Goal: Task Accomplishment & Management: Manage account settings

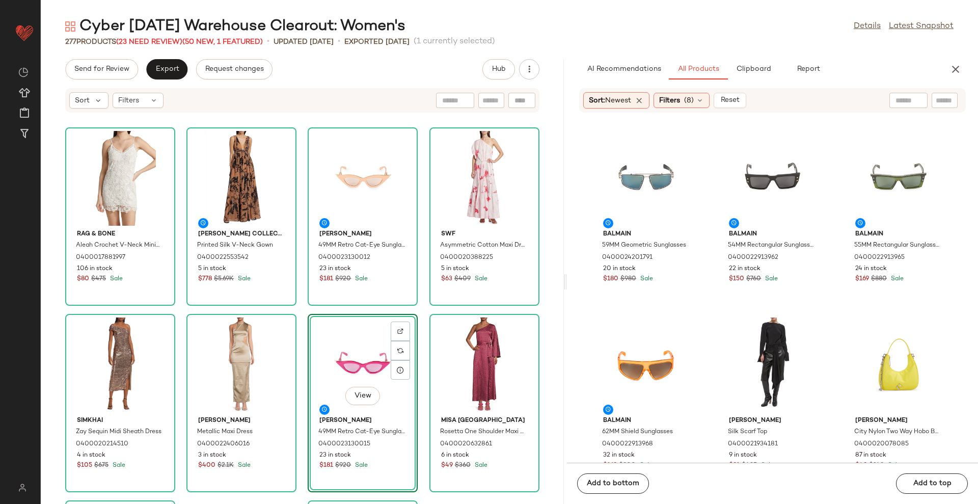
scroll to position [127, 0]
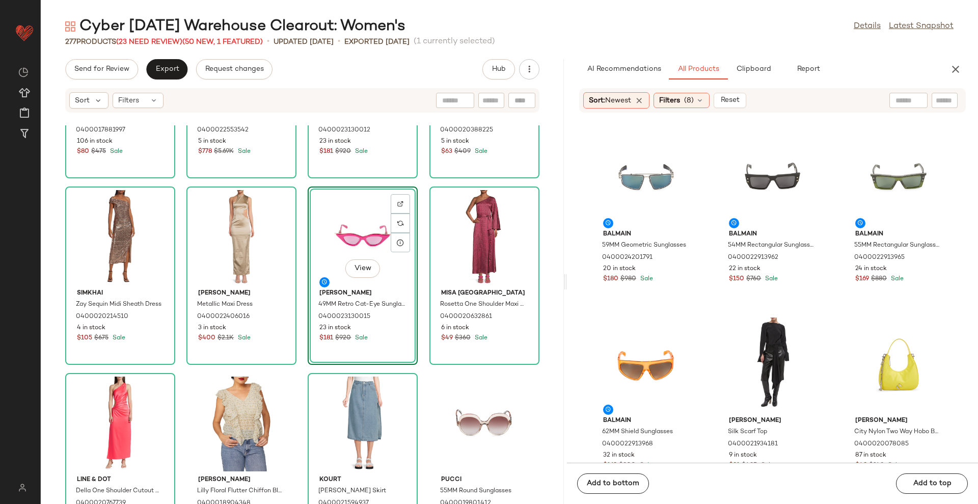
click at [548, 210] on div "rag & bone Aleah Crochet V-Neck Minidress 0400017881997 106 in stock $80 $475 S…" at bounding box center [302, 314] width 523 height 379
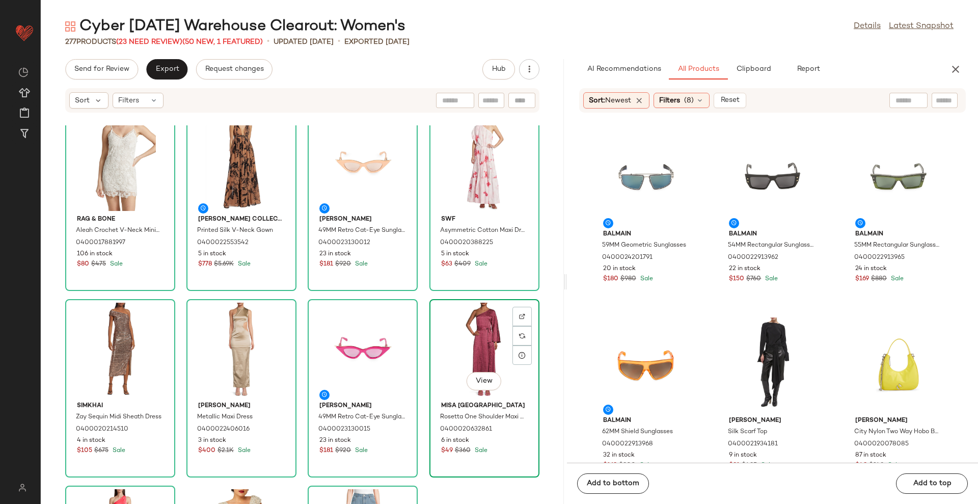
scroll to position [0, 0]
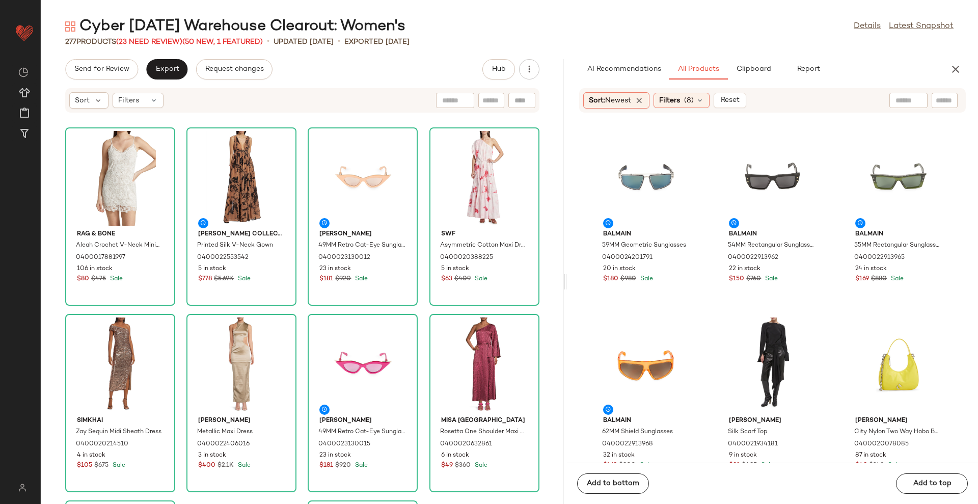
click at [701, 8] on main "Cyber [DATE] Warehouse Clearout: Women's Details Latest Snapshot 277 Products (…" at bounding box center [489, 252] width 978 height 504
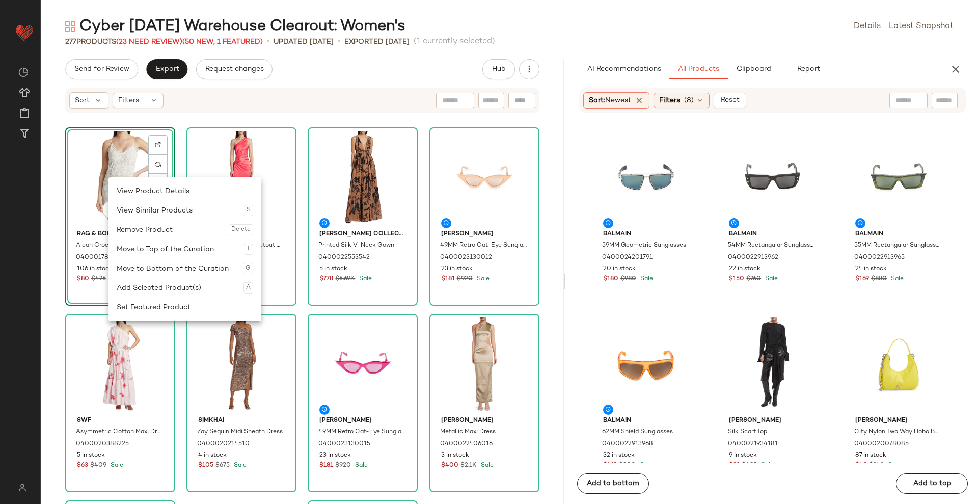
click at [136, 230] on div "Remove Product Delete" at bounding box center [185, 229] width 137 height 19
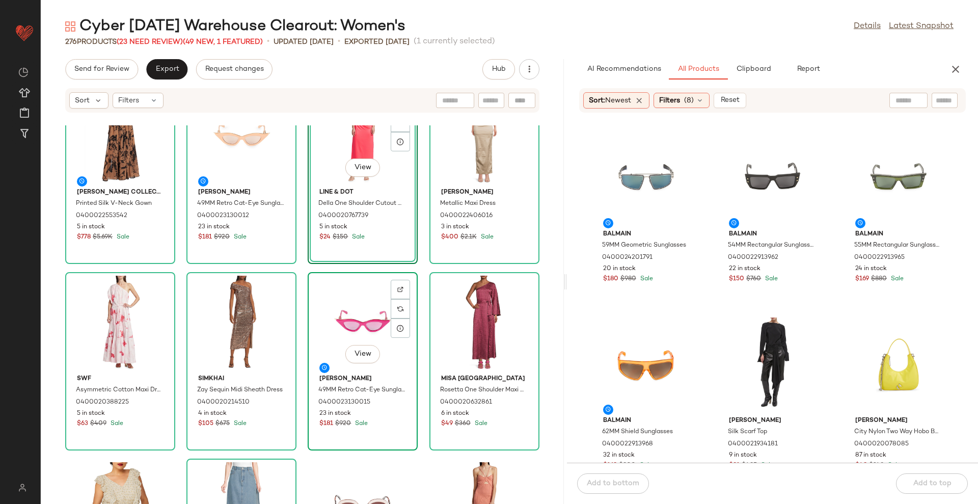
scroll to position [64, 0]
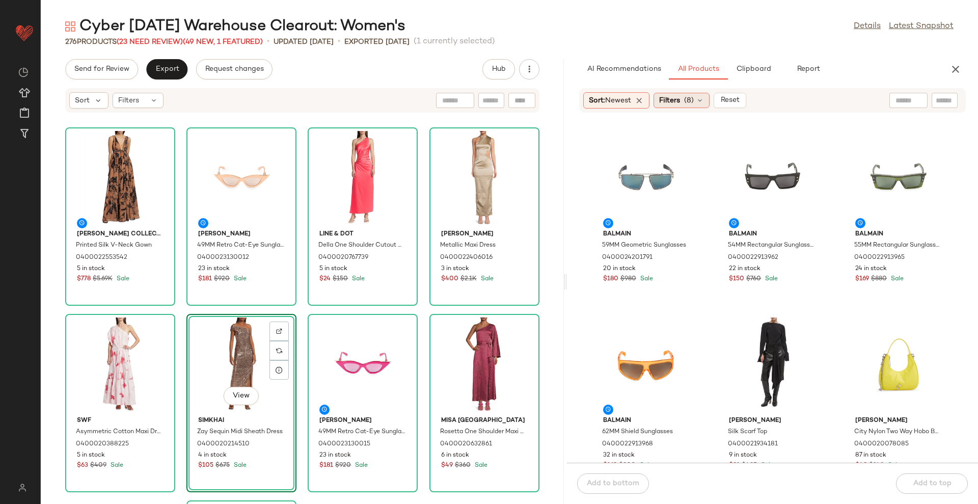
click at [673, 96] on span "Filters" at bounding box center [669, 100] width 21 height 11
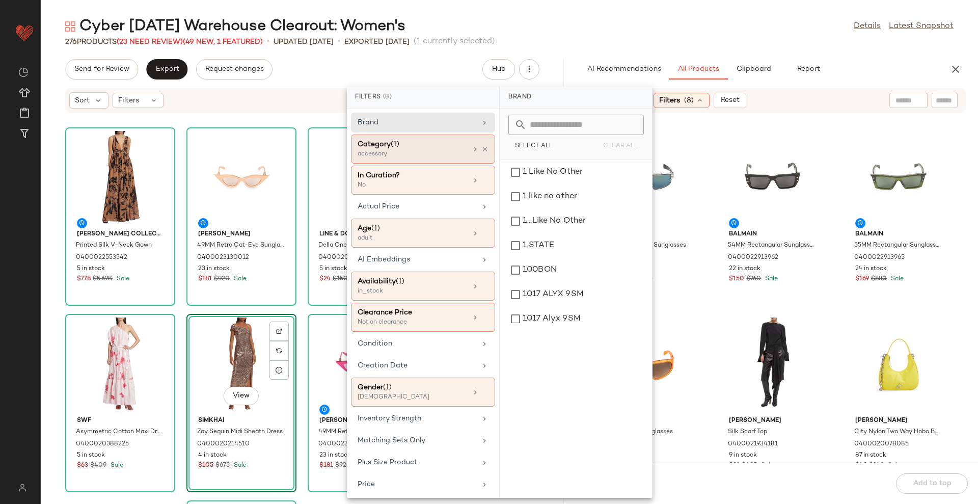
click at [442, 146] on div "Category (1)" at bounding box center [413, 144] width 110 height 11
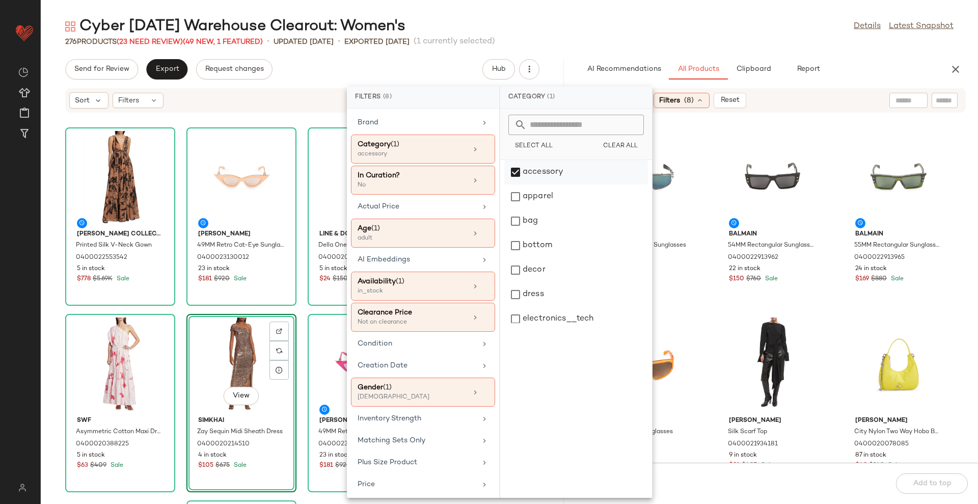
click at [530, 171] on div "accessory" at bounding box center [576, 172] width 144 height 24
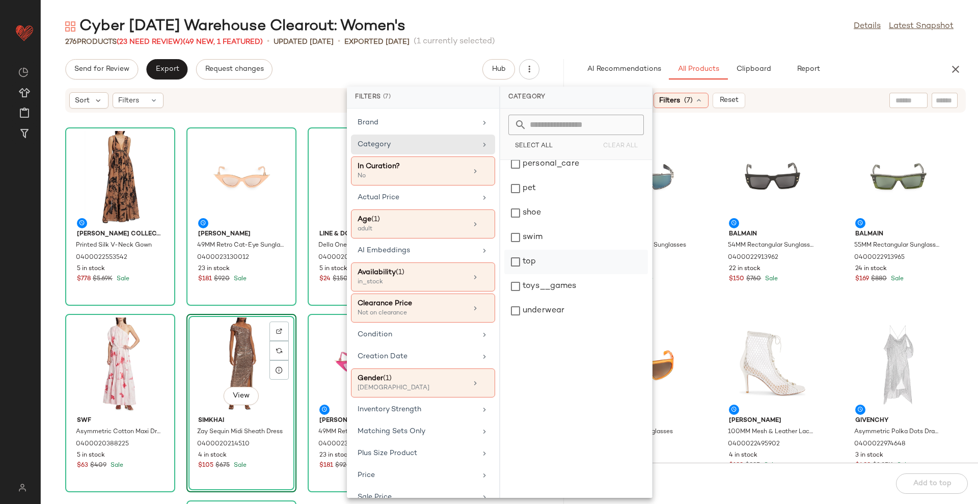
click at [558, 262] on div "top" at bounding box center [576, 262] width 144 height 24
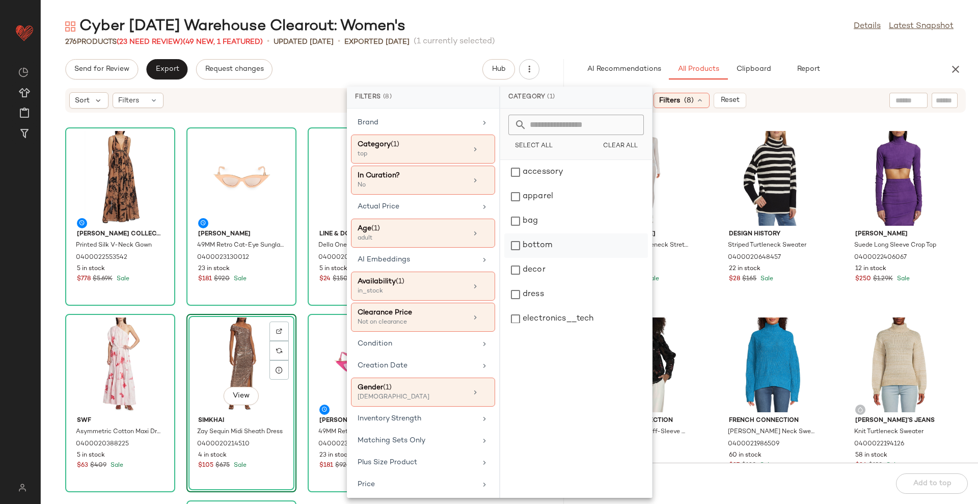
click at [552, 243] on div "bottom" at bounding box center [576, 245] width 144 height 24
drag, startPoint x: 706, startPoint y: 41, endPoint x: 702, endPoint y: 71, distance: 30.4
click at [704, 41] on div "276 Products (23 Need Review) (49 New, 1 Featured) • updated Aug 22nd • Exporte…" at bounding box center [510, 42] width 938 height 10
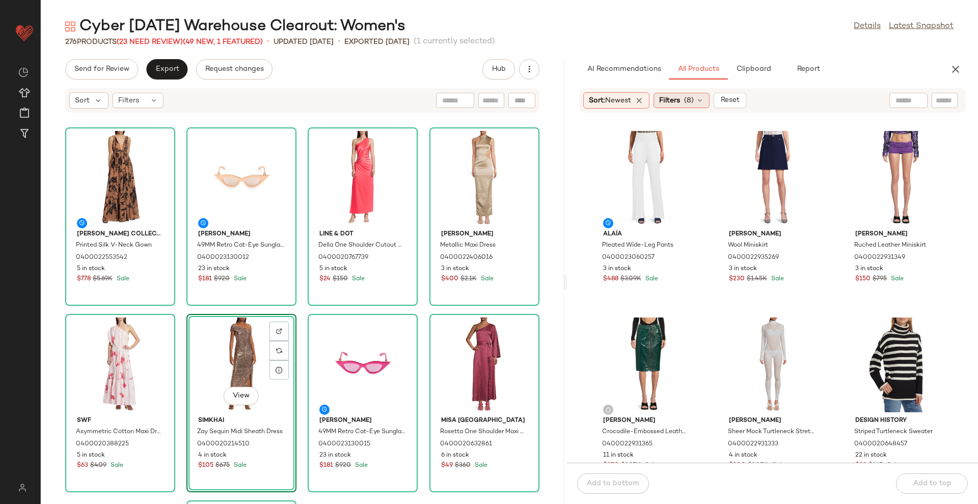
click at [680, 96] on span "Filters" at bounding box center [669, 100] width 21 height 11
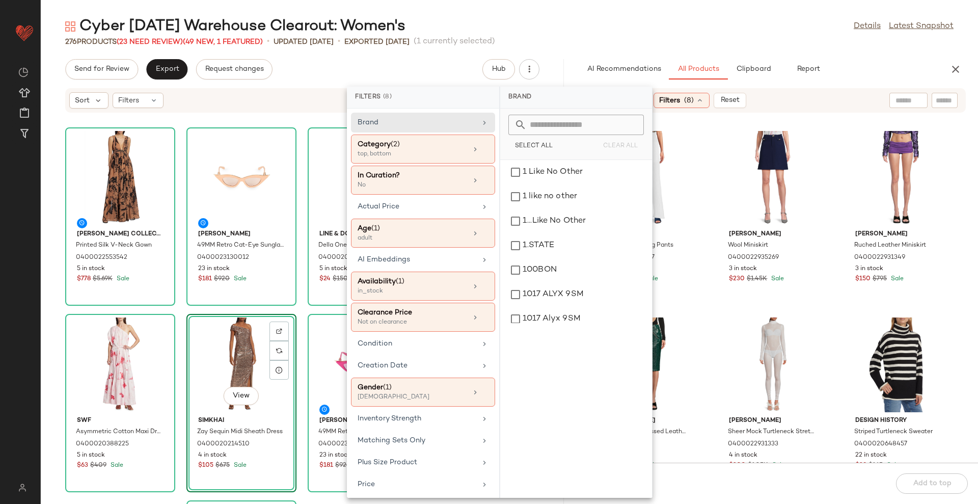
click at [708, 43] on div "276 Products (23 Need Review) (49 New, 1 Featured) • updated Aug 22nd • Exporte…" at bounding box center [510, 42] width 938 height 10
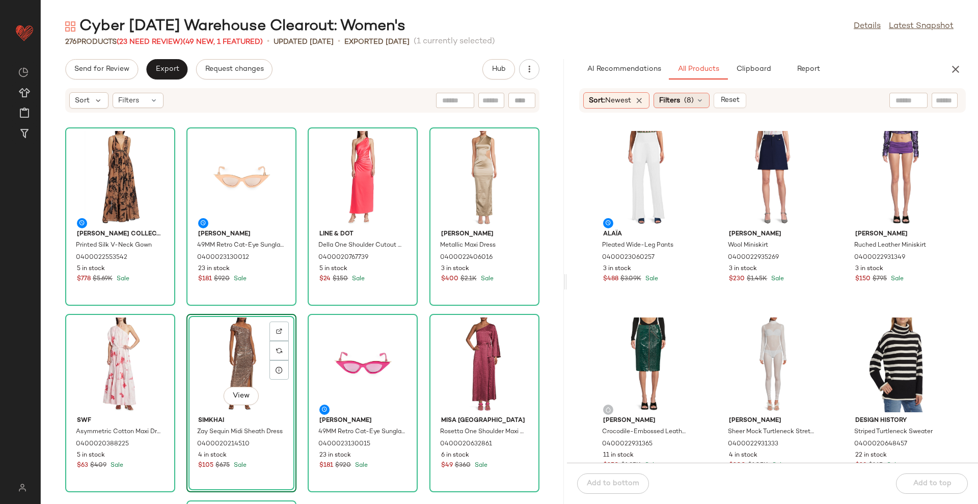
click at [667, 99] on span "Filters" at bounding box center [669, 100] width 21 height 11
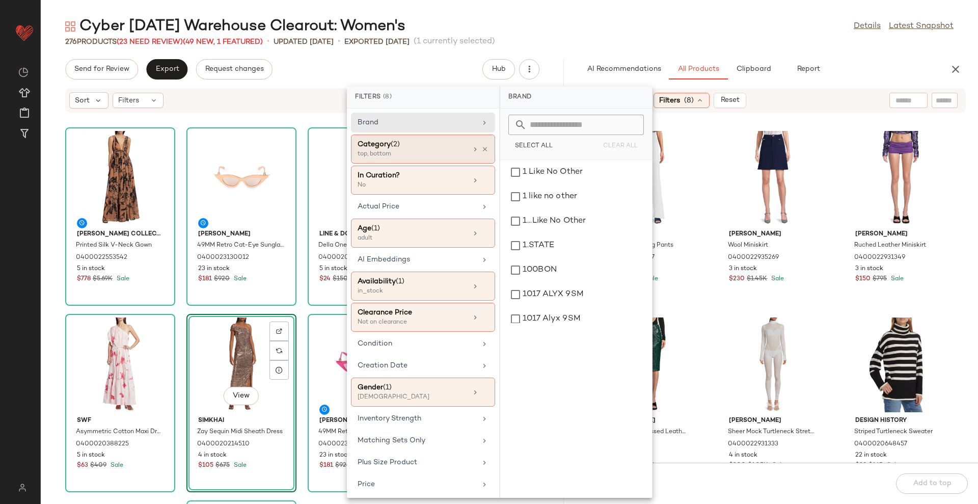
click at [419, 145] on div "Category (2)" at bounding box center [413, 144] width 110 height 11
click at [482, 147] on icon at bounding box center [485, 149] width 7 height 7
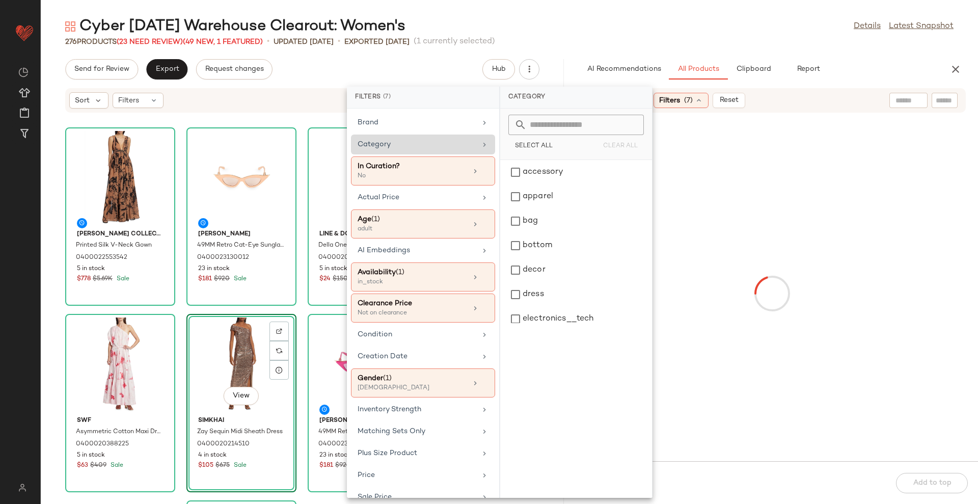
click at [429, 142] on div "Category" at bounding box center [417, 144] width 119 height 11
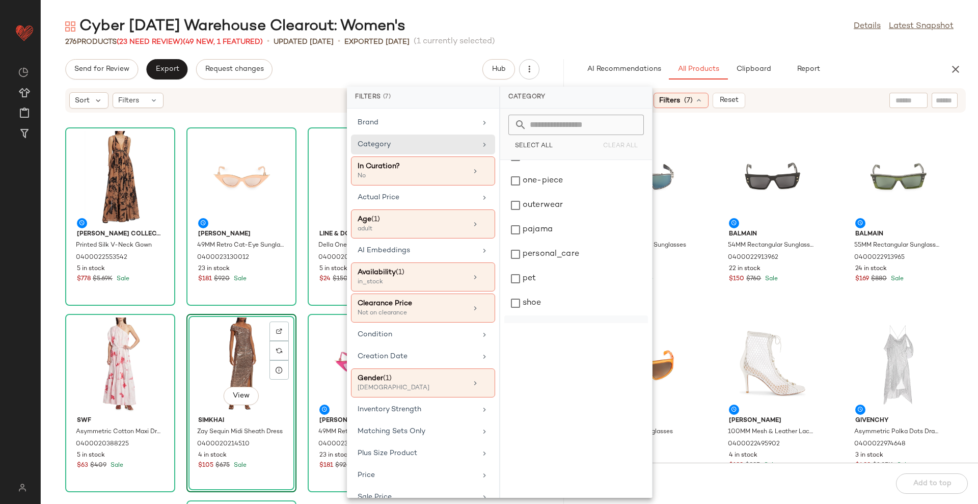
scroll to position [383, 0]
click at [547, 244] on div "shoe" at bounding box center [576, 245] width 144 height 24
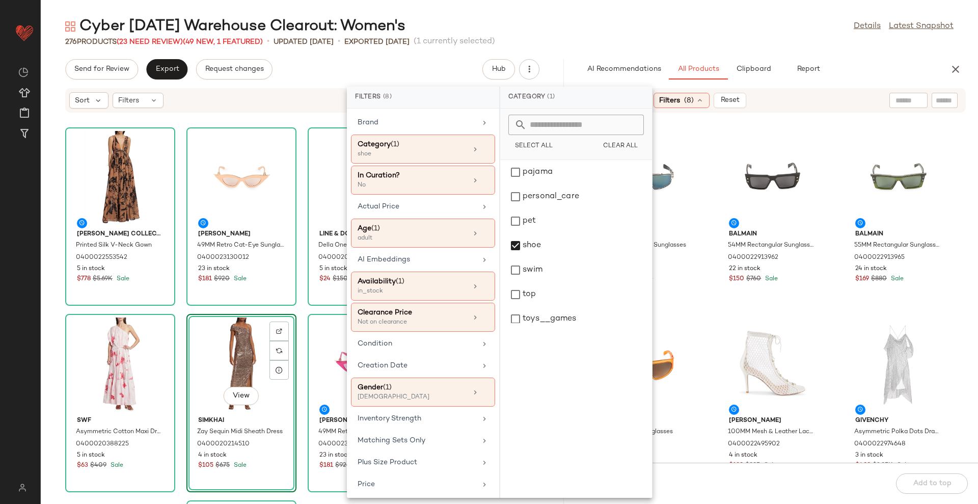
click at [738, 24] on div "Cyber Sunday Warehouse Clearout: Women's Details Latest Snapshot" at bounding box center [510, 26] width 938 height 20
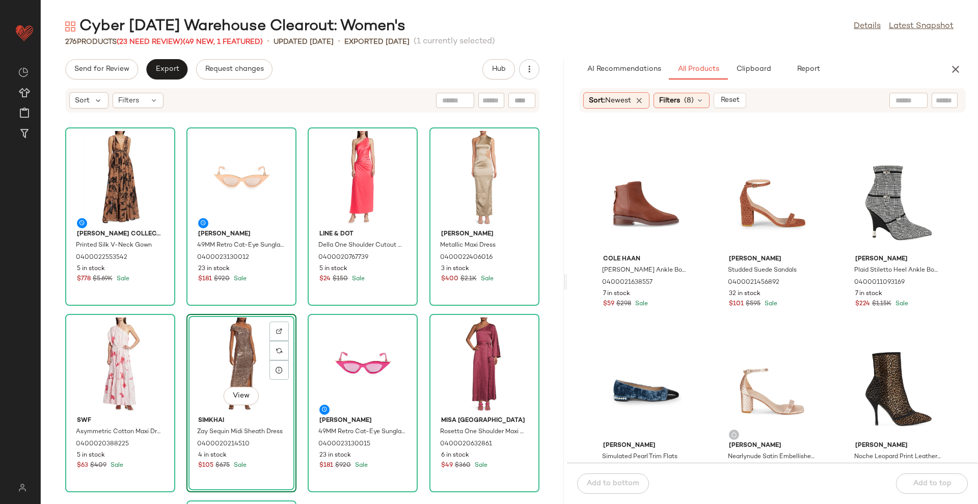
scroll to position [454, 0]
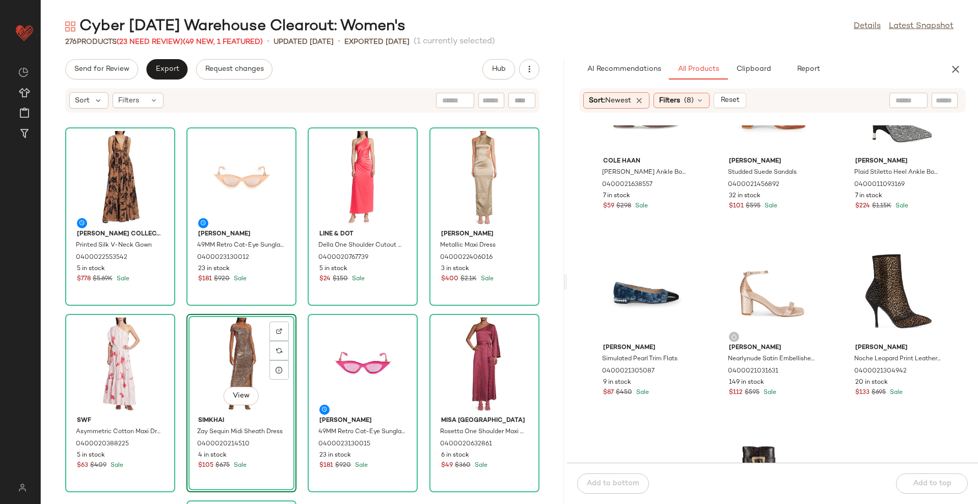
click at [907, 103] on input "text" at bounding box center [909, 100] width 26 height 11
type input "******"
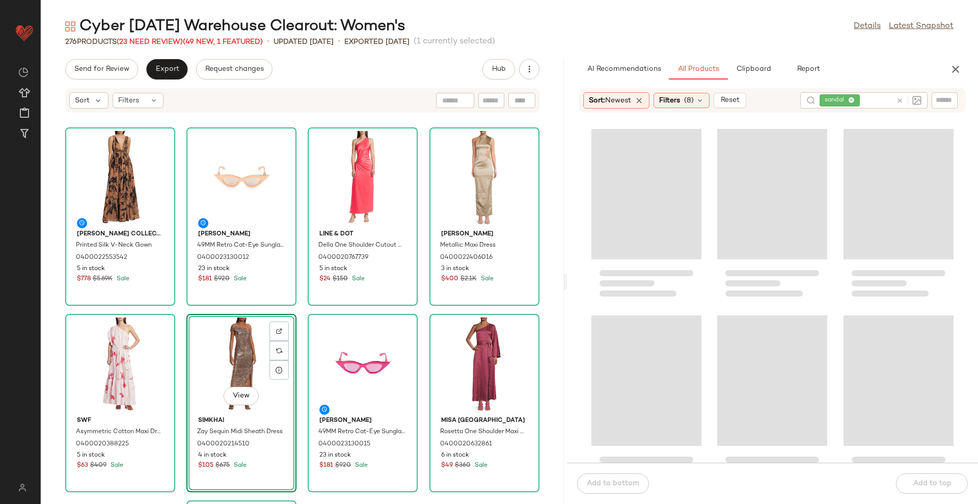
click at [717, 17] on div "Cyber Sunday Warehouse Clearout: Women's Details Latest Snapshot" at bounding box center [510, 26] width 938 height 20
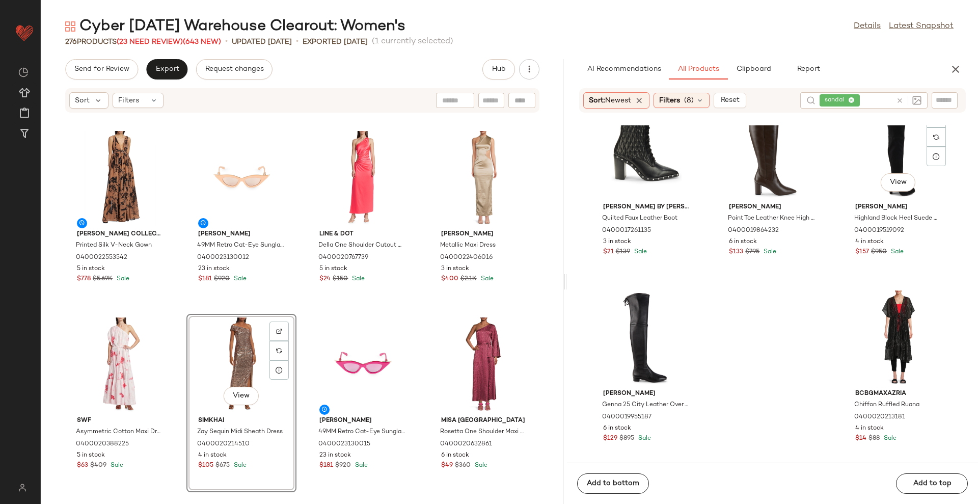
scroll to position [4700, 0]
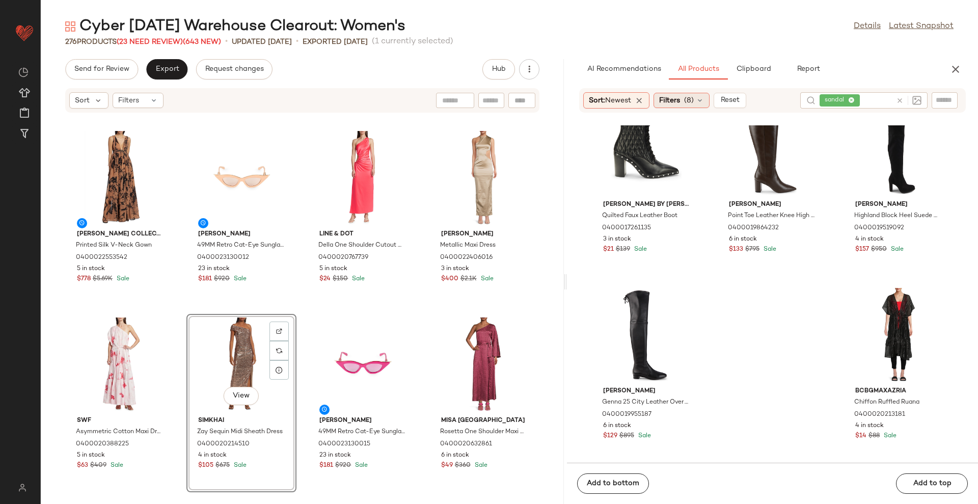
click at [710, 101] on div "Filters (8)" at bounding box center [682, 100] width 56 height 15
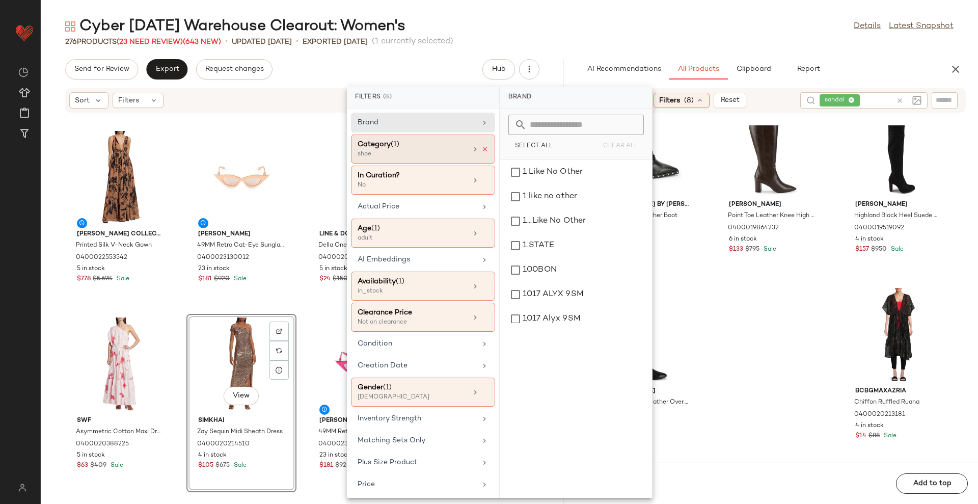
click at [484, 152] on icon at bounding box center [485, 149] width 7 height 7
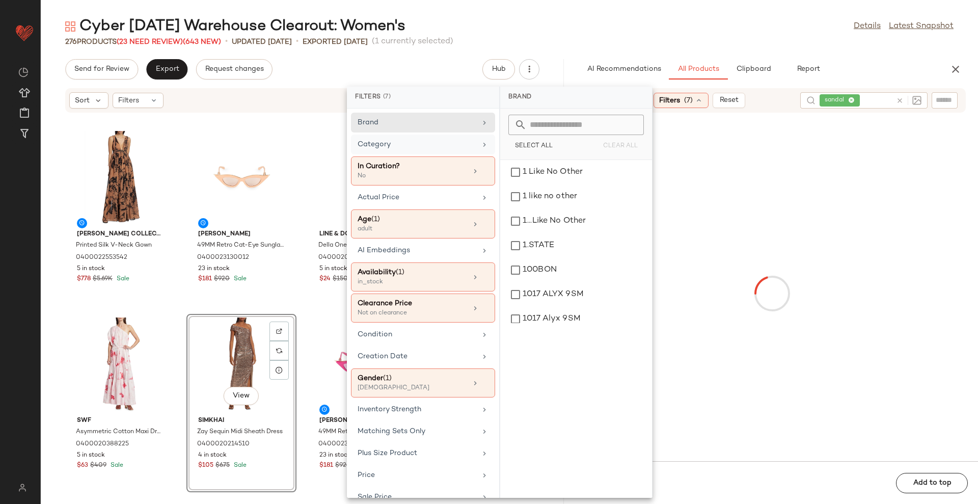
click at [427, 139] on div "Category" at bounding box center [417, 144] width 119 height 11
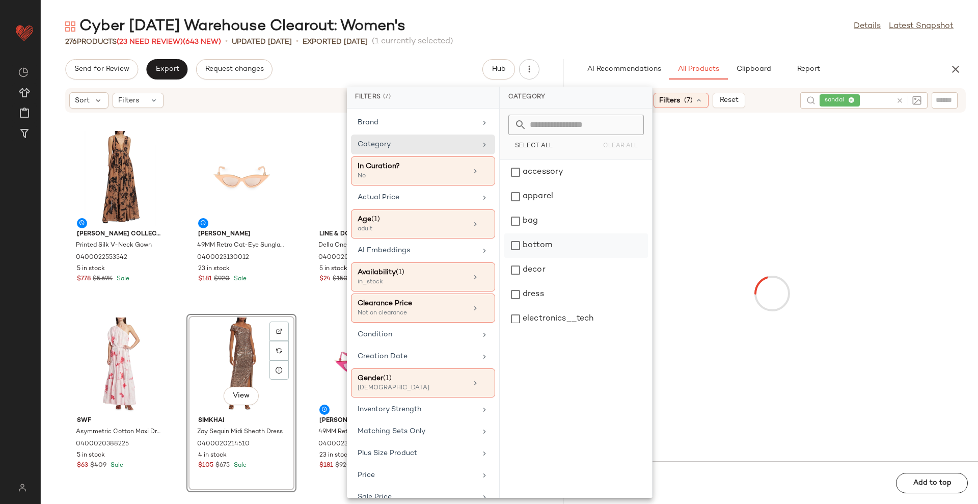
click at [550, 247] on div "bottom" at bounding box center [576, 245] width 144 height 24
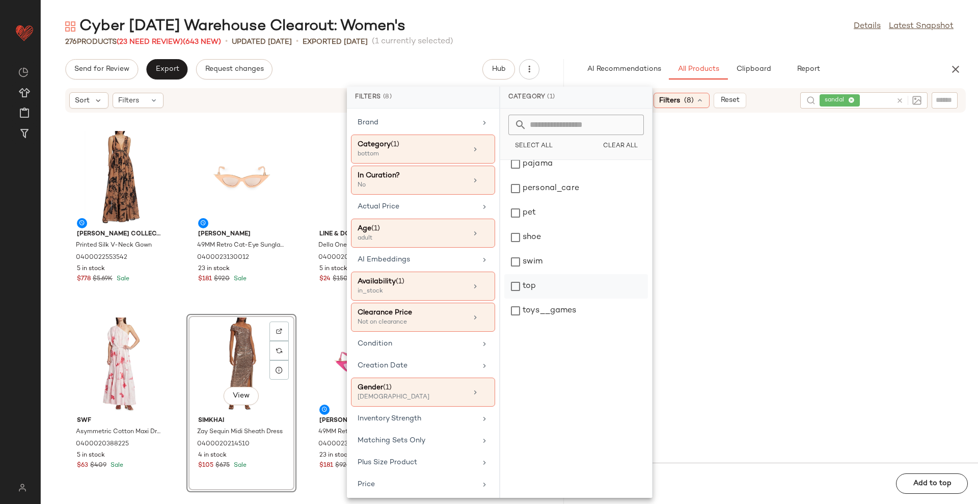
scroll to position [0, 0]
click at [735, 35] on div "Cyber Sunday Warehouse Clearout: Women's Details Latest Snapshot" at bounding box center [510, 26] width 938 height 20
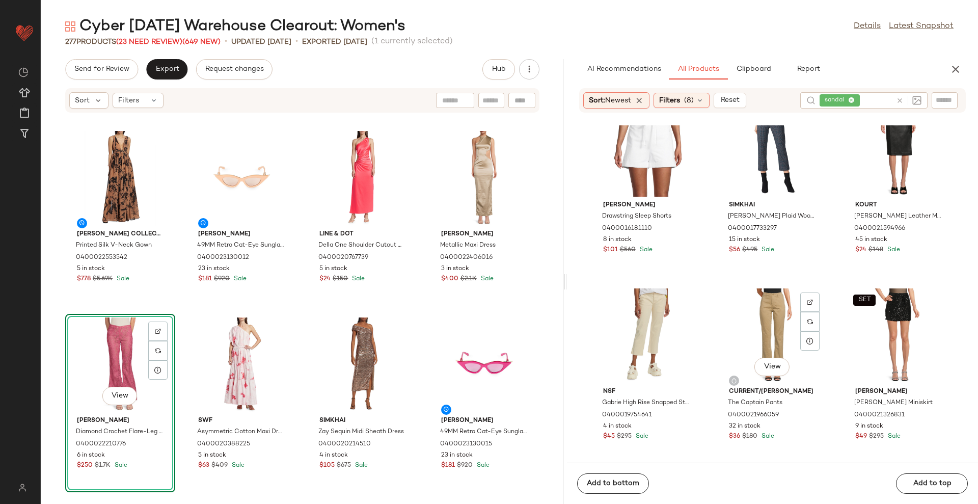
scroll to position [7315, 0]
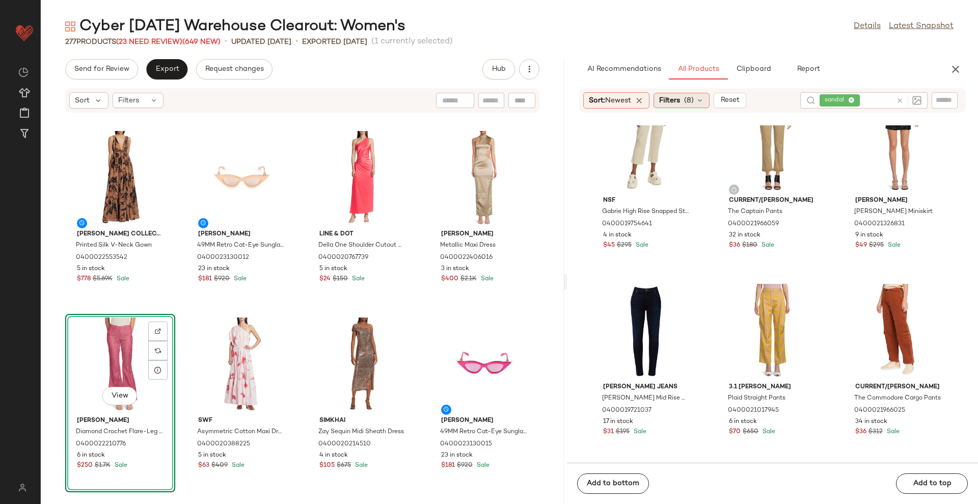
click at [673, 105] on div "Filters (8)" at bounding box center [682, 100] width 56 height 15
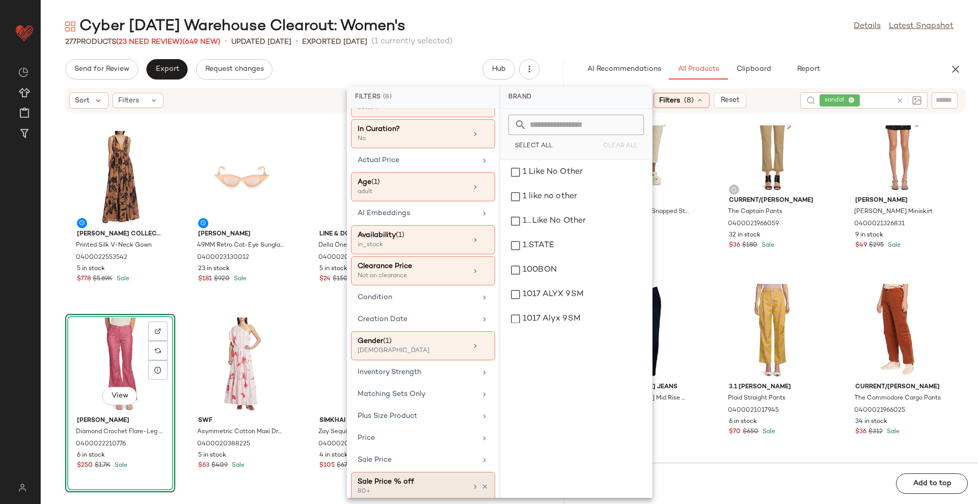
scroll to position [87, 0]
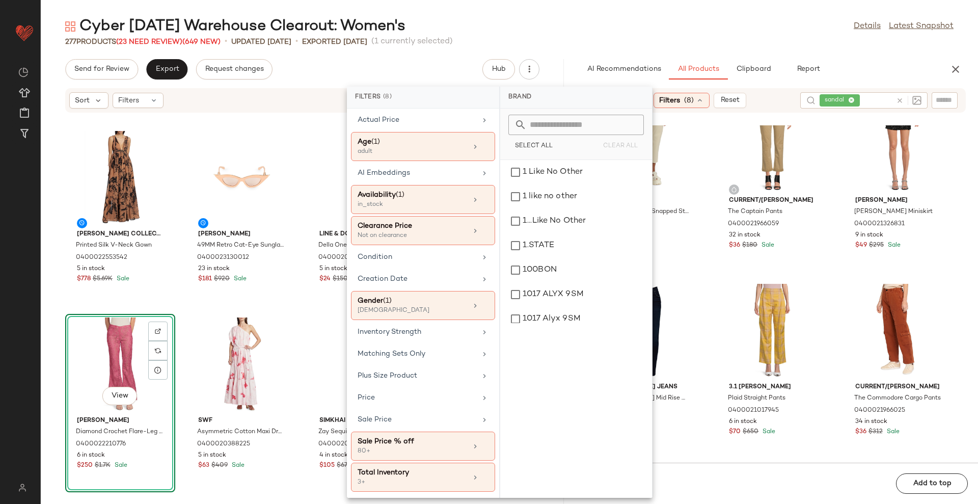
click at [899, 100] on icon at bounding box center [900, 101] width 8 height 8
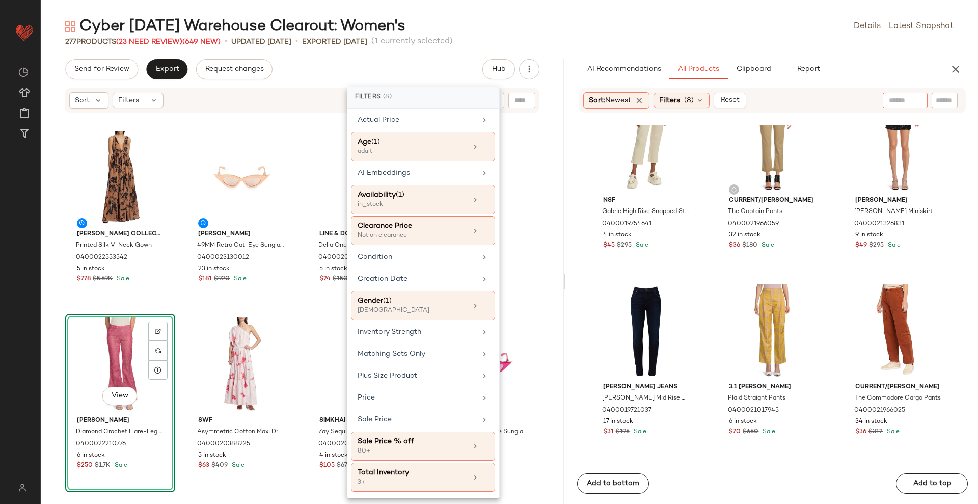
scroll to position [0, 0]
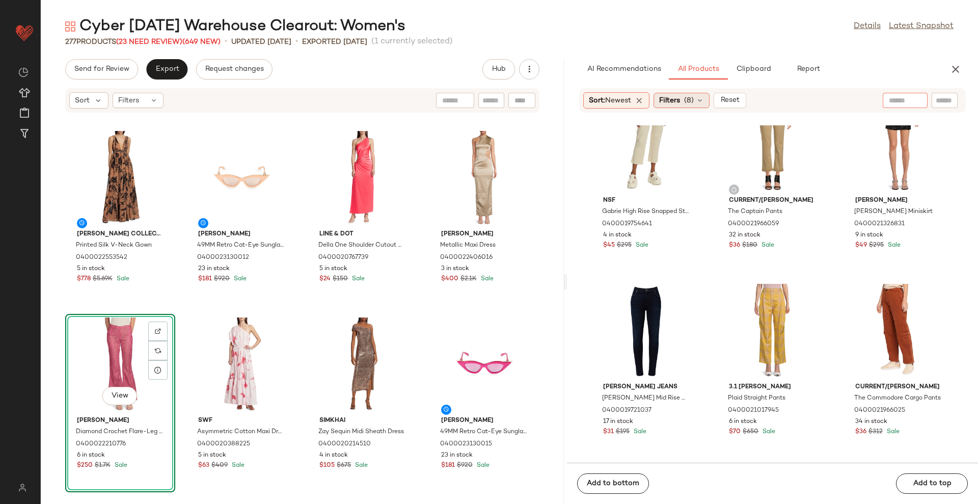
click at [693, 101] on span "(8)" at bounding box center [689, 100] width 10 height 11
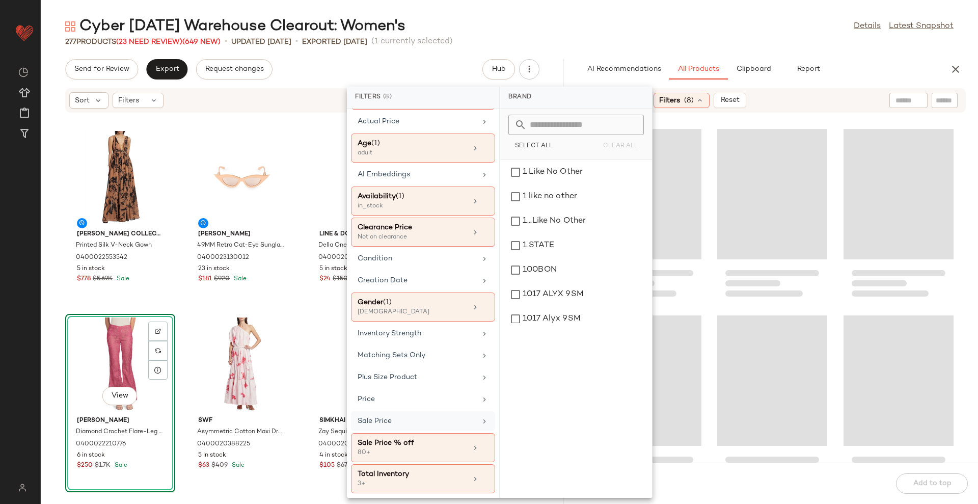
scroll to position [87, 0]
click at [406, 473] on div "Total Inventory" at bounding box center [413, 472] width 110 height 11
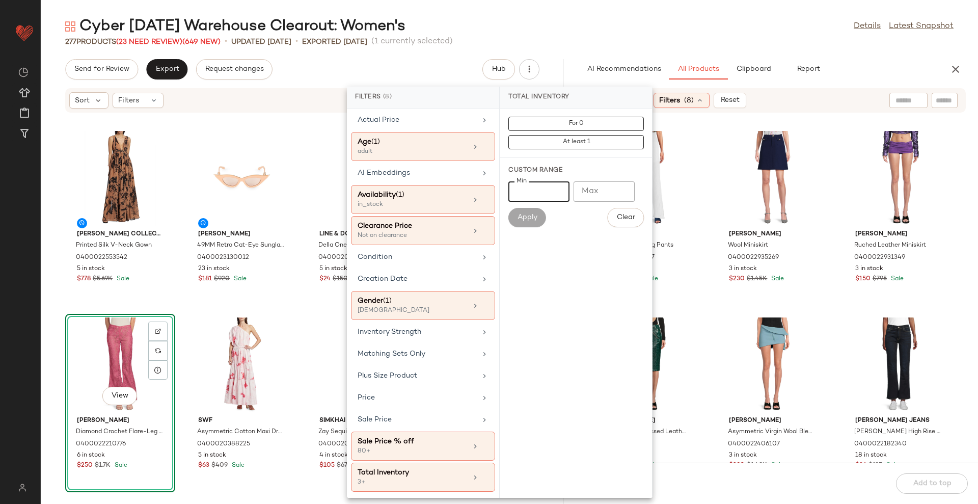
drag, startPoint x: 551, startPoint y: 192, endPoint x: 515, endPoint y: 191, distance: 36.2
click at [515, 191] on input "*" at bounding box center [539, 191] width 61 height 20
type input "**"
click at [519, 221] on span "Apply" at bounding box center [527, 217] width 20 height 8
click at [687, 42] on div "277 Products (23 Need Review) (649 New) • updated Aug 22nd • Exported Aug 8th (…" at bounding box center [510, 42] width 938 height 10
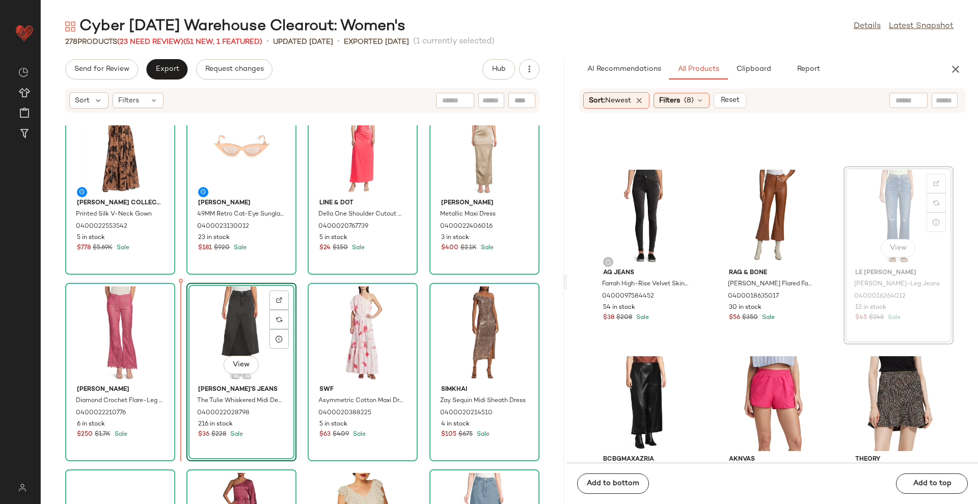
scroll to position [34, 0]
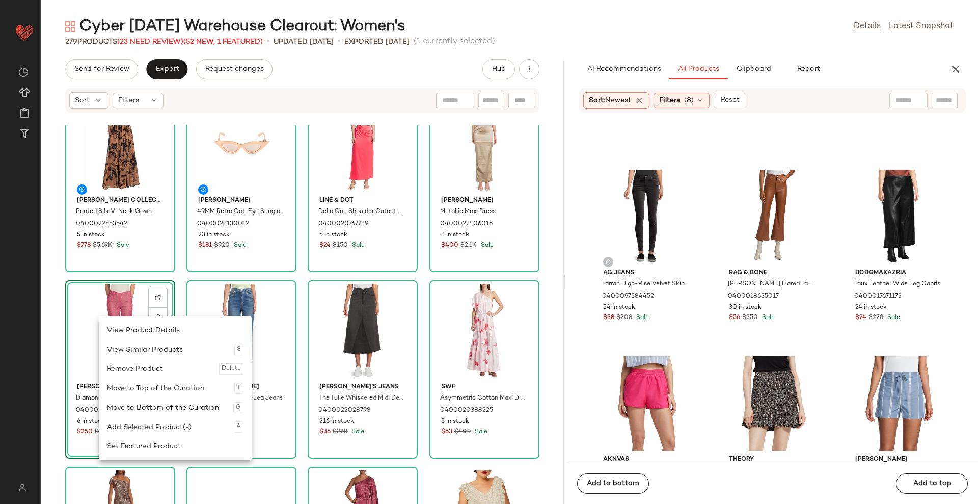
click at [98, 301] on div "View" at bounding box center [120, 331] width 103 height 95
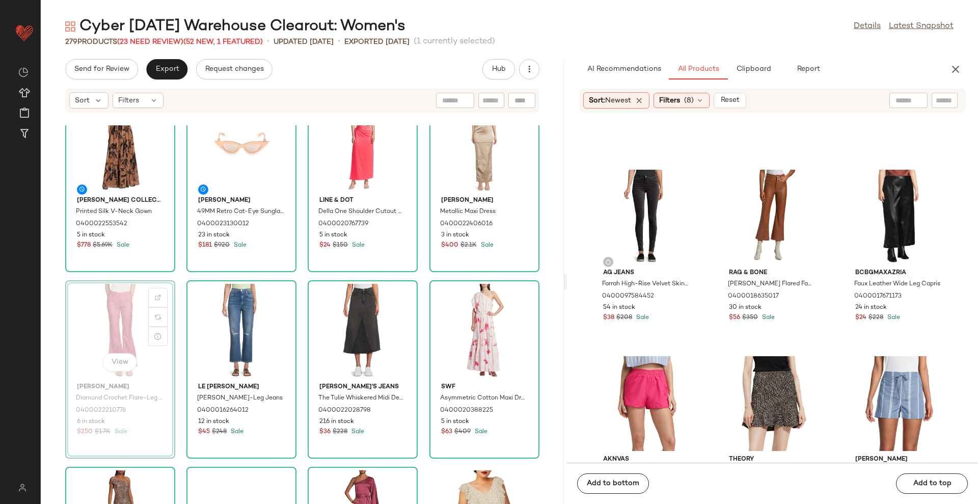
scroll to position [3324, 0]
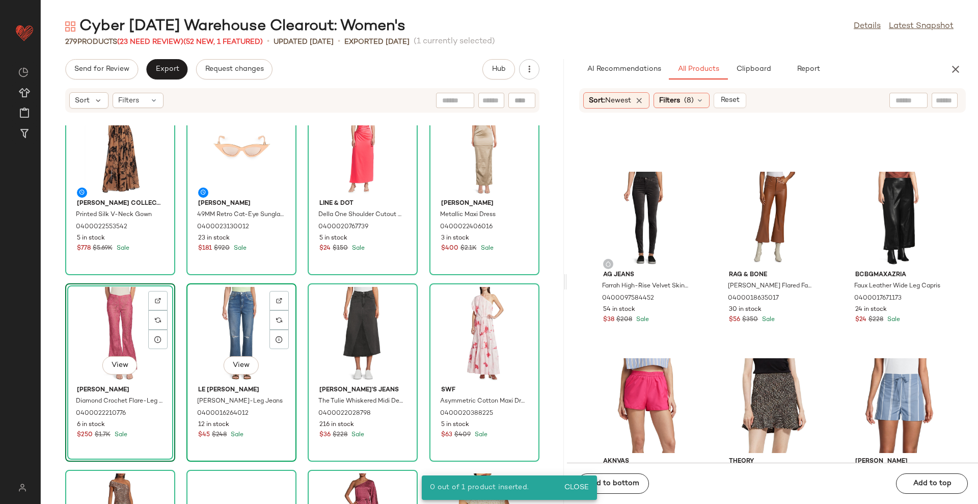
click at [230, 335] on div "View" at bounding box center [241, 334] width 103 height 95
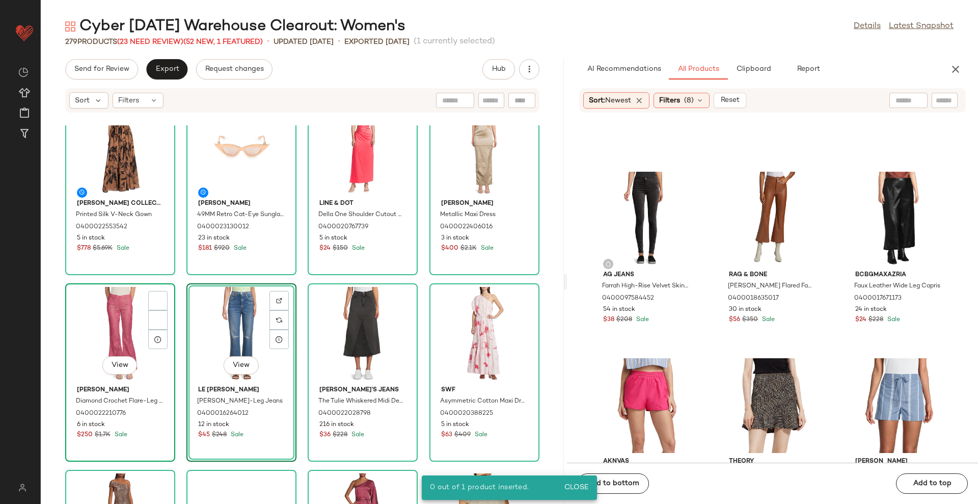
click at [137, 328] on div "View" at bounding box center [120, 334] width 103 height 95
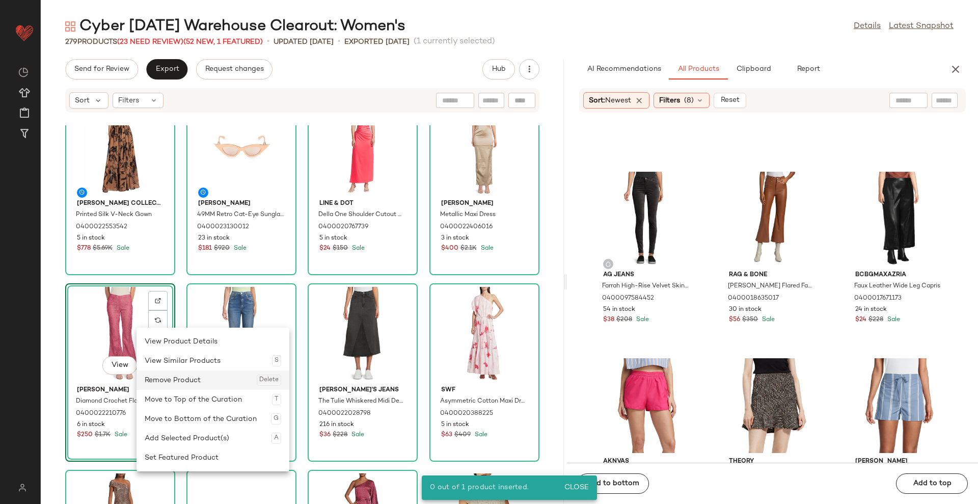
click at [183, 381] on div "Remove Product Delete" at bounding box center [213, 379] width 137 height 19
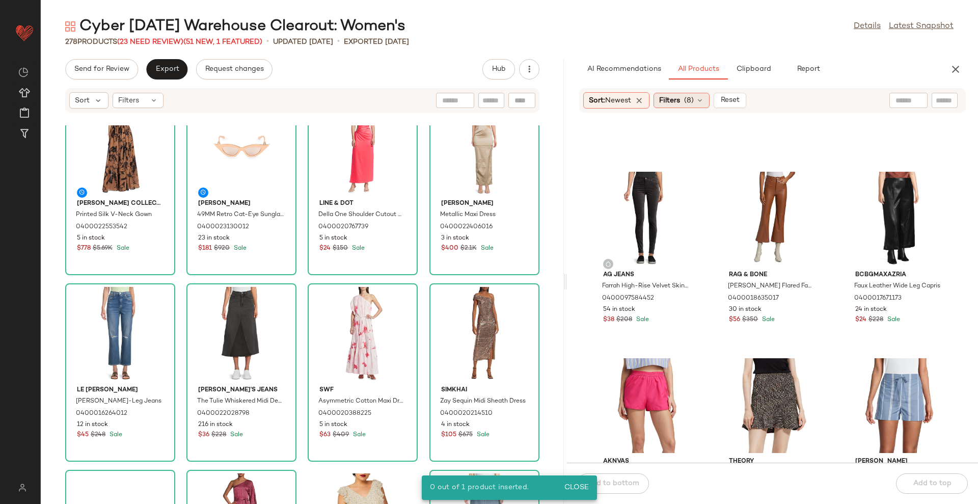
click at [702, 103] on icon at bounding box center [700, 100] width 8 height 8
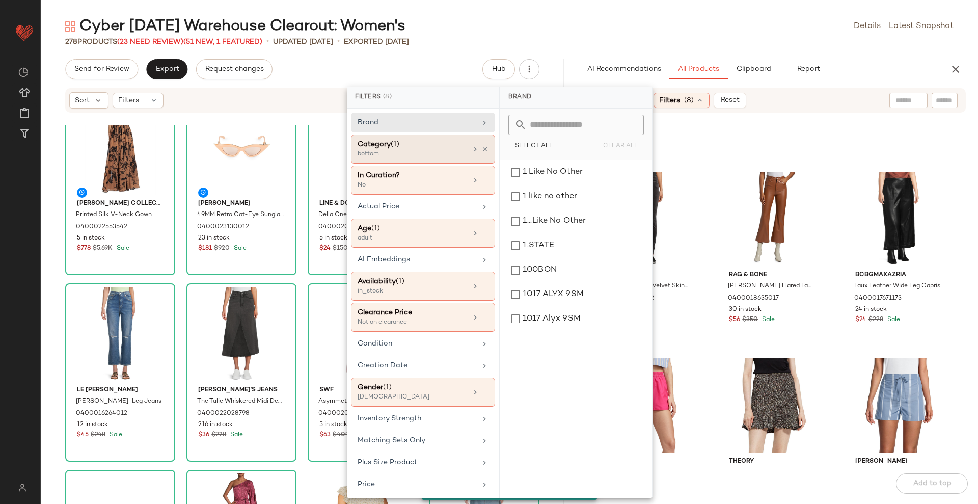
click at [423, 153] on div "bottom" at bounding box center [409, 154] width 102 height 9
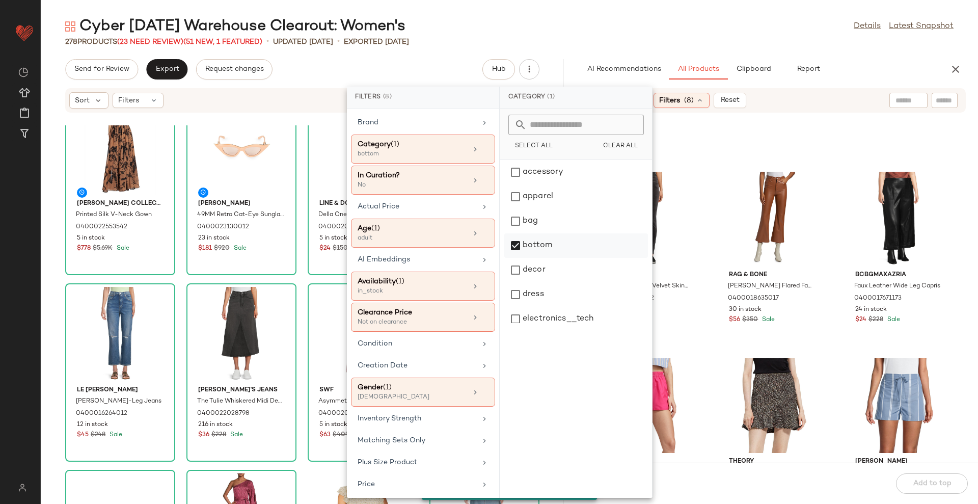
click at [572, 244] on div "bottom" at bounding box center [576, 245] width 144 height 24
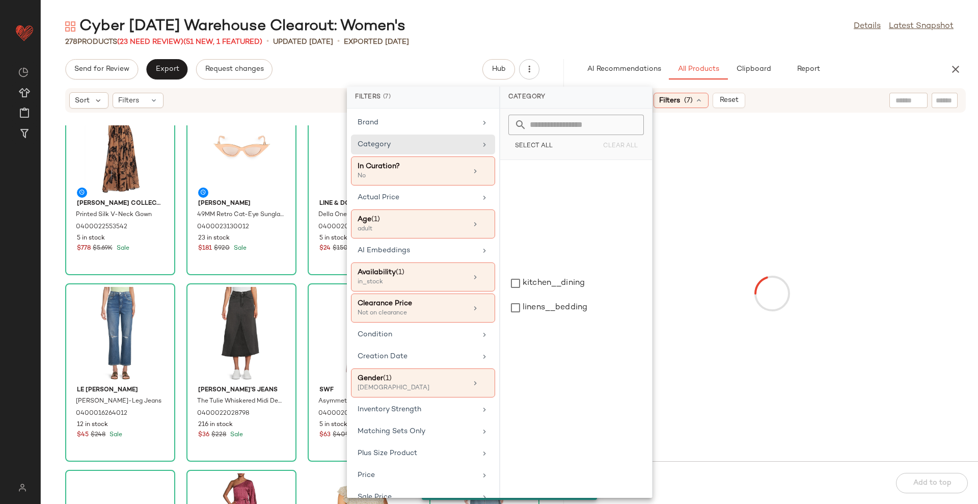
scroll to position [382, 0]
click at [561, 286] on div "top" at bounding box center [576, 283] width 144 height 24
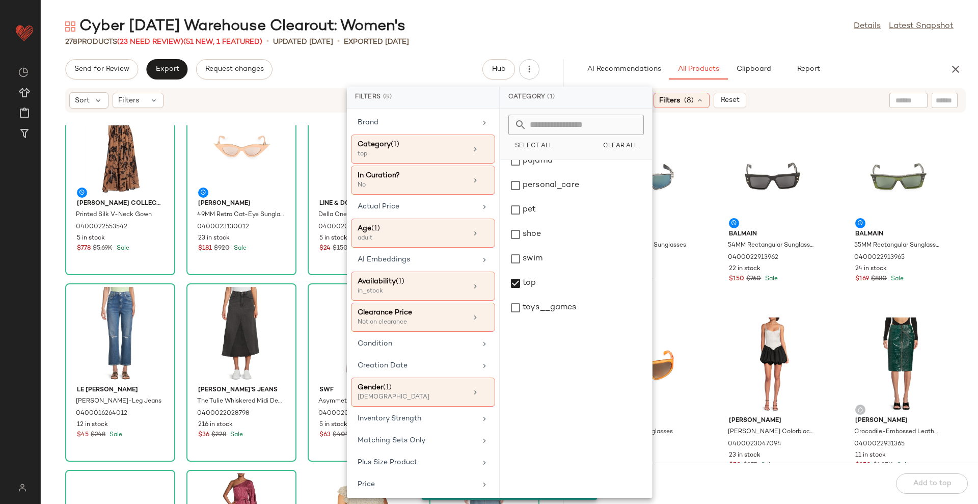
click at [673, 38] on div "278 Products (23 Need Review) (51 New, 1 Featured) • updated Aug 22nd • Exporte…" at bounding box center [510, 42] width 938 height 10
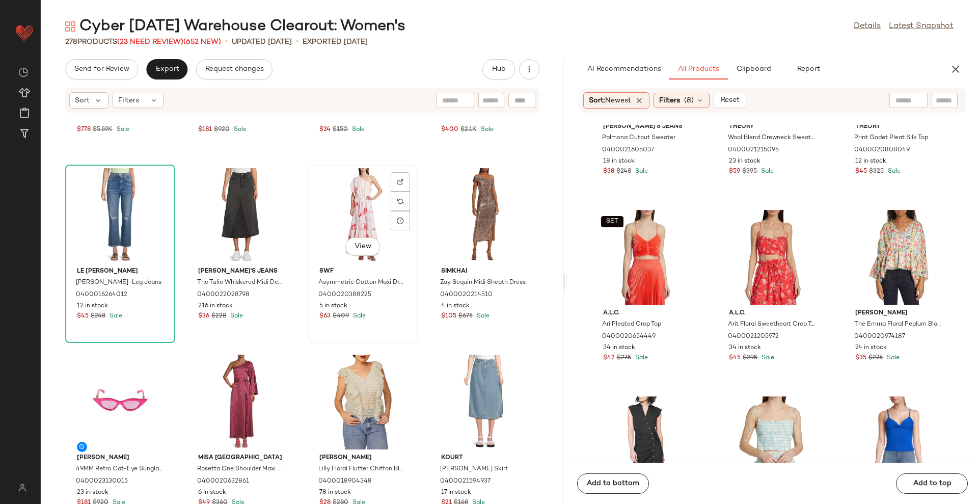
scroll to position [127, 0]
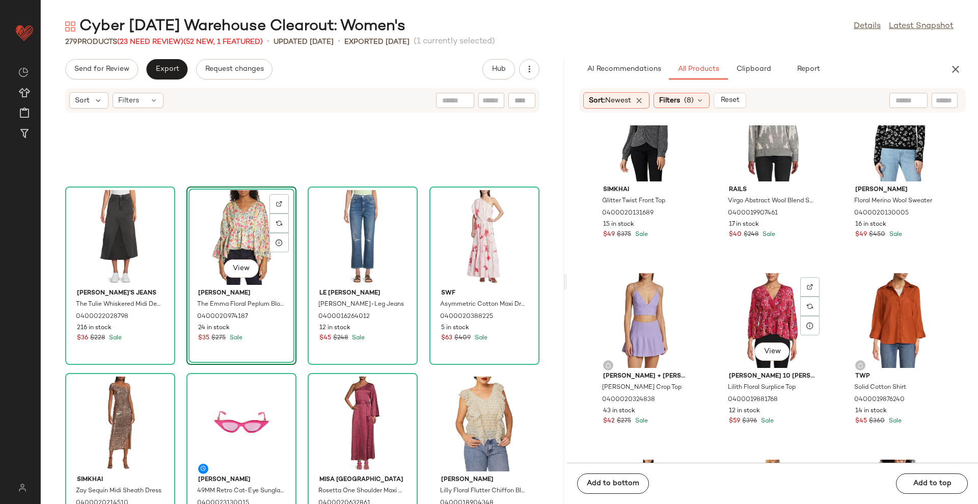
scroll to position [2872, 0]
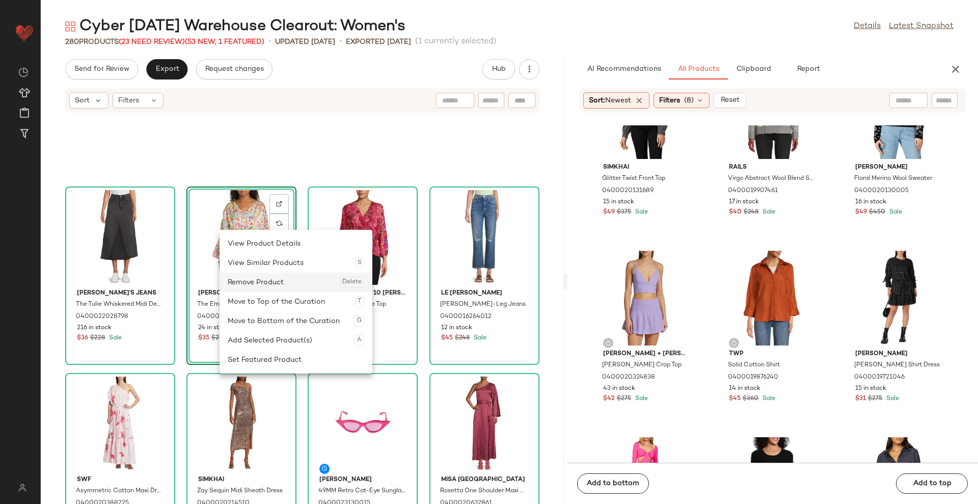
click at [278, 277] on div "Remove Product Delete" at bounding box center [296, 282] width 137 height 19
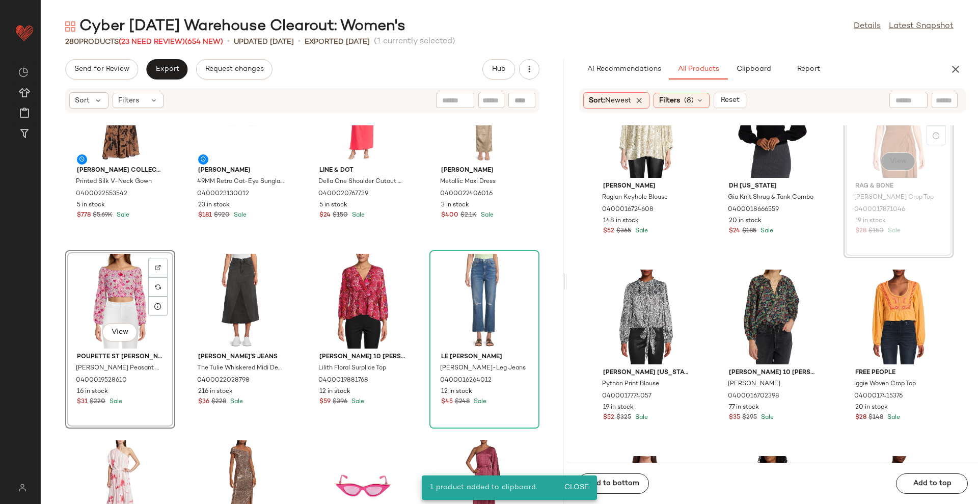
scroll to position [4903, 0]
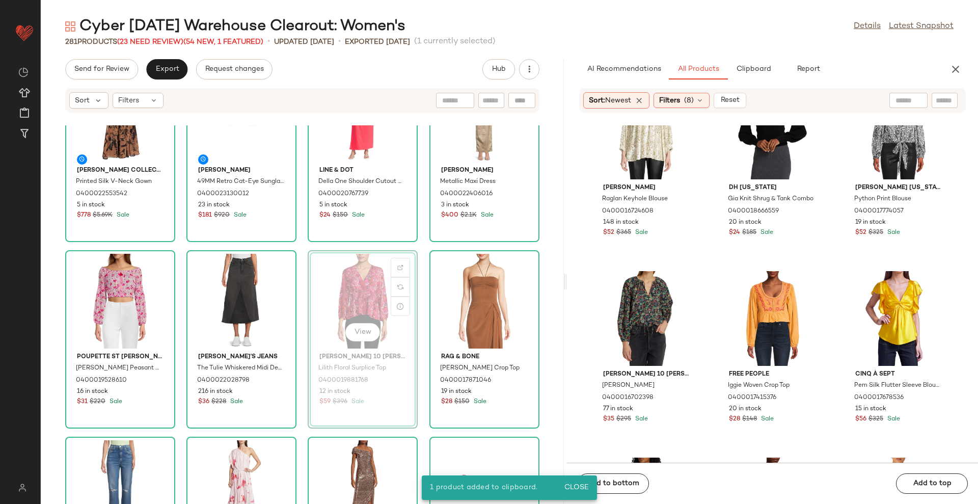
scroll to position [4899, 0]
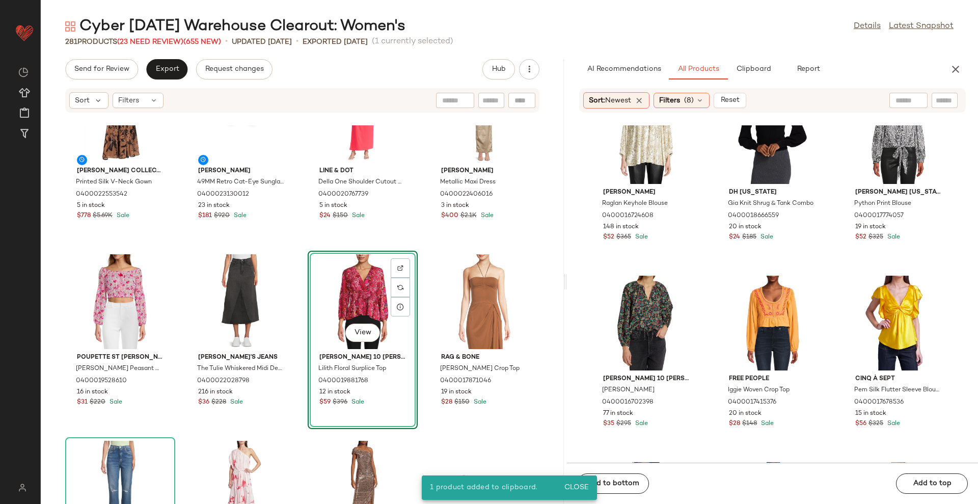
click at [347, 294] on div "View" at bounding box center [362, 301] width 103 height 95
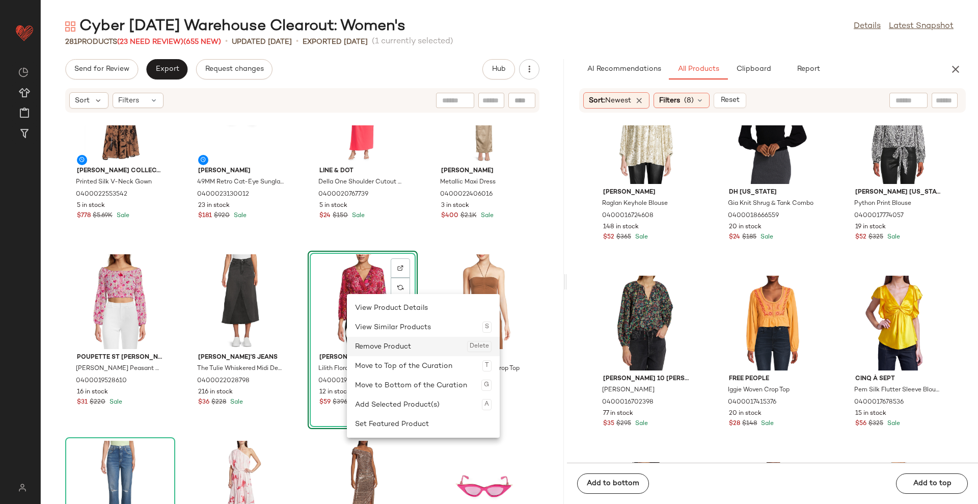
click at [382, 341] on div "Remove Product Delete" at bounding box center [423, 346] width 137 height 19
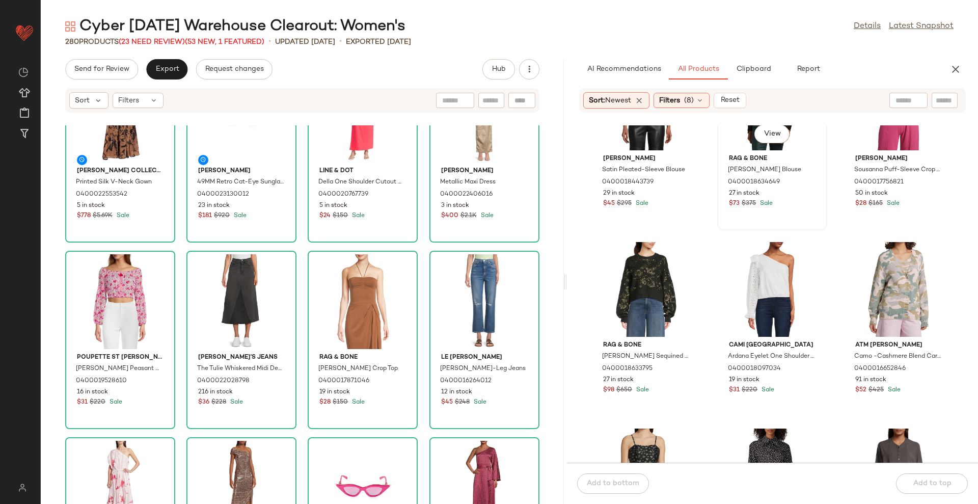
scroll to position [5727, 0]
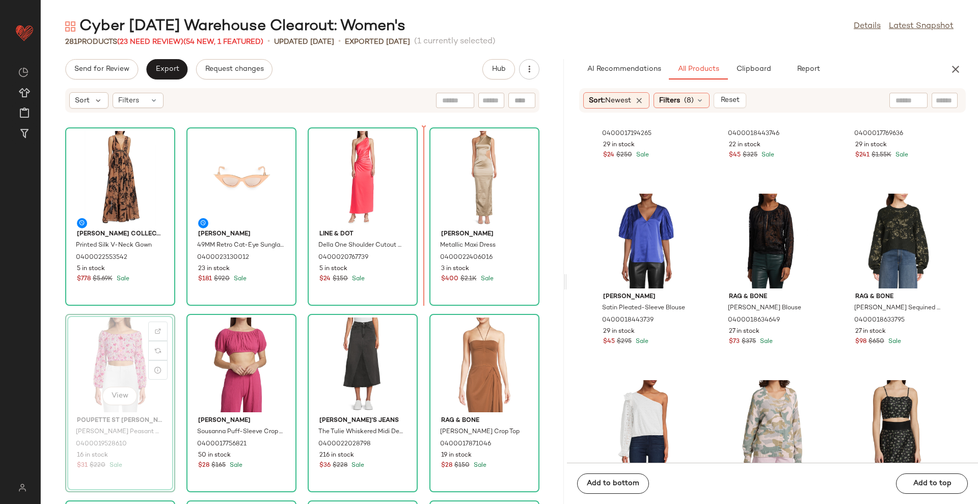
scroll to position [5726, 0]
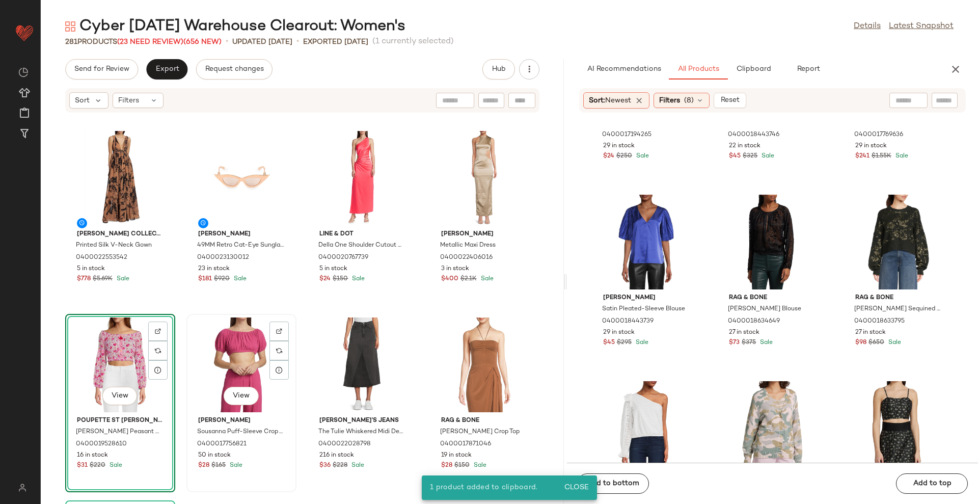
click at [215, 350] on div "View" at bounding box center [241, 364] width 103 height 95
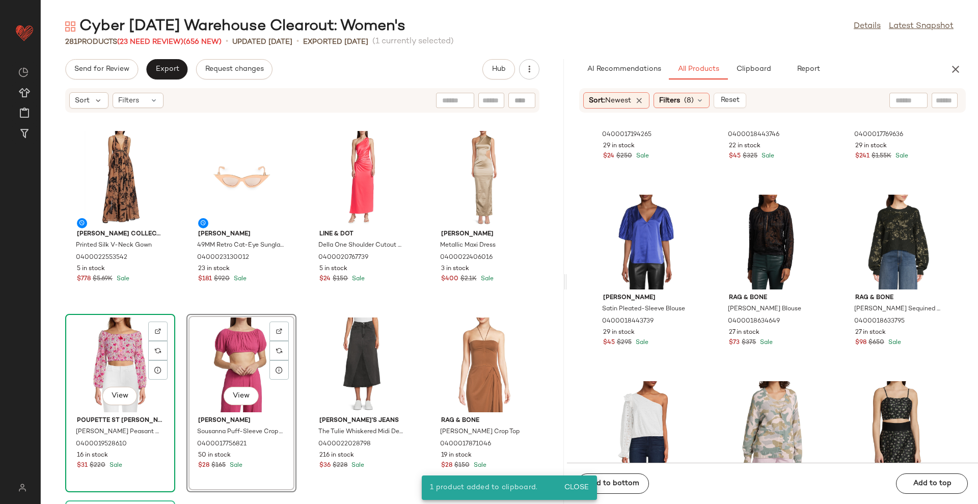
click at [115, 359] on div "View" at bounding box center [120, 364] width 103 height 95
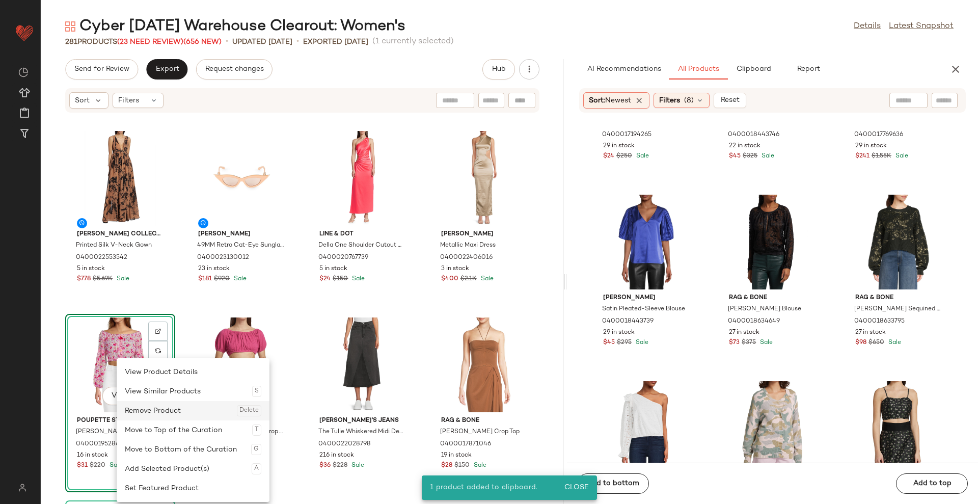
click at [148, 405] on div "Remove Product Delete" at bounding box center [193, 410] width 137 height 19
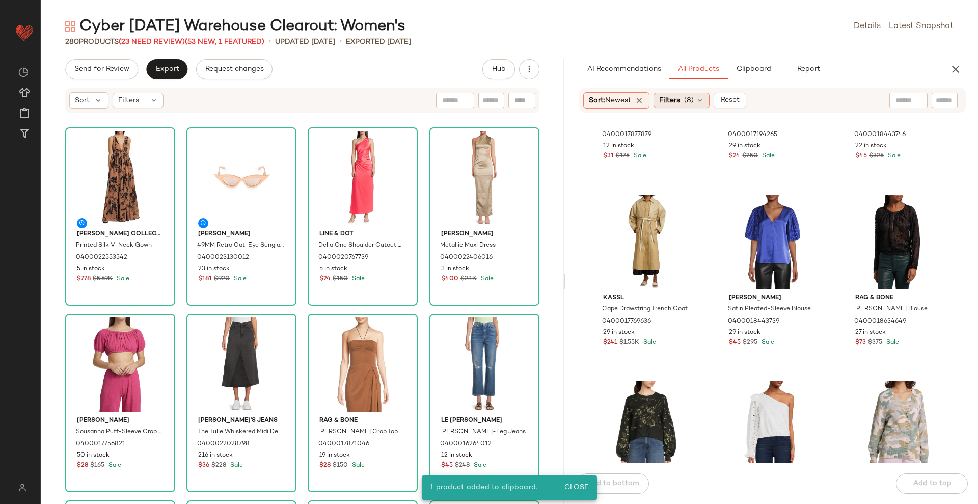
click at [680, 96] on span "Filters" at bounding box center [669, 100] width 21 height 11
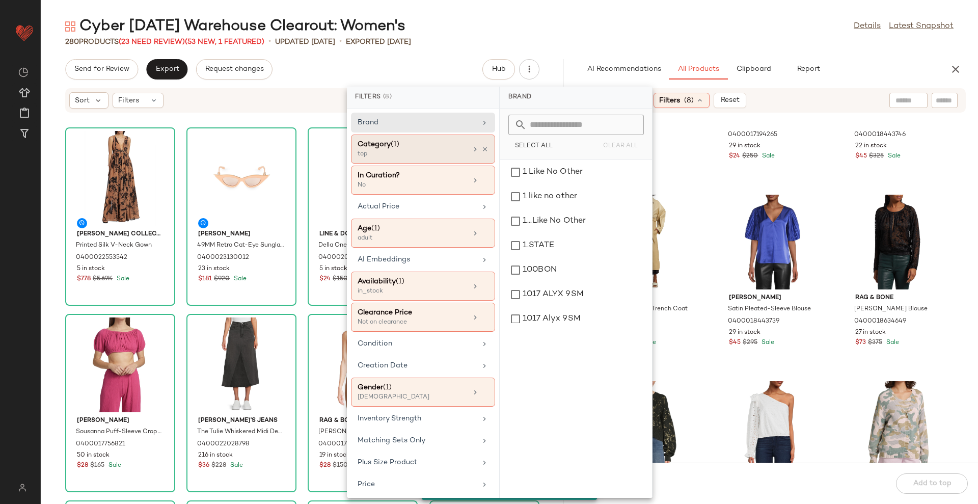
click at [396, 149] on div "Category (1)" at bounding box center [413, 144] width 110 height 11
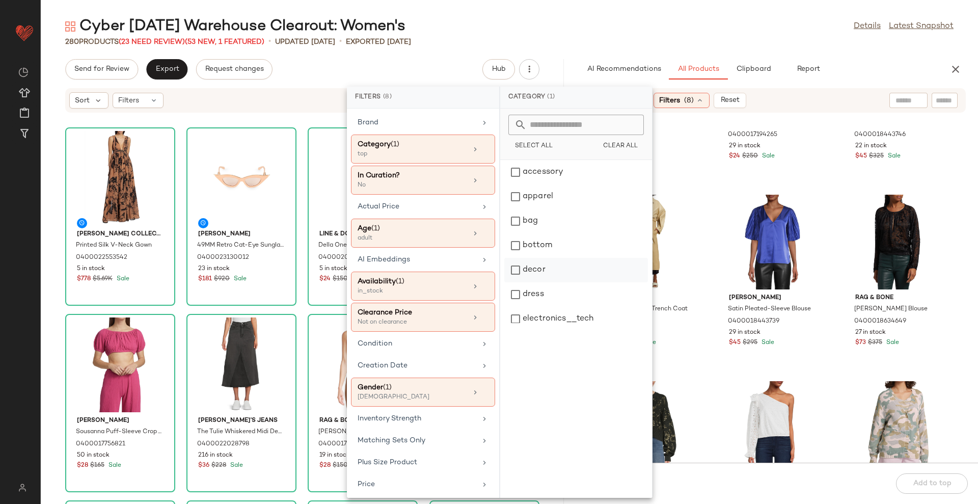
drag, startPoint x: 557, startPoint y: 287, endPoint x: 562, endPoint y: 272, distance: 15.5
click at [557, 287] on div "dress" at bounding box center [576, 294] width 144 height 24
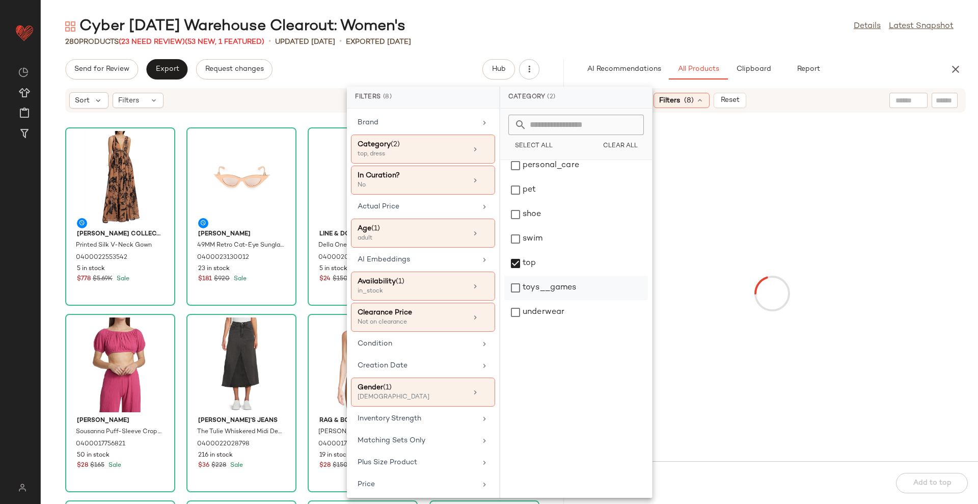
scroll to position [404, 0]
click at [548, 261] on div "top" at bounding box center [576, 262] width 144 height 24
click at [661, 16] on main "Cyber Sunday Warehouse Clearout: Women's Details Latest Snapshot 280 Products (…" at bounding box center [489, 252] width 978 height 504
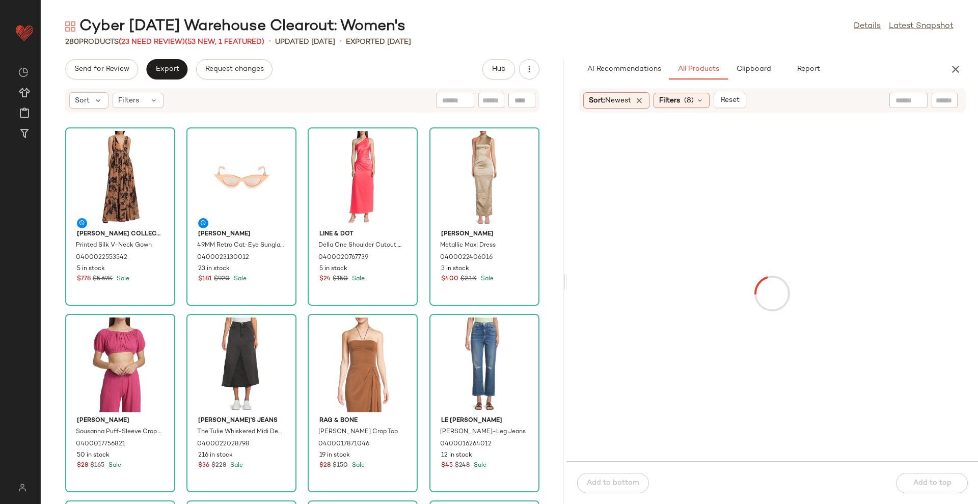
click at [544, 6] on main "Cyber Sunday Warehouse Clearout: Women's Details Latest Snapshot 280 Products (…" at bounding box center [489, 252] width 978 height 504
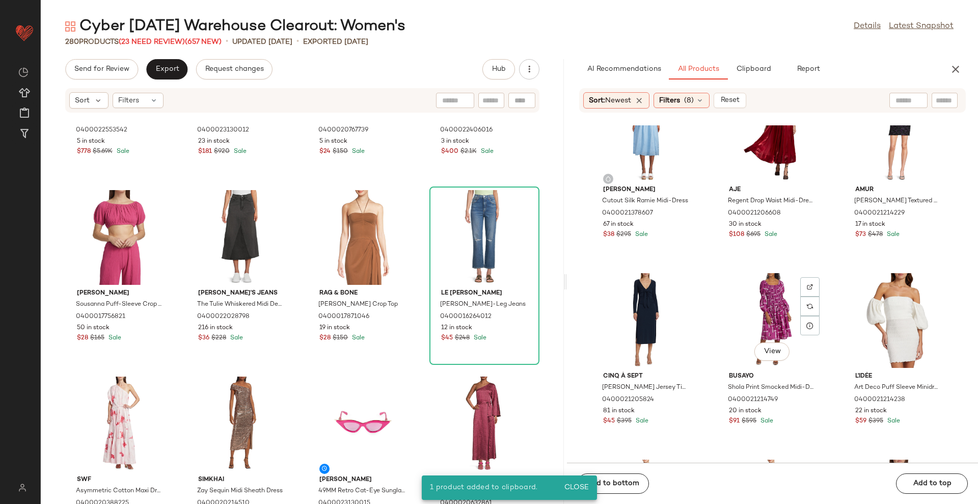
scroll to position [2030, 0]
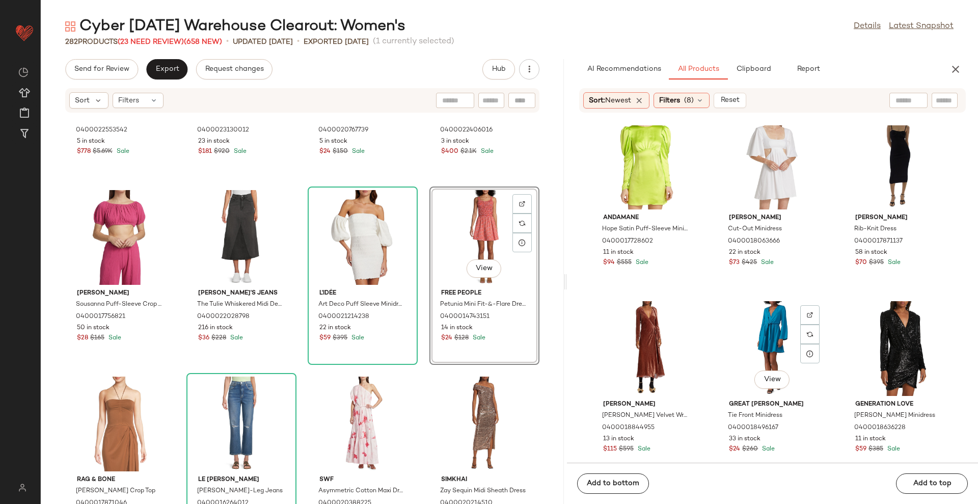
scroll to position [8430, 0]
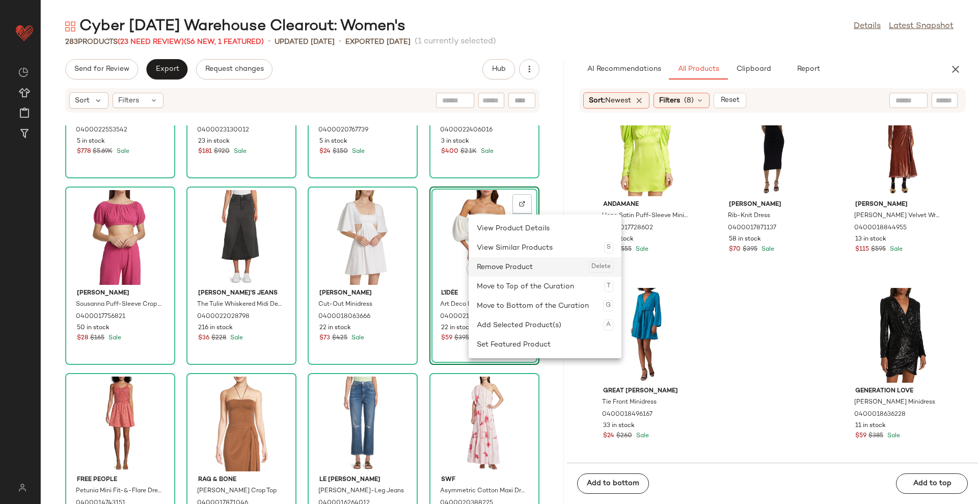
click at [529, 267] on div "Remove Product Delete" at bounding box center [545, 266] width 137 height 19
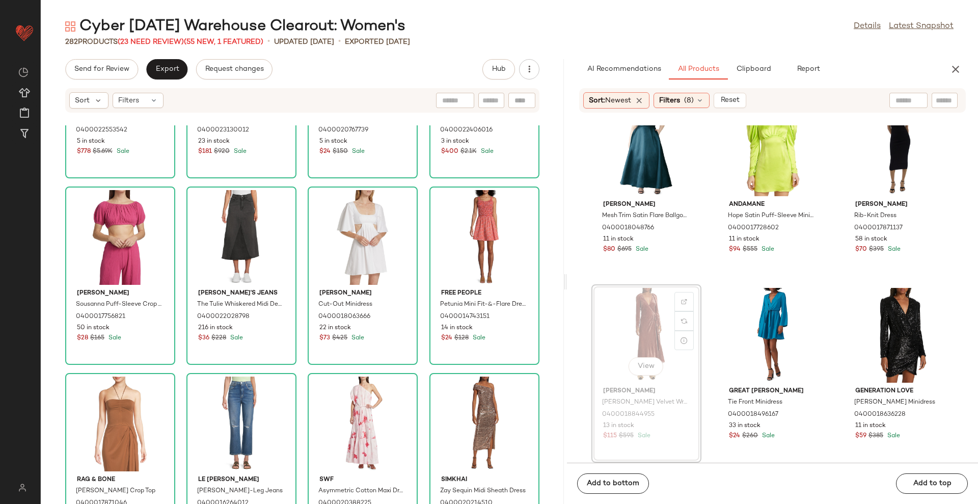
scroll to position [8413, 0]
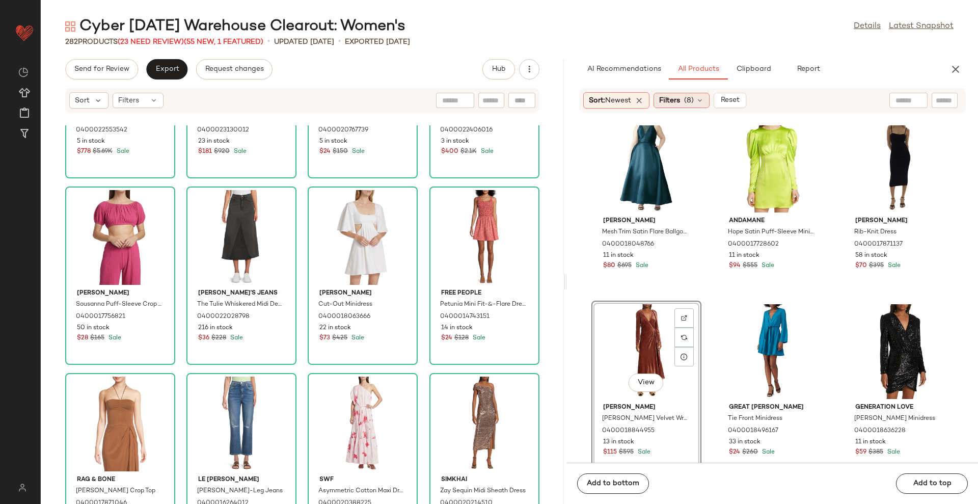
click at [688, 106] on div "Filters (8)" at bounding box center [682, 100] width 56 height 15
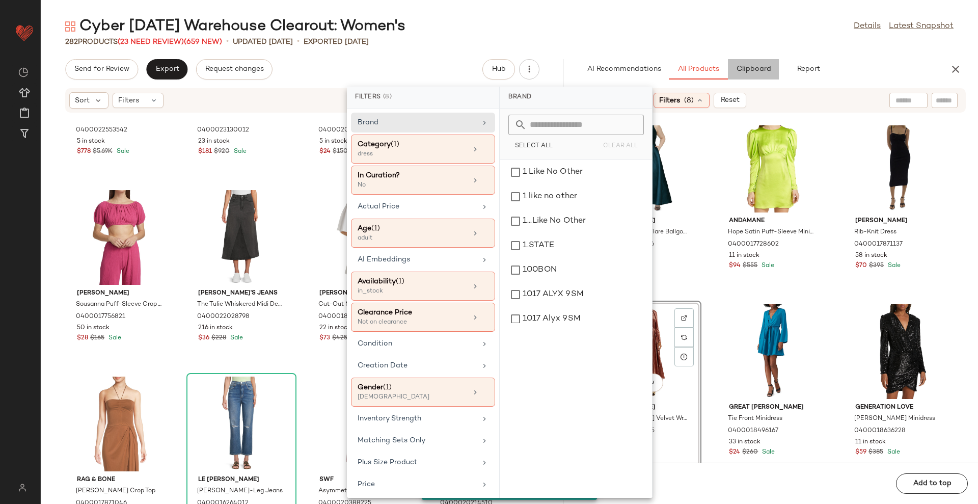
drag, startPoint x: 752, startPoint y: 69, endPoint x: 758, endPoint y: 75, distance: 8.7
click at [752, 70] on span "Clipboard" at bounding box center [753, 69] width 35 height 8
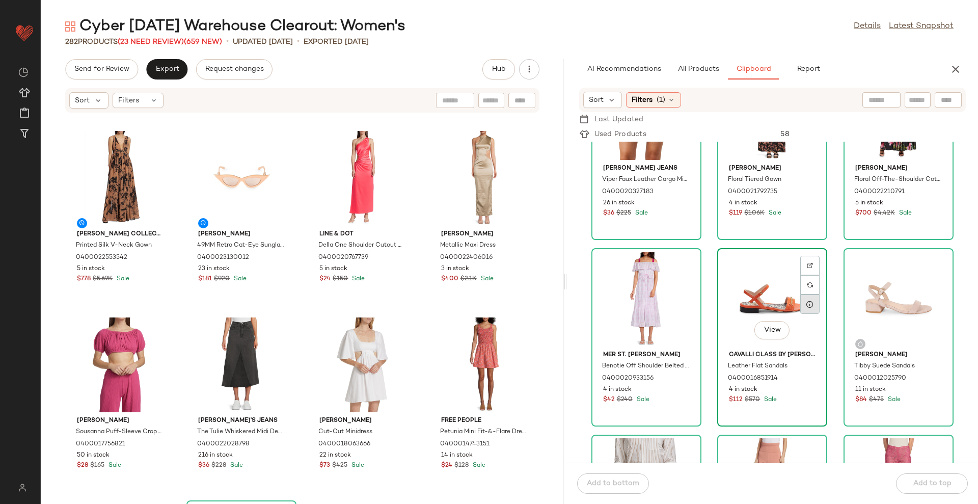
scroll to position [40190, 0]
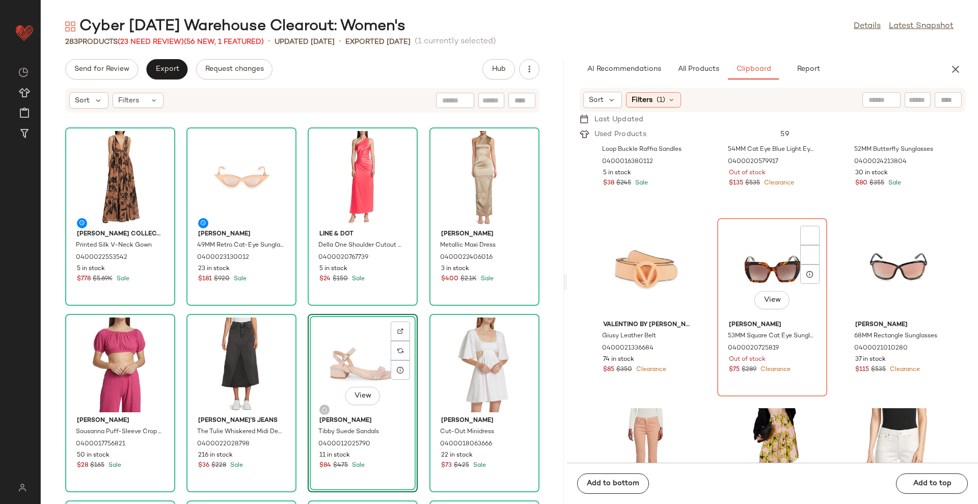
scroll to position [39043, 0]
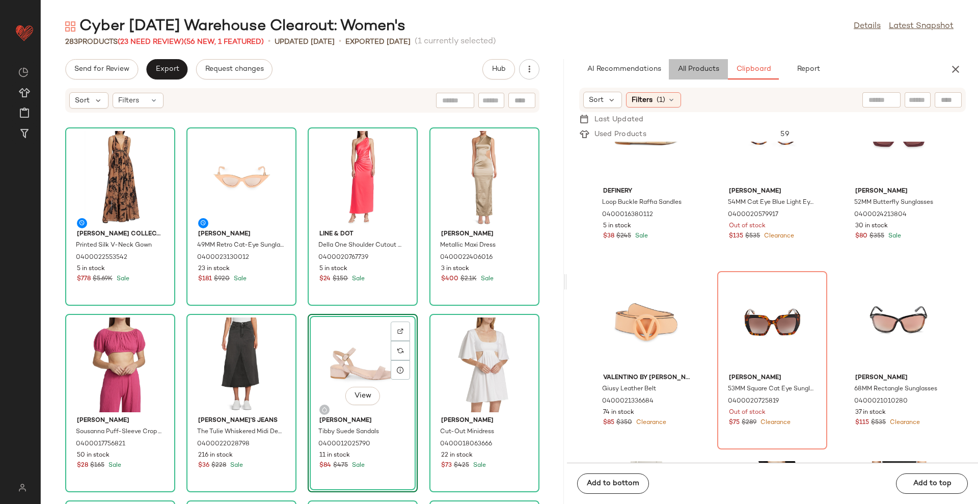
click at [687, 71] on span "All Products" at bounding box center [699, 69] width 42 height 8
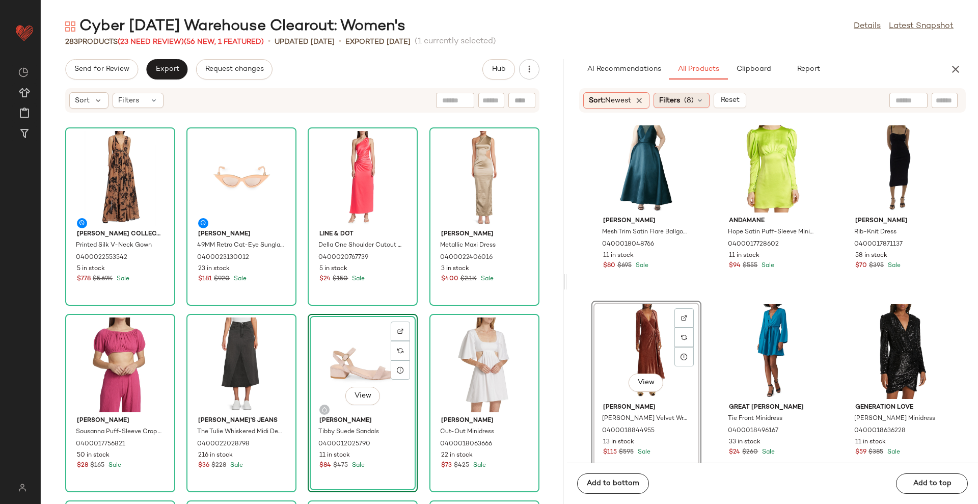
click at [691, 103] on span "(8)" at bounding box center [689, 100] width 10 height 11
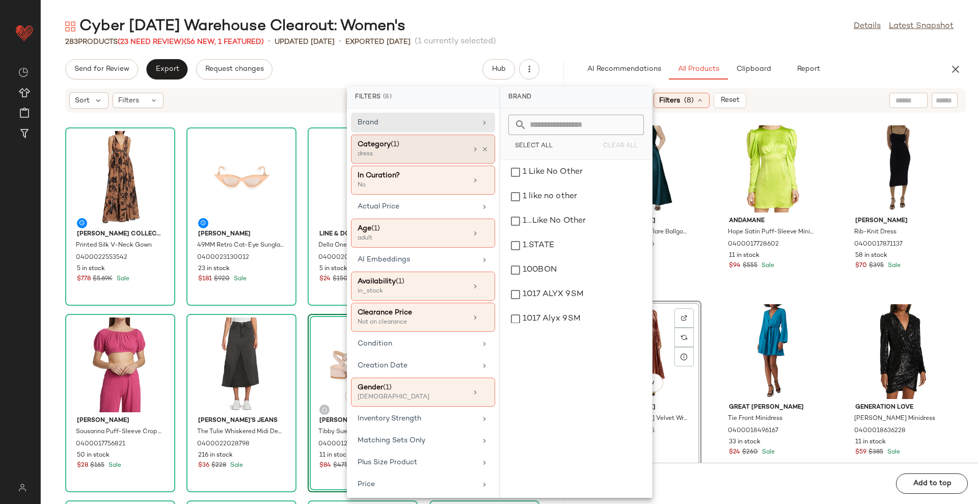
drag, startPoint x: 443, startPoint y: 143, endPoint x: 456, endPoint y: 152, distance: 16.0
click at [442, 143] on div "Category (1)" at bounding box center [413, 144] width 110 height 11
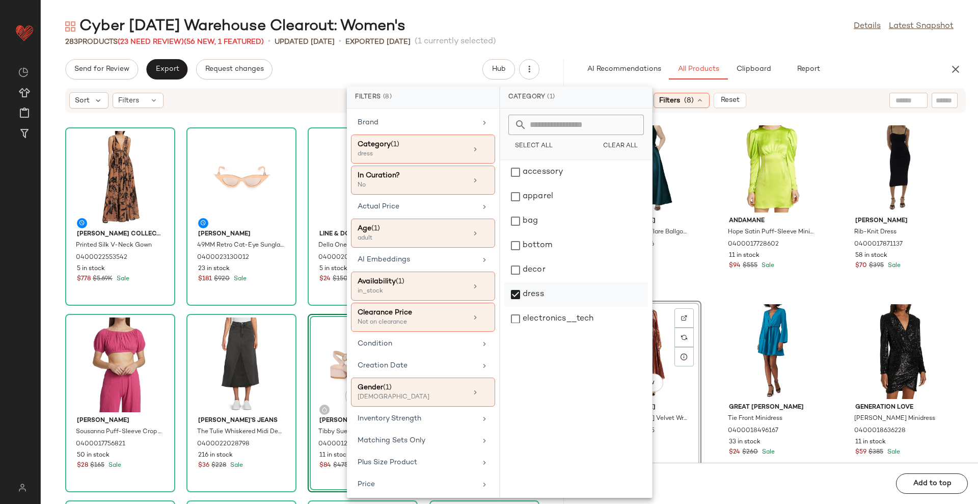
click at [581, 289] on div "dress" at bounding box center [576, 294] width 144 height 24
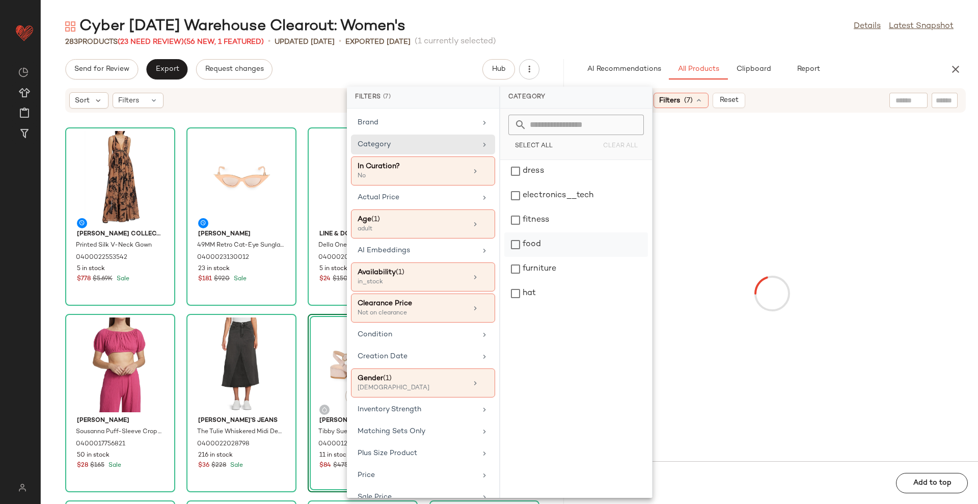
scroll to position [371, 0]
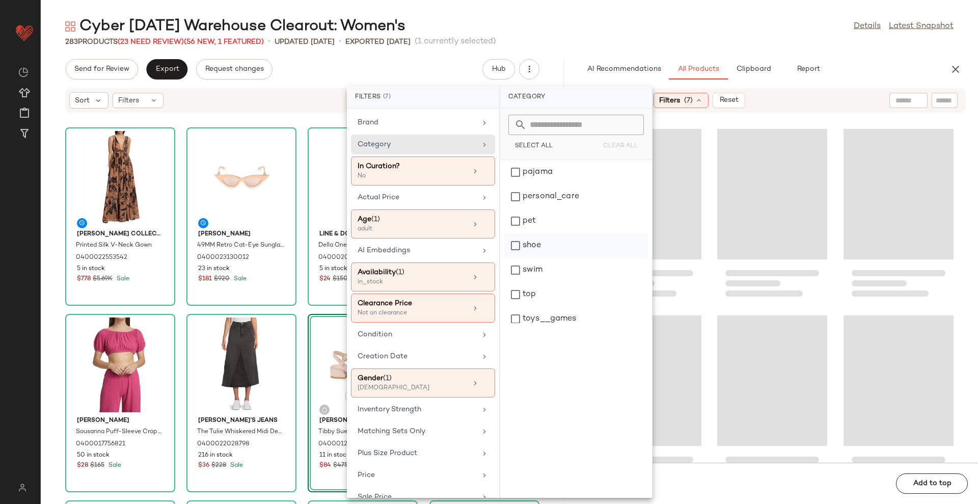
click at [567, 245] on div "shoe" at bounding box center [576, 245] width 144 height 24
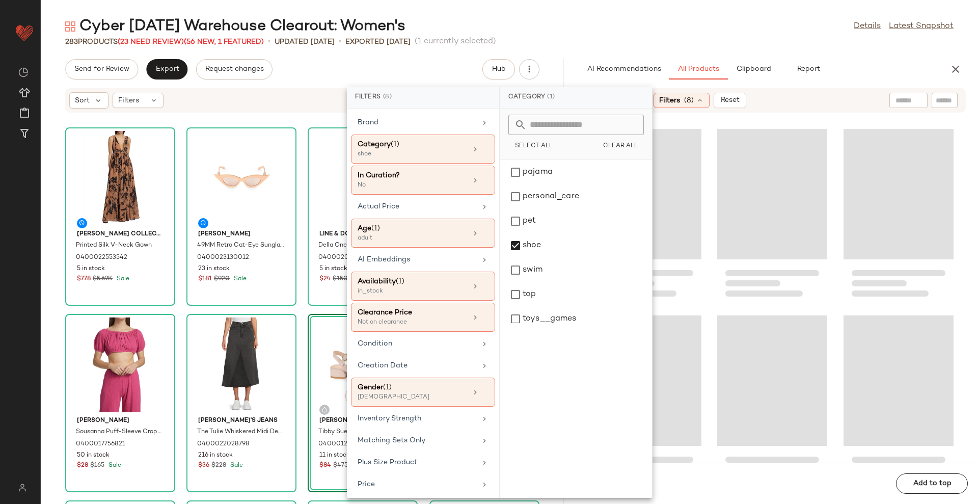
scroll to position [25549, 0]
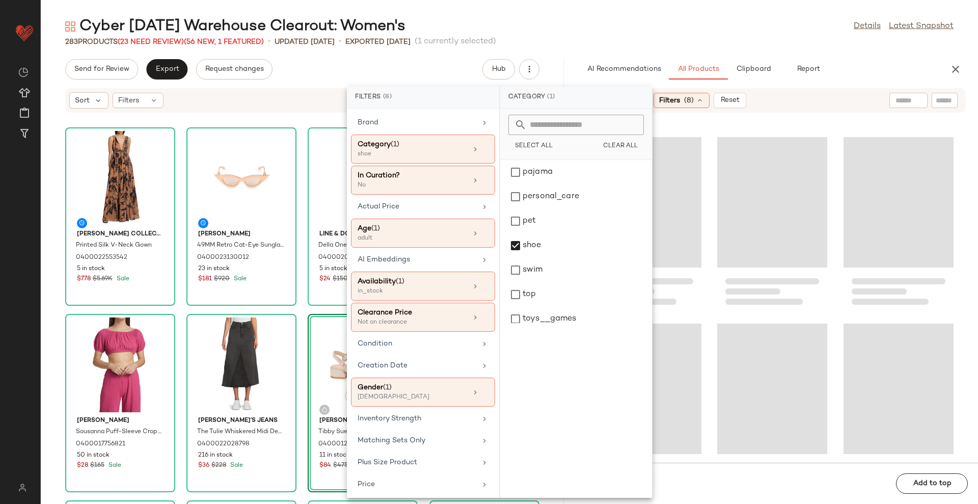
click at [778, 49] on div "Cyber Sunday Warehouse Clearout: Women's Details Latest Snapshot 283 Products (…" at bounding box center [510, 260] width 938 height 488
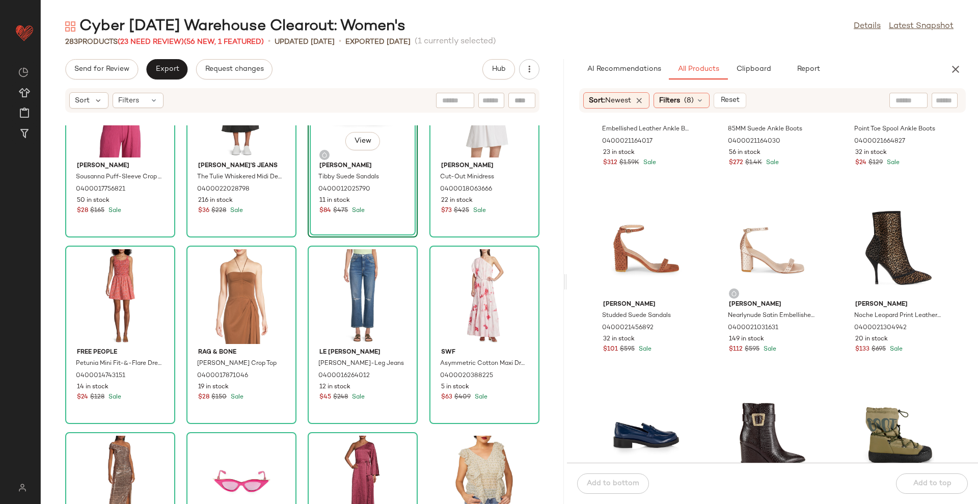
scroll to position [127, 0]
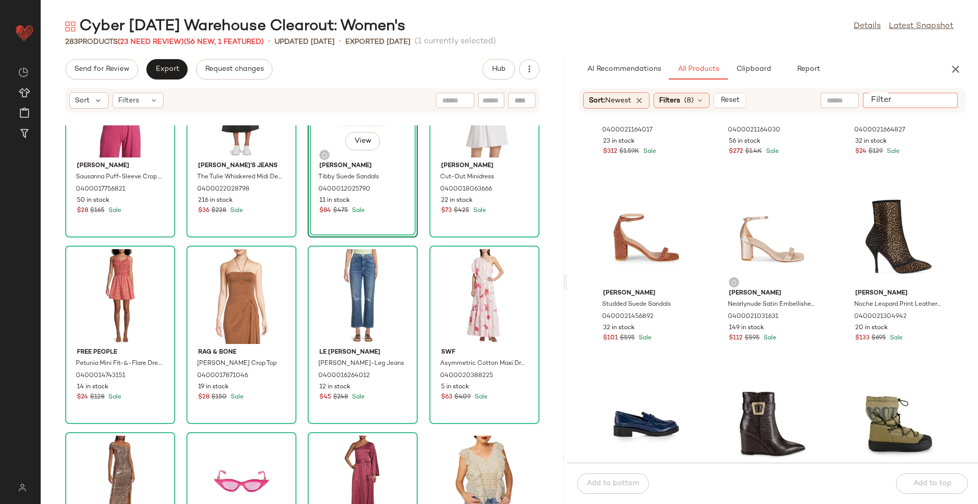
click at [944, 98] on input "Filter" at bounding box center [910, 100] width 87 height 11
type input "******"
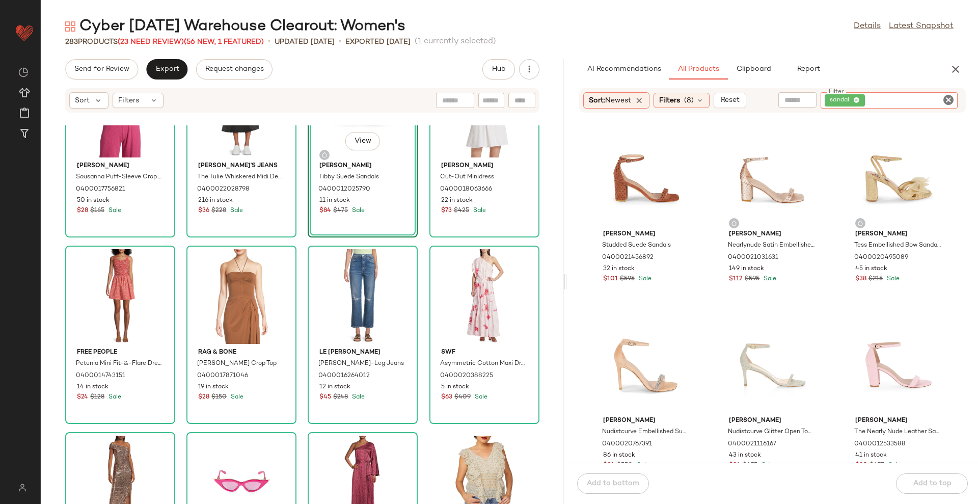
click at [773, 31] on div "Cyber Sunday Warehouse Clearout: Women's Details Latest Snapshot" at bounding box center [510, 26] width 938 height 20
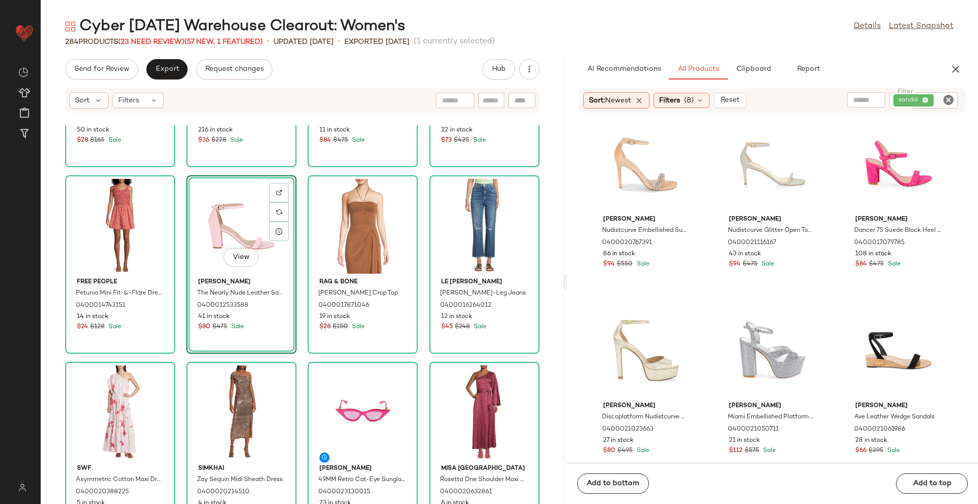
scroll to position [339, 0]
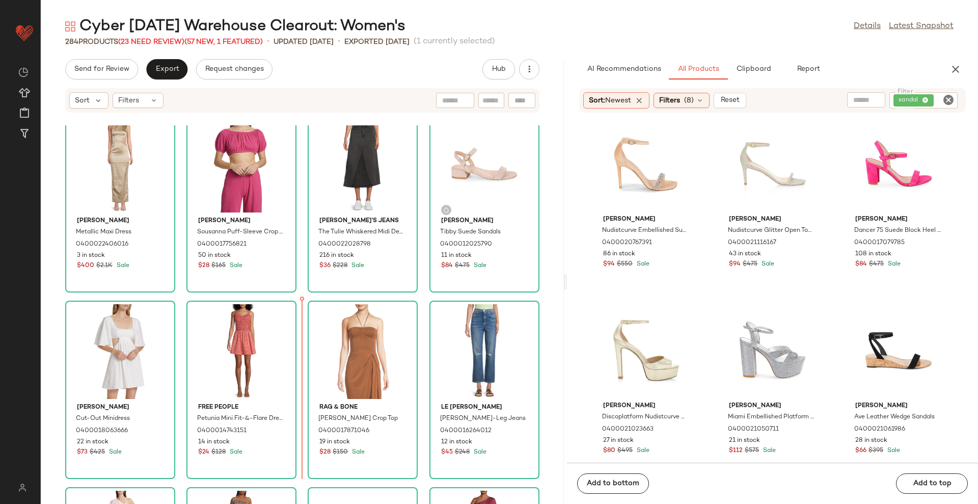
scroll to position [244, 0]
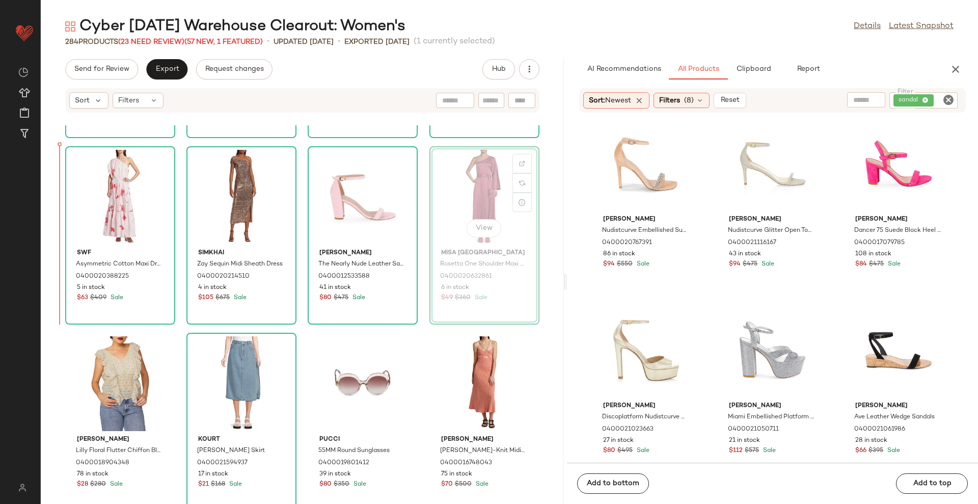
scroll to position [540, 0]
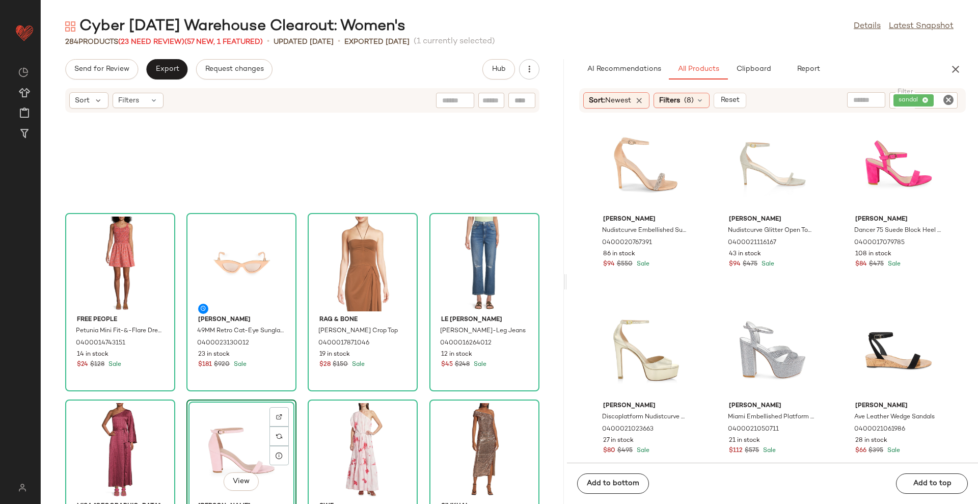
scroll to position [285, 0]
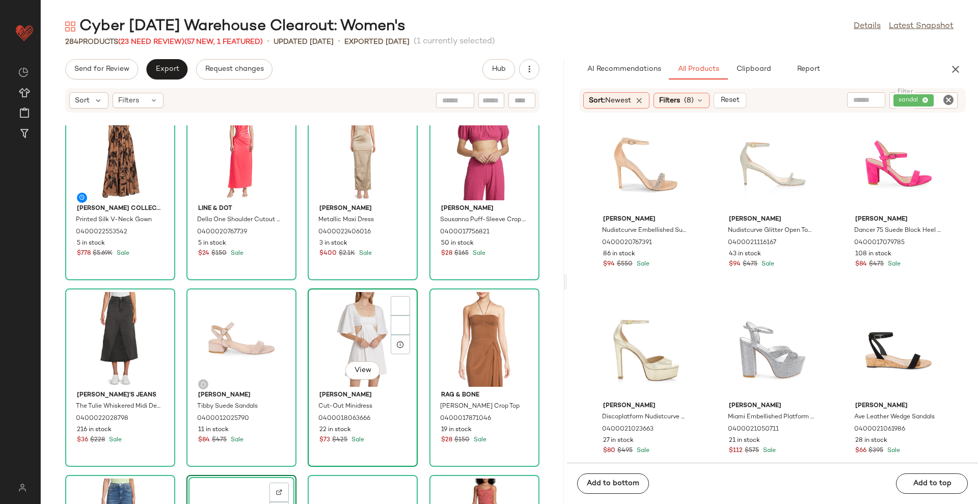
scroll to position [153, 0]
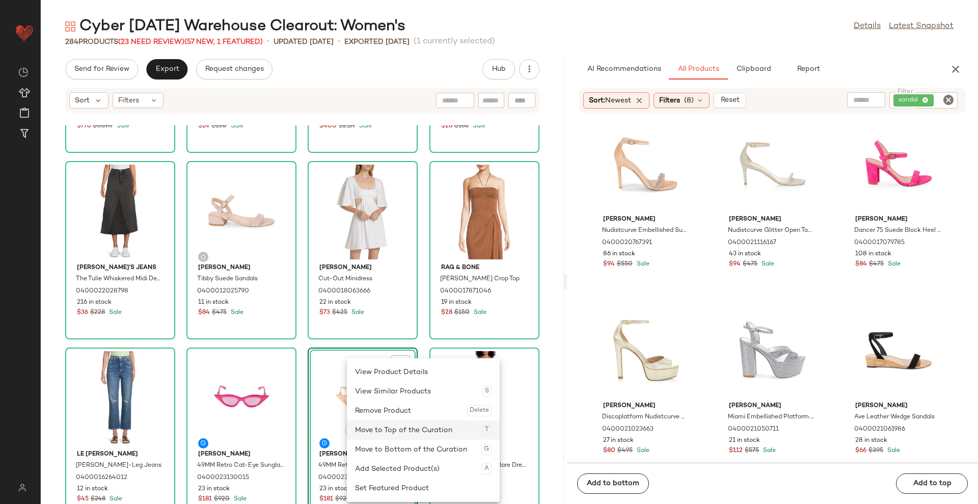
click at [387, 432] on div "Move to Top of the Curation T" at bounding box center [423, 429] width 137 height 19
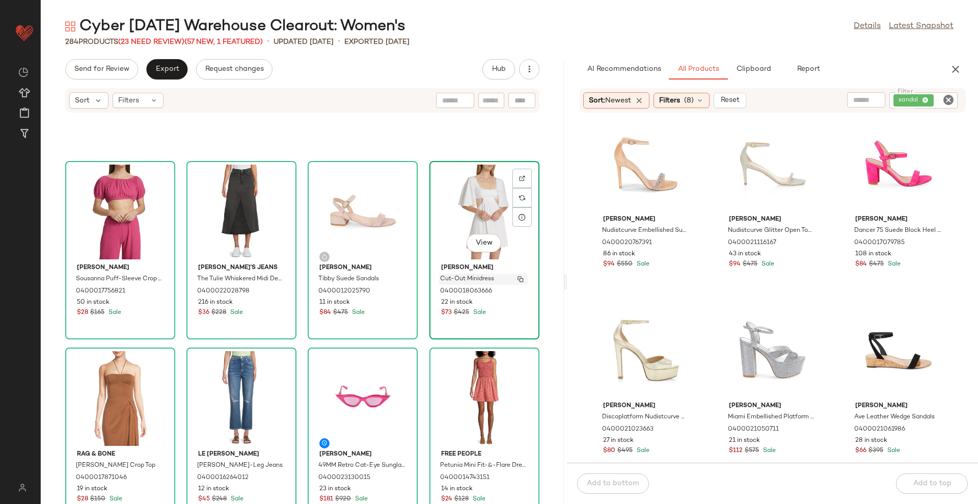
scroll to position [89, 0]
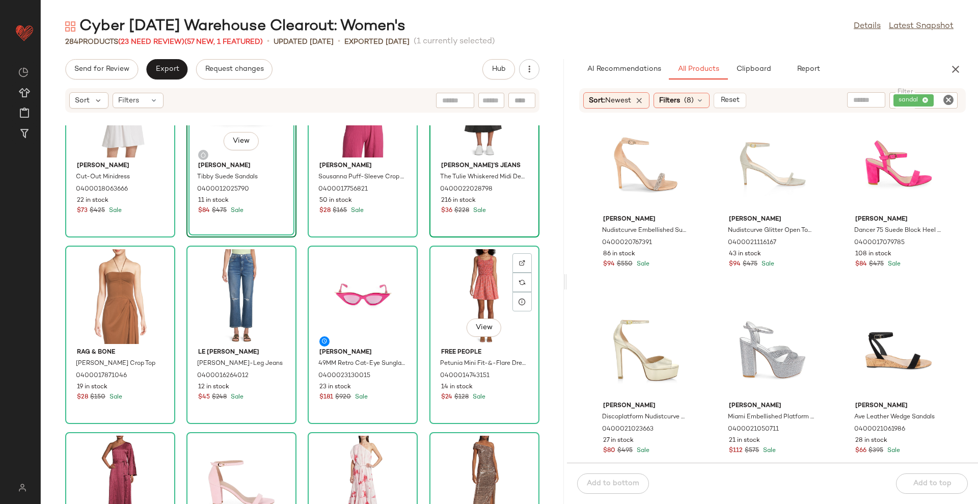
scroll to position [64, 0]
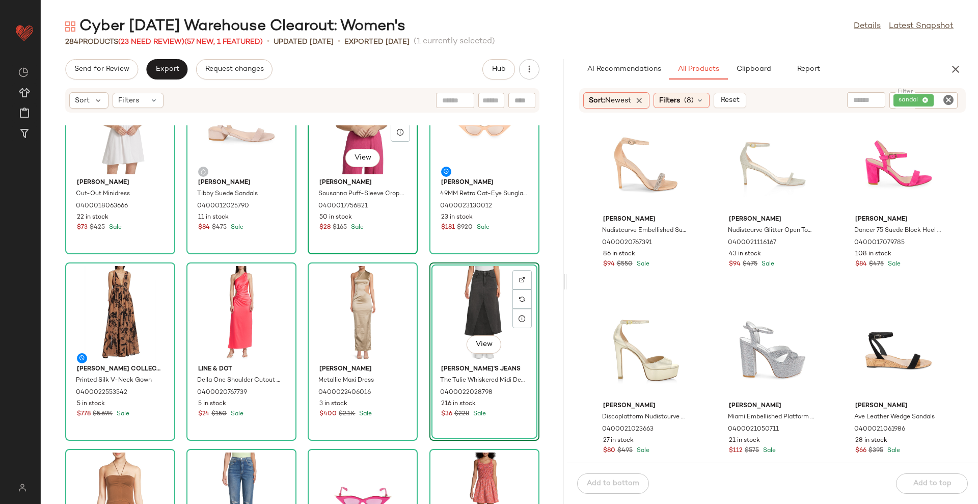
scroll to position [50, 0]
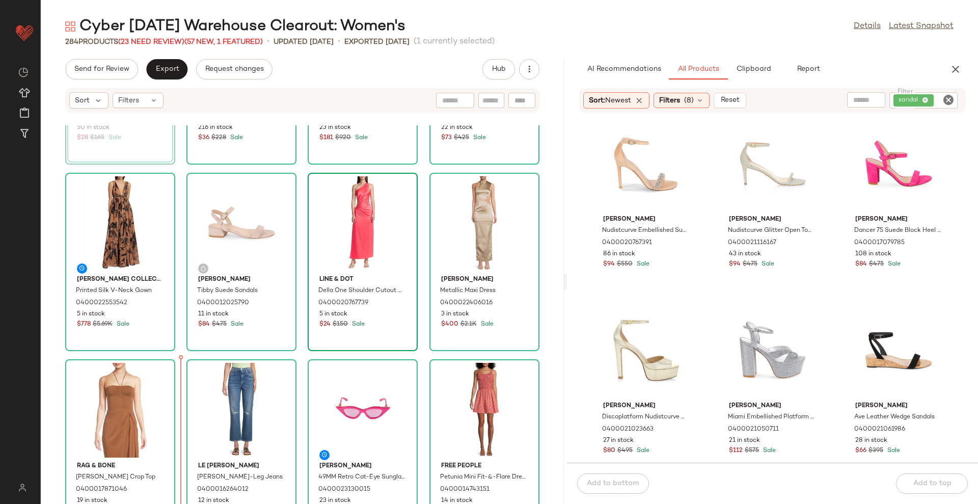
scroll to position [175, 0]
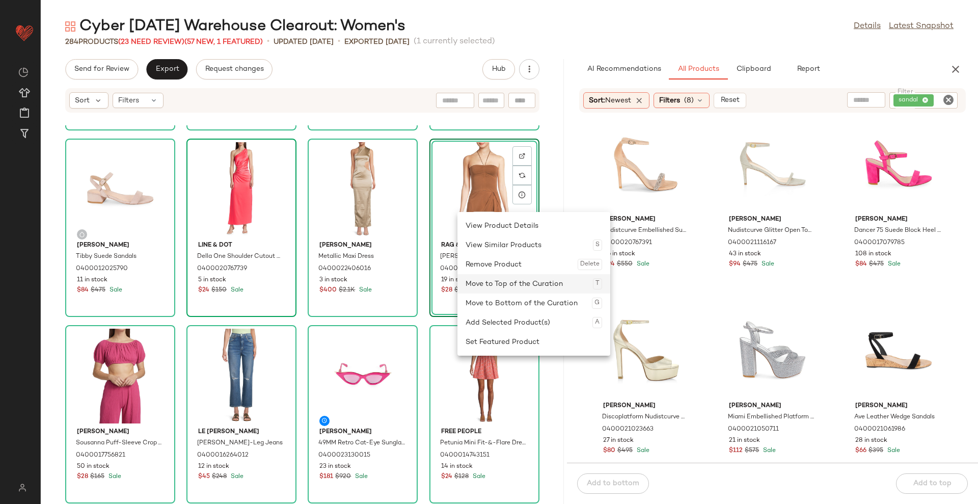
click at [502, 280] on div "Move to Top of the Curation T" at bounding box center [534, 283] width 137 height 19
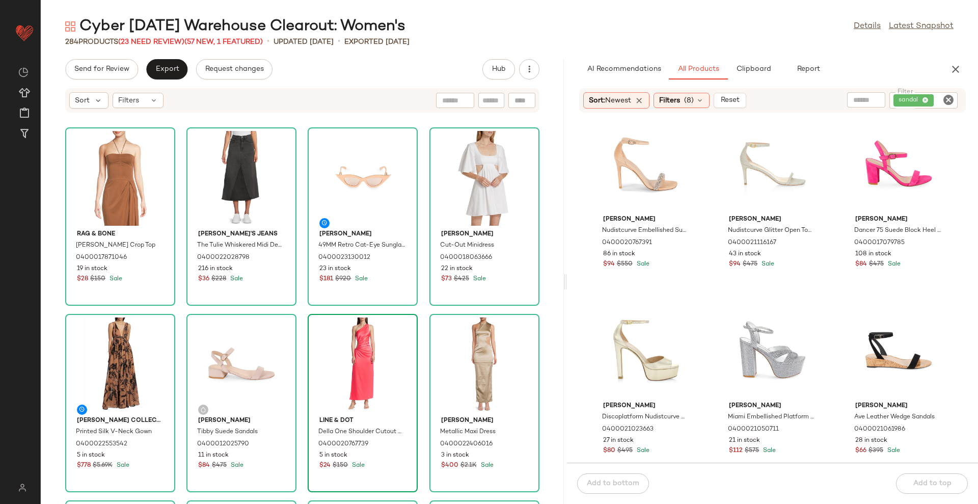
click at [533, 224] on div "rag & bone Christy Halter Crop Top 0400017871046 19 in stock $28 $150 Sale Joe'…" at bounding box center [302, 314] width 523 height 379
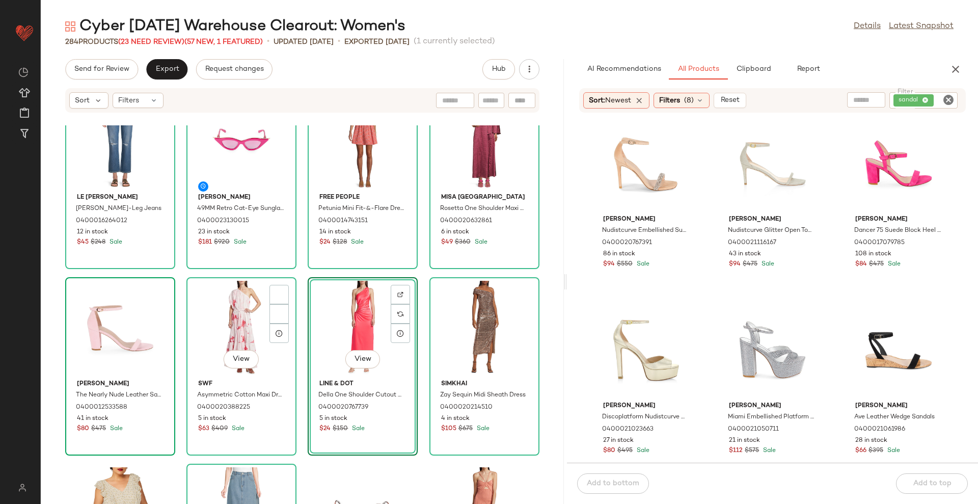
scroll to position [419, 0]
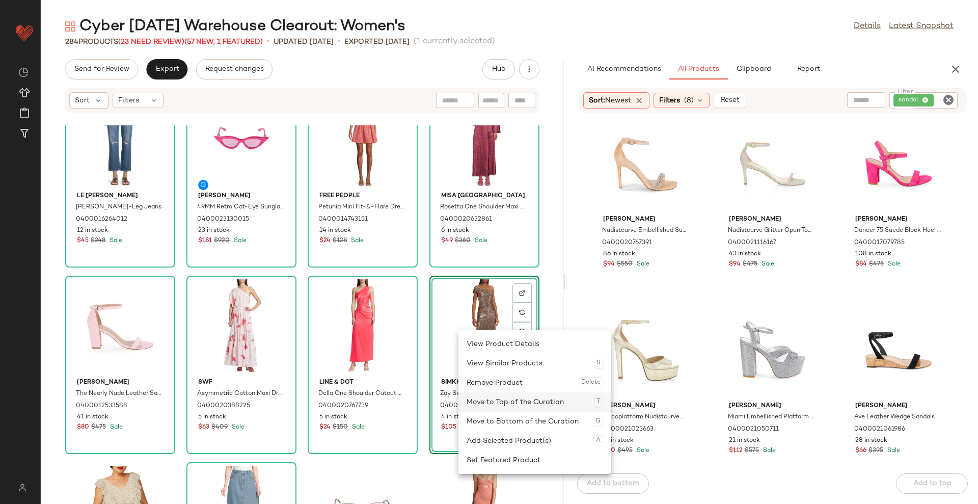
click at [485, 399] on div "Move to Top of the Curation T" at bounding box center [535, 401] width 137 height 19
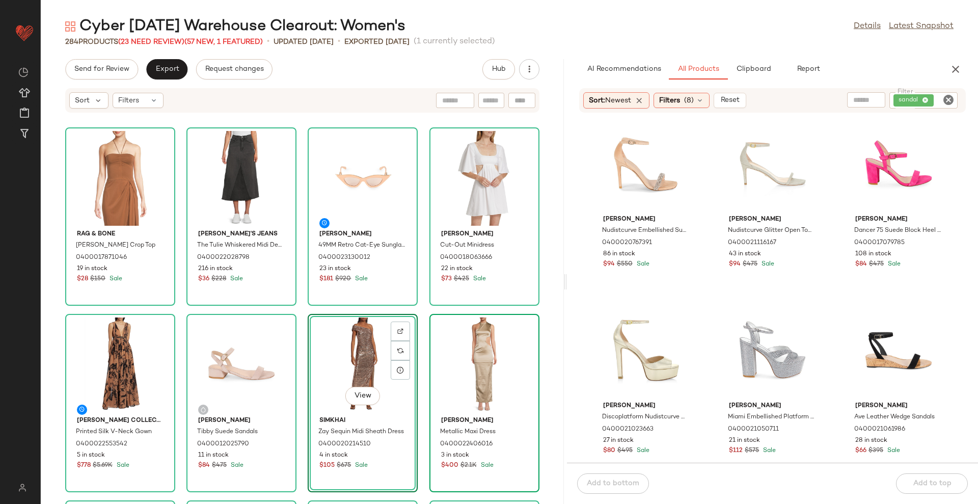
click at [541, 337] on div "rag & bone Christy Halter Crop Top 0400017871046 19 in stock $28 $150 Sale Joe'…" at bounding box center [302, 314] width 523 height 379
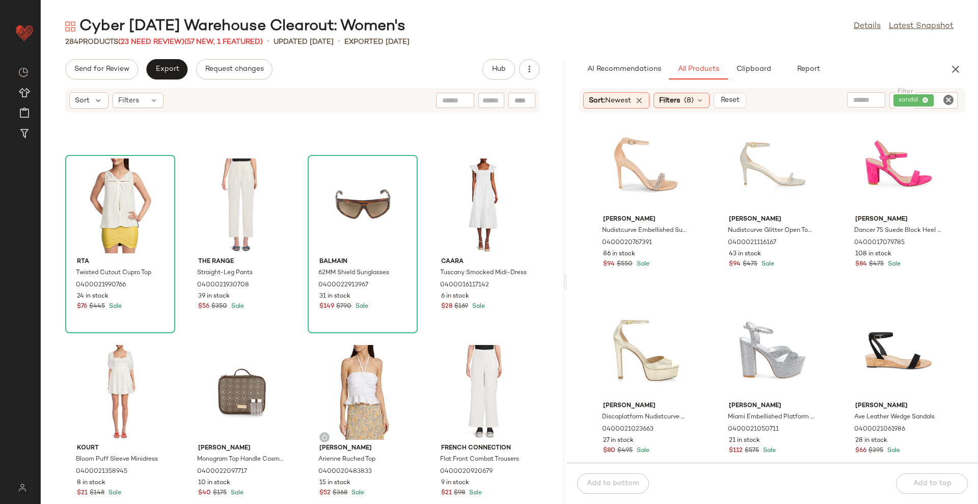
scroll to position [3702, 0]
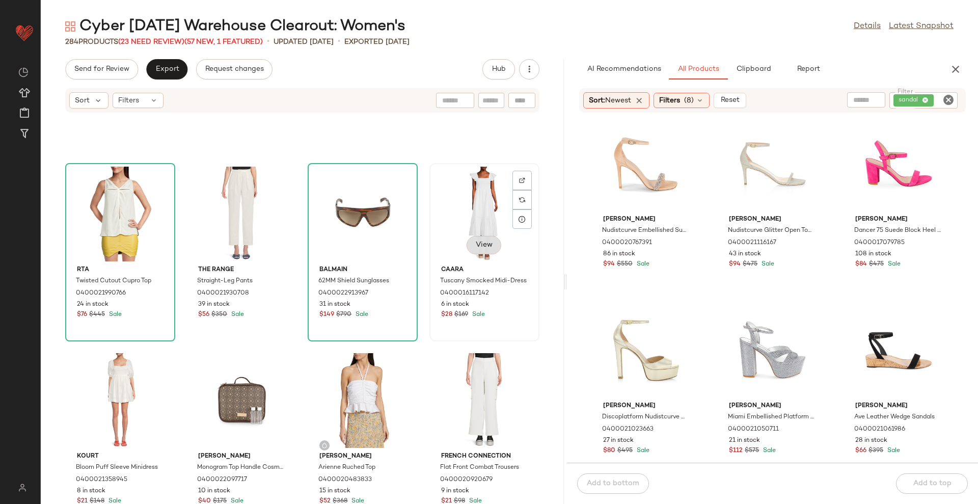
click at [475, 243] on span "View" at bounding box center [483, 245] width 17 height 8
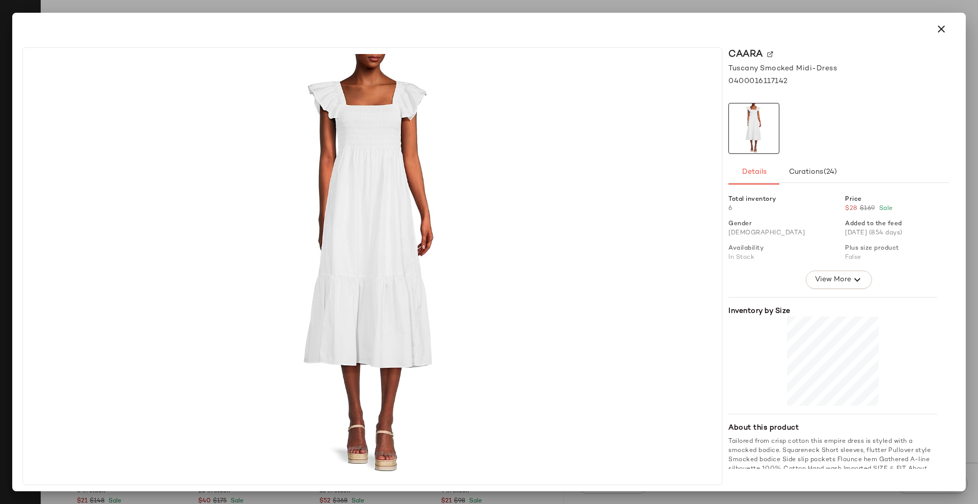
click at [947, 28] on icon "button" at bounding box center [941, 29] width 12 height 12
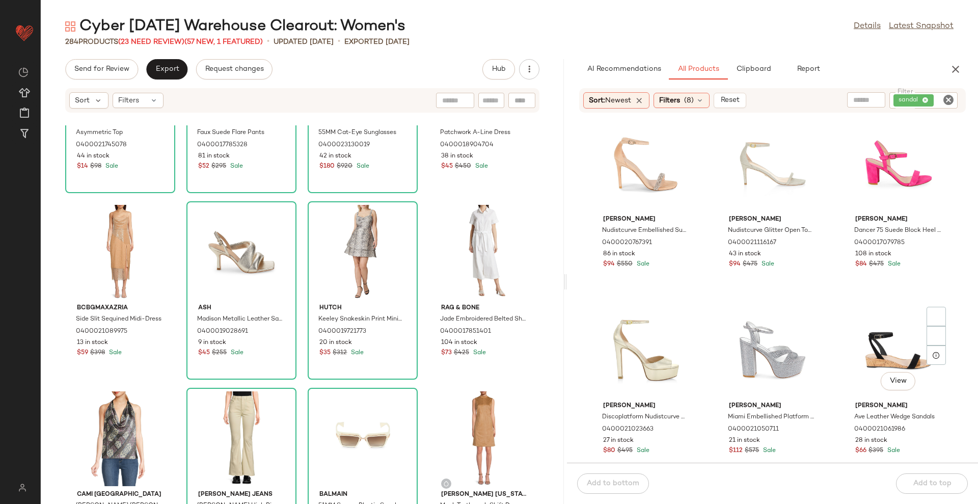
scroll to position [1983, 0]
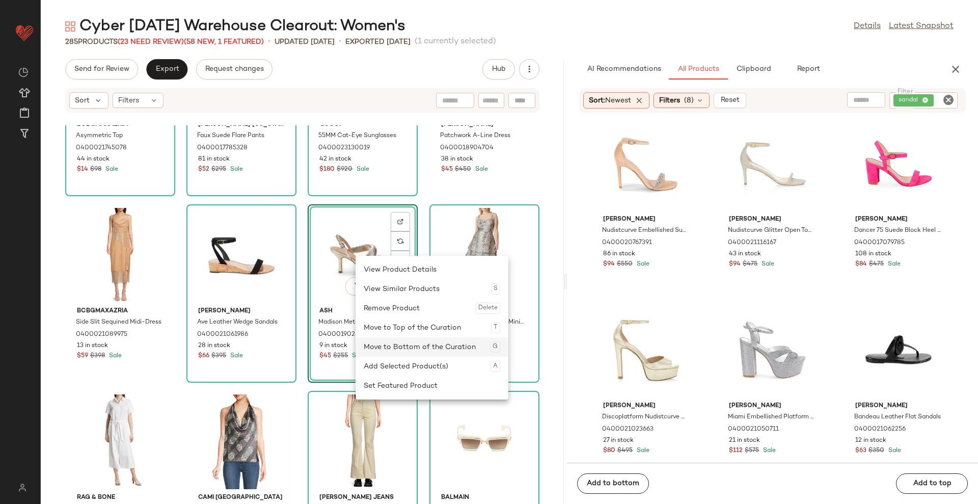
click at [433, 350] on div "Move to Bottom of the Curation G" at bounding box center [432, 346] width 137 height 19
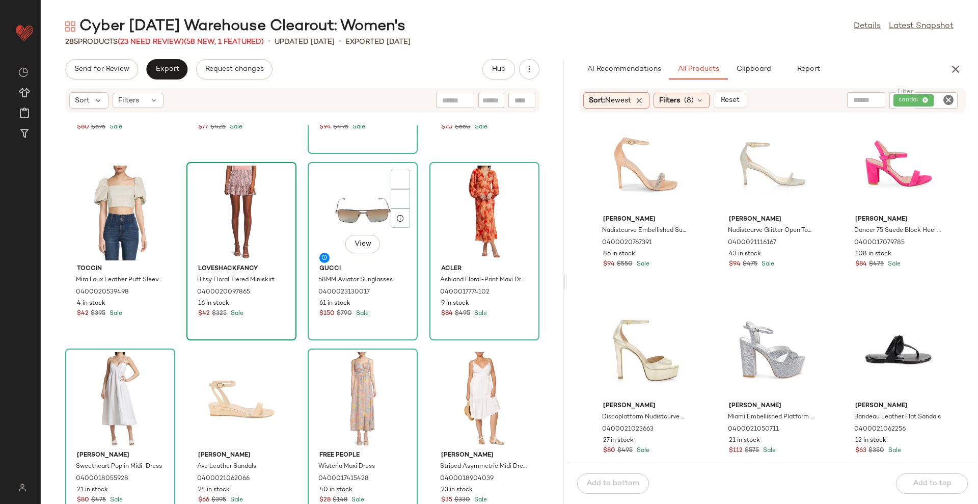
scroll to position [1091, 0]
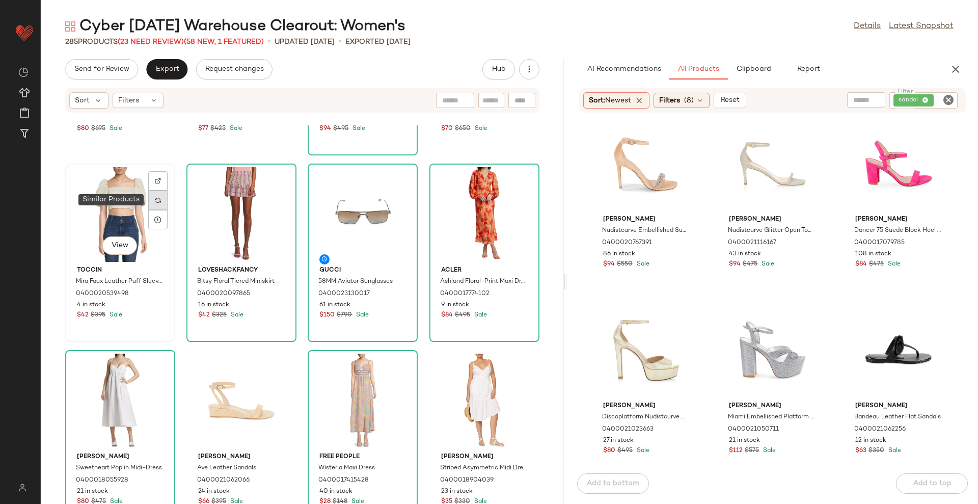
click at [161, 204] on div at bounding box center [157, 200] width 19 height 19
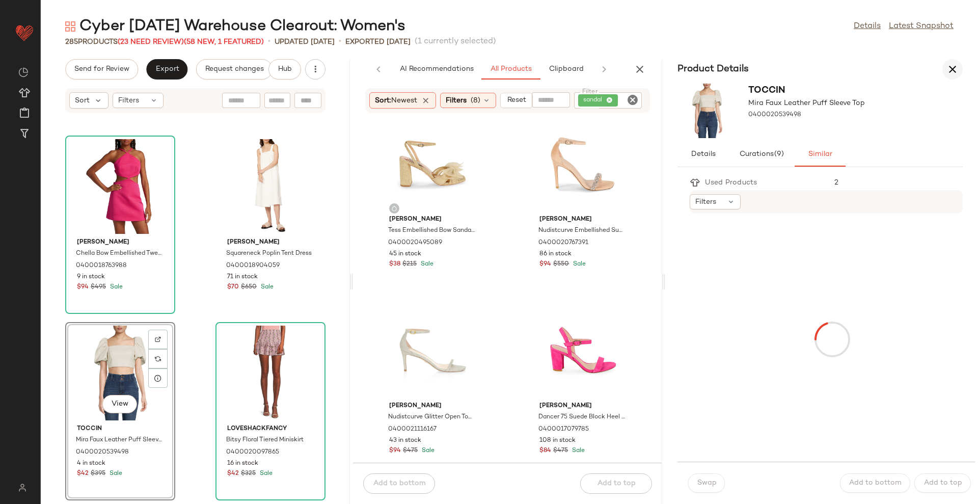
click at [638, 69] on icon "button" at bounding box center [640, 69] width 12 height 12
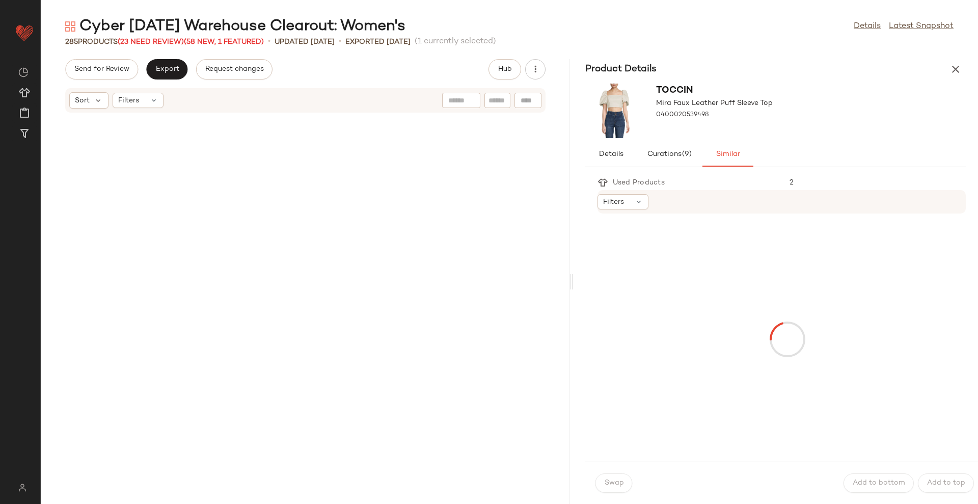
drag, startPoint x: 511, startPoint y: 279, endPoint x: 575, endPoint y: 279, distance: 64.2
click at [575, 279] on div "Cyber Sunday Warehouse Clearout: Women's Details Latest Snapshot 285 Products (…" at bounding box center [510, 260] width 938 height 488
click at [627, 201] on div "Filters" at bounding box center [623, 201] width 51 height 15
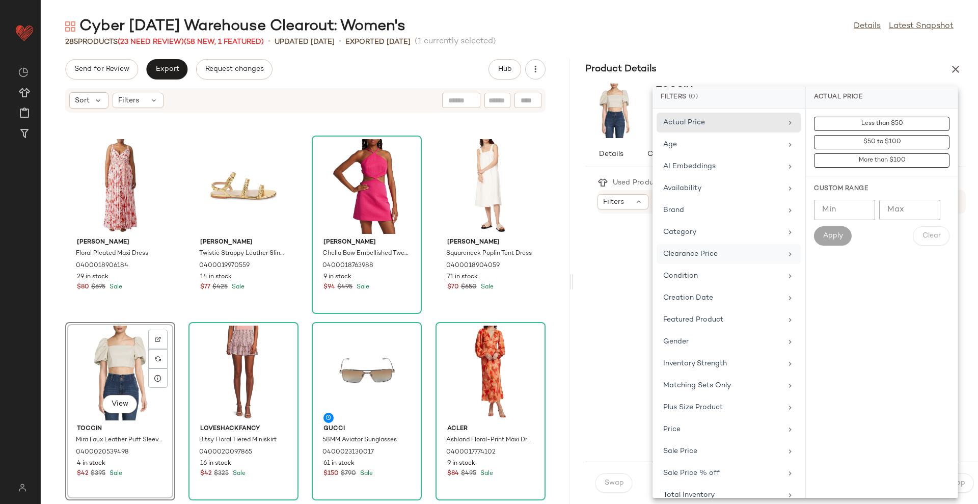
click at [738, 254] on div "Clearance Price" at bounding box center [722, 254] width 119 height 11
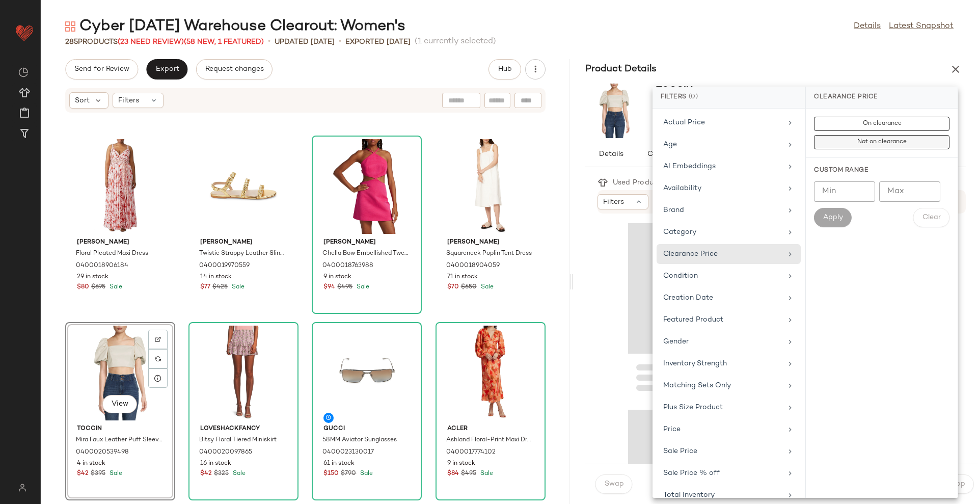
click at [854, 144] on button "Not on clearance" at bounding box center [882, 142] width 136 height 14
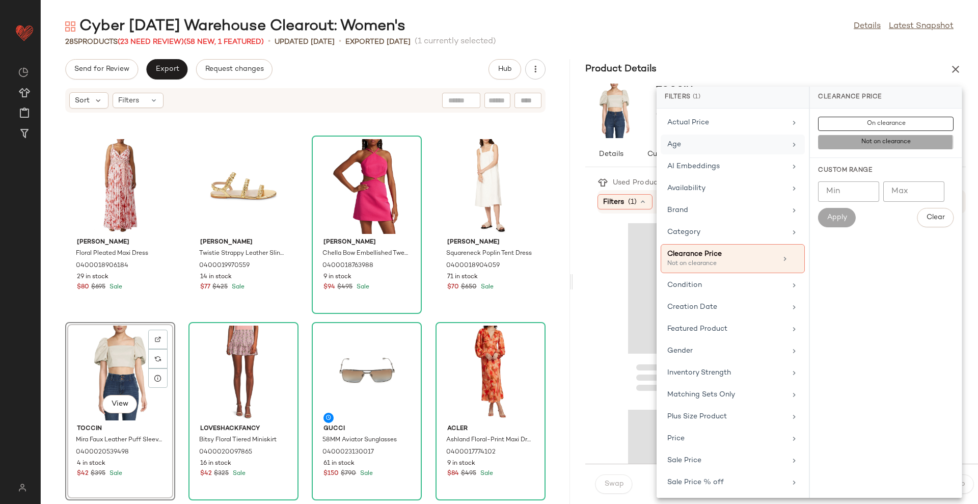
click at [747, 147] on div "Age" at bounding box center [726, 144] width 119 height 11
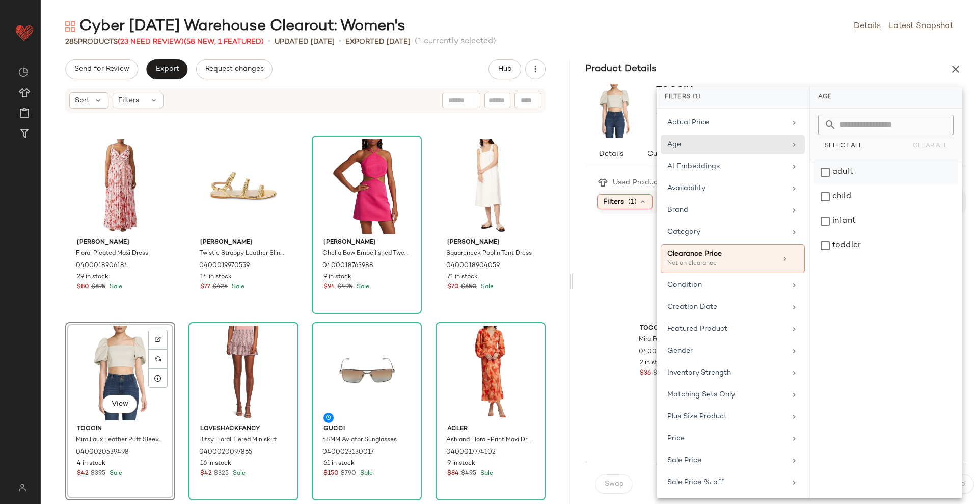
click at [852, 184] on div "adult" at bounding box center [886, 196] width 144 height 24
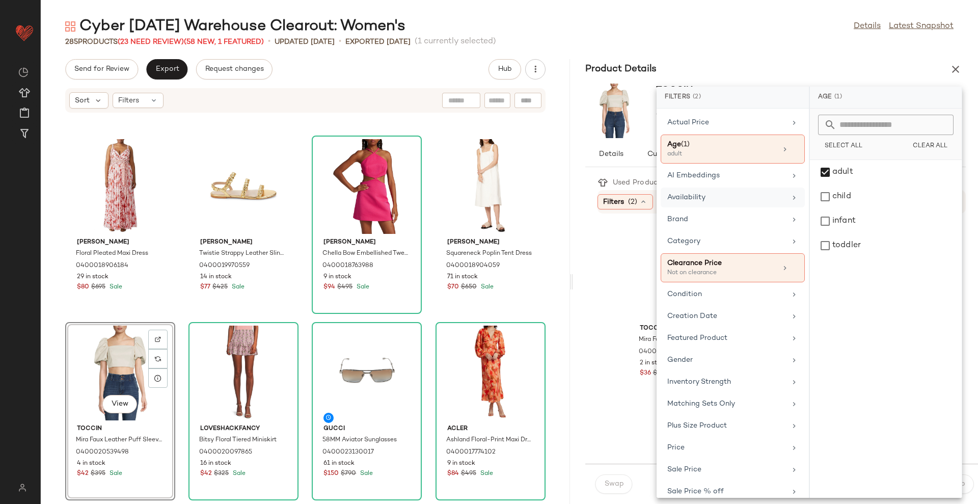
click at [746, 198] on div "Availability" at bounding box center [726, 197] width 119 height 11
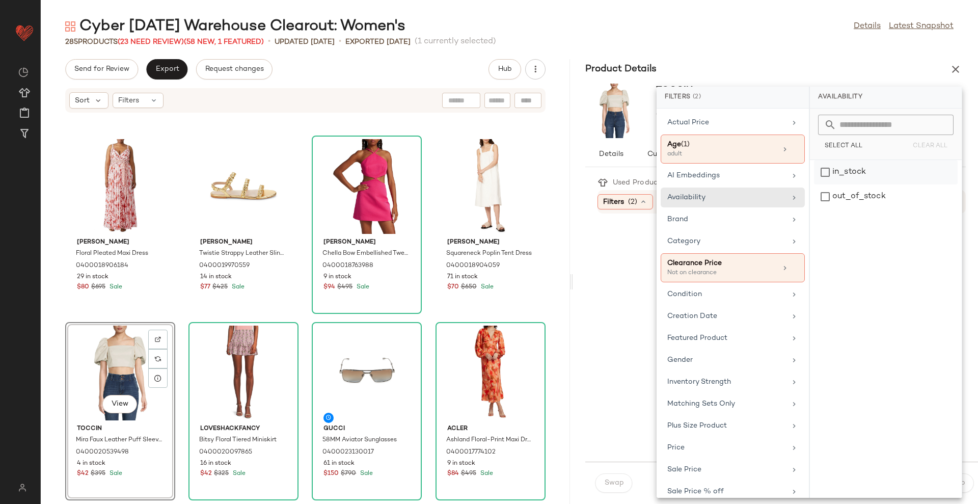
click at [861, 184] on div "in_stock" at bounding box center [886, 196] width 144 height 24
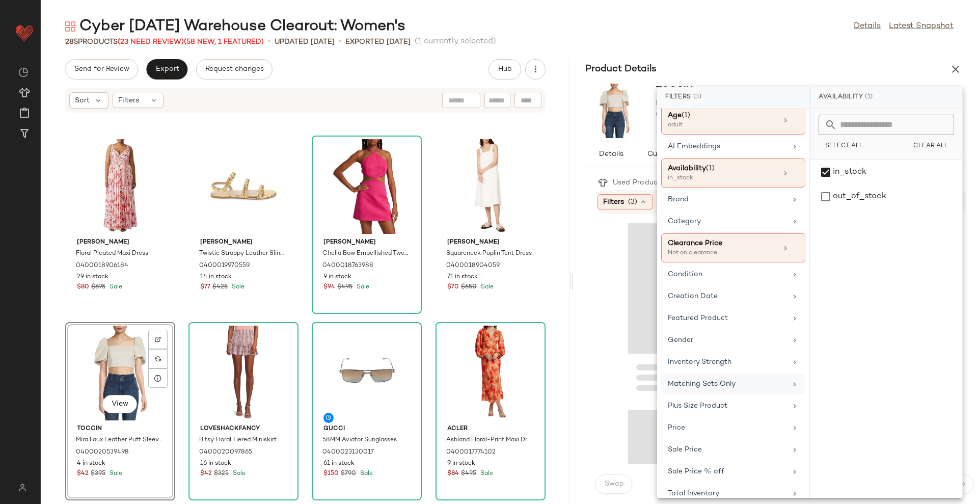
scroll to position [41, 0]
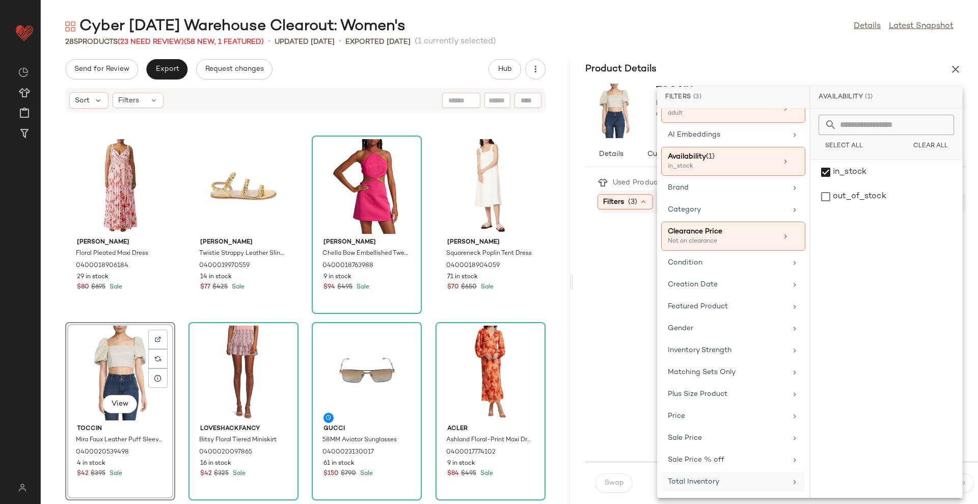
click at [723, 477] on div "Total Inventory" at bounding box center [727, 481] width 119 height 11
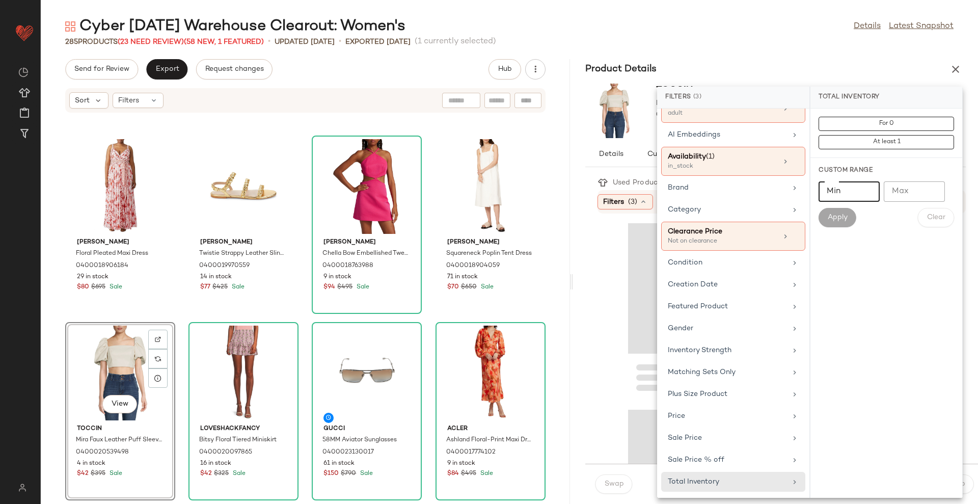
click at [847, 184] on input "Min" at bounding box center [849, 191] width 61 height 20
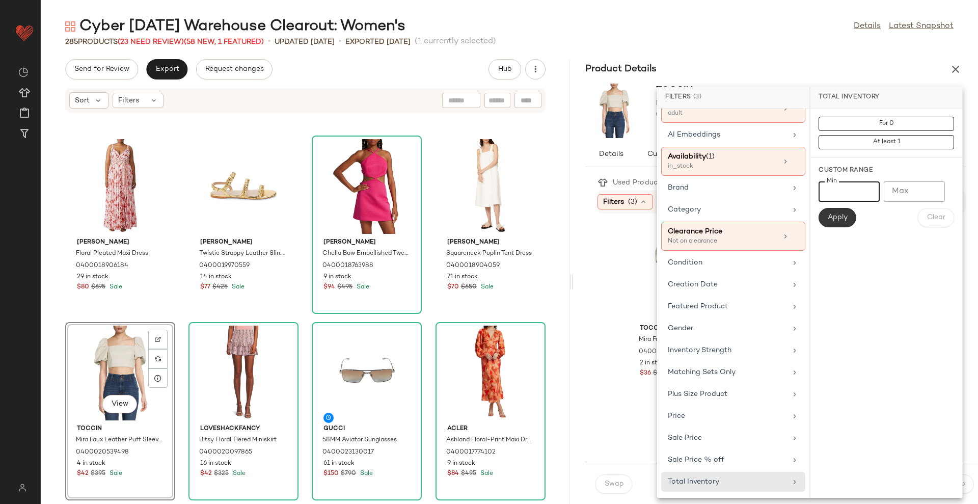
type input "**"
drag, startPoint x: 837, startPoint y: 212, endPoint x: 814, endPoint y: 271, distance: 62.7
click at [837, 213] on span "Apply" at bounding box center [837, 217] width 20 height 8
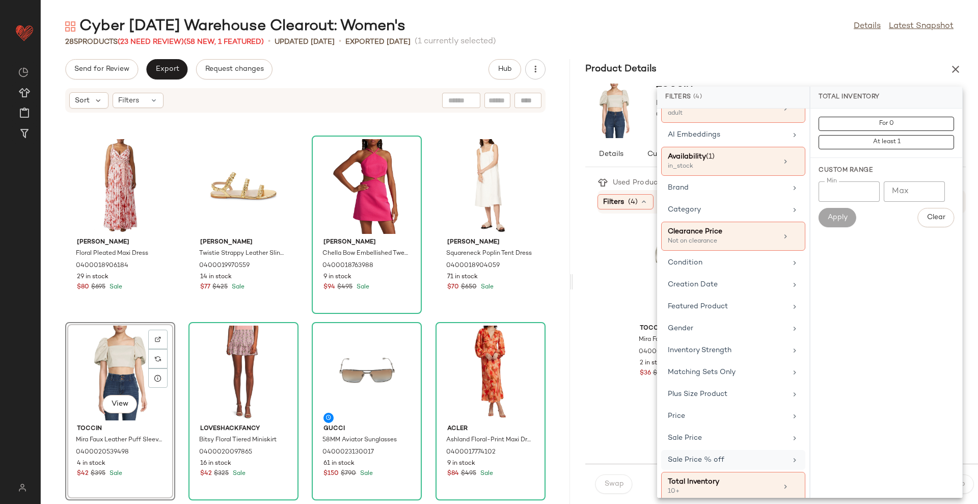
click at [732, 457] on div "Sale Price % off" at bounding box center [727, 460] width 119 height 11
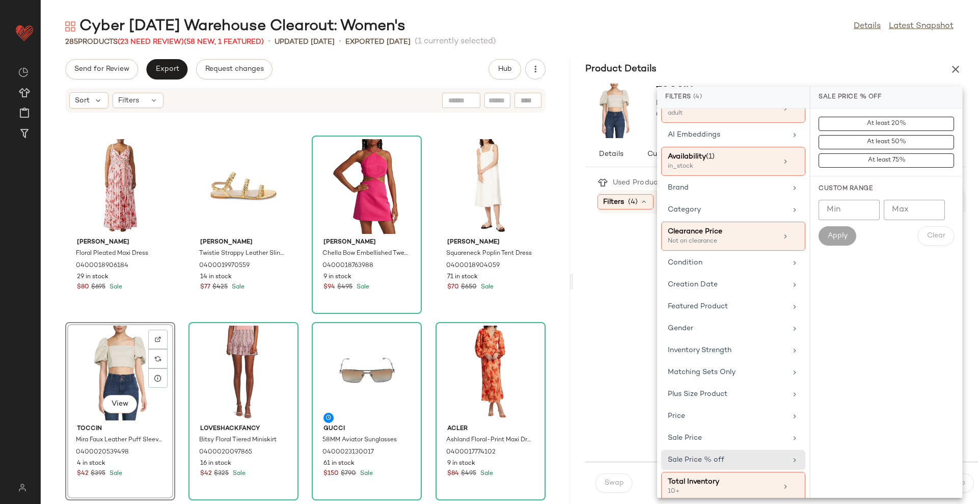
click at [840, 206] on input "Min" at bounding box center [849, 210] width 61 height 20
type input "**"
click at [834, 237] on span "Apply" at bounding box center [837, 236] width 20 height 8
click at [771, 30] on div "Cyber Sunday Warehouse Clearout: Women's Details Latest Snapshot" at bounding box center [510, 26] width 938 height 20
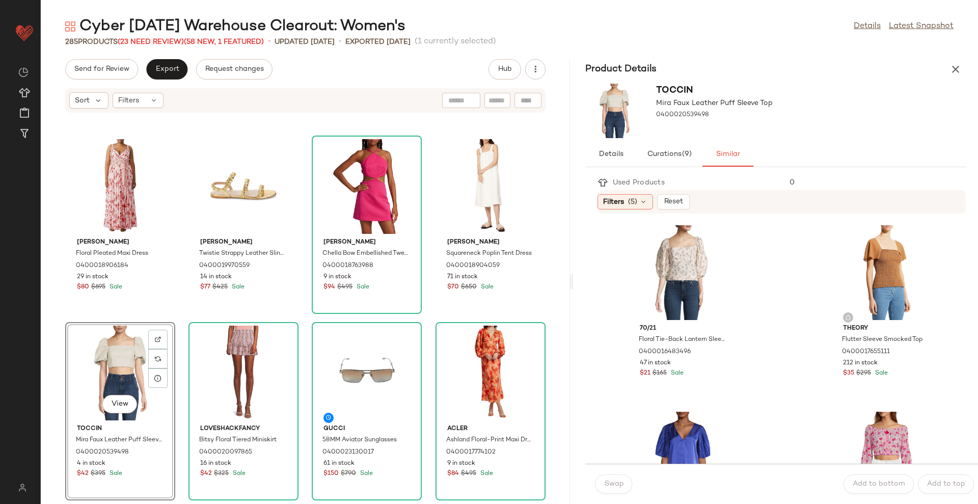
click at [121, 364] on div "View" at bounding box center [120, 373] width 103 height 95
click at [699, 271] on div "View" at bounding box center [683, 272] width 103 height 95
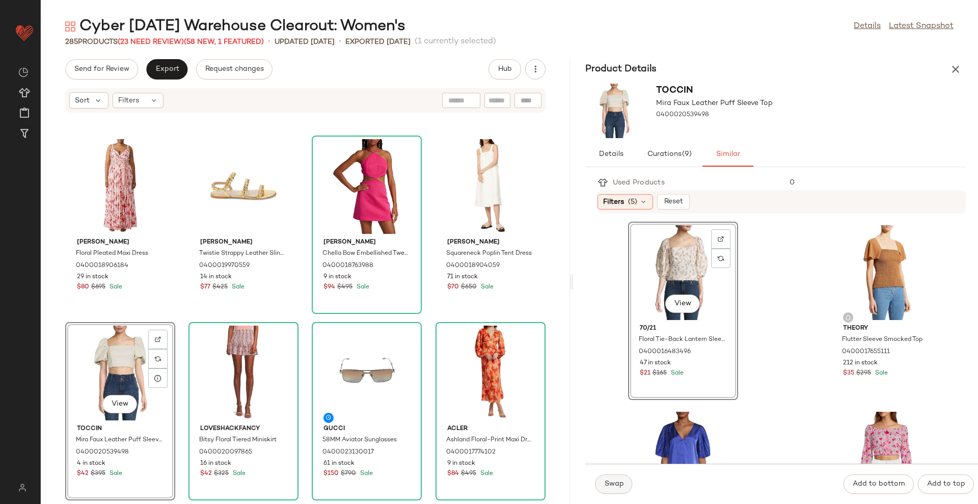
click at [608, 480] on span "Swap" at bounding box center [614, 484] width 20 height 8
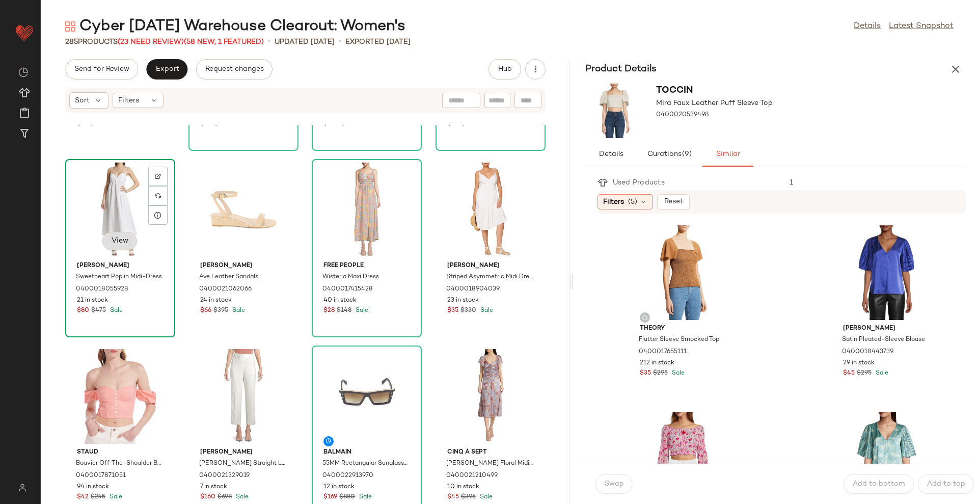
scroll to position [1537, 0]
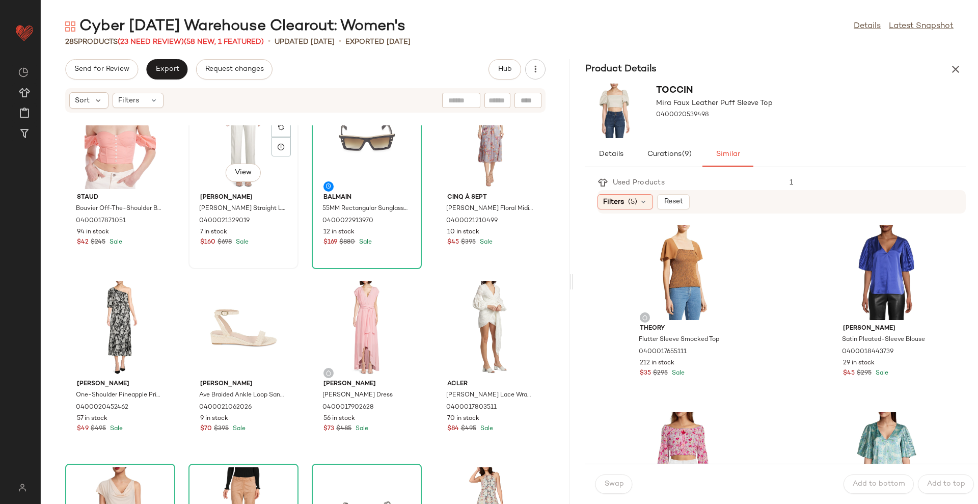
click at [255, 255] on div "View Kobi Halperin Bonnie Sequin Straight Leg Pants 0400021329019 7 in stock $1…" at bounding box center [244, 180] width 108 height 176
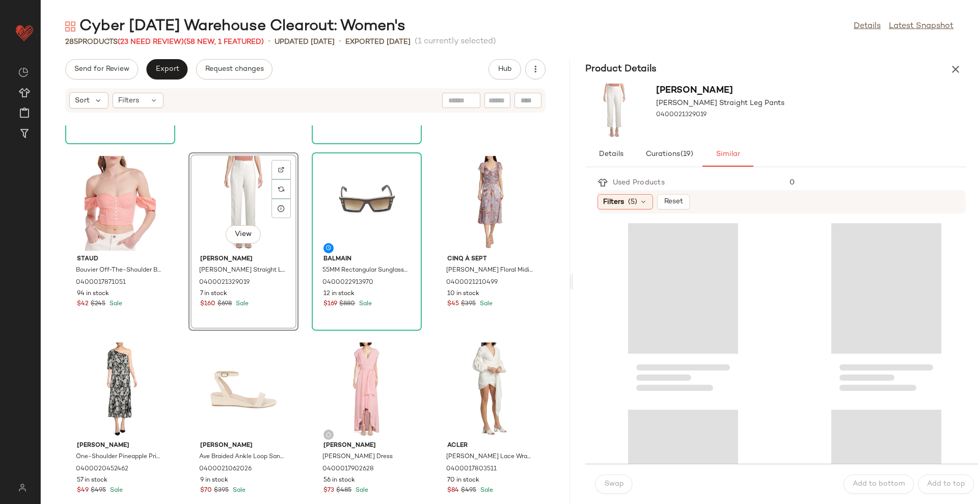
scroll to position [1409, 0]
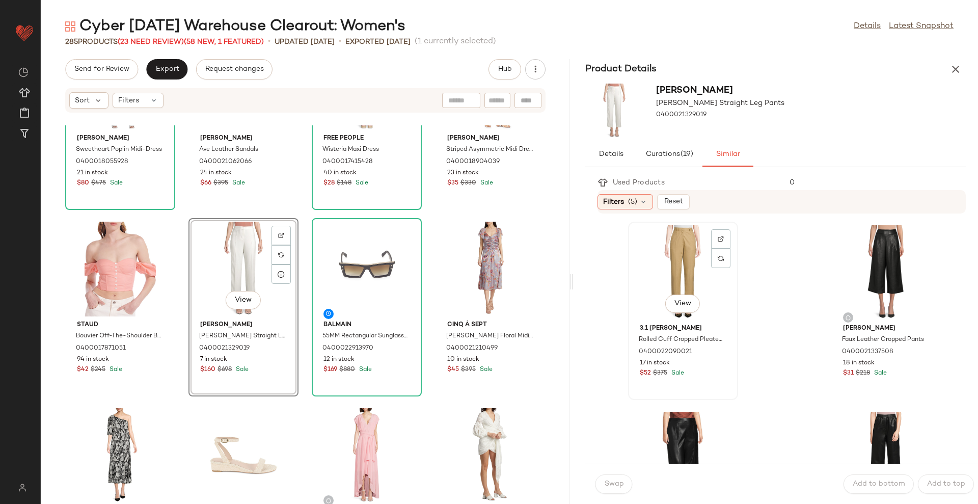
click at [679, 262] on div "View" at bounding box center [683, 272] width 103 height 95
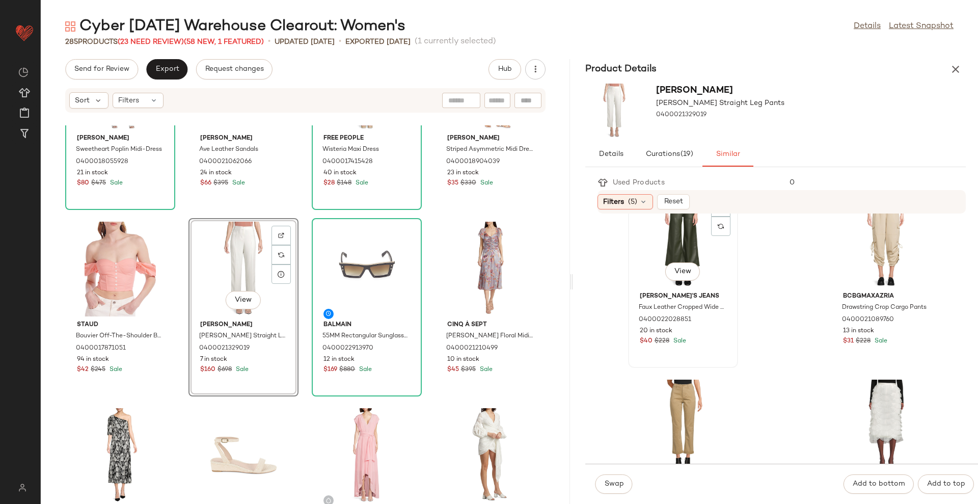
scroll to position [1529, 0]
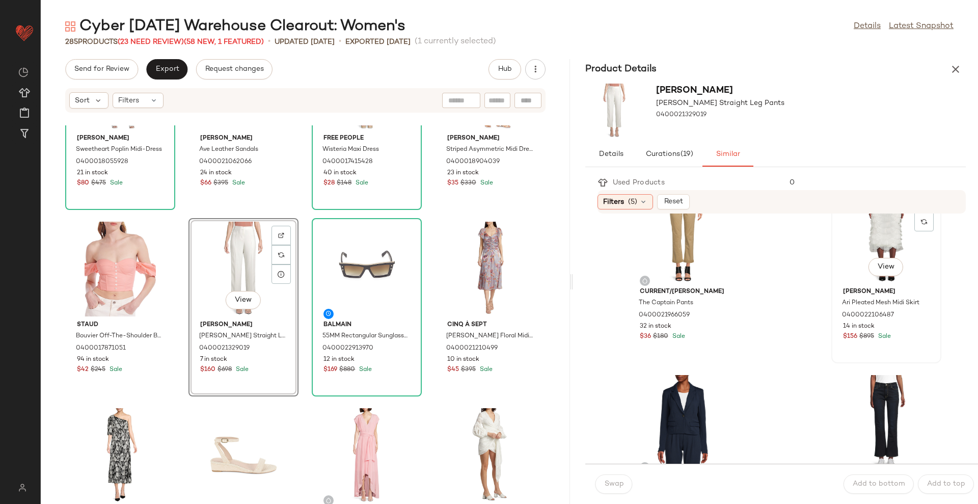
click at [877, 246] on div "View" at bounding box center [886, 236] width 103 height 95
click at [612, 488] on span "Swap" at bounding box center [614, 484] width 20 height 8
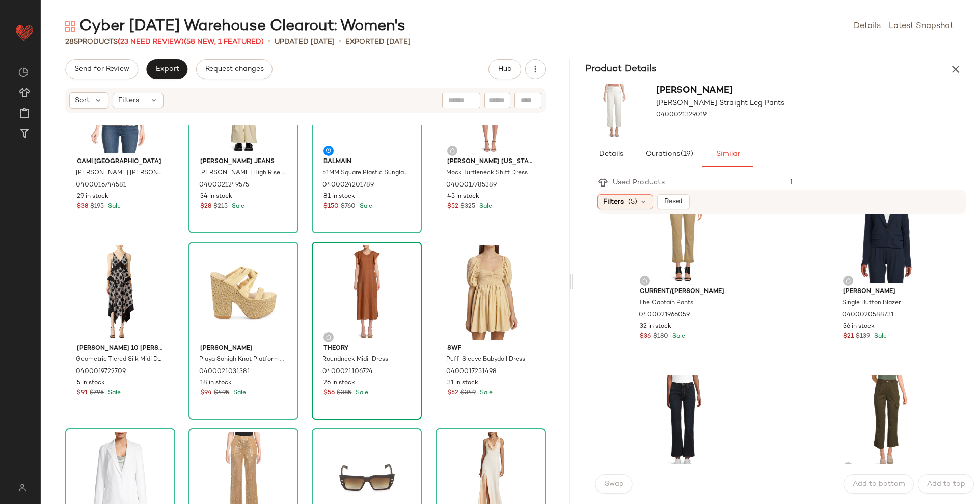
scroll to position [2428, 0]
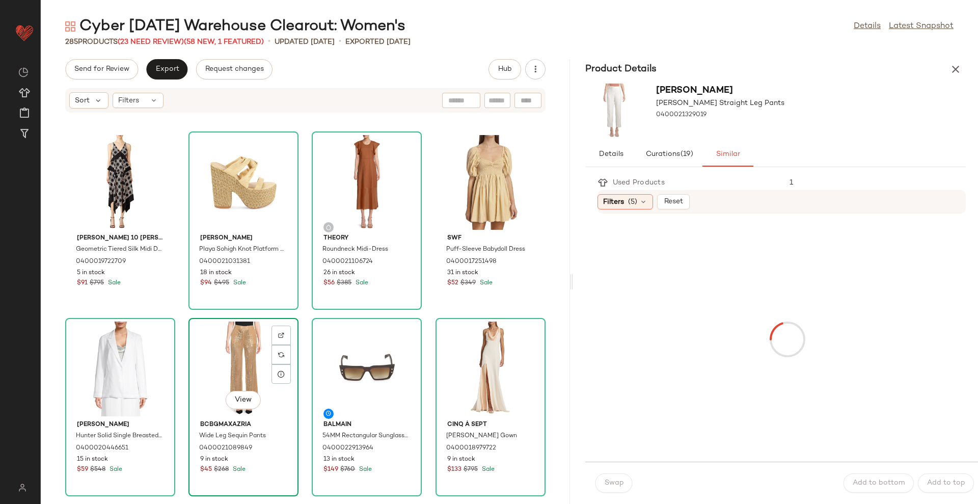
click at [209, 352] on div "View" at bounding box center [243, 369] width 103 height 95
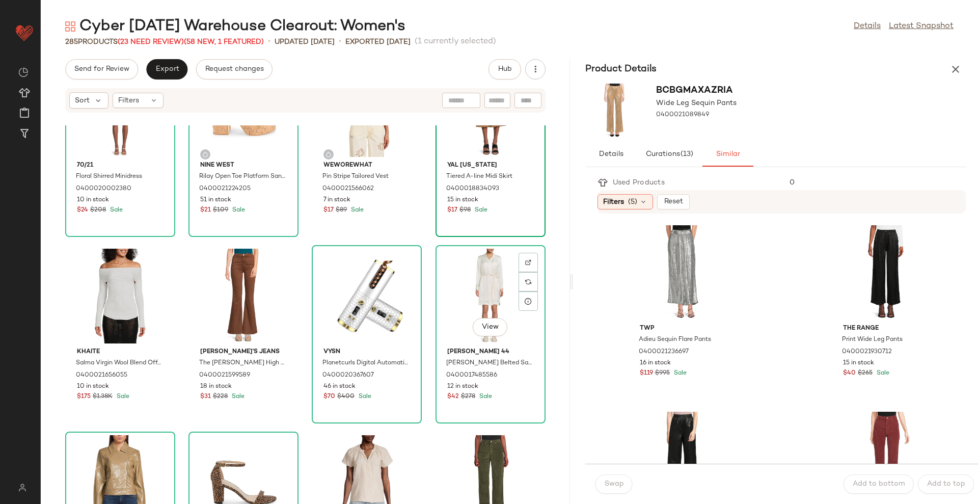
scroll to position [3129, 0]
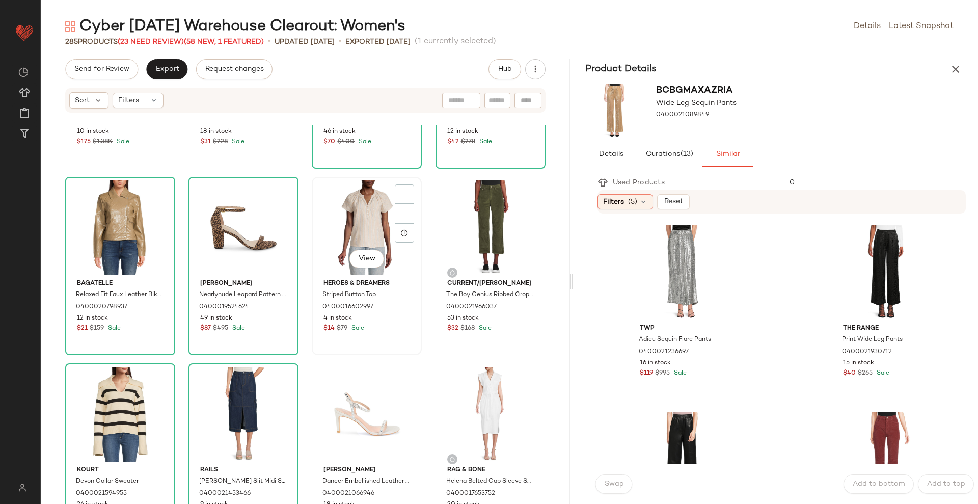
click at [346, 216] on div "View" at bounding box center [366, 227] width 103 height 95
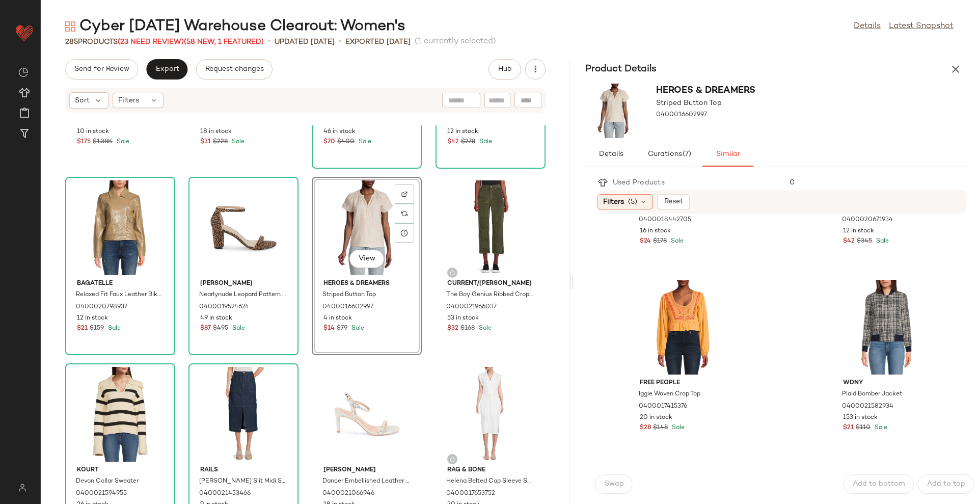
scroll to position [510, 0]
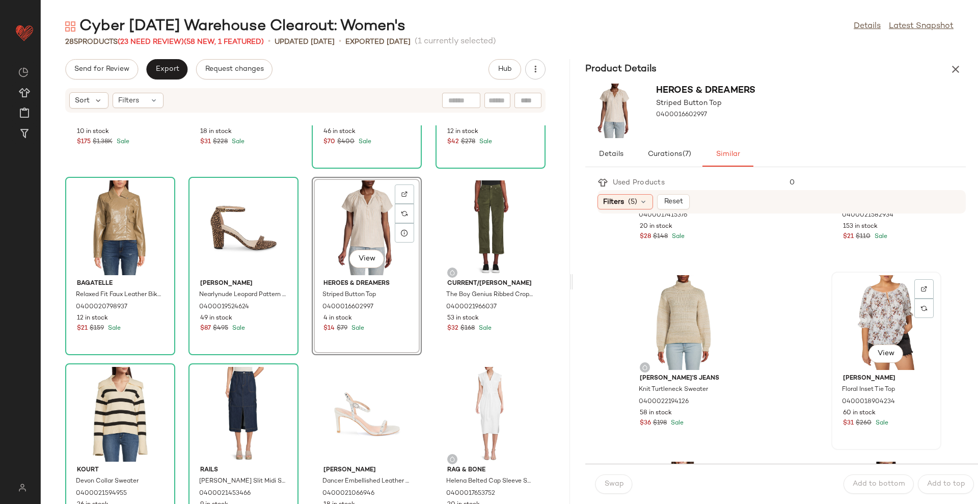
click at [873, 318] on div "View" at bounding box center [886, 322] width 103 height 95
click at [613, 482] on span "Swap" at bounding box center [614, 484] width 20 height 8
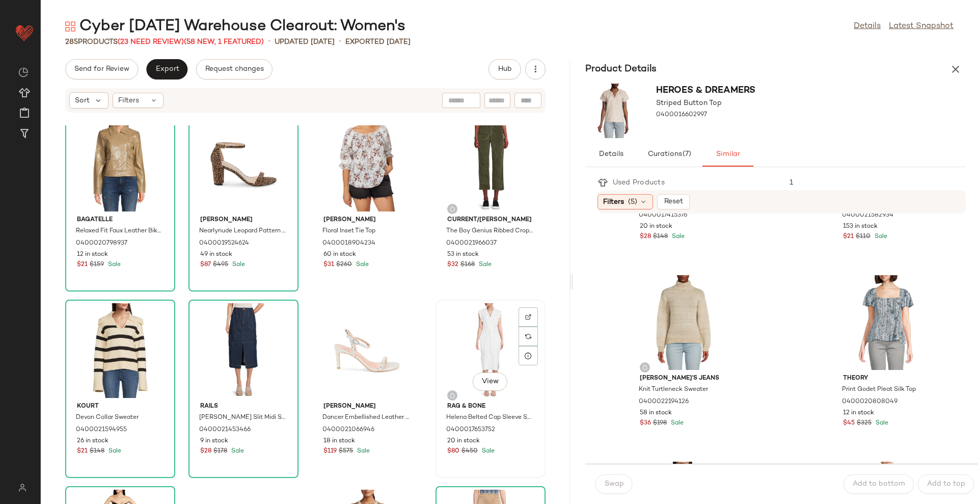
scroll to position [3384, 0]
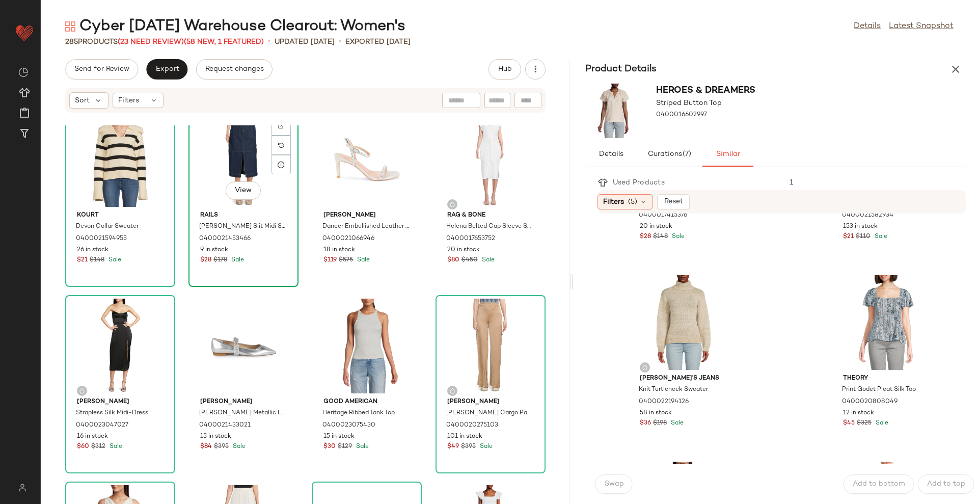
click at [242, 270] on div "View Rails Tasha Slit Midi Skirt 0400021453466 9 in stock $28 $178 Sale" at bounding box center [244, 198] width 108 height 176
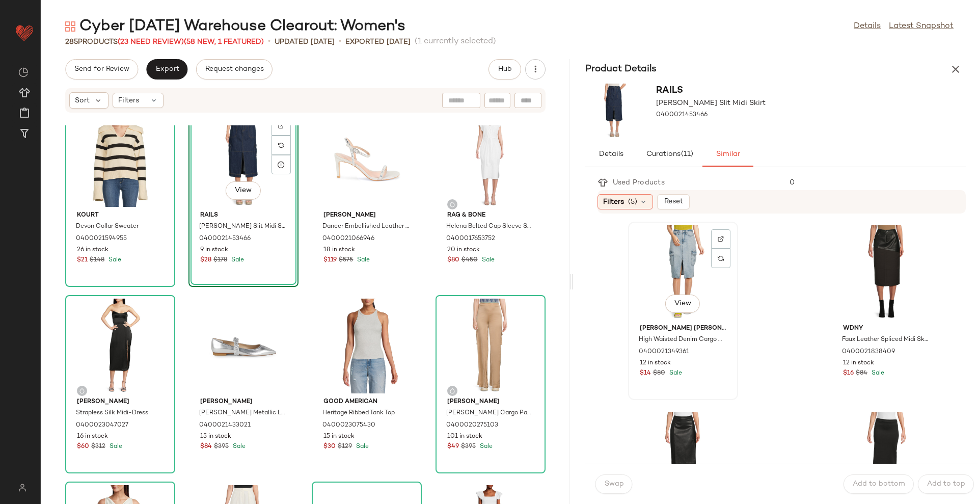
click at [693, 278] on div "View" at bounding box center [683, 272] width 103 height 95
click at [627, 482] on button "Swap" at bounding box center [614, 483] width 37 height 19
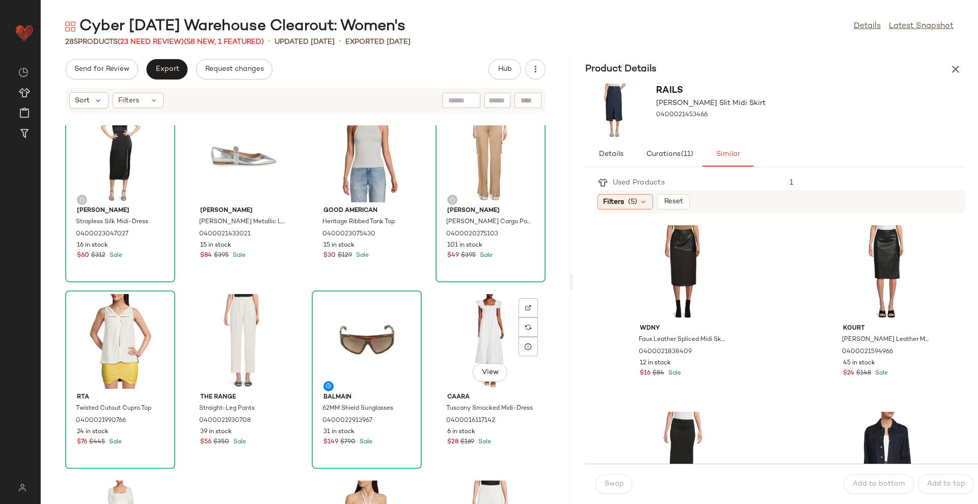
scroll to position [3830, 0]
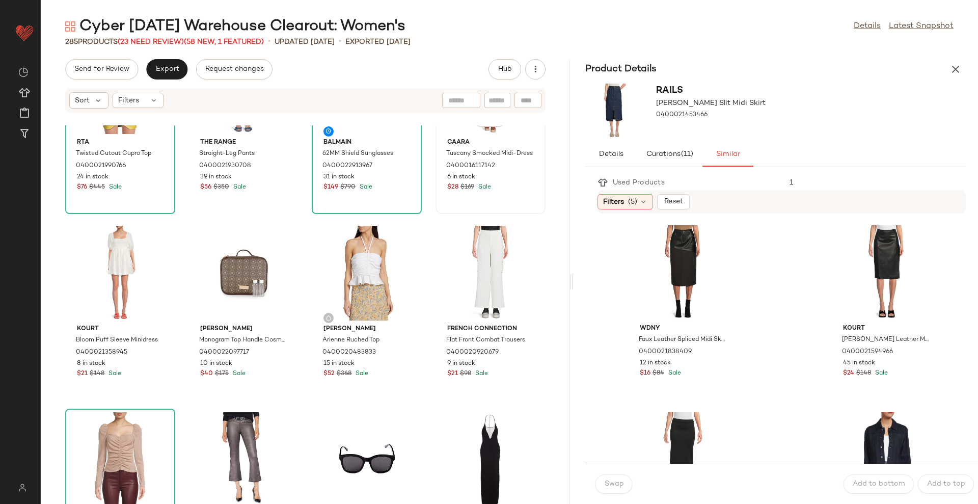
click at [483, 208] on div "View Caara Tuscany Smocked Midi-Dress 0400016117142 6 in stock $28 $169 Sale" at bounding box center [491, 125] width 108 height 176
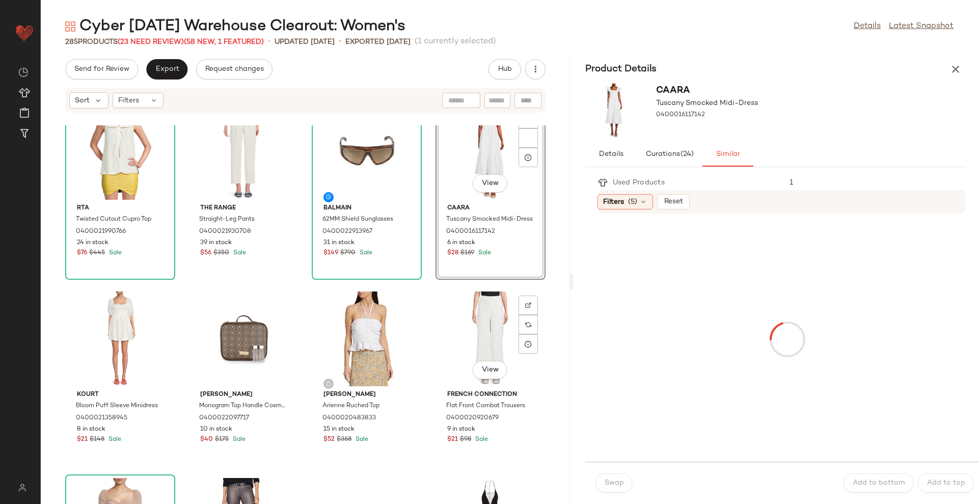
scroll to position [3702, 0]
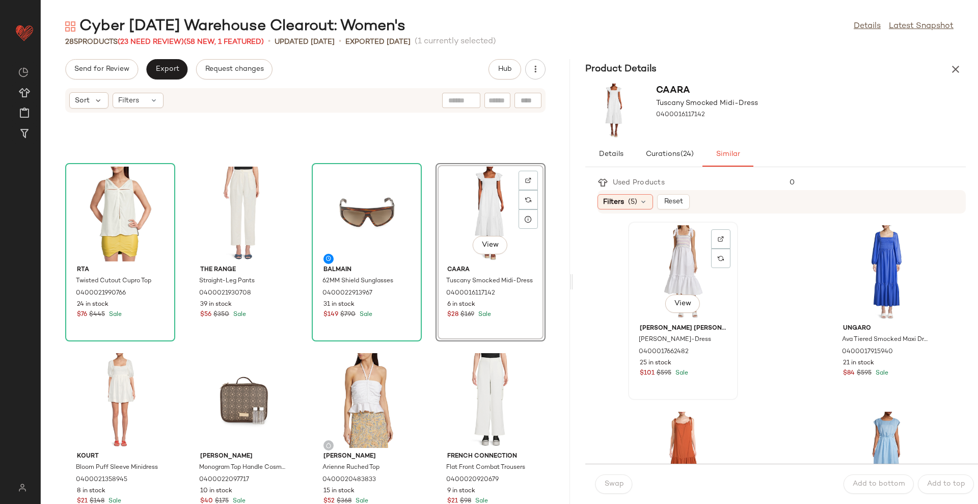
click at [671, 258] on div "View" at bounding box center [683, 272] width 103 height 95
click at [609, 486] on span "Swap" at bounding box center [614, 484] width 20 height 8
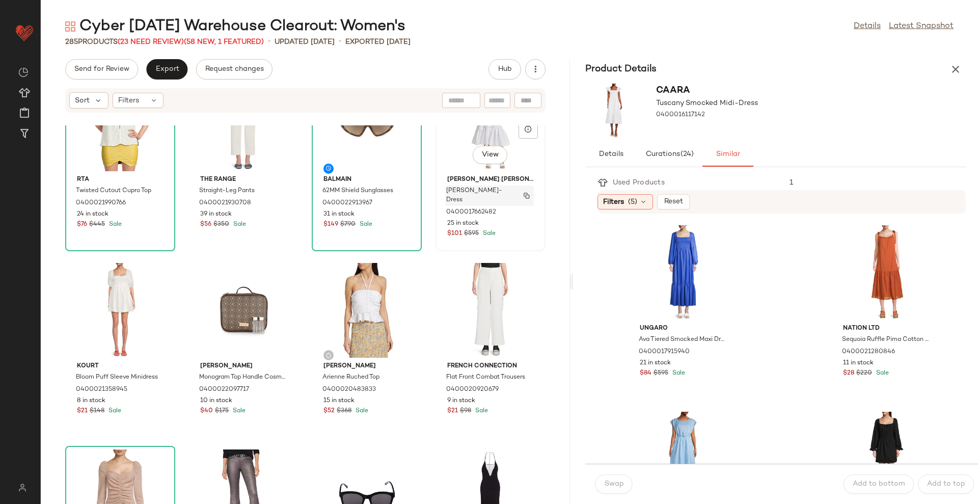
scroll to position [3893, 0]
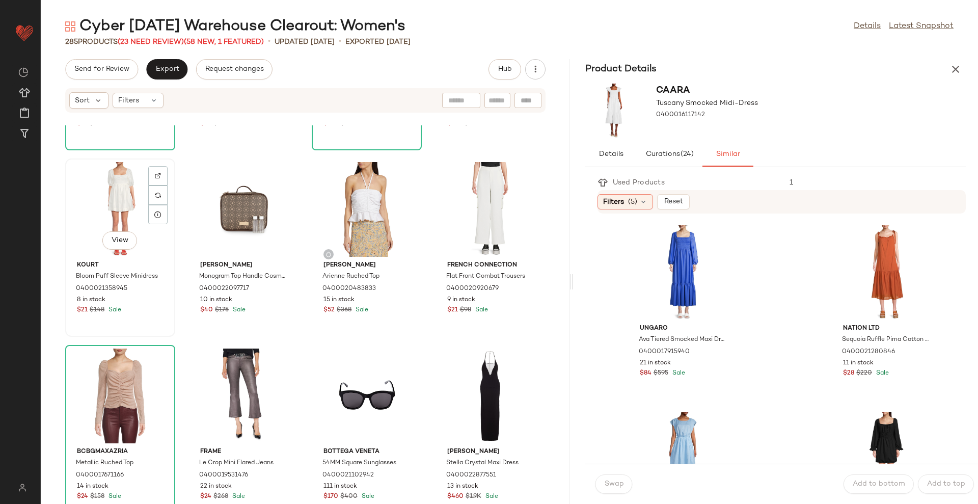
click at [117, 206] on div "View" at bounding box center [120, 209] width 103 height 95
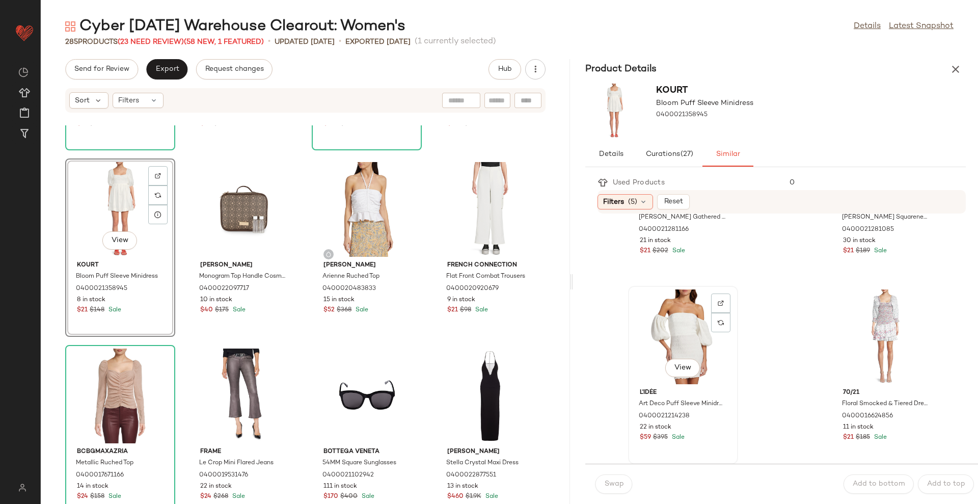
scroll to position [127, 0]
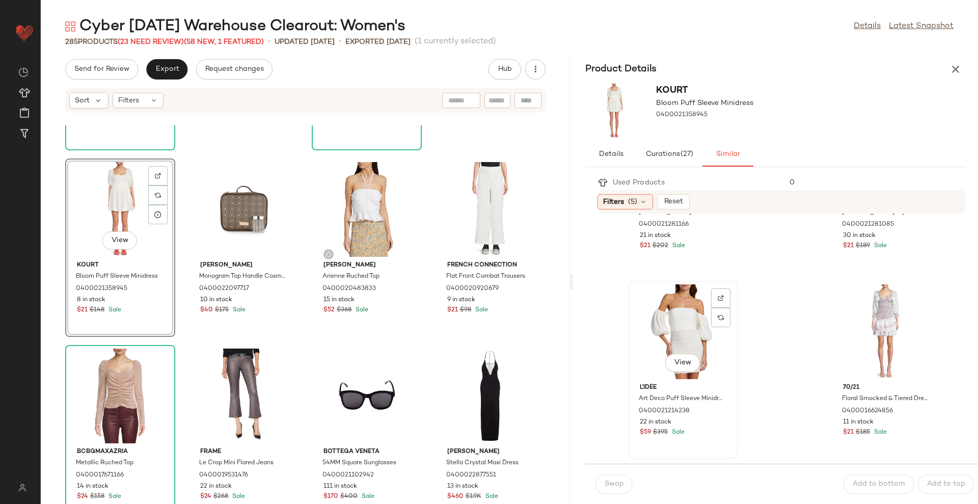
click at [672, 322] on div "View" at bounding box center [683, 331] width 103 height 95
click at [608, 480] on span "Swap" at bounding box center [614, 484] width 20 height 8
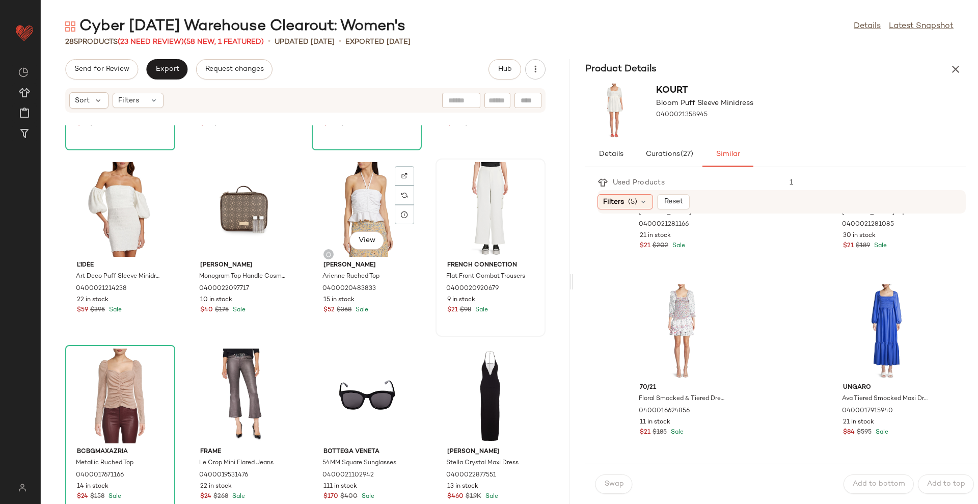
click at [470, 195] on div at bounding box center [490, 209] width 103 height 95
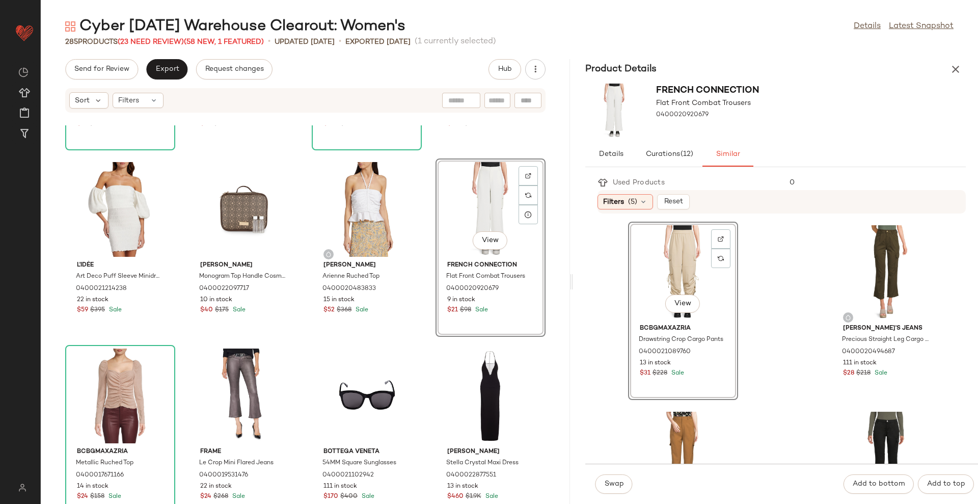
click at [540, 388] on div "Rta Twisted Cutout Cupro Top 0400021990766 24 in stock $76 $445 Sale The Range …" at bounding box center [305, 314] width 529 height 379
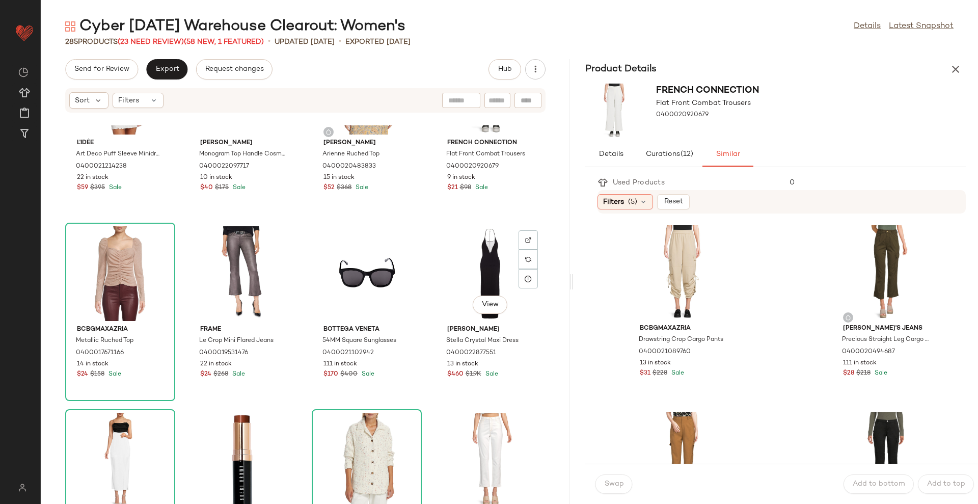
scroll to position [4021, 0]
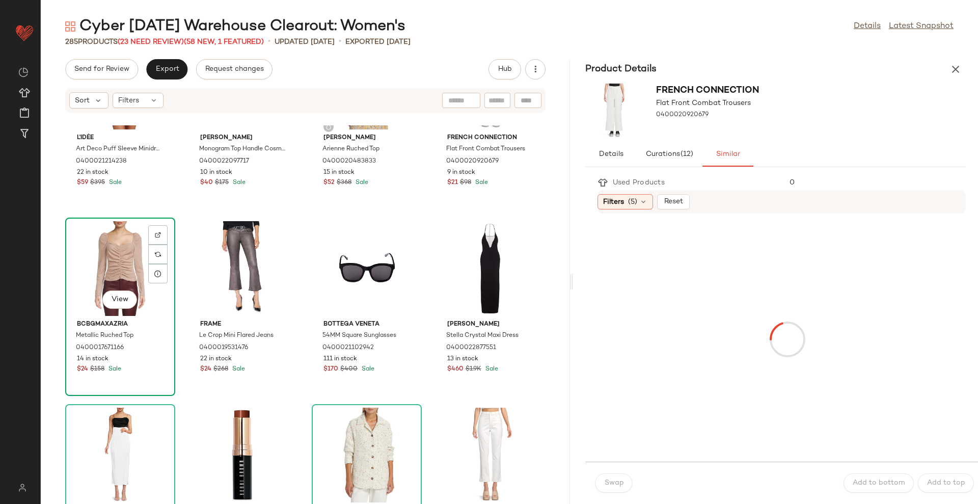
click at [97, 259] on div "View" at bounding box center [120, 268] width 103 height 95
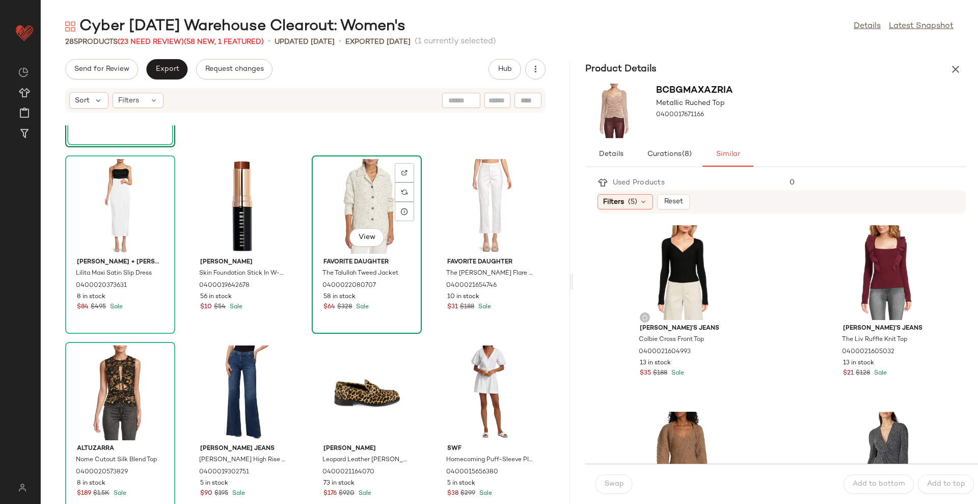
scroll to position [4339, 0]
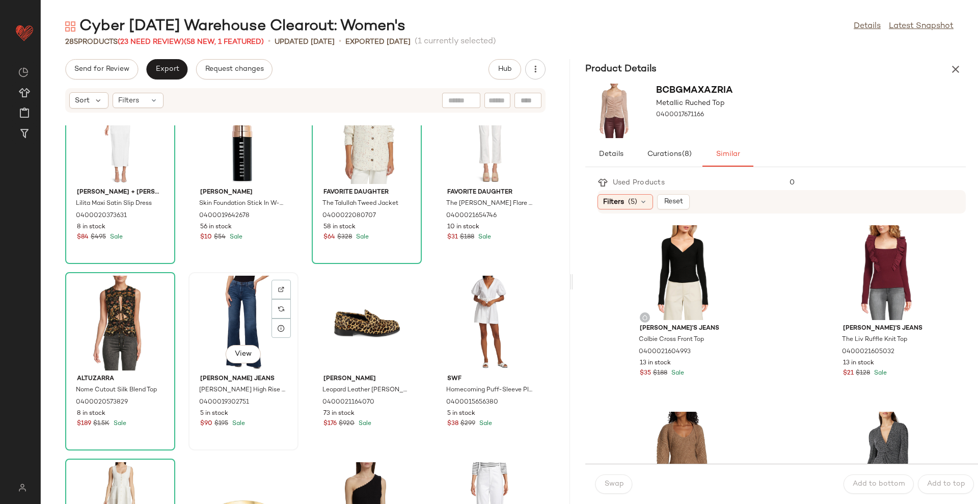
click at [190, 297] on div "View Hudson Jeans Rosie High Rise Wide Leg Jeans 0400019302751 5 in stock $90 $…" at bounding box center [244, 361] width 108 height 176
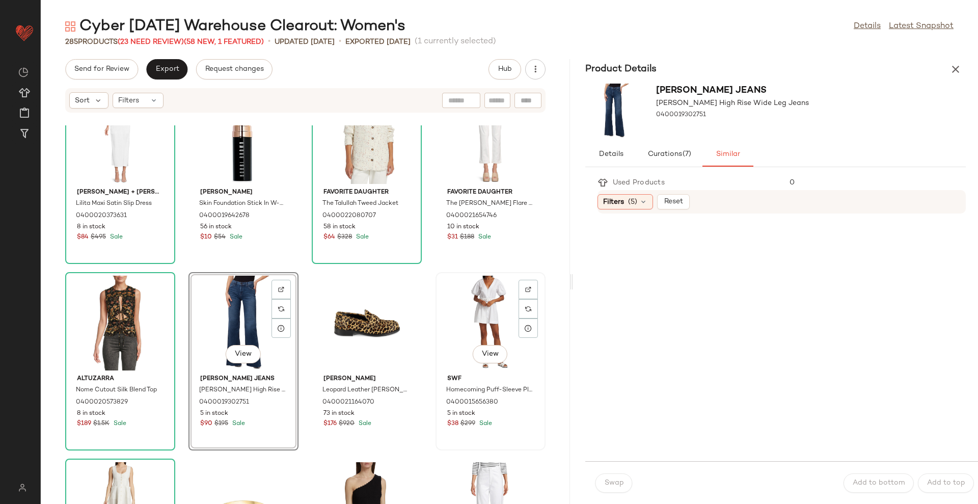
click at [500, 308] on div "View" at bounding box center [490, 323] width 103 height 95
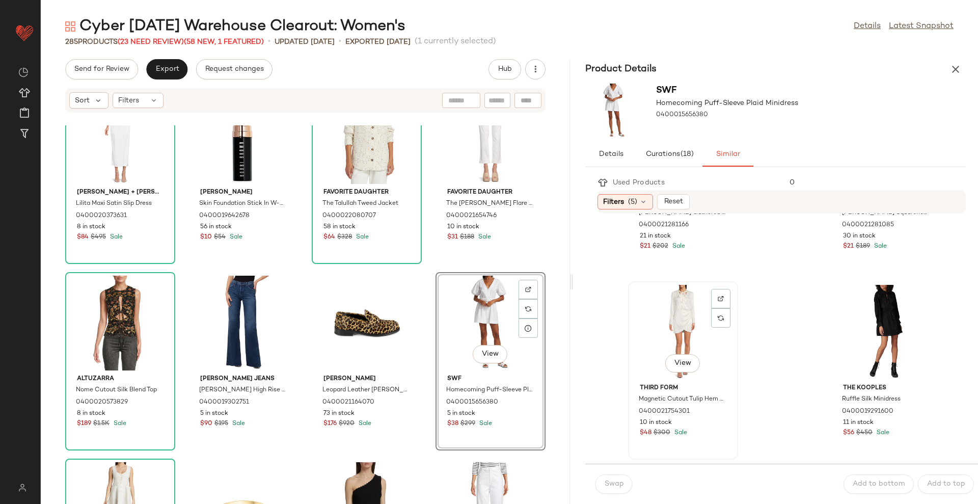
scroll to position [127, 0]
click at [680, 323] on div "View" at bounding box center [683, 331] width 103 height 95
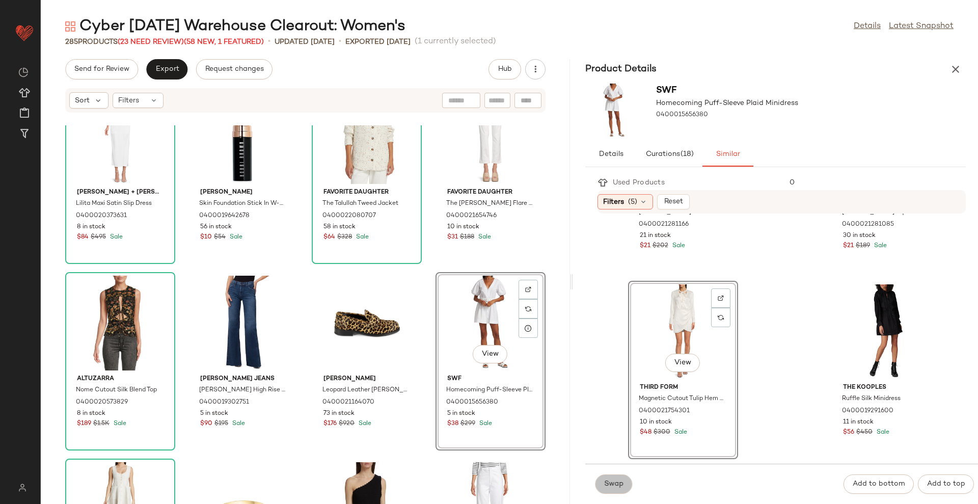
click at [616, 485] on span "Swap" at bounding box center [614, 484] width 20 height 8
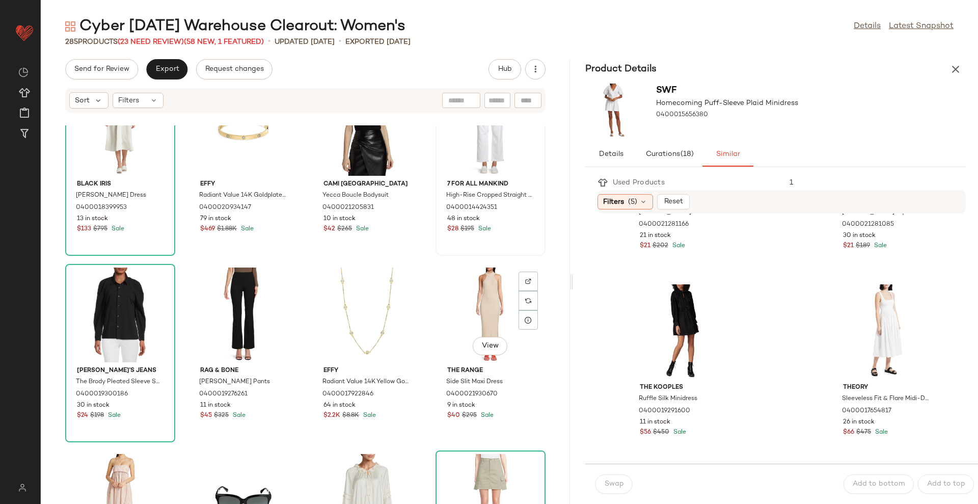
scroll to position [4721, 0]
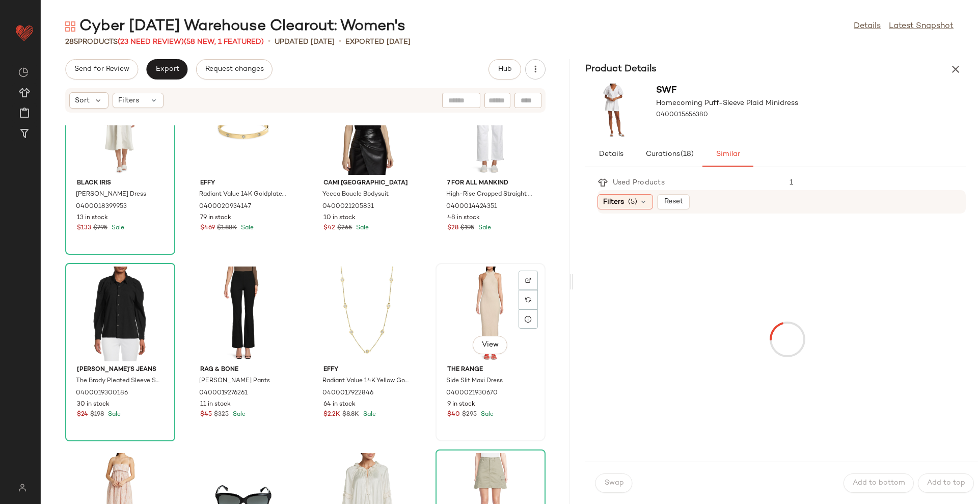
click at [476, 335] on div "View" at bounding box center [490, 313] width 103 height 95
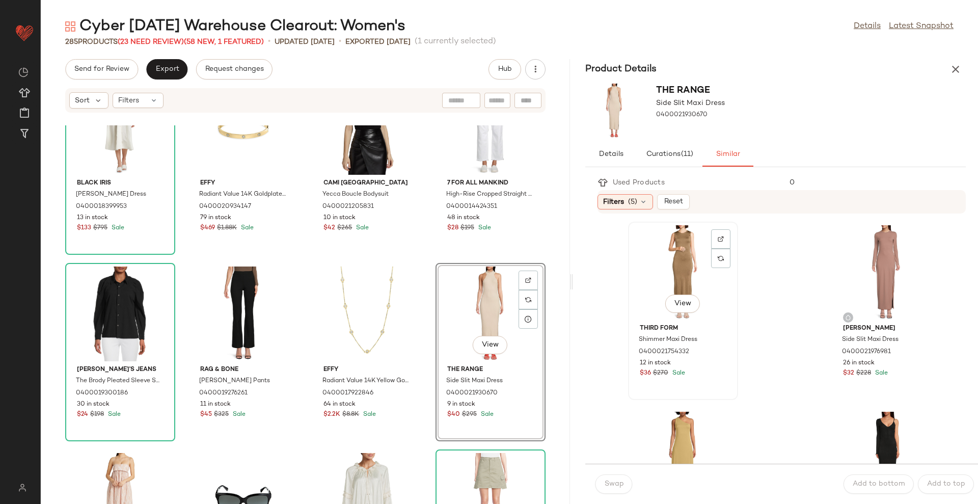
click at [672, 289] on div "View" at bounding box center [683, 272] width 103 height 95
click at [613, 481] on span "Swap" at bounding box center [614, 484] width 20 height 8
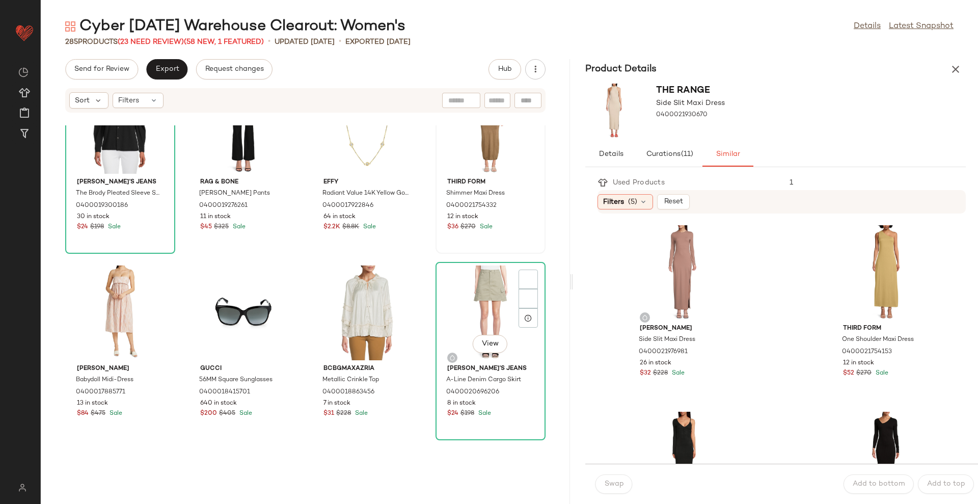
scroll to position [4912, 0]
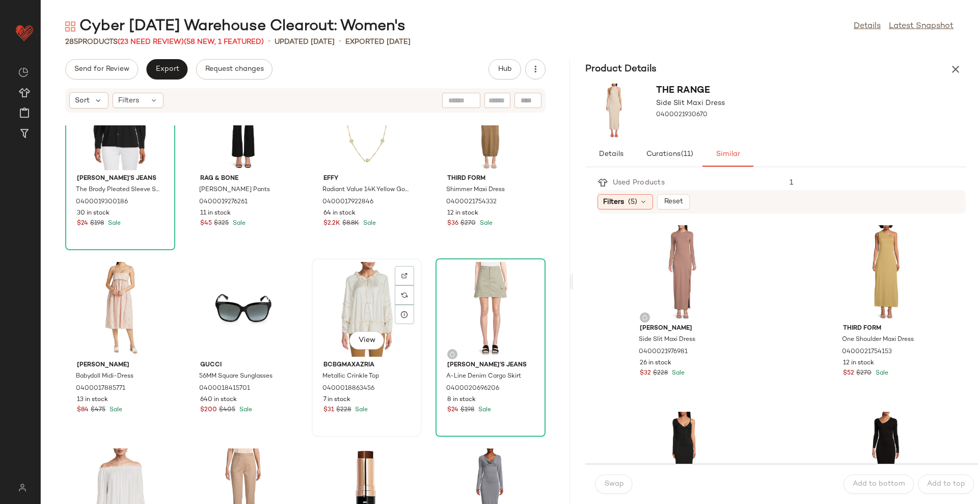
click at [358, 340] on span "View" at bounding box center [366, 340] width 17 height 8
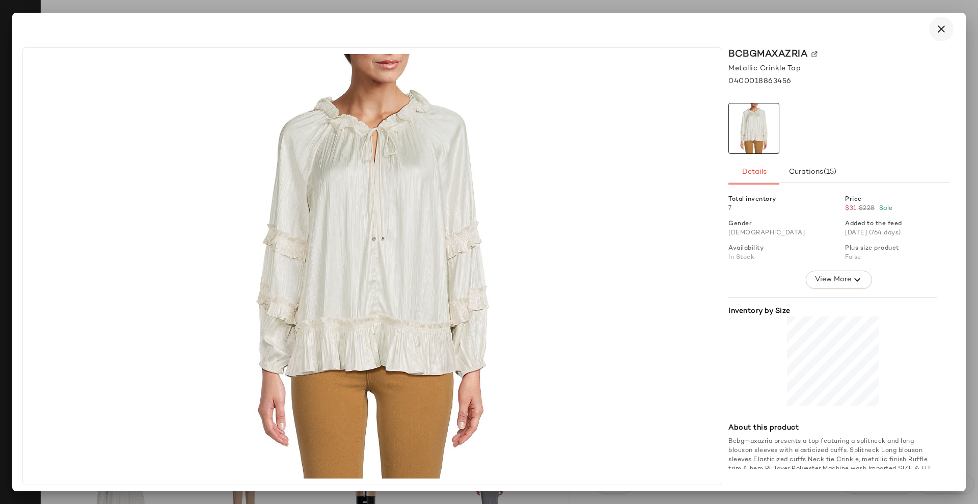
click at [947, 31] on icon "button" at bounding box center [941, 29] width 12 height 12
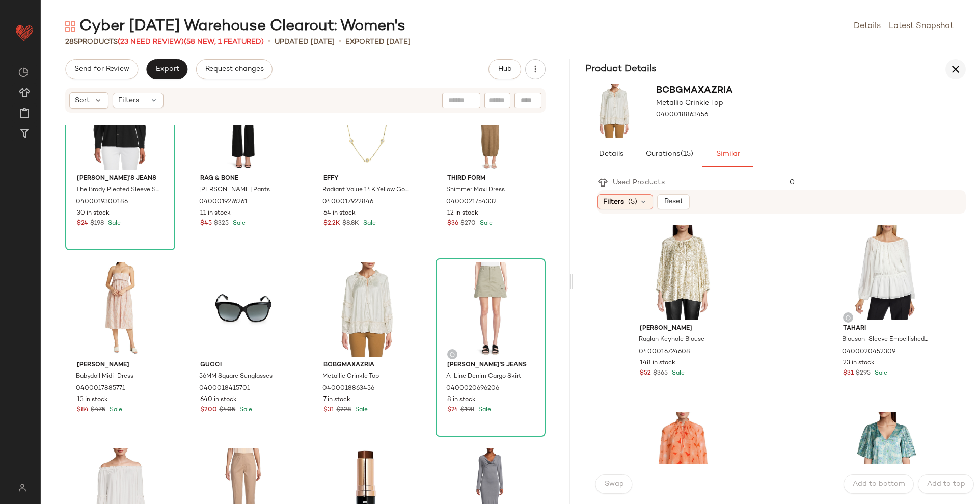
click at [953, 68] on icon "button" at bounding box center [956, 69] width 12 height 12
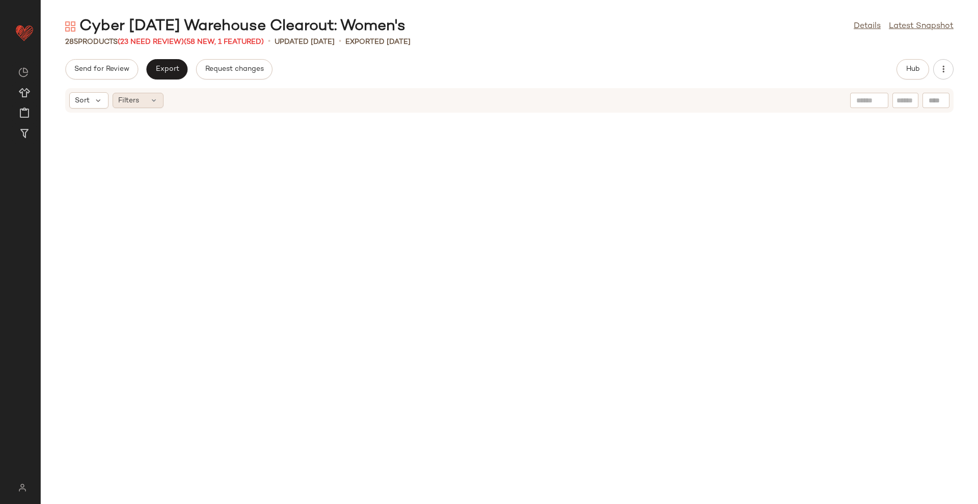
click at [154, 105] on div "Filters" at bounding box center [138, 100] width 51 height 15
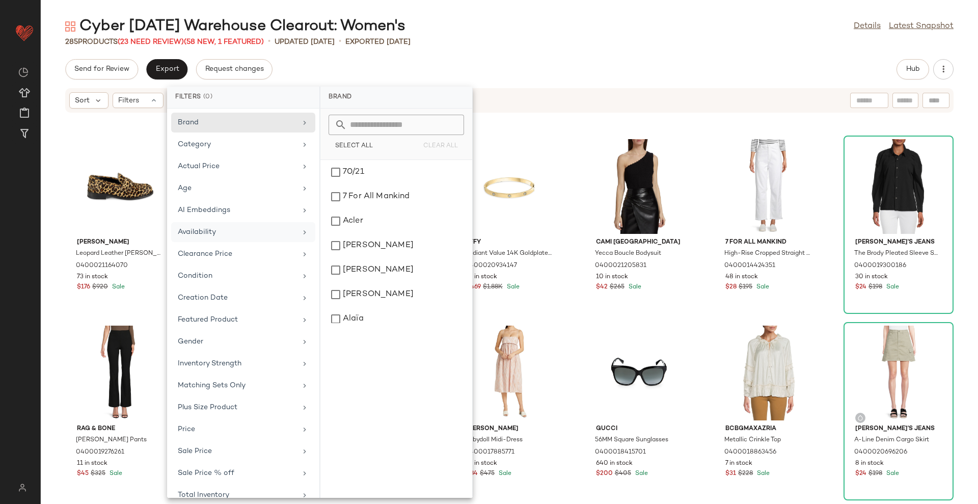
click at [212, 235] on div "Availability" at bounding box center [237, 232] width 119 height 11
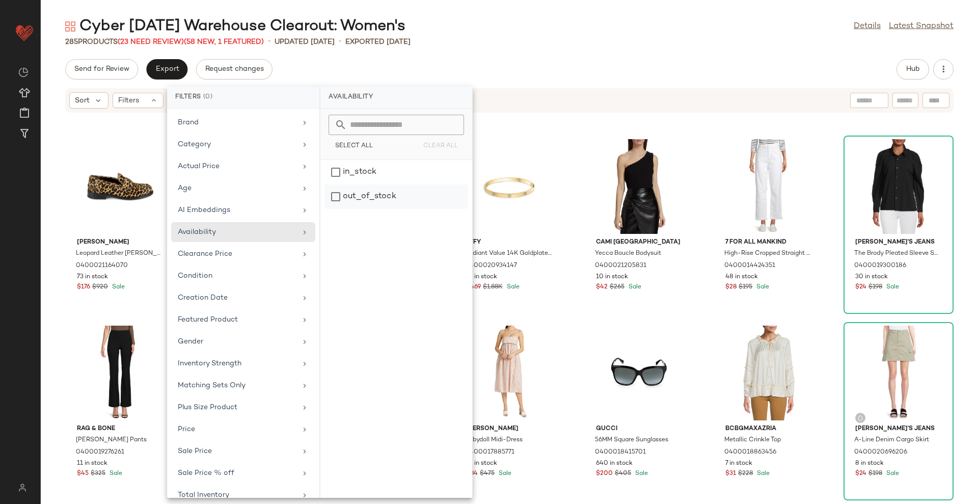
click at [412, 195] on div "out_of_stock" at bounding box center [397, 196] width 144 height 24
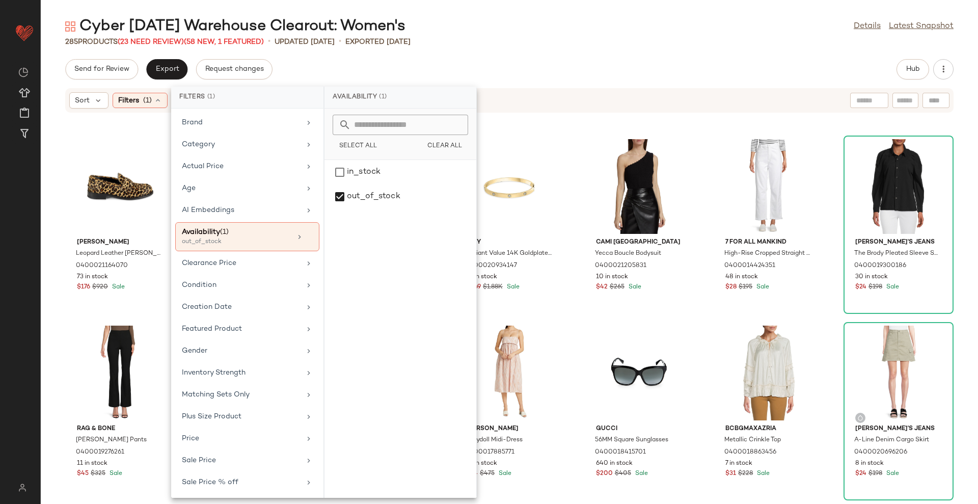
click at [608, 3] on main "Cyber Sunday Warehouse Clearout: Women's Details Latest Snapshot 285 Products (…" at bounding box center [489, 252] width 978 height 504
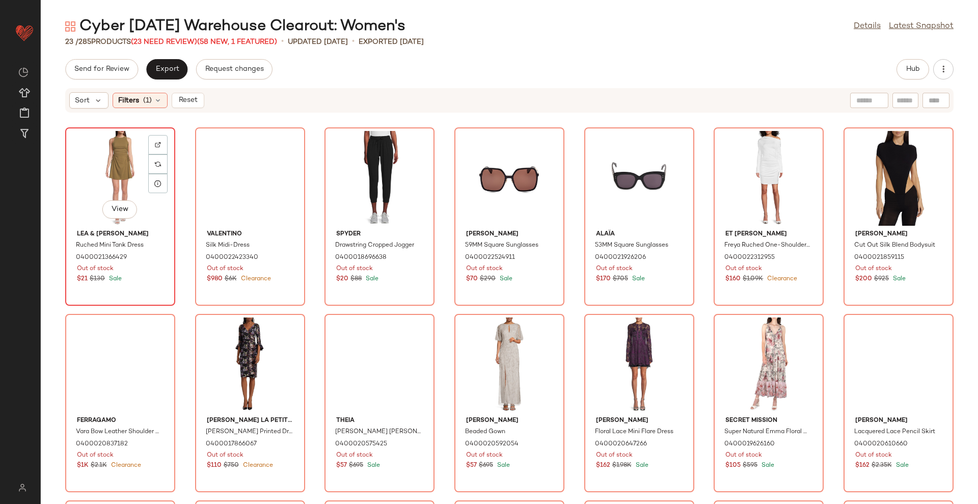
click at [105, 166] on div "View" at bounding box center [120, 178] width 103 height 95
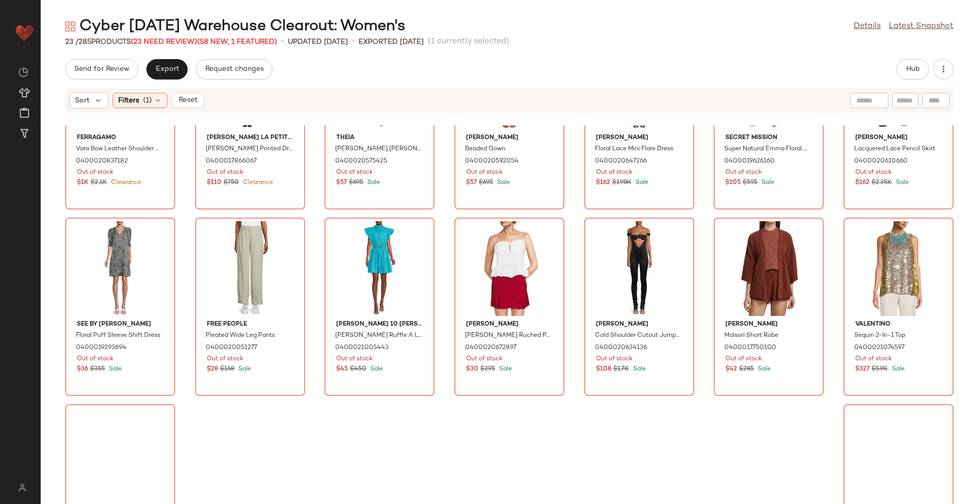
scroll to position [369, 0]
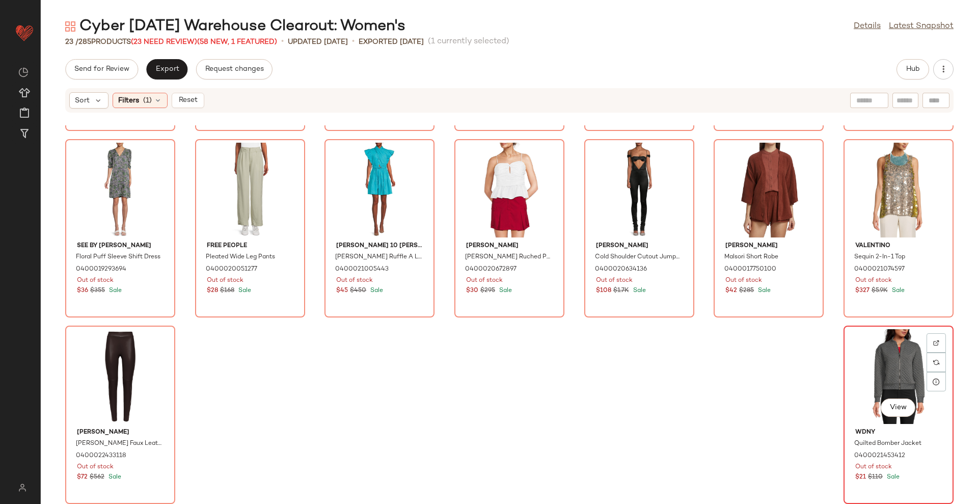
click at [886, 375] on div "View" at bounding box center [898, 376] width 103 height 95
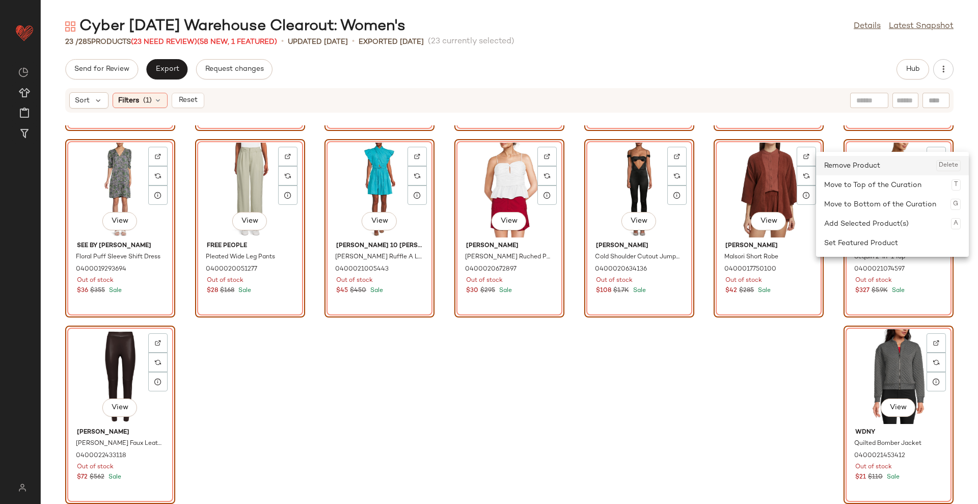
click at [865, 165] on div "Remove Product Delete" at bounding box center [892, 165] width 137 height 19
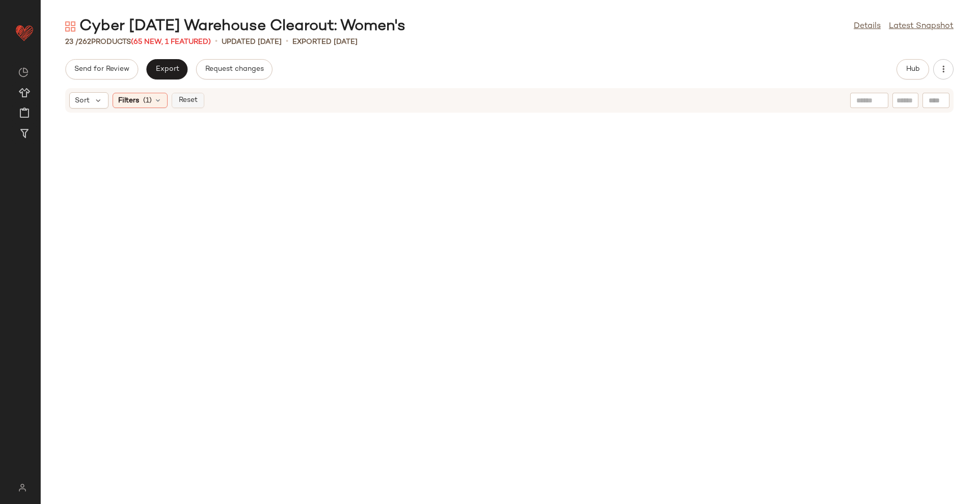
click at [185, 104] on span "Reset" at bounding box center [187, 100] width 19 height 8
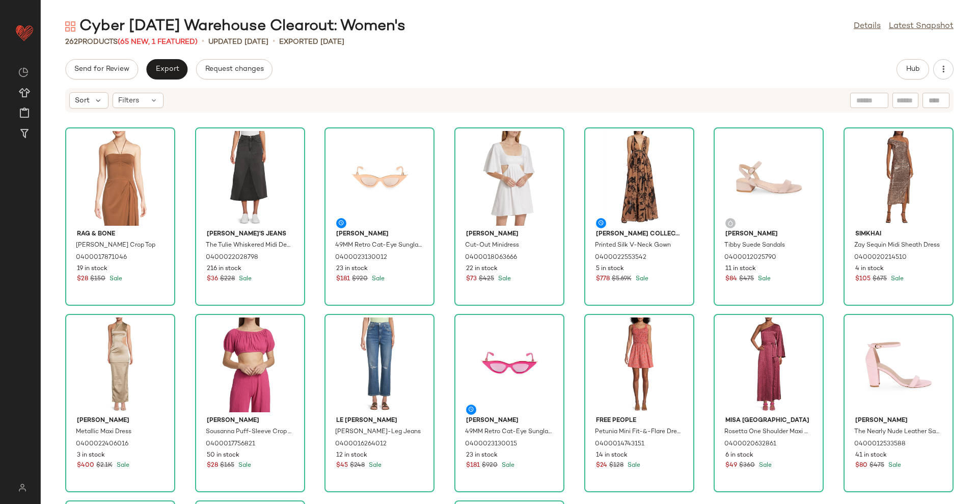
click at [409, 90] on div "Sort Filters" at bounding box center [509, 100] width 889 height 24
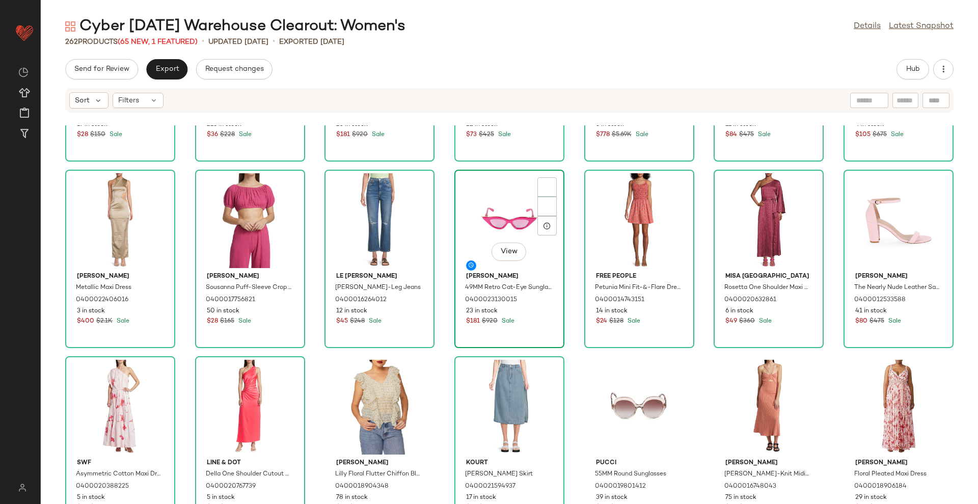
scroll to position [263, 0]
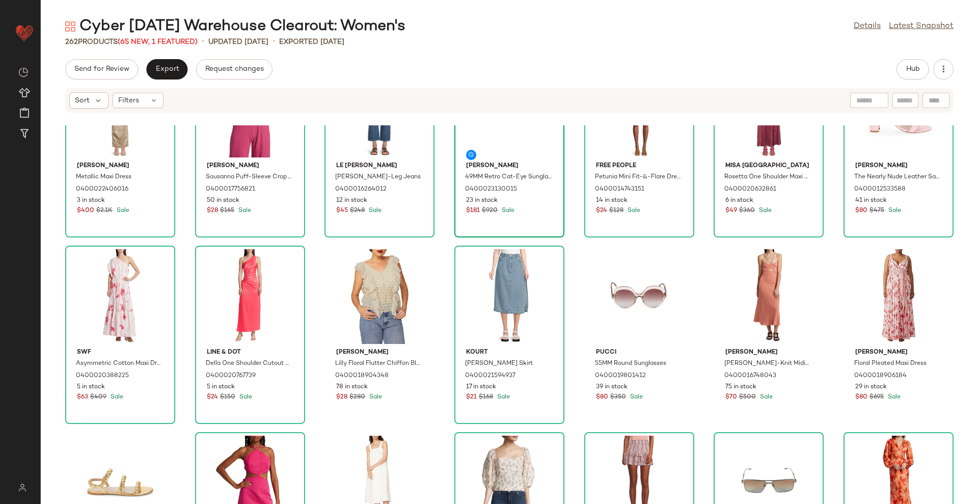
drag, startPoint x: 431, startPoint y: 240, endPoint x: 530, endPoint y: 202, distance: 106.3
click at [431, 240] on div "LaQuan Smith Metallic Maxi Dress 0400022406016 3 in stock $400 $2.1K Sale Suzie…" at bounding box center [510, 314] width 938 height 379
click at [925, 65] on button "Hub" at bounding box center [913, 69] width 33 height 20
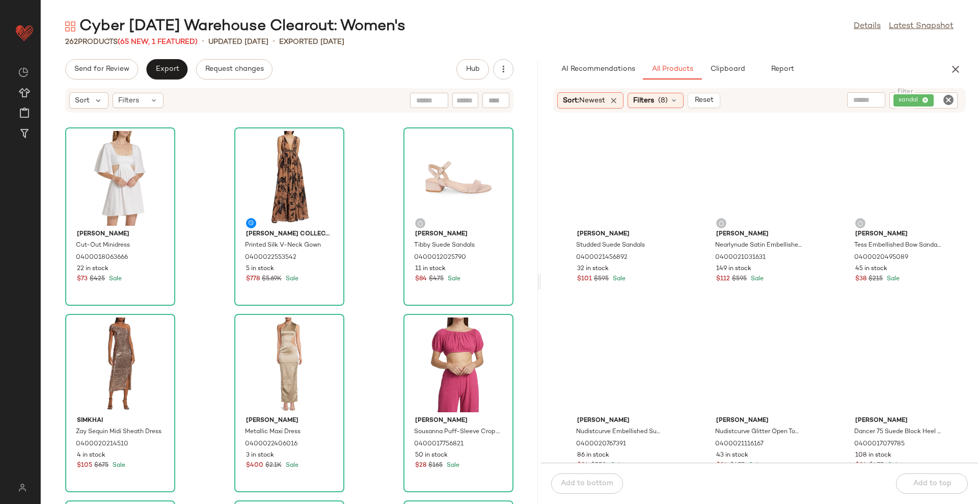
scroll to position [0, 0]
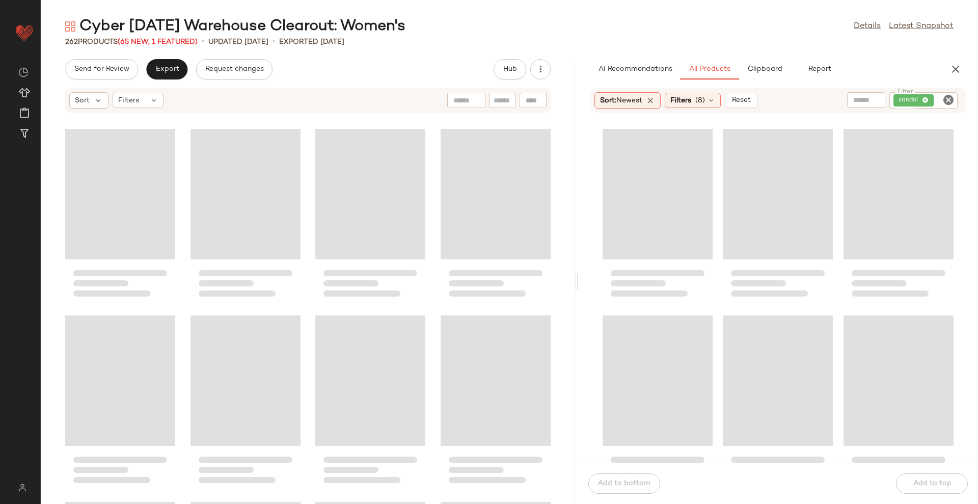
drag, startPoint x: 509, startPoint y: 279, endPoint x: 578, endPoint y: 262, distance: 71.3
click at [578, 262] on div "Cyber Sunday Warehouse Clearout: Women's Details Latest Snapshot 262 Products (…" at bounding box center [510, 260] width 938 height 488
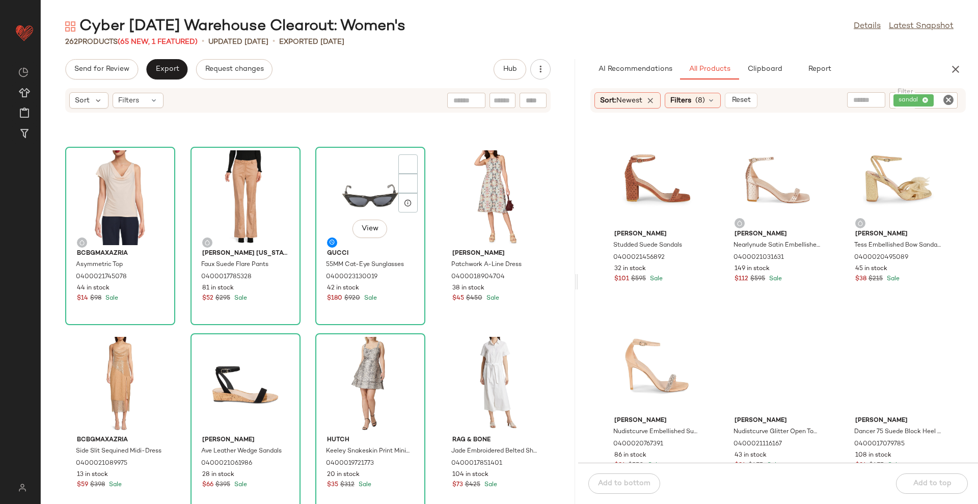
scroll to position [1919, 0]
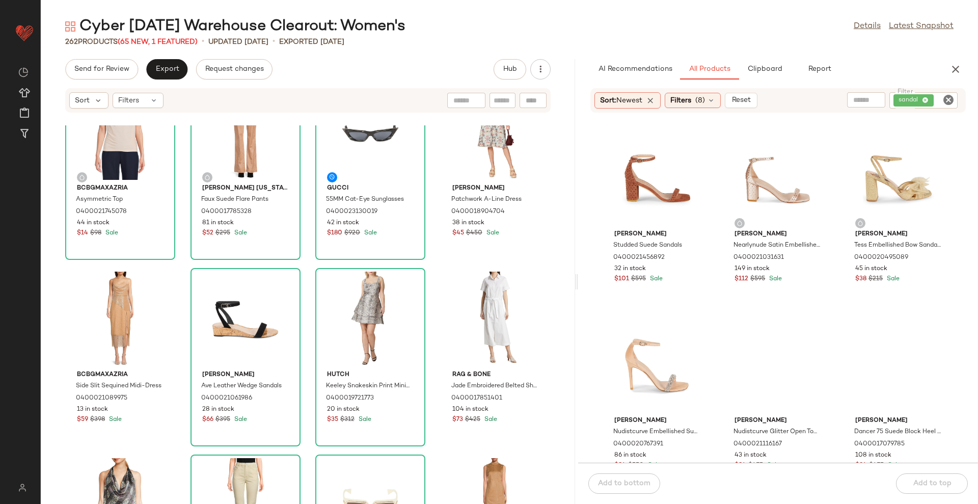
click at [566, 224] on div "Elie Tahari One-Shoulder Pineapple Print Midi-Dress 0400020452462 57 in stock $…" at bounding box center [308, 314] width 534 height 379
click at [426, 302] on div "Elie Tahari One-Shoulder Pineapple Print Midi-Dress 0400020452462 57 in stock $…" at bounding box center [308, 314] width 534 height 379
click at [302, 338] on div "Elie Tahari One-Shoulder Pineapple Print Midi-Dress 0400020452462 57 in stock $…" at bounding box center [308, 314] width 534 height 379
click at [289, 168] on div "View" at bounding box center [245, 132] width 103 height 95
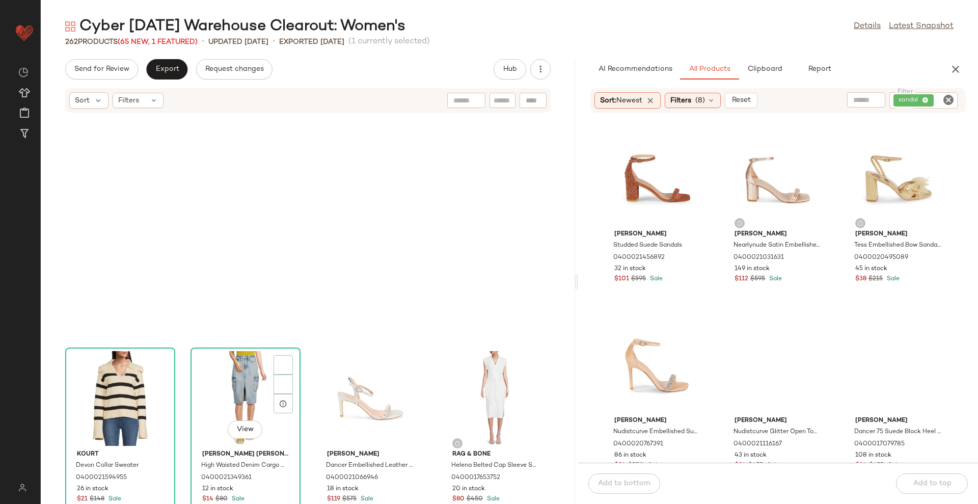
scroll to position [3447, 0]
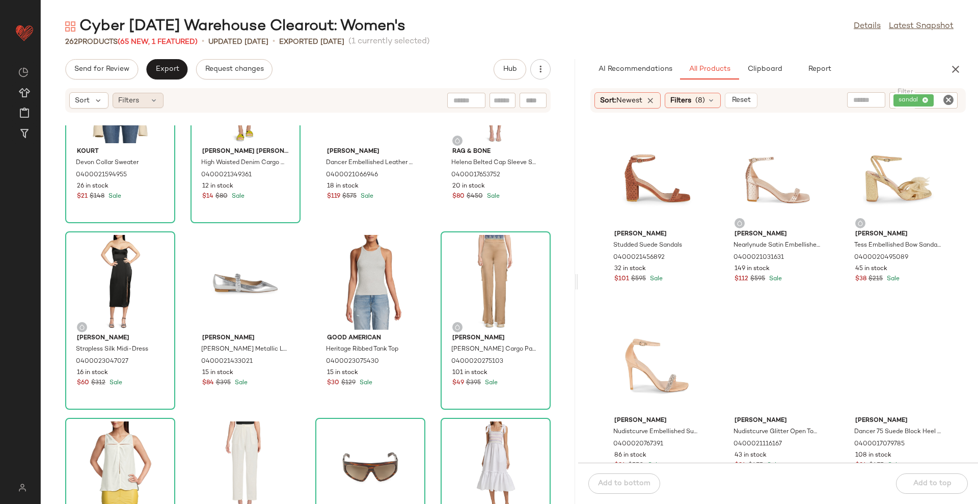
click at [143, 93] on div "Filters" at bounding box center [138, 100] width 51 height 15
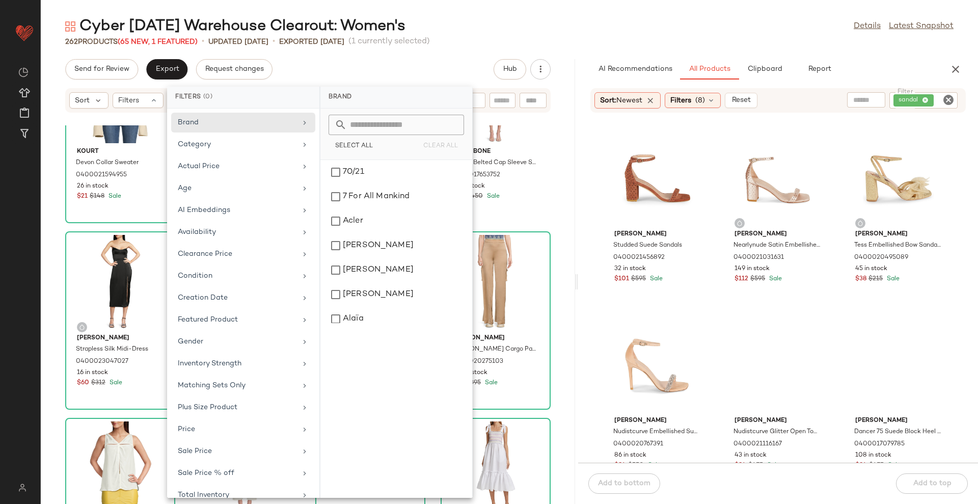
click at [425, 58] on div "Cyber Sunday Warehouse Clearout: Women's Details Latest Snapshot 262 Products (…" at bounding box center [510, 260] width 938 height 488
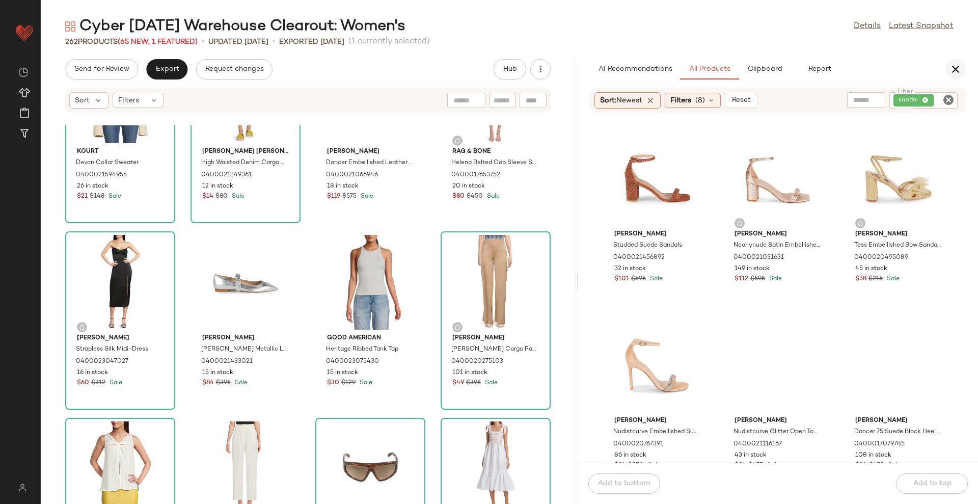
click at [958, 70] on icon "button" at bounding box center [956, 69] width 12 height 12
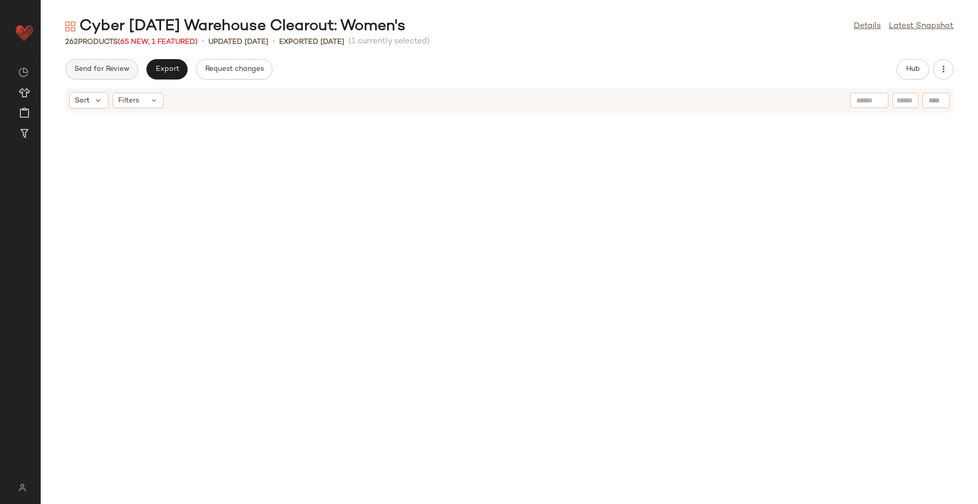
scroll to position [754, 0]
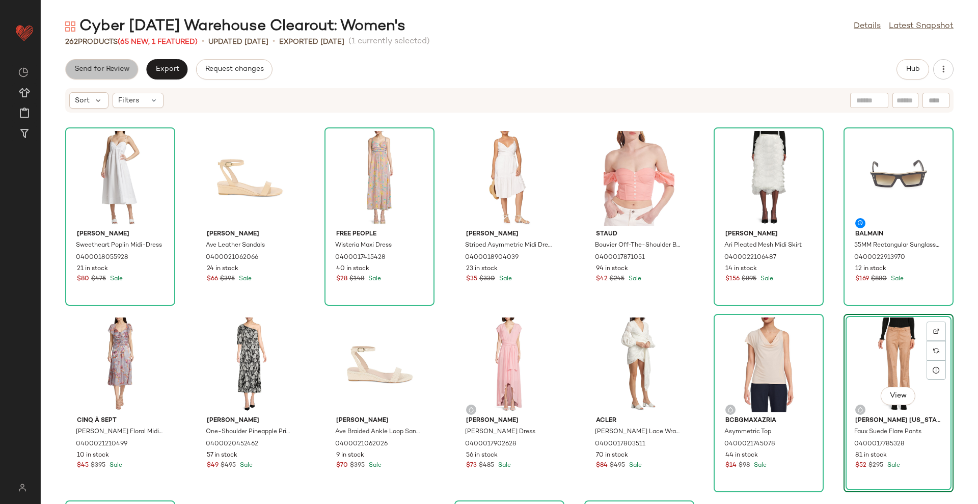
click at [119, 72] on span "Send for Review" at bounding box center [102, 69] width 56 height 8
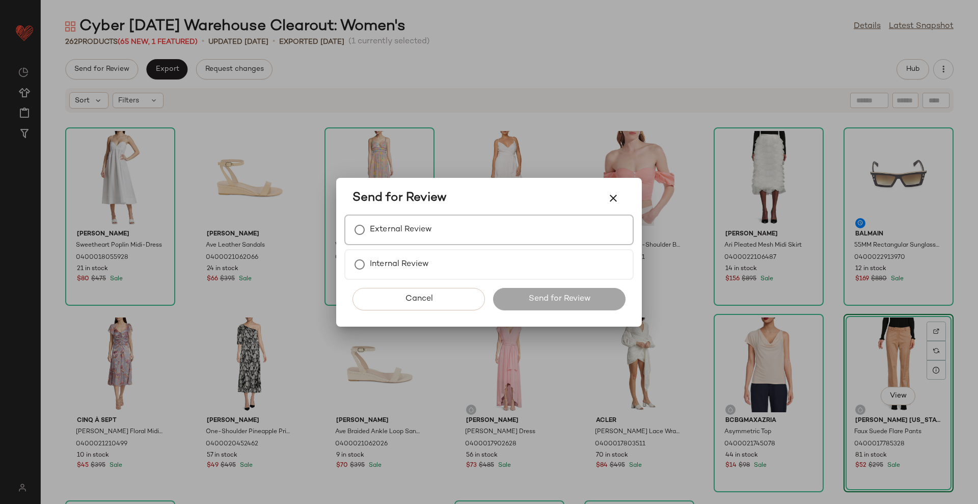
click at [382, 228] on label "External Review" at bounding box center [401, 230] width 62 height 20
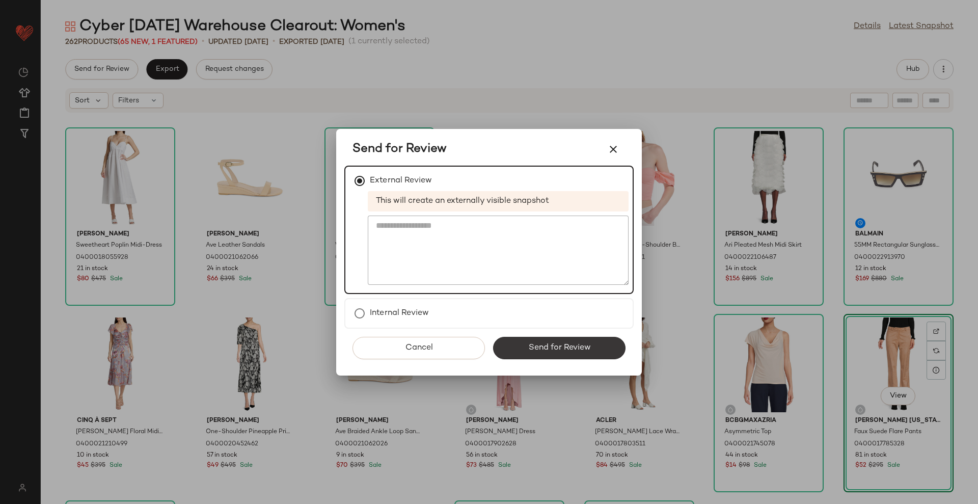
click at [568, 348] on span "Send for Review" at bounding box center [559, 348] width 63 height 10
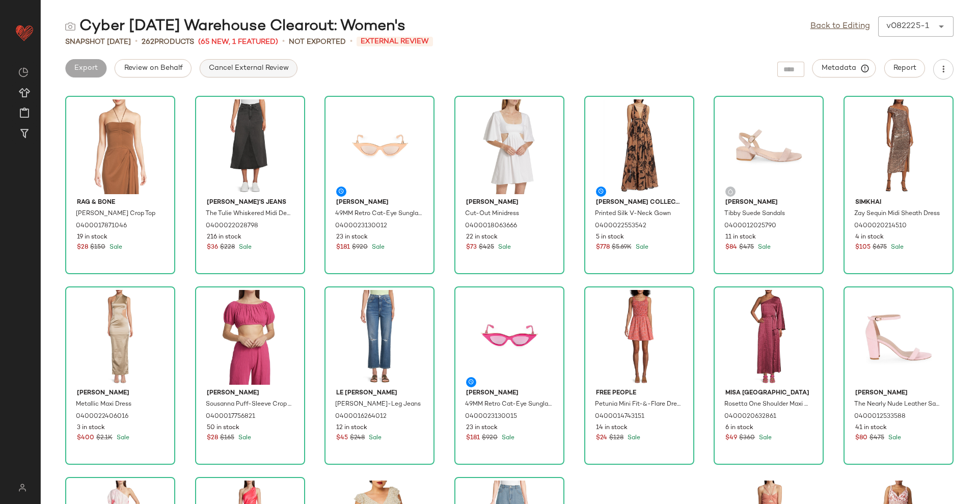
click at [275, 68] on span "Cancel External Review" at bounding box center [248, 68] width 81 height 8
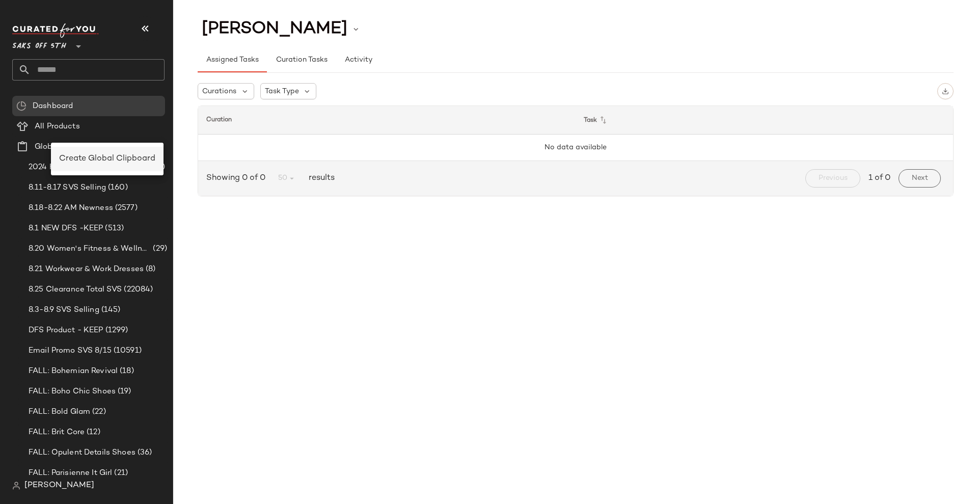
click at [150, 159] on span "Create Global Clipboard" at bounding box center [107, 158] width 96 height 9
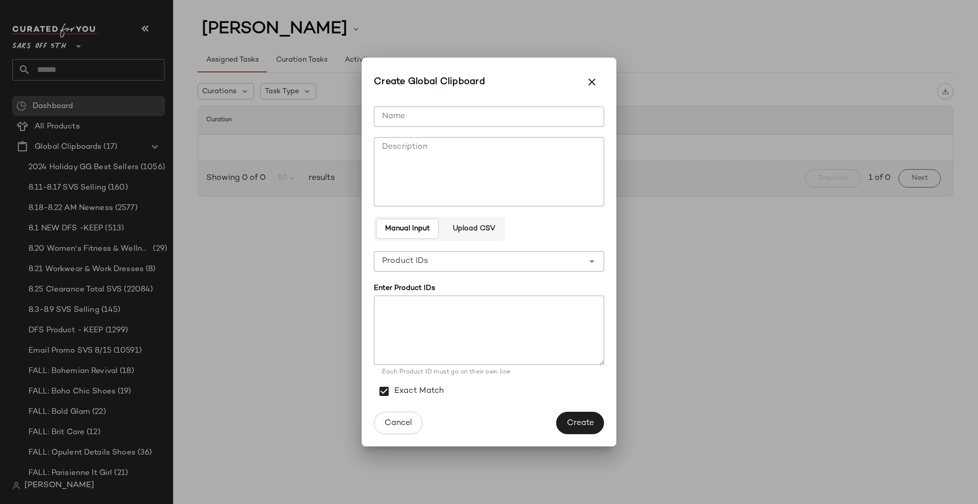
click at [411, 123] on input "Name" at bounding box center [489, 116] width 230 height 20
type input "**********"
click at [480, 228] on span "Upload CSV" at bounding box center [473, 229] width 43 height 8
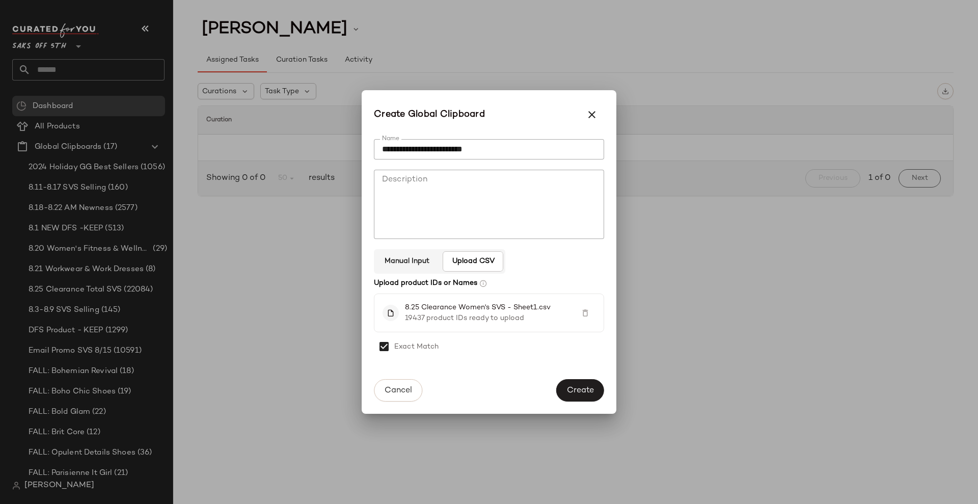
click at [579, 387] on span "Create" at bounding box center [581, 391] width 28 height 10
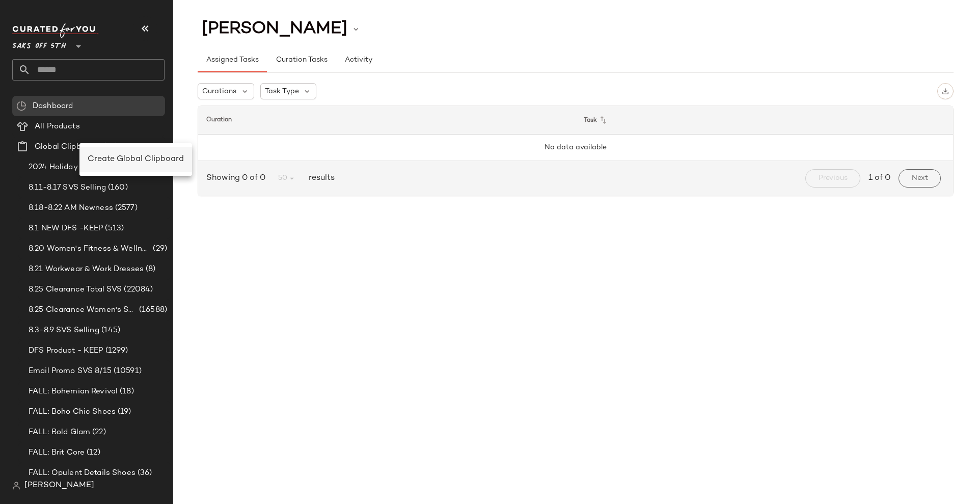
click at [135, 156] on span "Create Global Clipboard" at bounding box center [136, 159] width 96 height 9
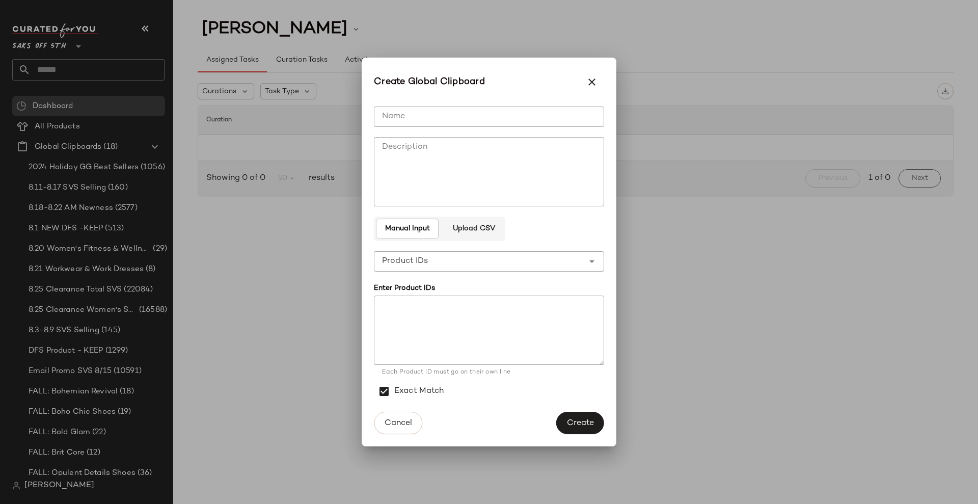
click at [445, 115] on input "Name" at bounding box center [489, 116] width 230 height 20
type input "**********"
click at [484, 236] on button "Upload CSV" at bounding box center [473, 229] width 59 height 20
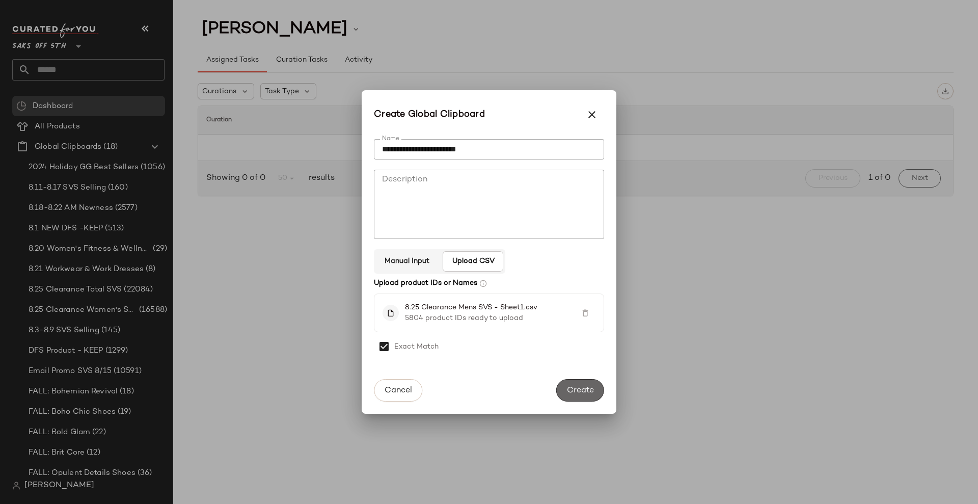
click at [573, 389] on span "Create" at bounding box center [581, 391] width 28 height 10
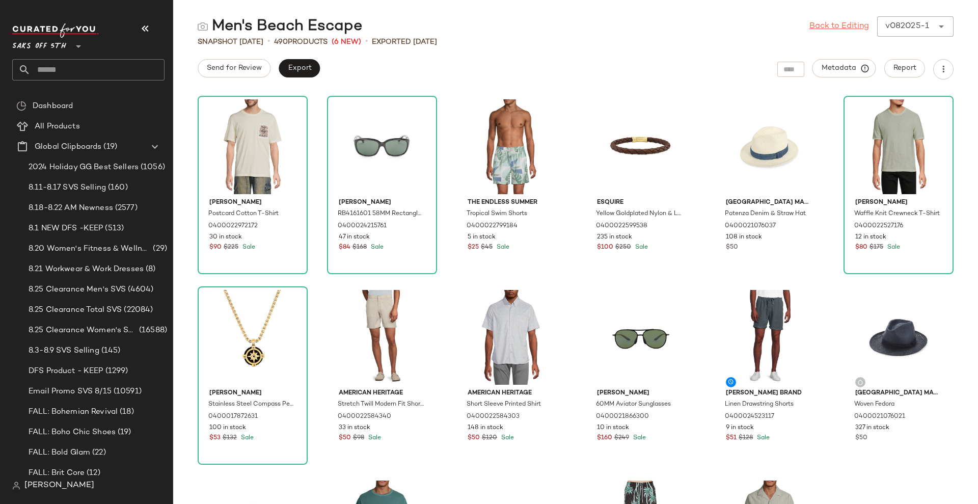
click at [847, 25] on link "Back to Editing" at bounding box center [840, 26] width 60 height 12
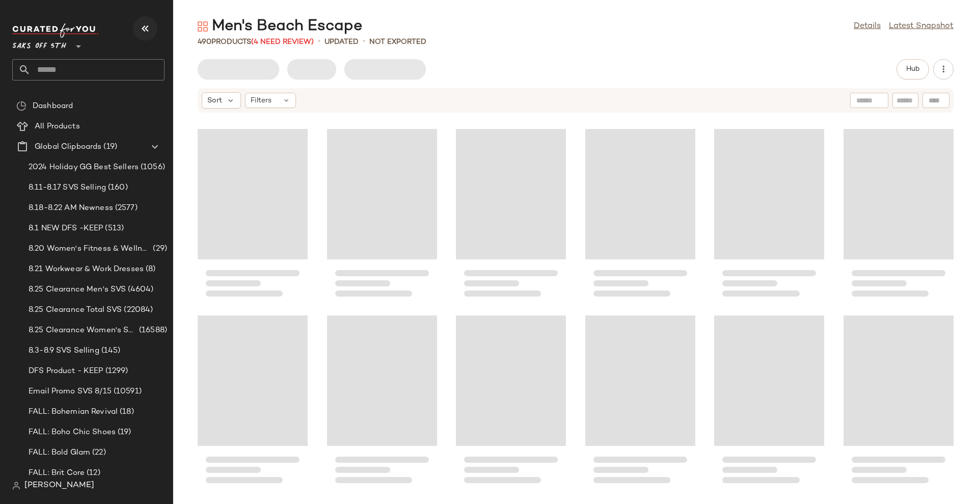
click at [148, 31] on icon "button" at bounding box center [145, 28] width 12 height 12
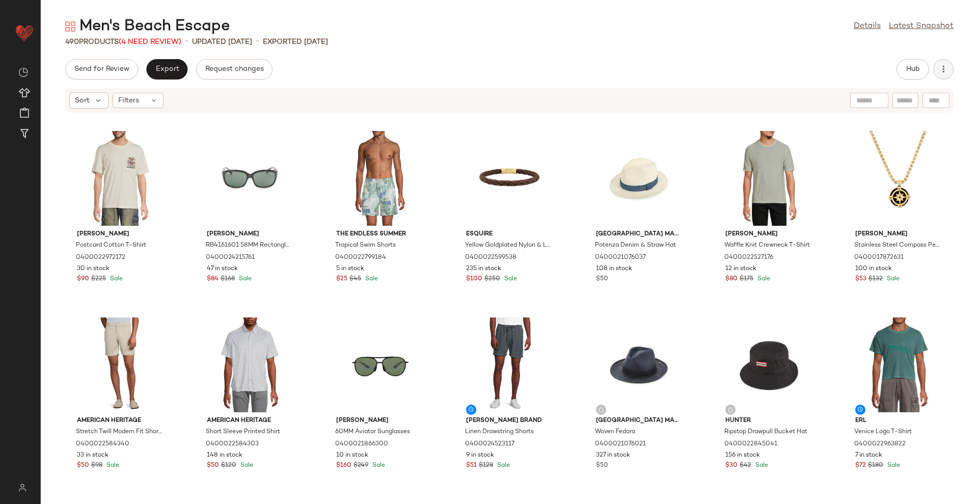
click at [939, 74] on icon "button" at bounding box center [944, 69] width 10 height 10
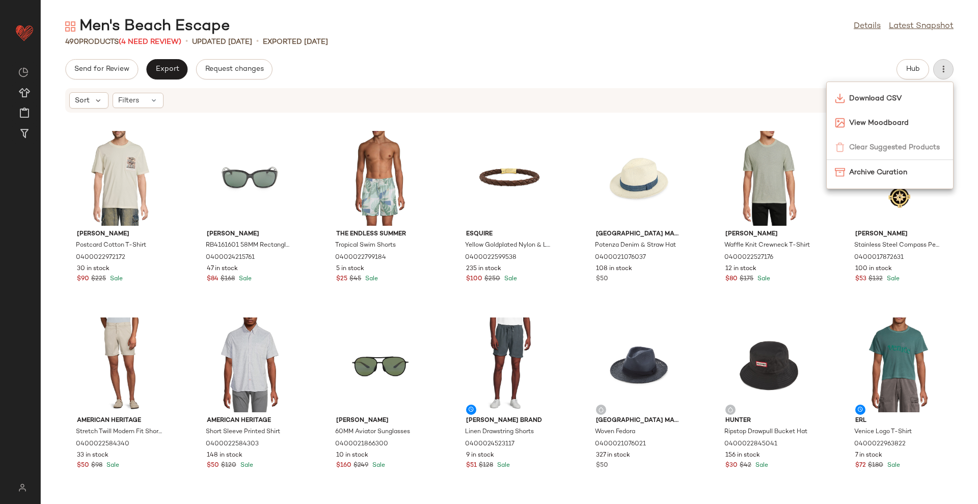
click at [865, 29] on link "Details" at bounding box center [867, 26] width 27 height 12
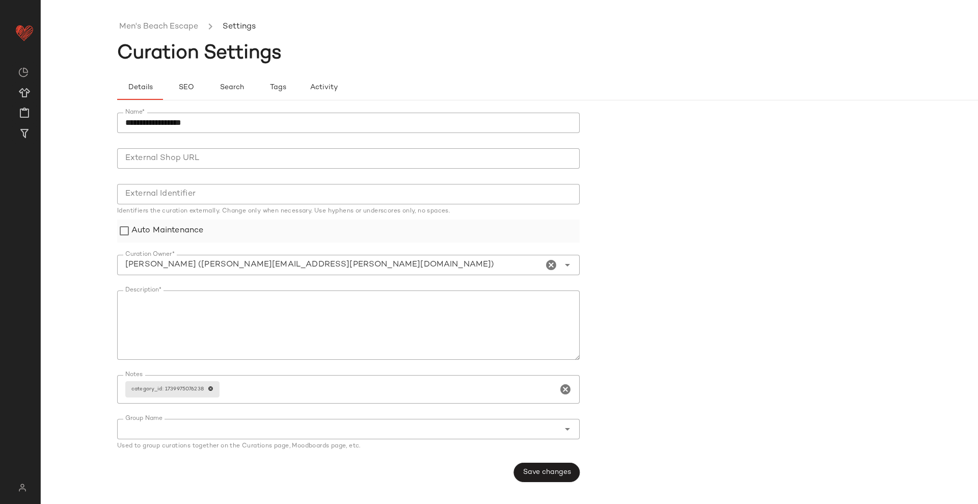
click at [189, 221] on label "Auto Maintenance" at bounding box center [167, 231] width 72 height 23
click at [553, 471] on span "Save changes" at bounding box center [547, 472] width 48 height 8
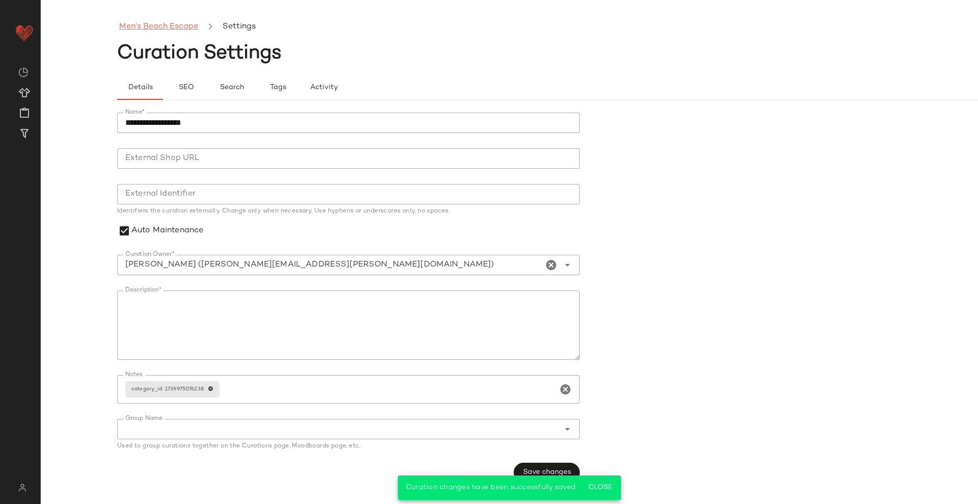
click at [161, 29] on link "Men's Beach Escape" at bounding box center [158, 26] width 79 height 13
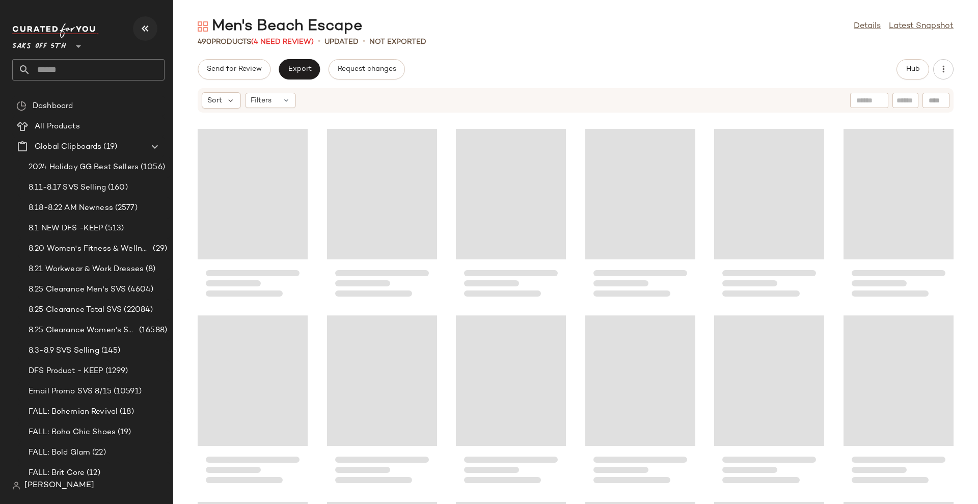
click at [141, 26] on icon "button" at bounding box center [145, 28] width 12 height 12
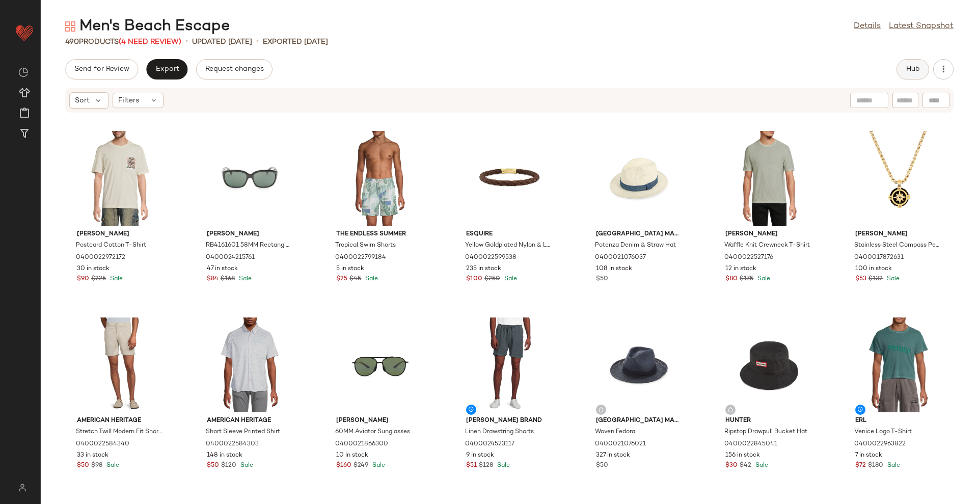
click at [926, 69] on button "Hub" at bounding box center [913, 69] width 33 height 20
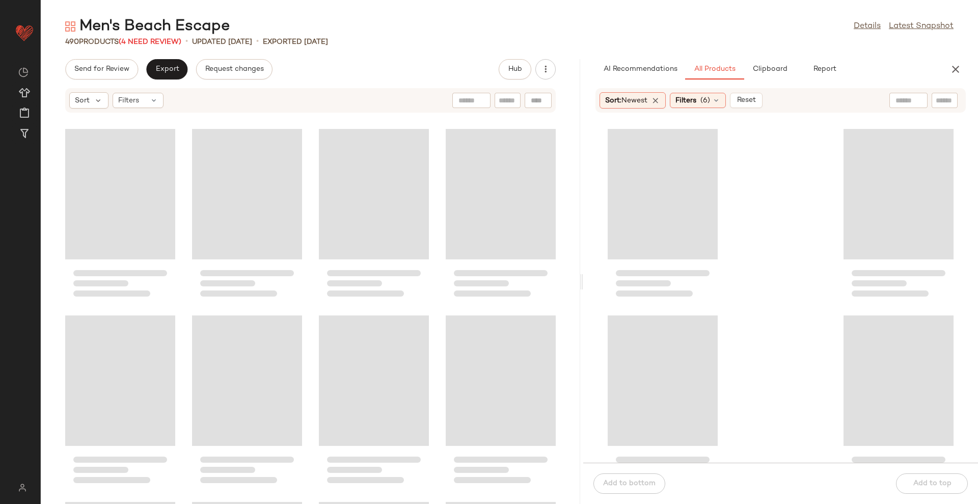
drag, startPoint x: 509, startPoint y: 278, endPoint x: 583, endPoint y: 258, distance: 76.9
click at [583, 258] on div "Men's Beach Escape Details Latest Snapshot 490 Products (4 Need Review) • updat…" at bounding box center [510, 260] width 938 height 488
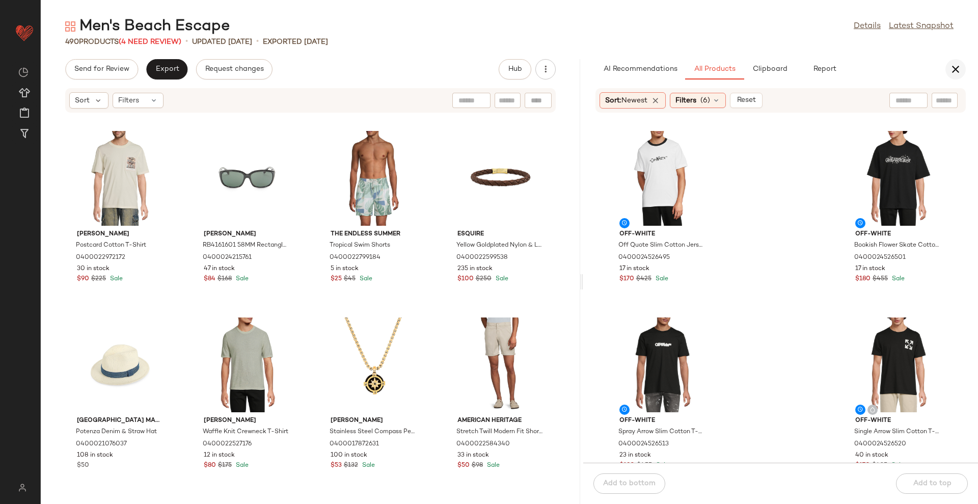
click at [953, 72] on icon "button" at bounding box center [956, 69] width 12 height 12
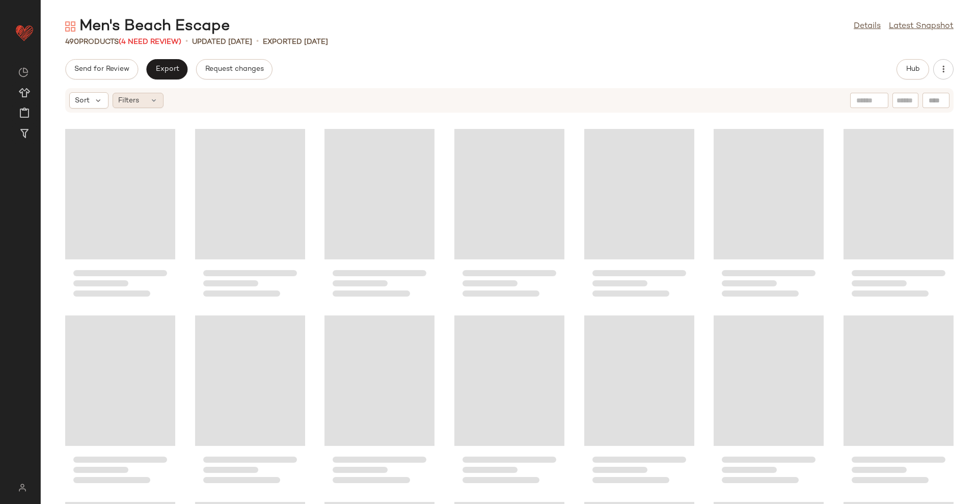
click at [135, 101] on span "Filters" at bounding box center [128, 100] width 21 height 11
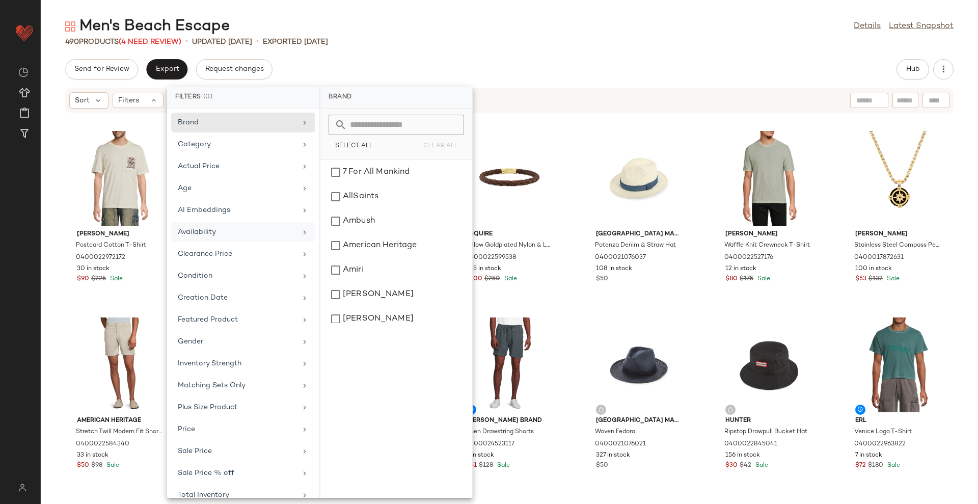
click at [225, 234] on div "Availability" at bounding box center [237, 232] width 119 height 11
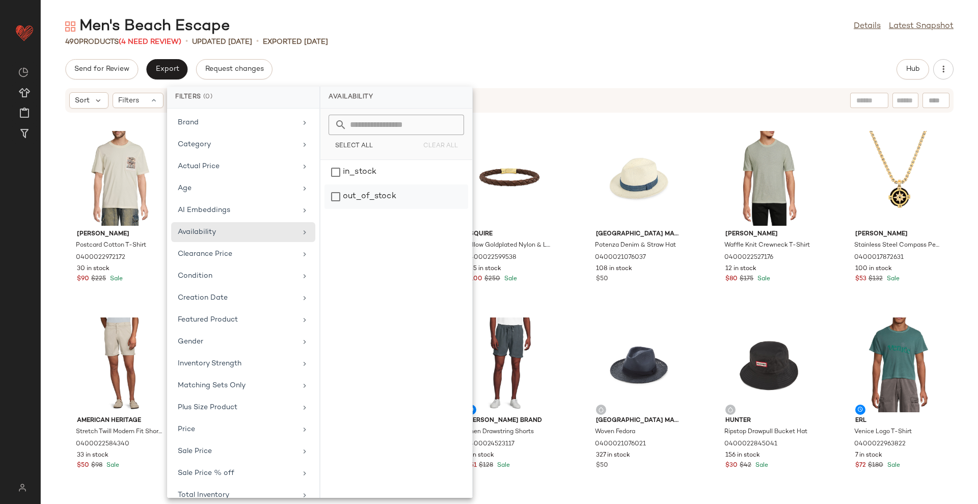
click at [388, 197] on div "out_of_stock" at bounding box center [397, 196] width 144 height 24
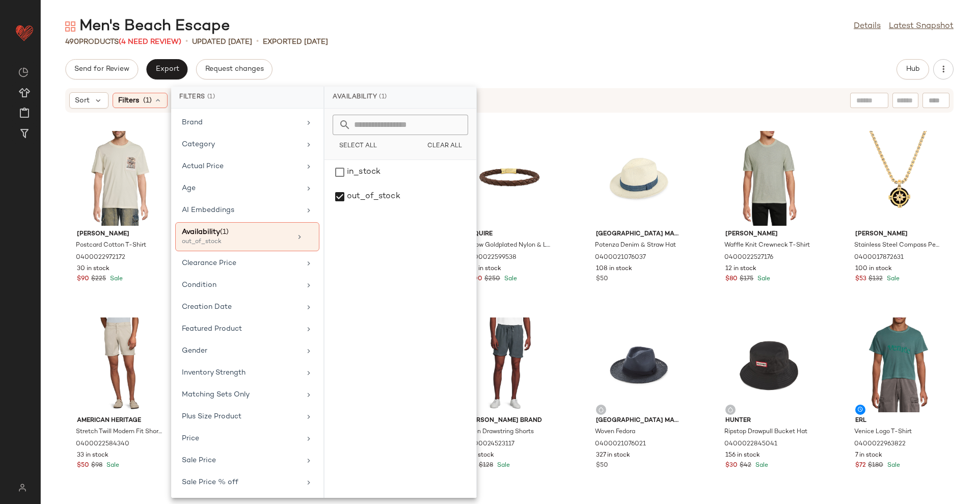
click at [565, 15] on main "Men's Beach Escape Details Latest Snapshot 490 Products (4 Need Review) • updat…" at bounding box center [489, 252] width 978 height 504
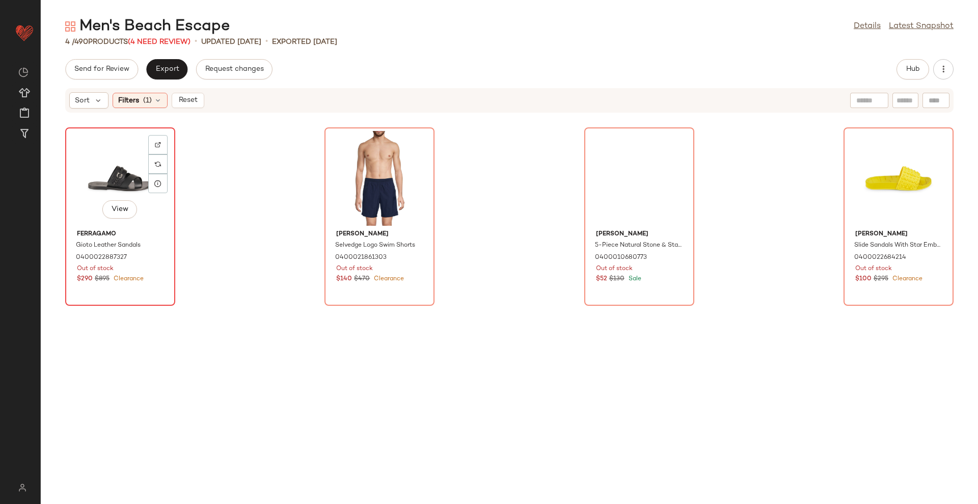
click at [110, 184] on div "View" at bounding box center [120, 178] width 103 height 95
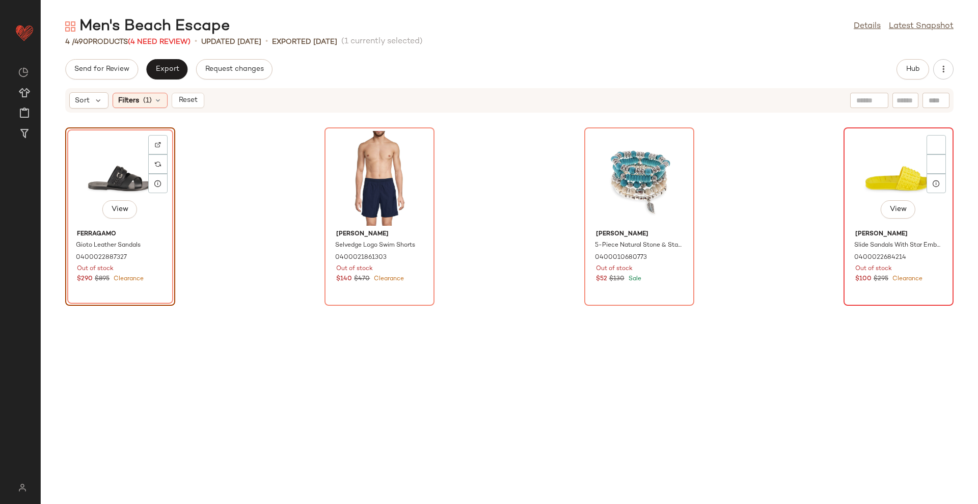
click at [892, 180] on div "View" at bounding box center [898, 178] width 103 height 95
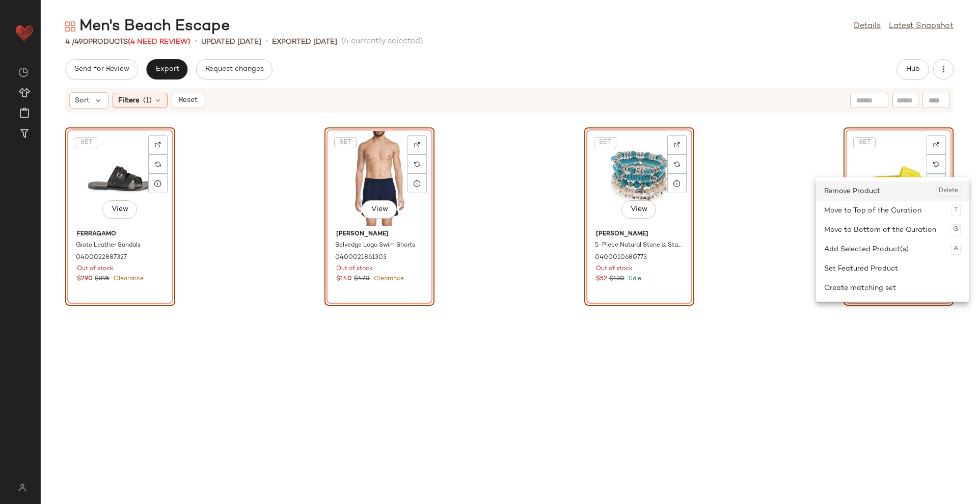
click at [886, 185] on div "Remove Product Delete" at bounding box center [892, 190] width 137 height 19
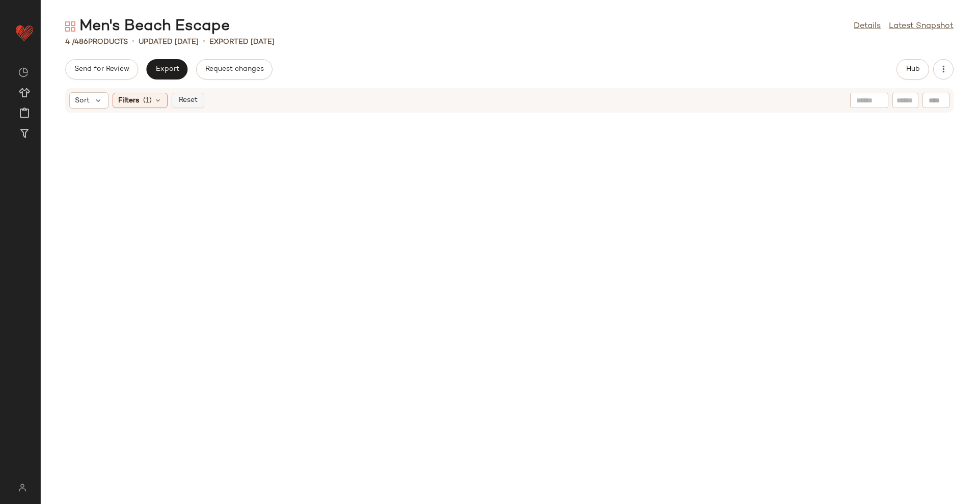
click at [190, 105] on button "Reset" at bounding box center [188, 100] width 33 height 15
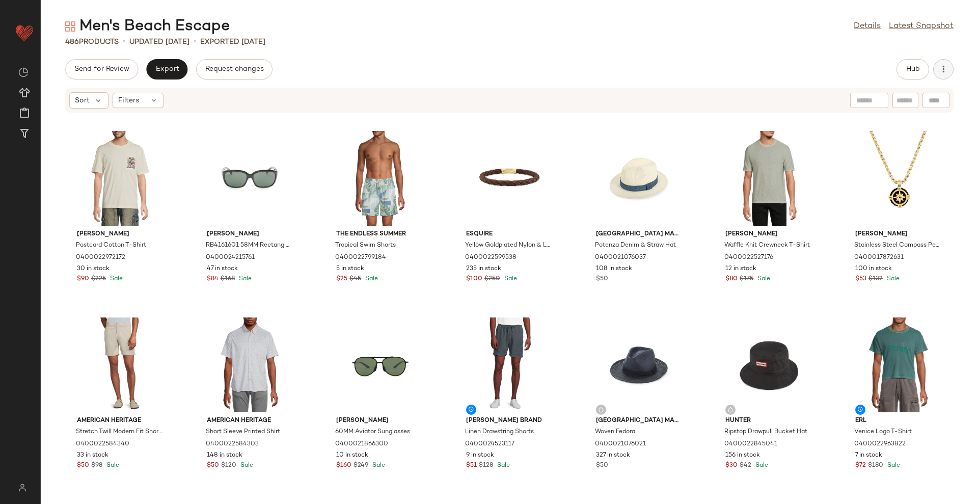
click at [942, 71] on icon "button" at bounding box center [944, 69] width 10 height 10
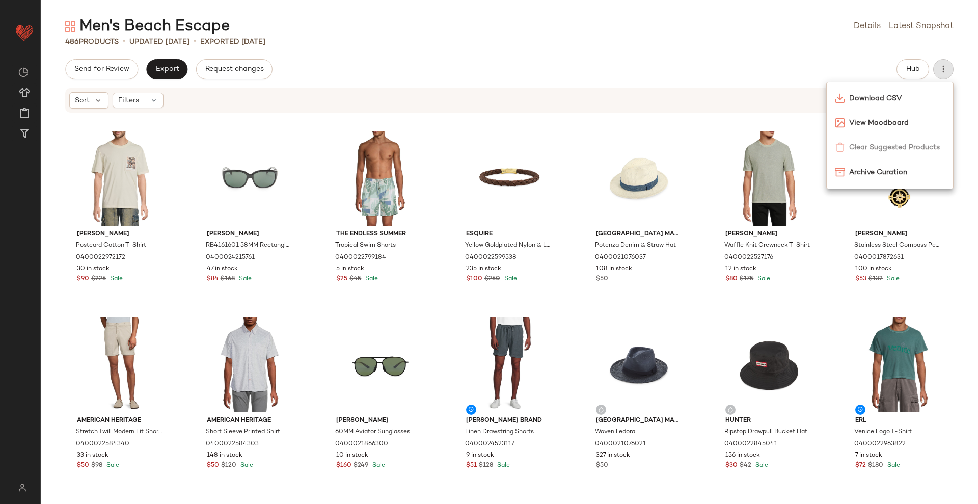
click at [846, 54] on div "Men's Beach Escape Details Latest Snapshot 486 Products • updated Aug 22nd • Ex…" at bounding box center [510, 260] width 938 height 488
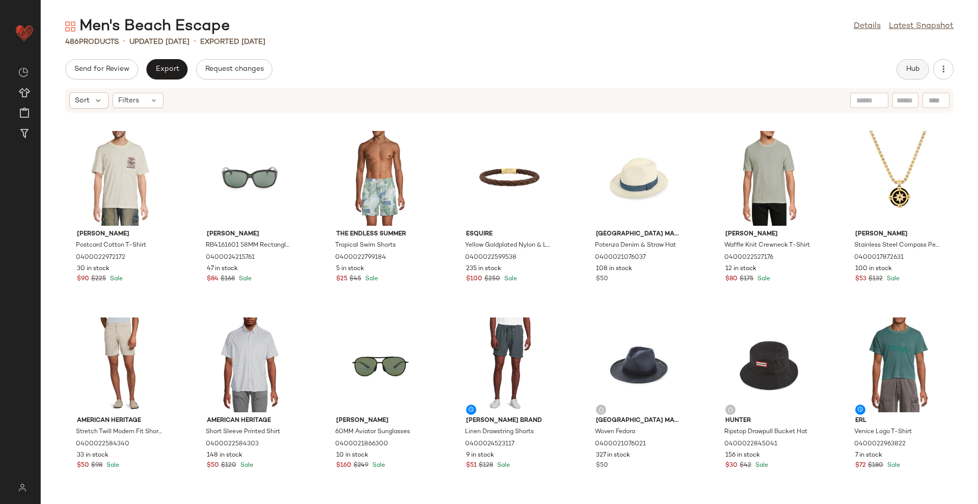
click at [906, 69] on span "Hub" at bounding box center [913, 69] width 14 height 8
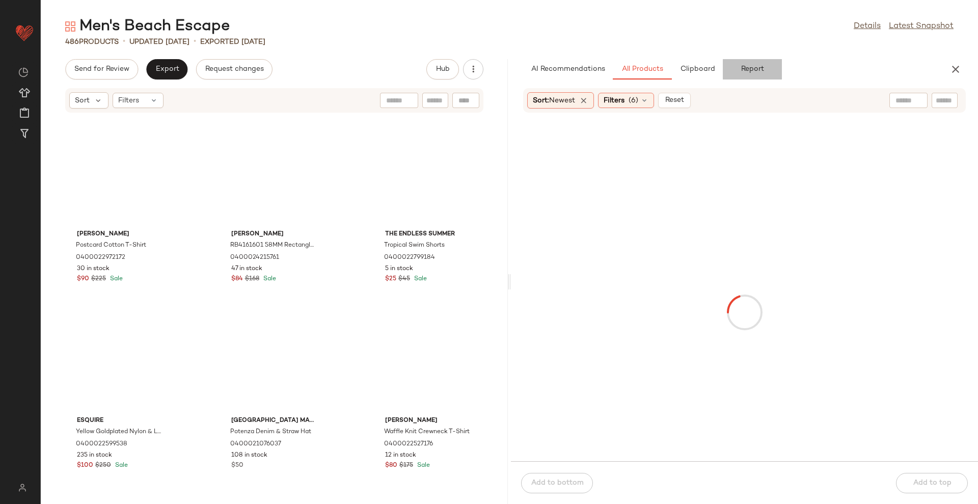
click at [753, 79] on button "Report" at bounding box center [752, 69] width 59 height 20
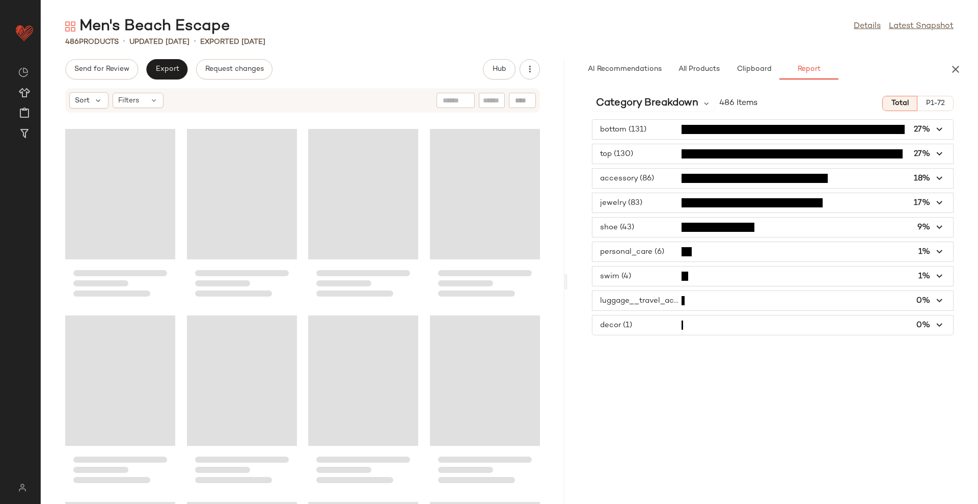
drag, startPoint x: 507, startPoint y: 287, endPoint x: 566, endPoint y: 280, distance: 59.0
click at [566, 280] on div "Men's Beach Escape Details Latest Snapshot 486 Products • updated Aug 22nd • Ex…" at bounding box center [510, 260] width 938 height 488
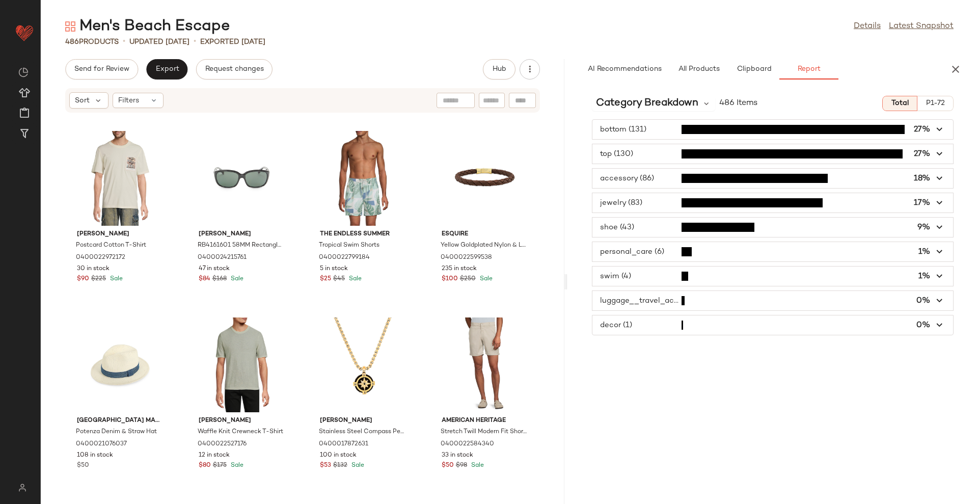
click at [639, 322] on span "button" at bounding box center [773, 324] width 361 height 19
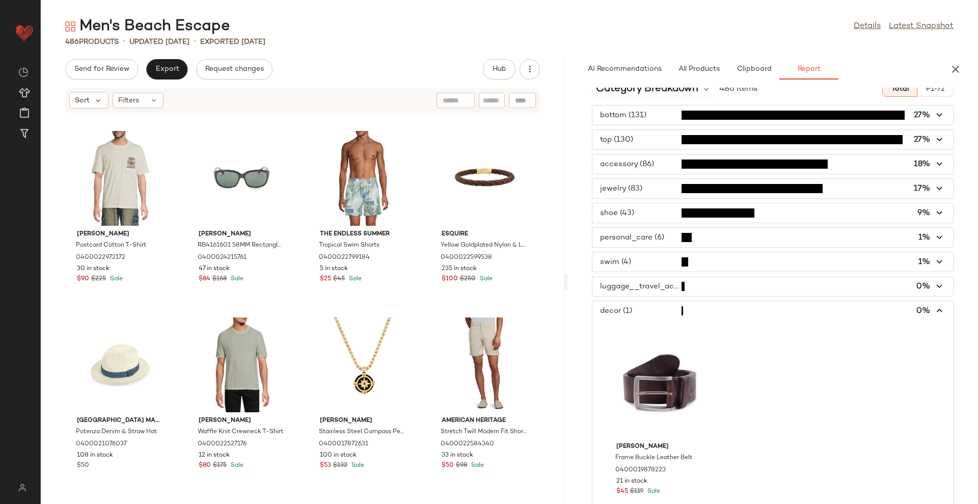
scroll to position [22, 0]
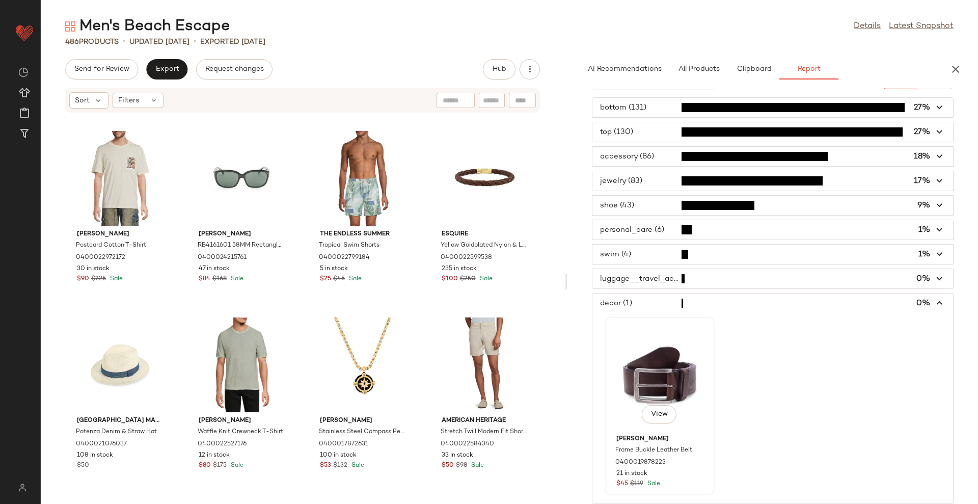
click at [635, 368] on div "View" at bounding box center [659, 375] width 103 height 110
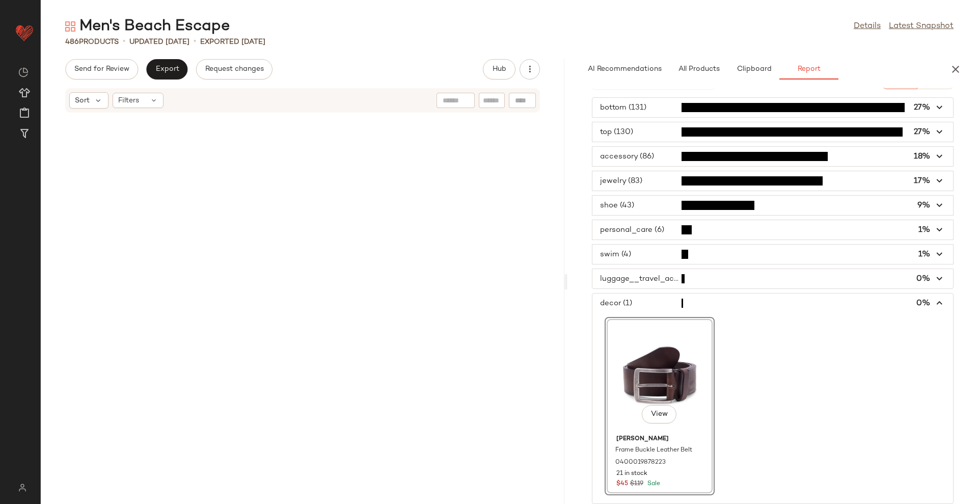
scroll to position [21260, 0]
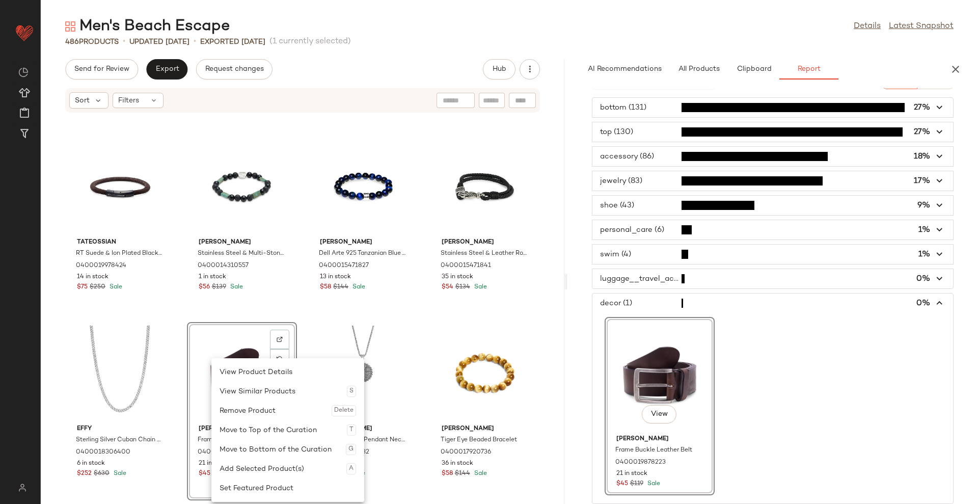
click at [247, 412] on div "Remove Product Delete" at bounding box center [288, 410] width 137 height 19
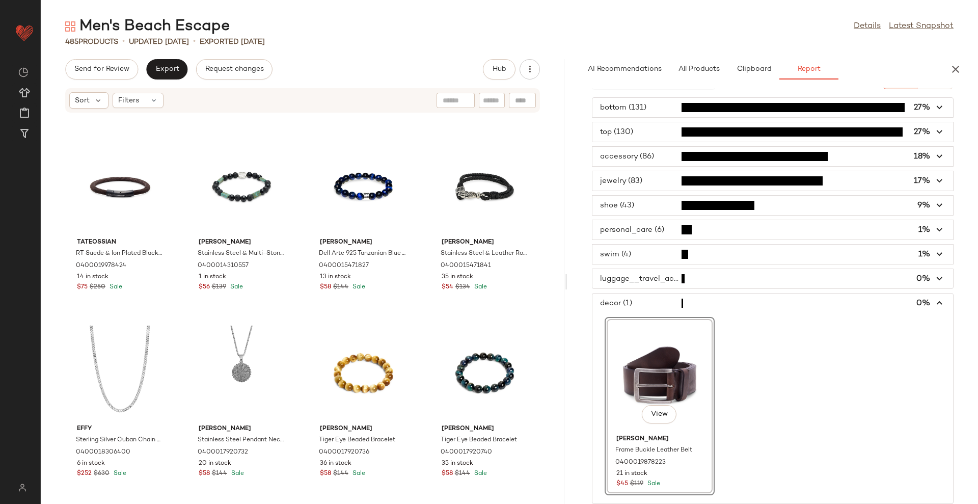
click at [667, 274] on span "button" at bounding box center [773, 278] width 361 height 19
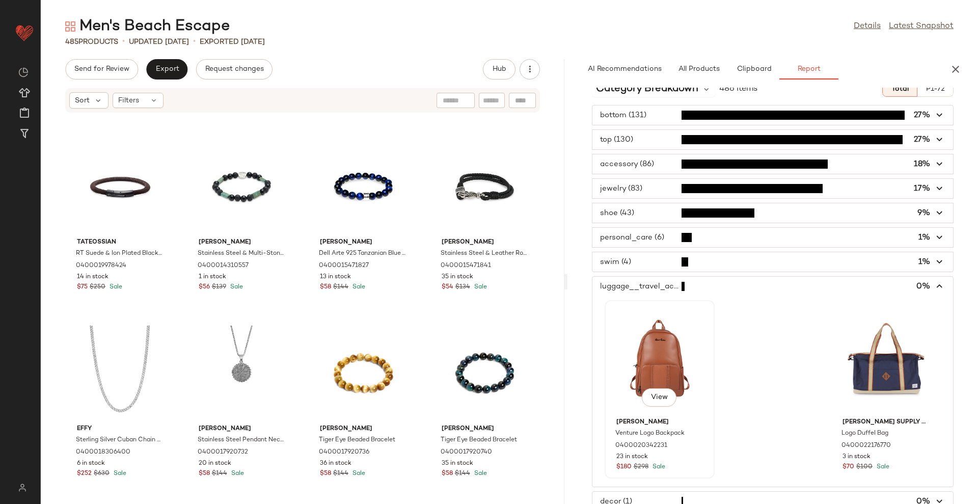
scroll to position [22, 0]
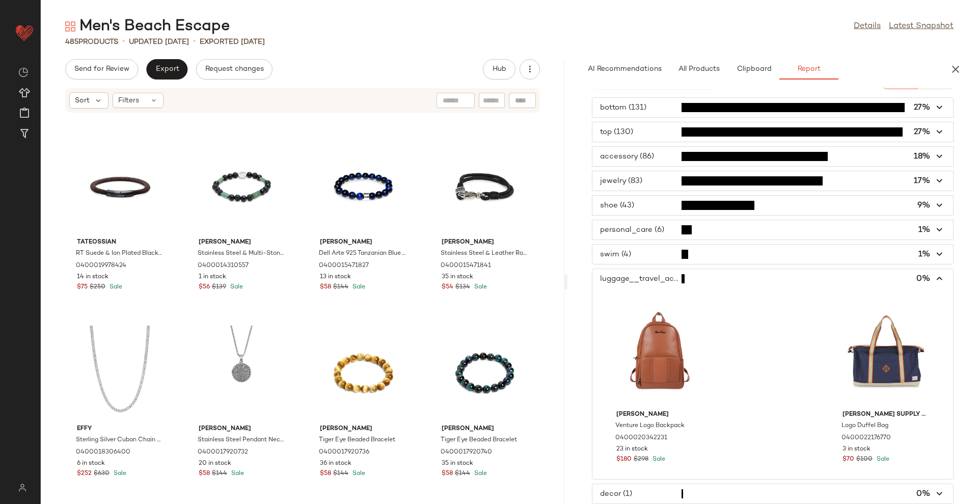
click at [629, 250] on span "button" at bounding box center [773, 254] width 361 height 19
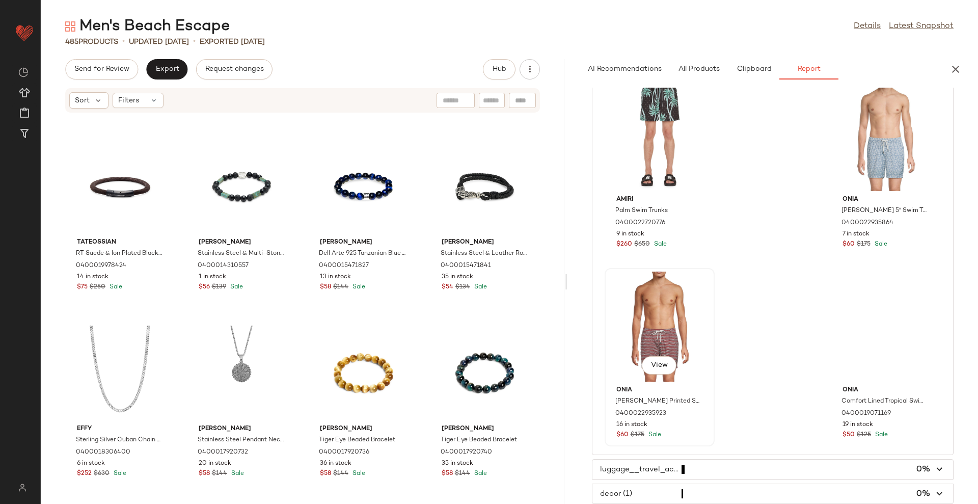
scroll to position [0, 0]
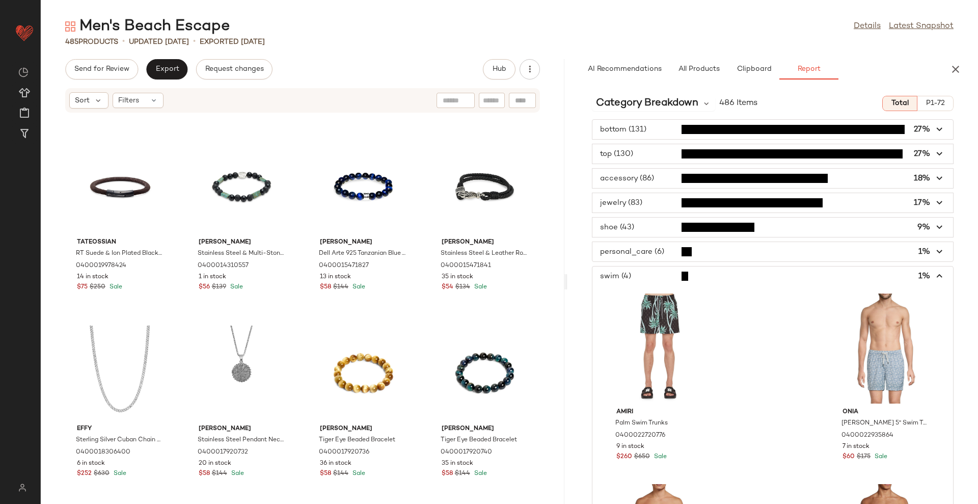
click at [652, 256] on span "button" at bounding box center [773, 251] width 361 height 19
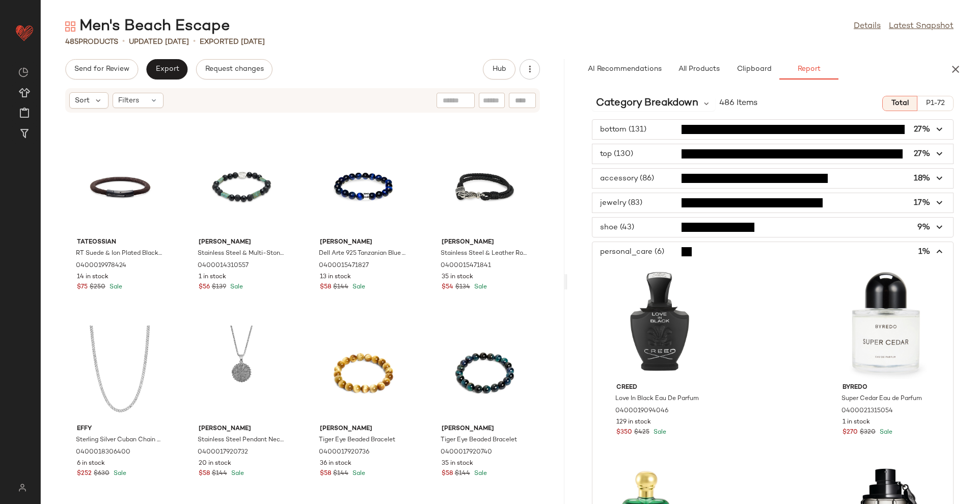
click at [677, 227] on span "button" at bounding box center [773, 227] width 361 height 19
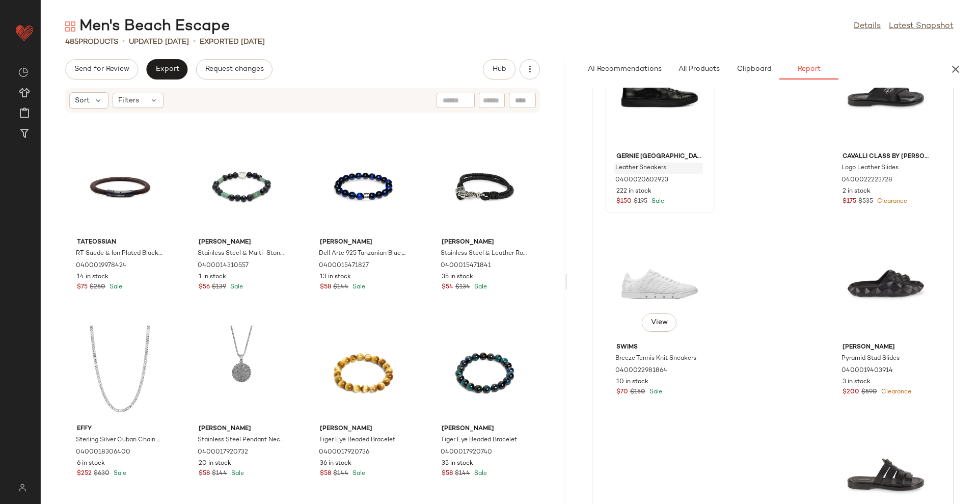
scroll to position [1847, 0]
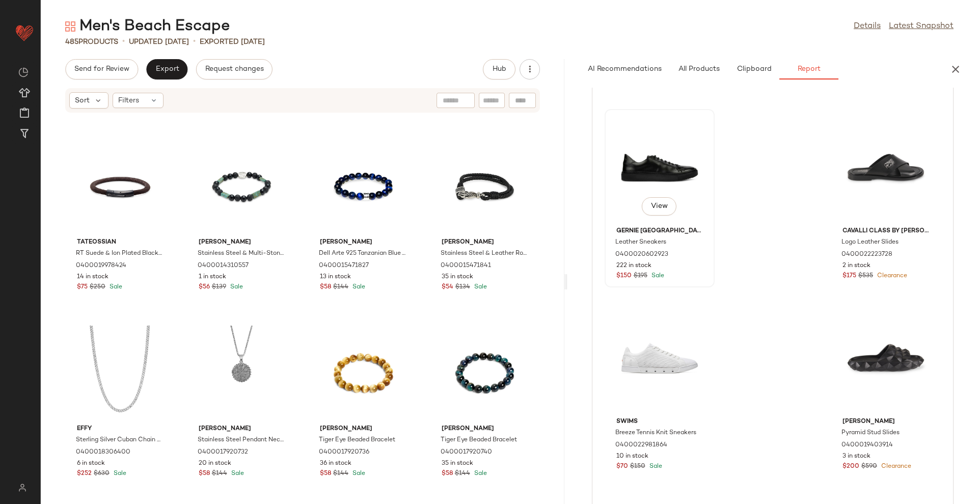
click at [644, 167] on div "View" at bounding box center [659, 168] width 103 height 110
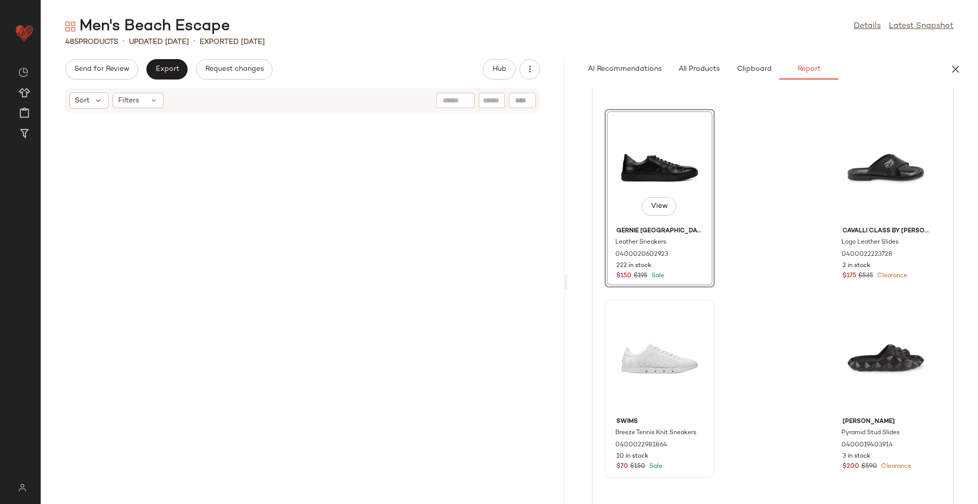
scroll to position [9511, 0]
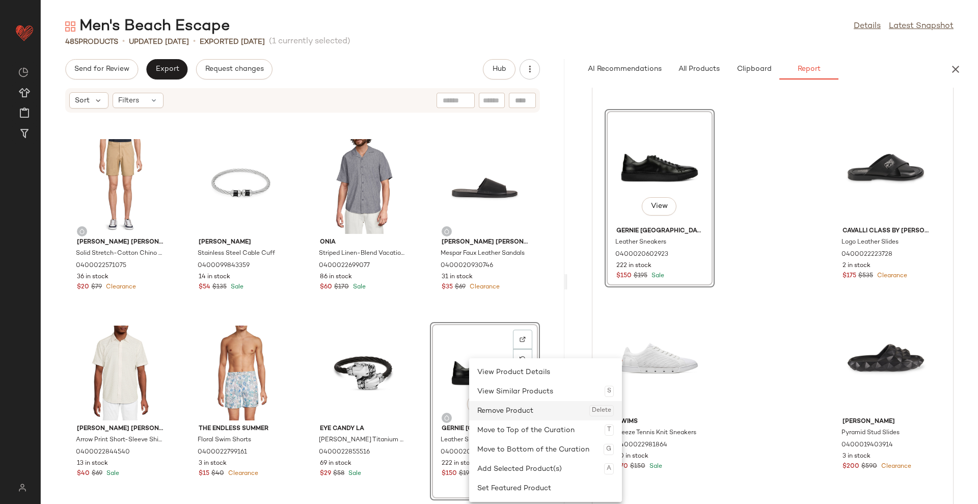
click at [497, 413] on div "Remove Product Delete" at bounding box center [545, 410] width 137 height 19
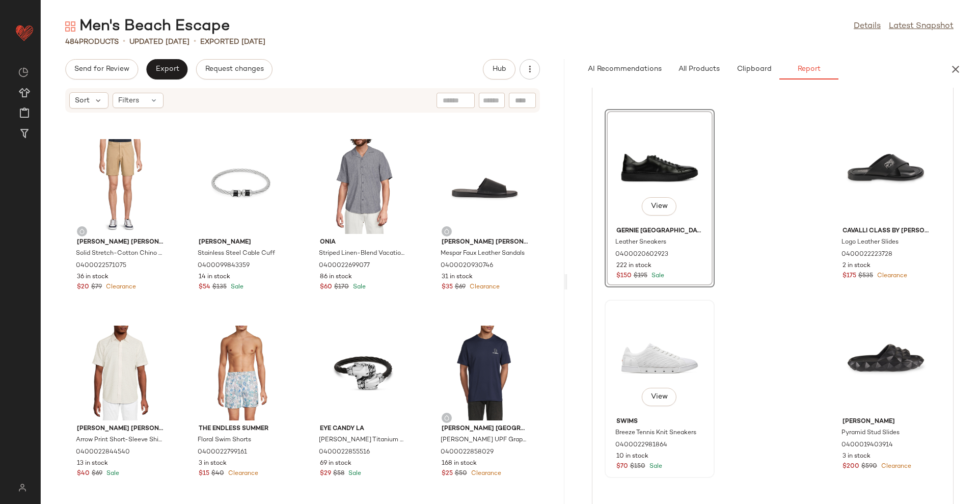
click at [646, 355] on div "View" at bounding box center [659, 358] width 103 height 110
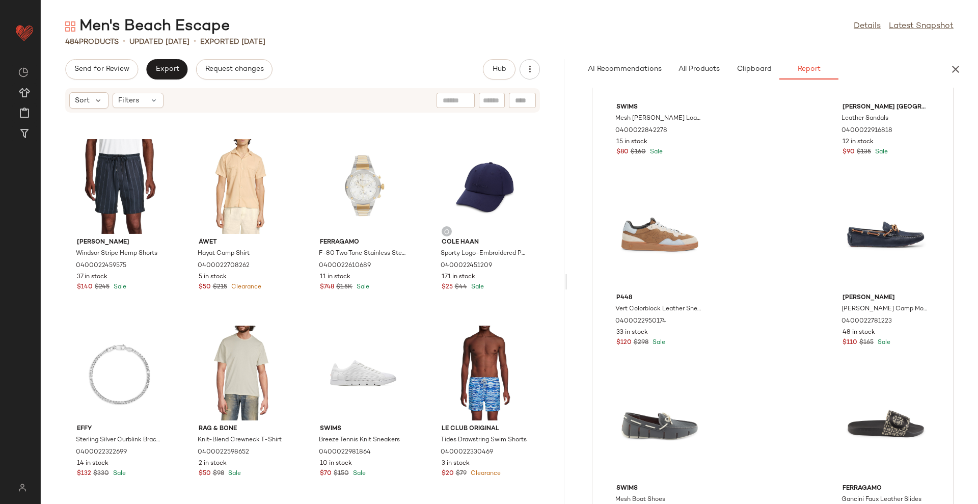
scroll to position [382, 0]
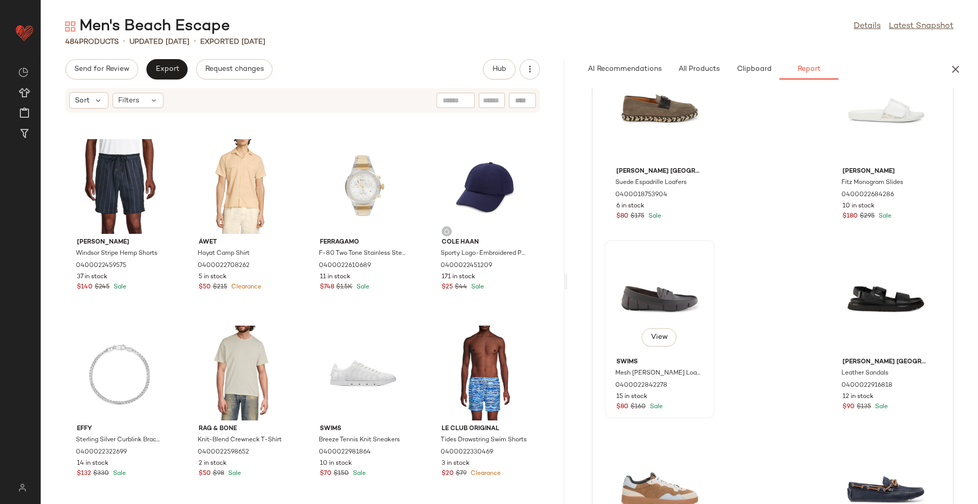
click at [653, 302] on div "View" at bounding box center [659, 299] width 103 height 110
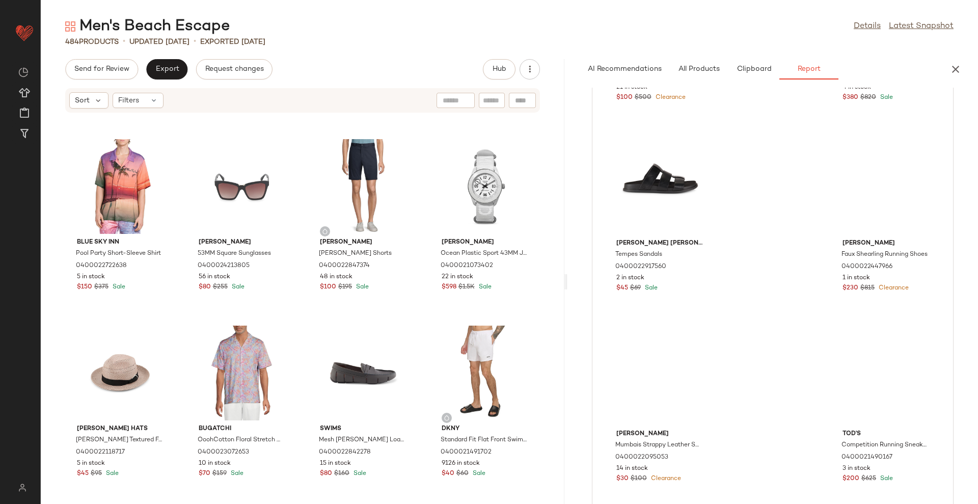
scroll to position [2802, 0]
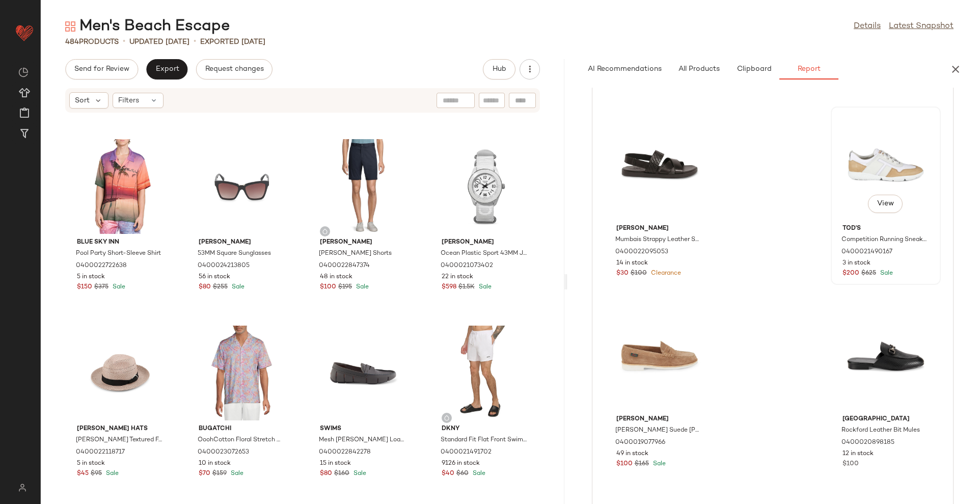
click at [864, 158] on div "View" at bounding box center [886, 165] width 103 height 110
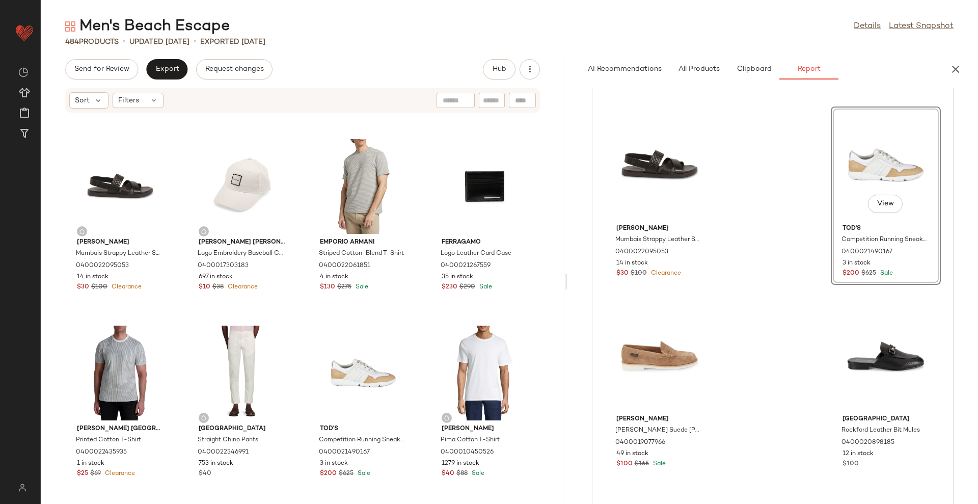
drag, startPoint x: 867, startPoint y: 150, endPoint x: 885, endPoint y: 158, distance: 19.6
click at [885, 158] on div "View" at bounding box center [886, 165] width 103 height 110
drag, startPoint x: 862, startPoint y: 166, endPoint x: 360, endPoint y: 378, distance: 545.1
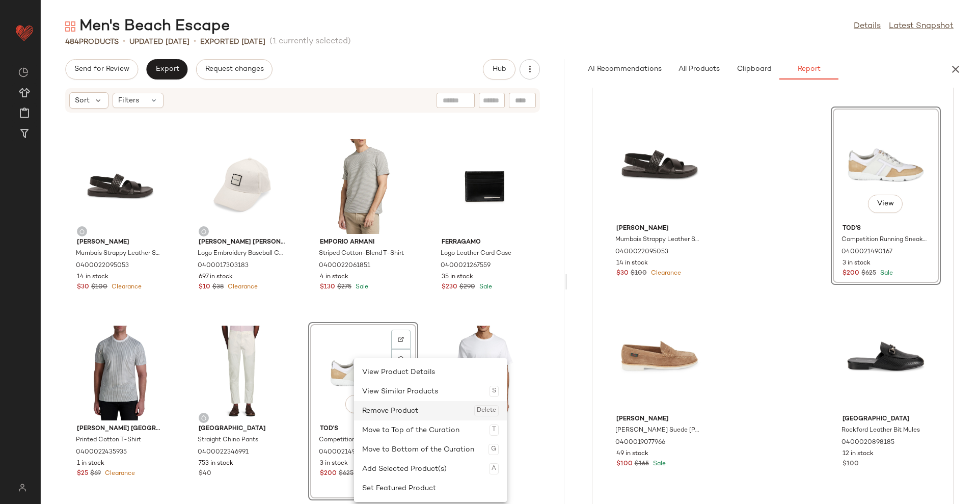
click at [383, 412] on div "Remove Product Delete" at bounding box center [430, 410] width 137 height 19
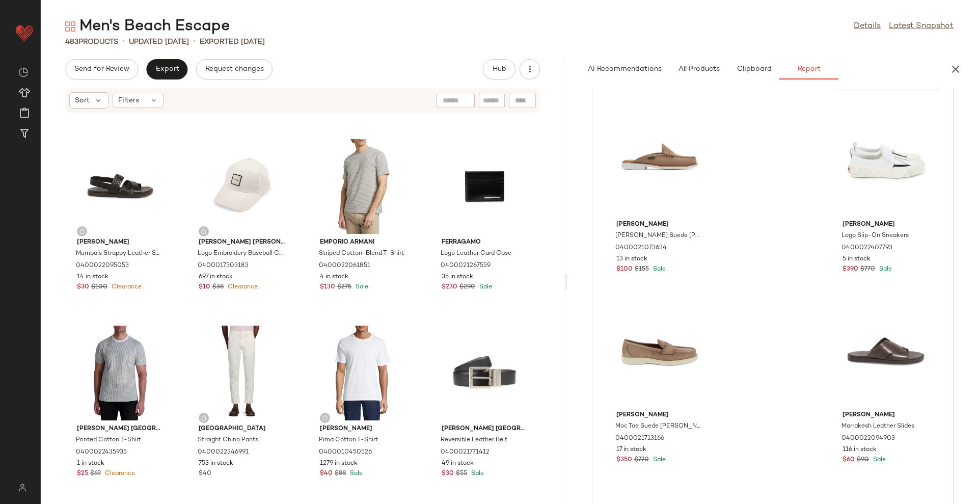
scroll to position [3248, 0]
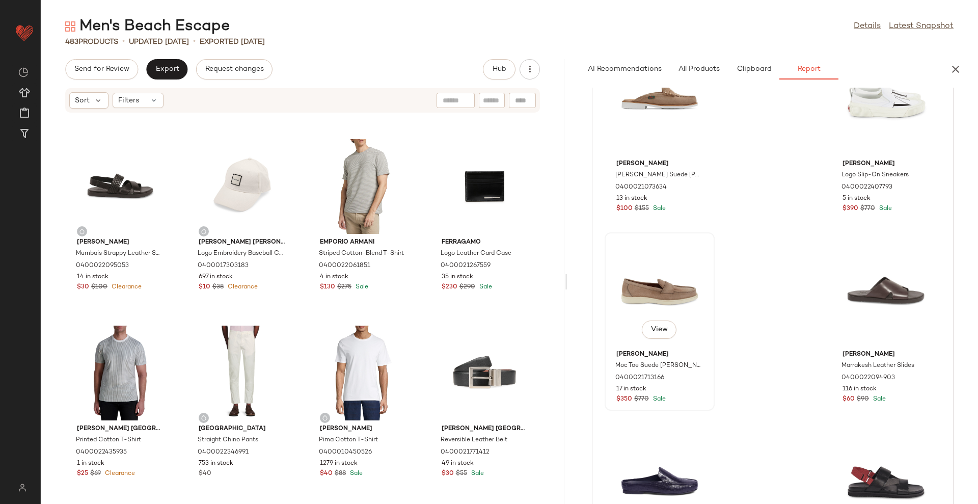
click at [652, 272] on div "View" at bounding box center [659, 291] width 103 height 110
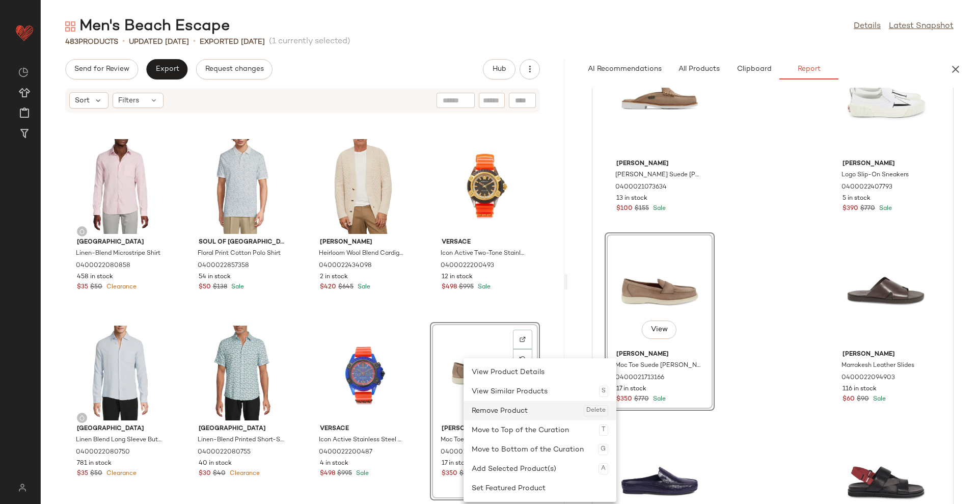
click at [491, 410] on div "Remove Product Delete" at bounding box center [540, 410] width 137 height 19
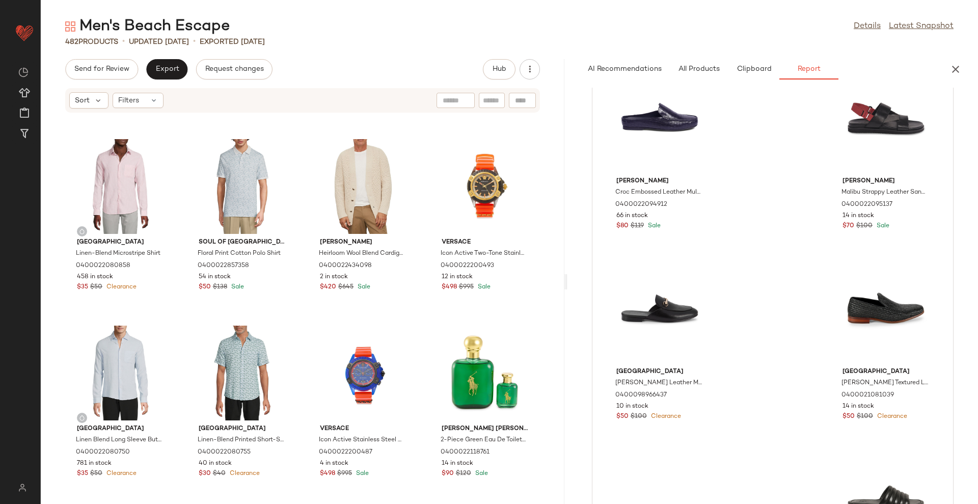
scroll to position [3821, 0]
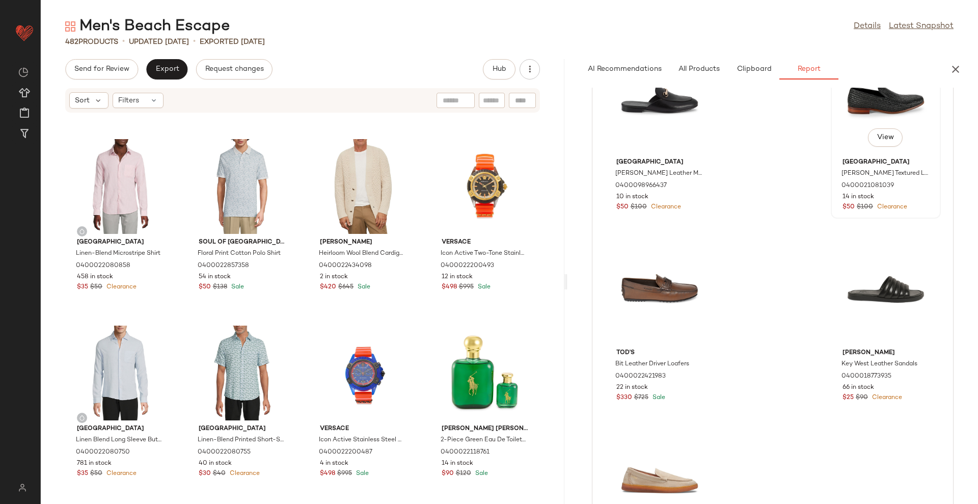
click at [862, 114] on div "View" at bounding box center [886, 99] width 103 height 110
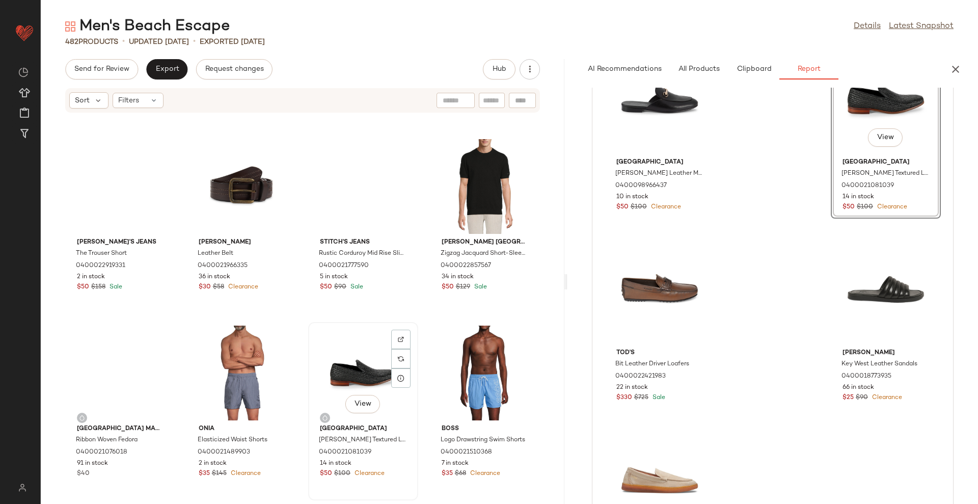
drag, startPoint x: 335, startPoint y: 352, endPoint x: 386, endPoint y: 379, distance: 57.4
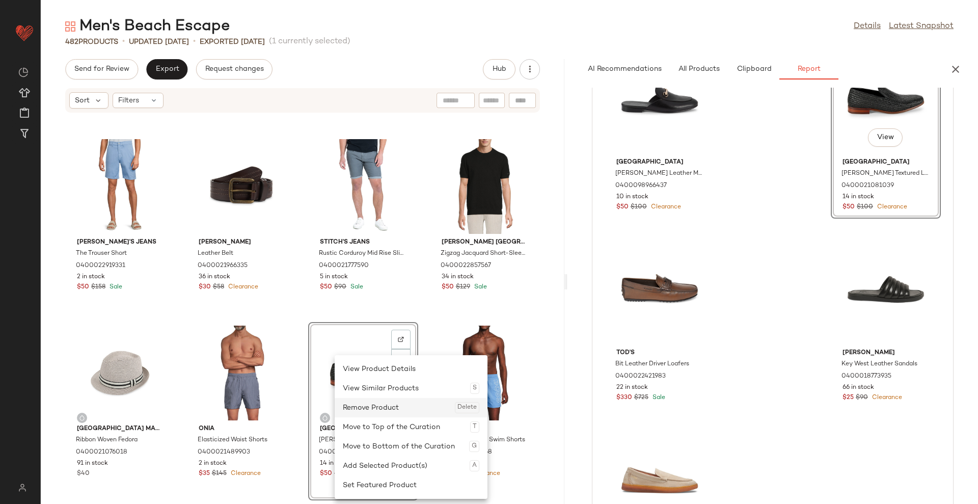
click at [384, 406] on div "Remove Product Delete" at bounding box center [411, 407] width 137 height 19
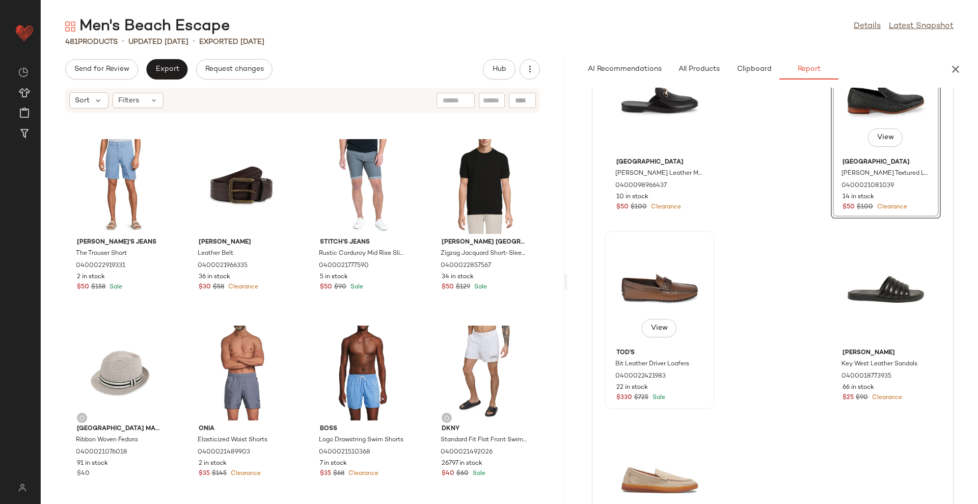
click at [662, 283] on div "View" at bounding box center [659, 289] width 103 height 110
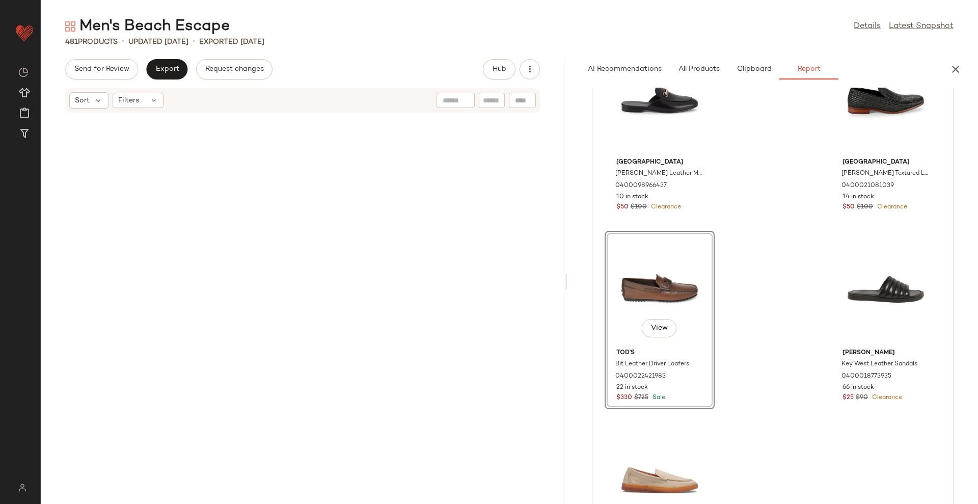
scroll to position [19768, 0]
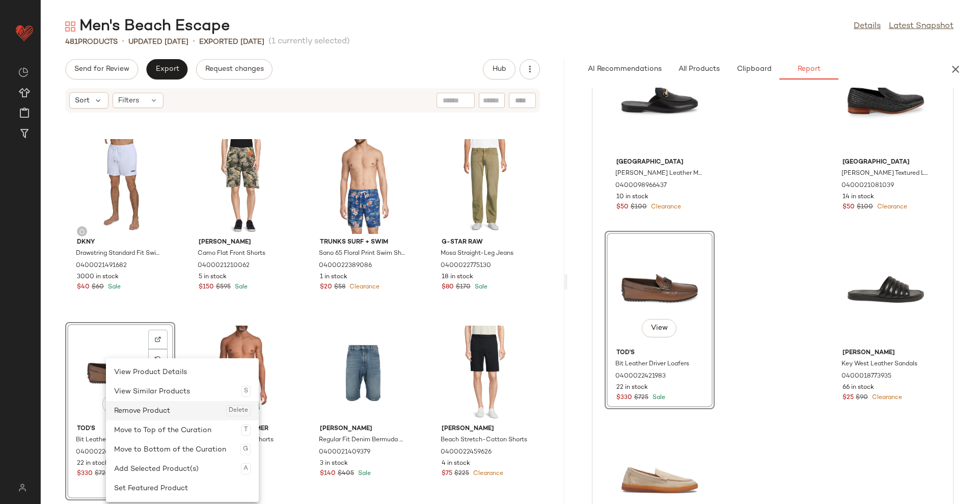
click at [138, 408] on div "Remove Product Delete" at bounding box center [182, 410] width 137 height 19
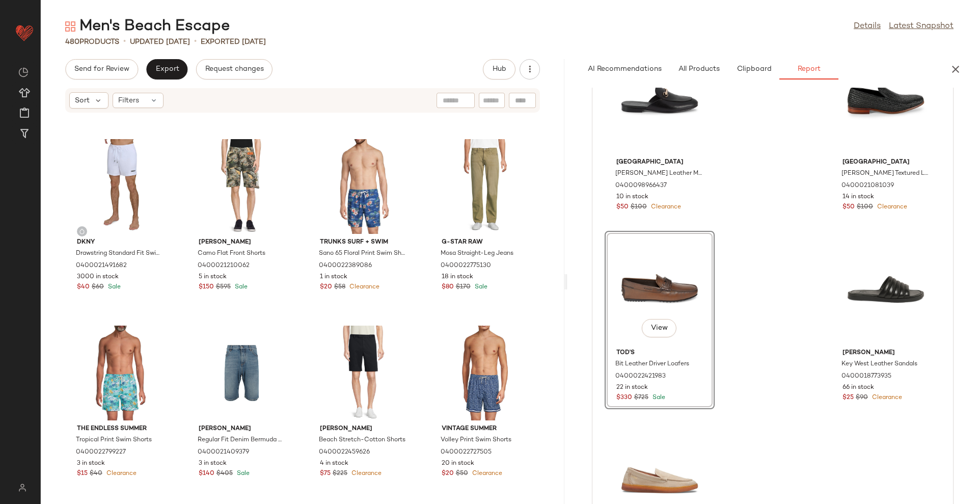
scroll to position [4013, 0]
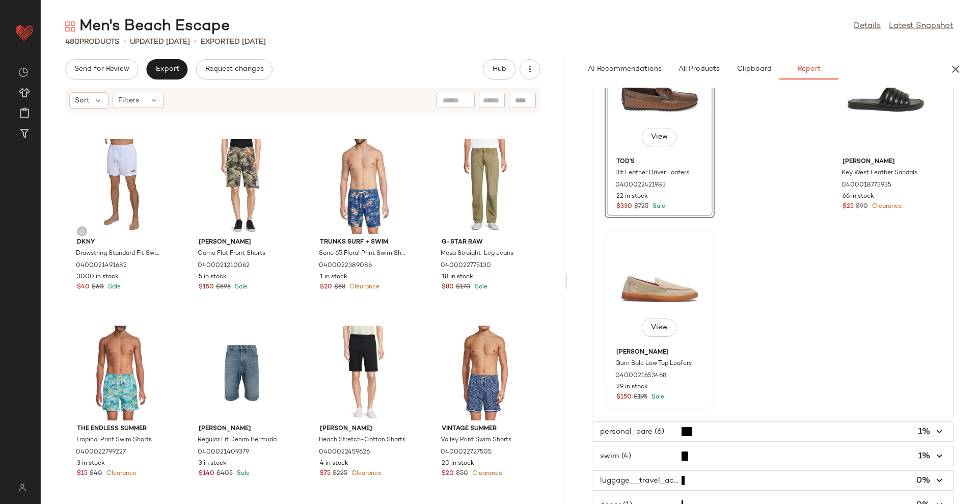
click at [655, 273] on div "View" at bounding box center [659, 289] width 103 height 110
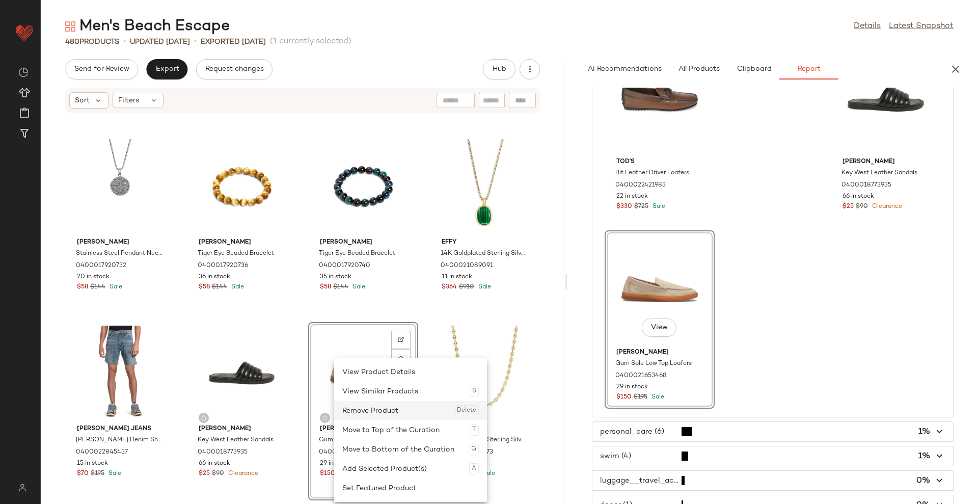
click at [376, 417] on div "Remove Product Delete" at bounding box center [410, 410] width 137 height 19
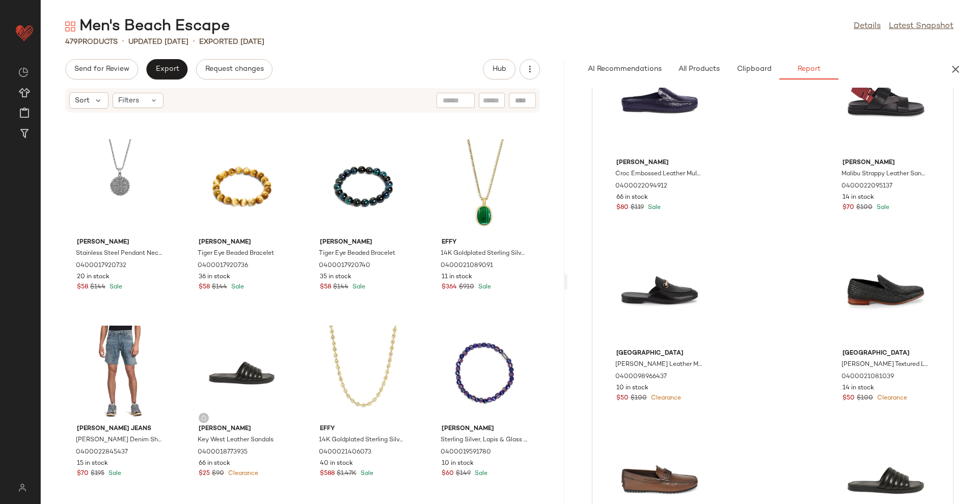
scroll to position [3439, 0]
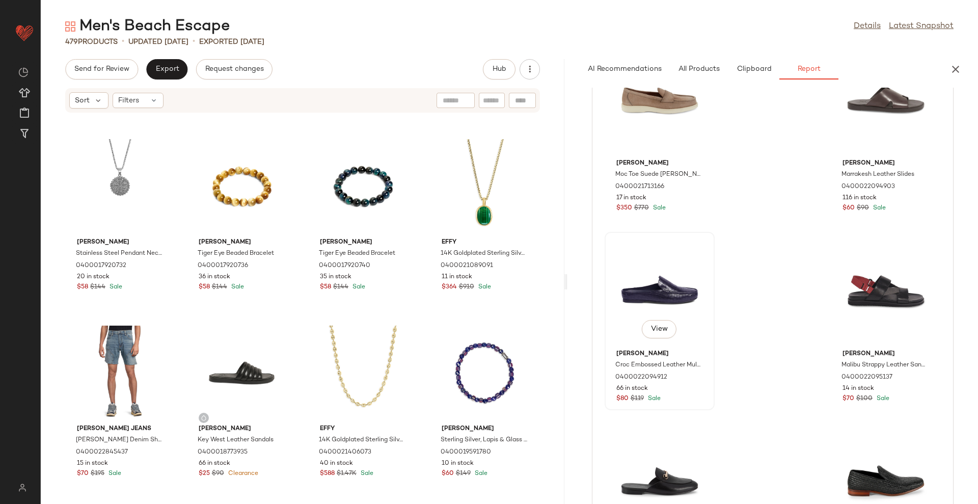
click at [666, 289] on div "View" at bounding box center [659, 290] width 103 height 110
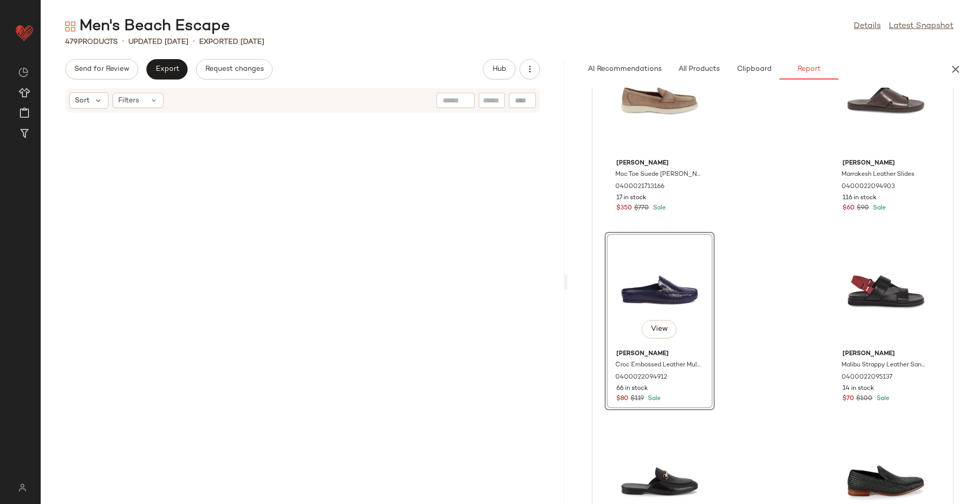
scroll to position [18835, 0]
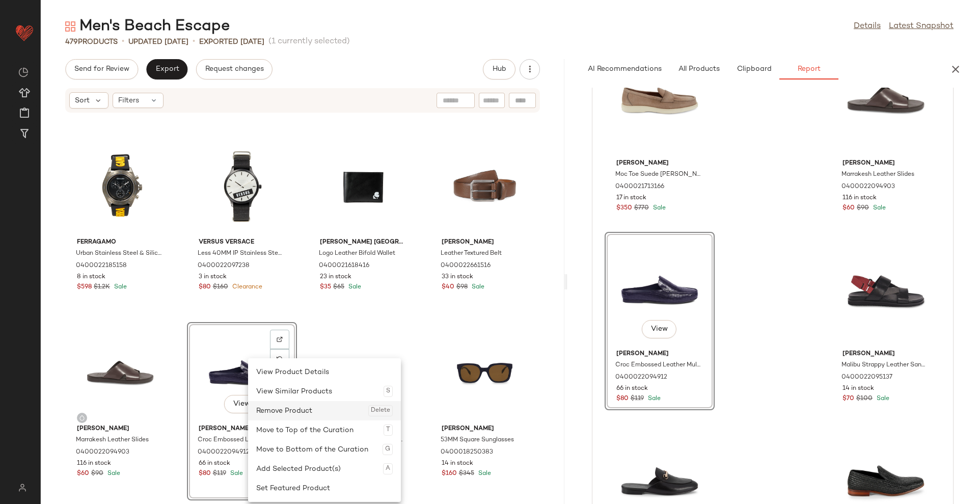
click at [286, 413] on div "Remove Product Delete" at bounding box center [324, 410] width 137 height 19
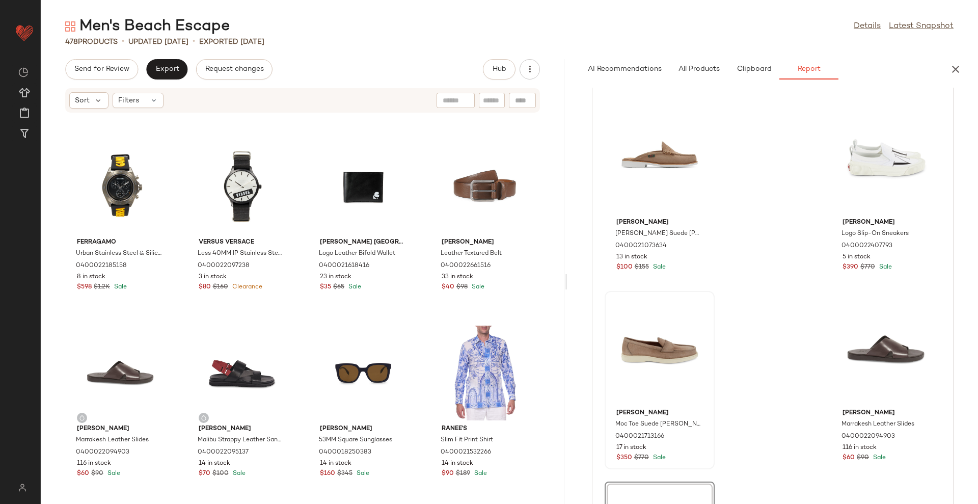
scroll to position [3185, 0]
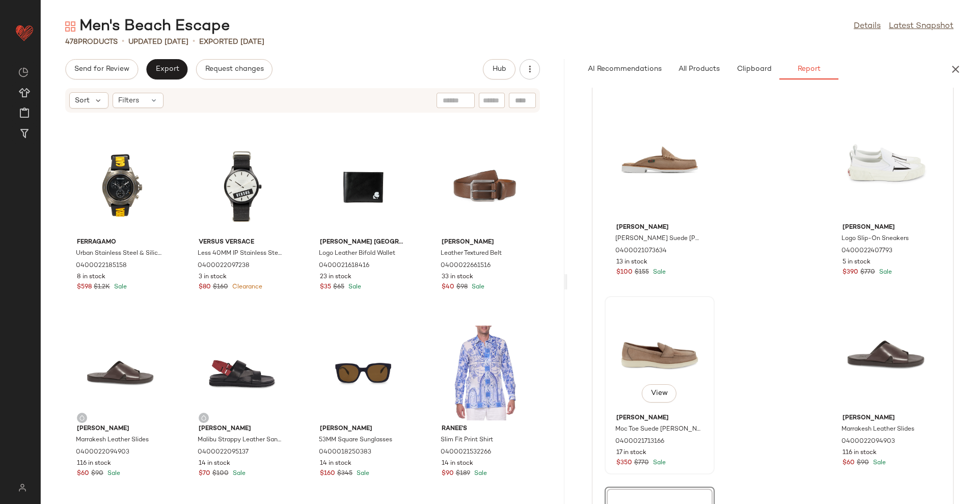
click at [647, 369] on div "View" at bounding box center [659, 355] width 103 height 110
click at [652, 337] on div "View" at bounding box center [659, 355] width 103 height 110
drag, startPoint x: 636, startPoint y: 357, endPoint x: 627, endPoint y: 375, distance: 20.5
click at [625, 376] on div "View" at bounding box center [659, 355] width 103 height 110
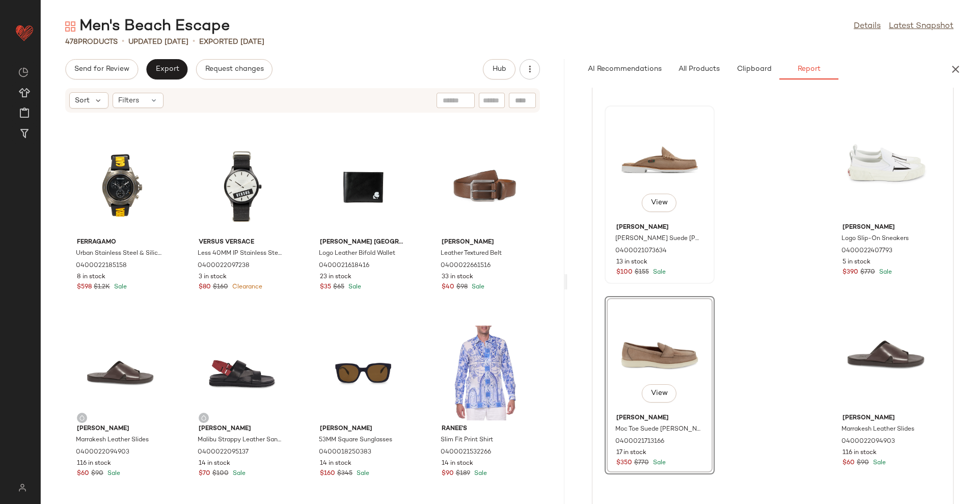
click at [663, 161] on div "View" at bounding box center [659, 164] width 103 height 110
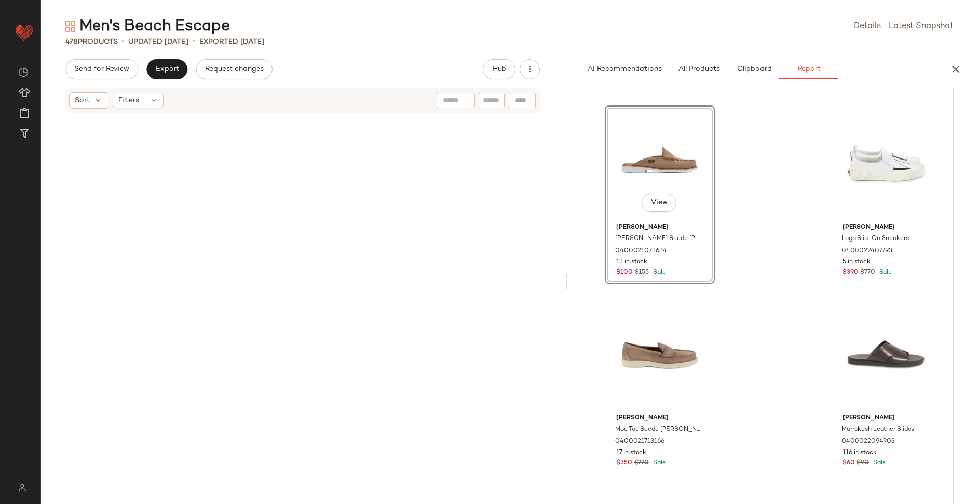
scroll to position [15292, 0]
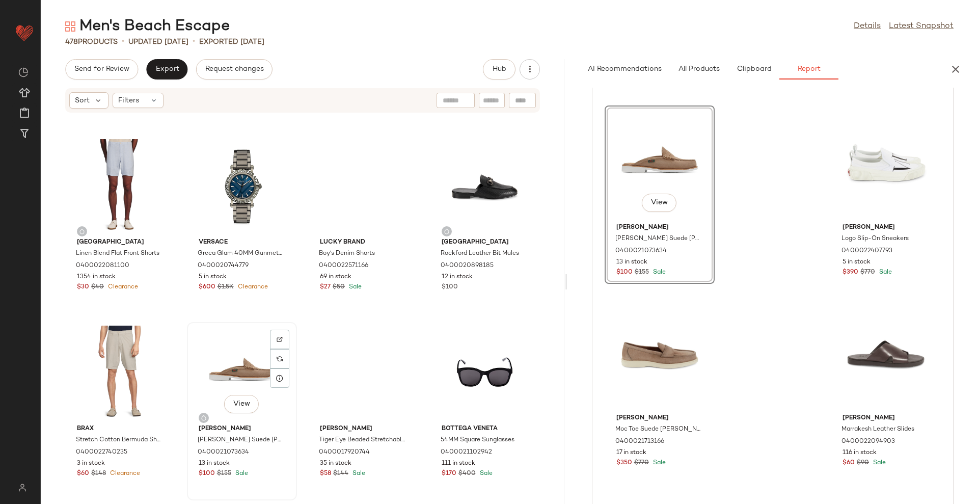
drag, startPoint x: 217, startPoint y: 356, endPoint x: 222, endPoint y: 356, distance: 5.6
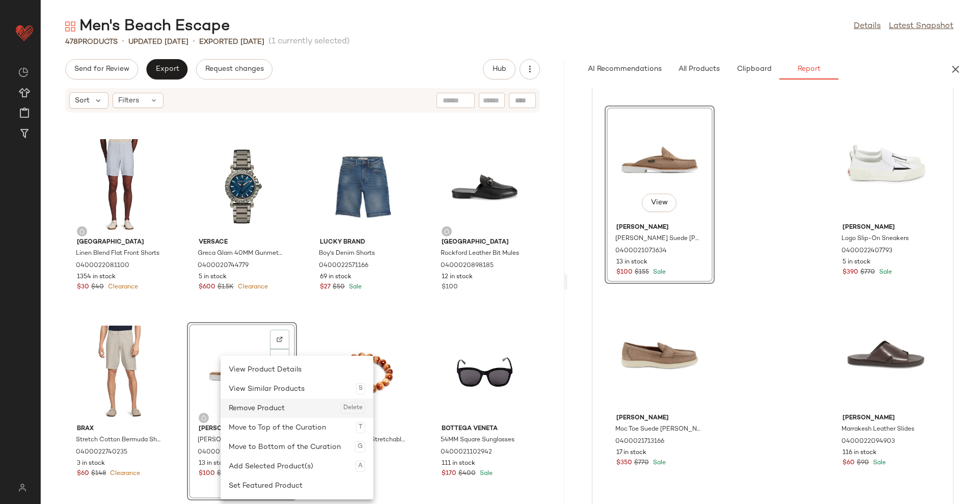
click at [264, 406] on div "Remove Product Delete" at bounding box center [297, 407] width 137 height 19
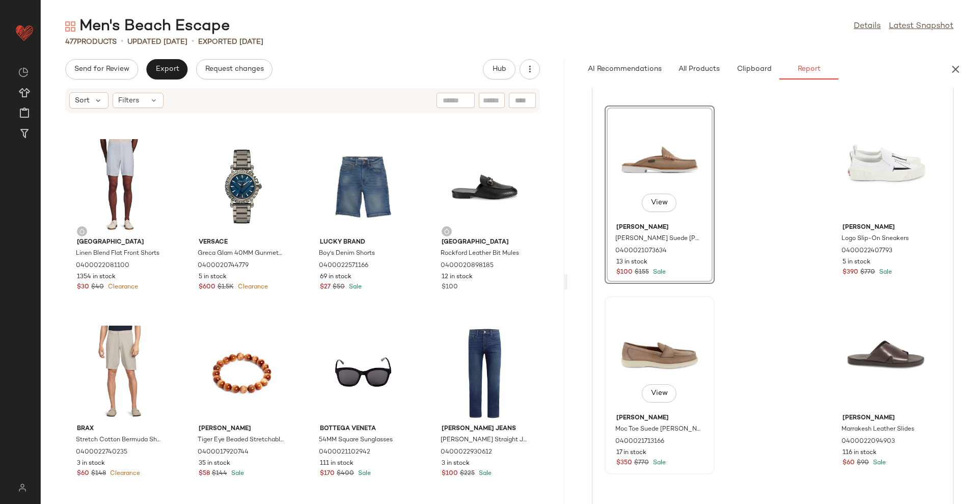
click at [645, 334] on div "View" at bounding box center [659, 355] width 103 height 110
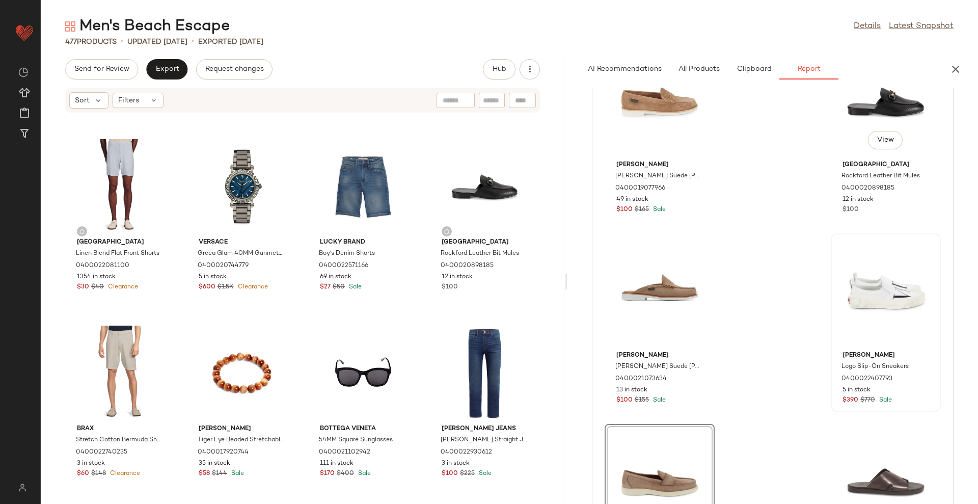
scroll to position [3057, 0]
click at [876, 284] on div "View" at bounding box center [886, 291] width 103 height 110
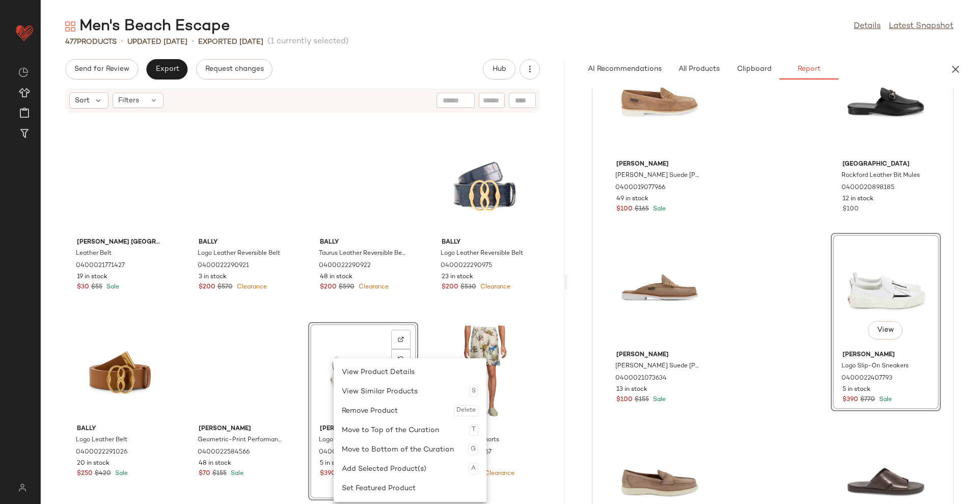
click at [378, 411] on div "Remove Product Delete" at bounding box center [410, 410] width 137 height 19
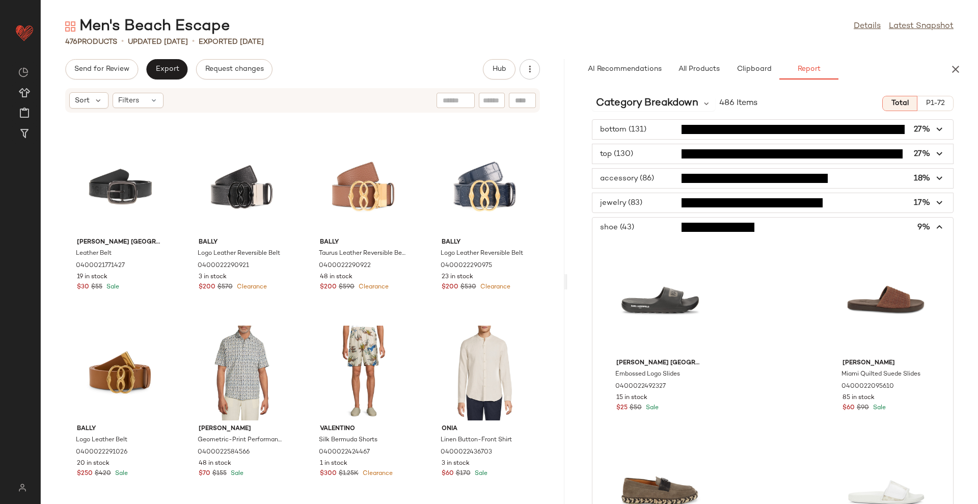
click at [793, 201] on span "button" at bounding box center [773, 202] width 361 height 19
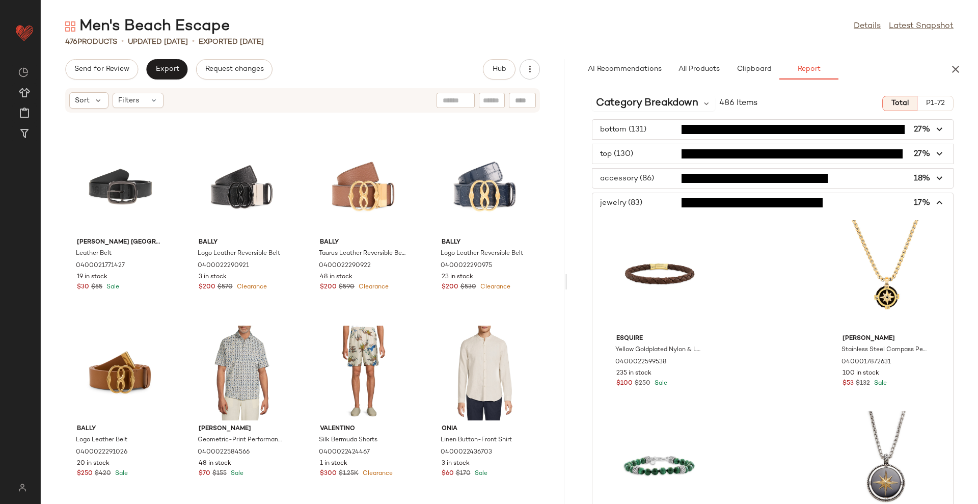
click at [622, 154] on span "button" at bounding box center [773, 153] width 361 height 19
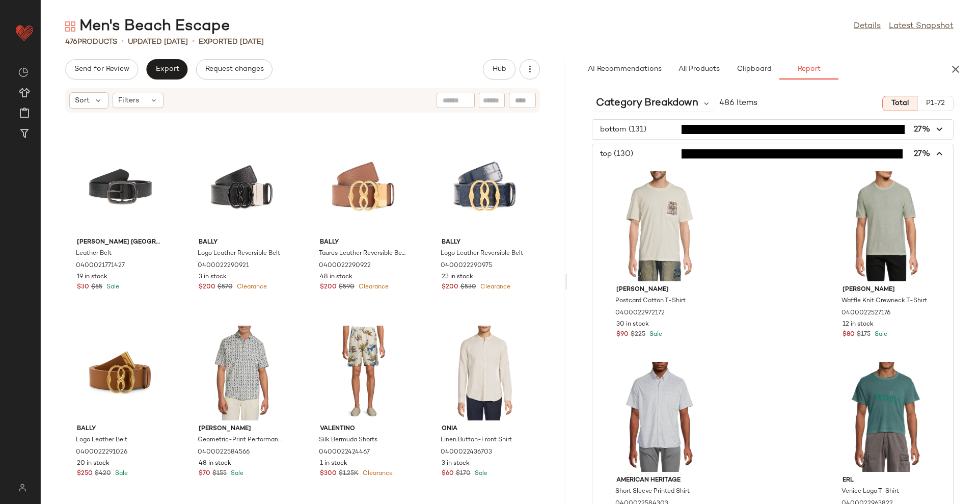
click at [685, 130] on span "button" at bounding box center [773, 129] width 361 height 19
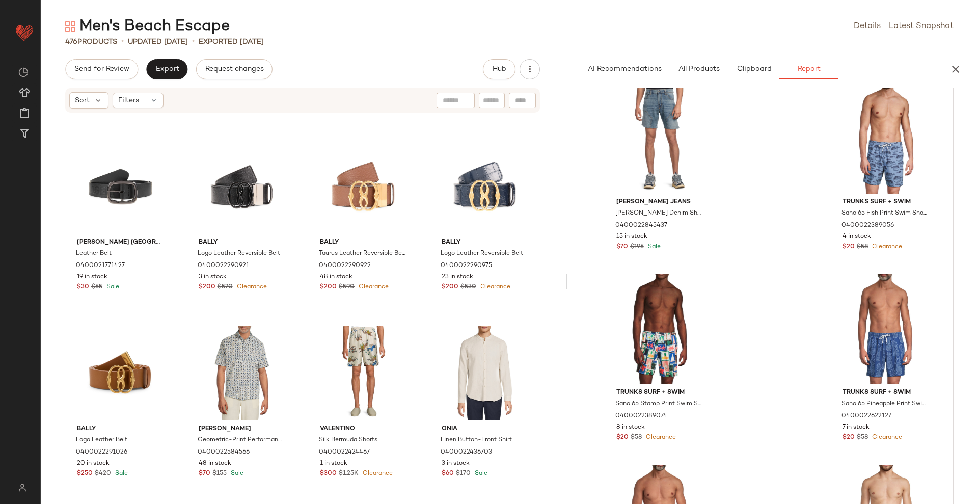
scroll to position [11772, 0]
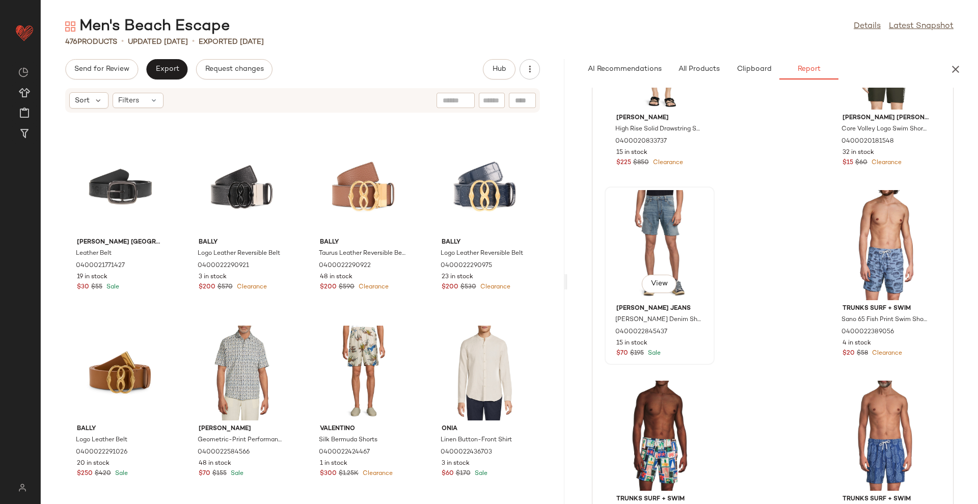
click at [657, 225] on div "View" at bounding box center [659, 245] width 103 height 110
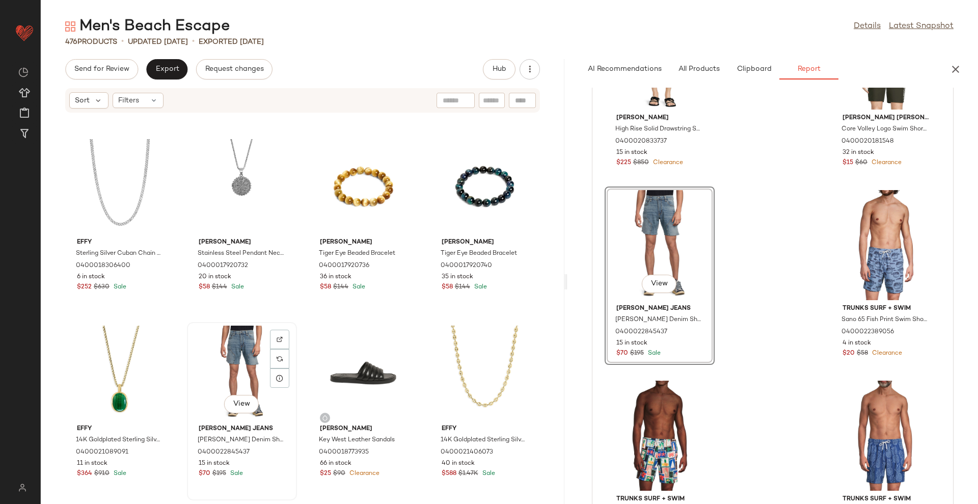
click at [238, 356] on div "View" at bounding box center [242, 373] width 103 height 95
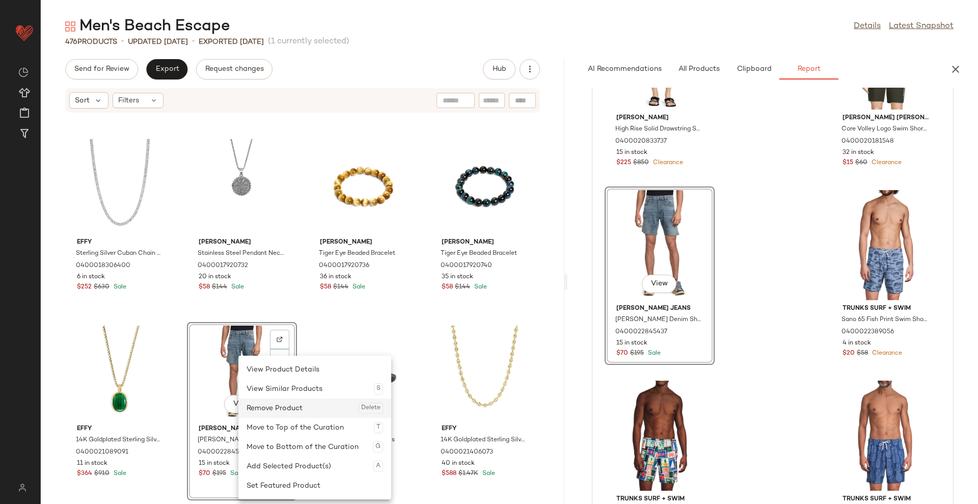
click at [271, 405] on div "Remove Product Delete" at bounding box center [315, 407] width 137 height 19
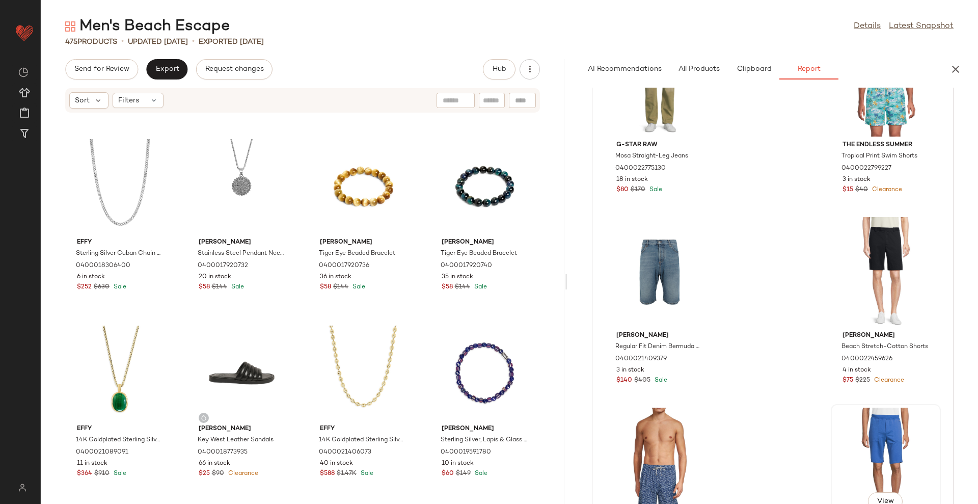
scroll to position [11135, 0]
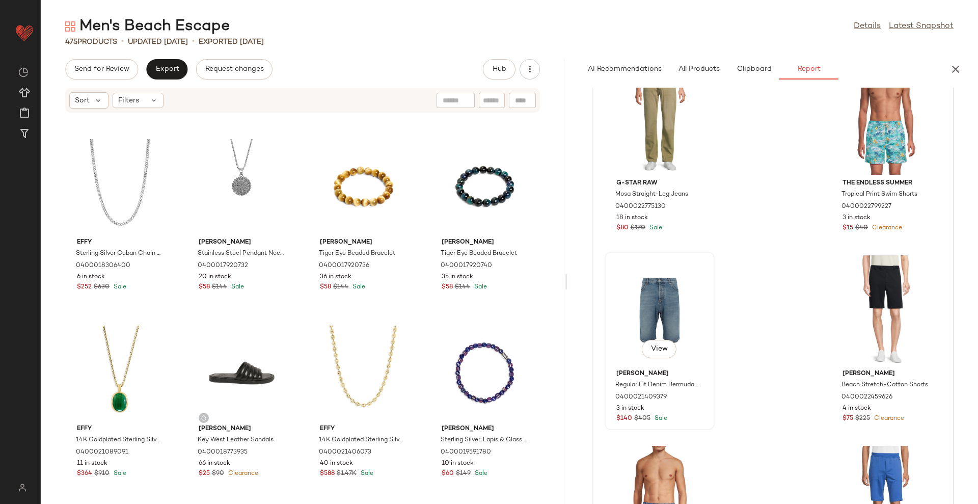
click at [641, 307] on div "View" at bounding box center [659, 310] width 103 height 110
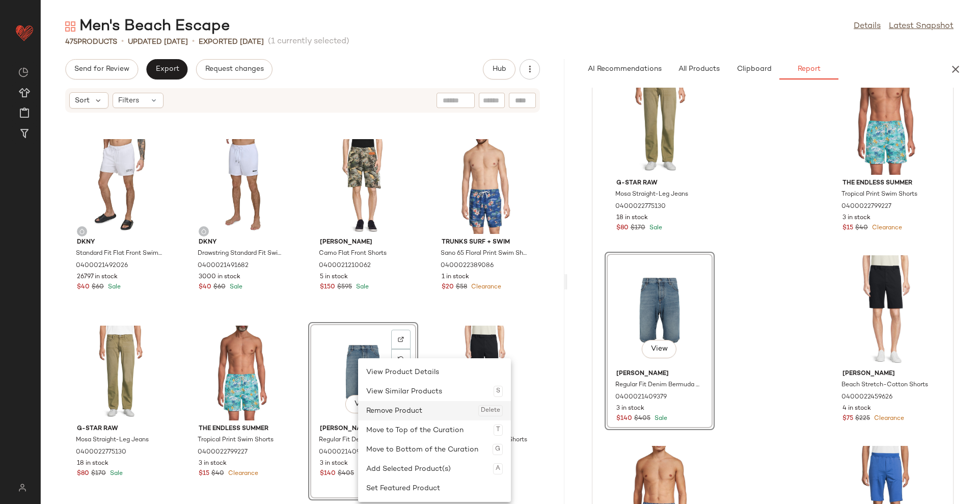
click at [408, 417] on div "Remove Product Delete" at bounding box center [434, 410] width 137 height 19
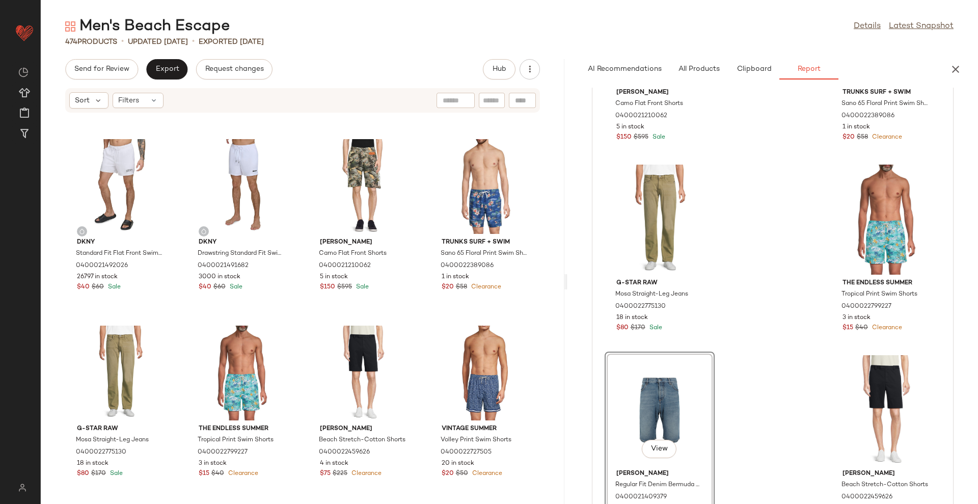
scroll to position [10944, 0]
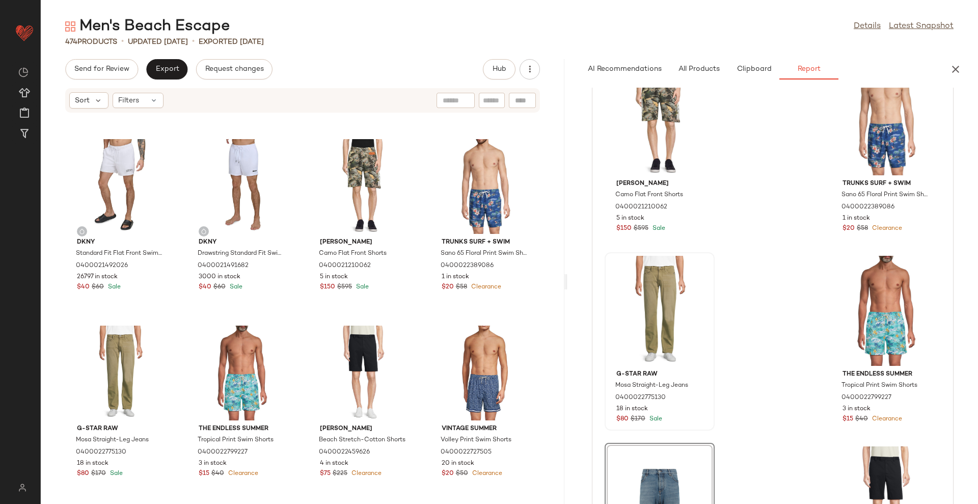
click at [681, 317] on div at bounding box center [659, 311] width 103 height 110
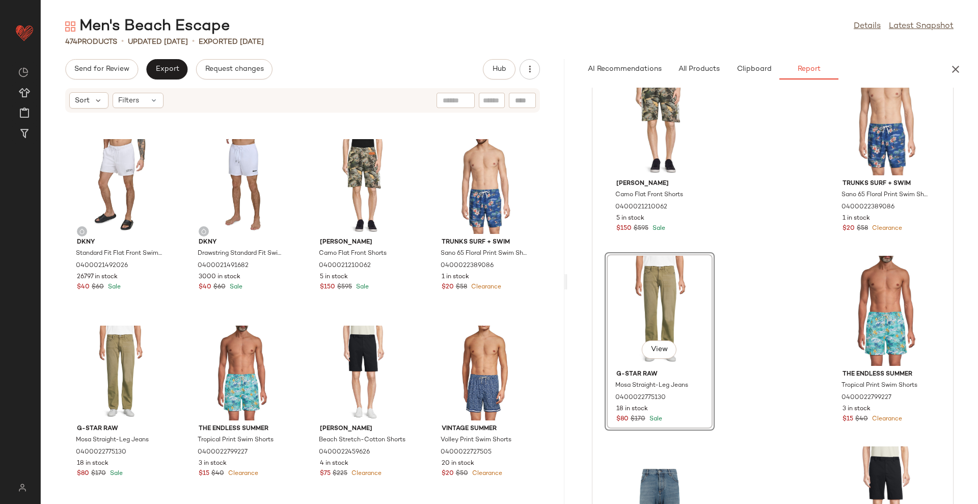
click at [671, 301] on div "View" at bounding box center [659, 311] width 103 height 110
click at [95, 367] on div "View" at bounding box center [120, 373] width 103 height 95
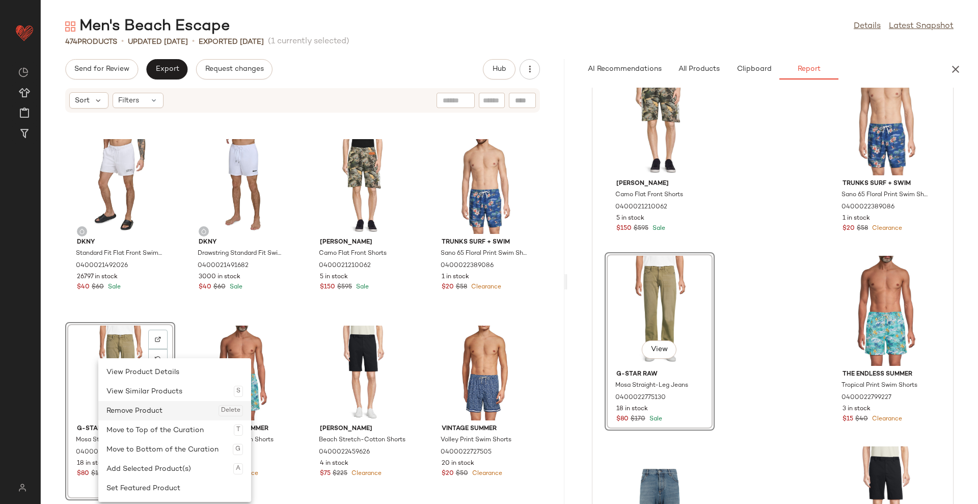
click at [122, 413] on div "Remove Product Delete" at bounding box center [174, 410] width 137 height 19
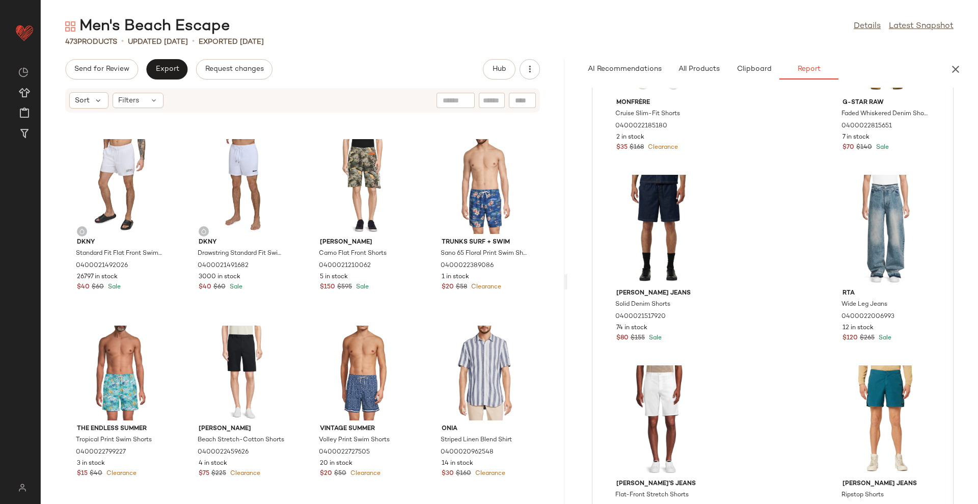
scroll to position [8715, 0]
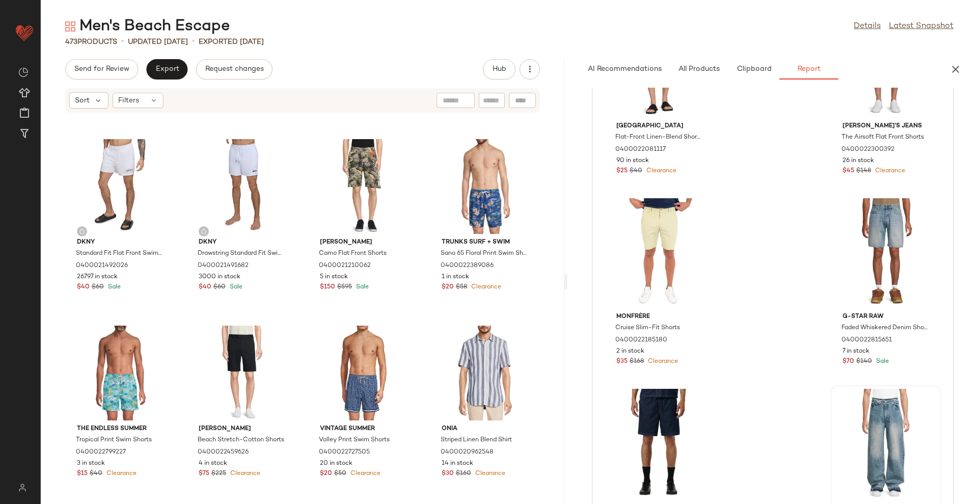
drag, startPoint x: 893, startPoint y: 434, endPoint x: 884, endPoint y: 434, distance: 8.7
click at [892, 434] on div at bounding box center [886, 444] width 103 height 110
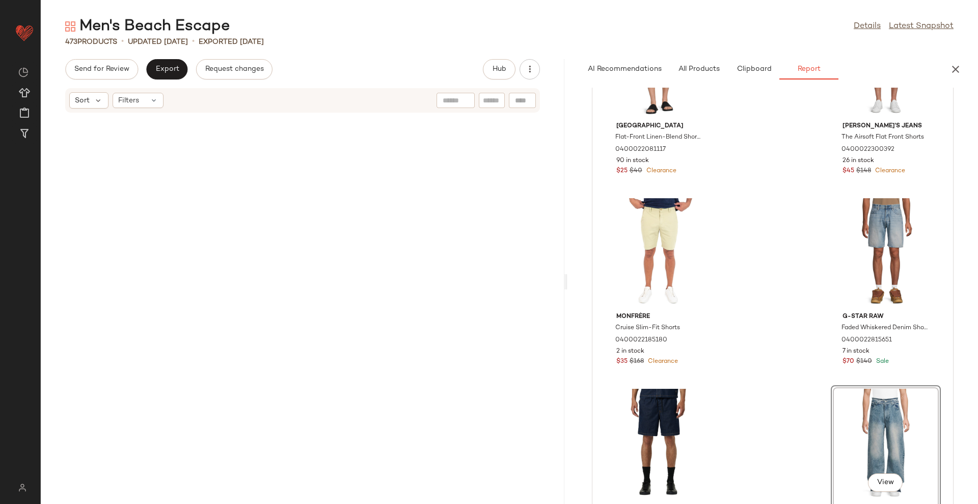
scroll to position [16411, 0]
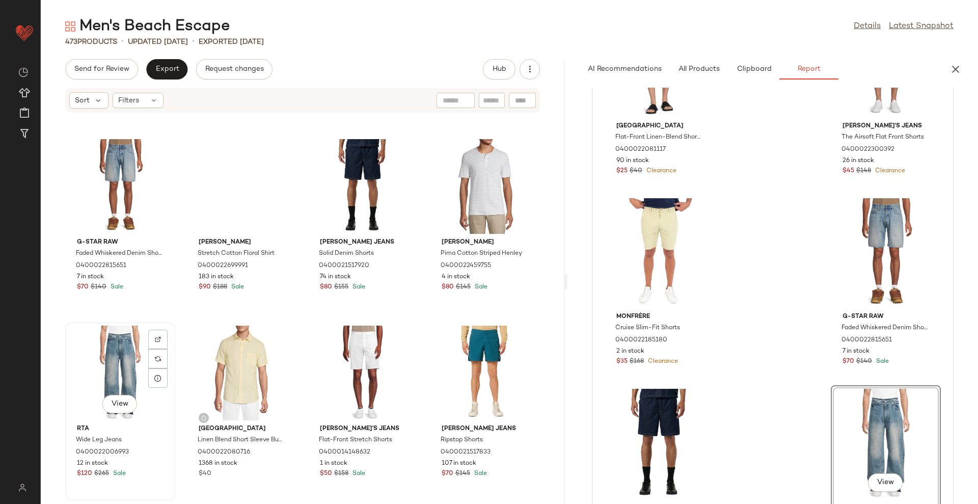
drag, startPoint x: 101, startPoint y: 363, endPoint x: 99, endPoint y: 369, distance: 6.0
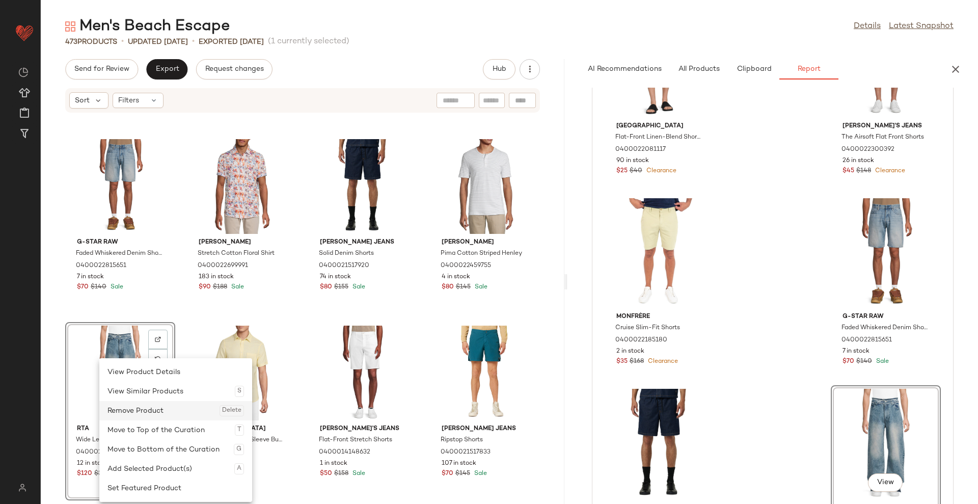
click at [146, 409] on div "Remove Product Delete" at bounding box center [176, 410] width 137 height 19
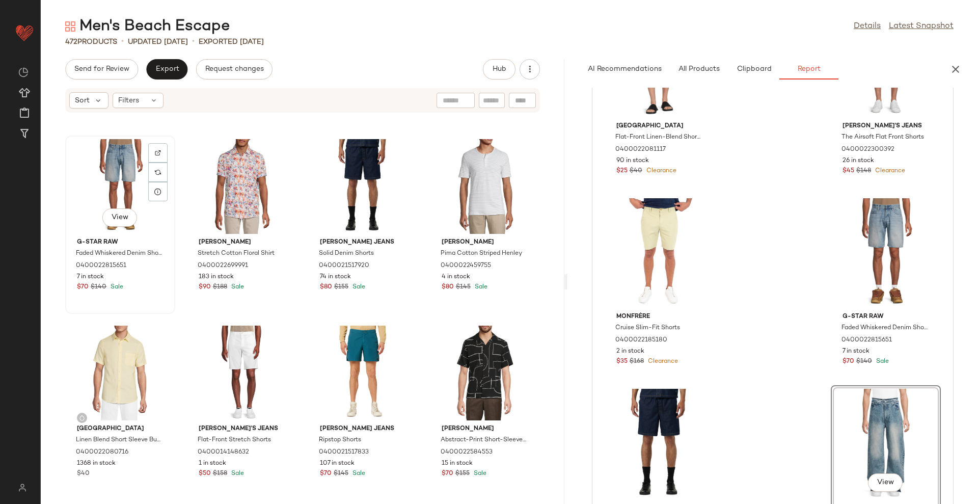
click at [114, 173] on div "View" at bounding box center [120, 186] width 103 height 95
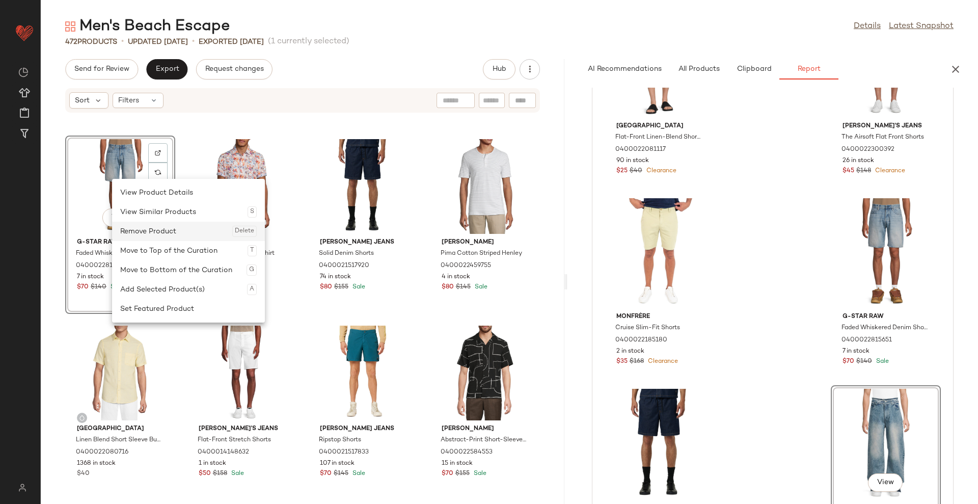
click at [151, 237] on div "Remove Product Delete" at bounding box center [188, 231] width 137 height 19
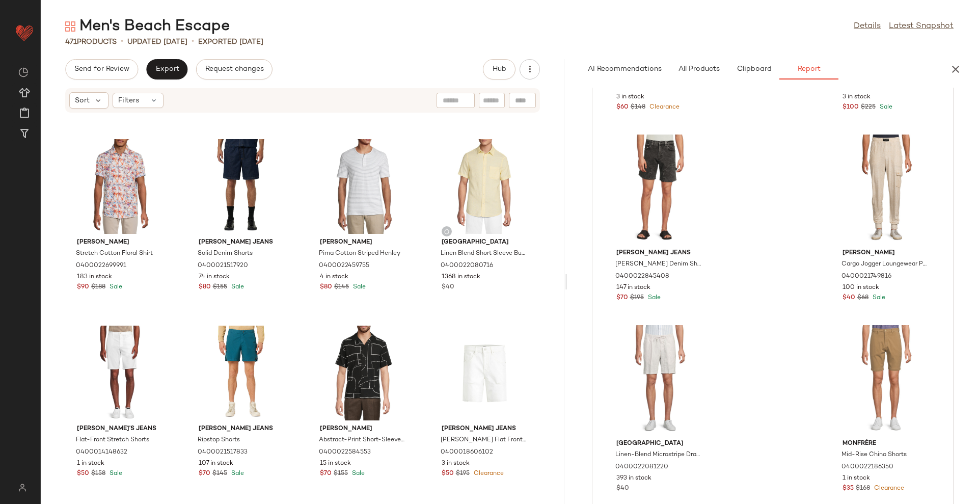
scroll to position [7887, 0]
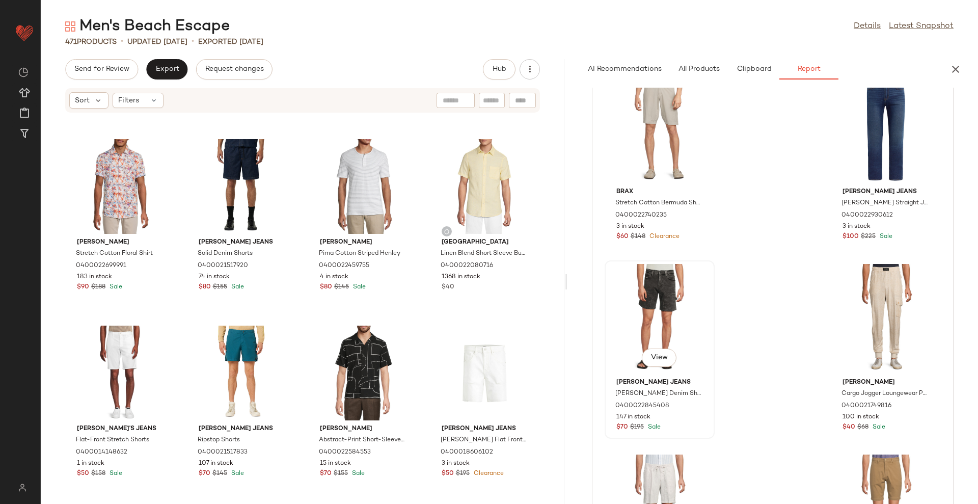
click at [664, 305] on div "View" at bounding box center [659, 319] width 103 height 110
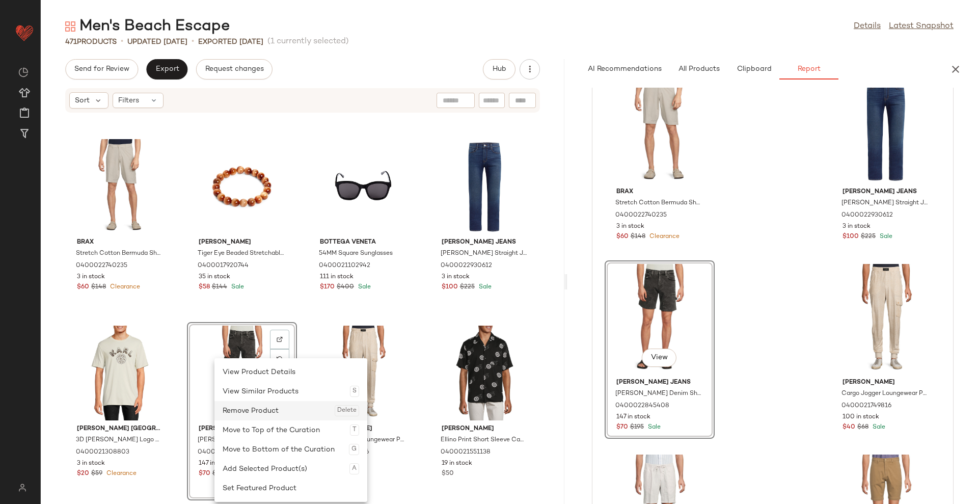
click at [274, 410] on div "Remove Product Delete" at bounding box center [291, 410] width 137 height 19
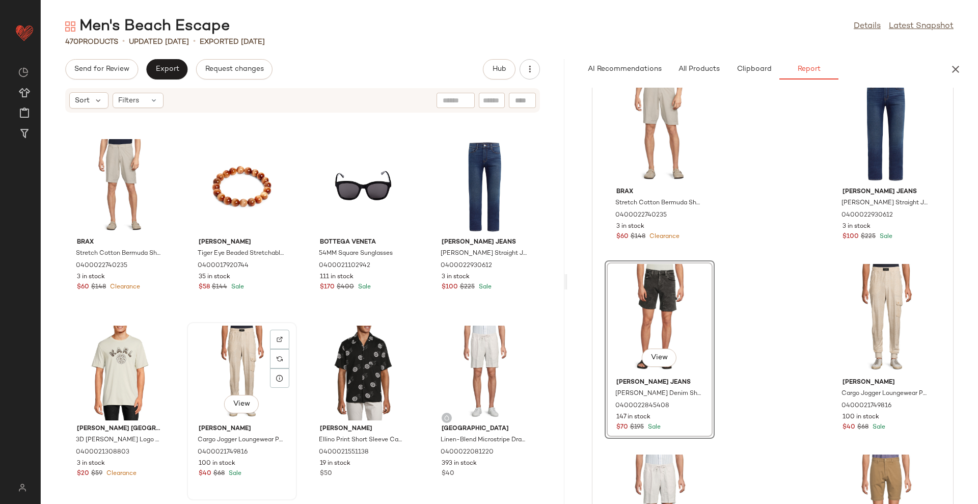
click at [264, 365] on div "View" at bounding box center [242, 373] width 103 height 95
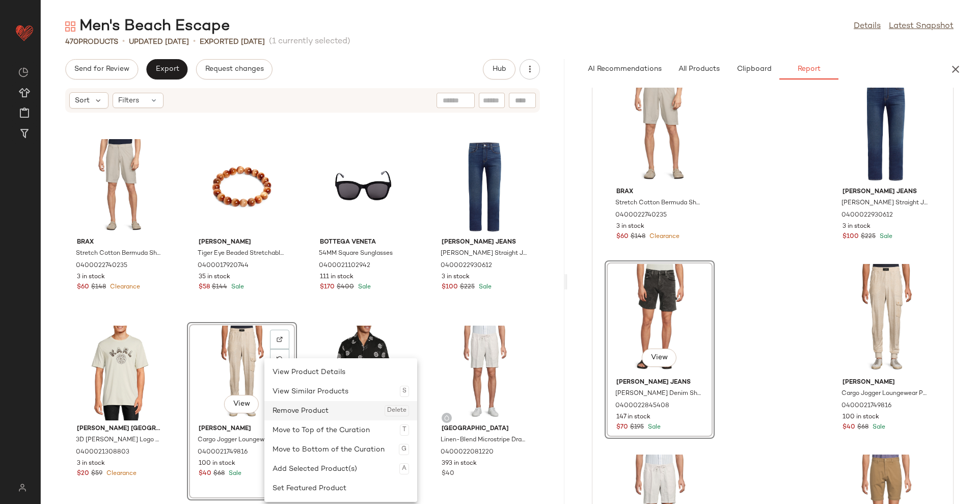
click at [299, 409] on div "Remove Product Delete" at bounding box center [341, 410] width 137 height 19
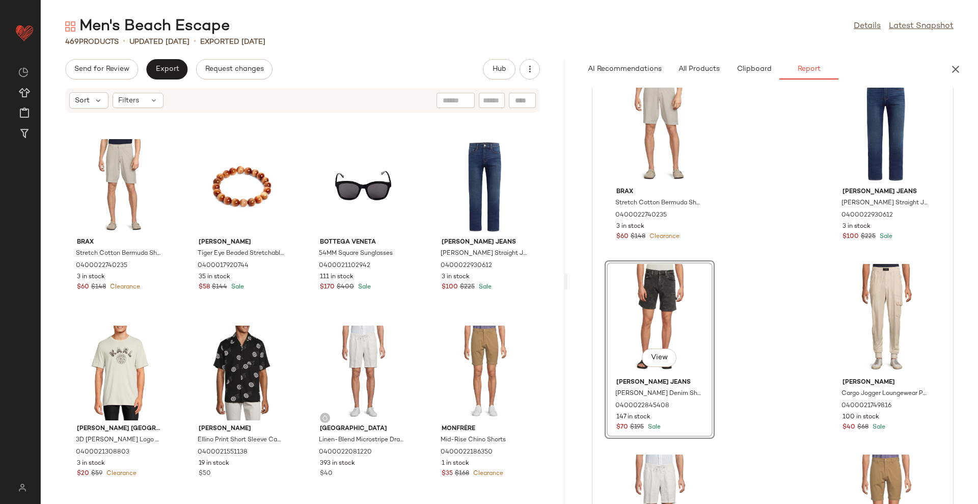
scroll to position [7695, 0]
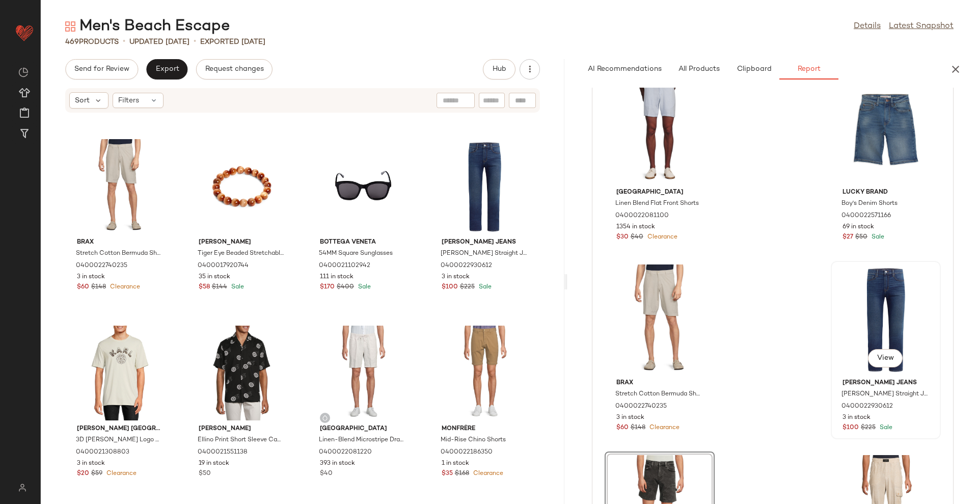
click at [884, 326] on div "View" at bounding box center [886, 319] width 103 height 110
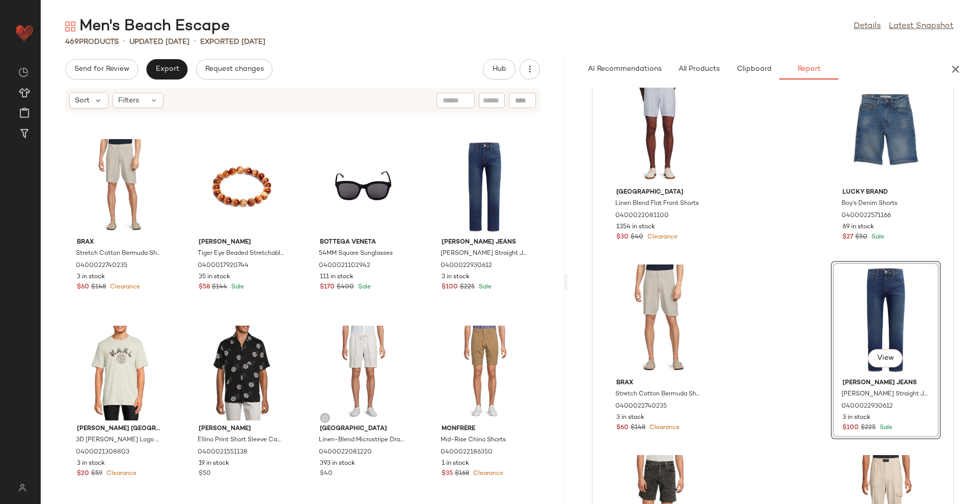
scroll to position [15292, 0]
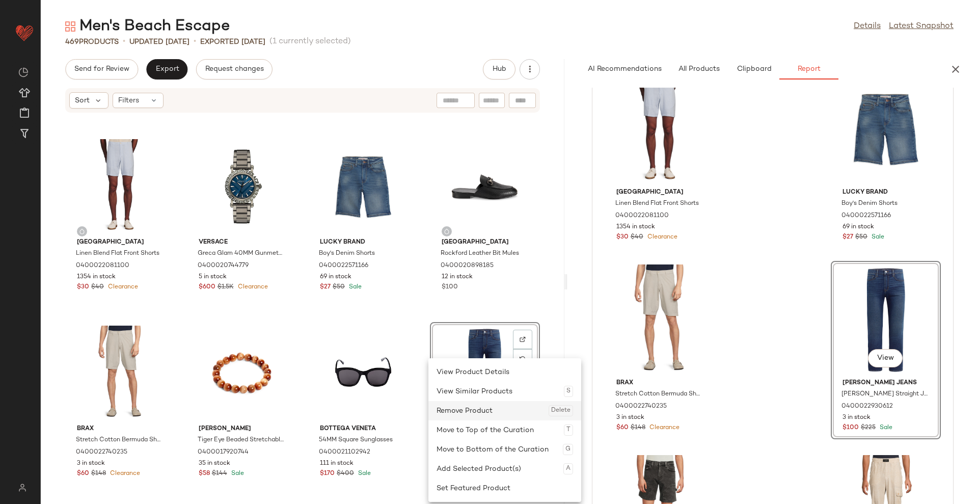
click at [471, 402] on div "Remove Product Delete" at bounding box center [505, 410] width 137 height 19
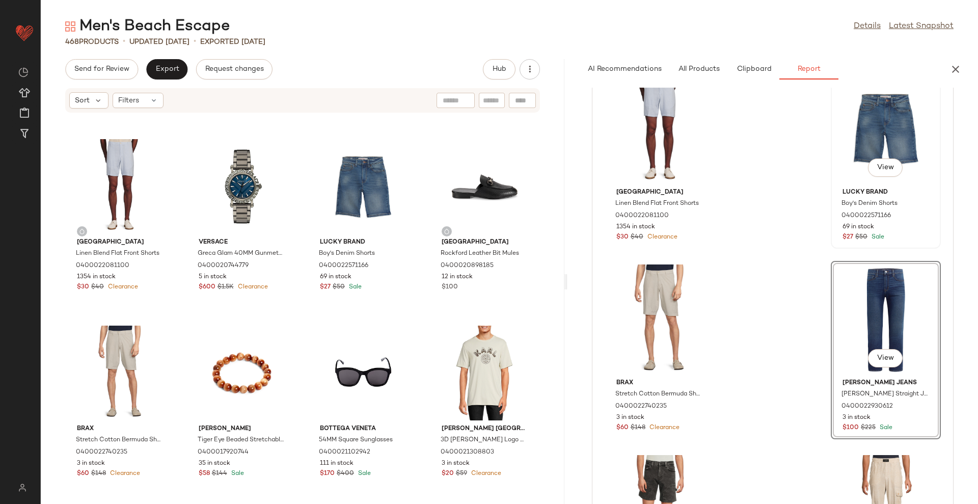
click at [879, 128] on div "View" at bounding box center [886, 129] width 103 height 110
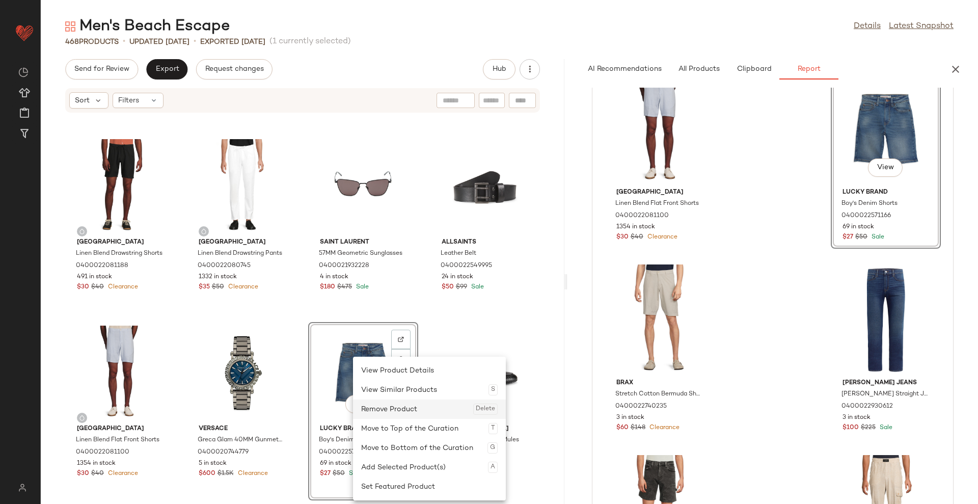
click at [402, 413] on div "Remove Product Delete" at bounding box center [429, 408] width 137 height 19
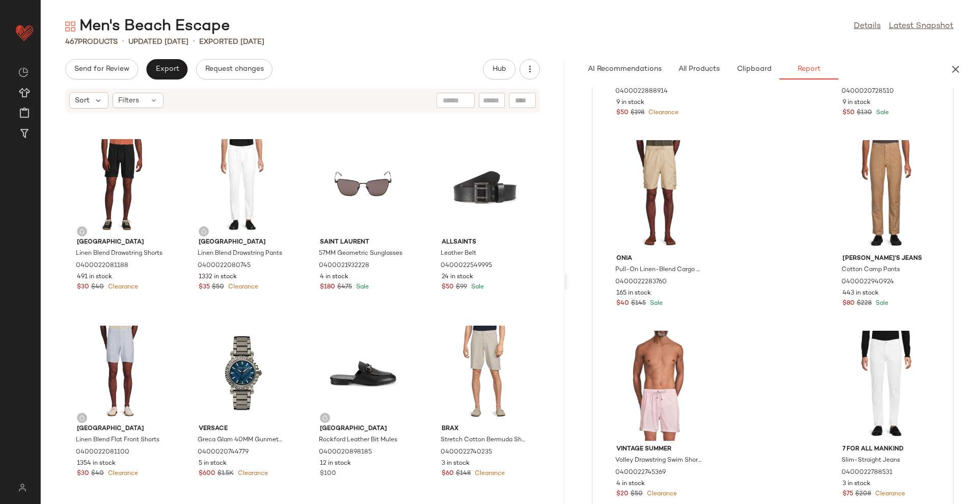
scroll to position [4001, 0]
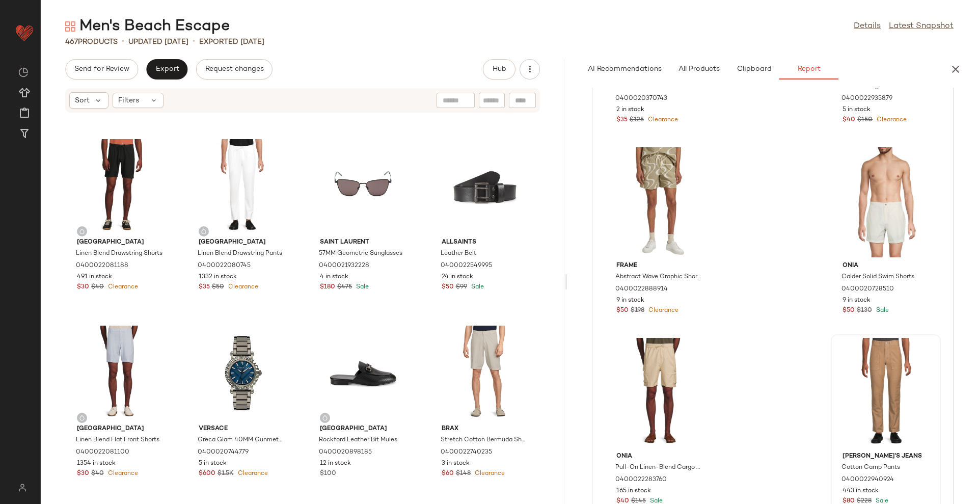
click at [853, 370] on div at bounding box center [886, 393] width 103 height 110
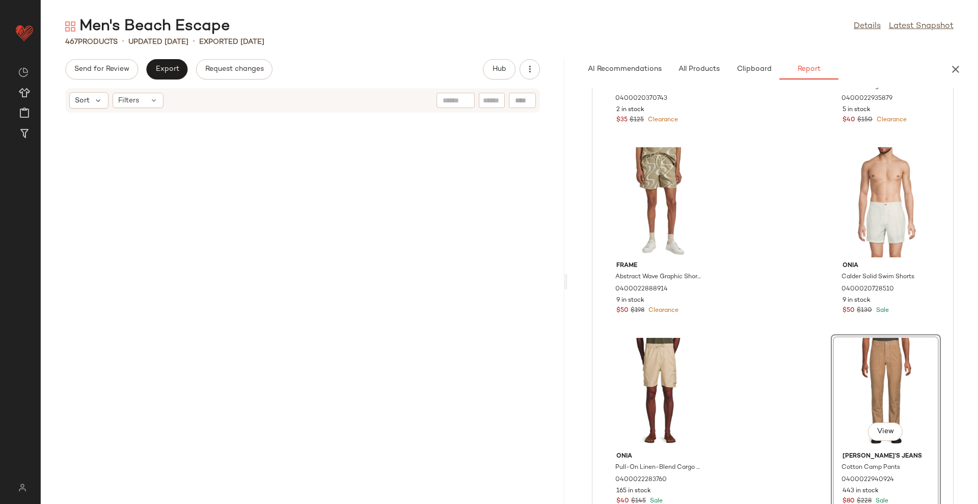
scroll to position [8205, 0]
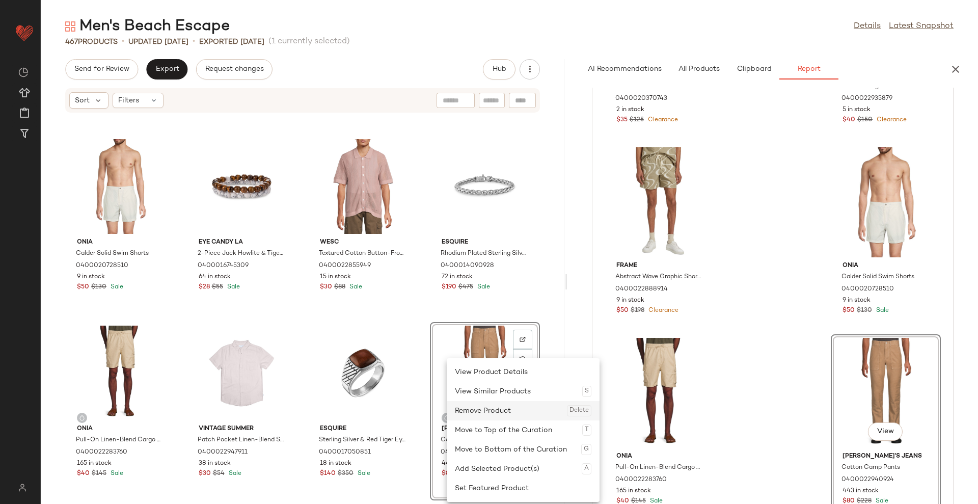
click at [502, 408] on div "Remove Product Delete" at bounding box center [523, 410] width 137 height 19
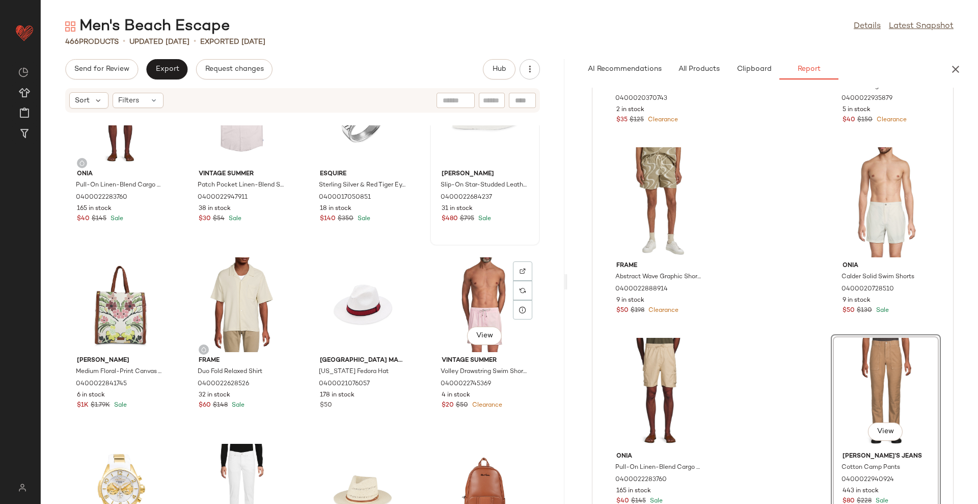
scroll to position [8333, 0]
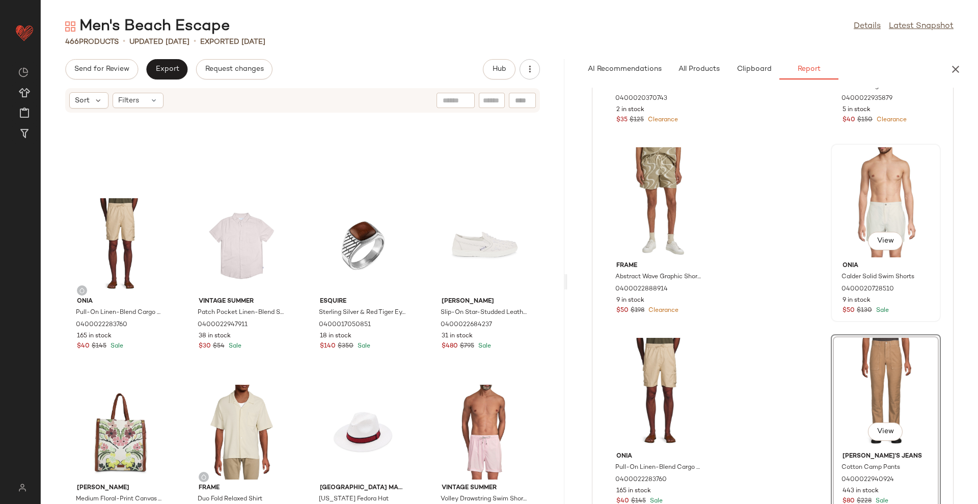
drag, startPoint x: 850, startPoint y: 365, endPoint x: 841, endPoint y: 316, distance: 49.9
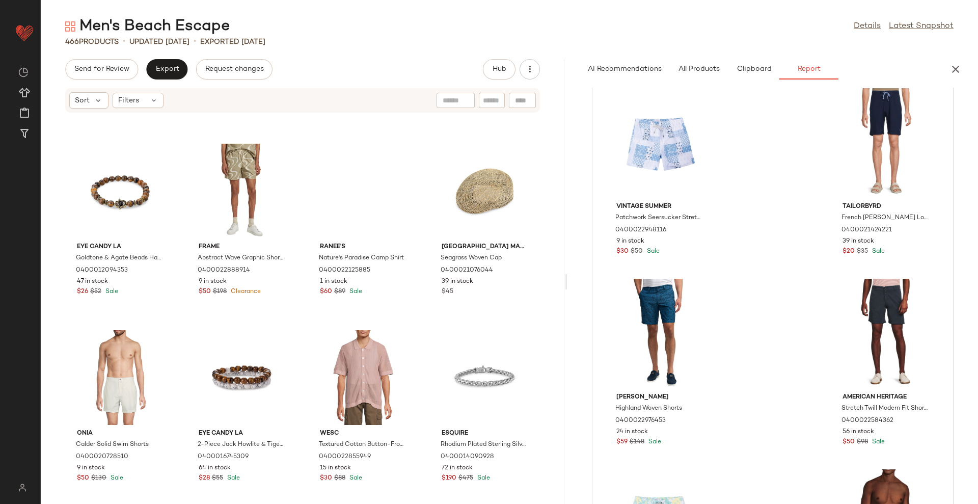
scroll to position [2027, 0]
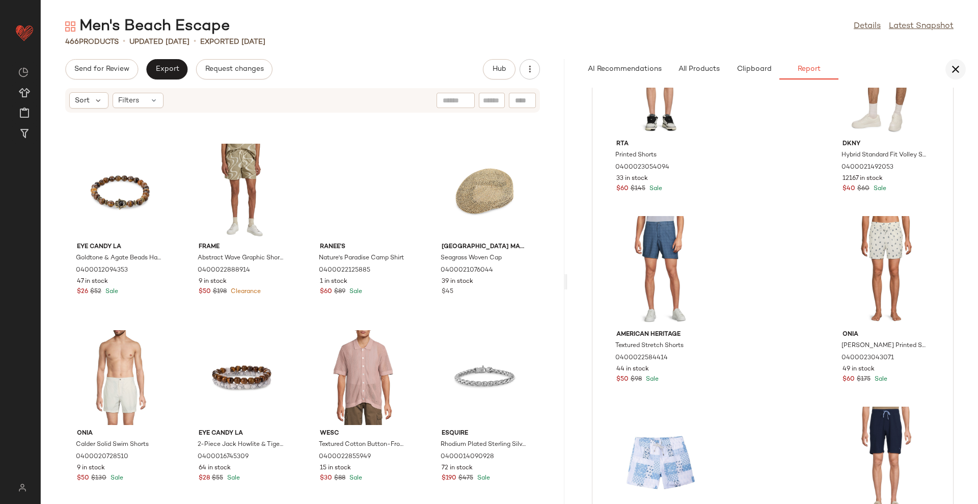
click at [952, 68] on icon "button" at bounding box center [956, 69] width 12 height 12
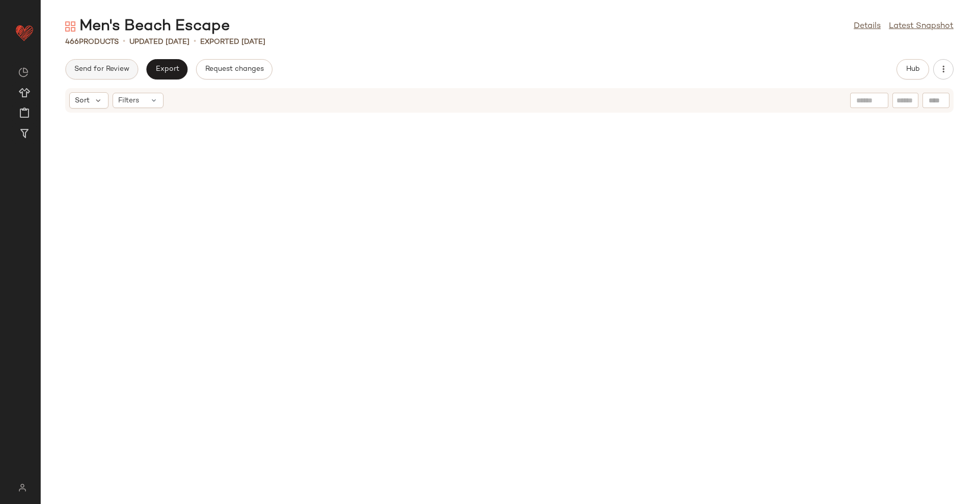
click at [91, 66] on span "Send for Review" at bounding box center [102, 69] width 56 height 8
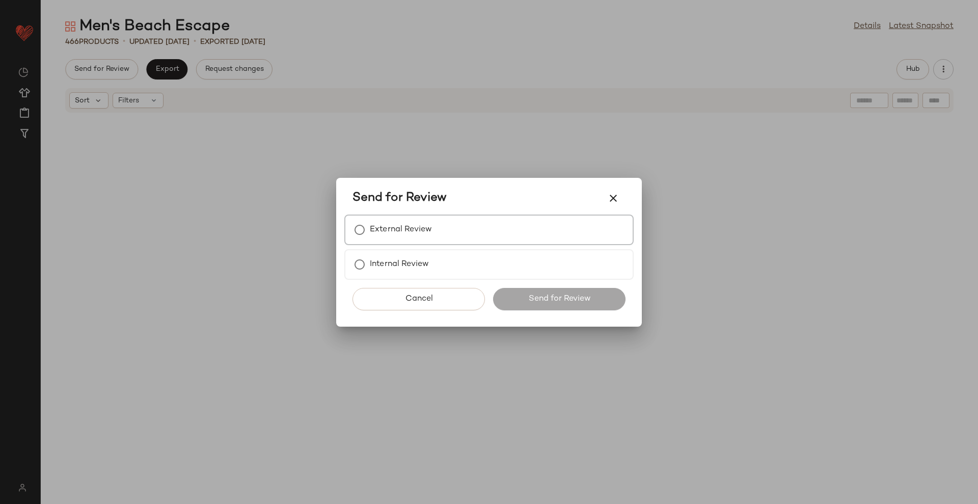
click at [437, 236] on div "External Review" at bounding box center [488, 230] width 289 height 31
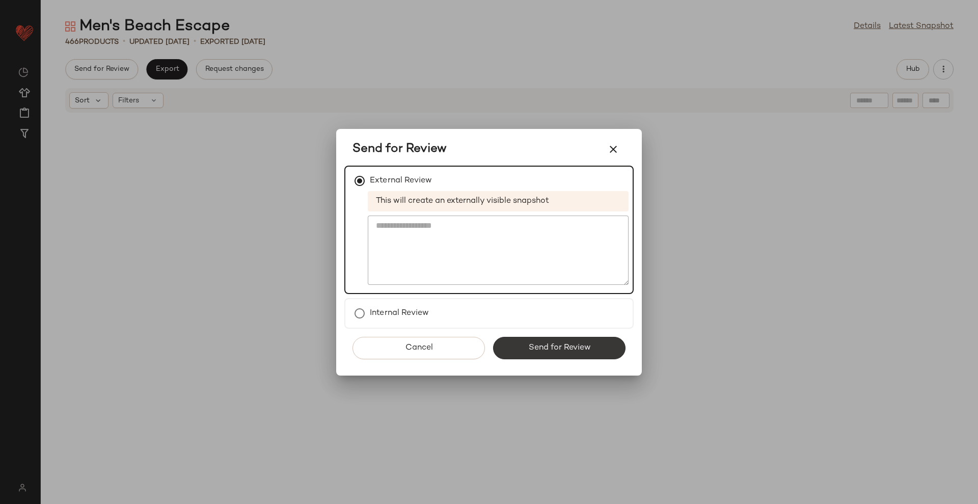
click at [572, 350] on span "Send for Review" at bounding box center [559, 348] width 63 height 10
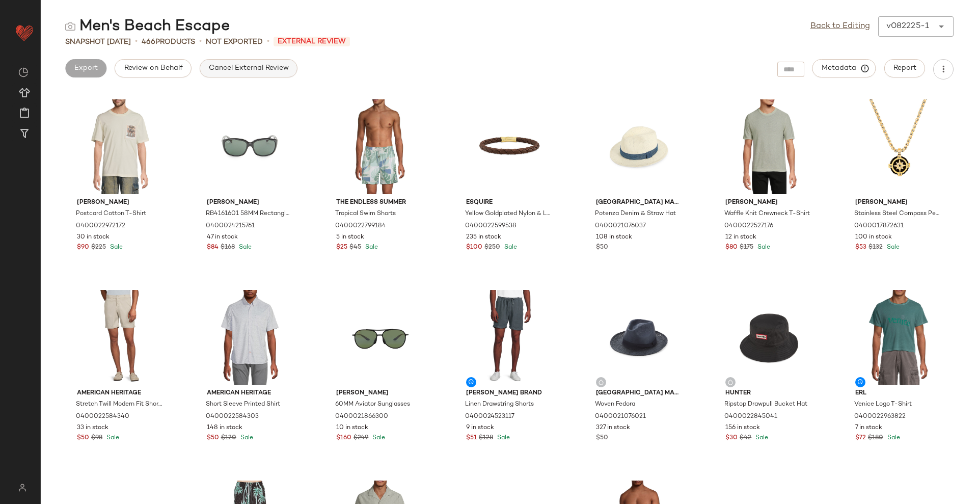
click at [247, 67] on span "Cancel External Review" at bounding box center [248, 68] width 81 height 8
click at [168, 75] on button "Export" at bounding box center [166, 68] width 41 height 18
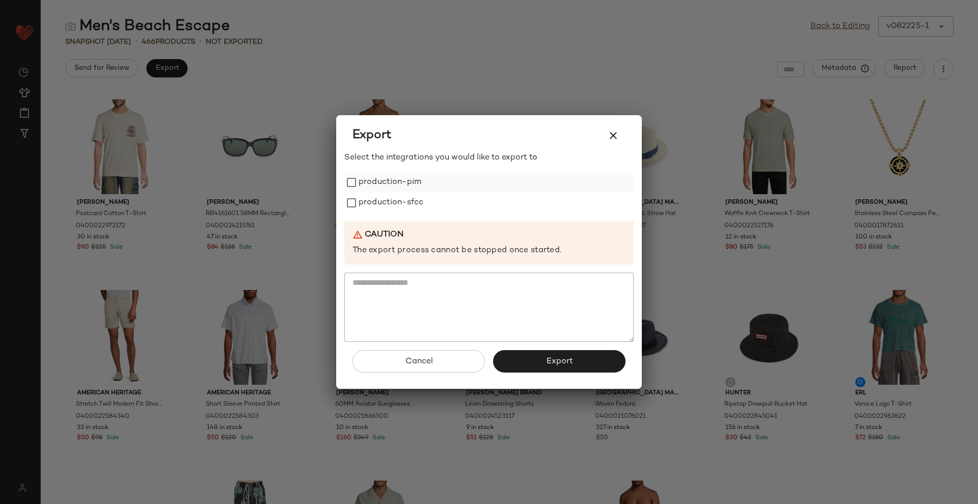
click at [395, 182] on label "production-pim" at bounding box center [390, 182] width 63 height 20
click at [394, 196] on label "production-sfcc" at bounding box center [391, 203] width 65 height 20
click at [567, 363] on span "Export" at bounding box center [559, 362] width 27 height 10
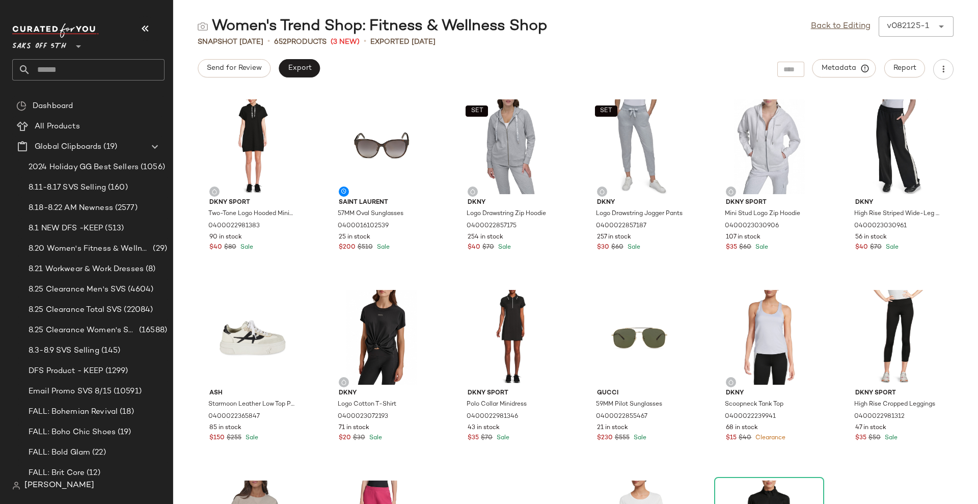
drag, startPoint x: 819, startPoint y: 23, endPoint x: 791, endPoint y: 51, distance: 39.6
click at [819, 23] on link "Back to Editing" at bounding box center [841, 26] width 60 height 12
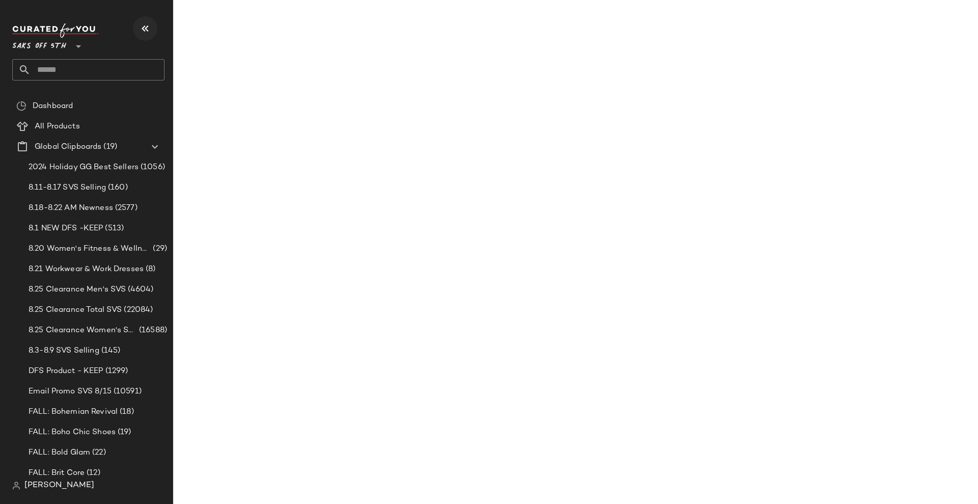
click at [143, 30] on icon "button" at bounding box center [145, 28] width 12 height 12
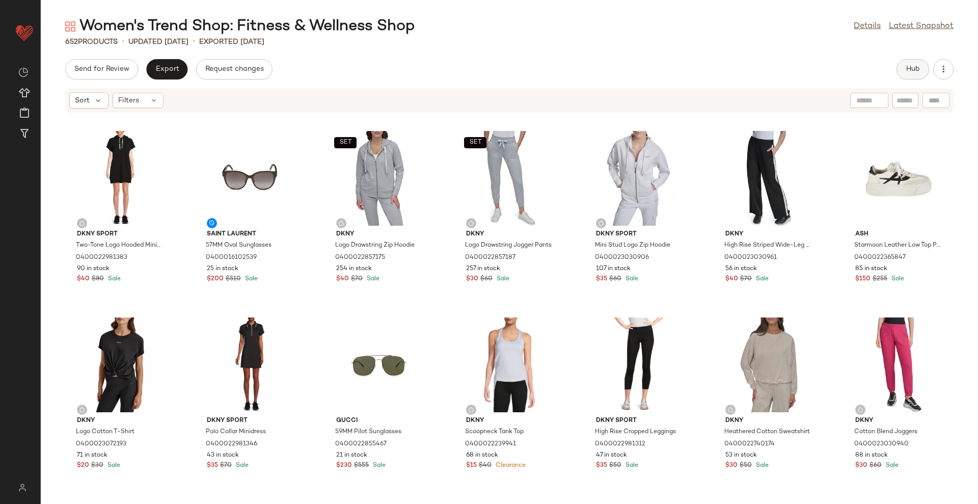
click at [912, 72] on span "Hub" at bounding box center [913, 69] width 14 height 8
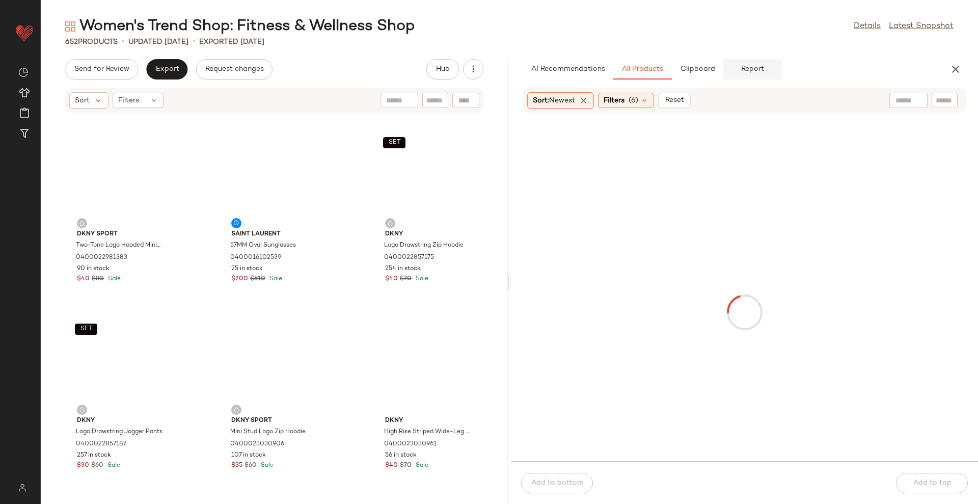
click at [750, 72] on span "Report" at bounding box center [752, 69] width 23 height 8
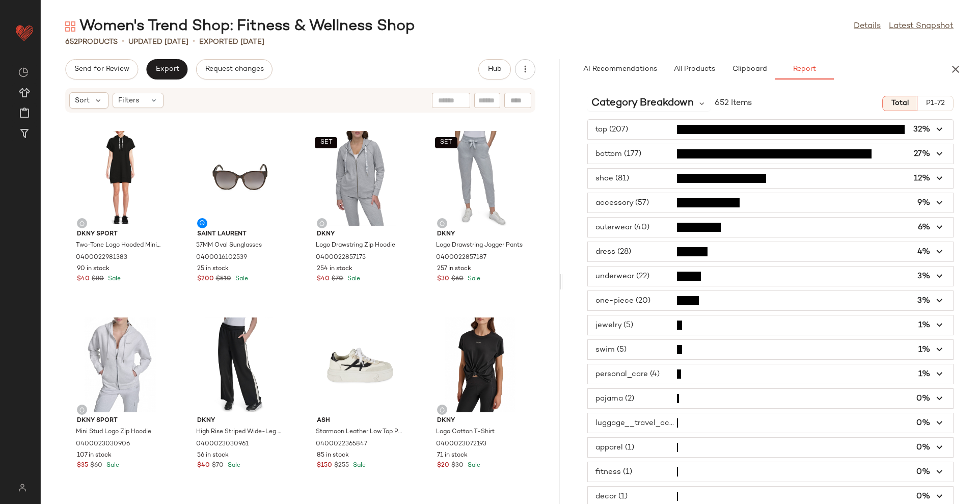
drag, startPoint x: 510, startPoint y: 283, endPoint x: 570, endPoint y: 269, distance: 61.4
click at [570, 269] on div "Women's Trend Shop: Fitness & Wellness Shop Details Latest Snapshot 652 Product…" at bounding box center [510, 260] width 938 height 488
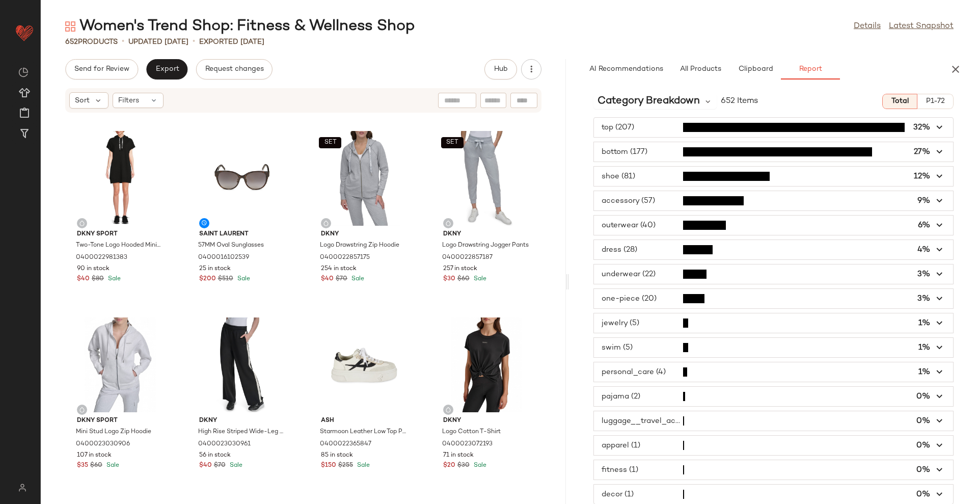
scroll to position [3, 0]
click at [749, 398] on span "button" at bounding box center [773, 395] width 359 height 19
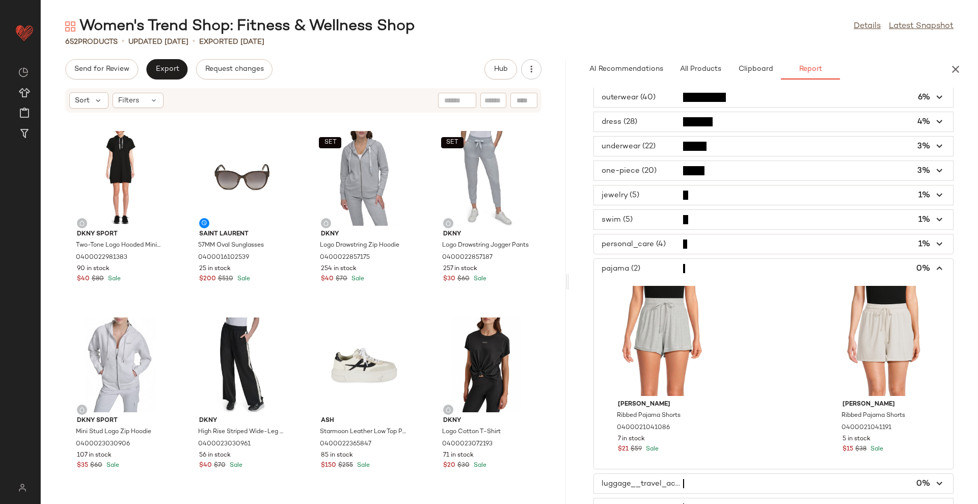
scroll to position [193, 0]
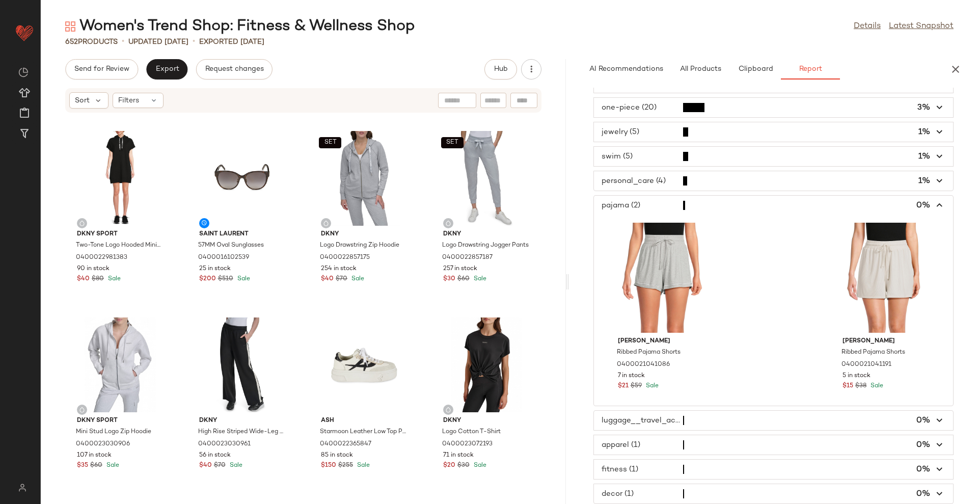
click at [696, 417] on span "button" at bounding box center [773, 420] width 359 height 19
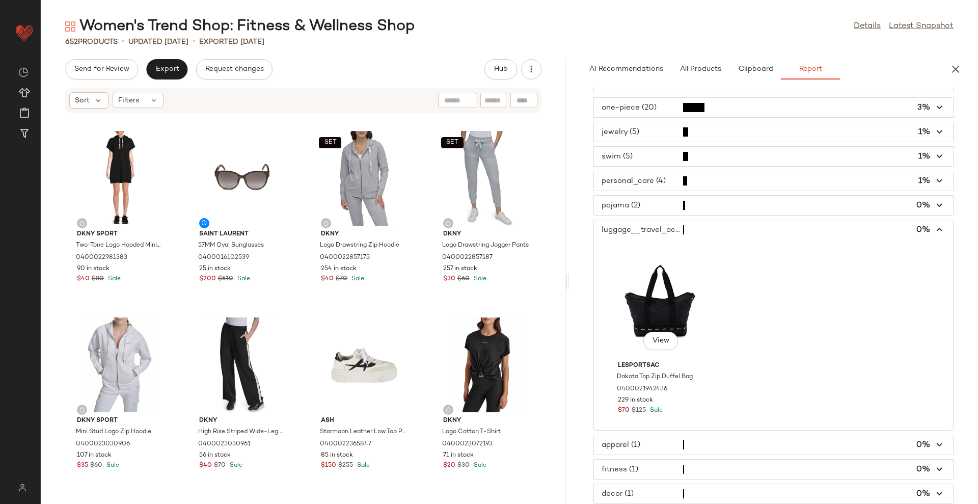
click at [697, 442] on span "button" at bounding box center [773, 444] width 359 height 19
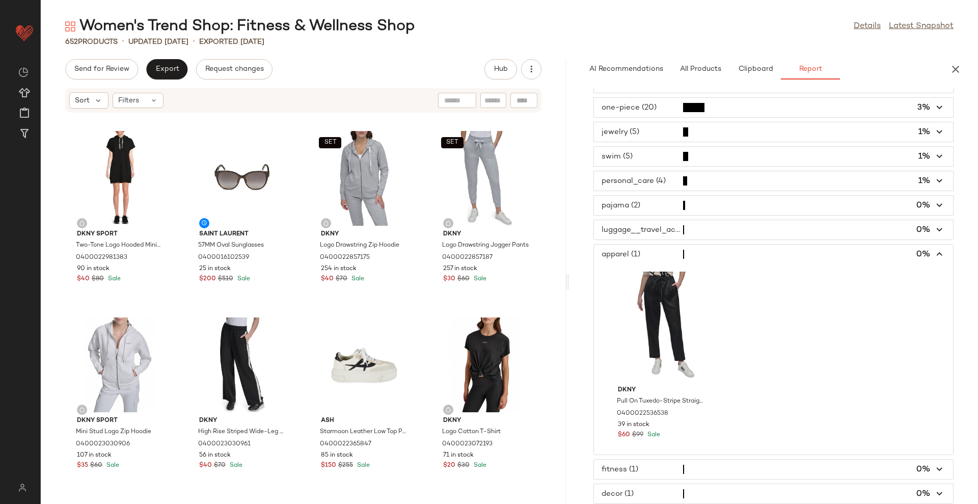
click at [674, 466] on span "button" at bounding box center [773, 469] width 359 height 19
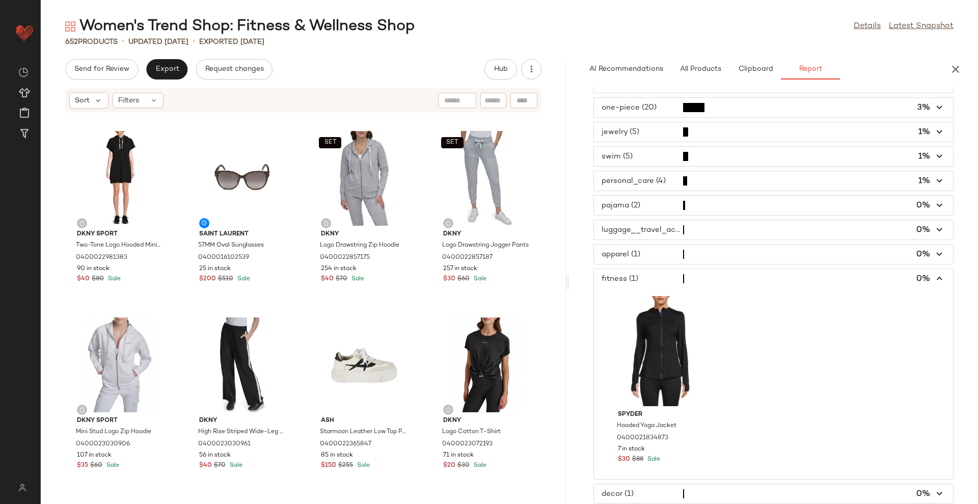
click at [691, 489] on span "button" at bounding box center [773, 493] width 359 height 19
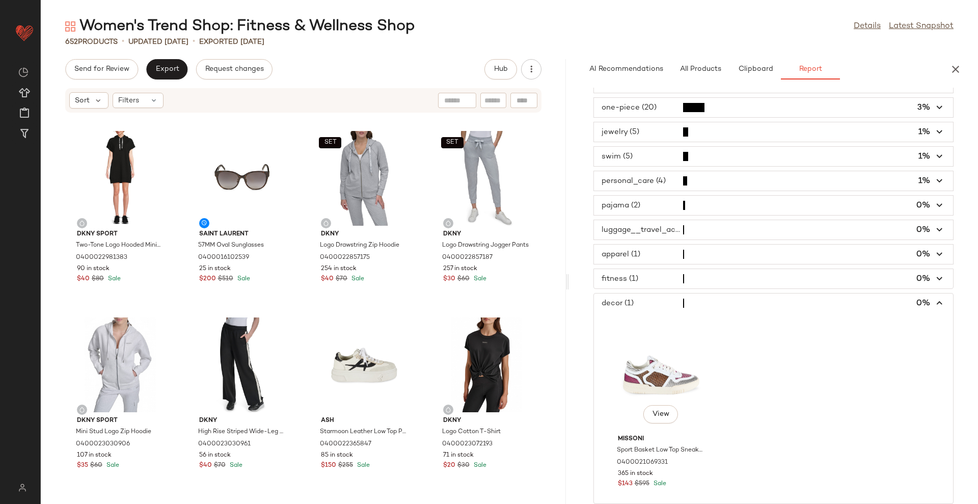
scroll to position [0, 0]
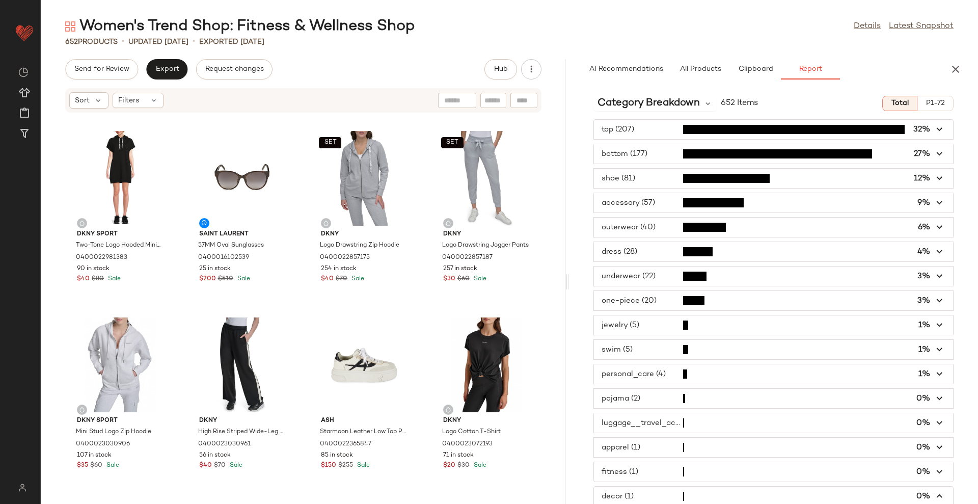
click at [664, 276] on span "button" at bounding box center [773, 275] width 359 height 19
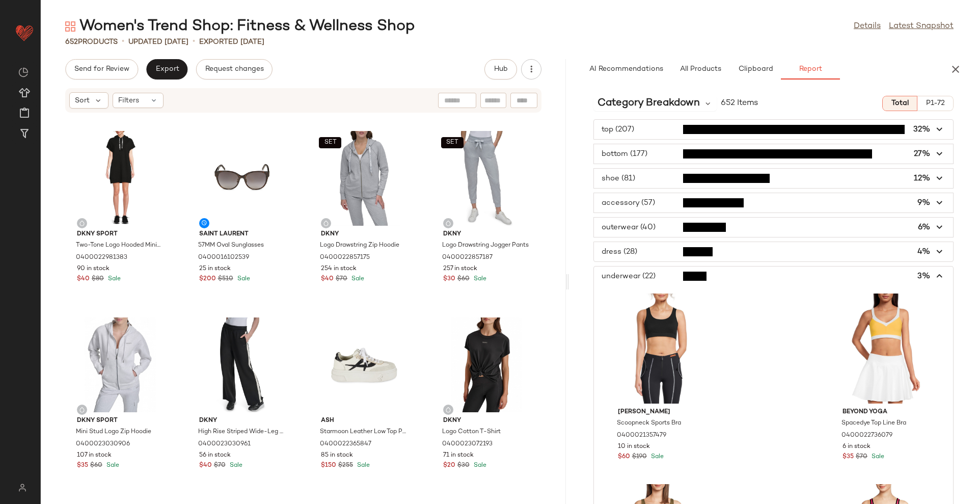
click at [680, 251] on span "button" at bounding box center [773, 251] width 359 height 19
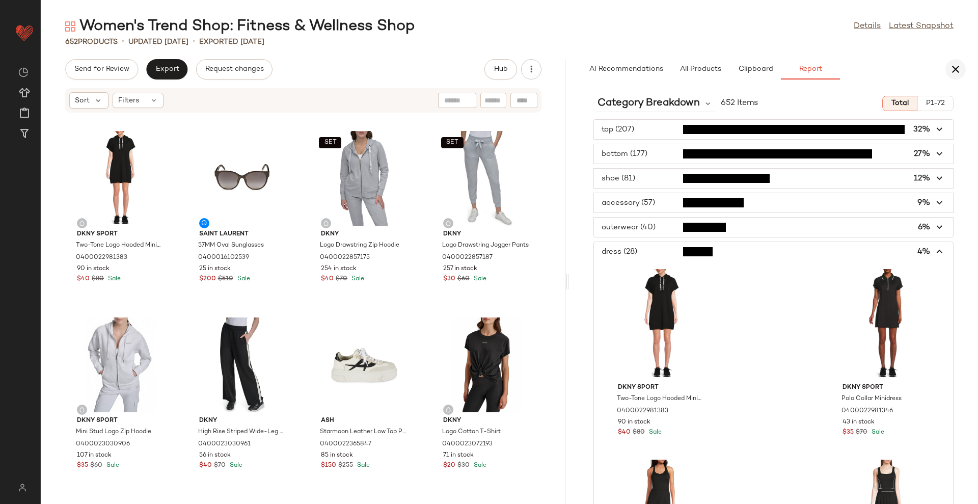
click at [953, 70] on icon "button" at bounding box center [956, 69] width 12 height 12
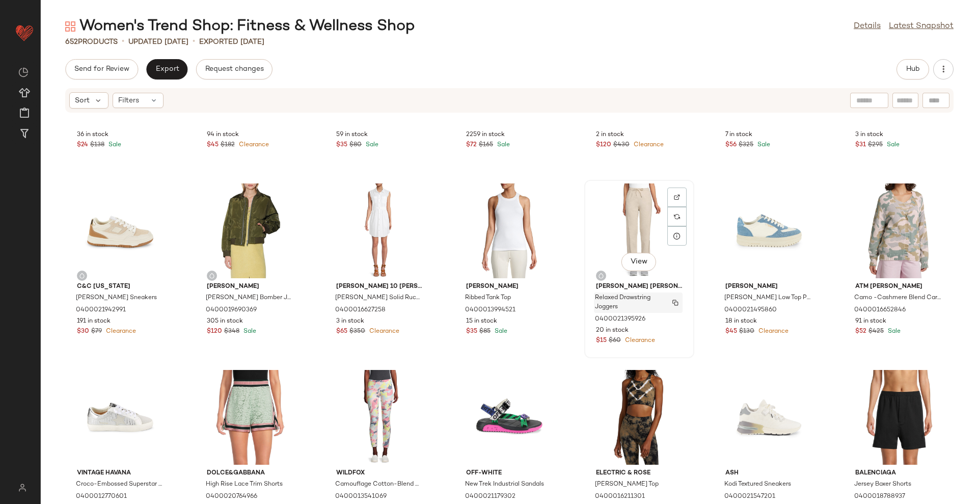
scroll to position [15688, 0]
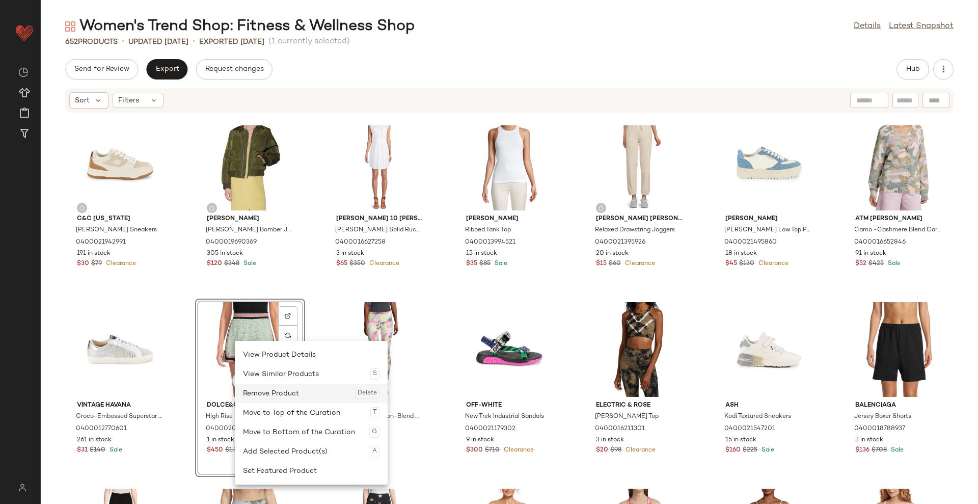
click at [268, 390] on div "Remove Product Delete" at bounding box center [311, 393] width 137 height 19
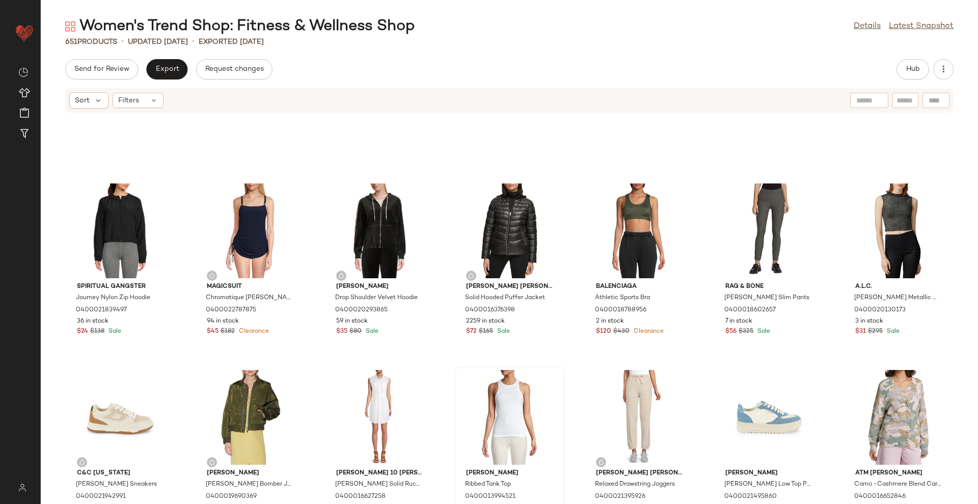
scroll to position [15434, 0]
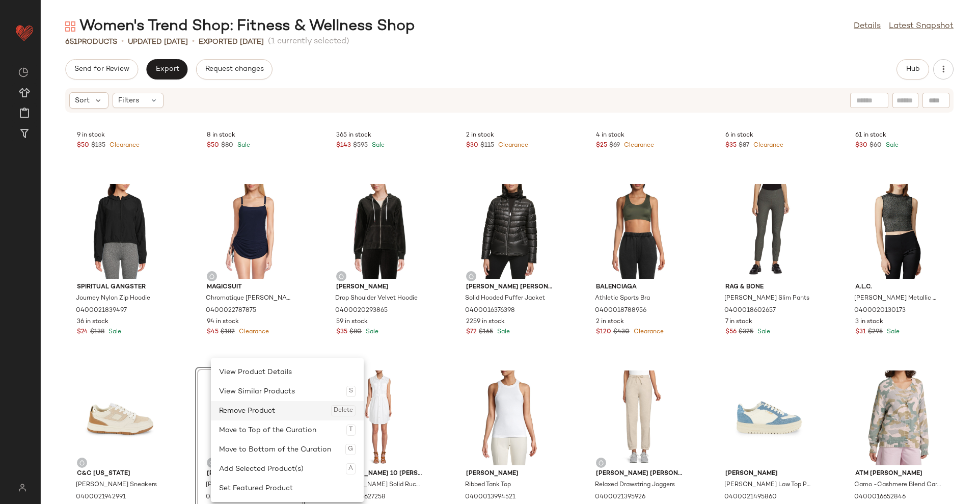
click at [254, 410] on div "Remove Product Delete" at bounding box center [287, 410] width 137 height 19
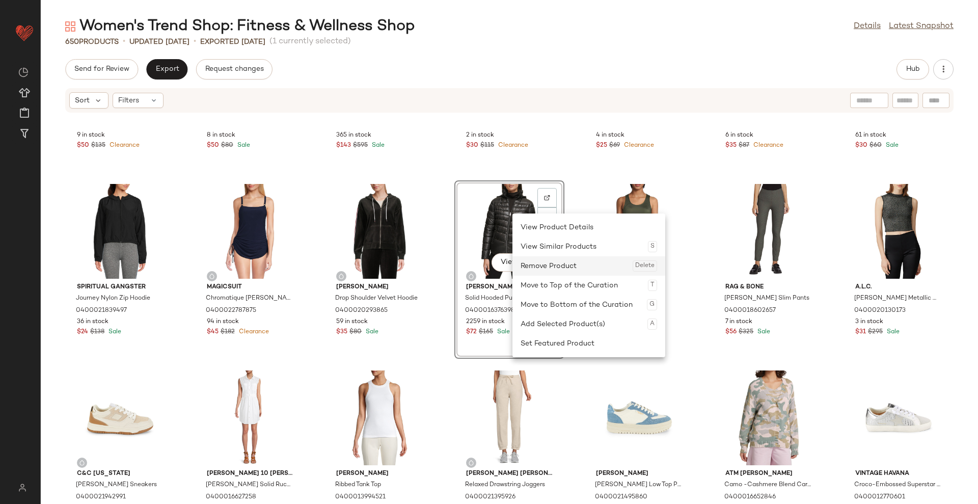
click at [529, 271] on div "Remove Product Delete" at bounding box center [589, 265] width 137 height 19
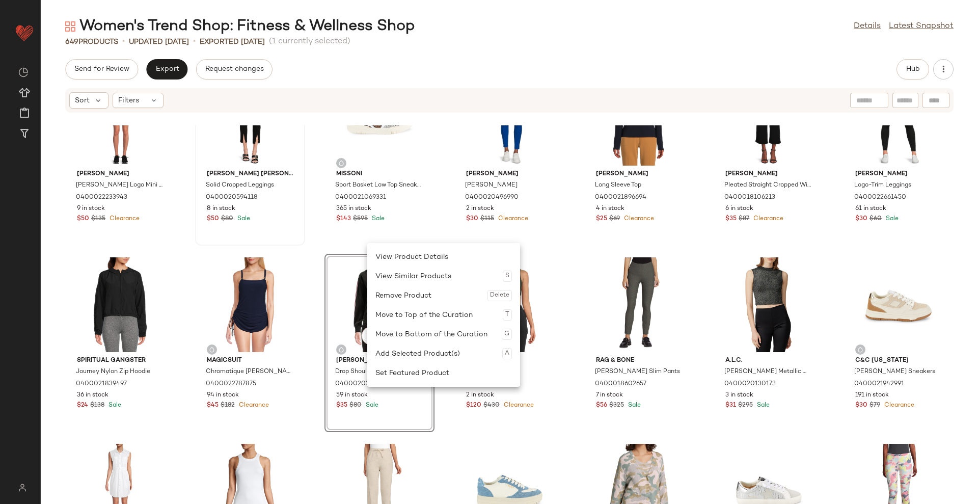
scroll to position [15243, 0]
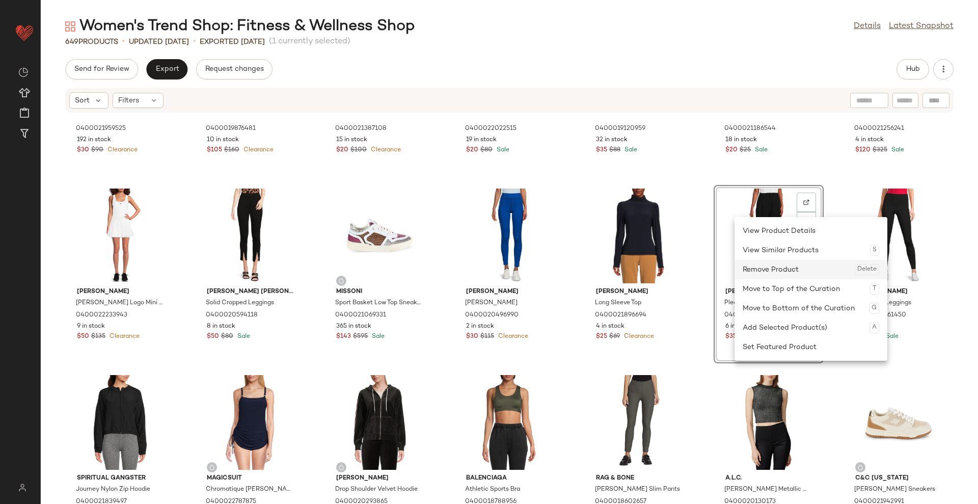
click at [767, 268] on div "Remove Product Delete" at bounding box center [811, 269] width 137 height 19
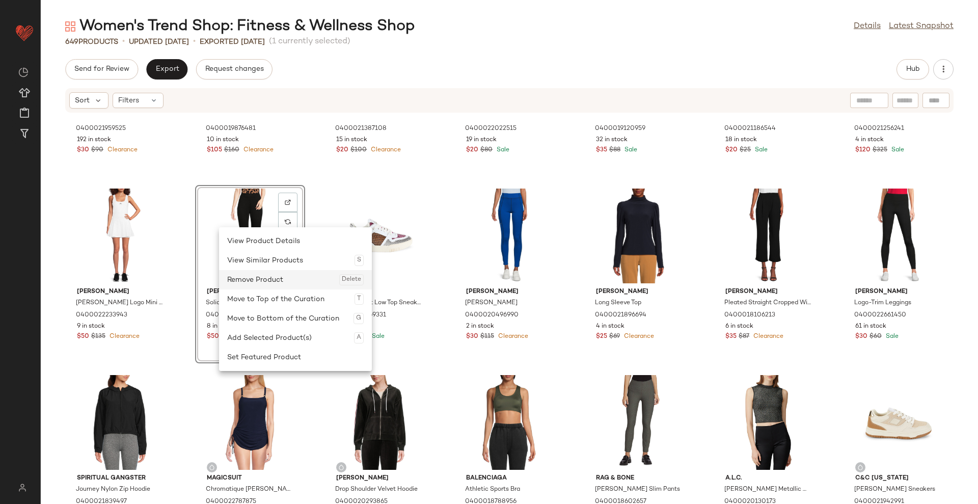
click at [247, 276] on div "Remove Product Delete" at bounding box center [295, 279] width 137 height 19
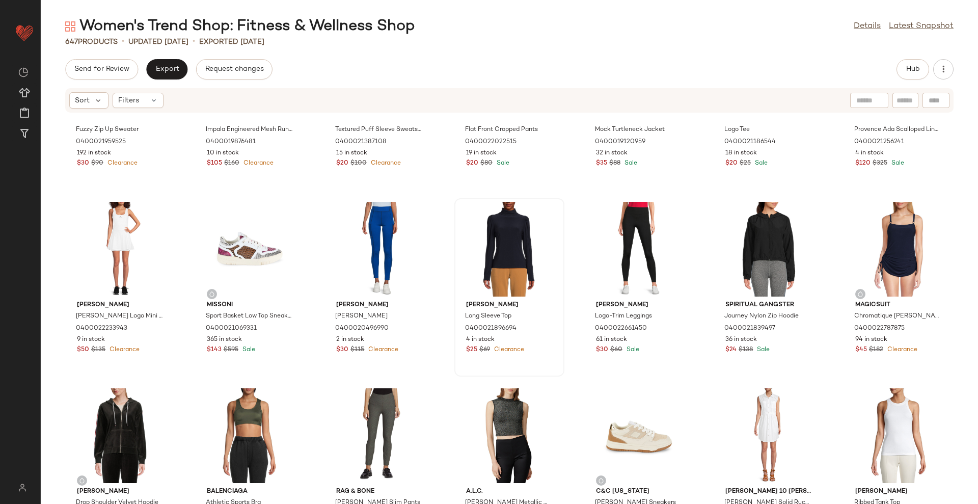
scroll to position [15243, 0]
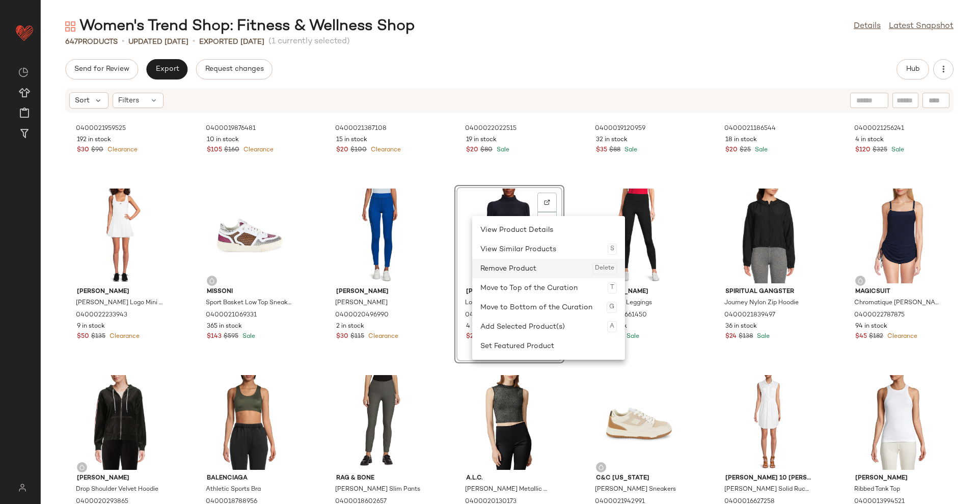
click at [509, 269] on div "Remove Product Delete" at bounding box center [548, 268] width 137 height 19
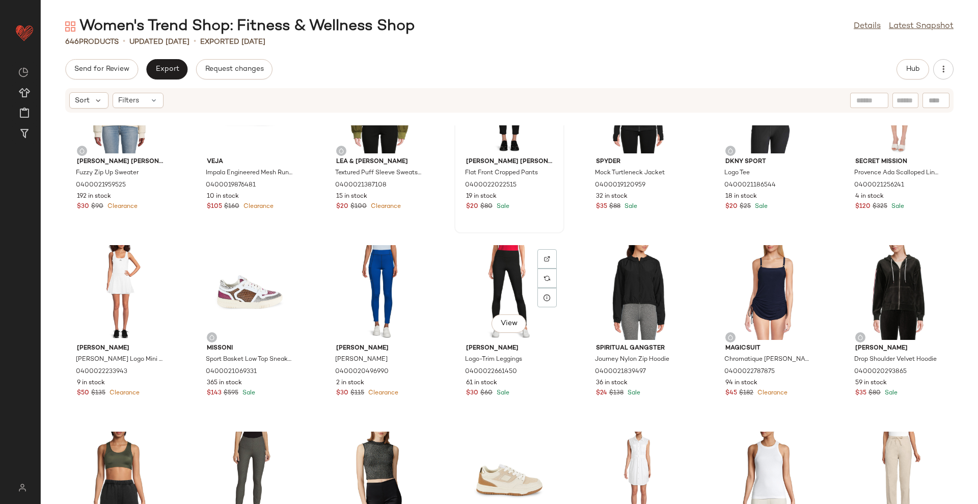
scroll to position [15052, 0]
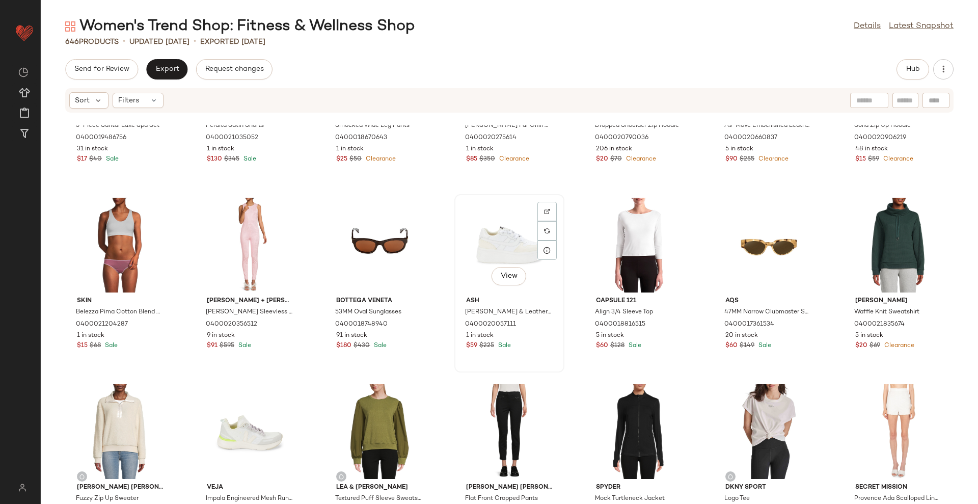
scroll to position [14669, 0]
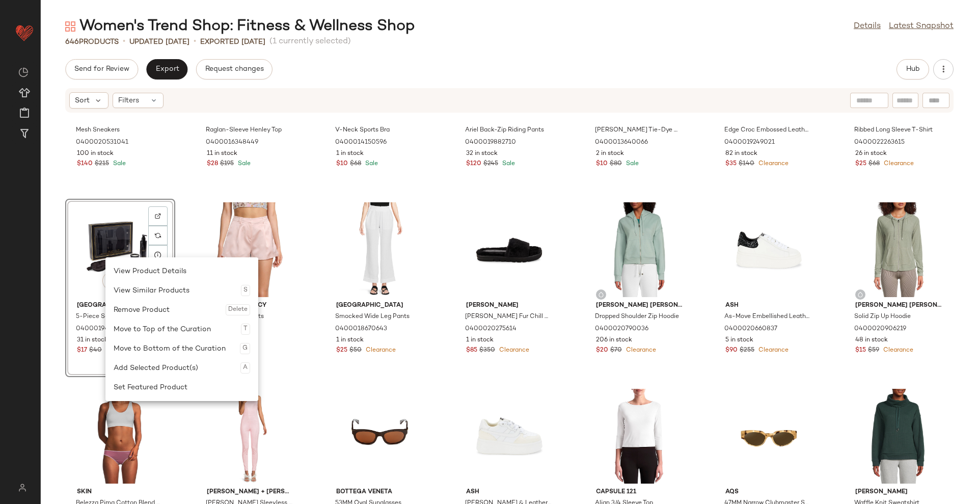
click at [967, 238] on div "Ash Mesh Sneakers 0400020531041 100 in stock $140 $215 Sale Elie Tahari Raglan-…" at bounding box center [510, 314] width 938 height 379
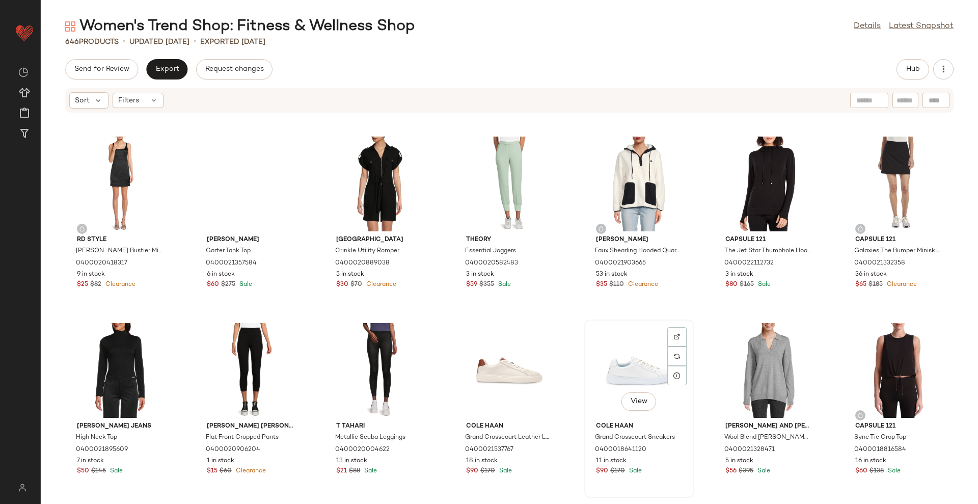
scroll to position [14032, 0]
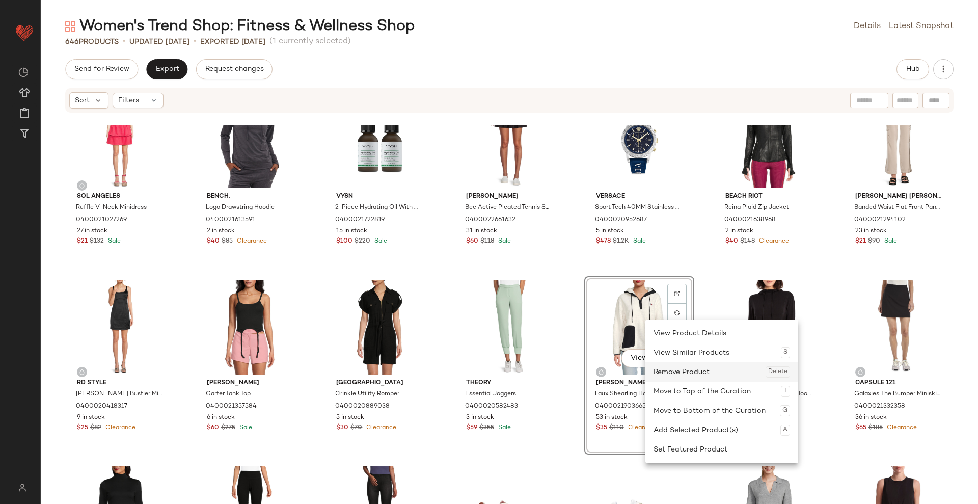
click at [673, 375] on div "Remove Product Delete" at bounding box center [722, 371] width 137 height 19
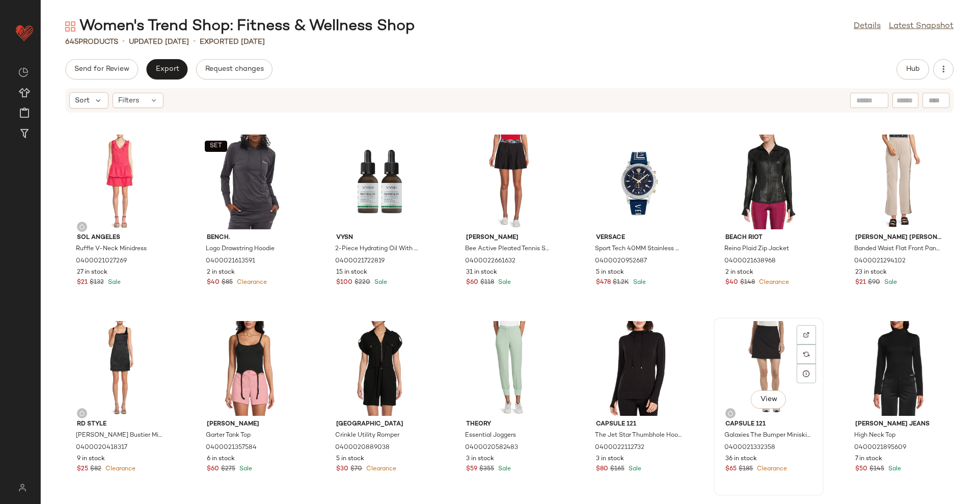
scroll to position [13841, 0]
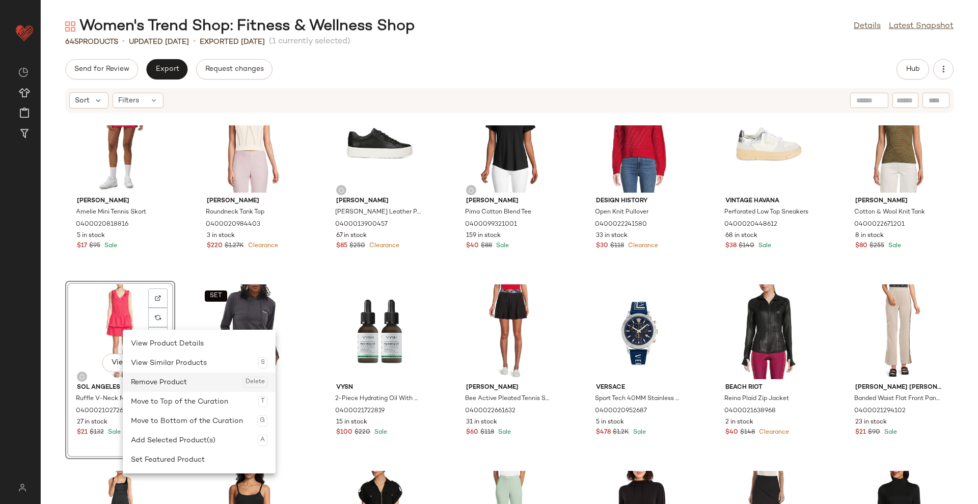
click at [183, 379] on div "Remove Product Delete" at bounding box center [199, 381] width 137 height 19
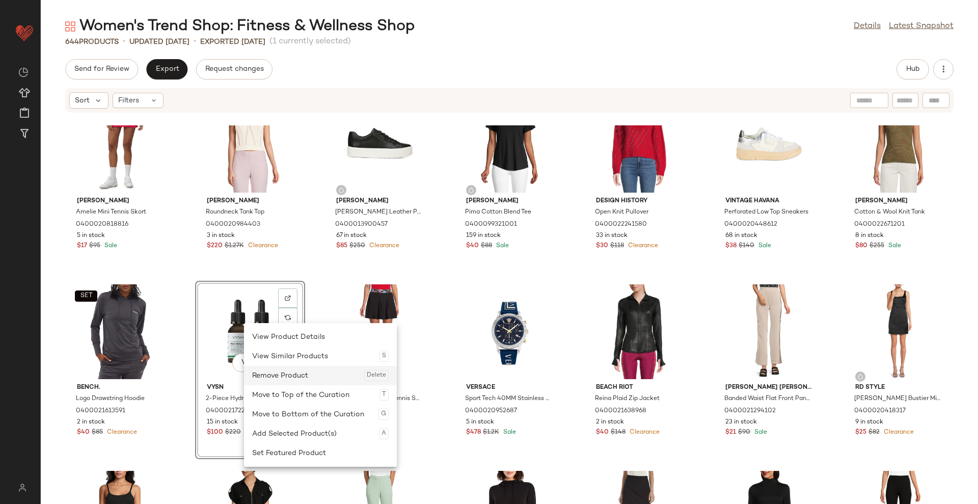
click at [282, 378] on div "Remove Product Delete" at bounding box center [320, 375] width 137 height 19
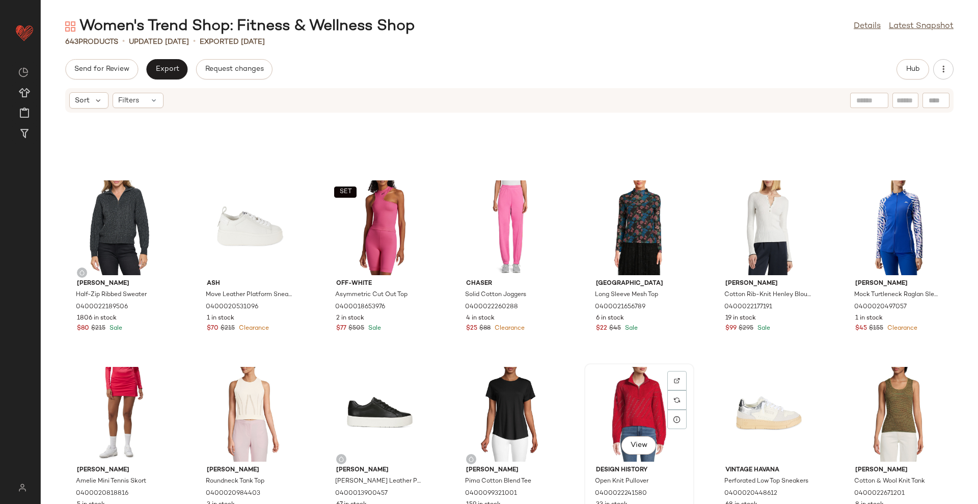
scroll to position [13523, 0]
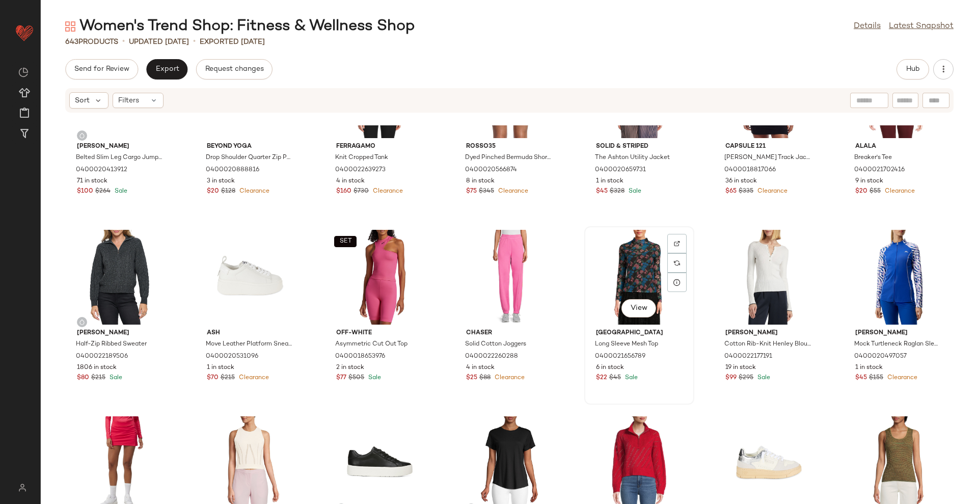
click at [645, 270] on div "View" at bounding box center [639, 277] width 103 height 95
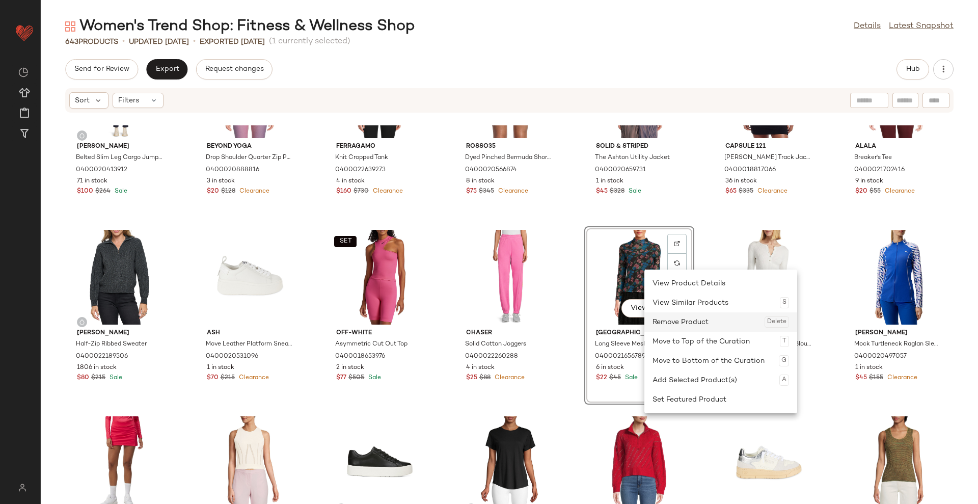
click at [684, 323] on div "Remove Product Delete" at bounding box center [721, 321] width 137 height 19
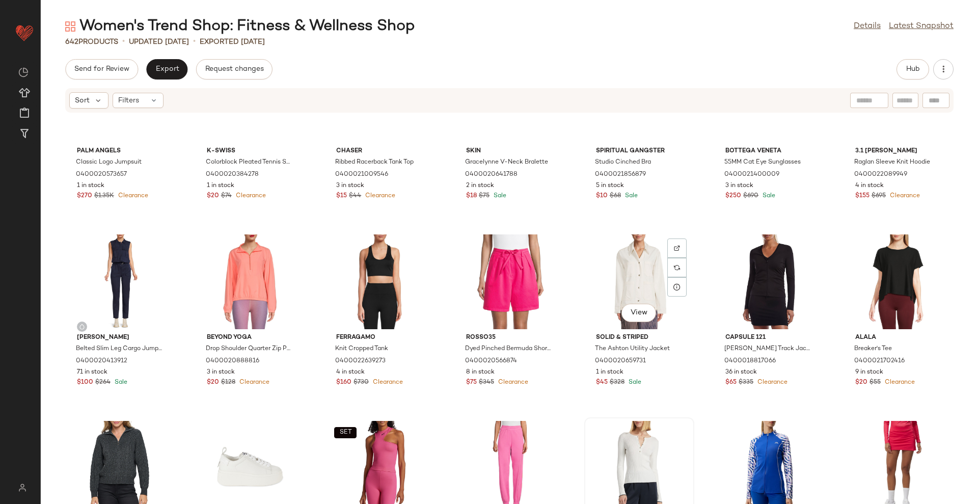
scroll to position [13523, 0]
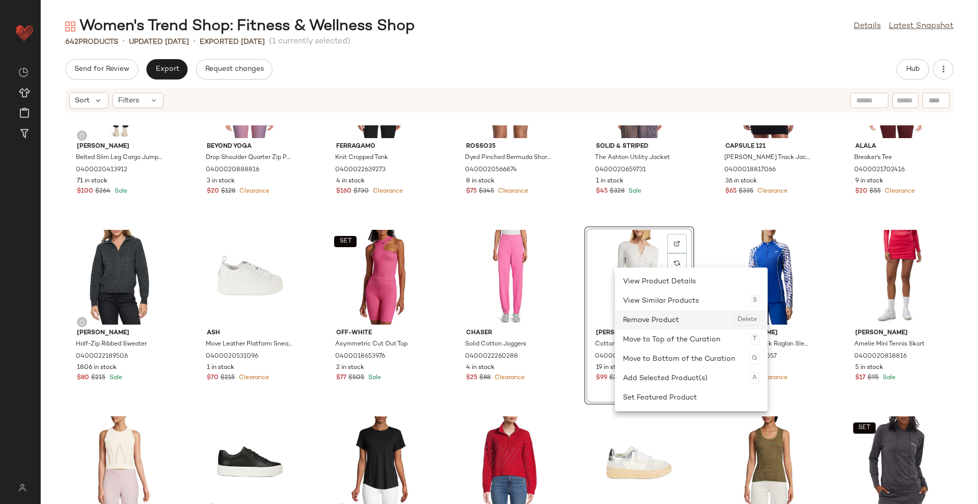
click at [662, 314] on div "Remove Product Delete" at bounding box center [691, 319] width 137 height 19
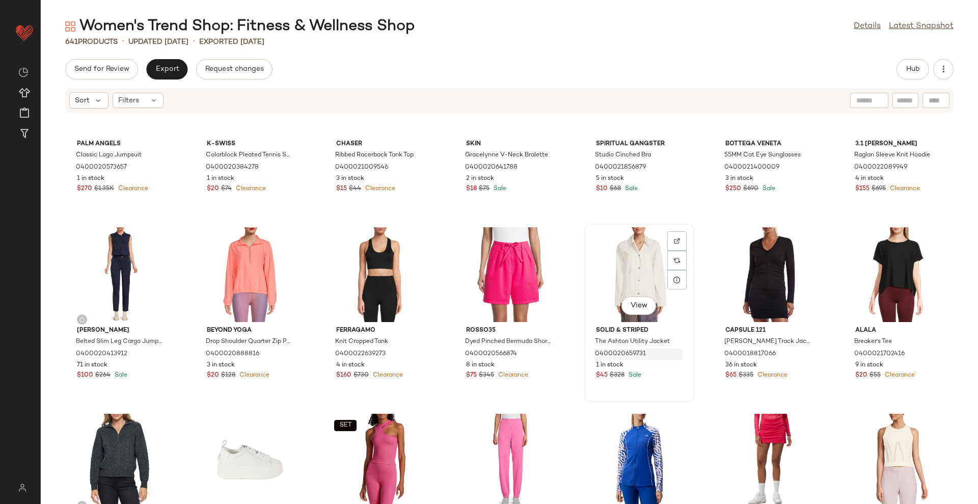
scroll to position [13332, 0]
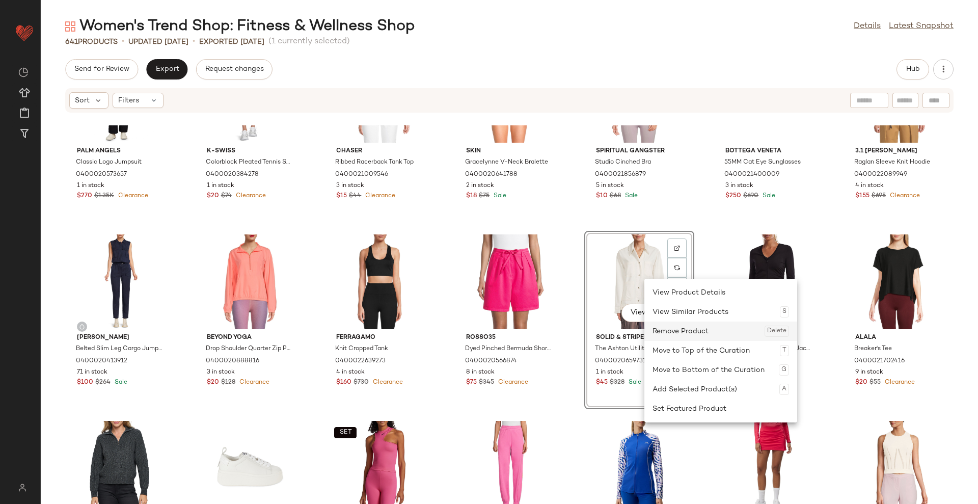
click at [670, 326] on div "Remove Product Delete" at bounding box center [721, 331] width 137 height 19
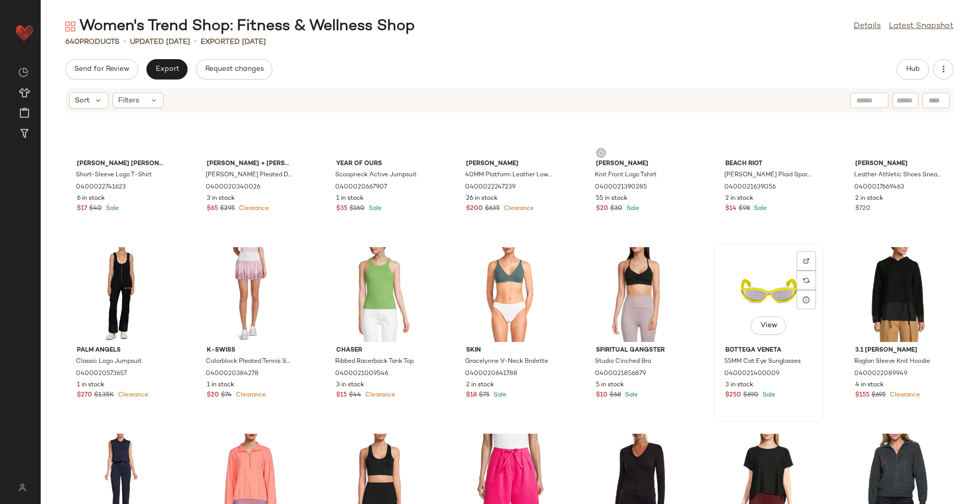
scroll to position [13077, 0]
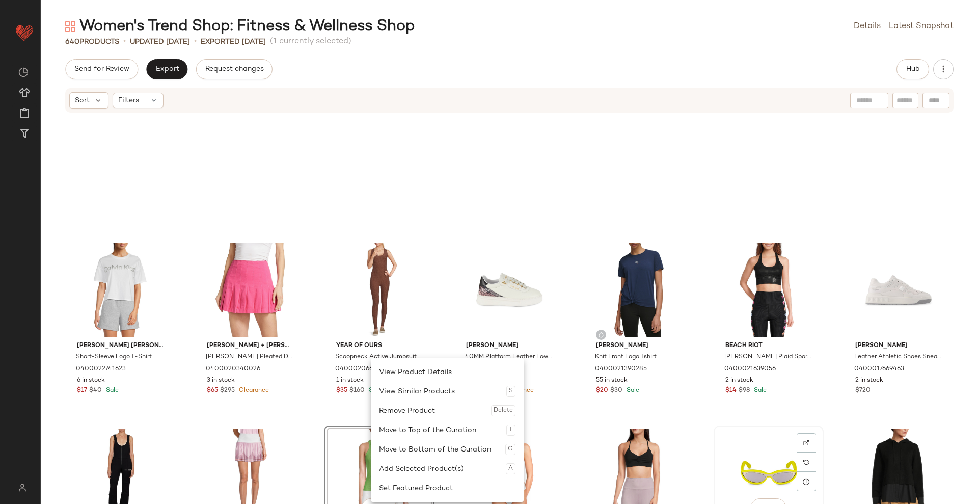
scroll to position [12950, 0]
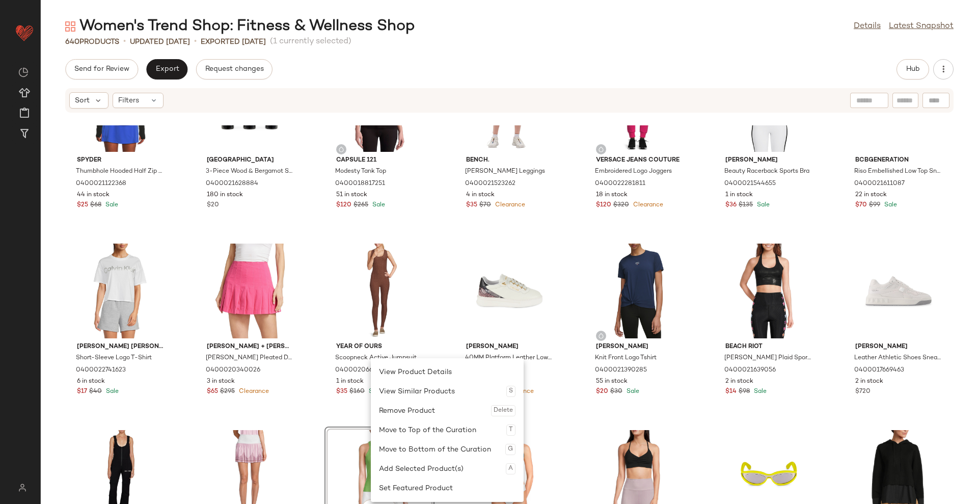
click at [571, 340] on div "Spyder Thumbhole Hooded Half Zip Pullover 0400021122368 44 in stock $25 $68 Sal…" at bounding box center [510, 314] width 938 height 379
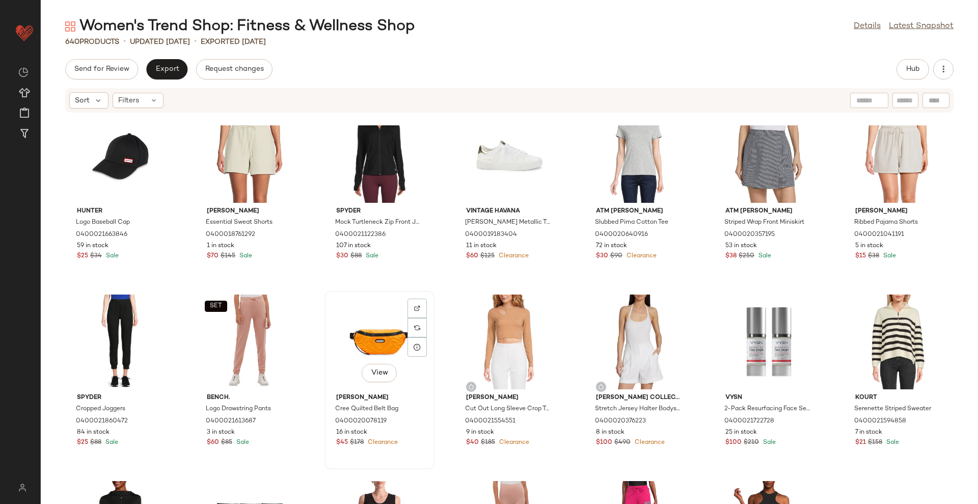
scroll to position [12504, 0]
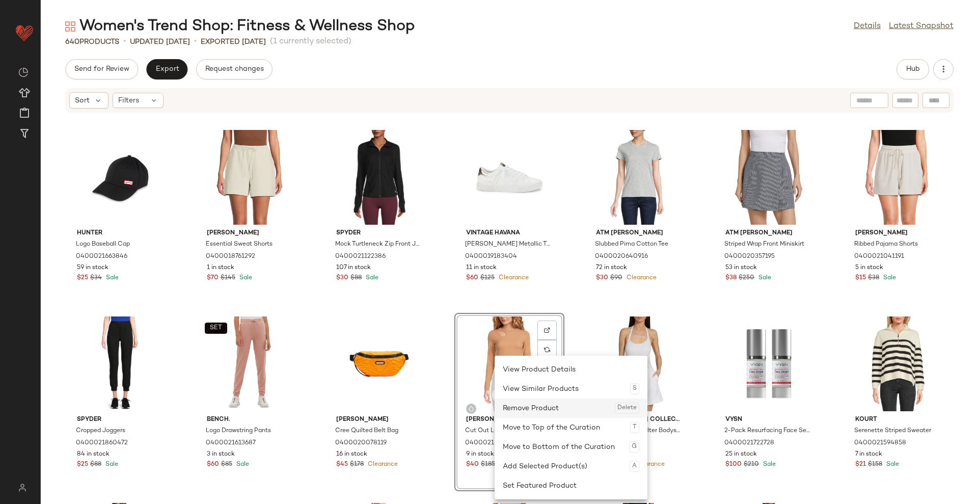
click at [528, 408] on div "Remove Product Delete" at bounding box center [571, 407] width 137 height 19
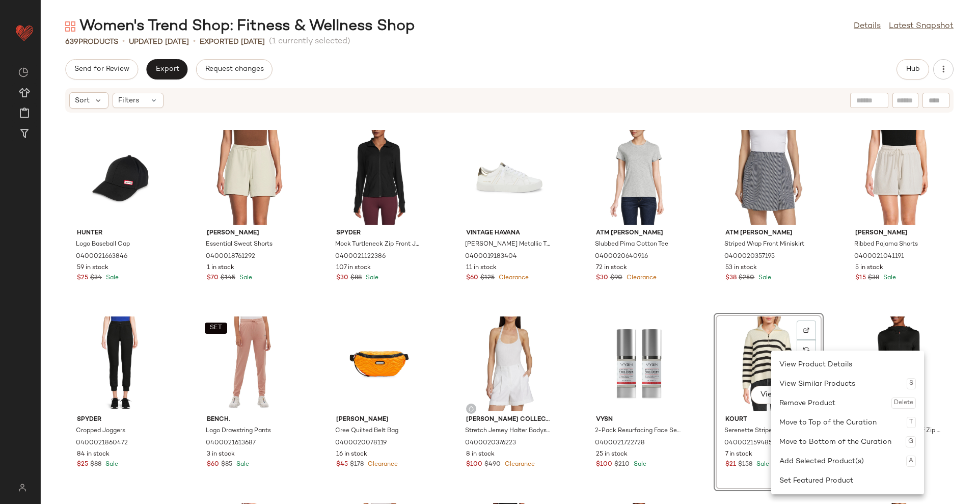
click at [963, 299] on div "Hunter Logo Baseball Cap 0400021663846 59 in stock $25 $34 Sale Vince Essential…" at bounding box center [510, 314] width 938 height 379
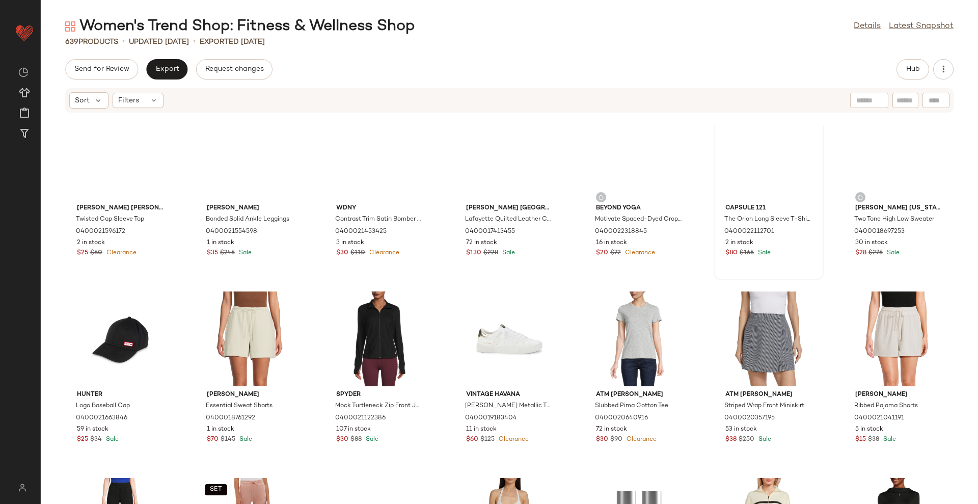
scroll to position [12185, 0]
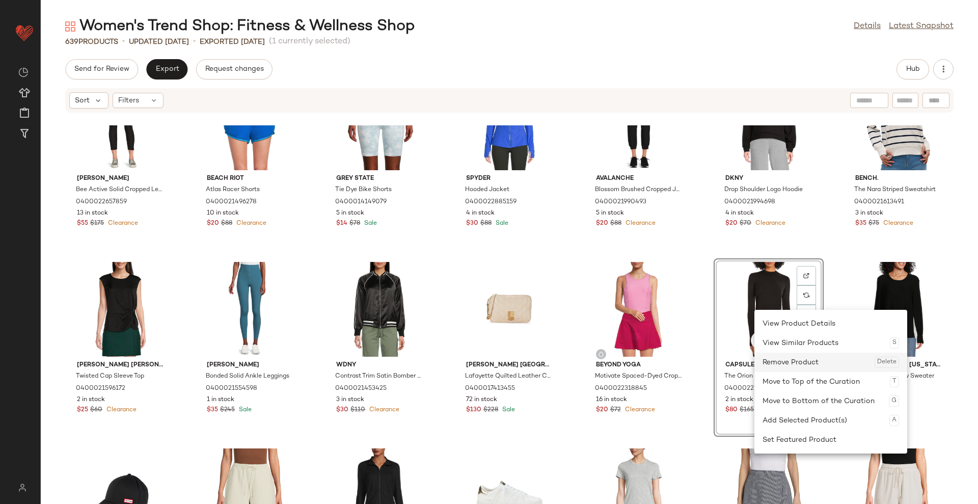
click at [779, 363] on div "Remove Product Delete" at bounding box center [831, 362] width 137 height 19
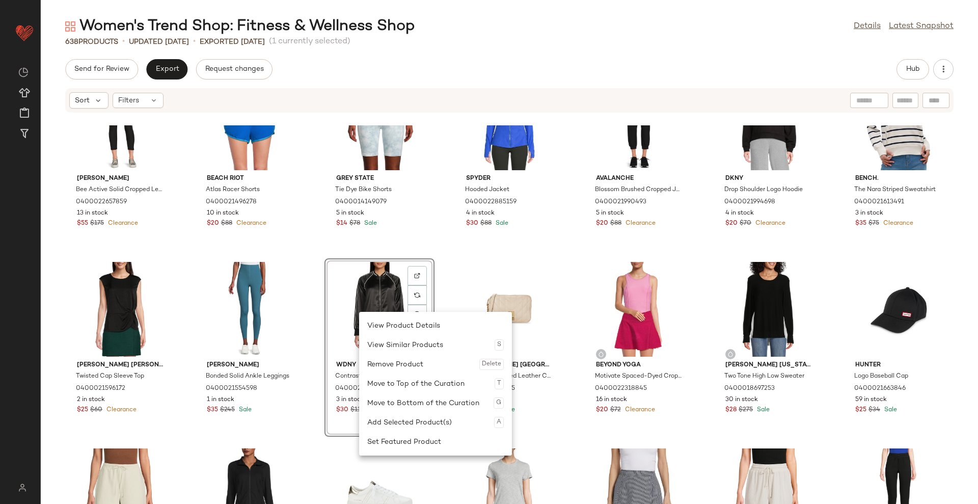
click at [408, 360] on div "Remove Product Delete" at bounding box center [435, 364] width 137 height 19
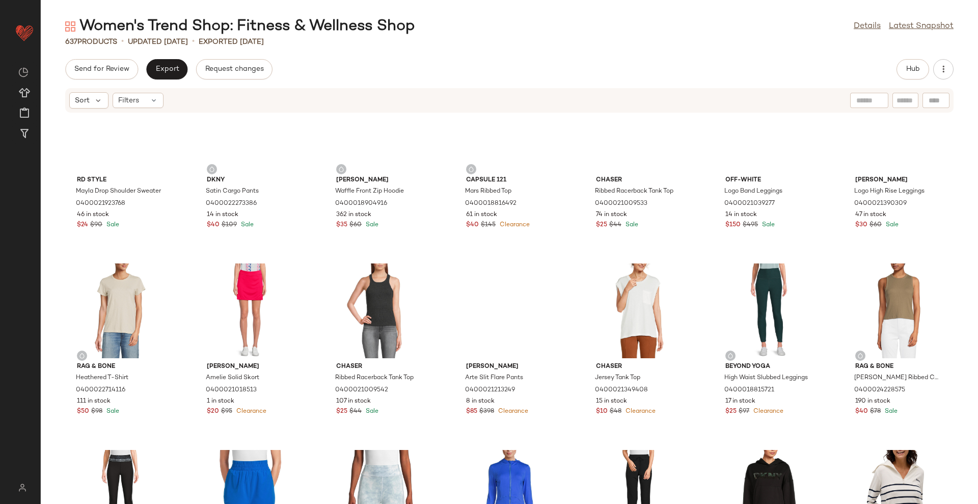
scroll to position [11803, 0]
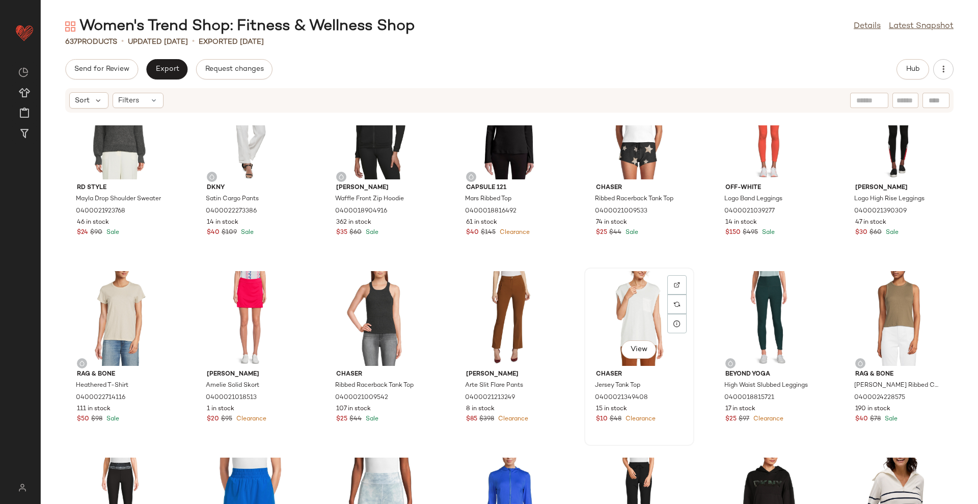
click at [623, 307] on div "View" at bounding box center [639, 318] width 103 height 95
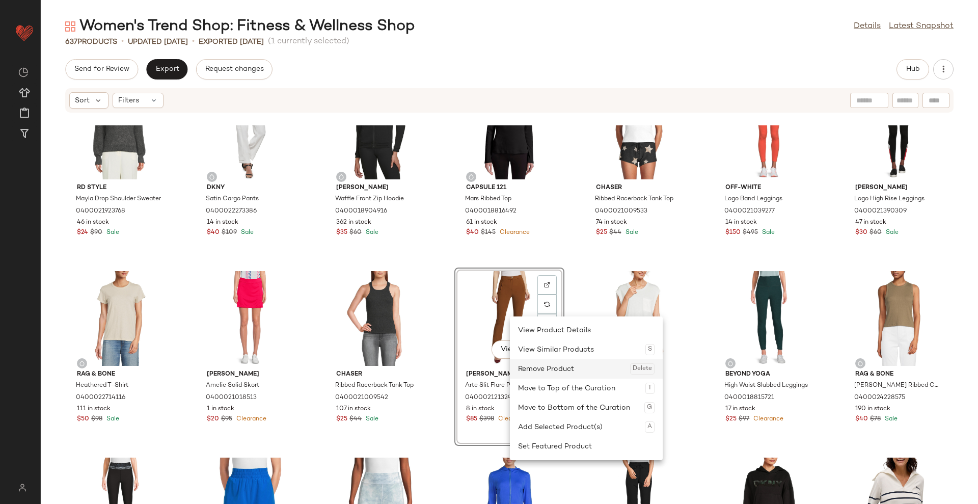
click at [533, 369] on div "Remove Product Delete" at bounding box center [586, 368] width 137 height 19
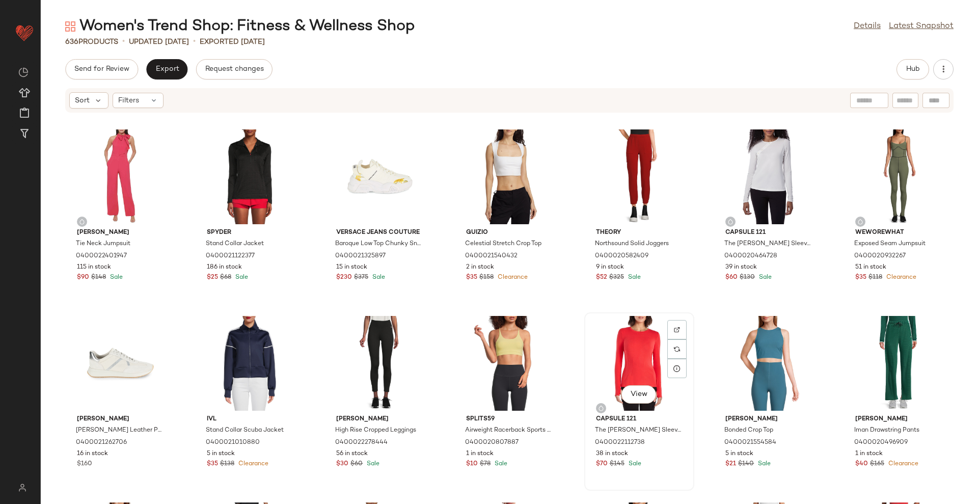
scroll to position [11230, 0]
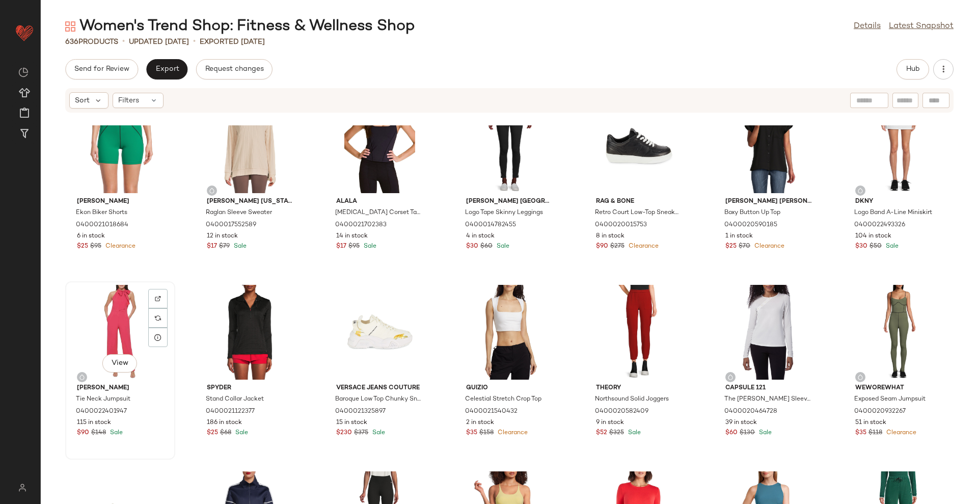
drag, startPoint x: 88, startPoint y: 326, endPoint x: 113, endPoint y: 335, distance: 27.1
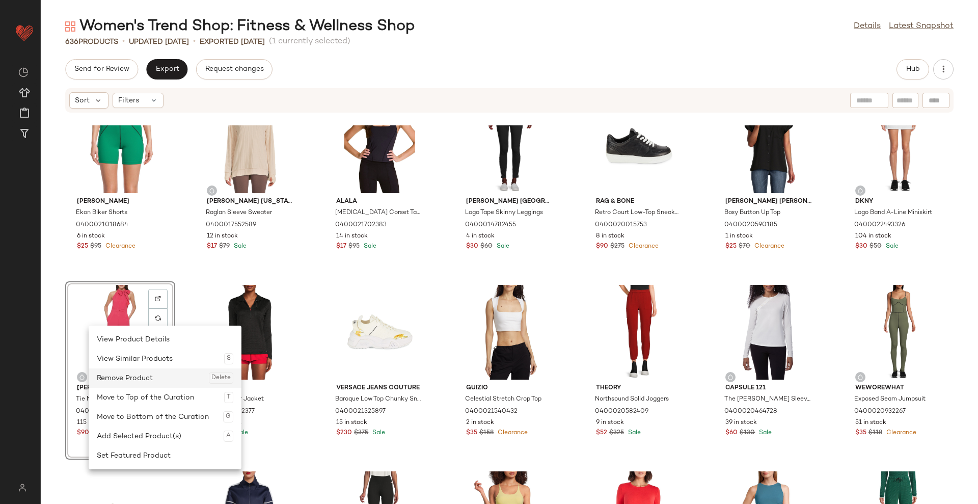
click at [134, 381] on div "Remove Product Delete" at bounding box center [165, 377] width 137 height 19
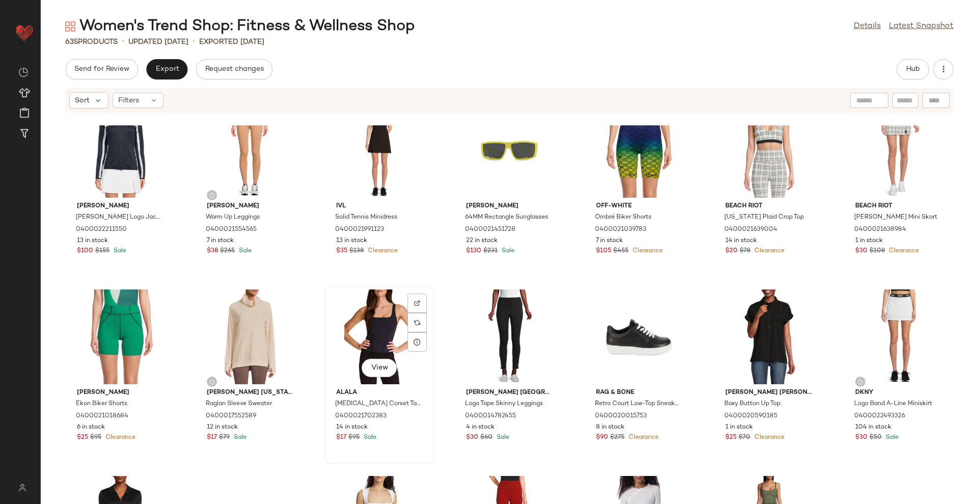
scroll to position [10912, 0]
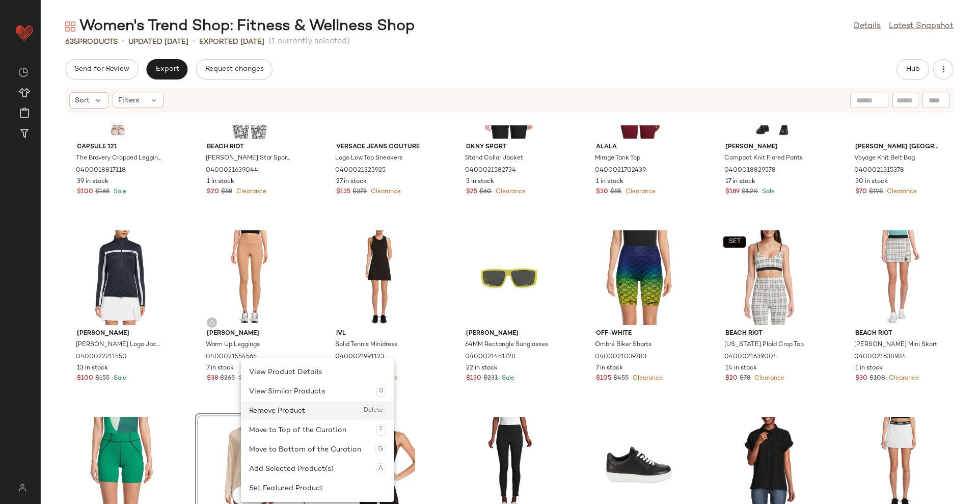
click at [277, 412] on div "Remove Product Delete" at bounding box center [317, 410] width 137 height 19
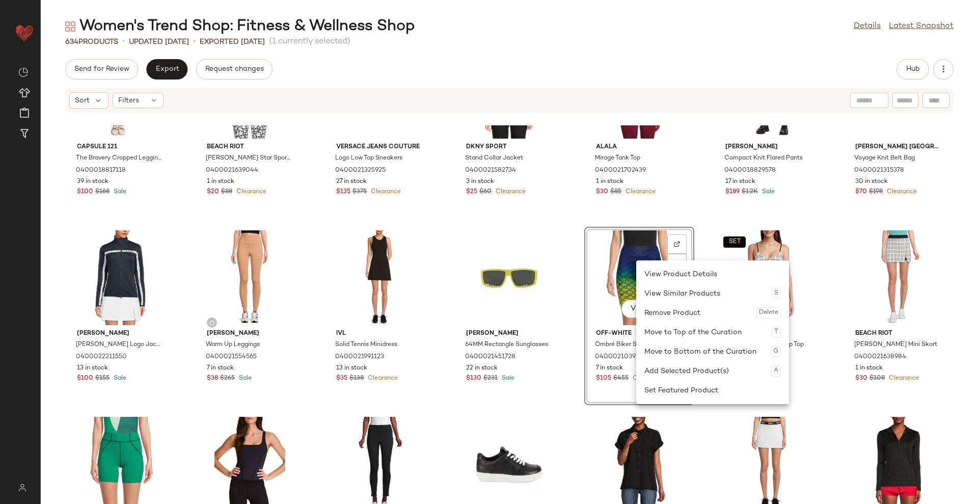
click at [585, 228] on div "View Off-White Ombré Biker Shorts 0400021039783 7 in stock $105 $455 Clearance" at bounding box center [639, 316] width 108 height 176
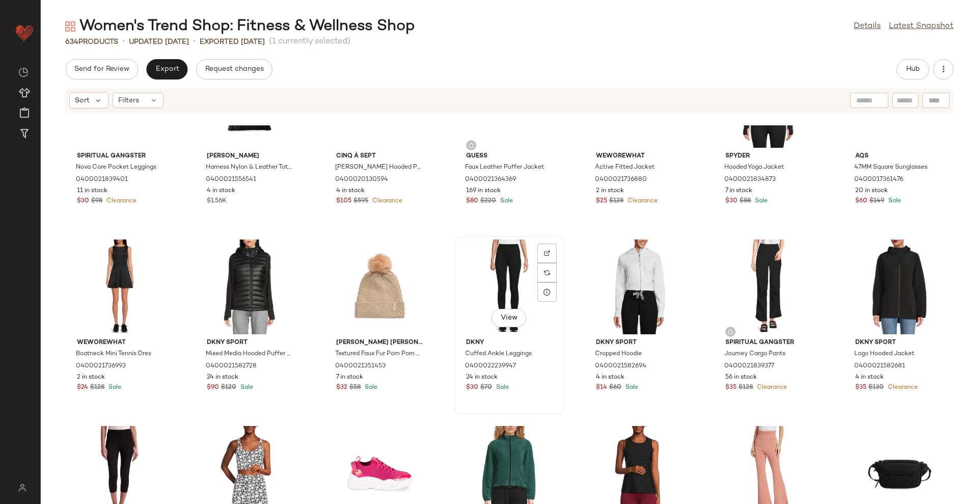
scroll to position [10466, 0]
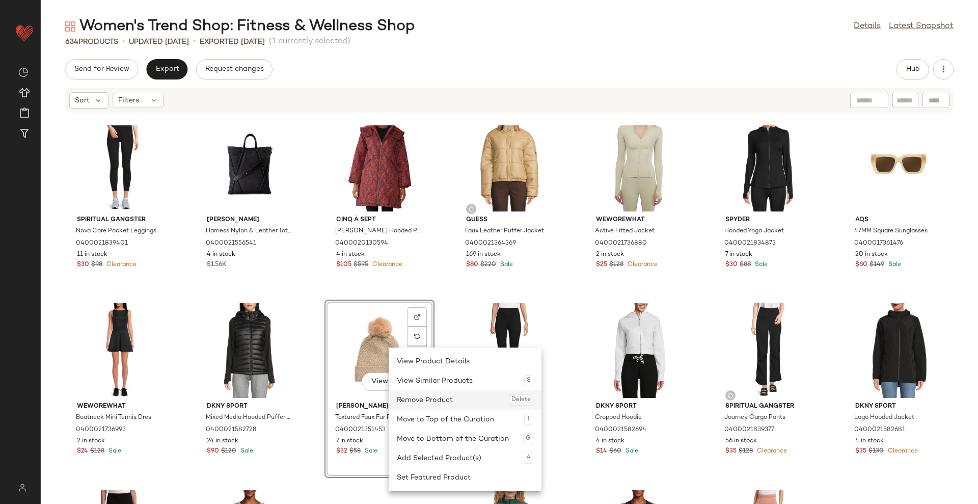
click at [416, 399] on div "Remove Product Delete" at bounding box center [465, 399] width 137 height 19
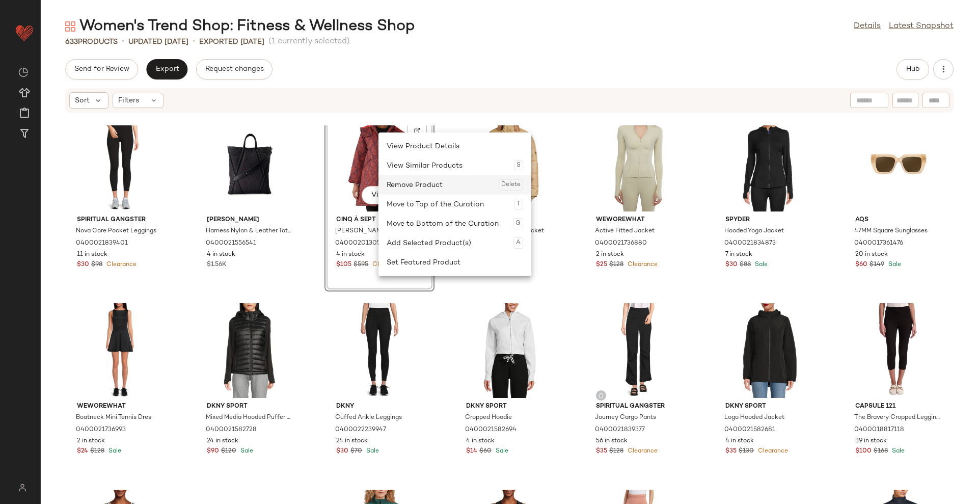
click at [409, 186] on div "Remove Product Delete" at bounding box center [455, 184] width 137 height 19
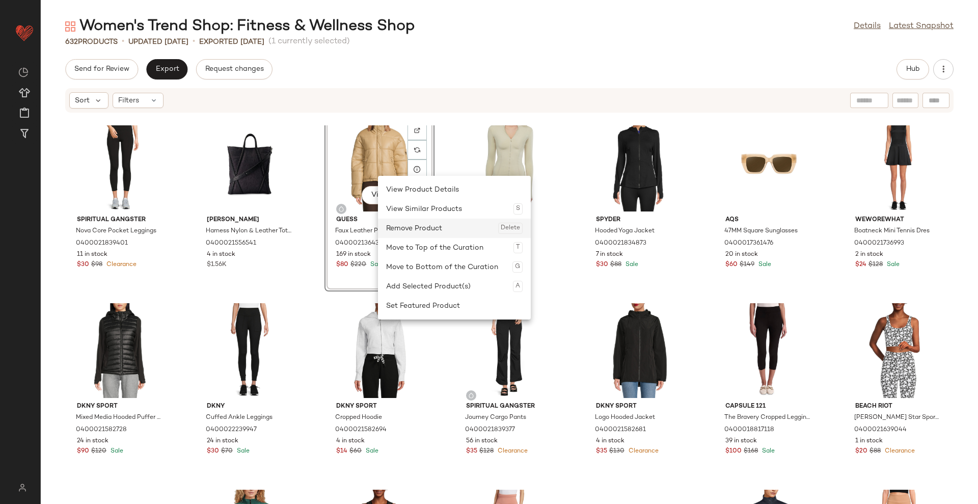
click at [418, 230] on div "Remove Product Delete" at bounding box center [454, 228] width 137 height 19
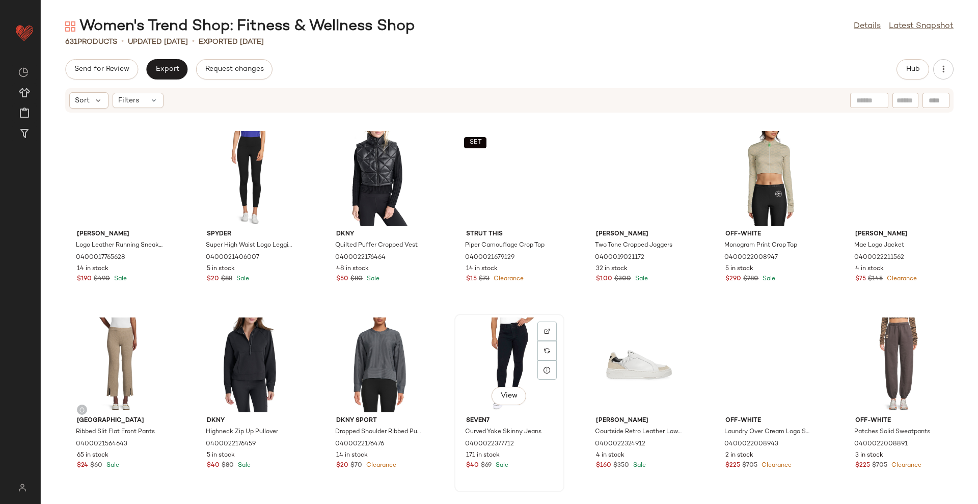
scroll to position [8682, 0]
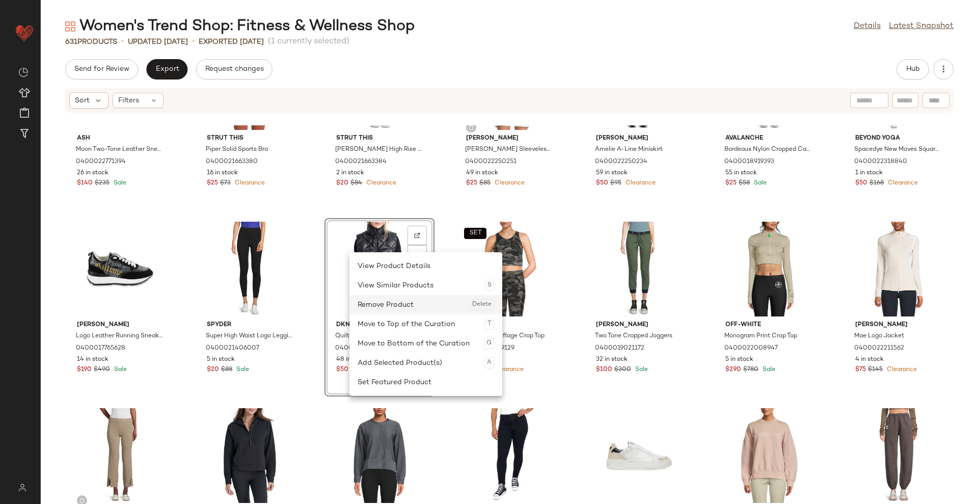
click at [424, 304] on div "Remove Product Delete" at bounding box center [426, 304] width 137 height 19
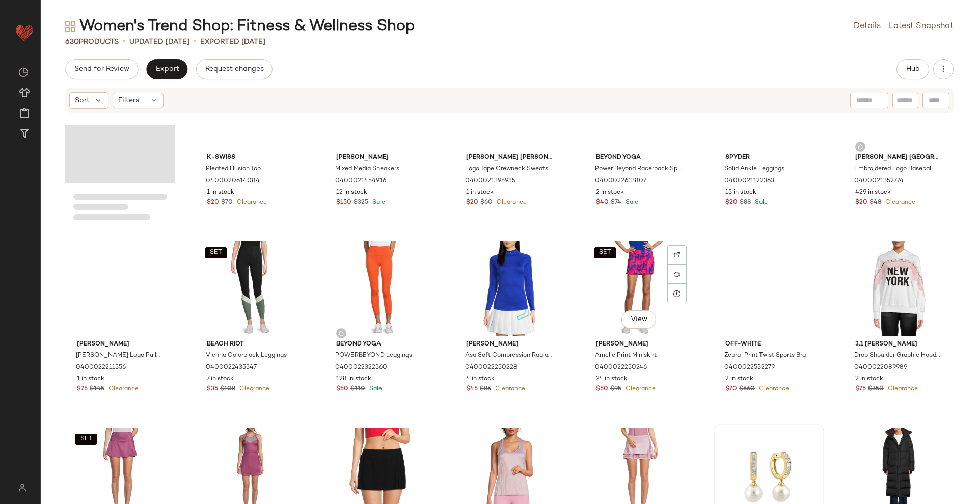
scroll to position [8300, 0]
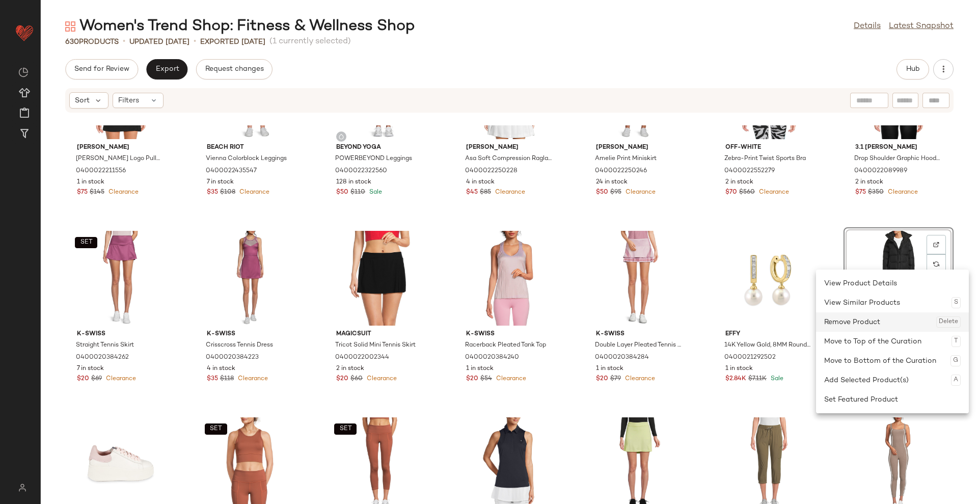
click at [882, 320] on div "Remove Product Delete" at bounding box center [892, 321] width 137 height 19
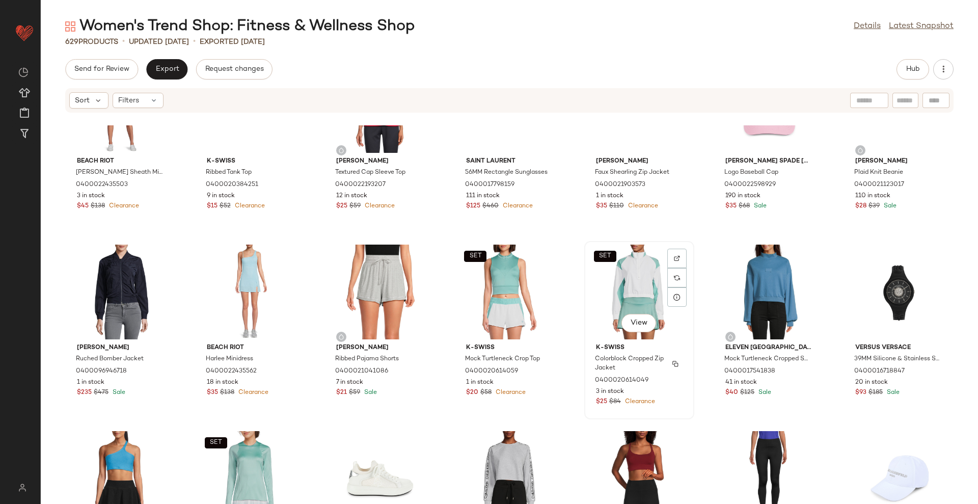
scroll to position [7600, 0]
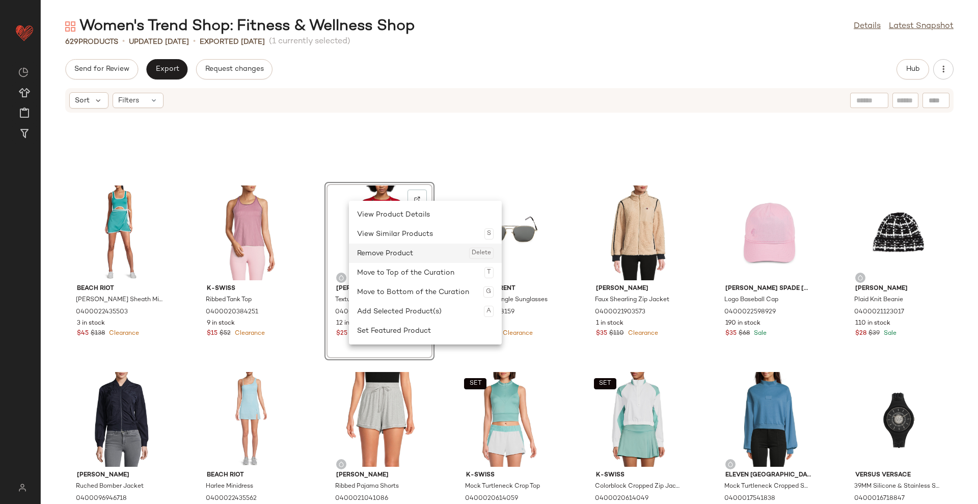
click at [391, 247] on div "Remove Product Delete" at bounding box center [425, 253] width 137 height 19
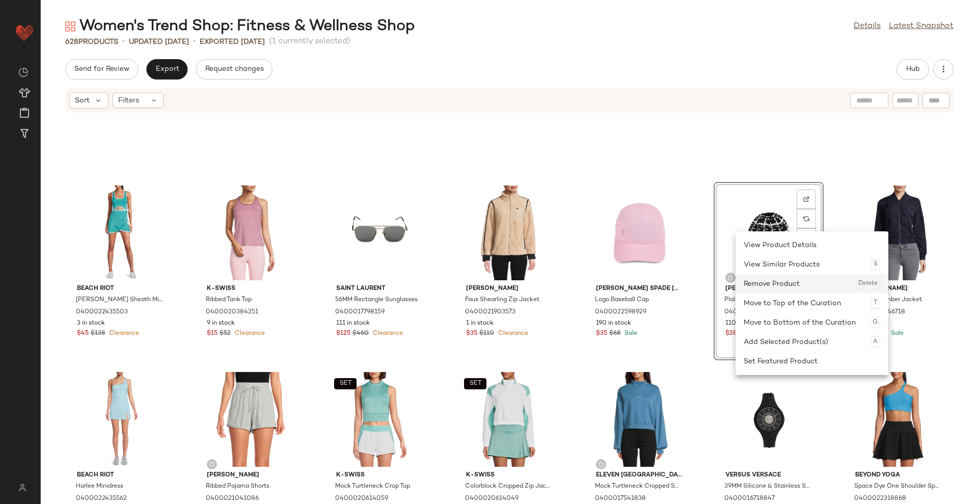
click at [754, 280] on div "Remove Product Delete" at bounding box center [812, 283] width 137 height 19
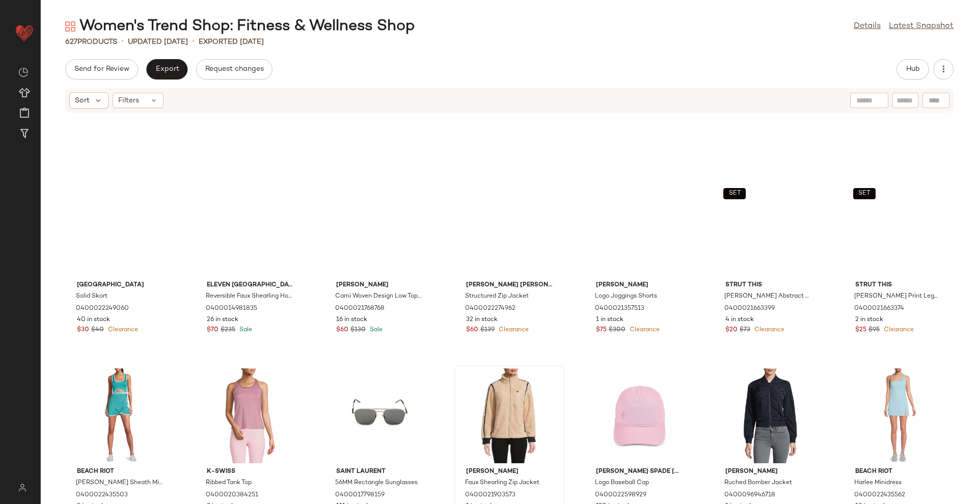
scroll to position [7409, 0]
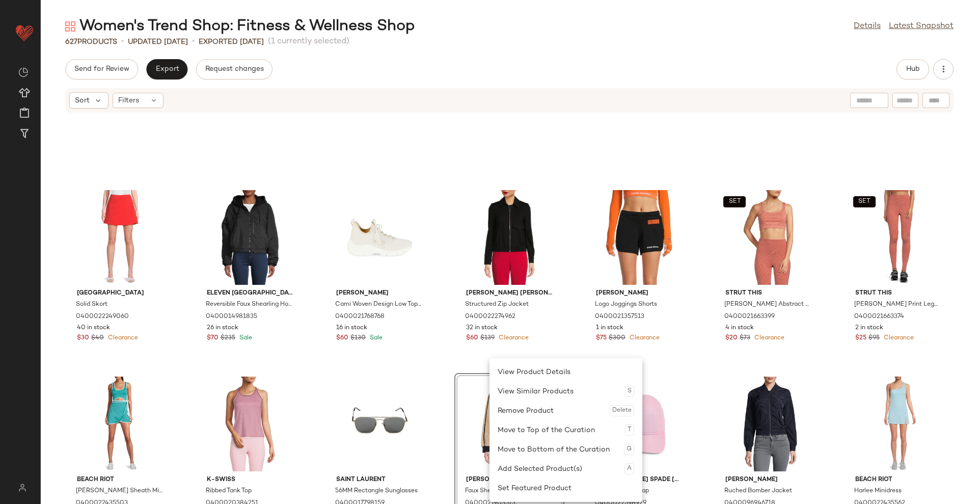
click at [953, 271] on div "Saks Fifth Avenue Solid Skort 0400022249060 40 in stock $30 $40 Clearance Eleve…" at bounding box center [510, 314] width 938 height 379
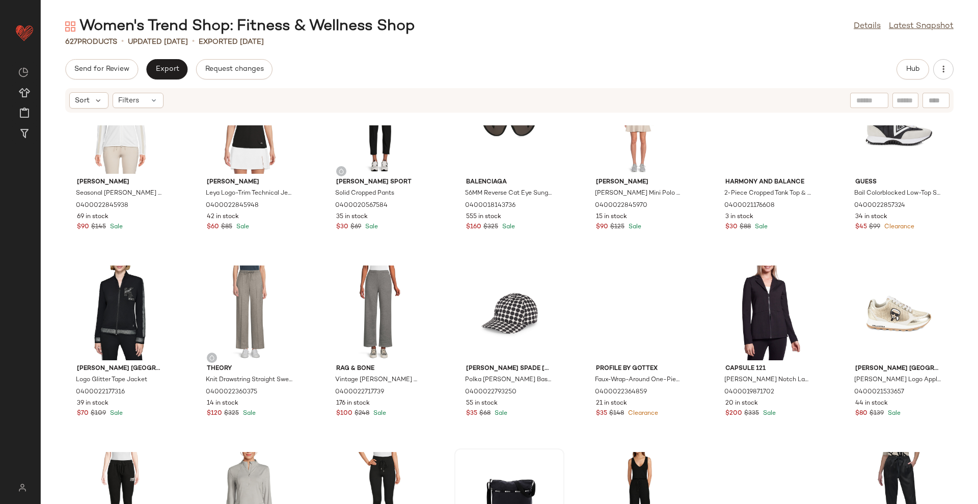
scroll to position [4925, 0]
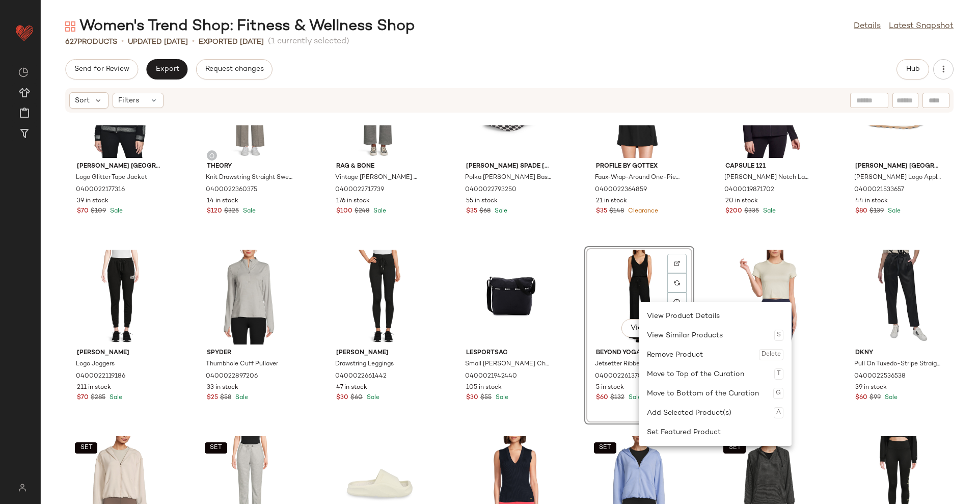
click at [705, 250] on div "Karl Lagerfeld Paris Logo Glitter Tape Jacket 0400022177316 39 in stock $70 $10…" at bounding box center [510, 314] width 938 height 379
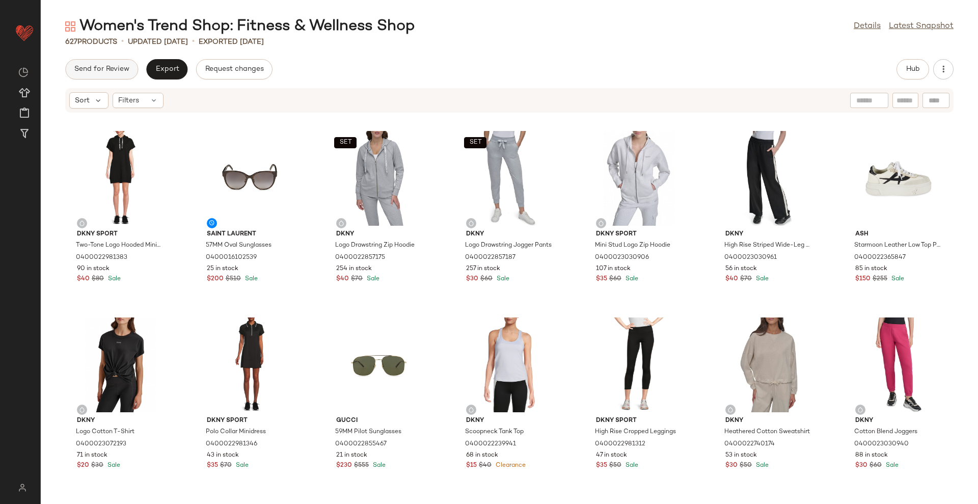
click at [98, 60] on button "Send for Review" at bounding box center [101, 69] width 73 height 20
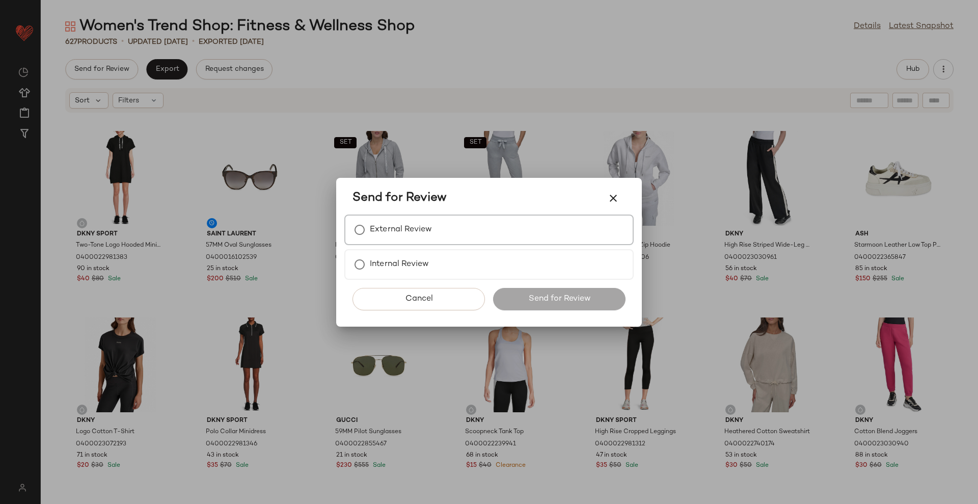
click at [408, 225] on label "External Review" at bounding box center [401, 230] width 62 height 20
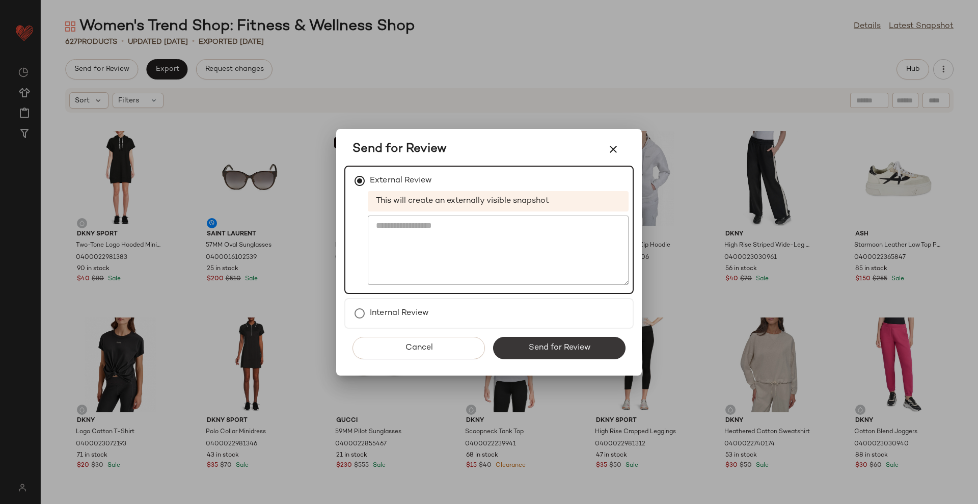
click at [572, 349] on span "Send for Review" at bounding box center [559, 348] width 63 height 10
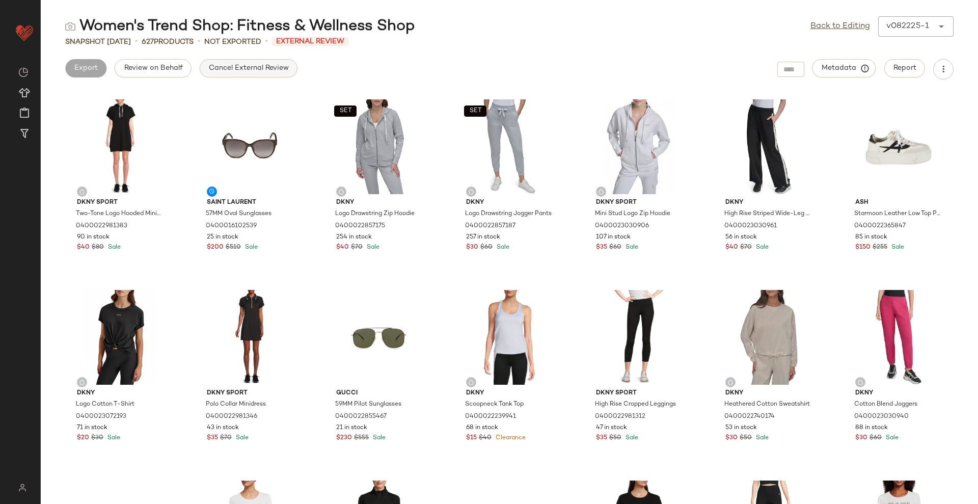
click at [236, 72] on span "Cancel External Review" at bounding box center [248, 68] width 81 height 8
click at [172, 72] on span "Export" at bounding box center [167, 68] width 24 height 8
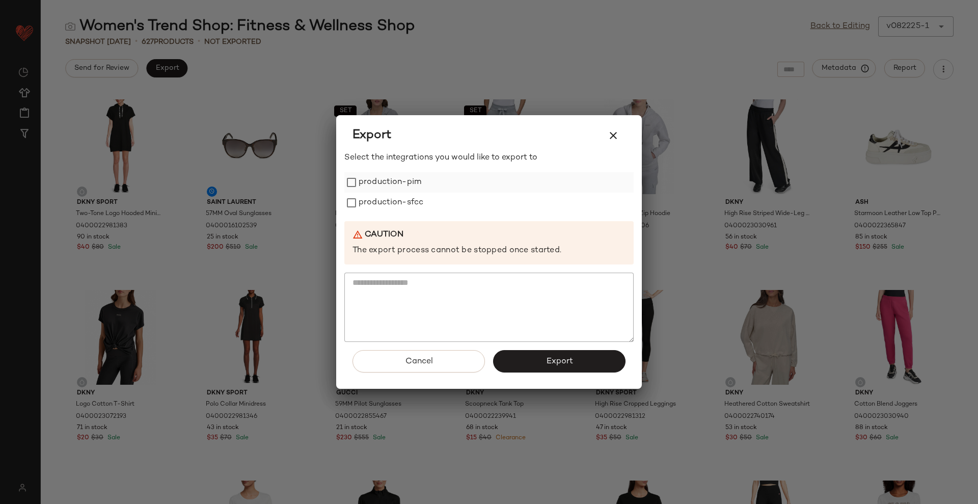
click at [391, 182] on label "production-pim" at bounding box center [390, 182] width 63 height 20
click at [396, 202] on label "production-sfcc" at bounding box center [391, 203] width 65 height 20
click at [558, 358] on span "Export" at bounding box center [559, 362] width 27 height 10
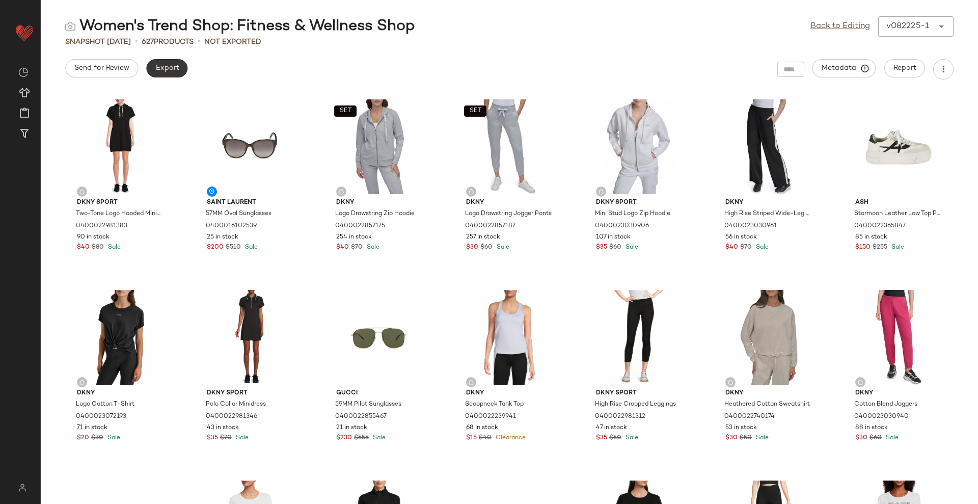
click at [181, 65] on button "Export" at bounding box center [166, 68] width 41 height 18
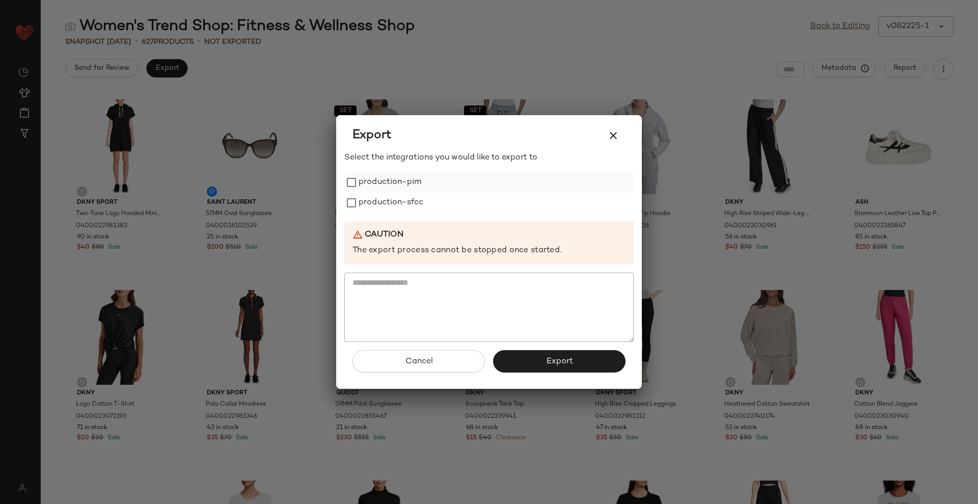
click at [398, 183] on label "production-pim" at bounding box center [390, 182] width 63 height 20
click at [399, 201] on label "production-sfcc" at bounding box center [391, 203] width 65 height 20
click at [569, 354] on button "Export" at bounding box center [559, 361] width 132 height 22
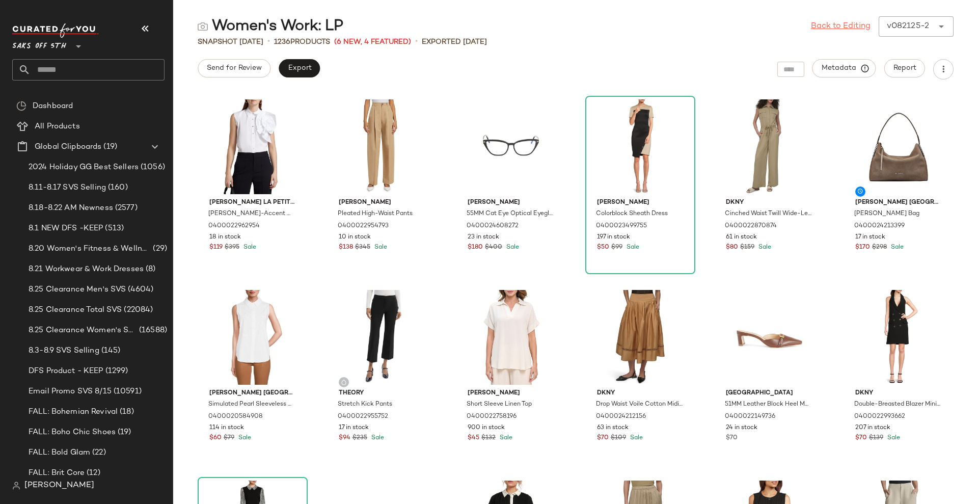
drag, startPoint x: 859, startPoint y: 26, endPoint x: 827, endPoint y: 25, distance: 31.6
click at [859, 26] on link "Back to Editing" at bounding box center [841, 26] width 60 height 12
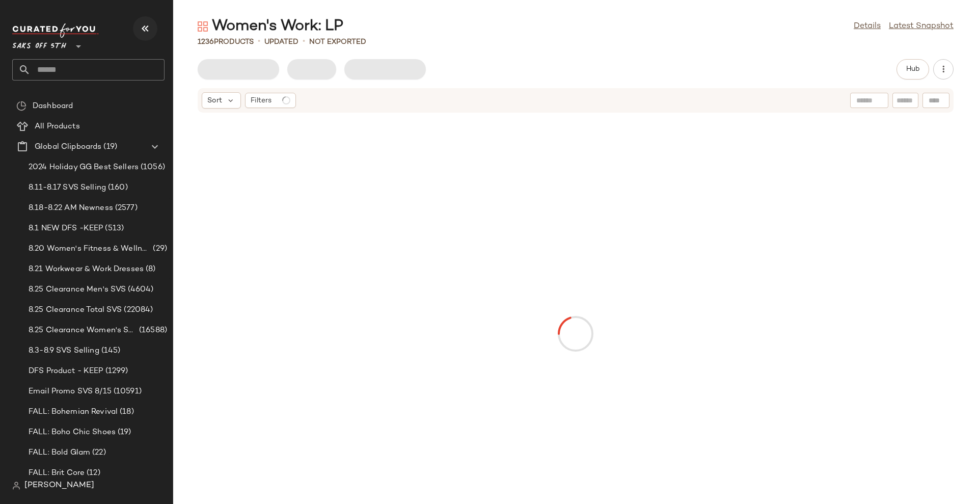
click at [152, 22] on button "button" at bounding box center [145, 28] width 24 height 24
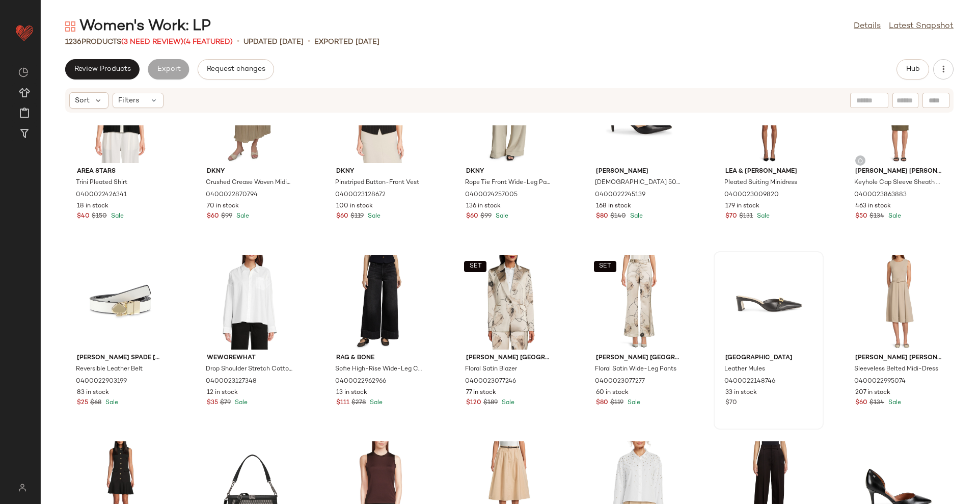
scroll to position [581, 0]
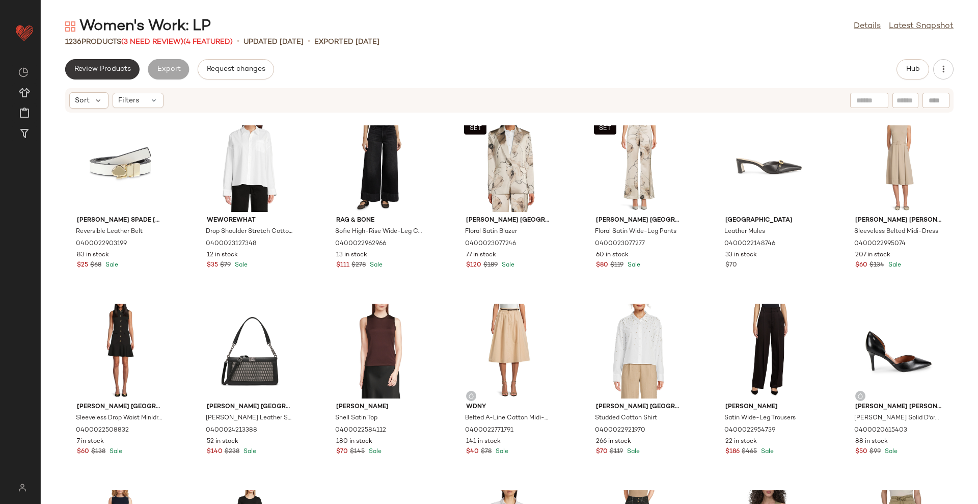
click at [91, 73] on span "Review Products" at bounding box center [102, 69] width 57 height 8
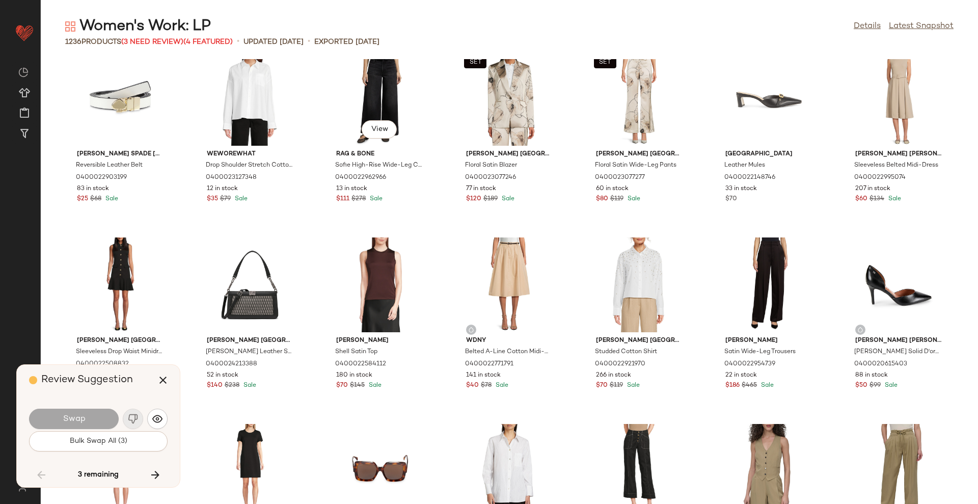
scroll to position [12681, 0]
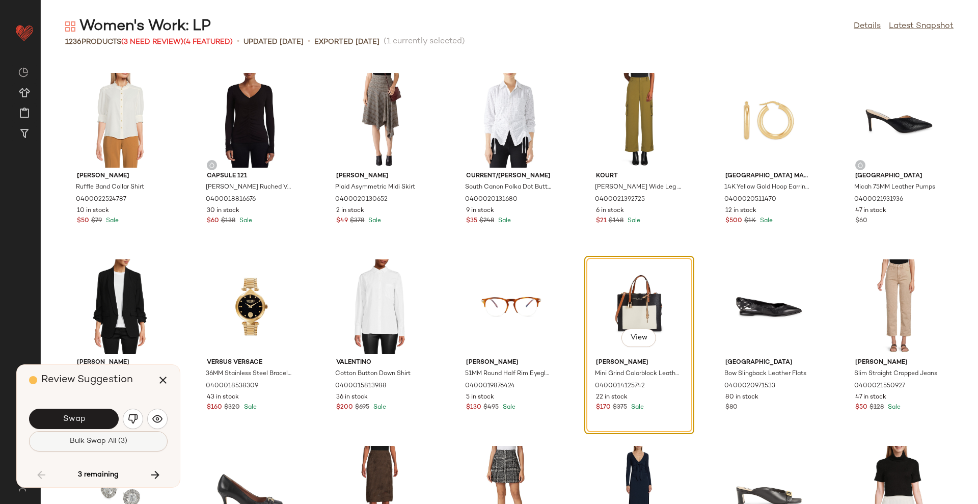
click at [115, 442] on span "Bulk Swap All (3)" at bounding box center [98, 441] width 58 height 8
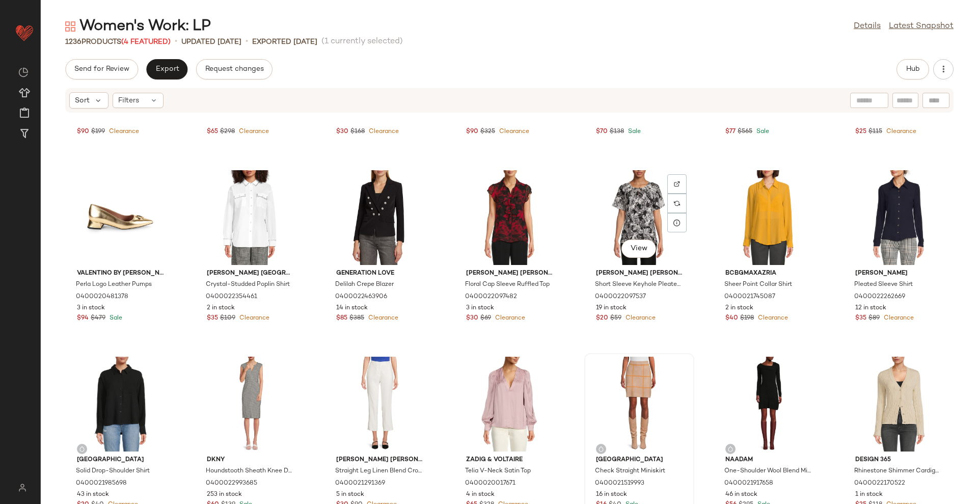
scroll to position [31231, 0]
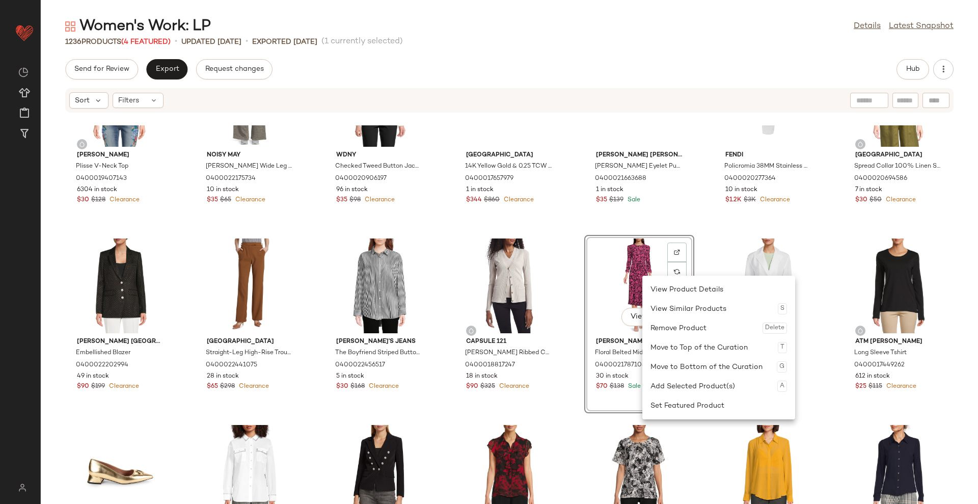
click at [708, 245] on div "Renee C. Plisse V-Neck Top 0400019407143 6304 in stock $30 $128 Clearance SET N…" at bounding box center [510, 314] width 938 height 379
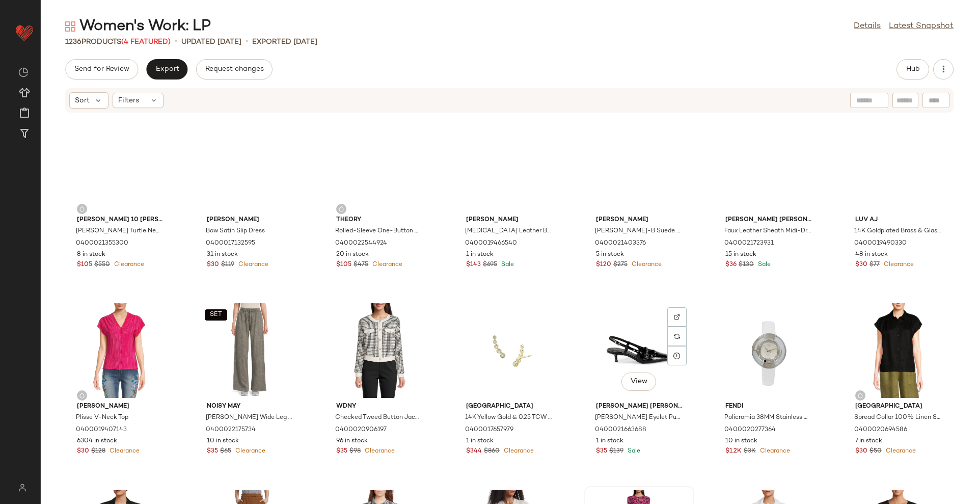
scroll to position [30976, 0]
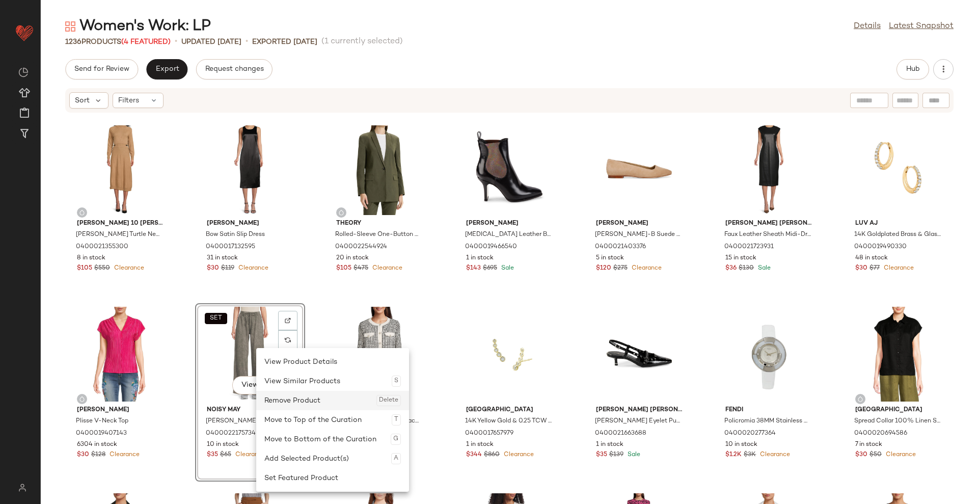
click at [292, 398] on div "Remove Product Delete" at bounding box center [332, 400] width 137 height 19
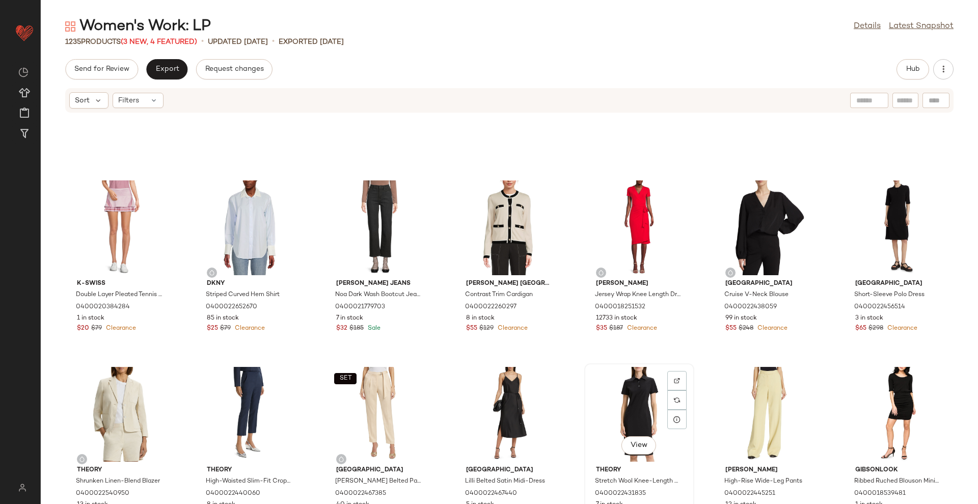
scroll to position [23333, 0]
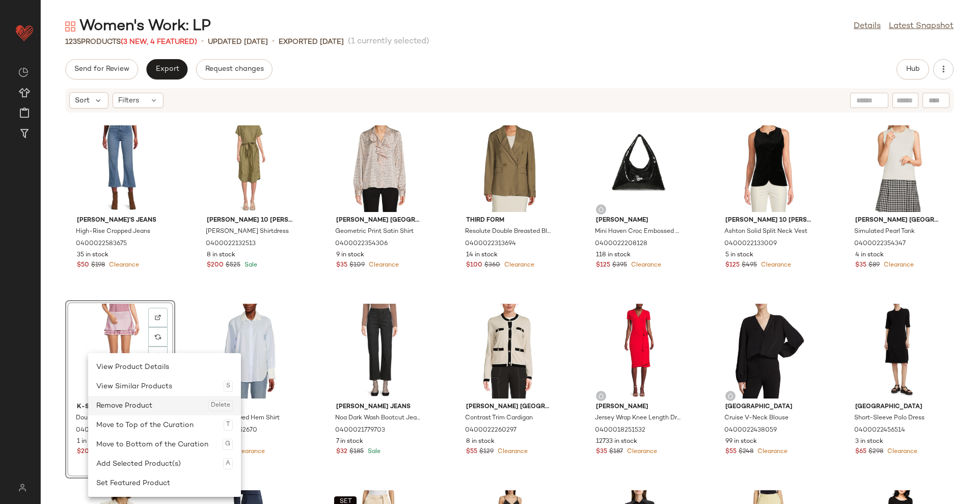
click at [135, 403] on div "Remove Product Delete" at bounding box center [164, 405] width 137 height 19
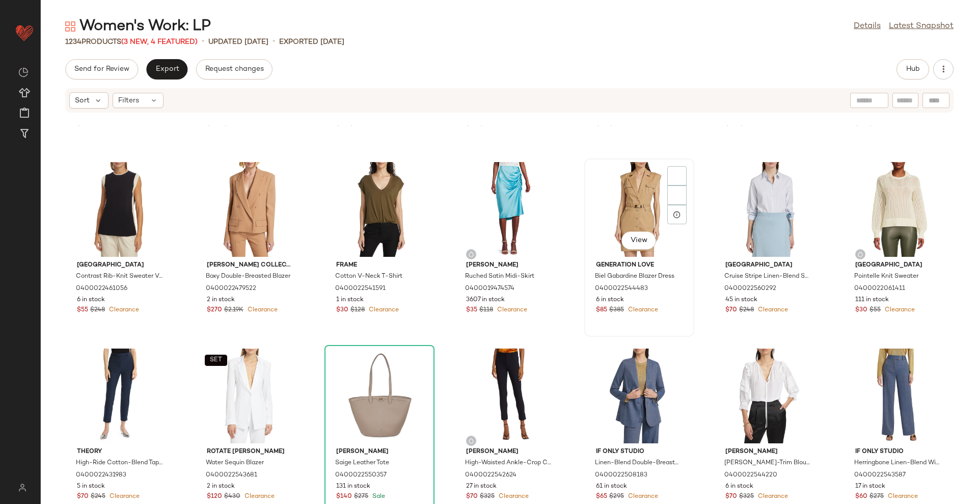
scroll to position [22887, 0]
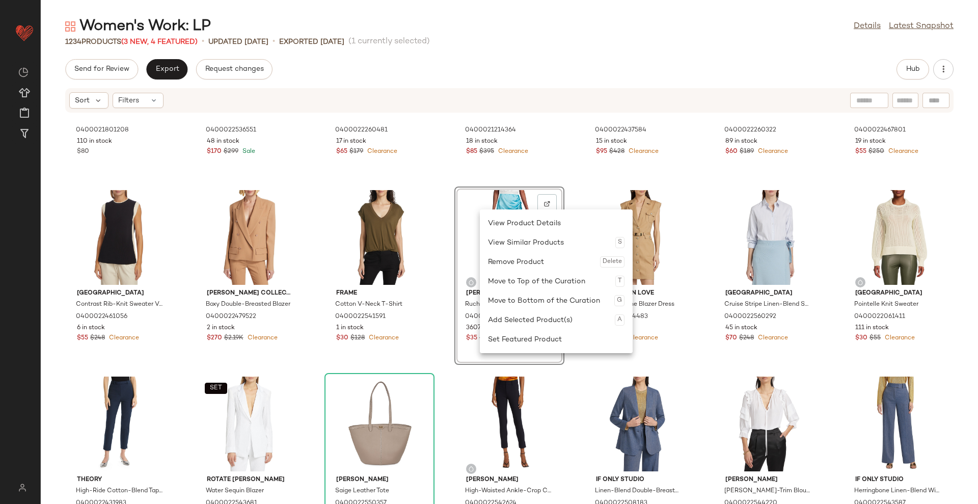
click at [510, 258] on div "Remove Product Delete" at bounding box center [556, 261] width 137 height 19
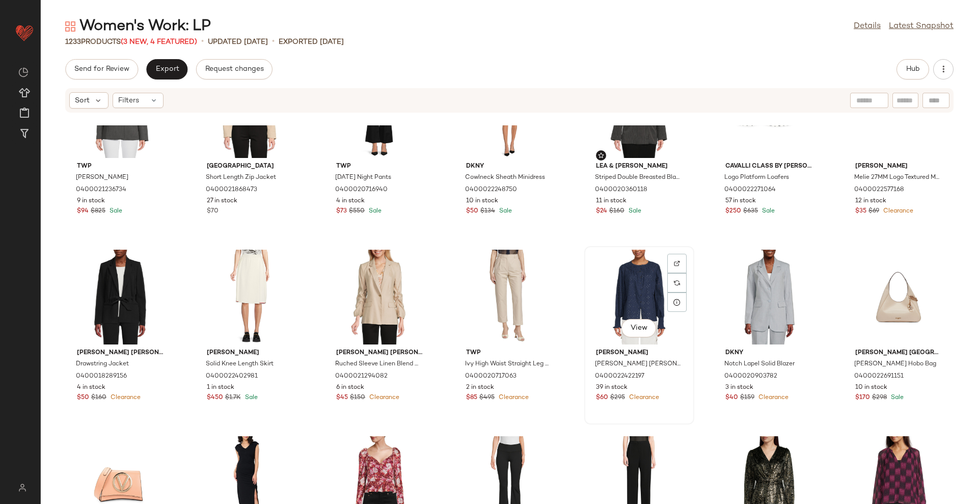
scroll to position [20531, 0]
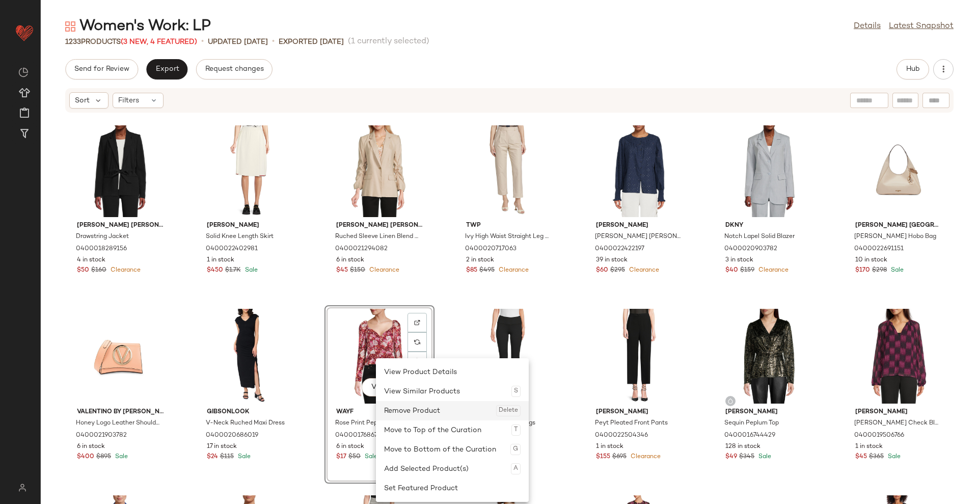
click at [417, 409] on div "Remove Product Delete" at bounding box center [452, 410] width 137 height 19
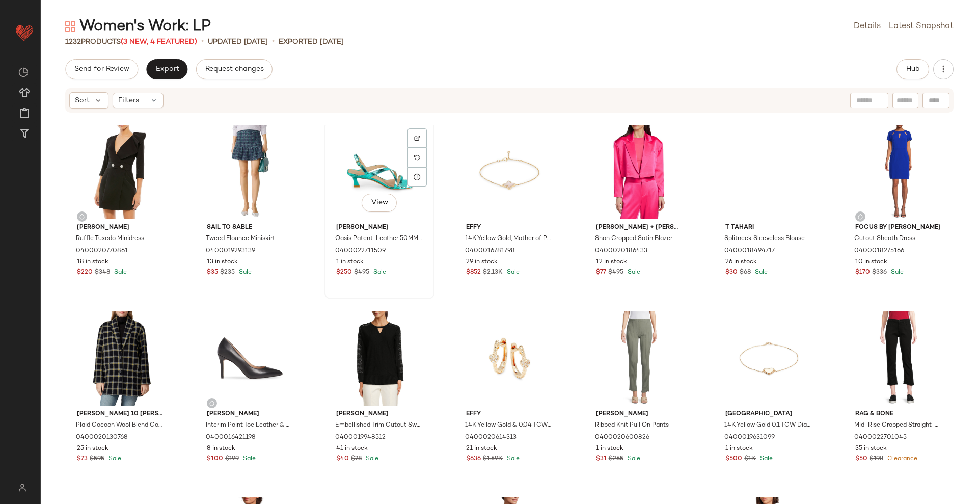
scroll to position [18365, 0]
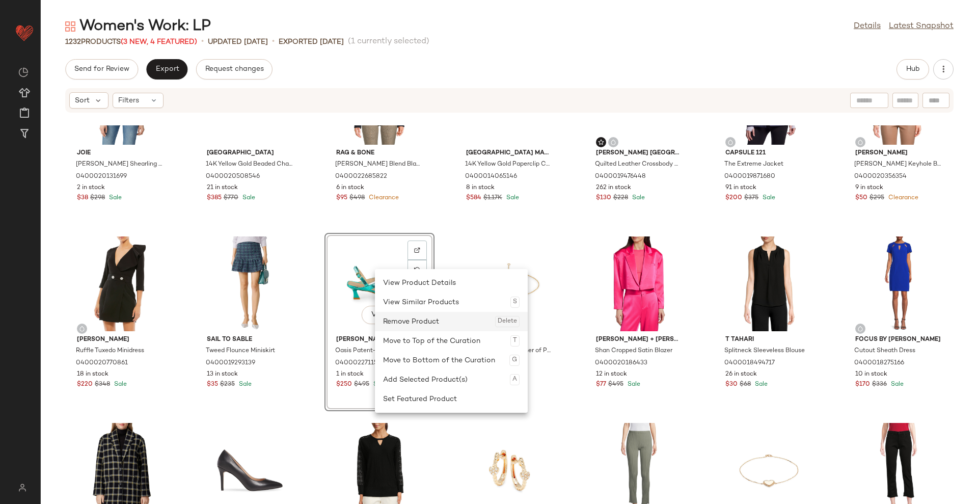
click at [406, 318] on div "Remove Product Delete" at bounding box center [451, 321] width 137 height 19
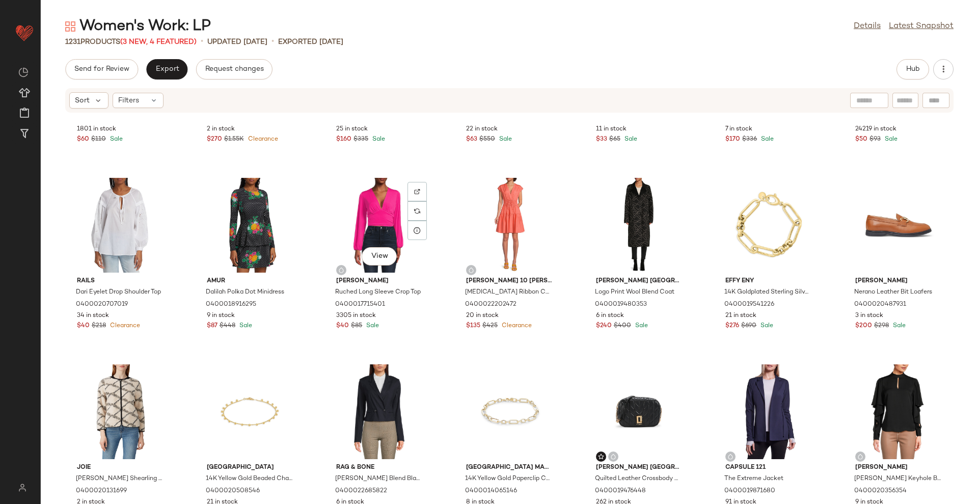
scroll to position [17983, 0]
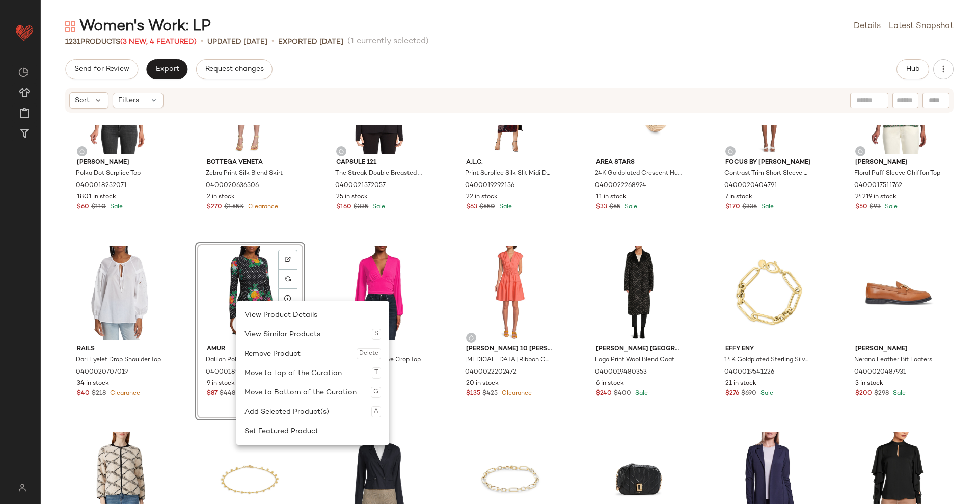
click at [705, 238] on div "Renee C. Polka Dot Surplice Top 0400018252071 1801 in stock $60 $110 Sale Botte…" at bounding box center [510, 314] width 938 height 379
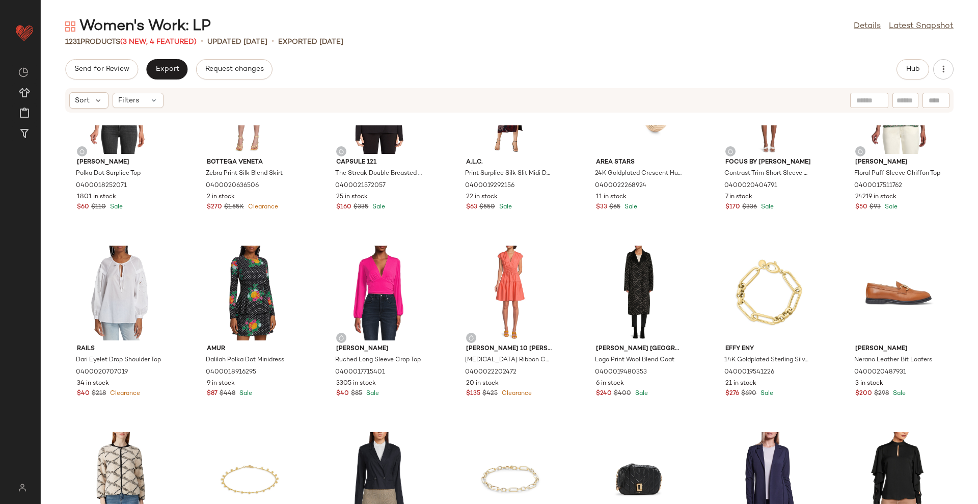
scroll to position [17728, 0]
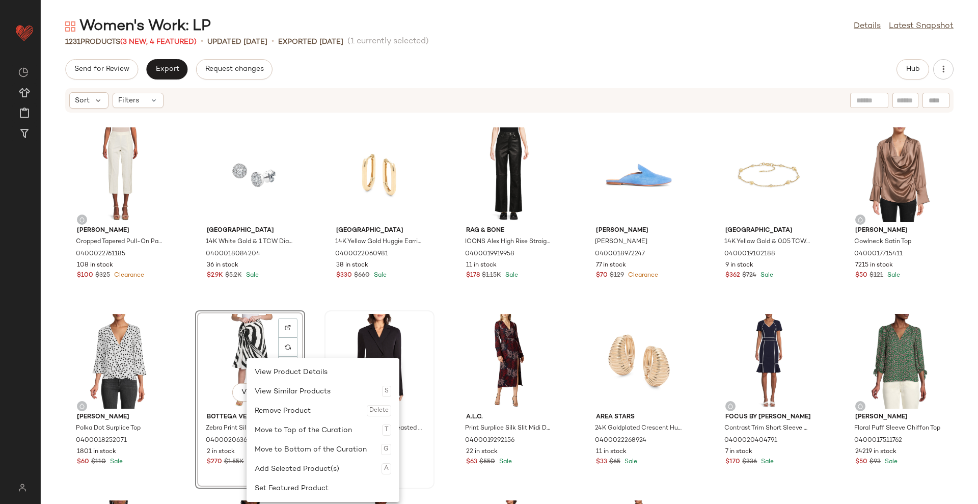
click at [309, 412] on div "Remove Product Delete" at bounding box center [323, 410] width 137 height 19
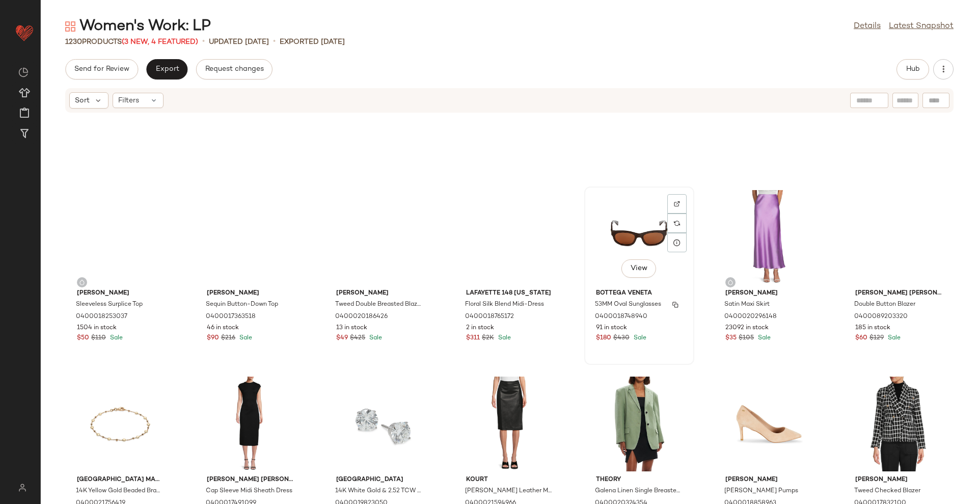
scroll to position [16836, 0]
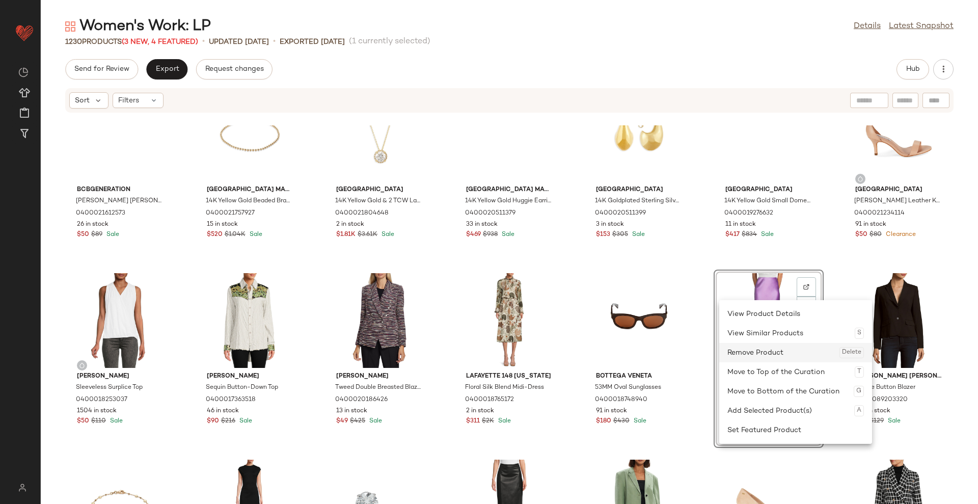
click at [758, 356] on div "Remove Product Delete" at bounding box center [796, 352] width 137 height 19
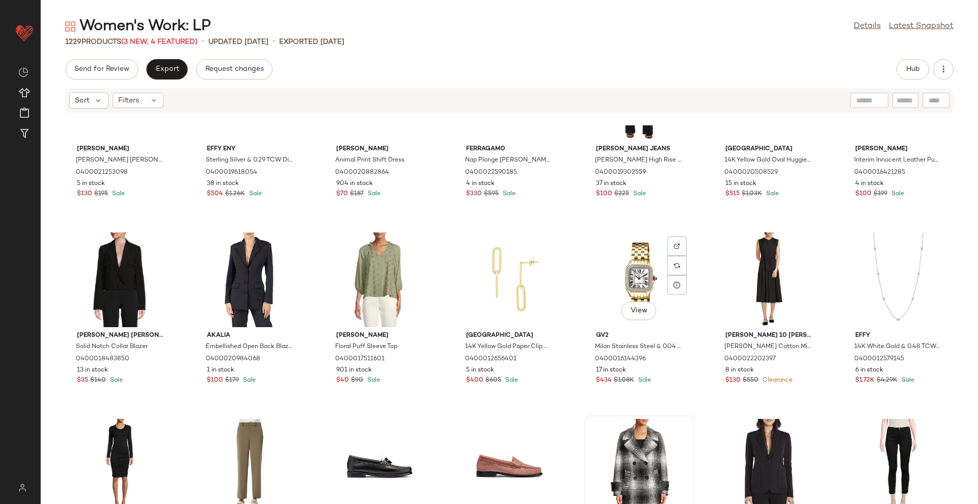
scroll to position [15817, 0]
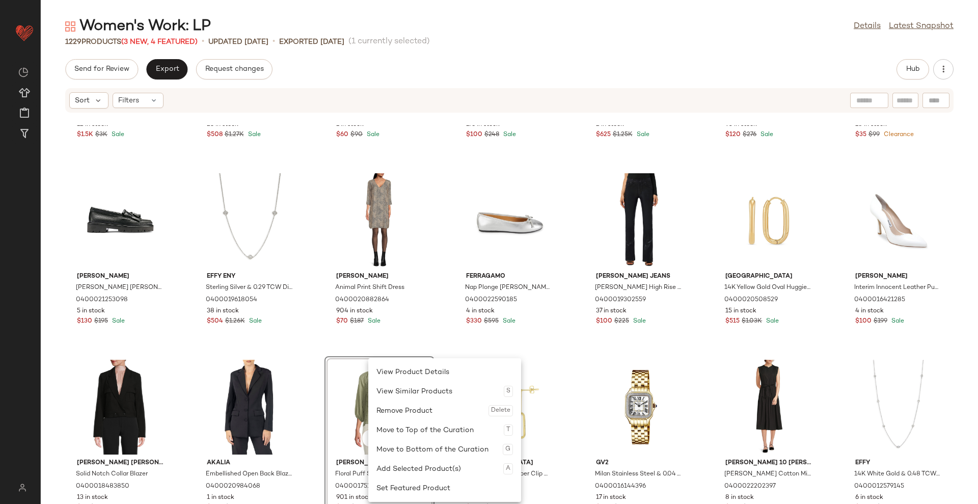
click at [573, 262] on div "Saks Fifth Avenue 14K Yellow Gold & 1 TCW Lab Grown Diamond Hoop Earrings 04000…" at bounding box center [510, 314] width 938 height 379
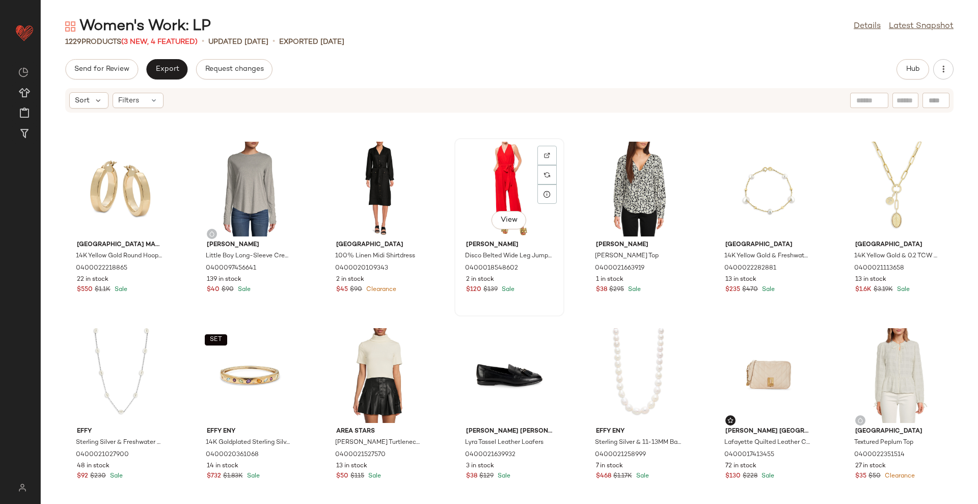
scroll to position [14289, 0]
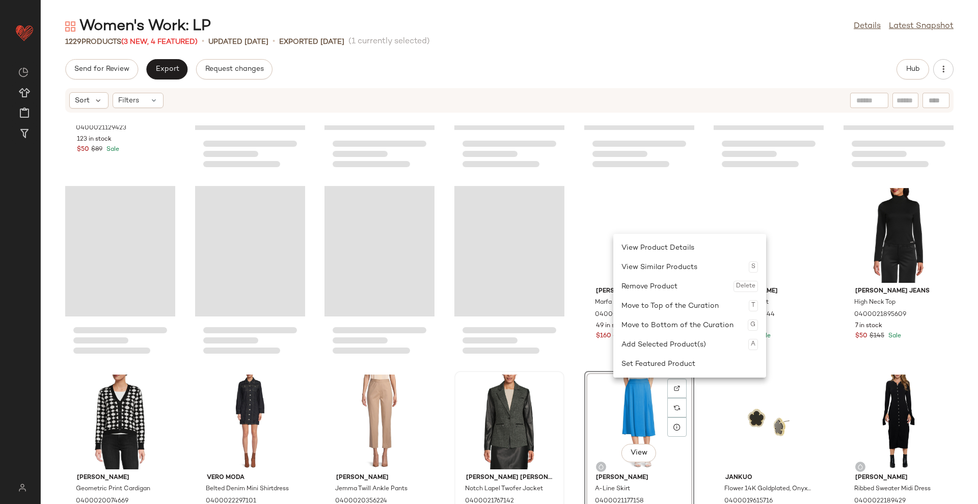
scroll to position [14034, 0]
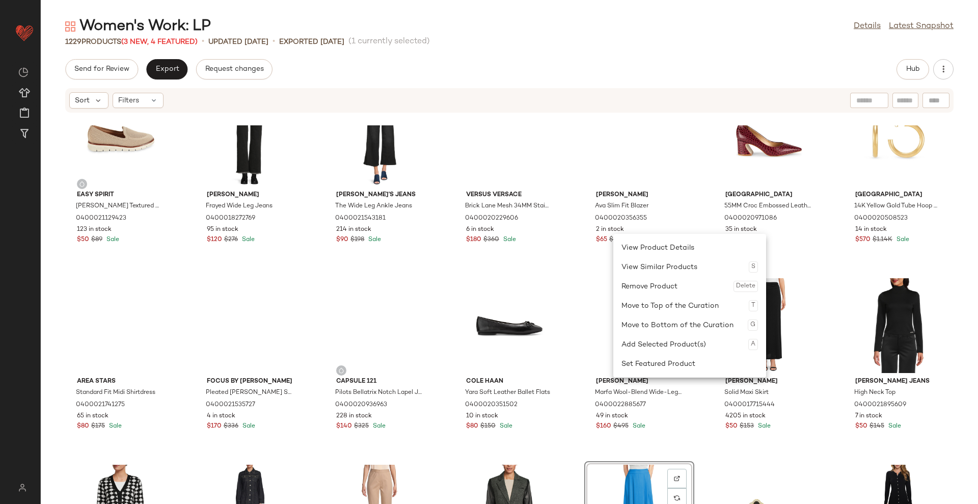
click at [566, 265] on div "Easy Spirit Vanessa Textured Slip On Sneakers 0400021129423 123 in stock $50 $8…" at bounding box center [510, 314] width 938 height 379
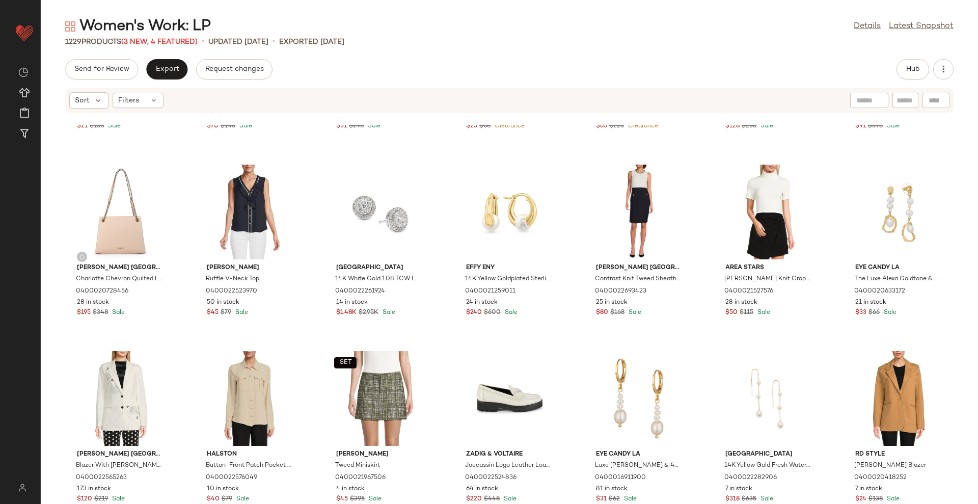
scroll to position [13333, 0]
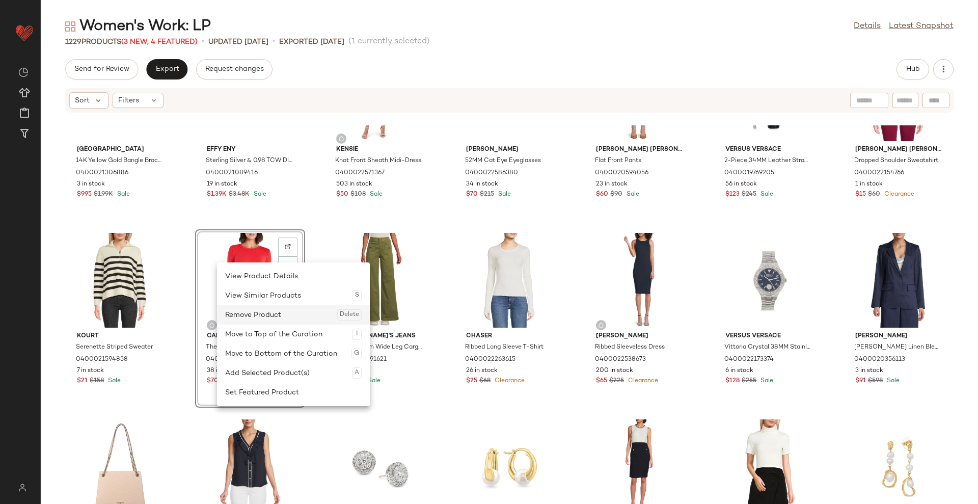
click at [266, 319] on div "Remove Product Delete" at bounding box center [293, 314] width 137 height 19
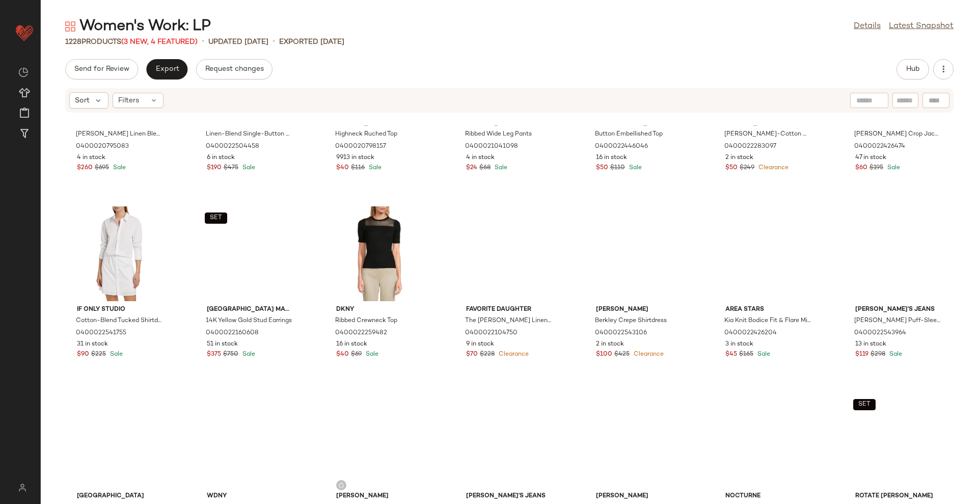
scroll to position [9066, 0]
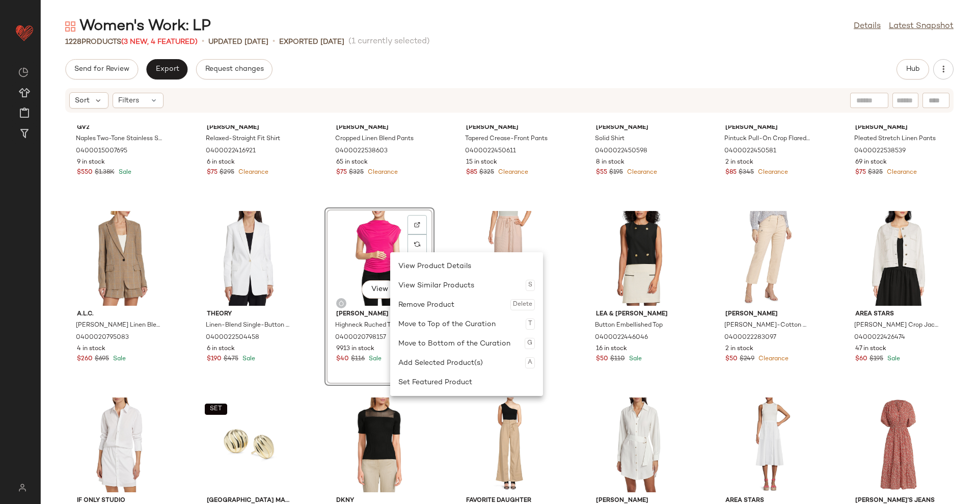
click at [439, 340] on div "Move to Bottom of the Curation G" at bounding box center [466, 343] width 137 height 19
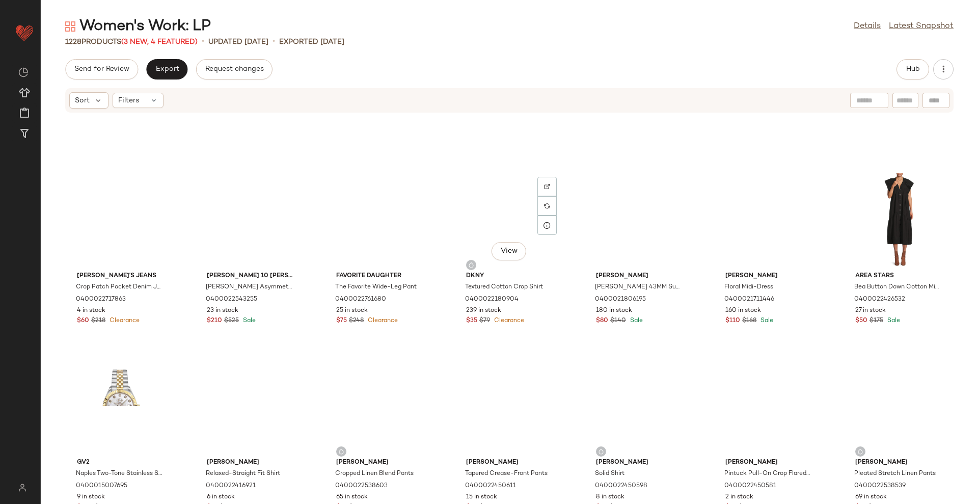
scroll to position [8620, 0]
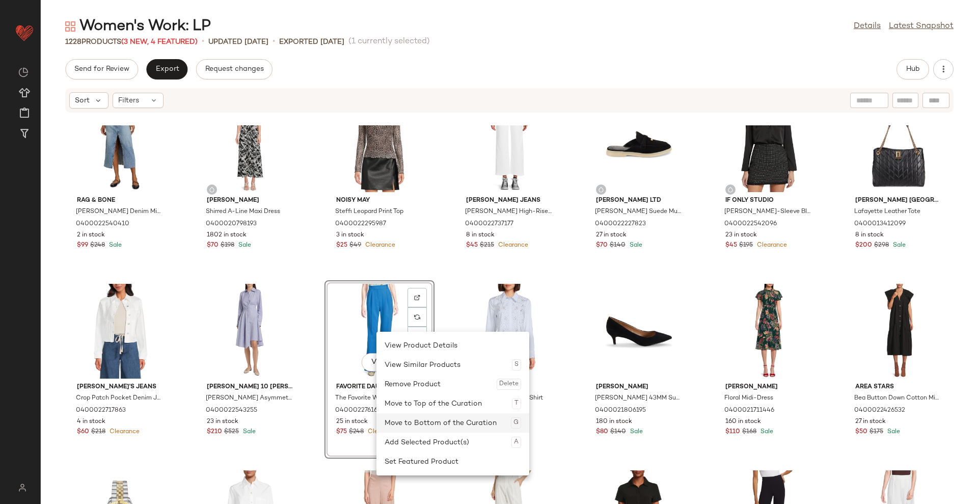
click at [463, 418] on div "Move to Bottom of the Curation G" at bounding box center [453, 422] width 137 height 19
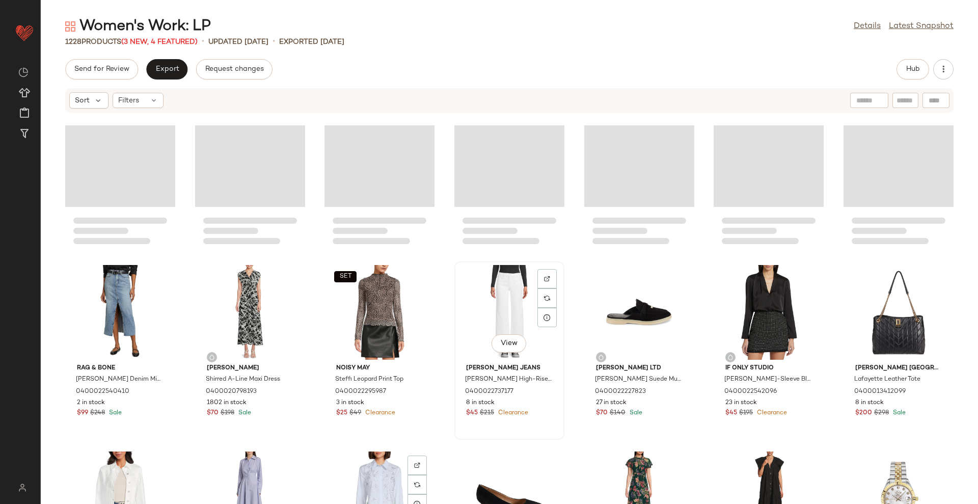
scroll to position [8429, 0]
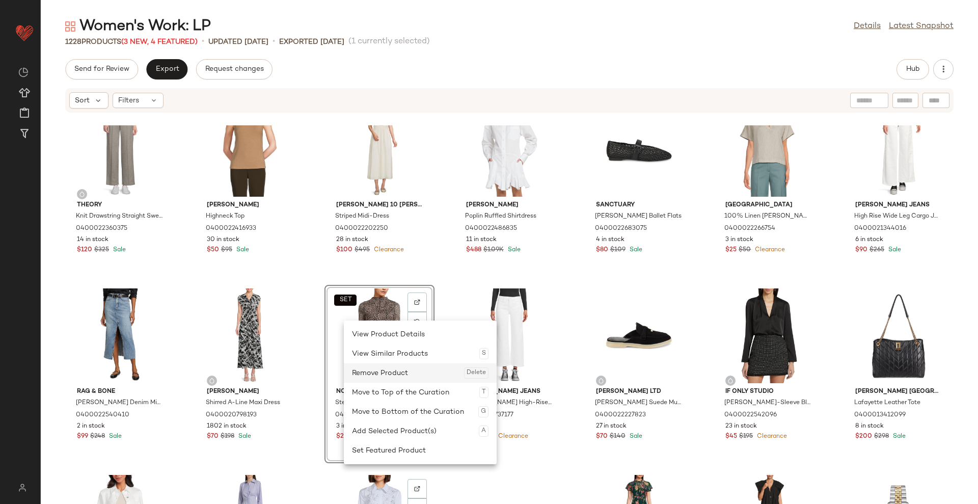
click at [392, 375] on div "Remove Product Delete" at bounding box center [420, 372] width 137 height 19
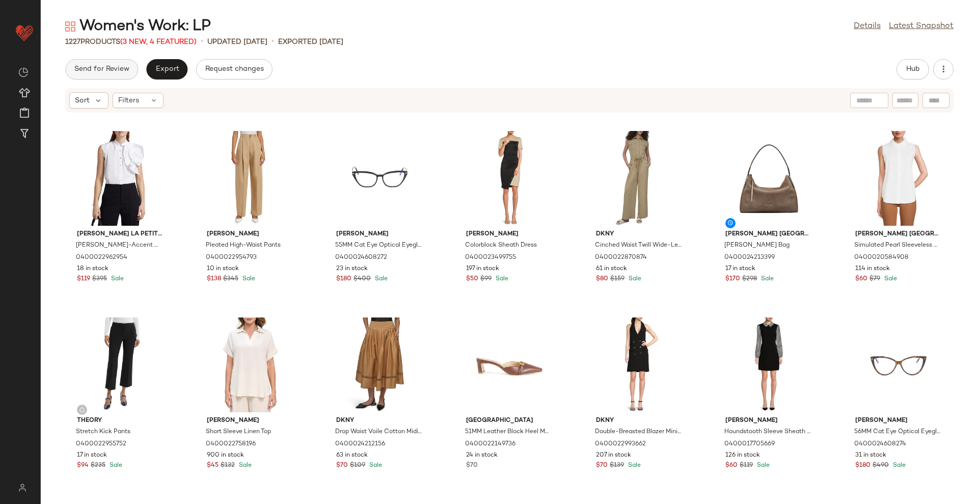
click at [96, 65] on span "Send for Review" at bounding box center [102, 69] width 56 height 8
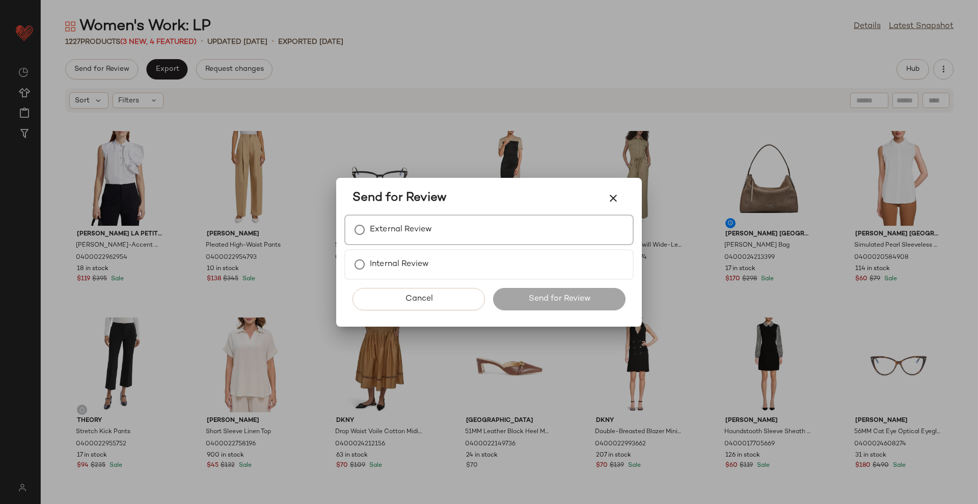
click at [387, 230] on label "External Review" at bounding box center [401, 230] width 62 height 20
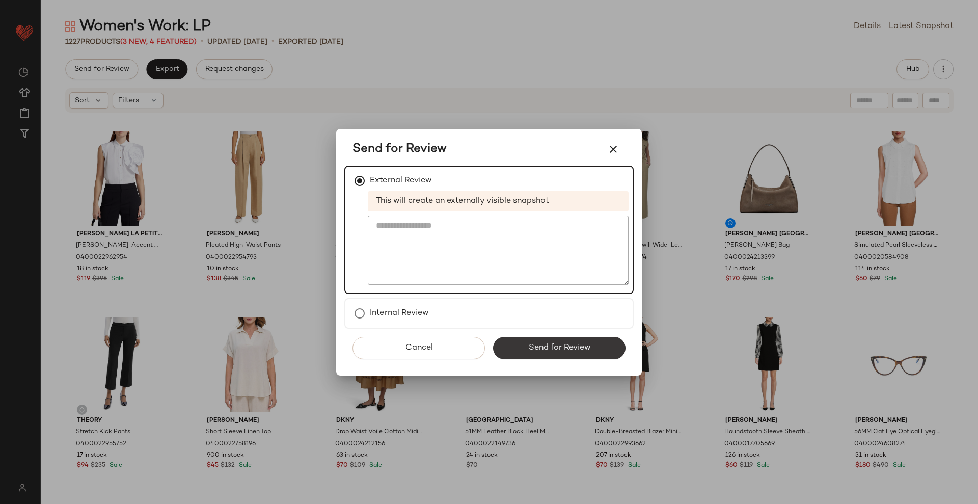
click at [560, 341] on button "Send for Review" at bounding box center [559, 348] width 132 height 22
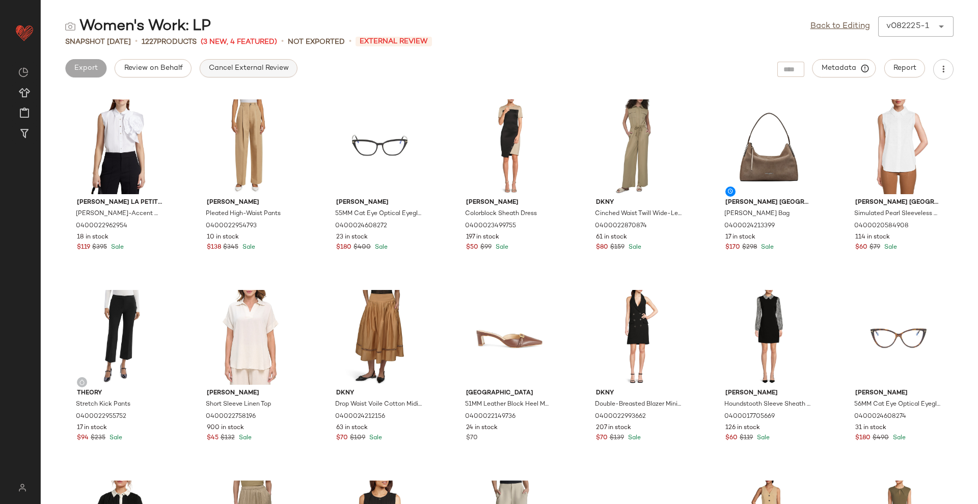
click at [285, 72] on span "Cancel External Review" at bounding box center [248, 68] width 81 height 8
click at [164, 63] on button "Export" at bounding box center [166, 68] width 41 height 18
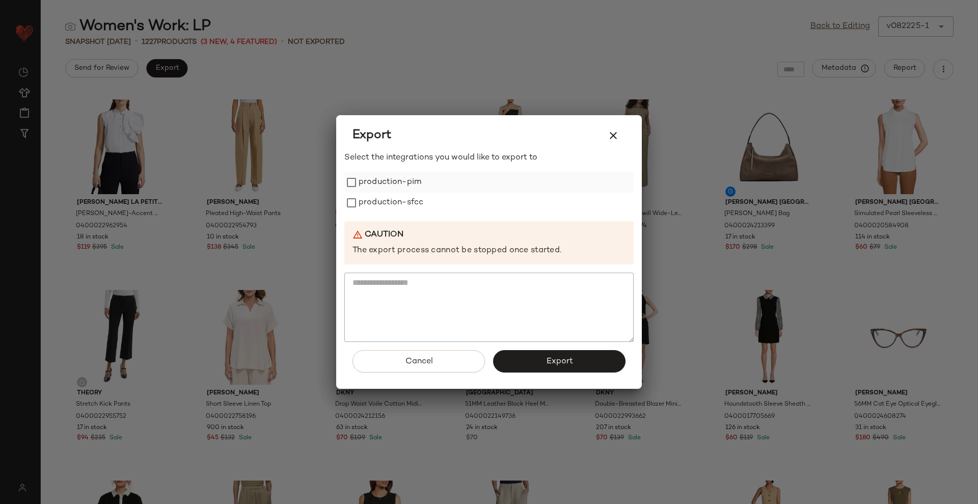
click at [393, 183] on label "production-pim" at bounding box center [390, 182] width 63 height 20
click at [394, 206] on label "production-sfcc" at bounding box center [391, 203] width 65 height 20
click at [564, 363] on span "Export" at bounding box center [559, 362] width 27 height 10
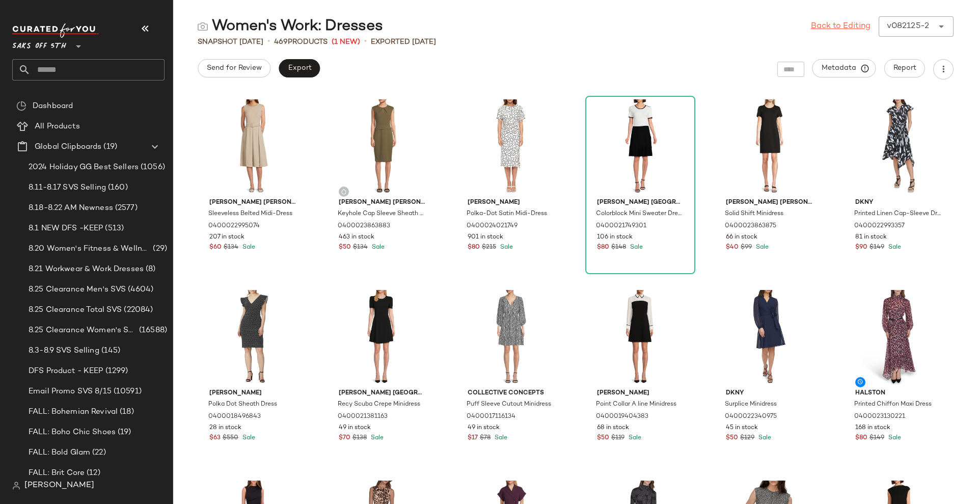
click at [817, 26] on link "Back to Editing" at bounding box center [841, 26] width 60 height 12
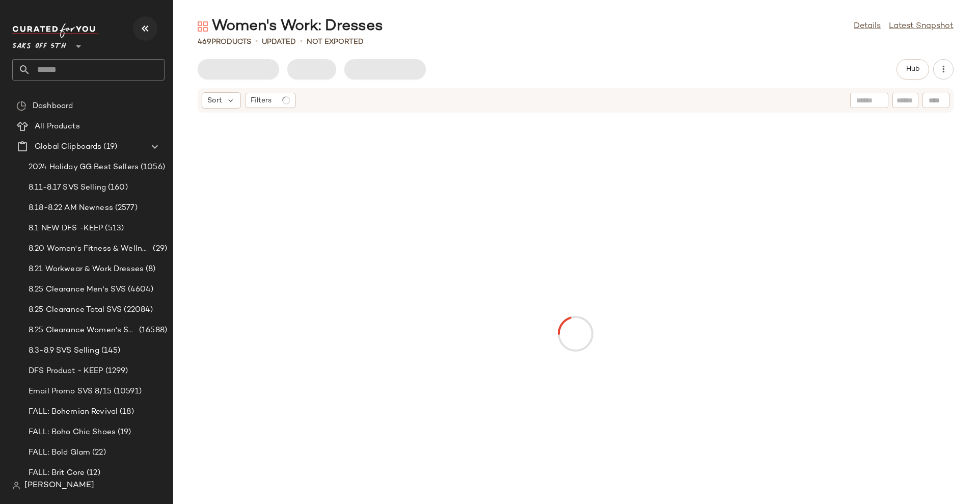
click at [140, 27] on icon "button" at bounding box center [145, 28] width 12 height 12
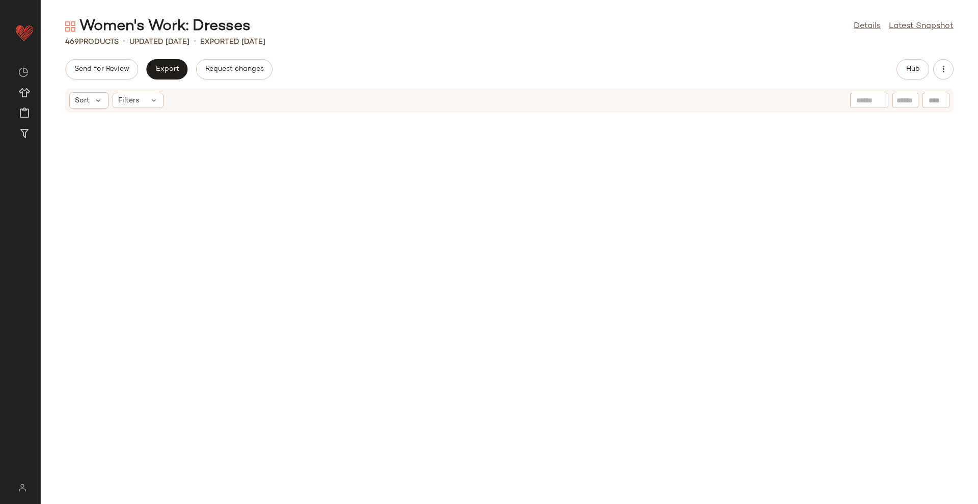
scroll to position [12118, 0]
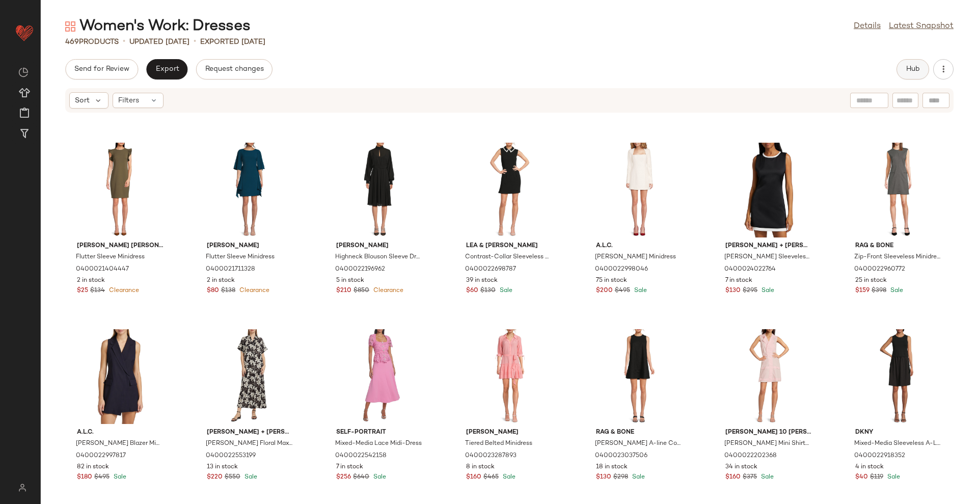
click at [906, 73] on span "Hub" at bounding box center [913, 69] width 14 height 8
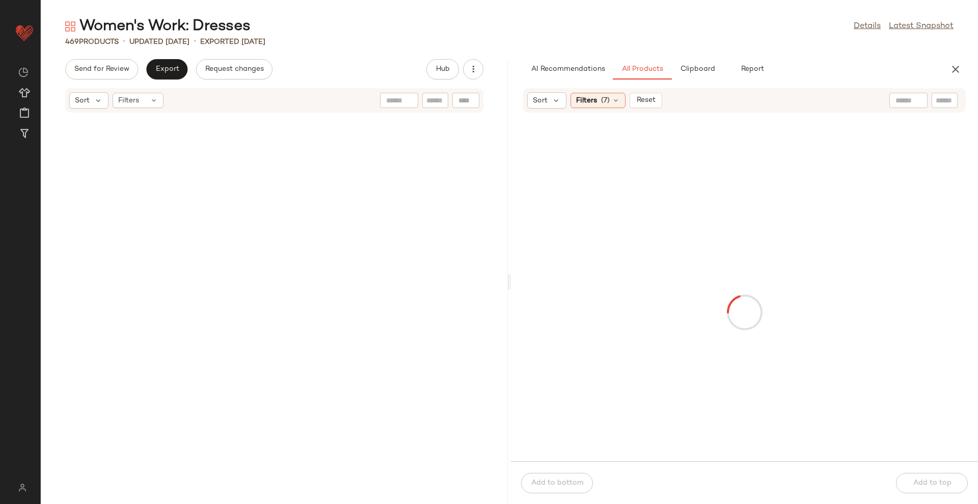
scroll to position [27973, 0]
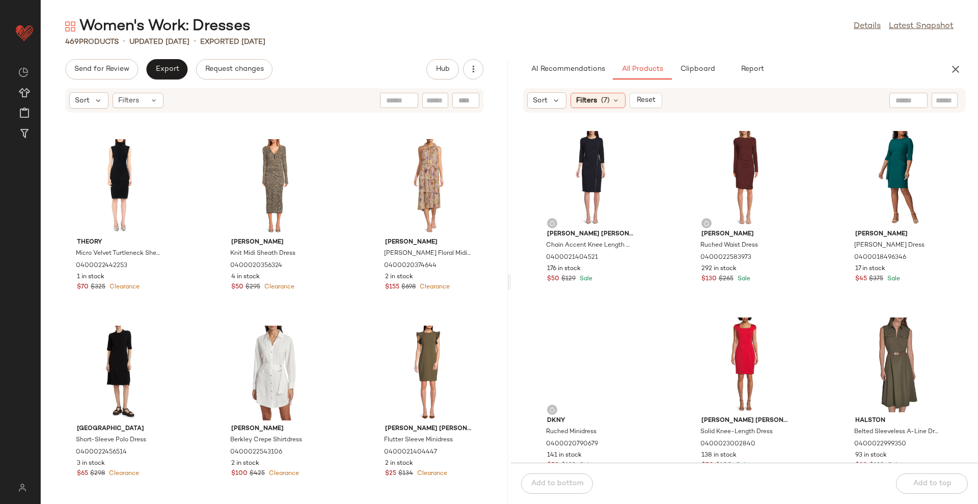
click at [967, 71] on div "AI Recommendations All Products Clipboard Report" at bounding box center [744, 69] width 467 height 20
click at [960, 76] on button "button" at bounding box center [956, 69] width 20 height 20
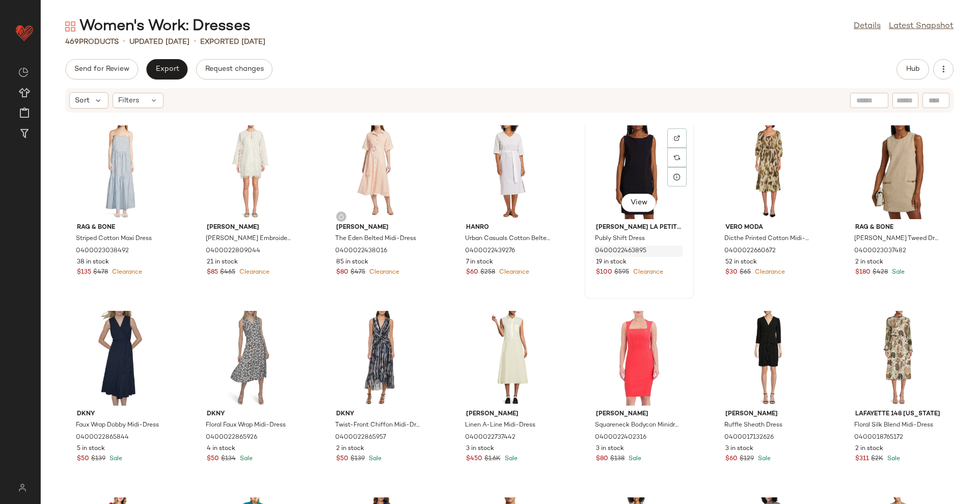
scroll to position [10908, 0]
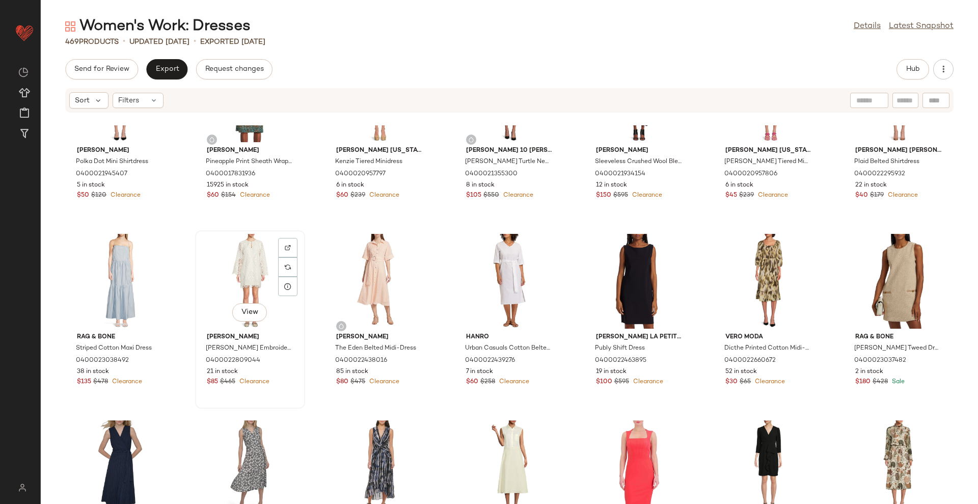
drag, startPoint x: 263, startPoint y: 245, endPoint x: 257, endPoint y: 255, distance: 11.6
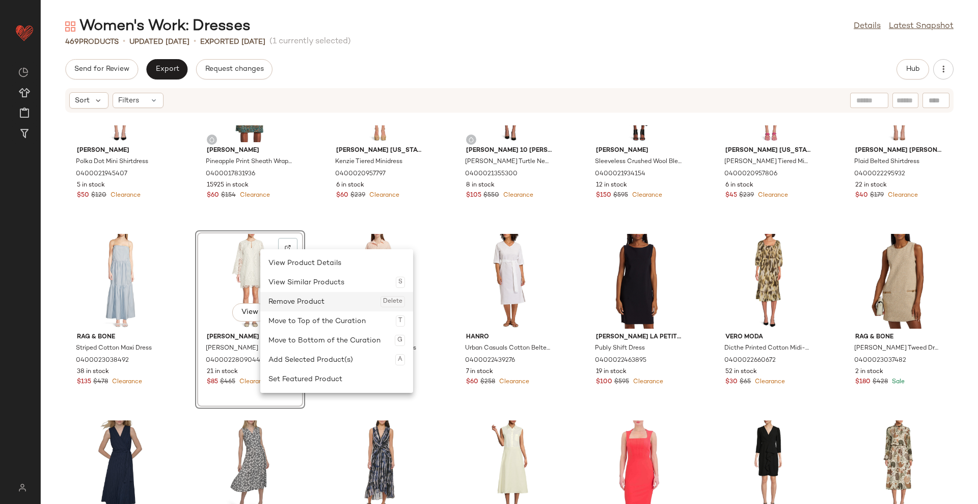
click at [300, 304] on div "Remove Product Delete" at bounding box center [337, 301] width 137 height 19
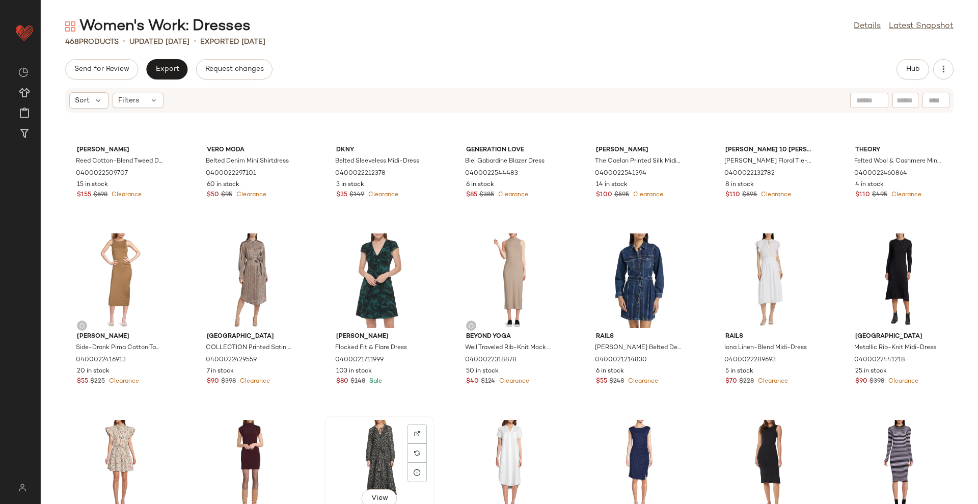
scroll to position [10335, 0]
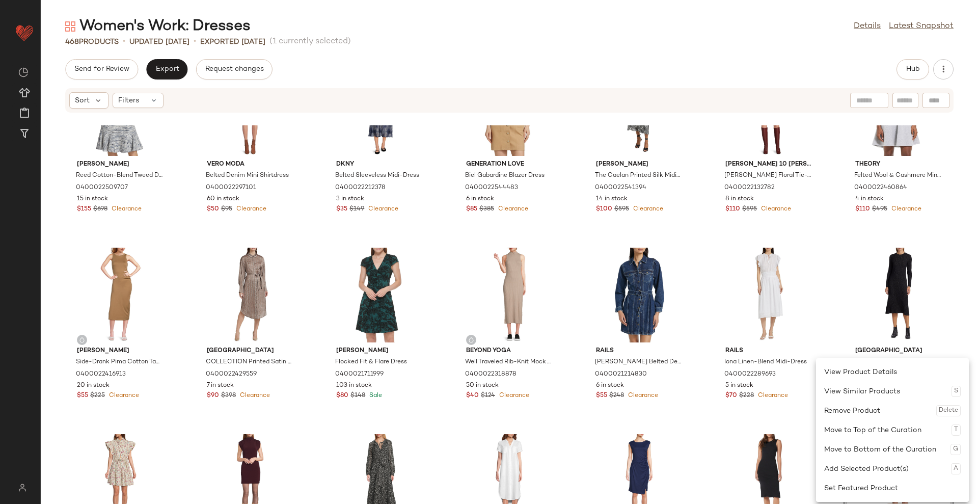
click at [966, 282] on div "[PERSON_NAME] Cotton-Blend Tweed Dress 0400022509707 15 in stock $155 $698 Clea…" at bounding box center [510, 314] width 938 height 379
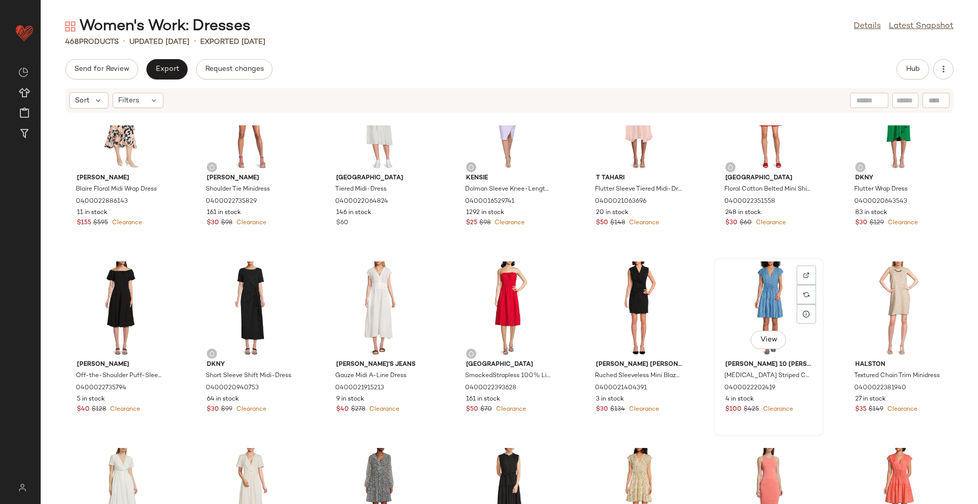
scroll to position [9634, 0]
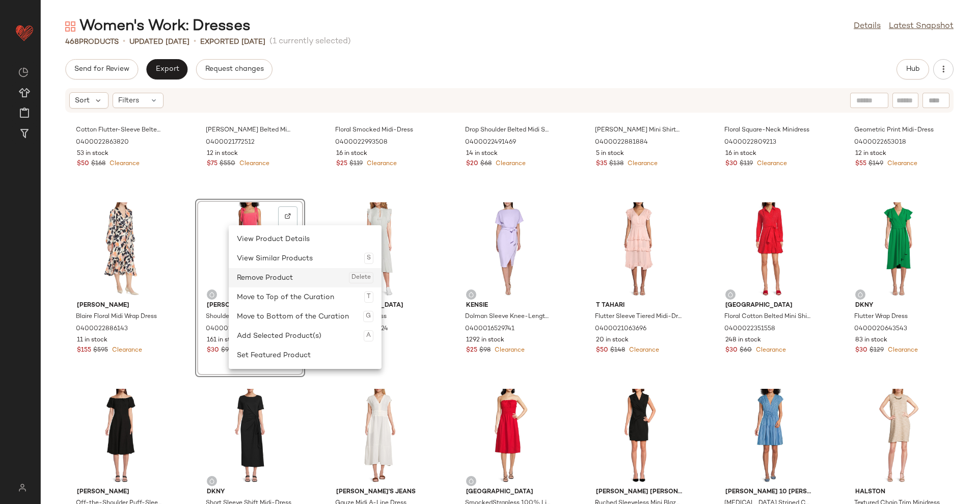
click at [253, 274] on div "Remove Product Delete" at bounding box center [305, 277] width 137 height 19
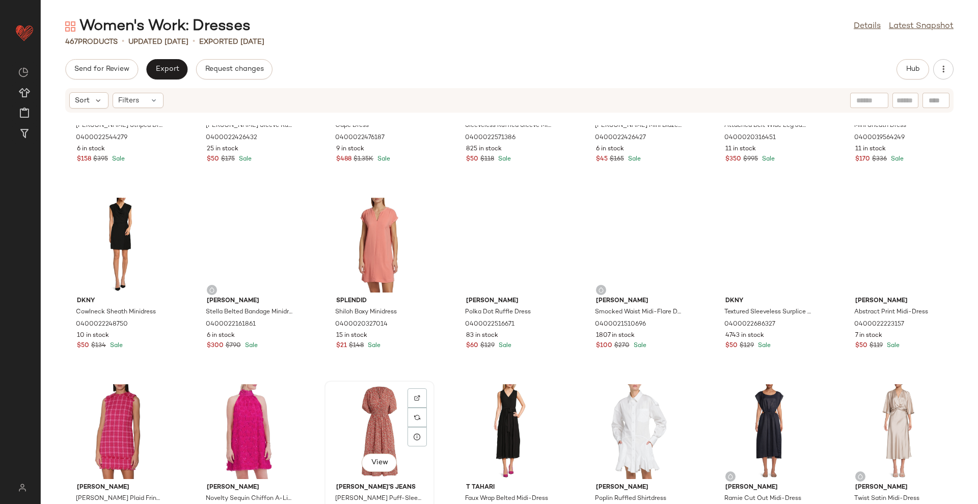
scroll to position [6641, 0]
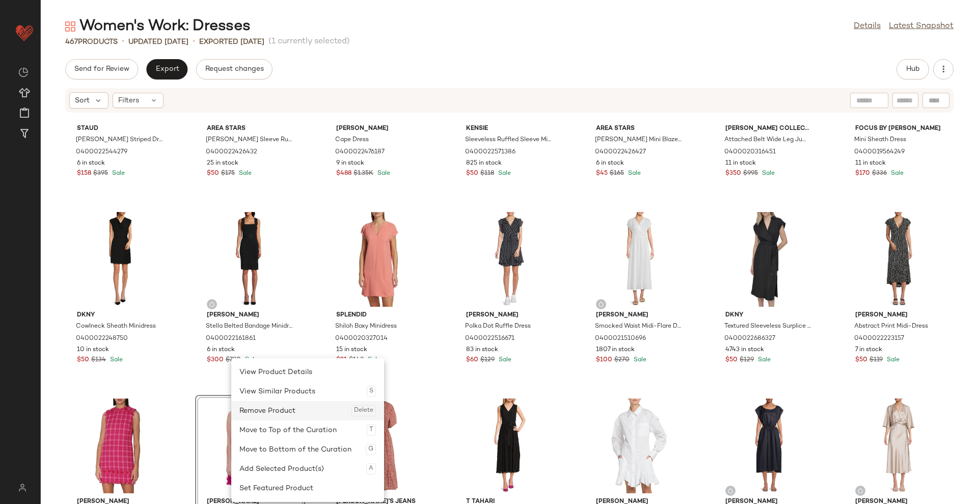
click at [255, 413] on div "Remove Product Delete" at bounding box center [307, 410] width 137 height 19
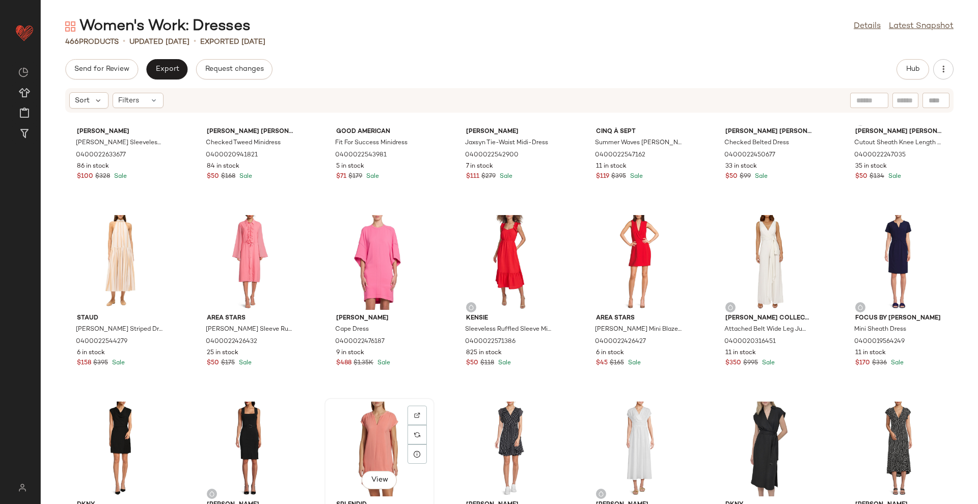
scroll to position [6450, 0]
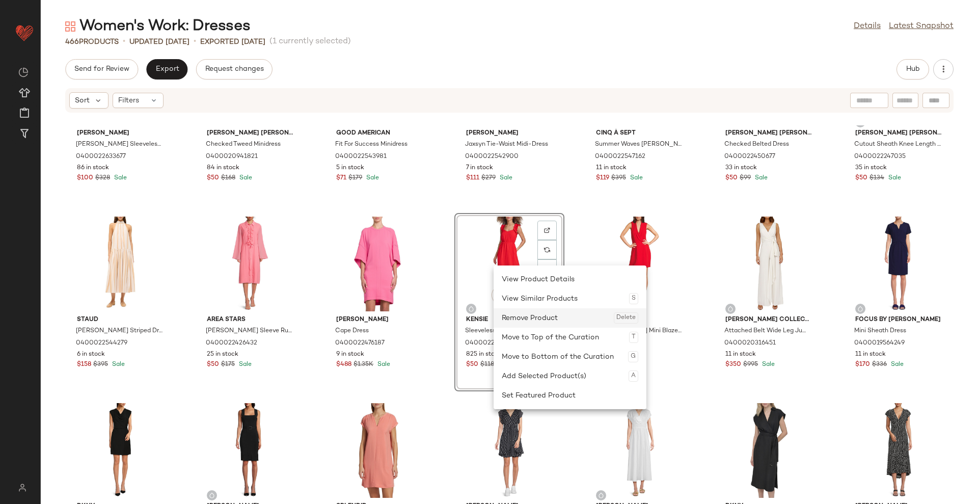
click at [532, 317] on div "Remove Product Delete" at bounding box center [570, 317] width 137 height 19
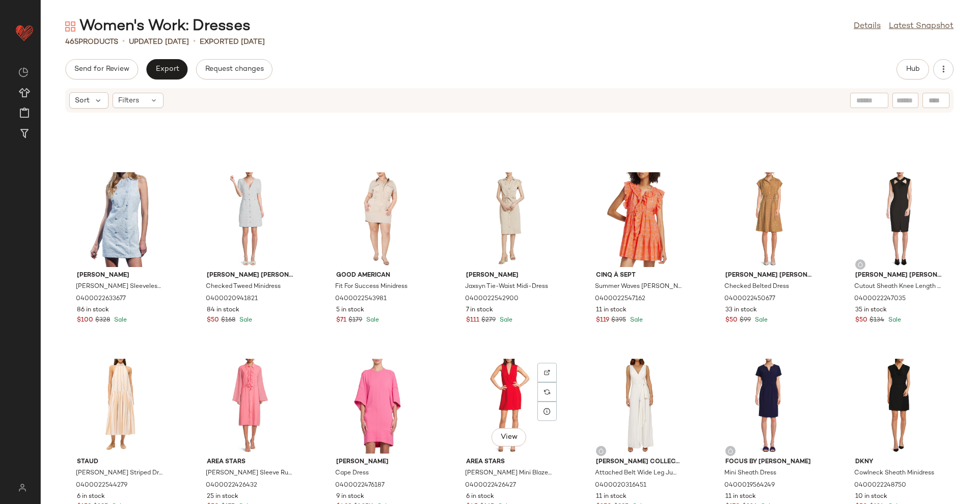
scroll to position [6259, 0]
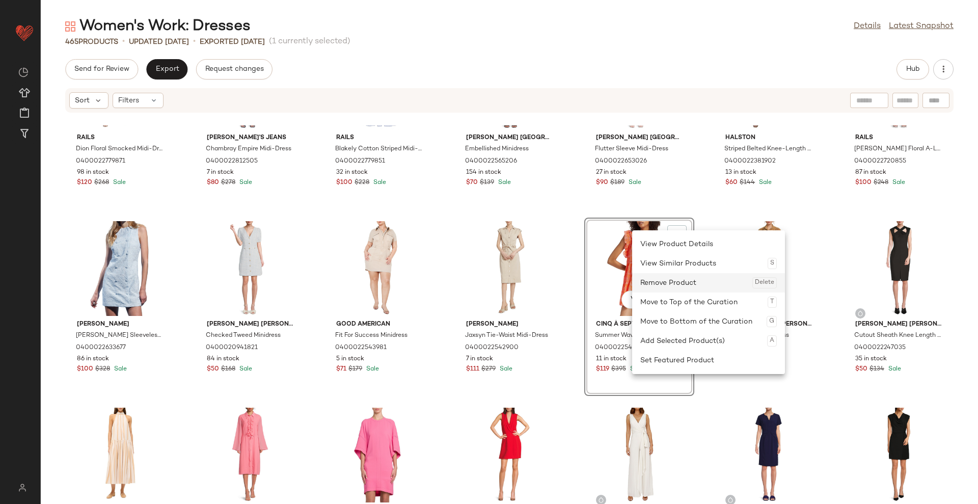
click at [656, 276] on div "Remove Product Delete" at bounding box center [708, 282] width 137 height 19
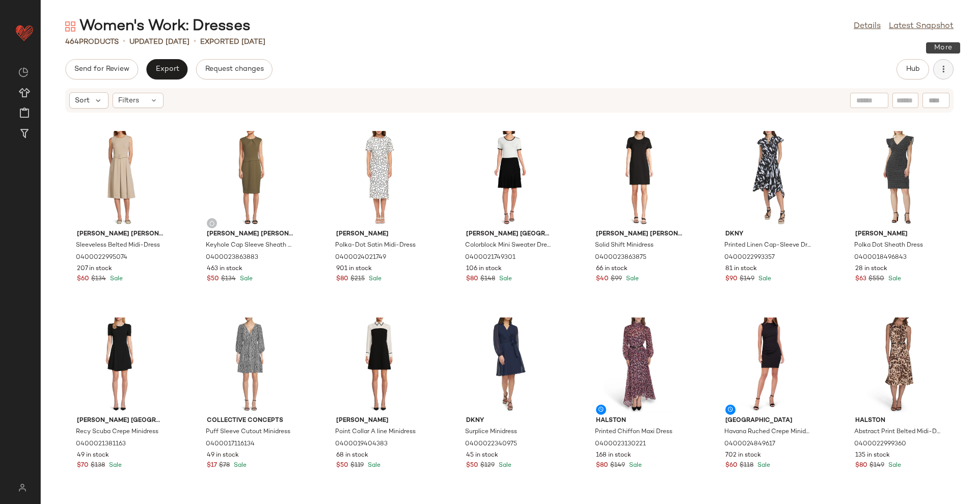
click at [940, 71] on icon "button" at bounding box center [944, 69] width 10 height 10
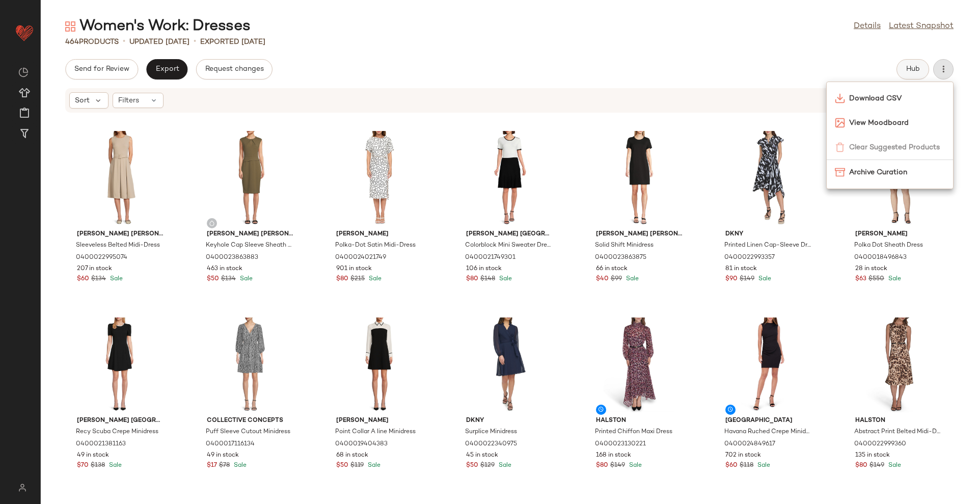
click at [908, 73] on span "Hub" at bounding box center [913, 69] width 14 height 8
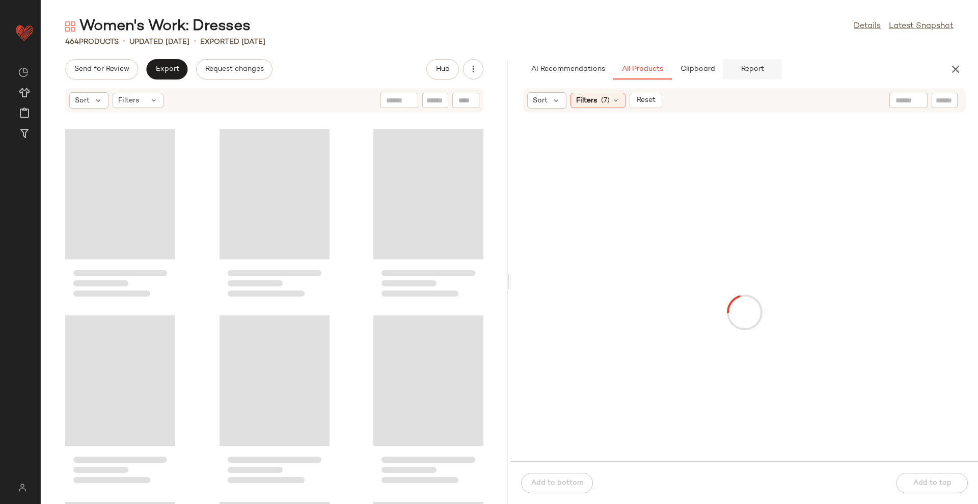
click at [743, 70] on span "Report" at bounding box center [752, 69] width 23 height 8
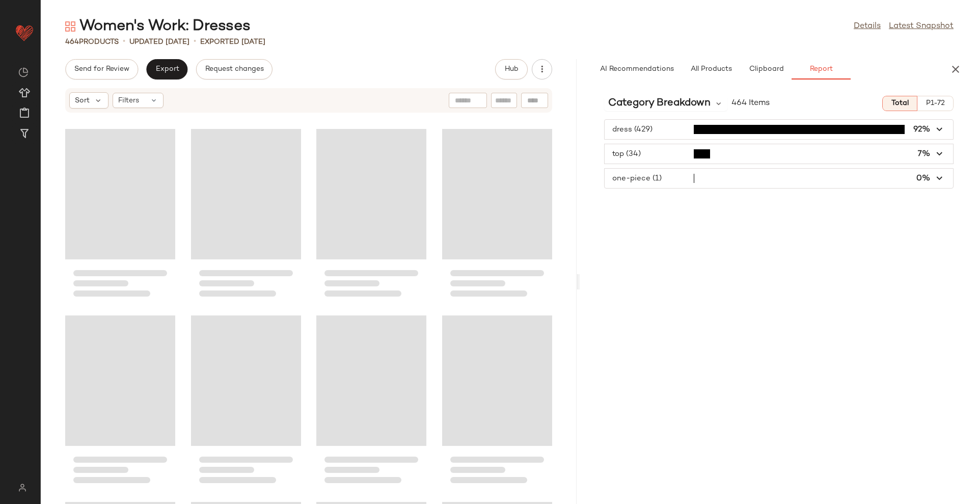
drag, startPoint x: 509, startPoint y: 282, endPoint x: 579, endPoint y: 269, distance: 72.0
click at [579, 269] on div "Women's Work: Dresses Details Latest Snapshot 464 Products • updated Aug 22nd •…" at bounding box center [510, 260] width 938 height 488
click at [700, 178] on span "button" at bounding box center [779, 178] width 349 height 19
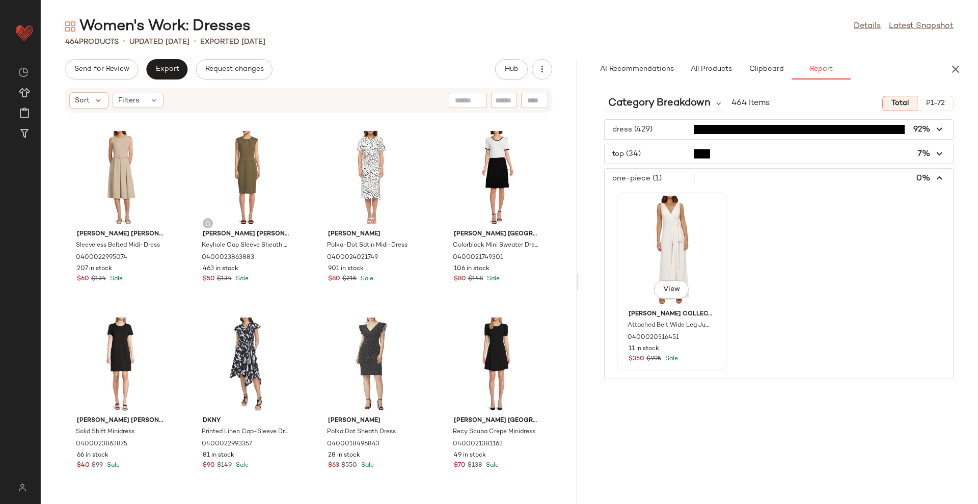
click at [672, 223] on div "View" at bounding box center [672, 251] width 103 height 110
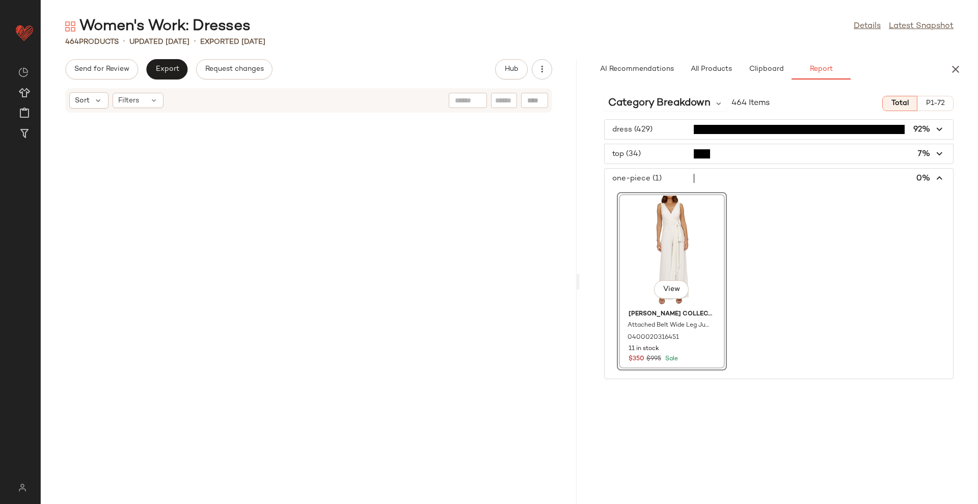
scroll to position [11376, 0]
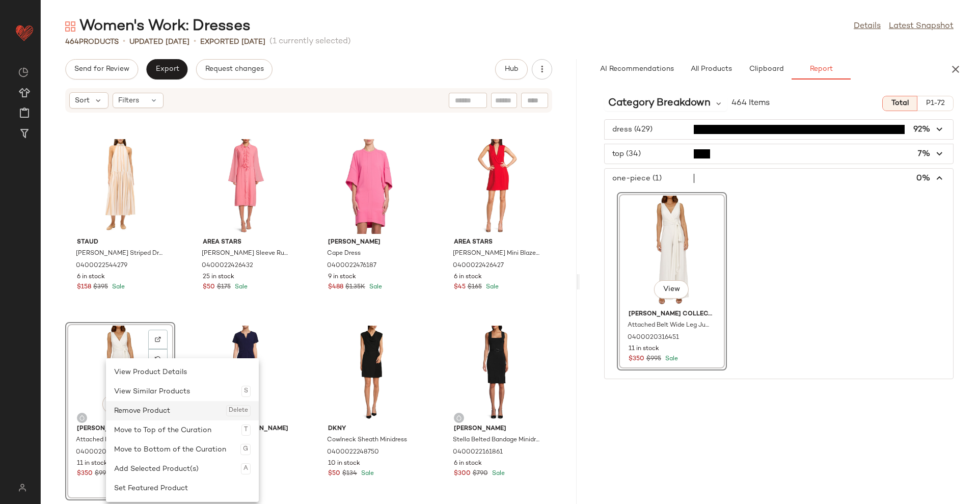
click at [139, 411] on div "Remove Product Delete" at bounding box center [182, 410] width 137 height 19
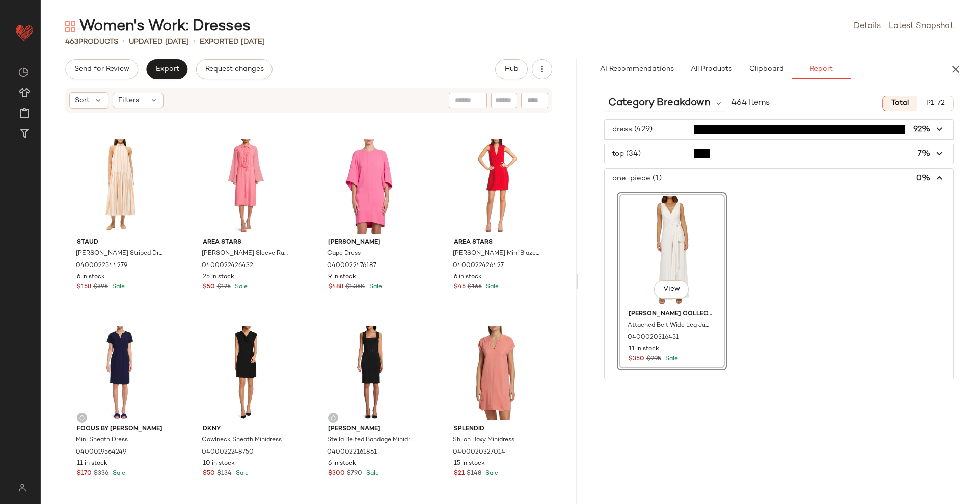
click at [735, 159] on span "button" at bounding box center [779, 153] width 349 height 19
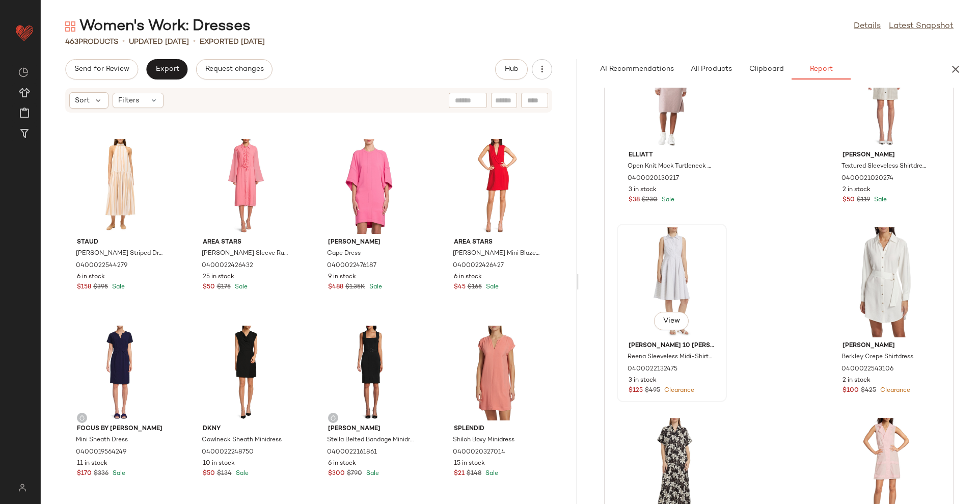
scroll to position [2924, 0]
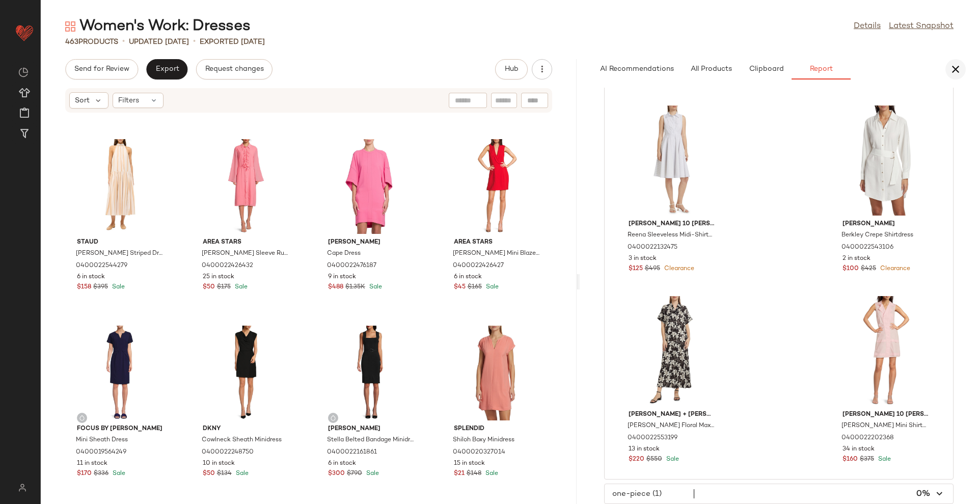
click at [954, 67] on icon "button" at bounding box center [956, 69] width 12 height 12
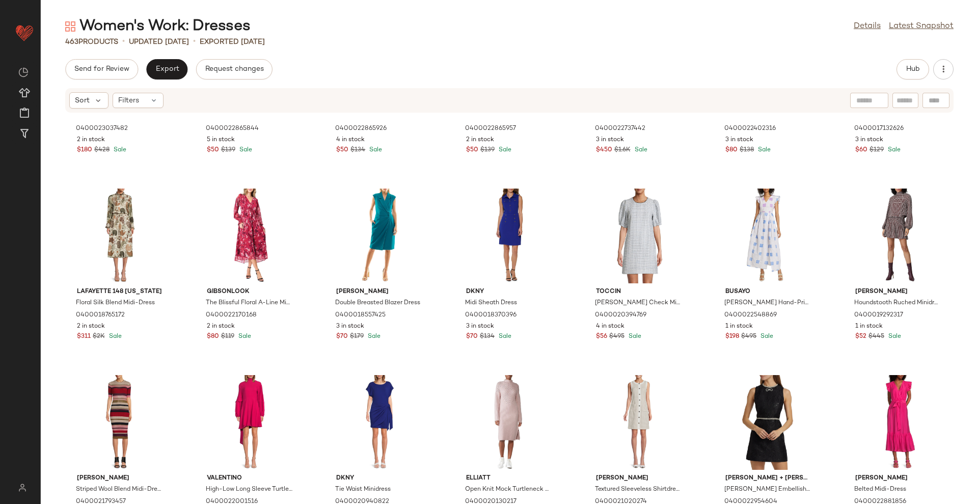
scroll to position [10994, 0]
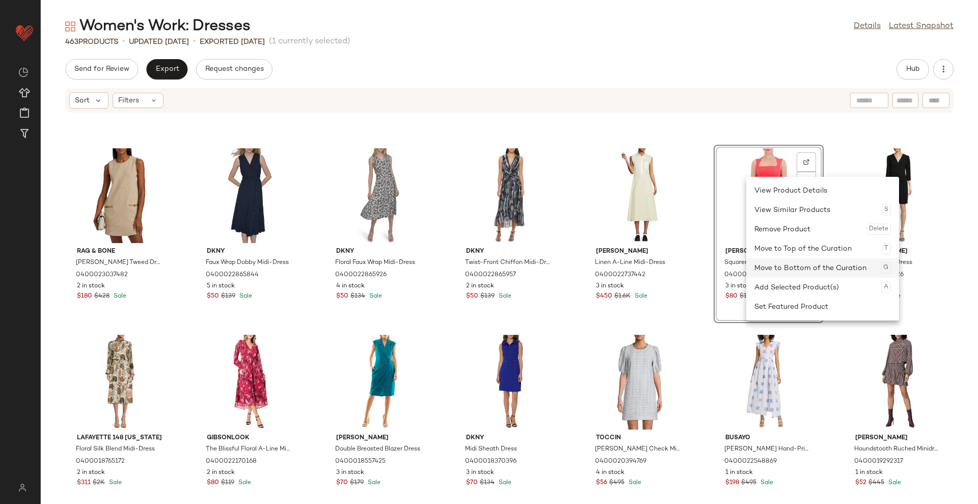
click at [796, 266] on div "Move to Bottom of the Curation G" at bounding box center [823, 267] width 137 height 19
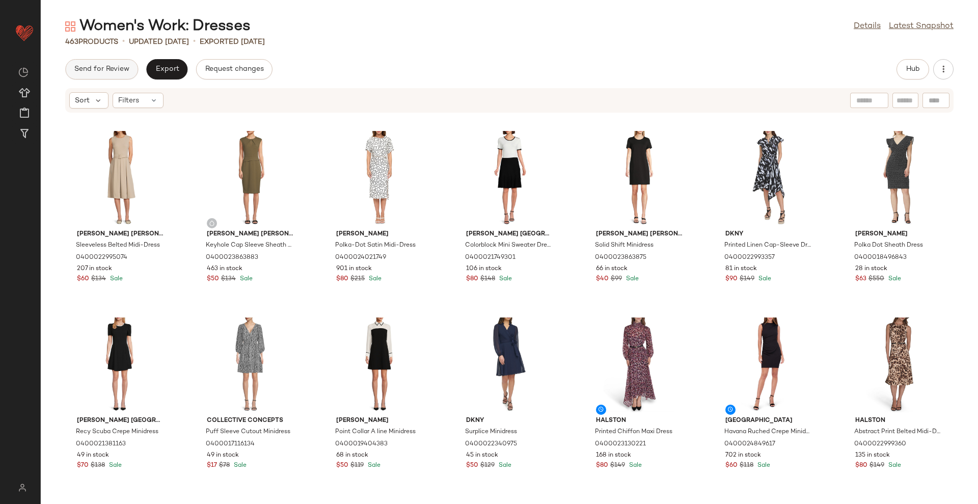
click at [93, 63] on button "Send for Review" at bounding box center [101, 69] width 73 height 20
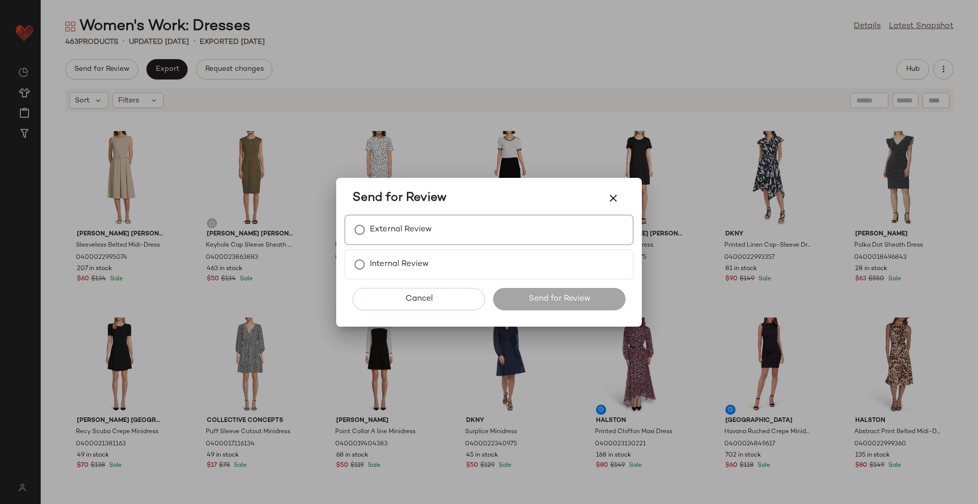
click at [425, 226] on label "External Review" at bounding box center [401, 230] width 62 height 20
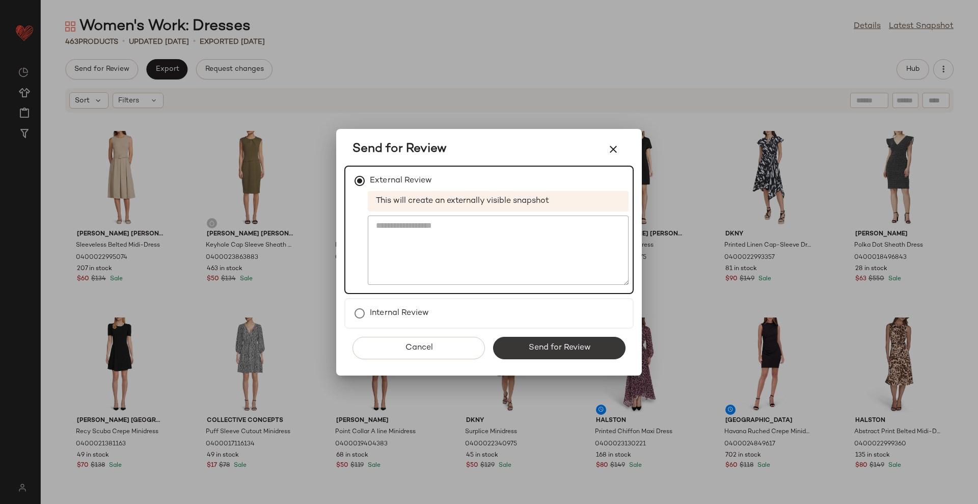
click at [564, 343] on span "Send for Review" at bounding box center [559, 348] width 63 height 10
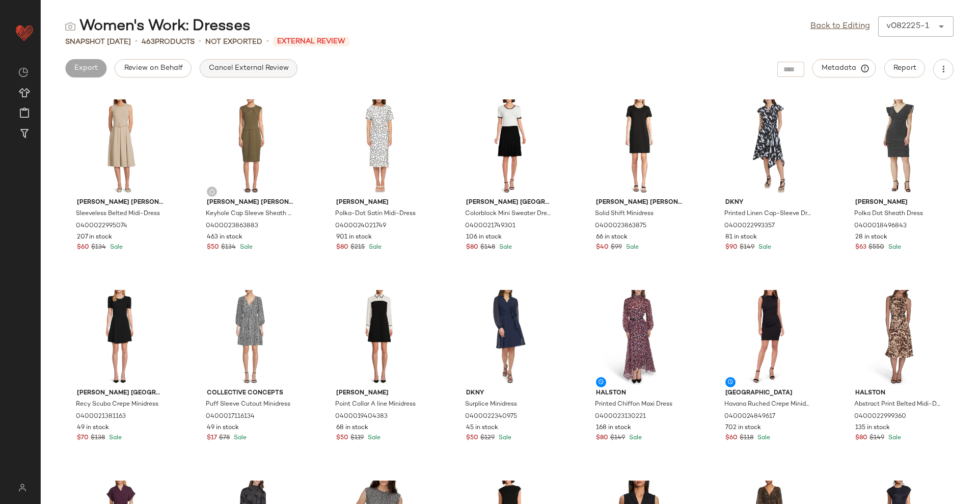
click at [228, 74] on button "Cancel External Review" at bounding box center [249, 68] width 98 height 18
click at [174, 73] on button "Export" at bounding box center [166, 68] width 41 height 18
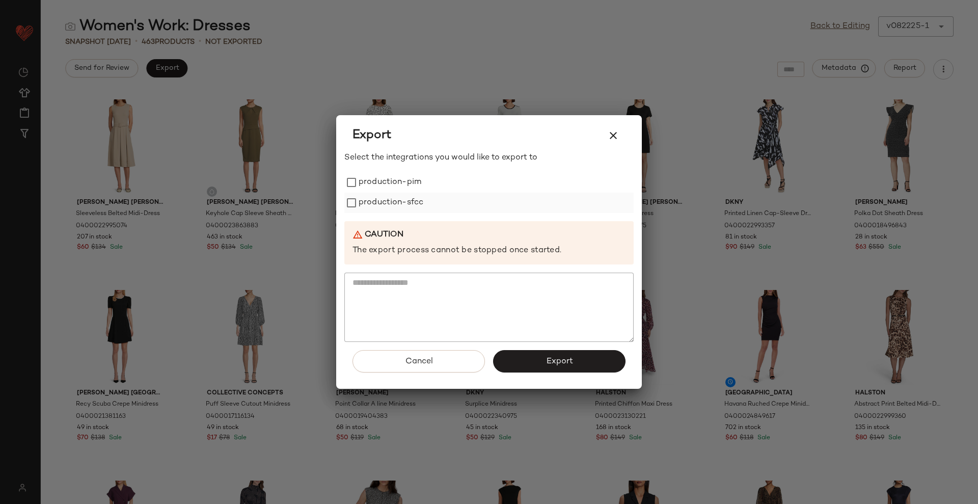
click at [369, 193] on label "production-sfcc" at bounding box center [391, 203] width 65 height 20
click at [379, 177] on label "production-pim" at bounding box center [390, 182] width 63 height 20
click at [566, 363] on span "Export" at bounding box center [559, 362] width 27 height 10
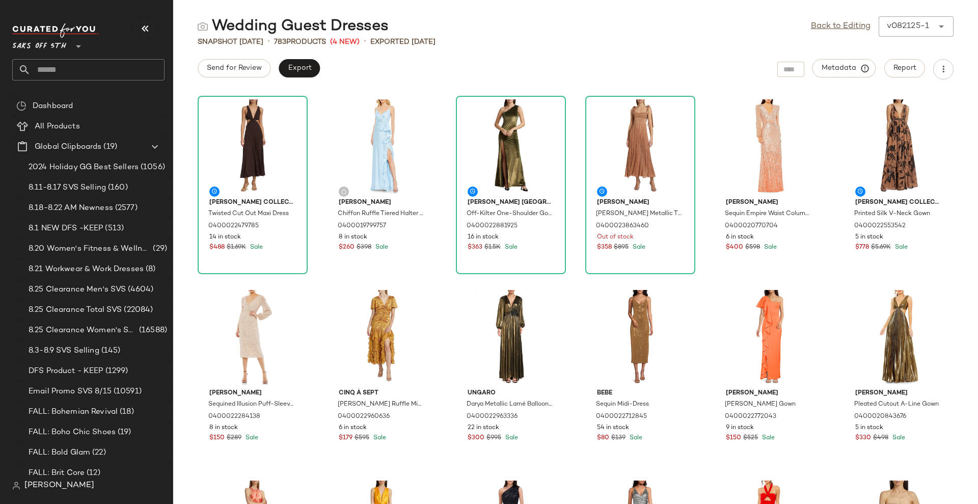
click at [893, 7] on main "Wedding Guest Dresses Back to Editing v082125-1 ****** Snapshot [DATE] • 783 Pr…" at bounding box center [489, 252] width 978 height 504
click at [149, 25] on icon "button" at bounding box center [145, 28] width 12 height 12
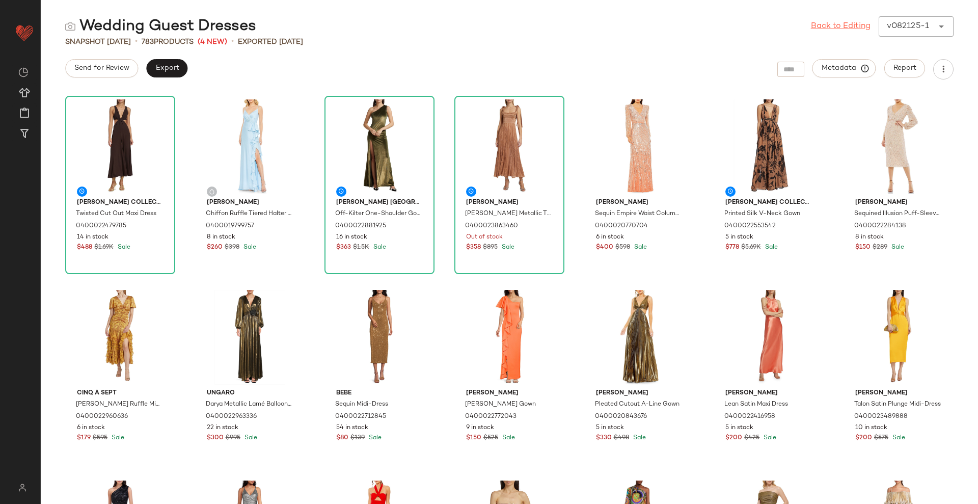
click at [849, 28] on link "Back to Editing" at bounding box center [841, 26] width 60 height 12
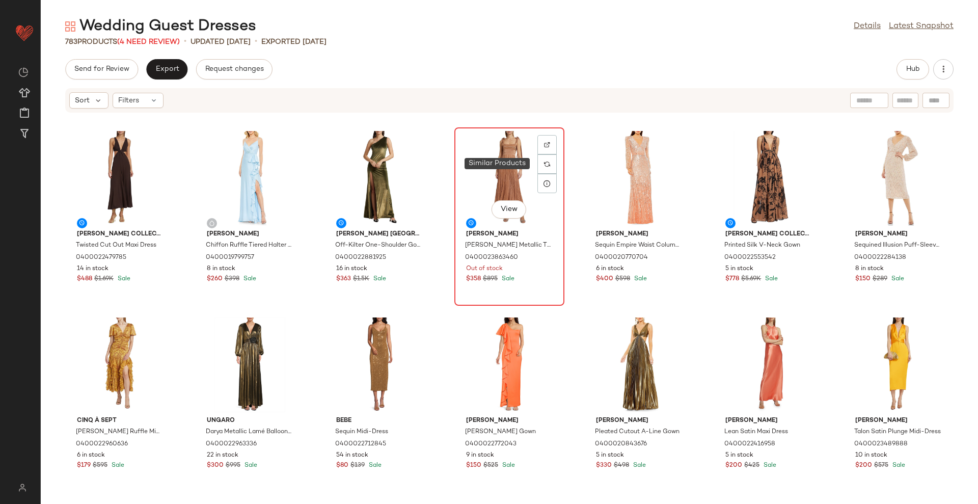
click at [549, 162] on div at bounding box center [547, 163] width 19 height 19
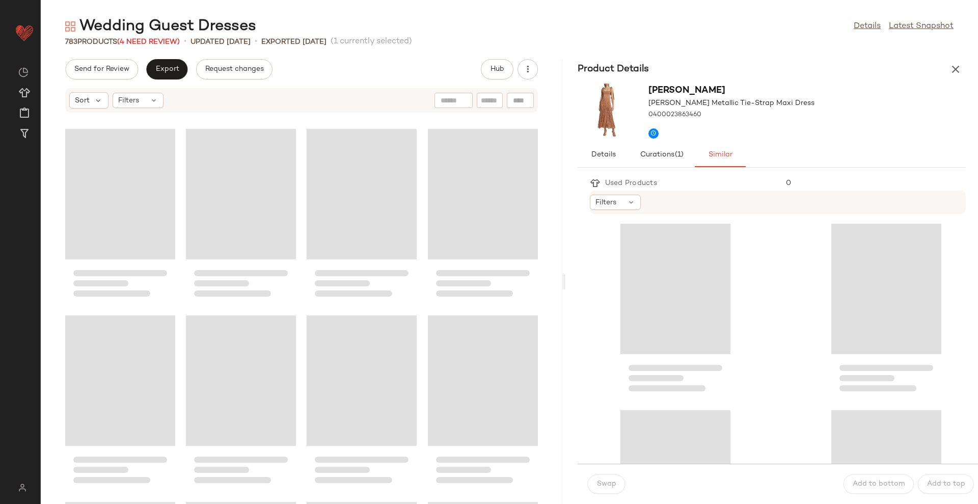
drag, startPoint x: 509, startPoint y: 288, endPoint x: 570, endPoint y: 278, distance: 62.0
click at [570, 278] on div "Wedding Guest Dresses Details Latest Snapshot 783 Products (4 Need Review) • up…" at bounding box center [510, 260] width 938 height 488
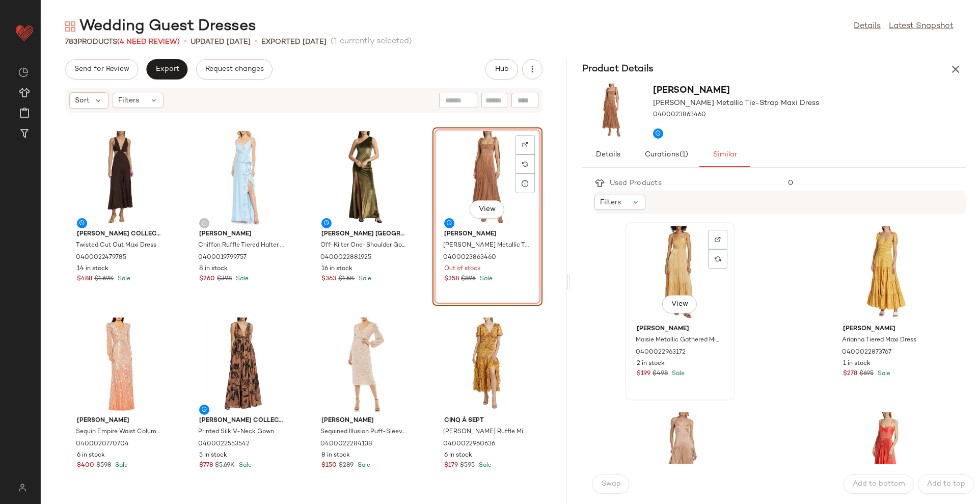
click at [664, 273] on div "View" at bounding box center [680, 273] width 103 height 95
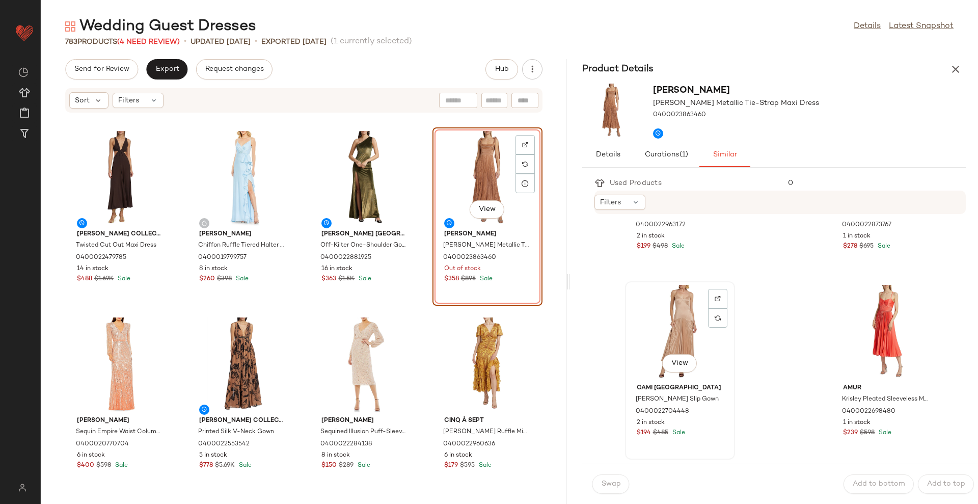
click at [678, 327] on div "View" at bounding box center [680, 332] width 103 height 95
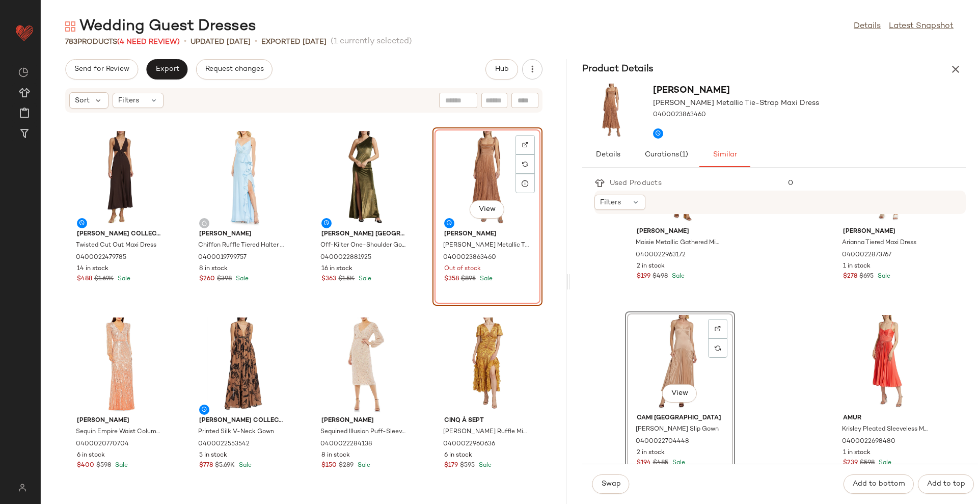
scroll to position [191, 0]
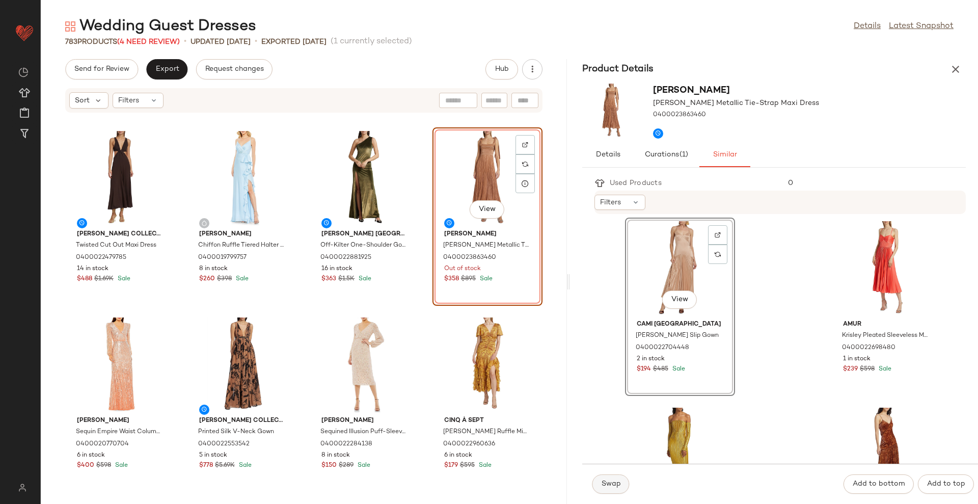
click at [607, 480] on span "Swap" at bounding box center [611, 484] width 20 height 8
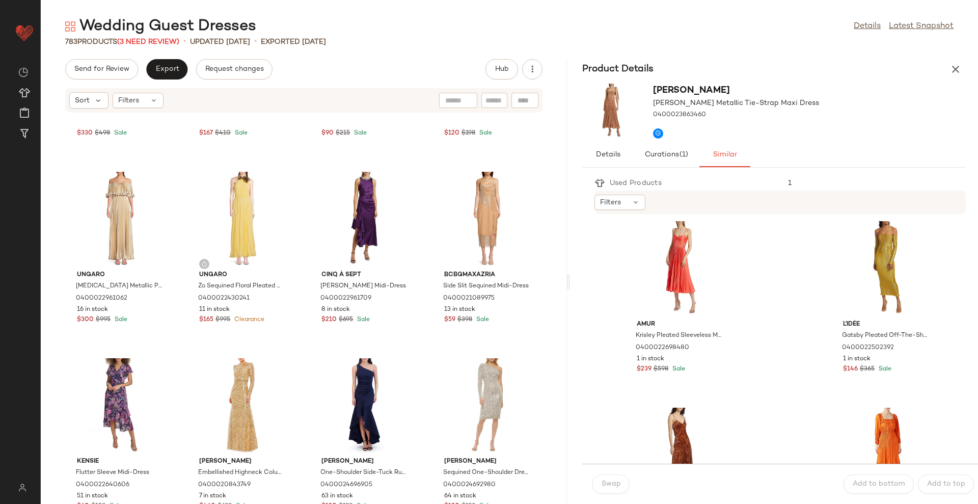
click at [956, 68] on icon "button" at bounding box center [956, 69] width 12 height 12
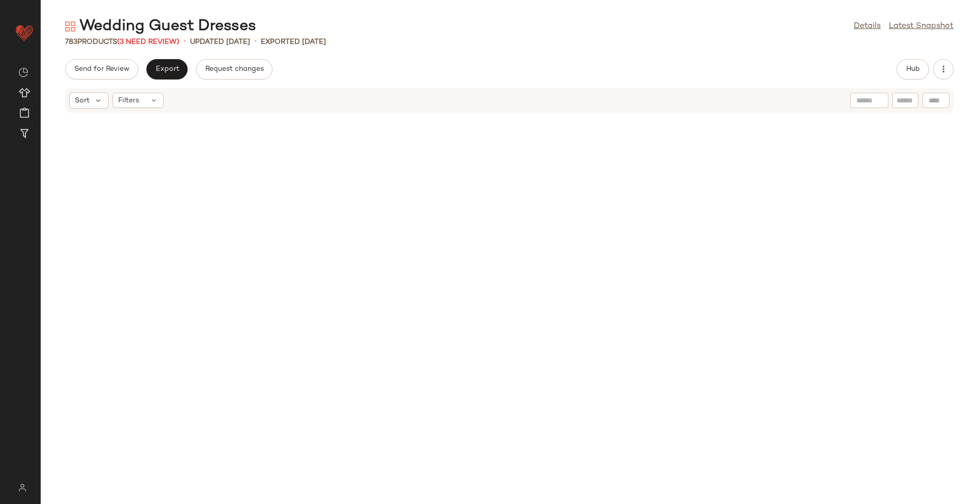
scroll to position [5753, 0]
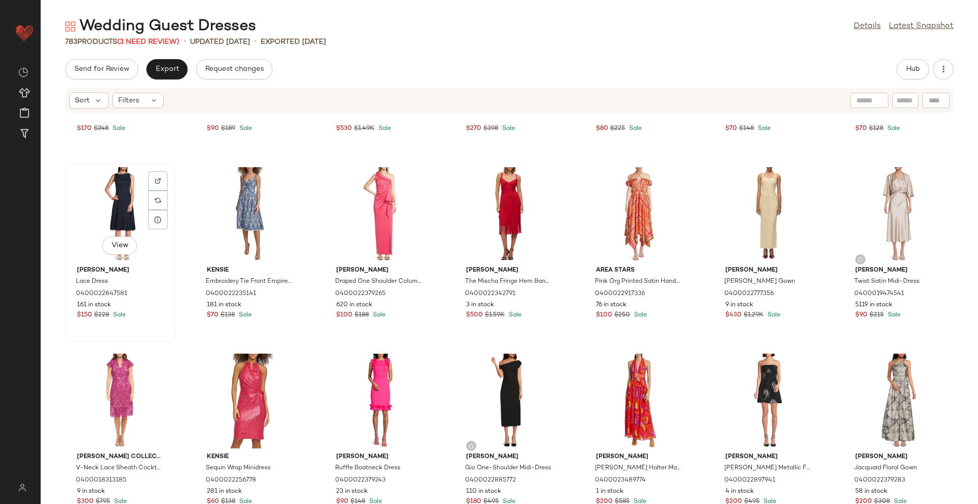
click at [117, 206] on div "View" at bounding box center [120, 214] width 103 height 95
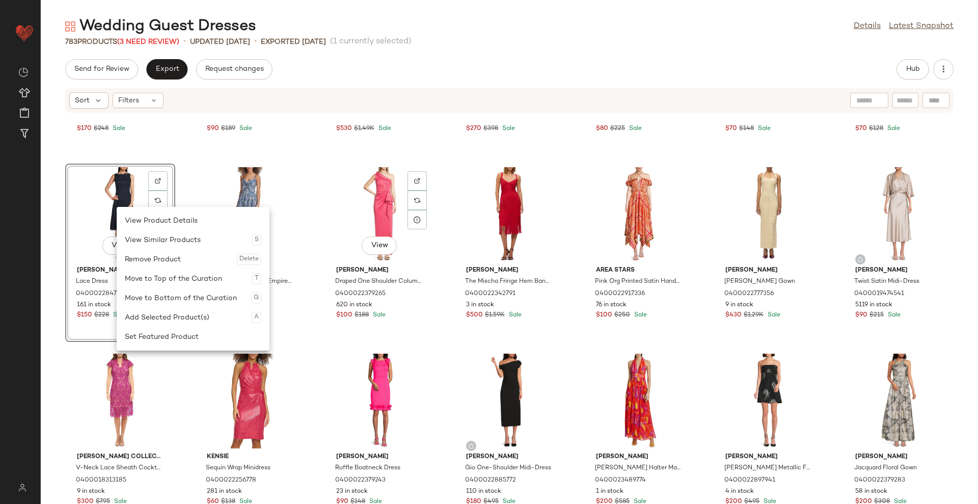
click at [322, 228] on div "[PERSON_NAME] Floral Maxi Dress 0400020864153 51 in stock $170 $248 Sale [PERSO…" at bounding box center [510, 314] width 938 height 379
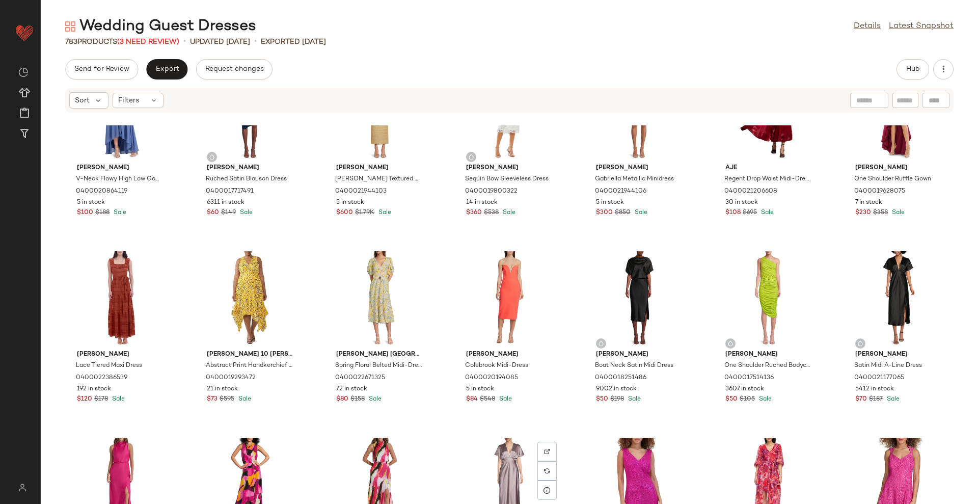
scroll to position [6517, 0]
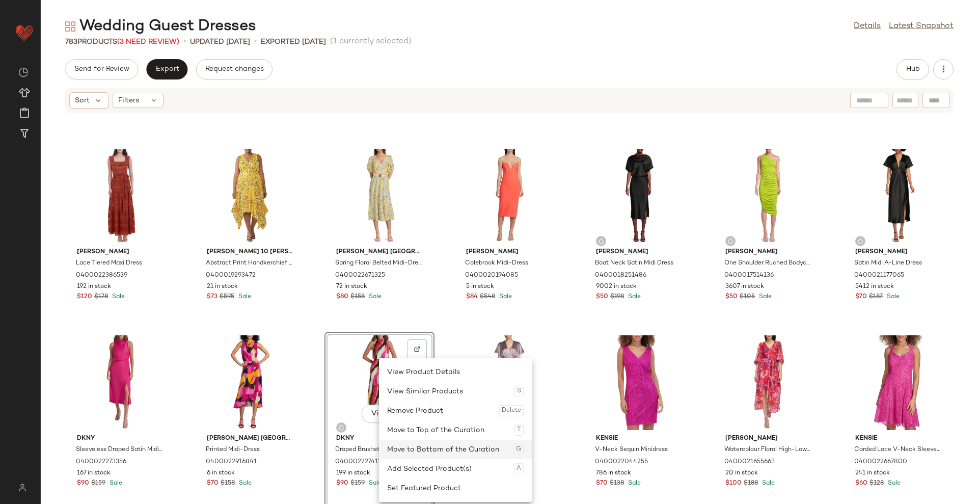
click at [429, 448] on div "Move to Bottom of the Curation G" at bounding box center [455, 449] width 137 height 19
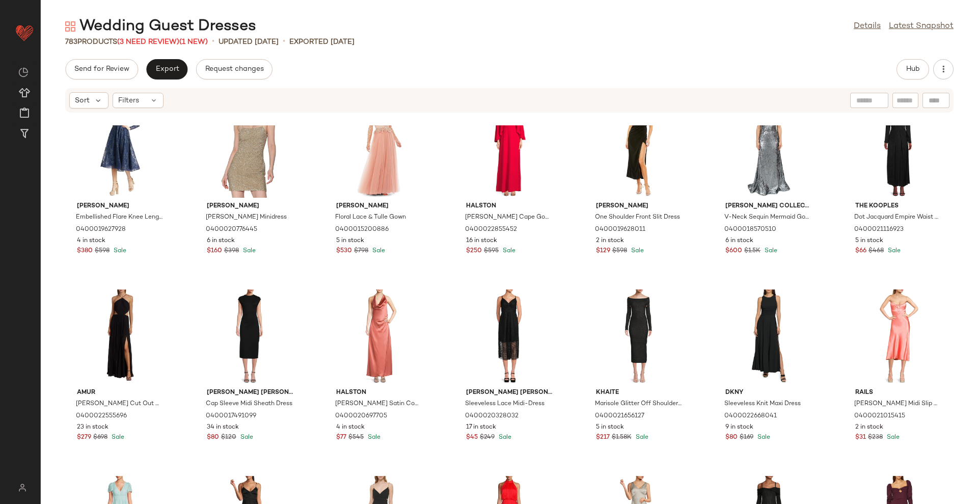
scroll to position [8619, 0]
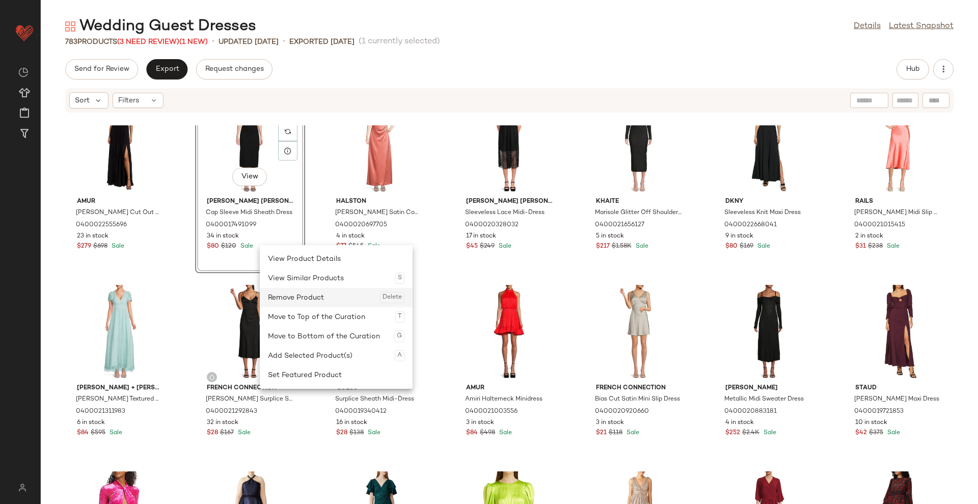
click at [295, 290] on div "Remove Product Delete" at bounding box center [336, 297] width 137 height 19
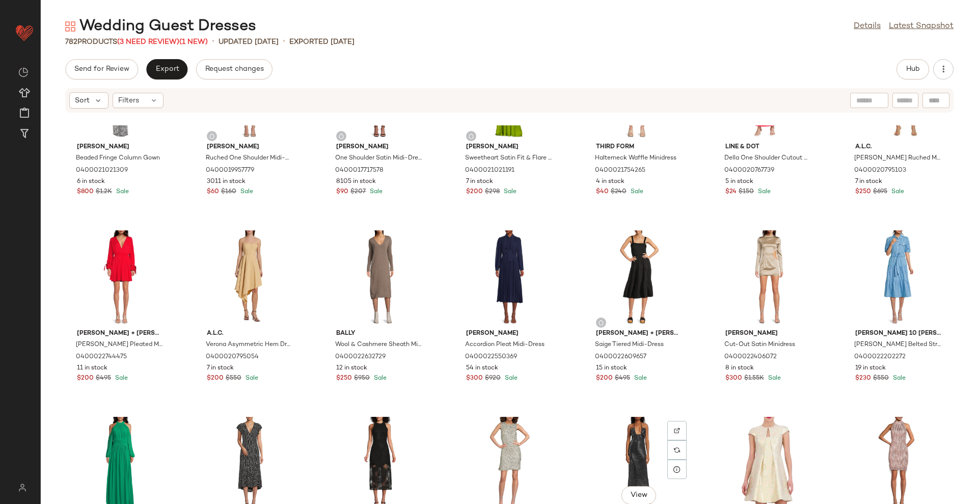
scroll to position [9638, 0]
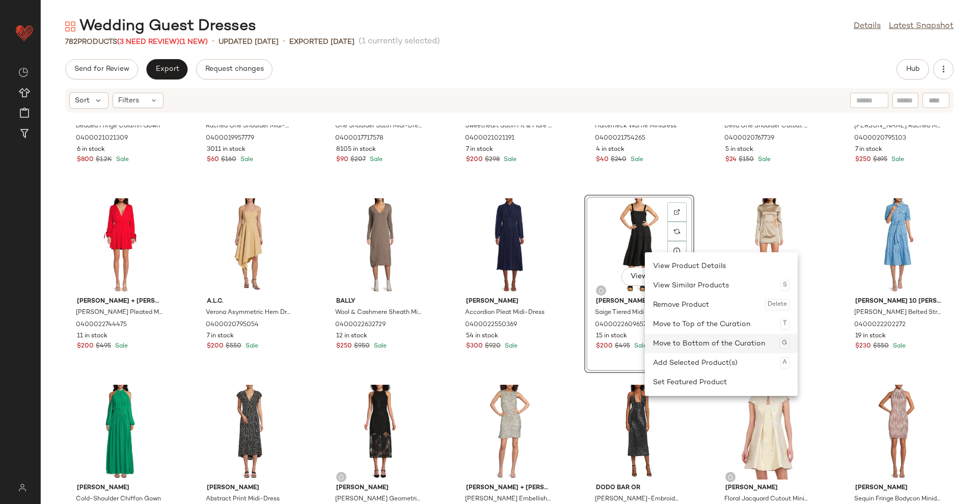
click at [685, 343] on div "Move to Bottom of the Curation G" at bounding box center [721, 343] width 137 height 19
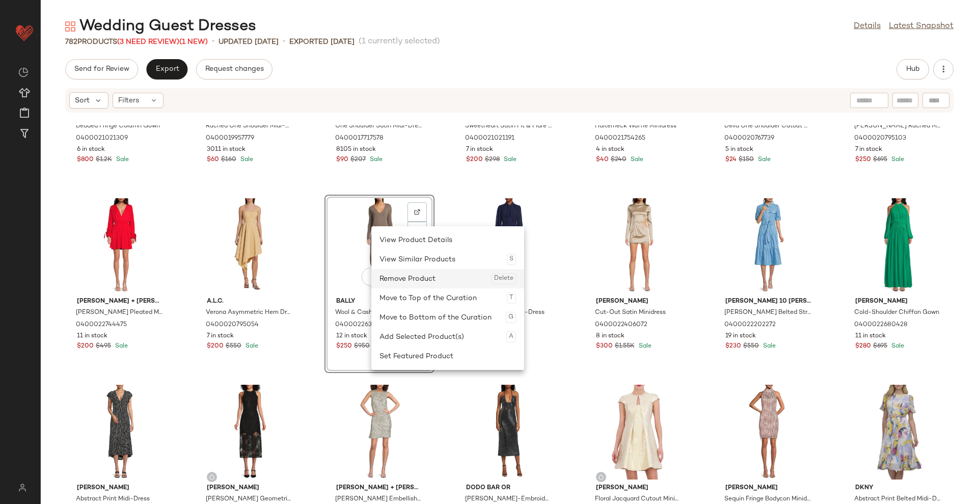
click at [404, 278] on div "Remove Product Delete" at bounding box center [448, 278] width 137 height 19
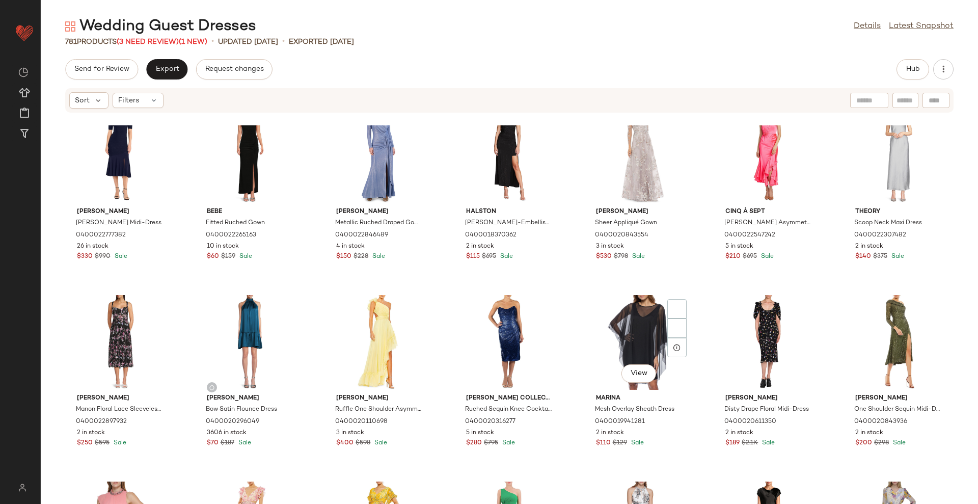
scroll to position [10148, 0]
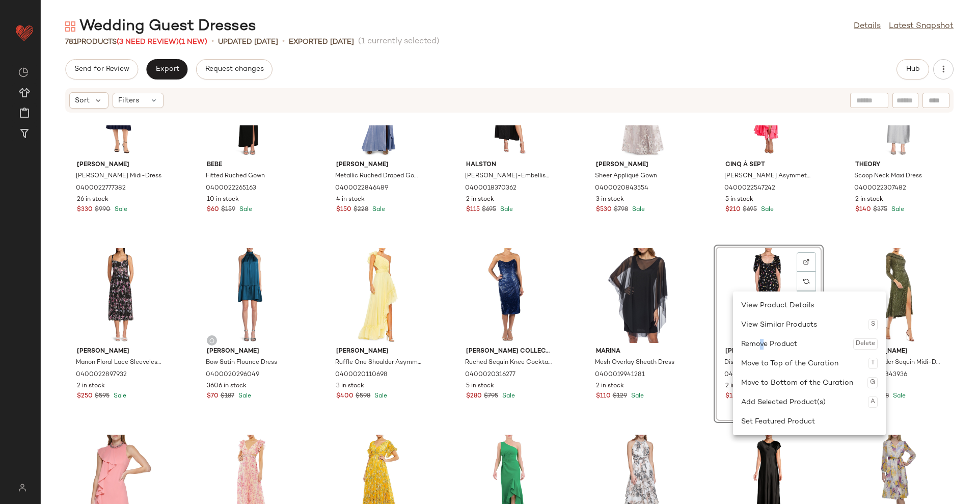
click at [762, 345] on div "Remove Product Delete" at bounding box center [809, 343] width 137 height 19
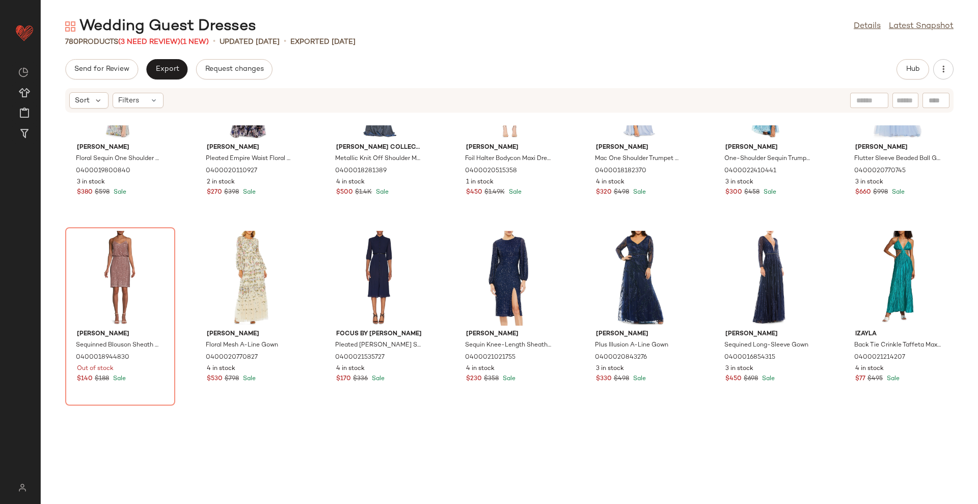
scroll to position [12059, 0]
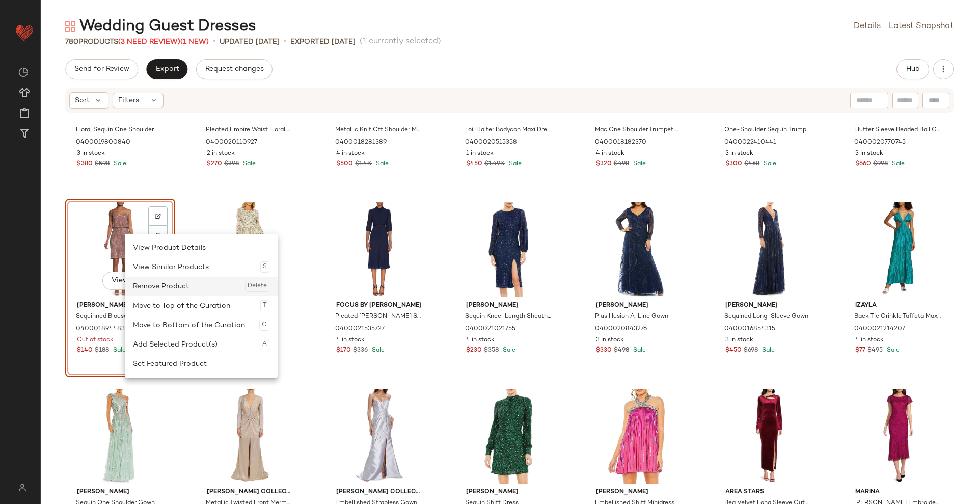
click at [145, 290] on div "Remove Product Delete" at bounding box center [201, 286] width 137 height 19
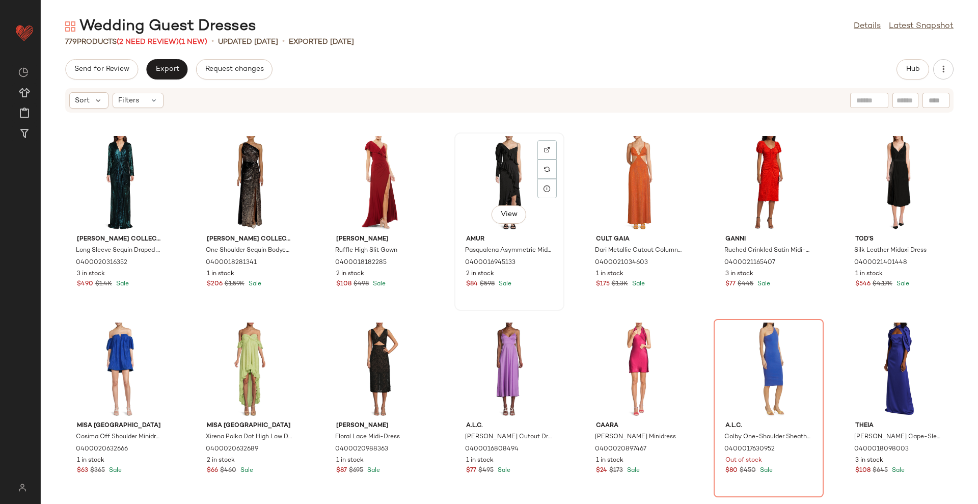
scroll to position [13269, 0]
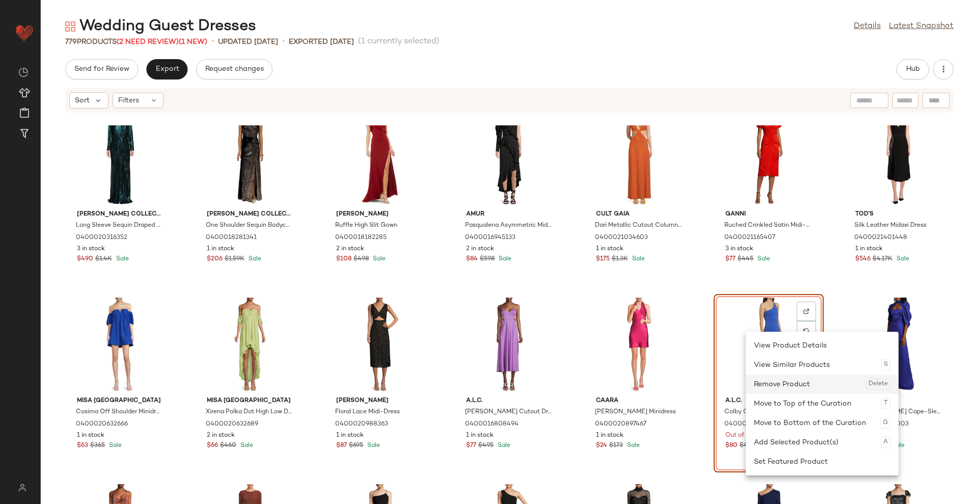
click at [773, 383] on div "Remove Product Delete" at bounding box center [822, 384] width 137 height 19
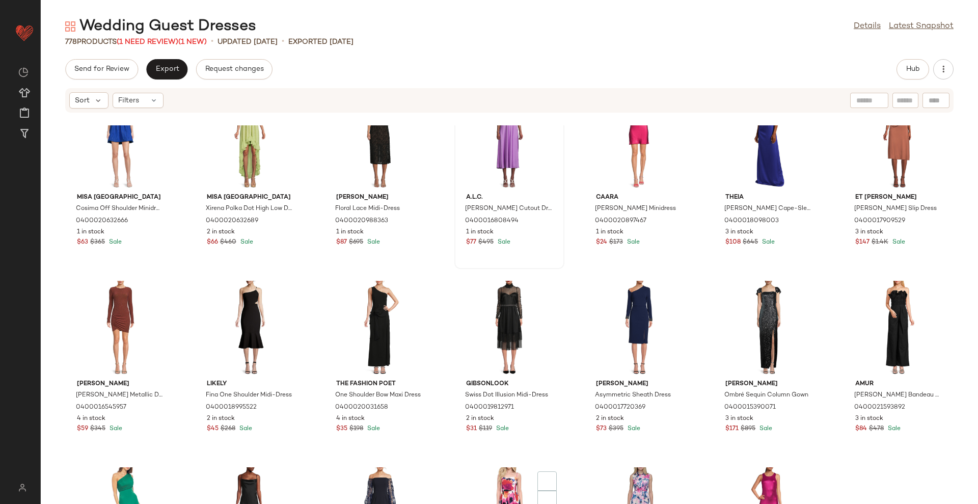
scroll to position [13587, 0]
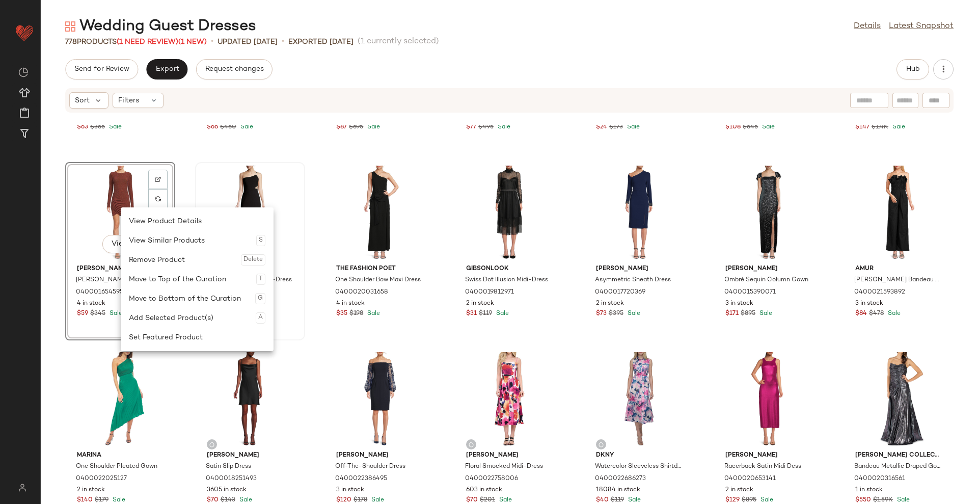
click at [206, 300] on div "Move to Bottom of the Curation G" at bounding box center [197, 298] width 137 height 19
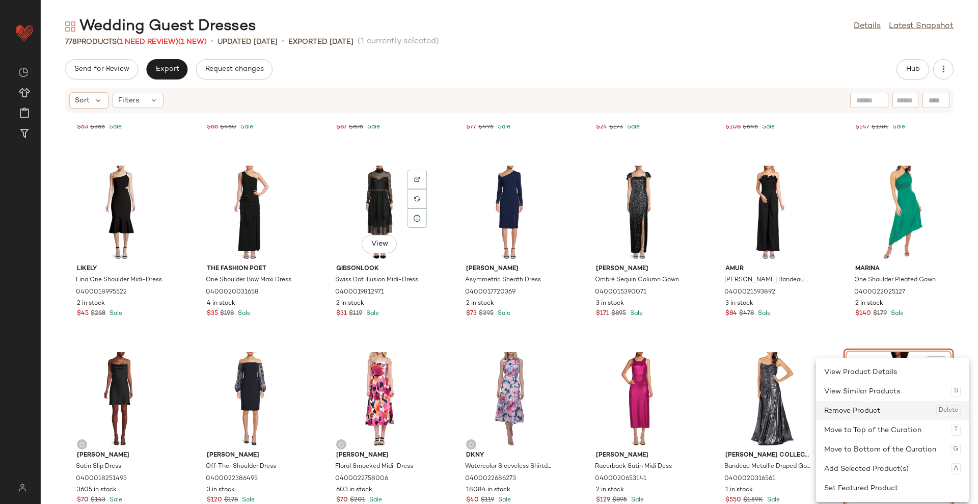
click at [867, 407] on div "Remove Product Delete" at bounding box center [892, 410] width 137 height 19
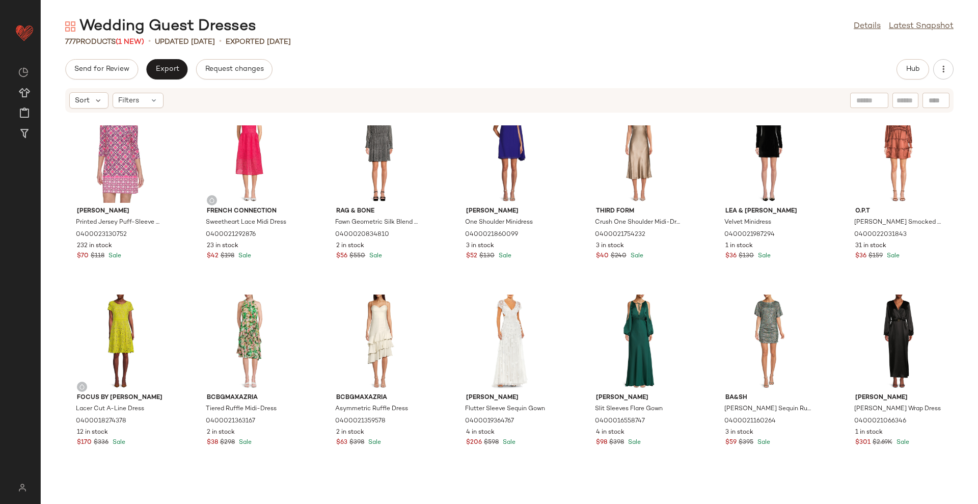
scroll to position [14415, 0]
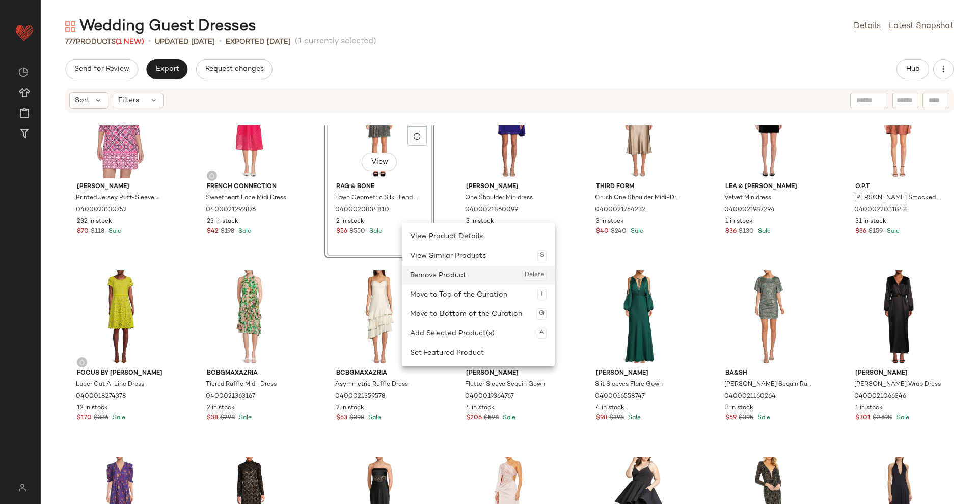
click at [455, 276] on div "Remove Product Delete" at bounding box center [478, 274] width 137 height 19
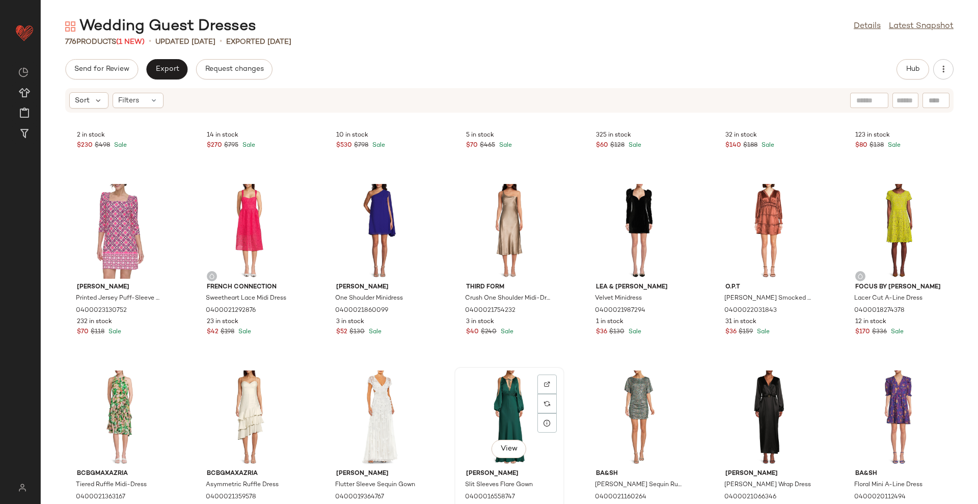
scroll to position [14224, 0]
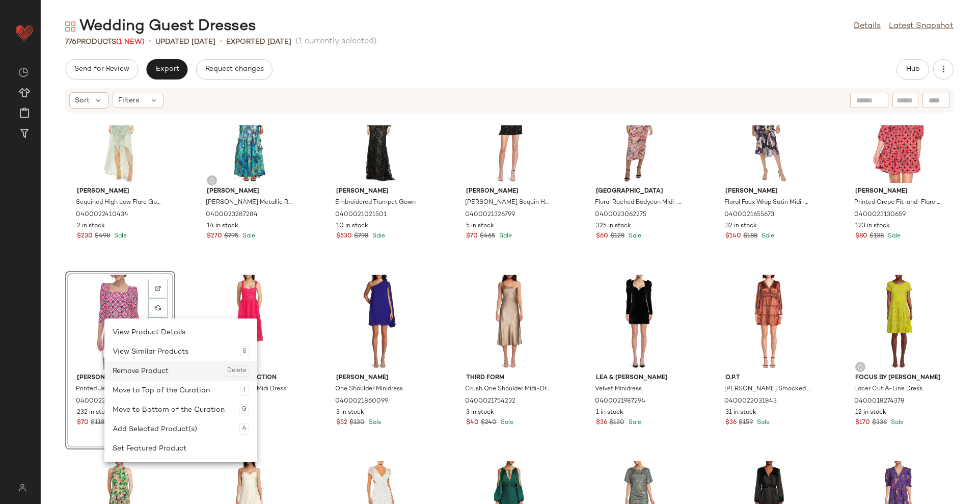
click at [180, 373] on div "Remove Product Delete" at bounding box center [181, 370] width 137 height 19
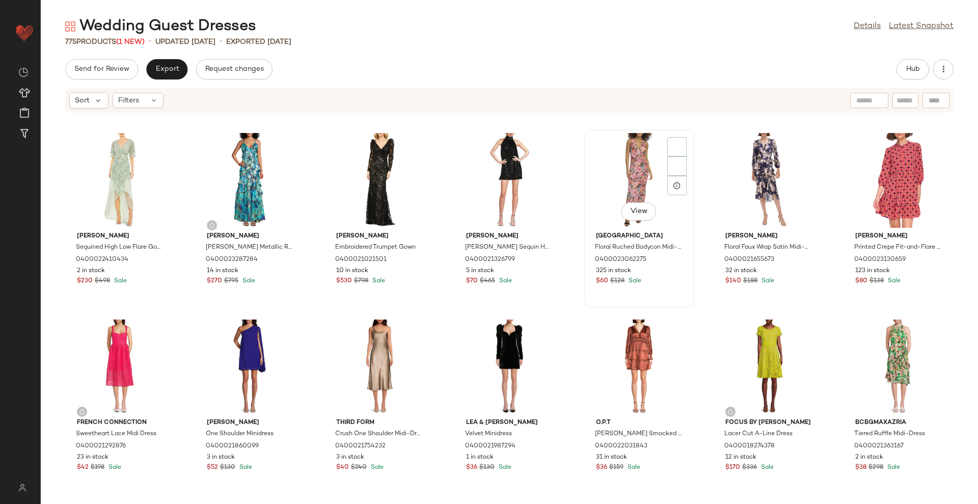
scroll to position [14160, 0]
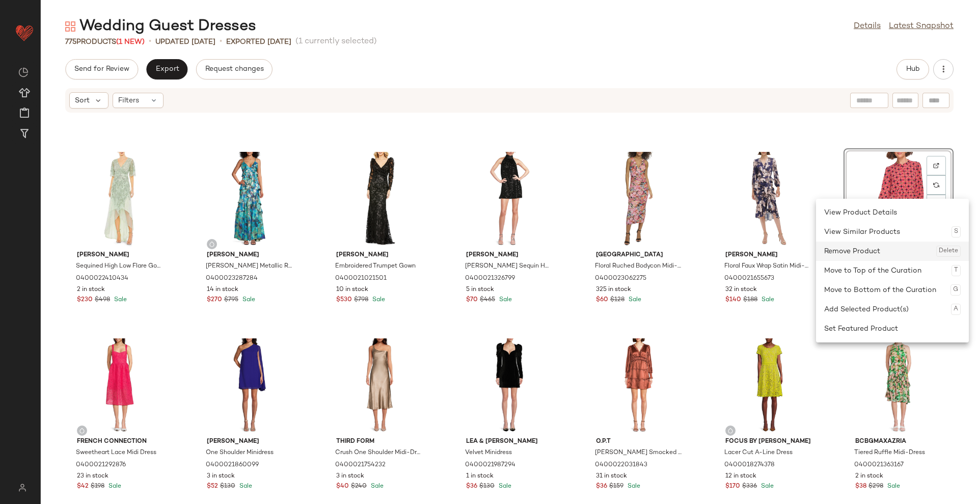
click at [889, 247] on div "Remove Product Delete" at bounding box center [892, 251] width 137 height 19
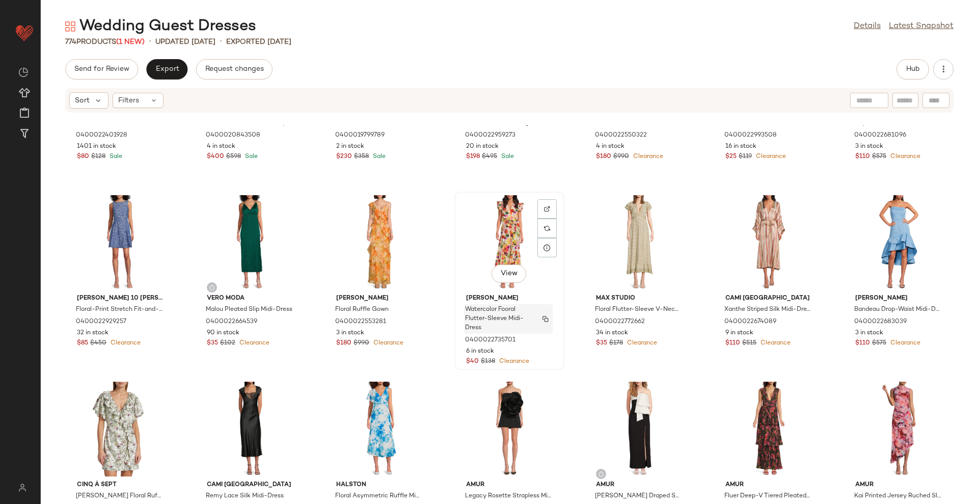
scroll to position [15052, 0]
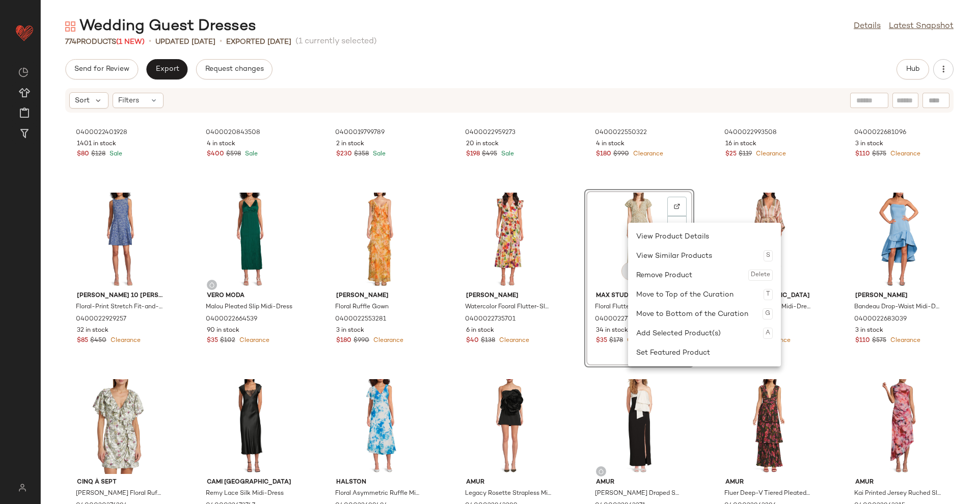
click at [650, 272] on div "Remove Product Delete" at bounding box center [704, 274] width 137 height 19
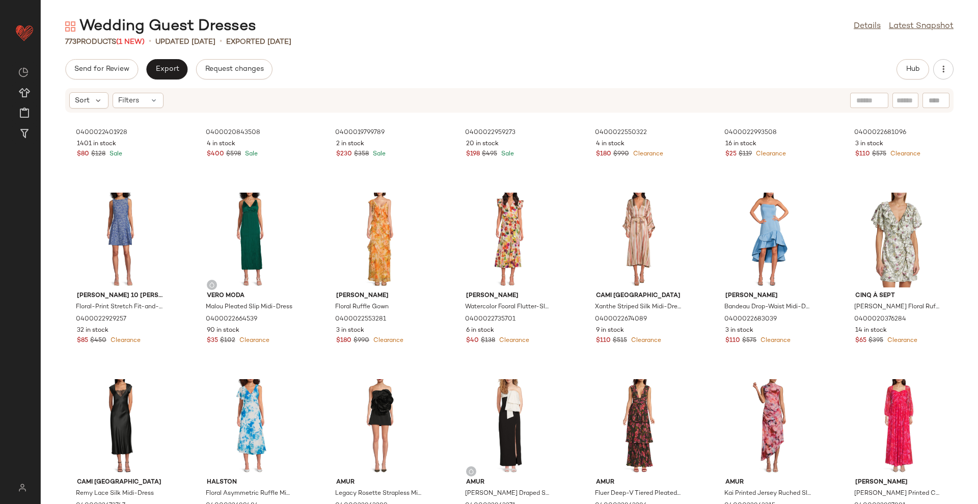
scroll to position [15179, 0]
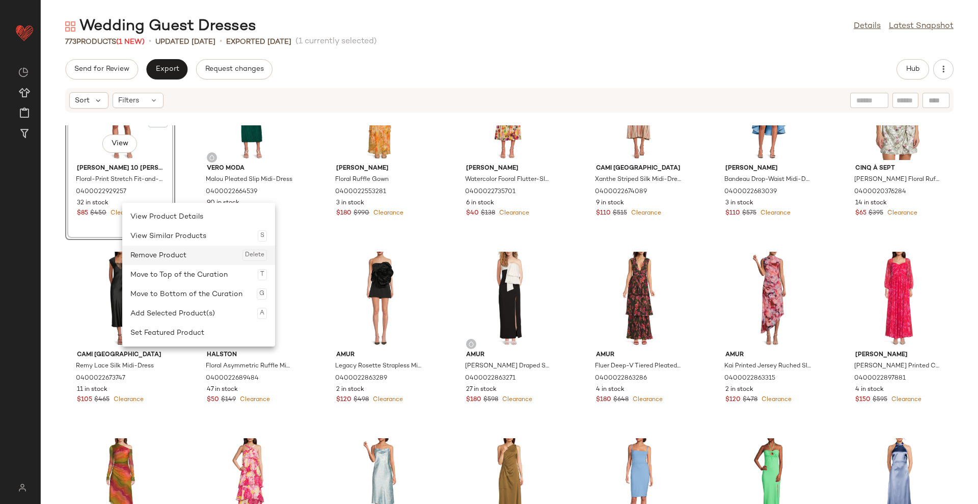
click at [151, 251] on div "Remove Product Delete" at bounding box center [198, 255] width 137 height 19
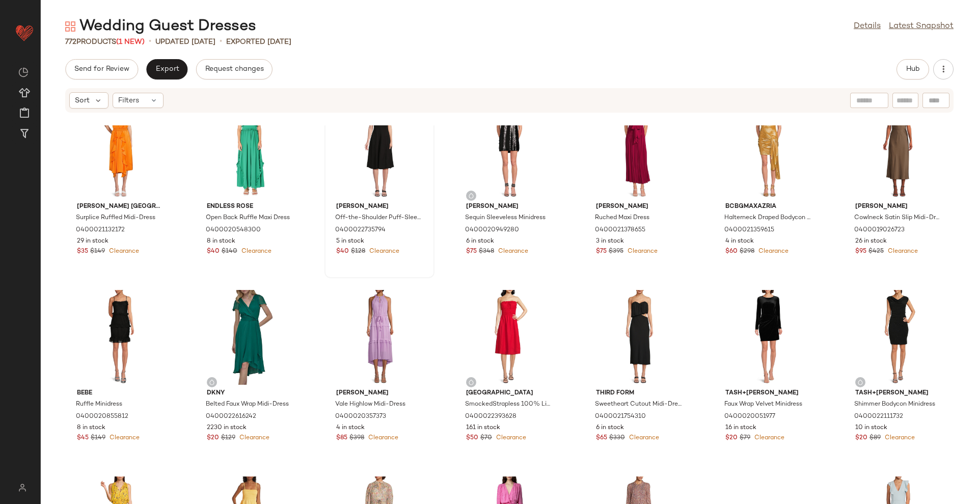
scroll to position [16007, 0]
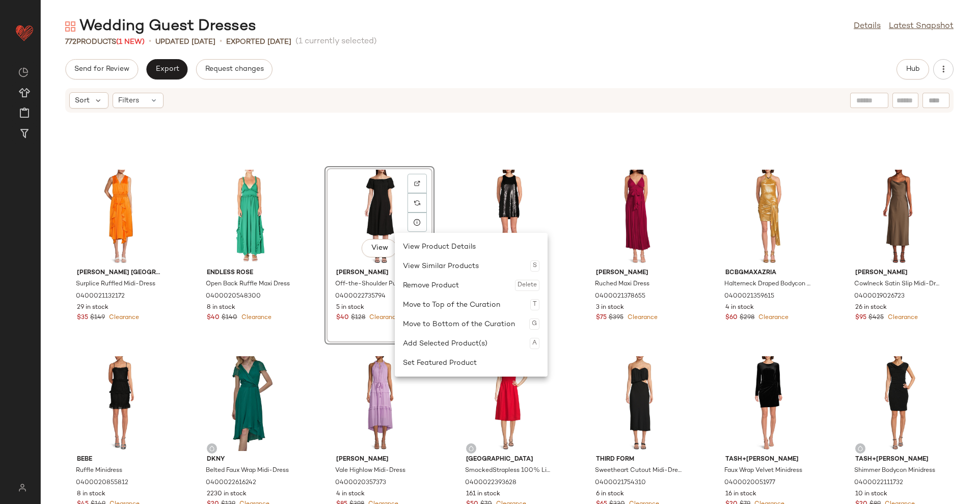
click at [312, 228] on div "Karl Lagerfeld Paris Surplice Ruffled Midi-Dress 0400021132172 29 in stock $35 …" at bounding box center [510, 314] width 938 height 379
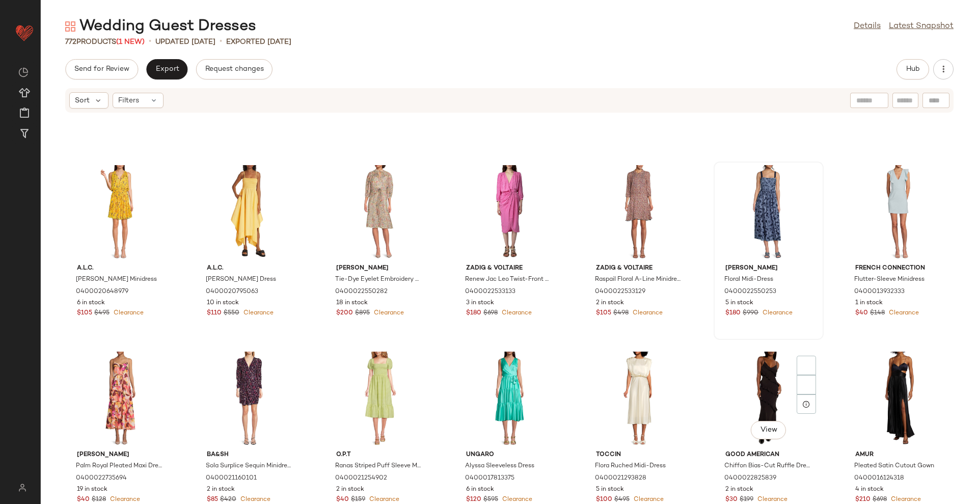
scroll to position [16453, 0]
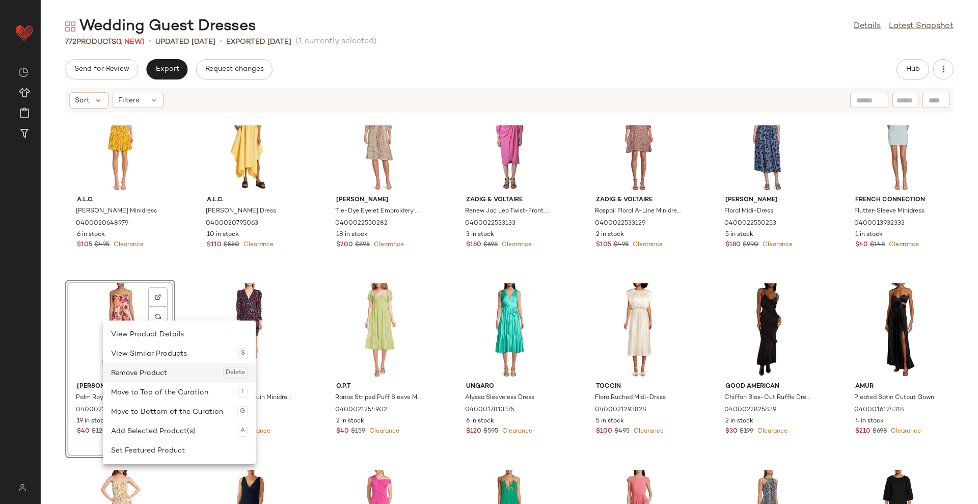
click at [158, 371] on div "Remove Product Delete" at bounding box center [179, 372] width 137 height 19
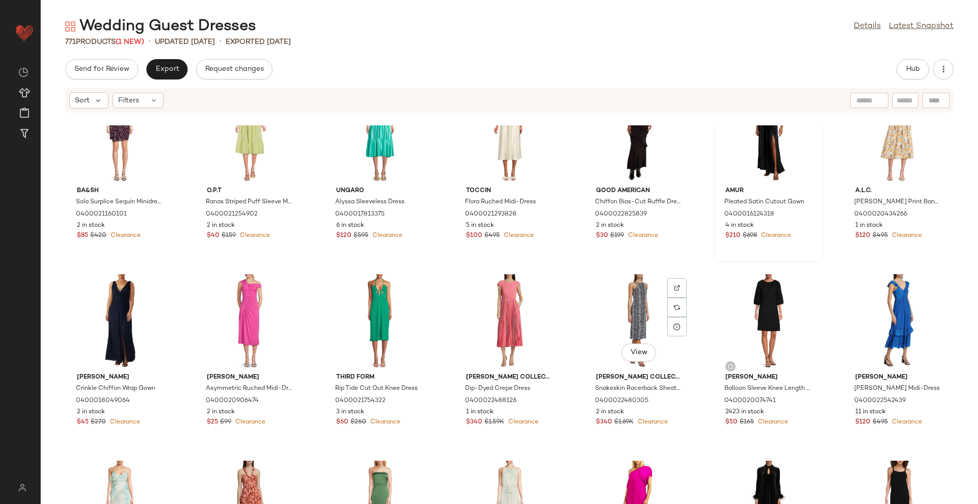
scroll to position [16581, 0]
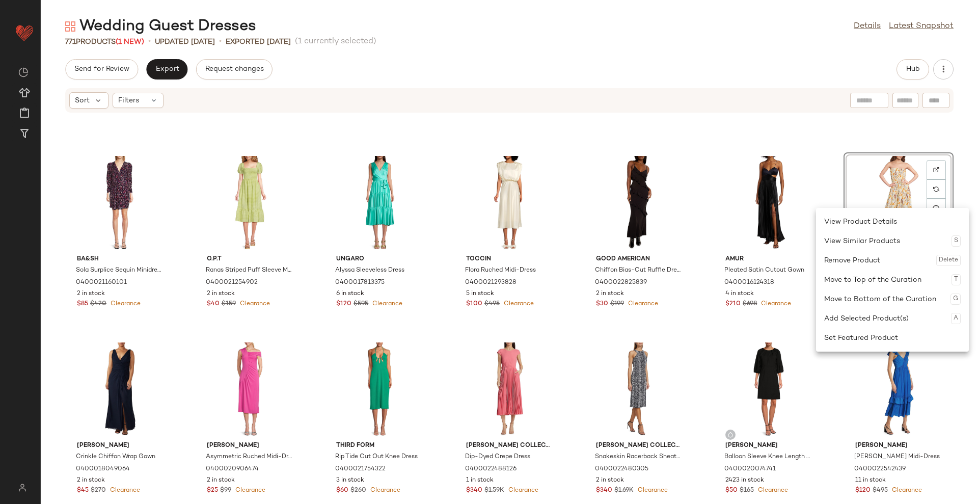
click at [883, 255] on div "Remove Product Delete" at bounding box center [892, 260] width 137 height 19
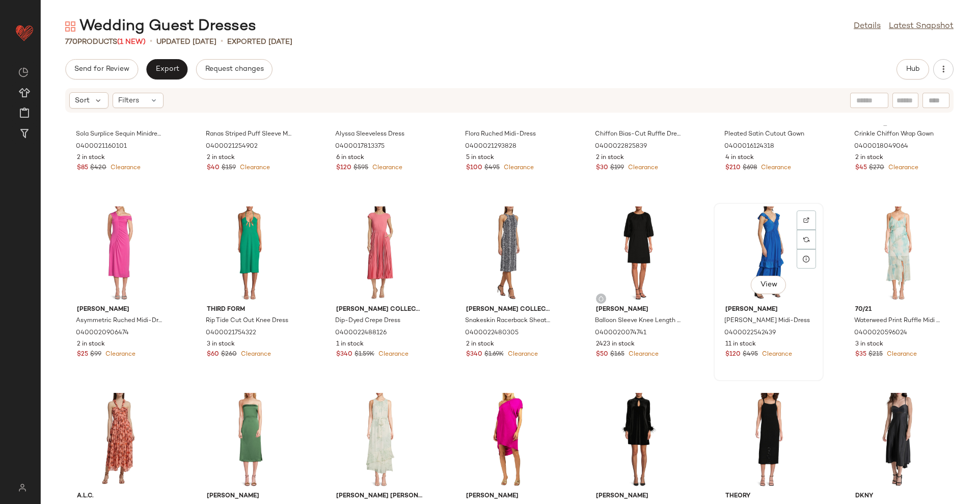
scroll to position [16772, 0]
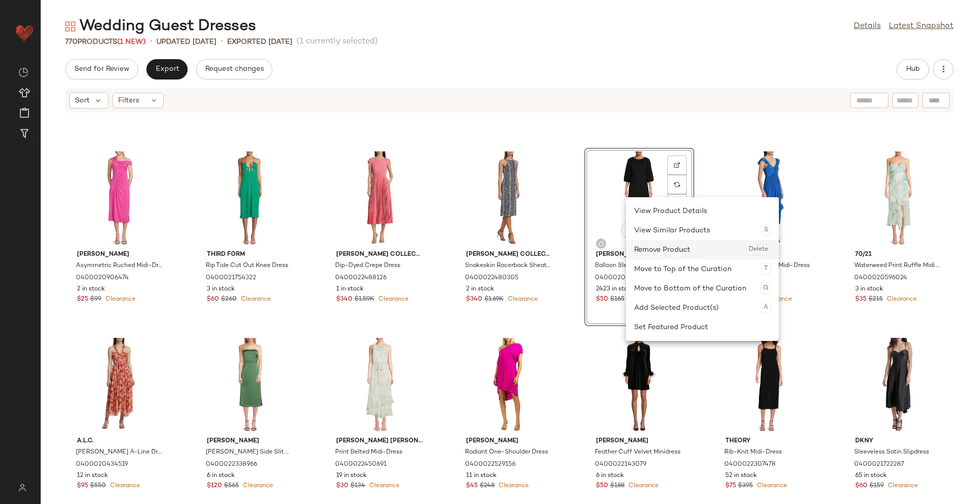
click at [661, 250] on div "Remove Product Delete" at bounding box center [702, 249] width 137 height 19
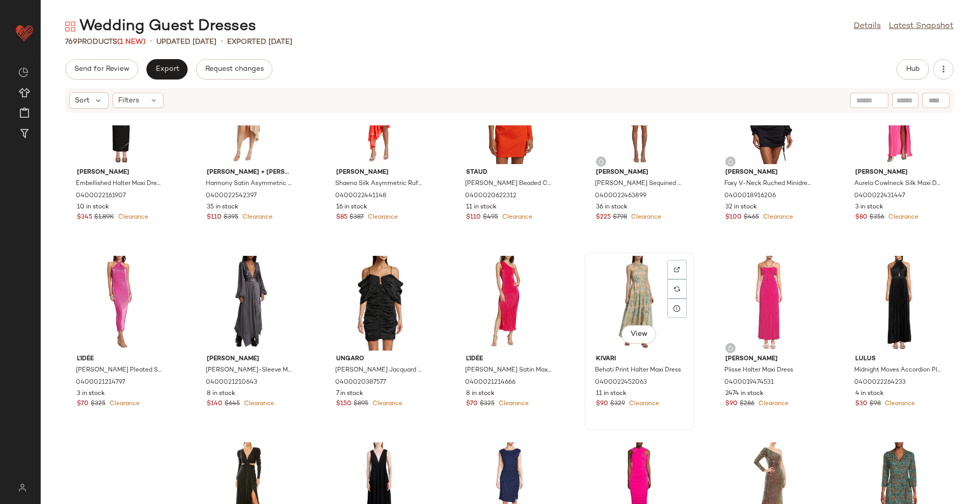
scroll to position [17854, 0]
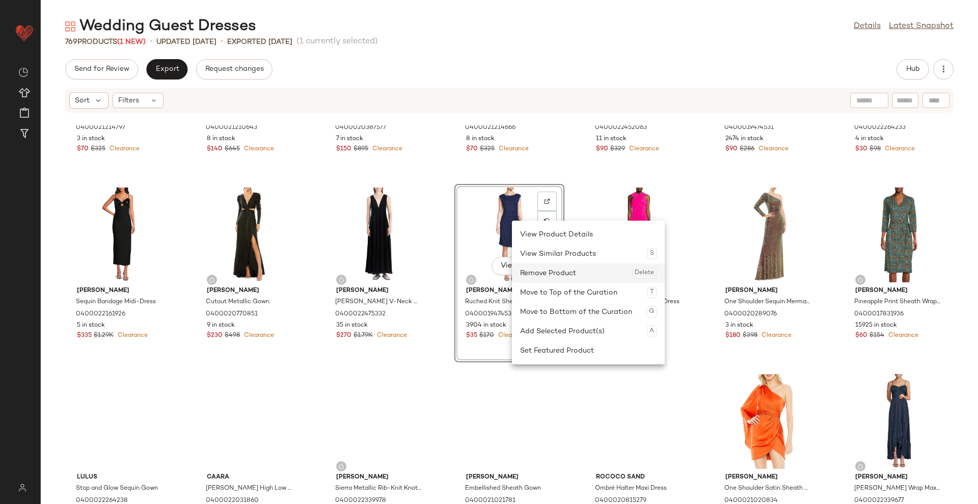
drag, startPoint x: 542, startPoint y: 272, endPoint x: 544, endPoint y: 282, distance: 9.8
click at [543, 273] on div "Remove Product Delete" at bounding box center [588, 272] width 137 height 19
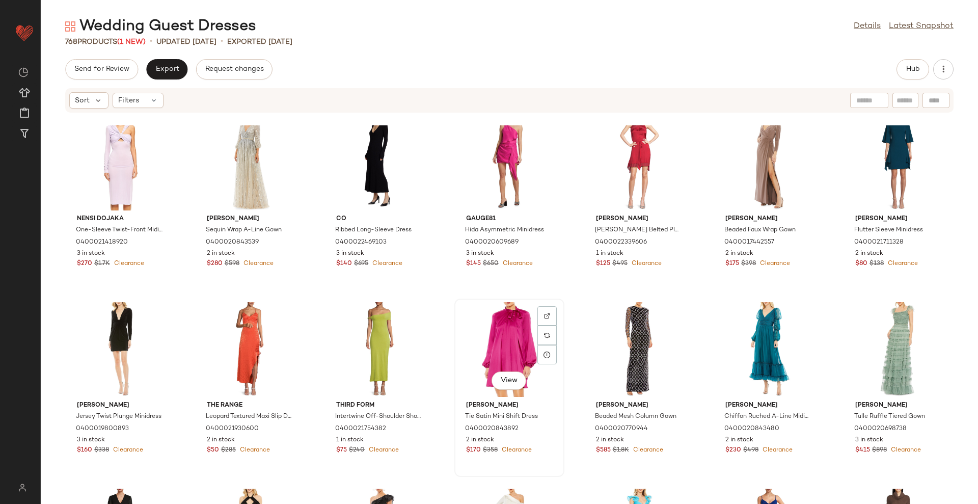
scroll to position [19574, 0]
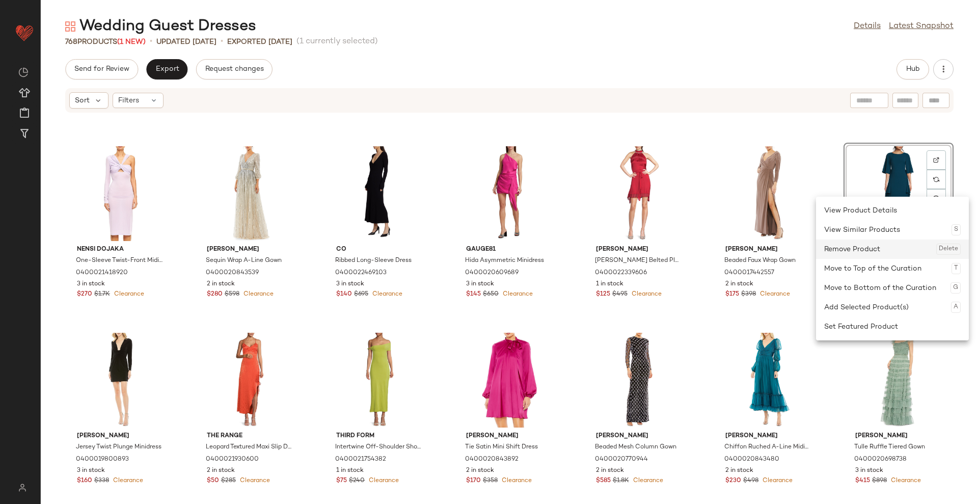
click at [884, 250] on div "Remove Product Delete" at bounding box center [892, 248] width 137 height 19
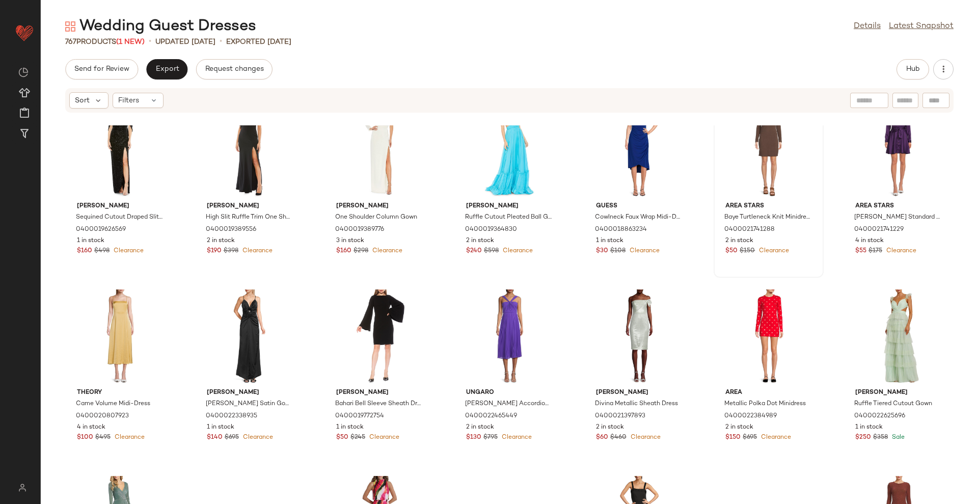
scroll to position [20137, 0]
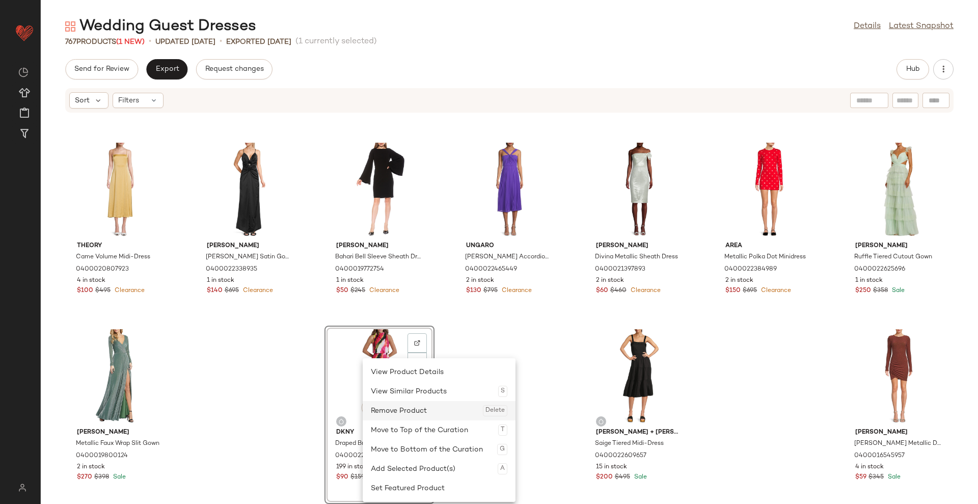
click at [384, 411] on div "Remove Product Delete" at bounding box center [439, 410] width 137 height 19
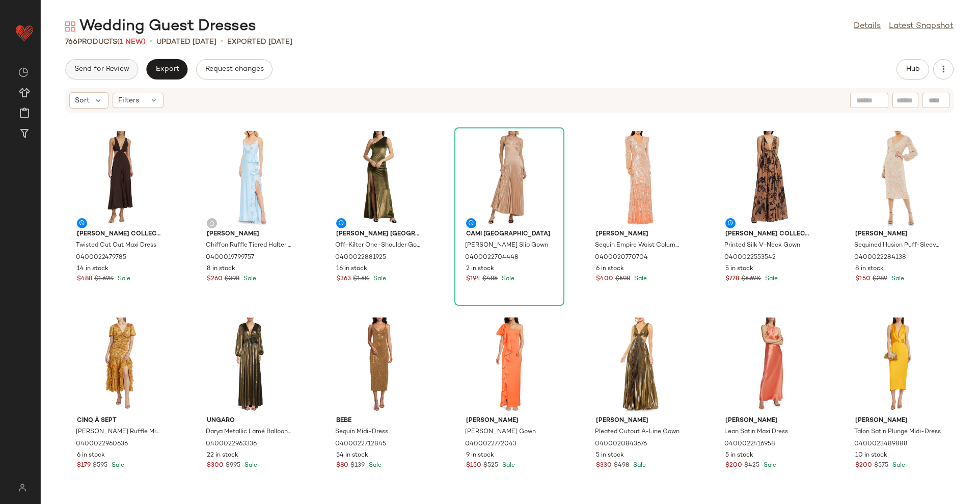
click at [101, 68] on span "Send for Review" at bounding box center [102, 69] width 56 height 8
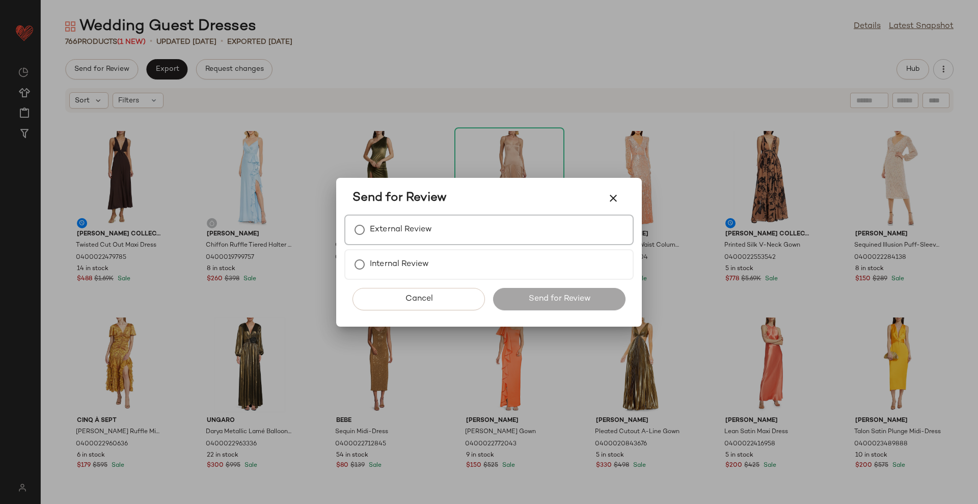
click at [489, 221] on div "External Review" at bounding box center [488, 230] width 289 height 31
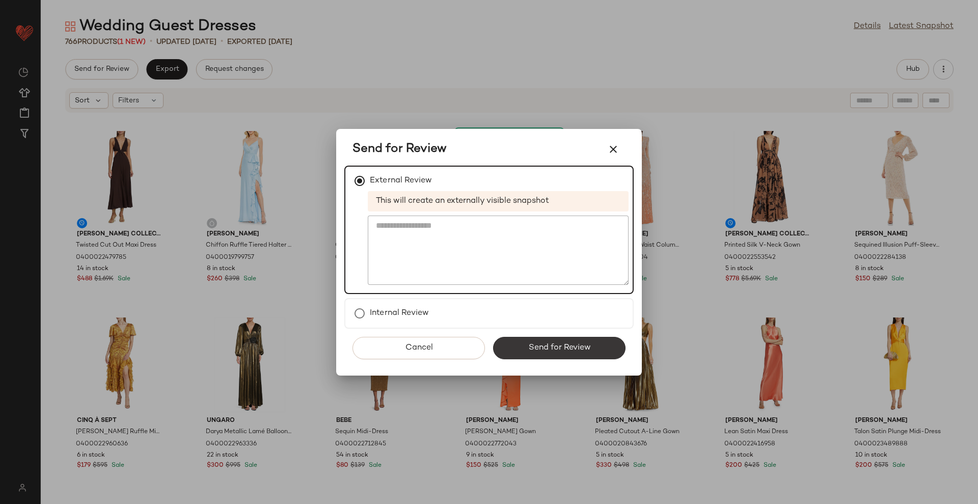
click at [568, 351] on span "Send for Review" at bounding box center [559, 348] width 63 height 10
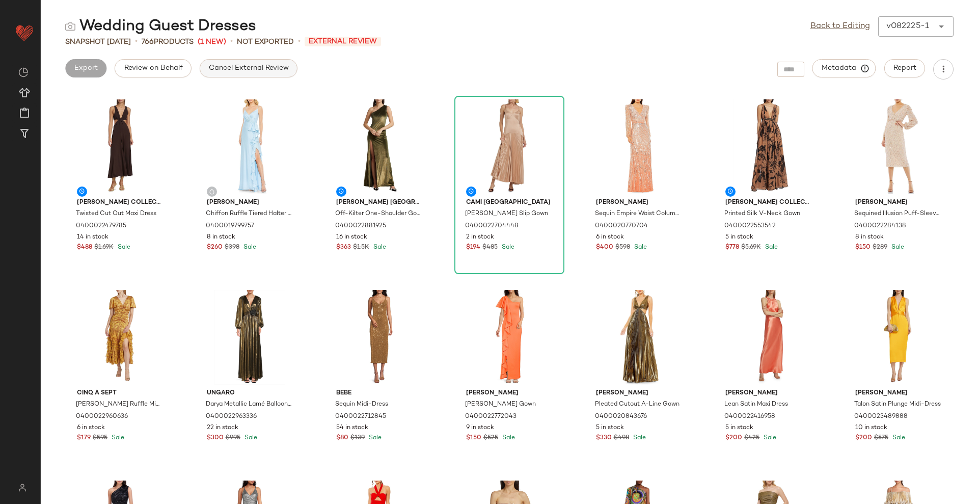
click at [235, 70] on span "Cancel External Review" at bounding box center [248, 68] width 81 height 8
click at [159, 73] on button "Export" at bounding box center [166, 68] width 41 height 18
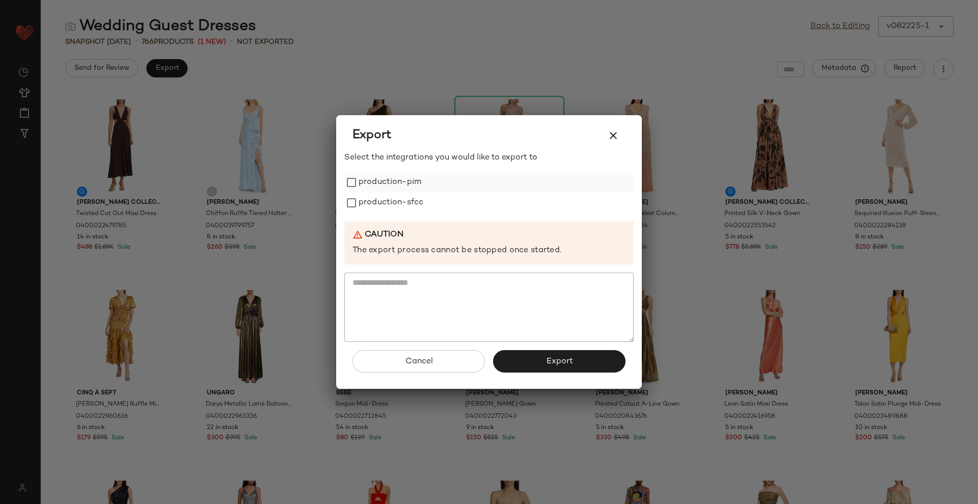
click at [363, 172] on label "production-pim" at bounding box center [390, 182] width 63 height 20
click at [371, 182] on label "production-pim" at bounding box center [390, 182] width 63 height 20
click at [382, 197] on label "production-sfcc" at bounding box center [391, 203] width 65 height 20
drag, startPoint x: 399, startPoint y: 177, endPoint x: 466, endPoint y: 238, distance: 90.9
click at [399, 177] on label "production-pim" at bounding box center [390, 182] width 63 height 20
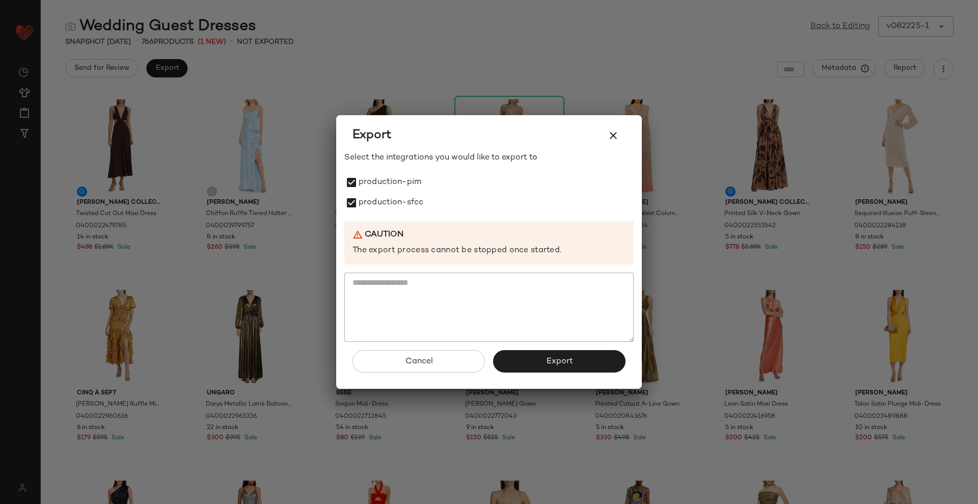
drag, startPoint x: 603, startPoint y: 363, endPoint x: 597, endPoint y: 367, distance: 7.3
click at [602, 363] on button "Export" at bounding box center [559, 361] width 132 height 22
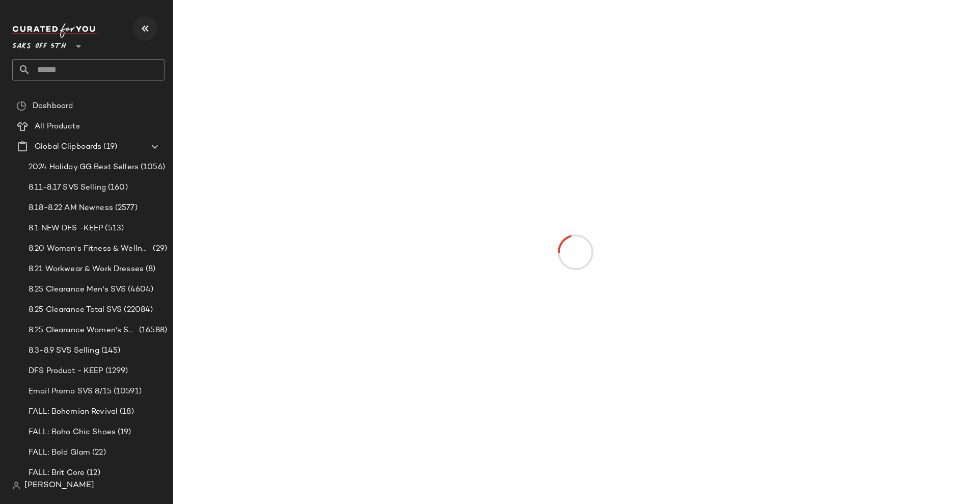
click at [142, 26] on icon "button" at bounding box center [145, 28] width 12 height 12
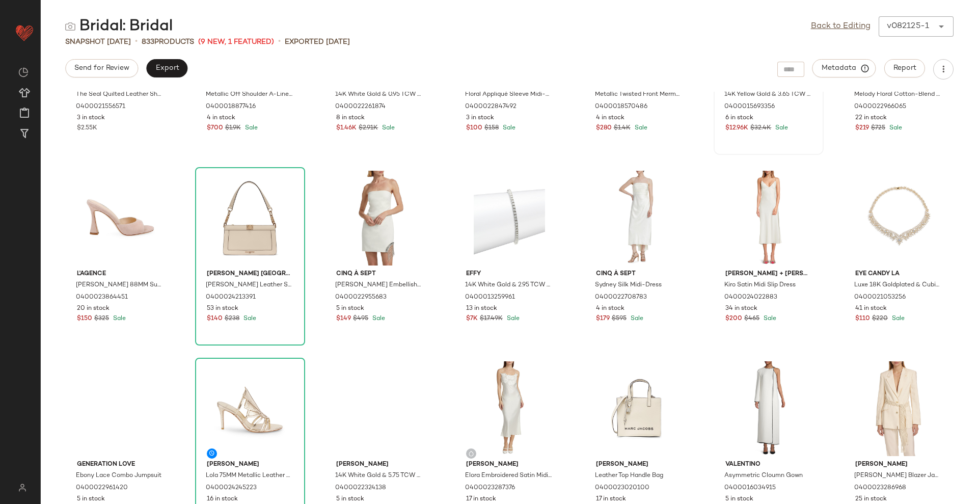
scroll to position [904, 0]
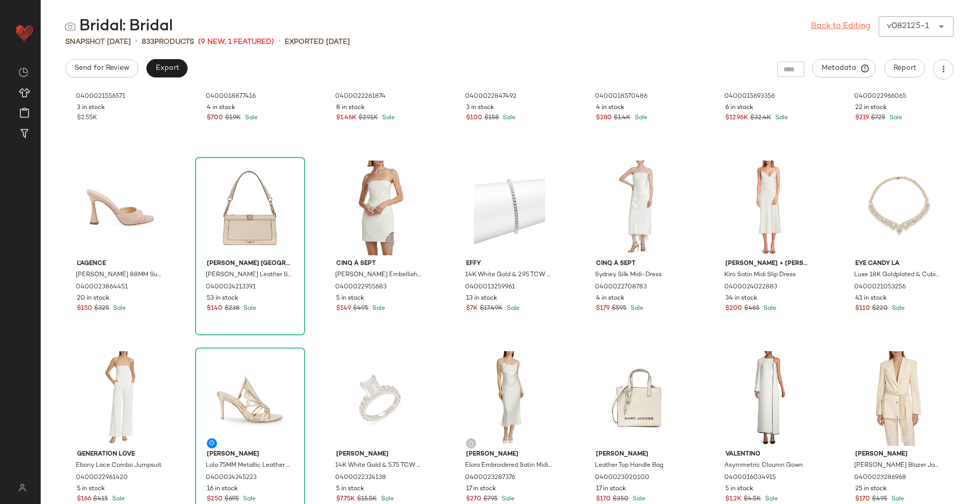
drag, startPoint x: 853, startPoint y: 23, endPoint x: 840, endPoint y: 31, distance: 16.0
click at [853, 23] on link "Back to Editing" at bounding box center [841, 26] width 60 height 12
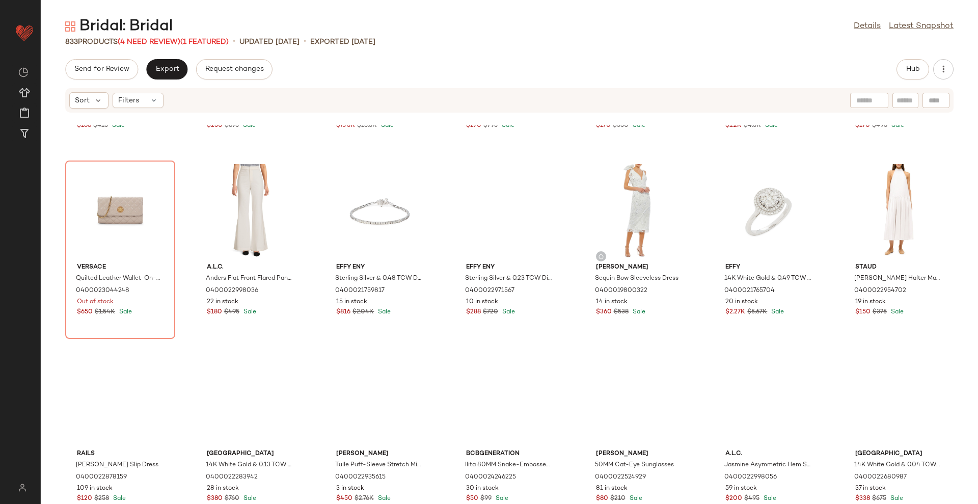
scroll to position [1282, 0]
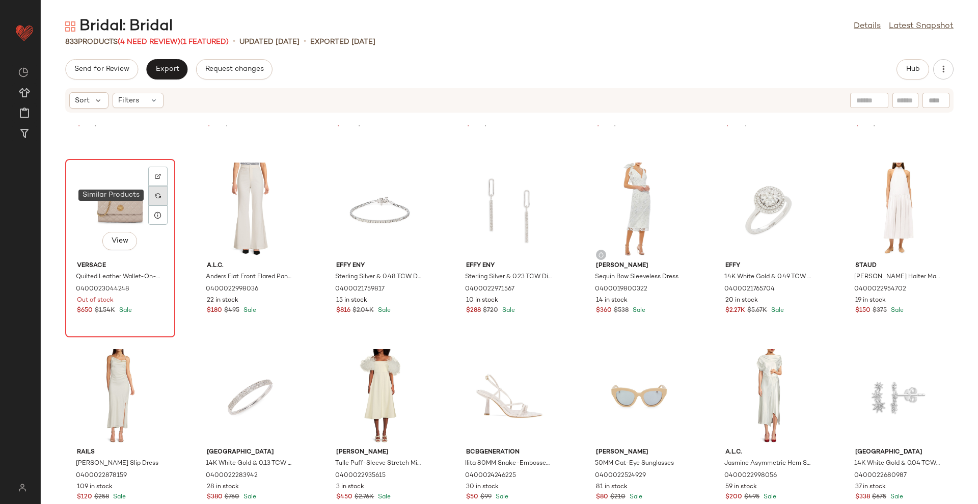
click at [150, 198] on div at bounding box center [157, 195] width 19 height 19
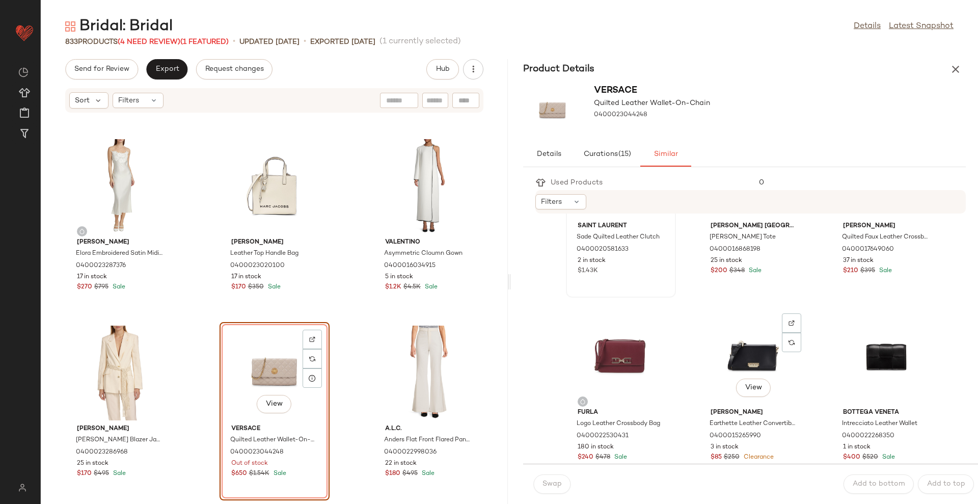
scroll to position [446, 0]
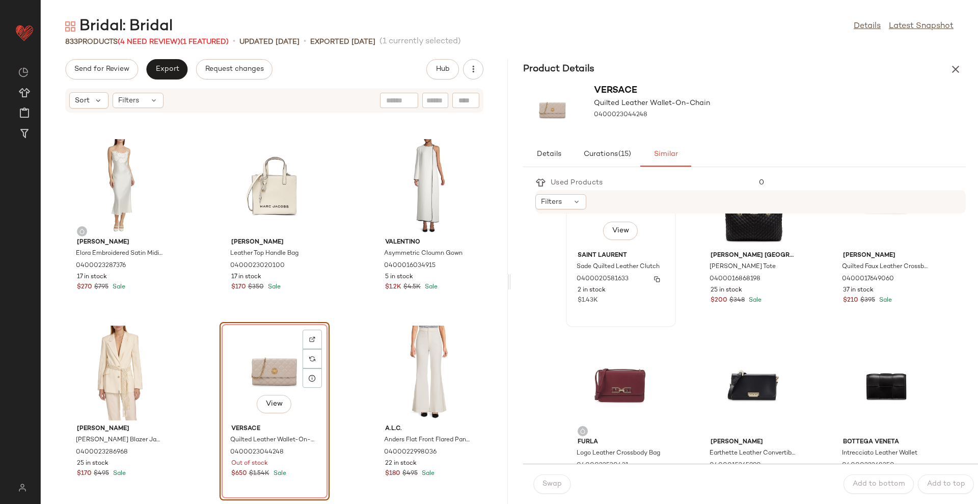
click at [617, 298] on div "$1.43K" at bounding box center [621, 300] width 87 height 9
click at [549, 485] on span "Swap" at bounding box center [552, 484] width 20 height 8
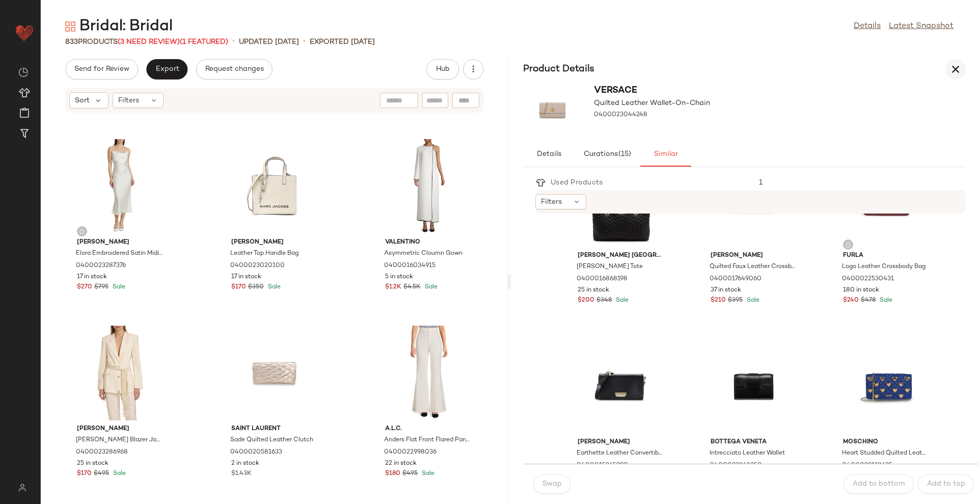
click at [948, 65] on button "button" at bounding box center [956, 69] width 20 height 20
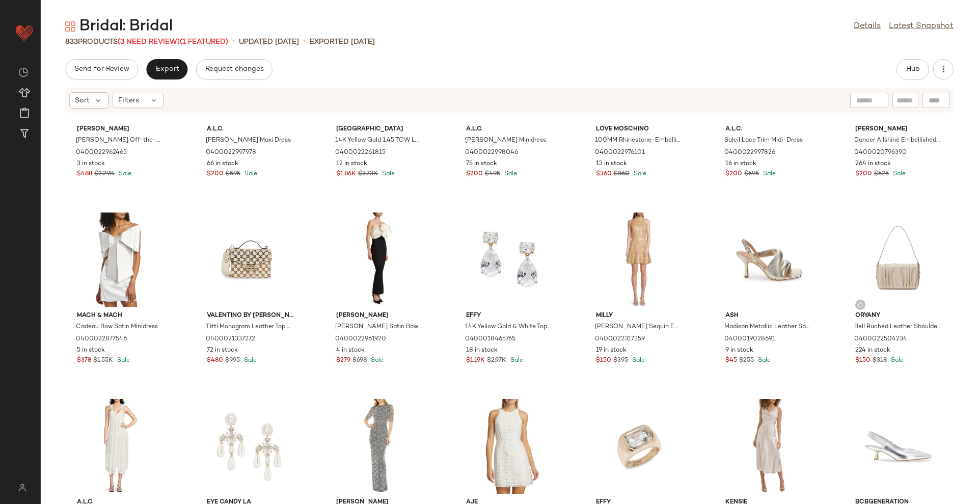
scroll to position [1983, 0]
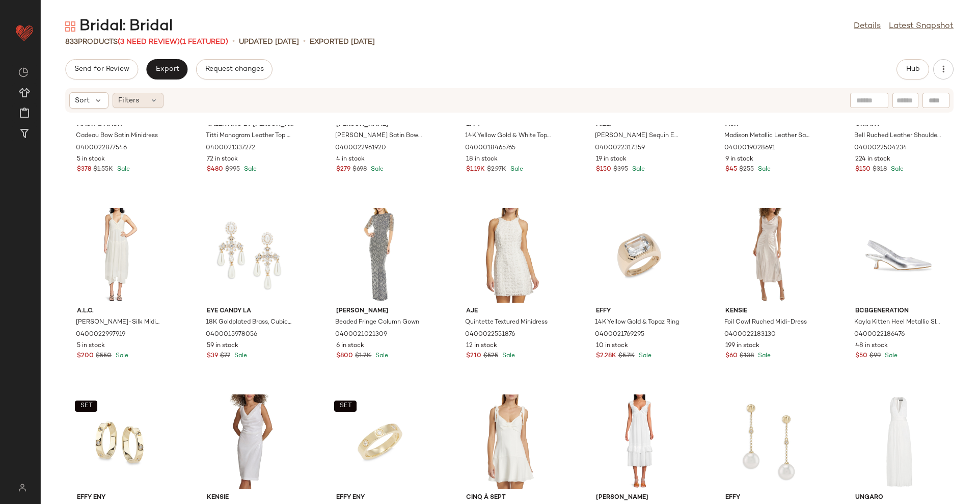
click at [133, 107] on div "Filters" at bounding box center [138, 100] width 51 height 15
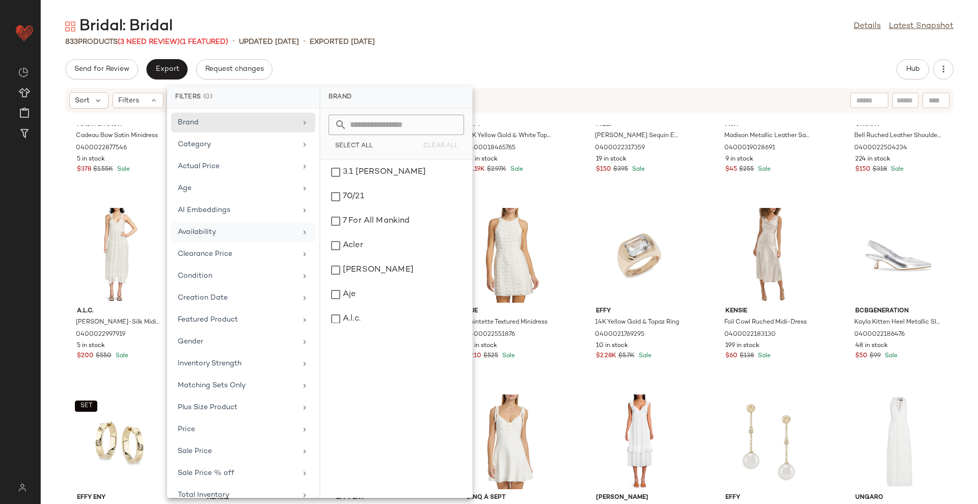
click at [228, 232] on div "Availability" at bounding box center [237, 232] width 119 height 11
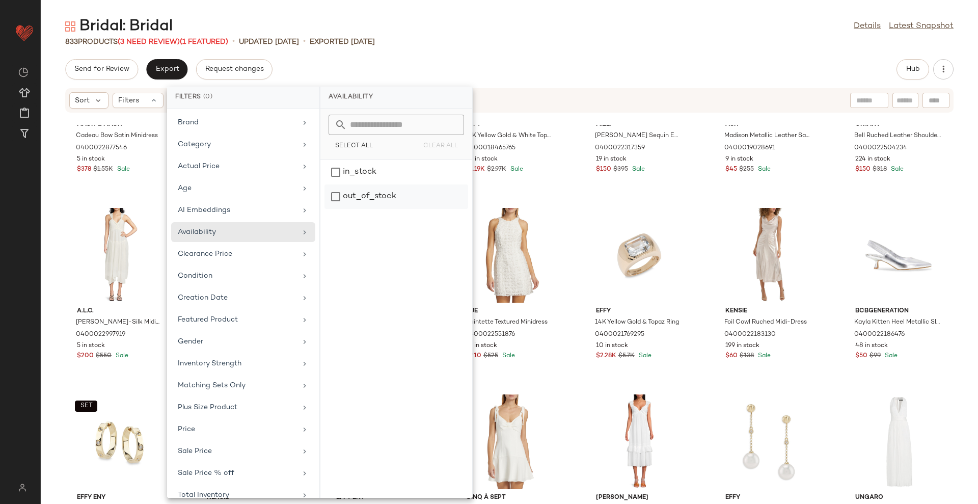
click at [414, 197] on div "out_of_stock" at bounding box center [397, 196] width 144 height 24
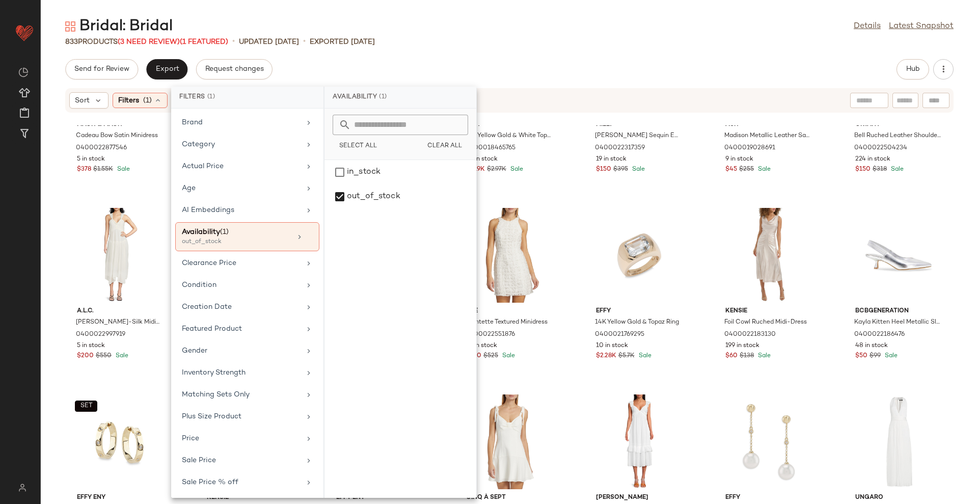
click at [551, 74] on div "Send for Review Export Request changes Hub" at bounding box center [510, 69] width 938 height 20
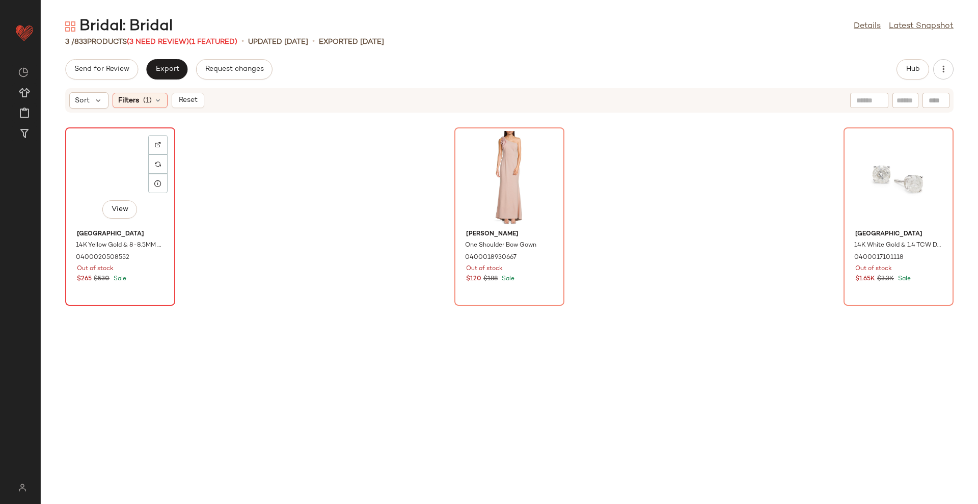
click at [112, 184] on div "View" at bounding box center [120, 178] width 103 height 95
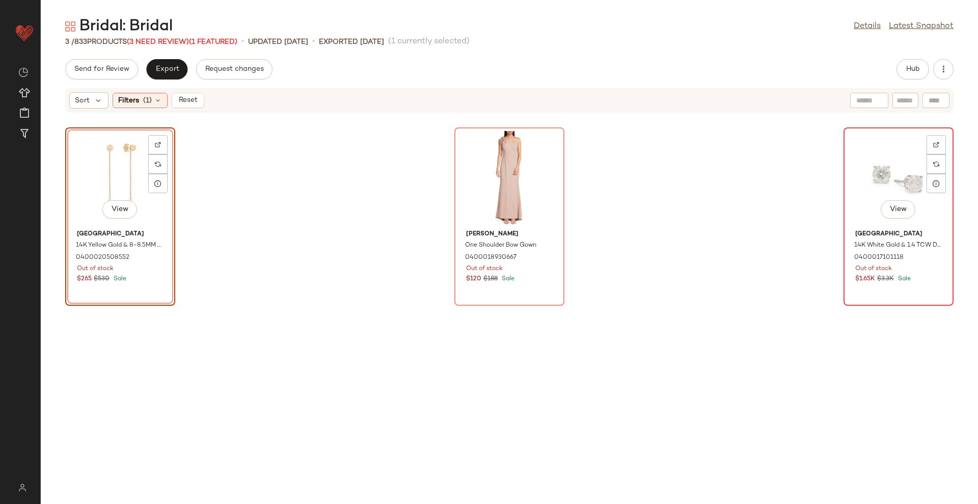
click at [886, 164] on div "View" at bounding box center [898, 178] width 103 height 95
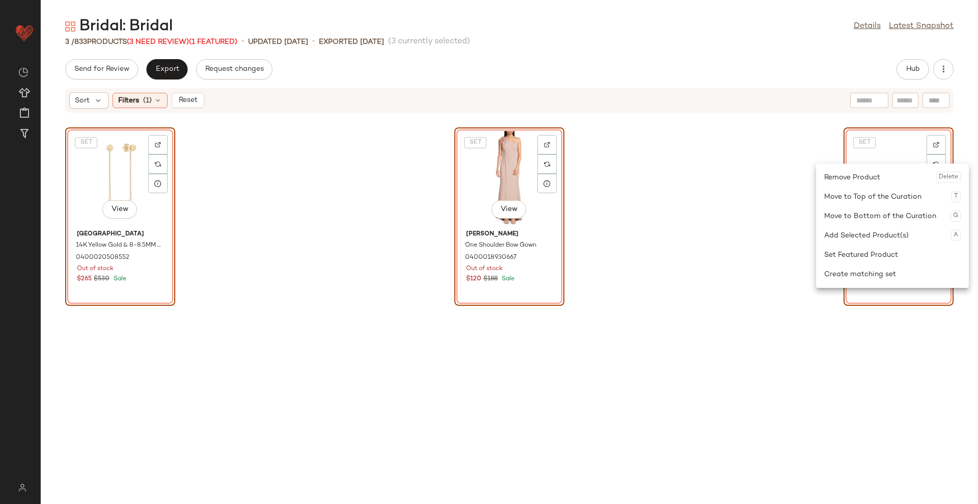
click at [891, 175] on div "Remove Product Delete" at bounding box center [892, 177] width 137 height 19
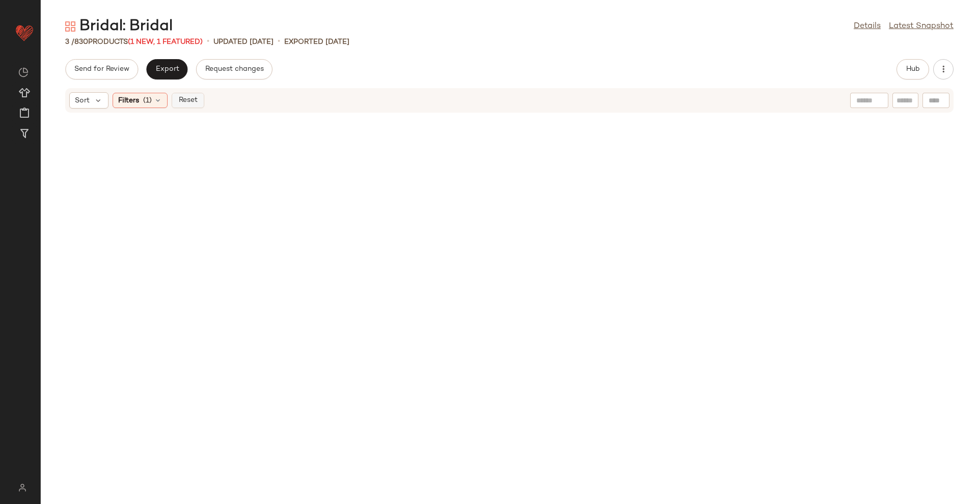
click at [186, 98] on span "Reset" at bounding box center [187, 100] width 19 height 8
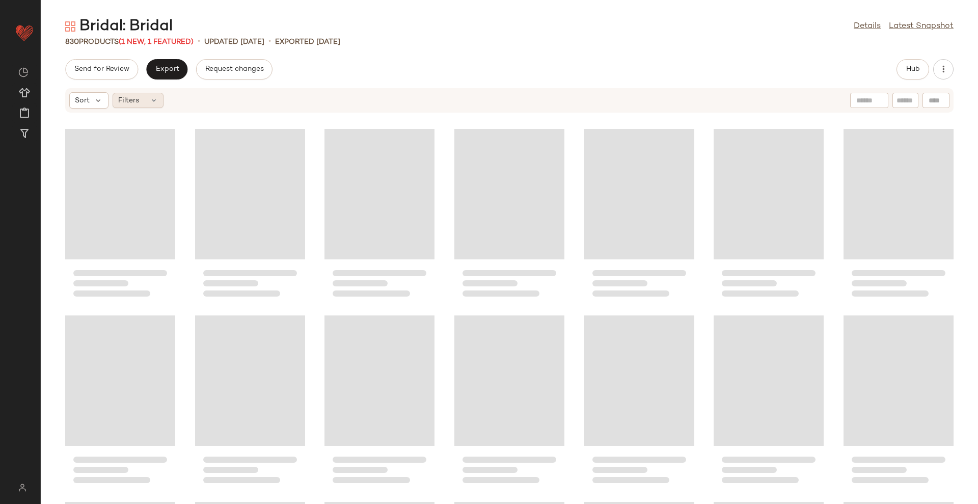
click at [156, 104] on div "Filters" at bounding box center [138, 100] width 51 height 15
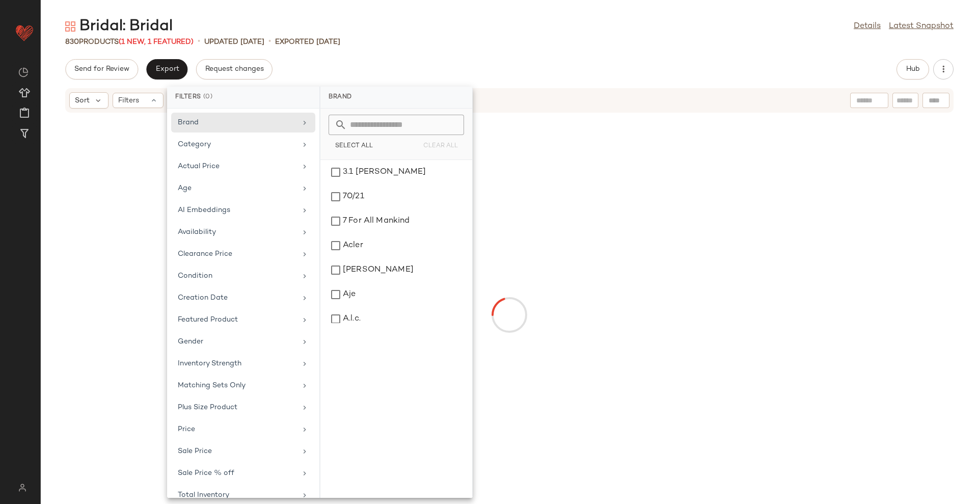
click at [769, 56] on div "Bridal: Bridal Details Latest Snapshot 830 Products (1 New, 1 Featured) • updat…" at bounding box center [510, 260] width 938 height 488
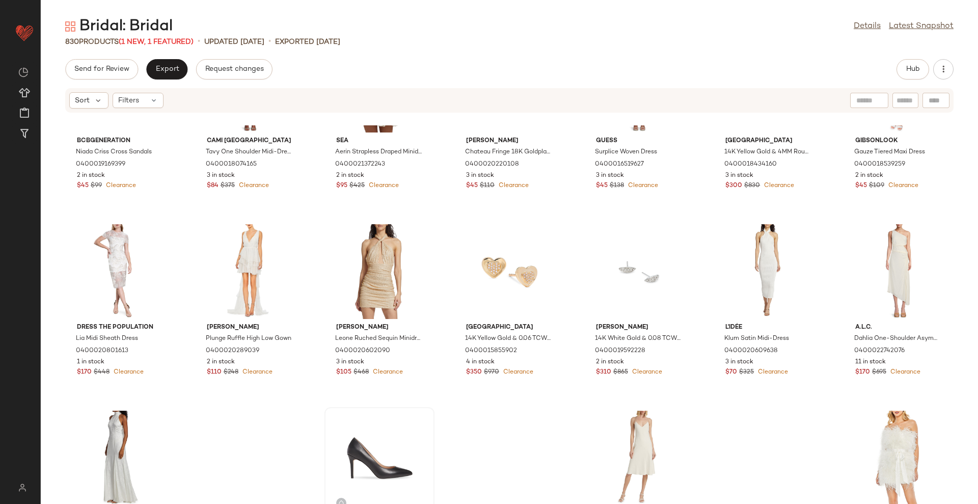
scroll to position [21816, 0]
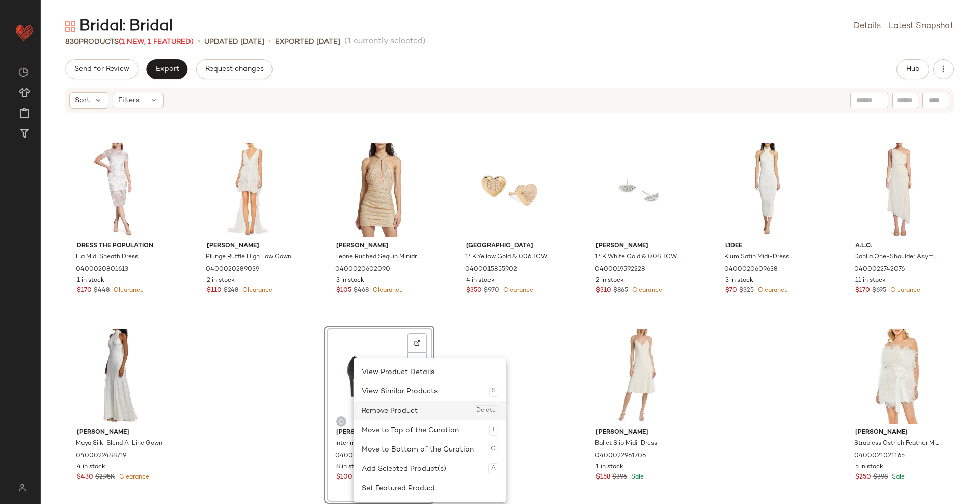
click at [370, 407] on div "Remove Product Delete" at bounding box center [430, 410] width 137 height 19
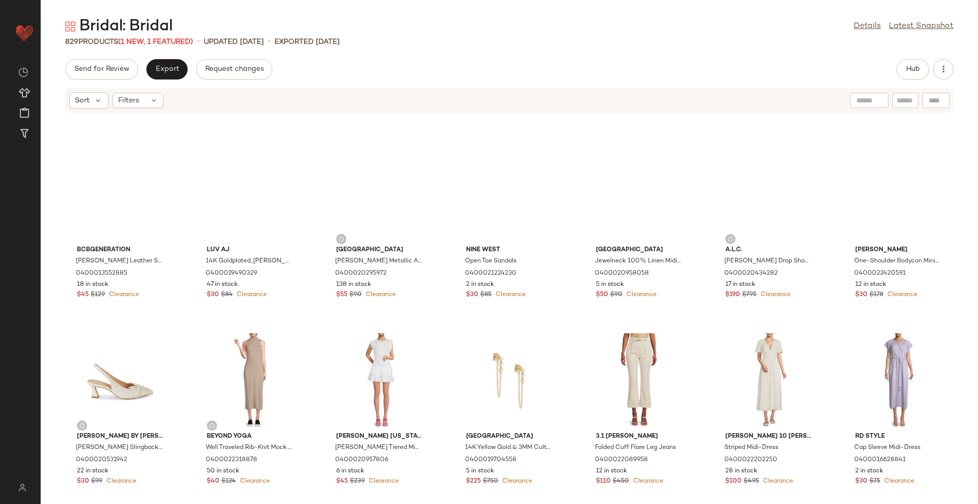
scroll to position [20860, 0]
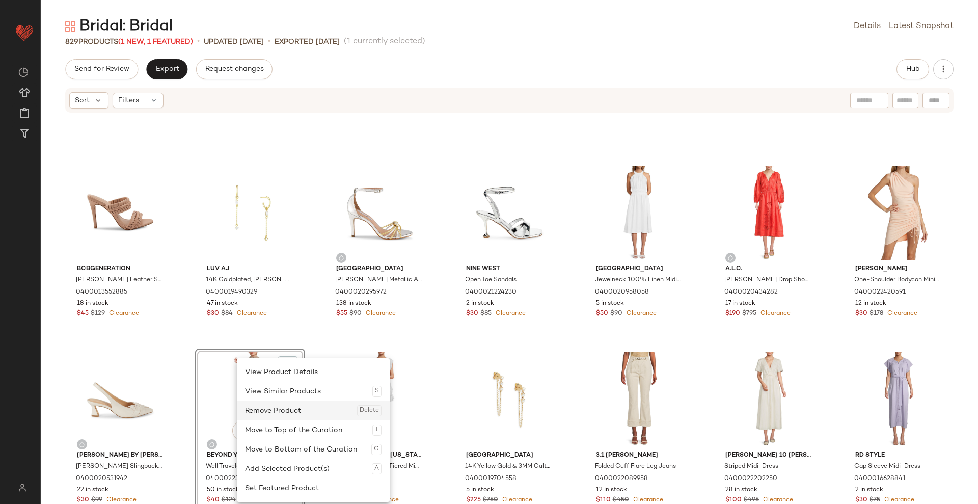
click at [285, 407] on div "Remove Product Delete" at bounding box center [313, 410] width 137 height 19
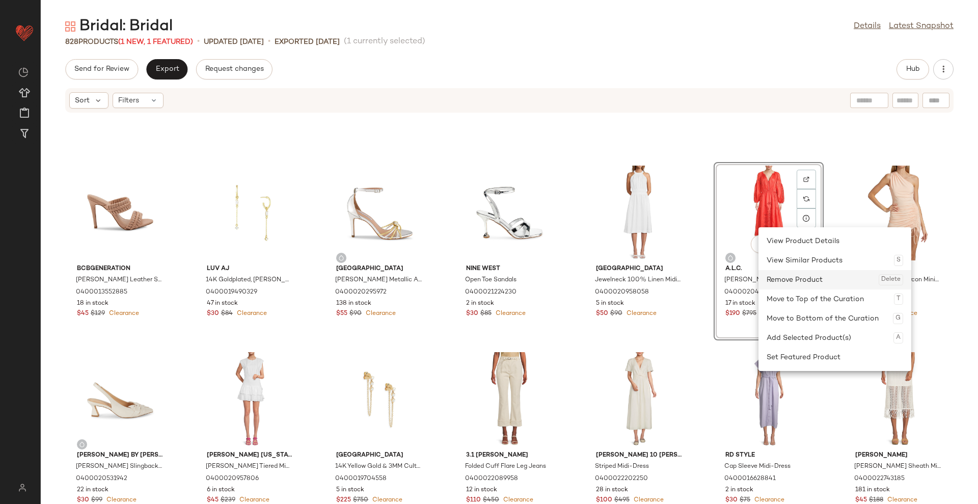
click at [780, 279] on div "Remove Product Delete" at bounding box center [835, 279] width 137 height 19
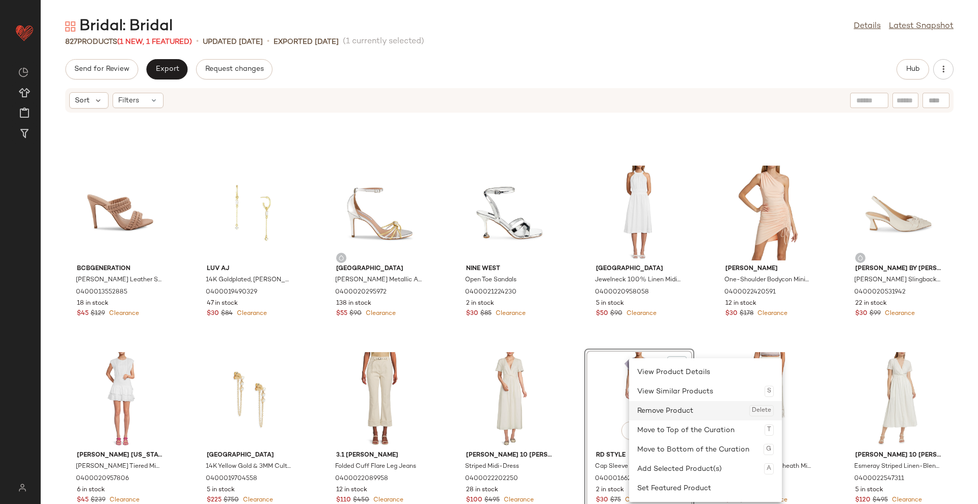
click at [659, 410] on div "Remove Product Delete" at bounding box center [705, 410] width 137 height 19
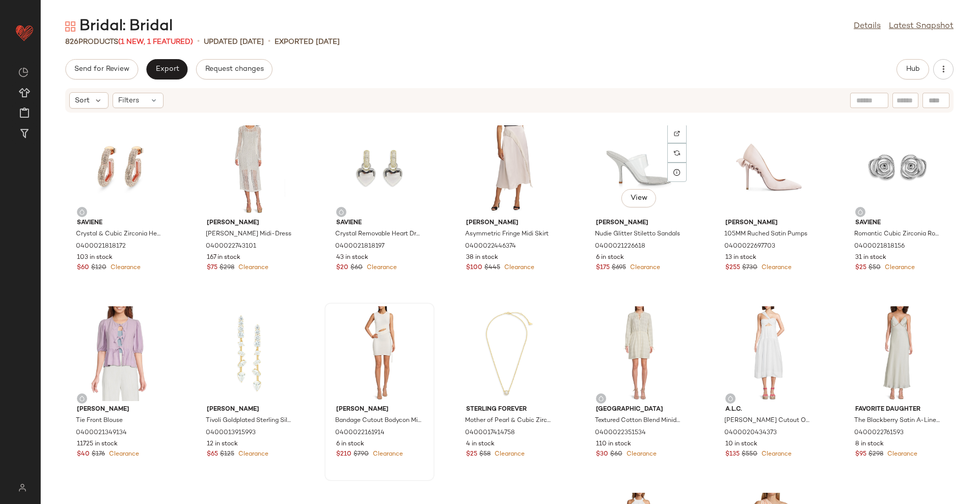
scroll to position [20542, 0]
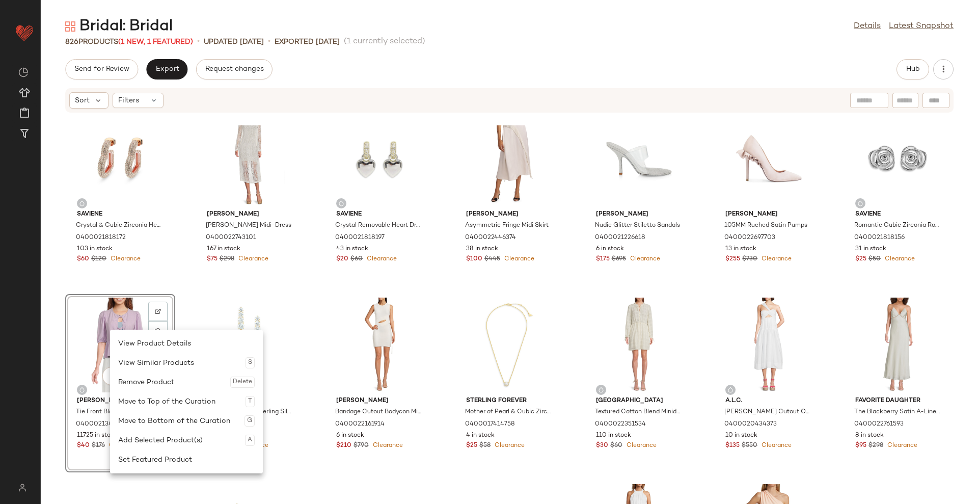
click at [145, 376] on div "Remove Product Delete" at bounding box center [186, 381] width 137 height 19
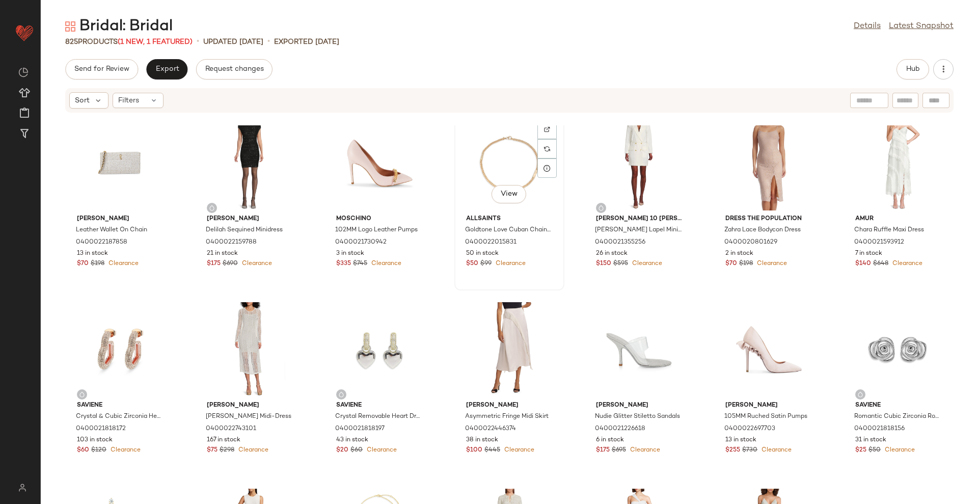
scroll to position [20160, 0]
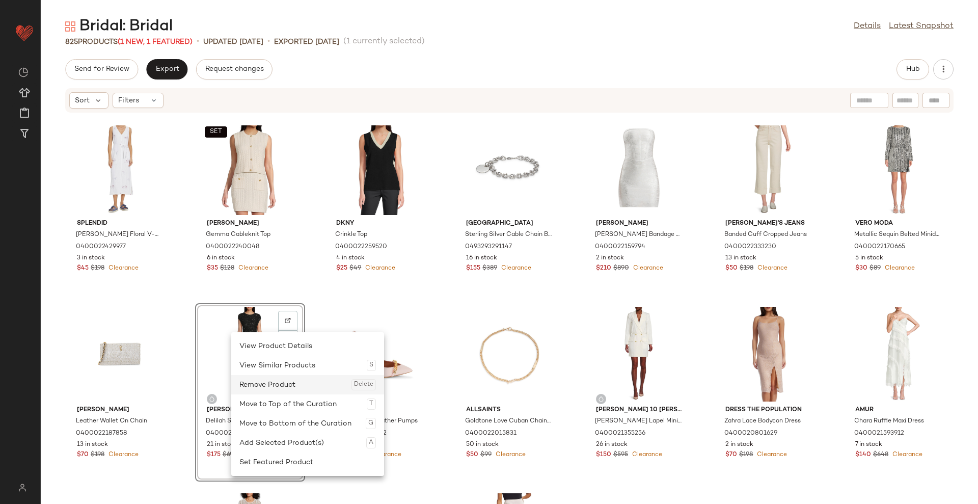
click at [288, 381] on div "Remove Product Delete" at bounding box center [307, 384] width 137 height 19
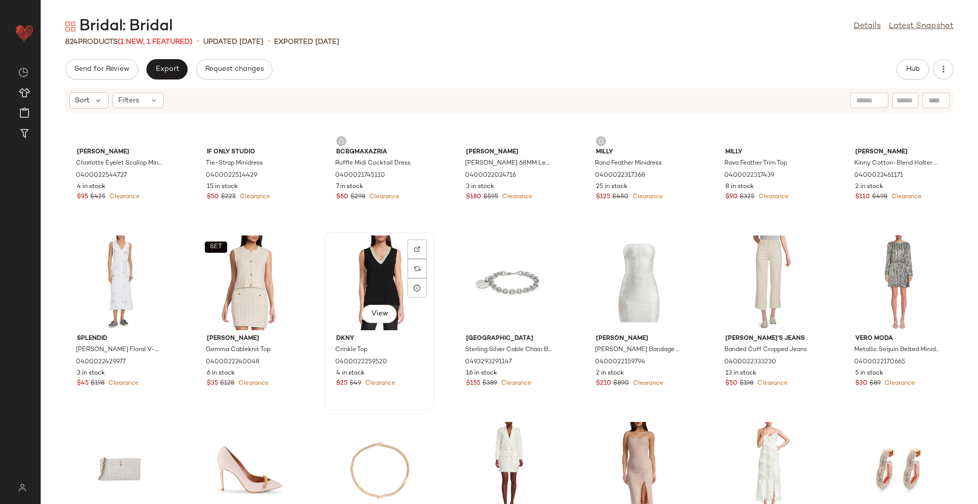
scroll to position [20032, 0]
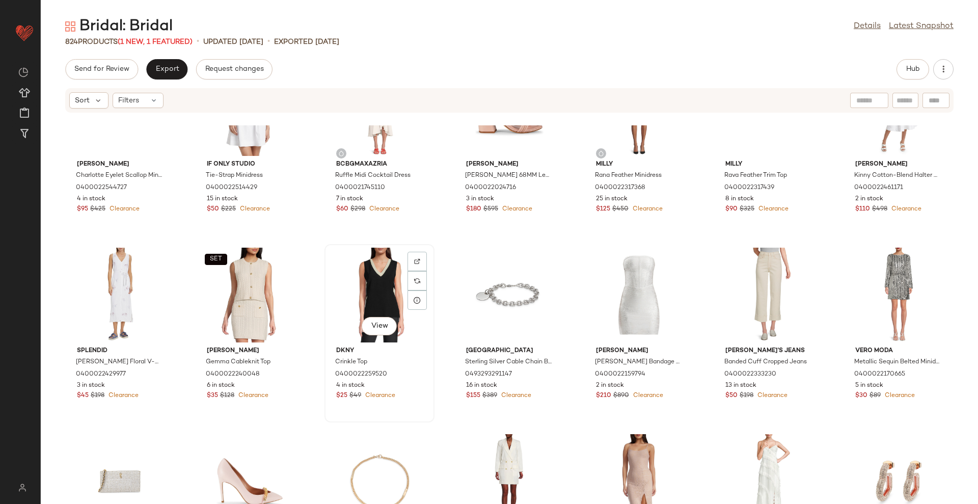
drag, startPoint x: 372, startPoint y: 286, endPoint x: 385, endPoint y: 297, distance: 16.6
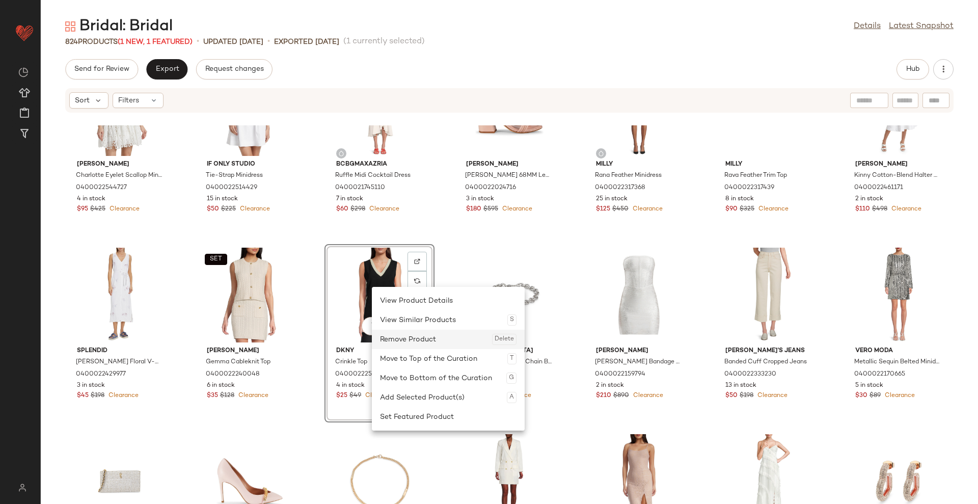
click at [396, 339] on div "Remove Product Delete" at bounding box center [448, 339] width 137 height 19
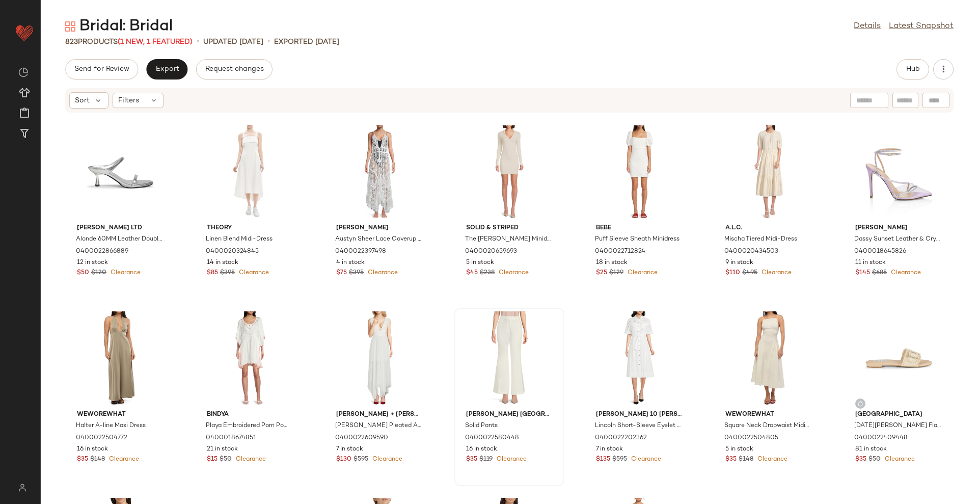
scroll to position [19013, 0]
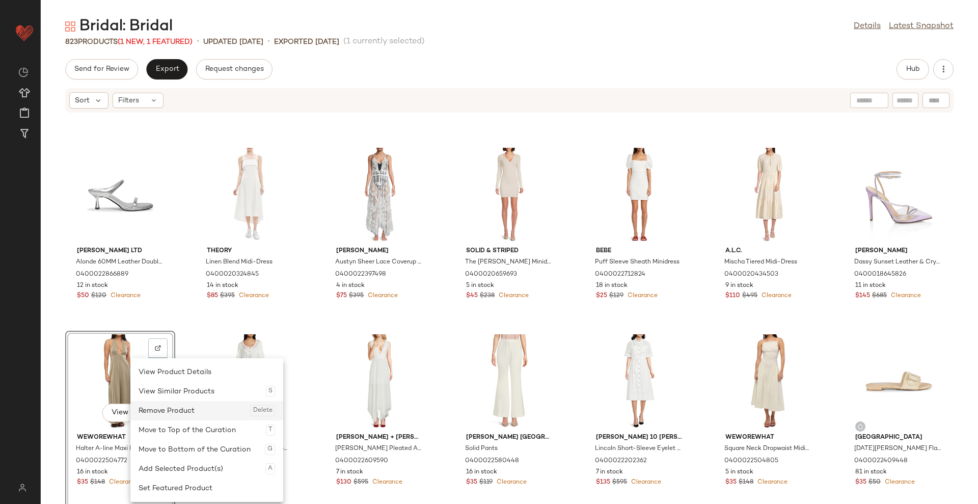
click at [180, 408] on div "Remove Product Delete" at bounding box center [207, 410] width 137 height 19
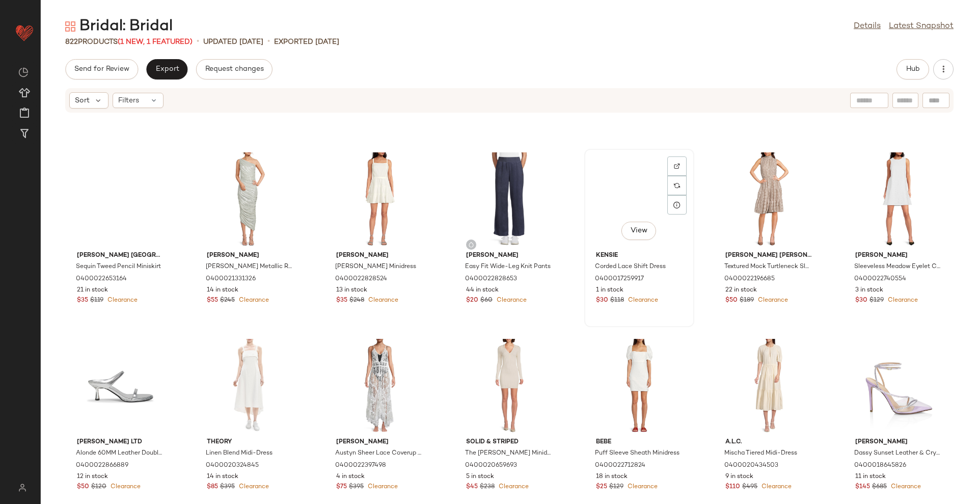
scroll to position [18631, 0]
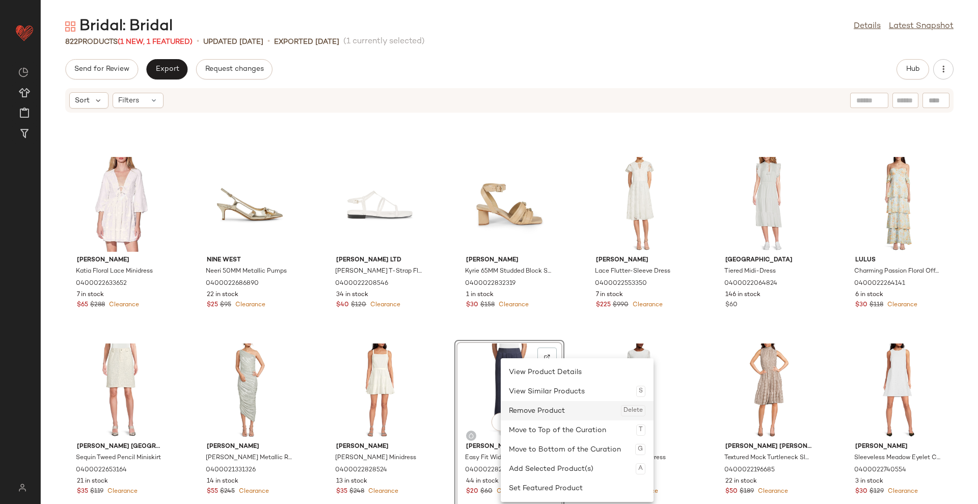
click at [546, 409] on div "Remove Product Delete" at bounding box center [577, 410] width 137 height 19
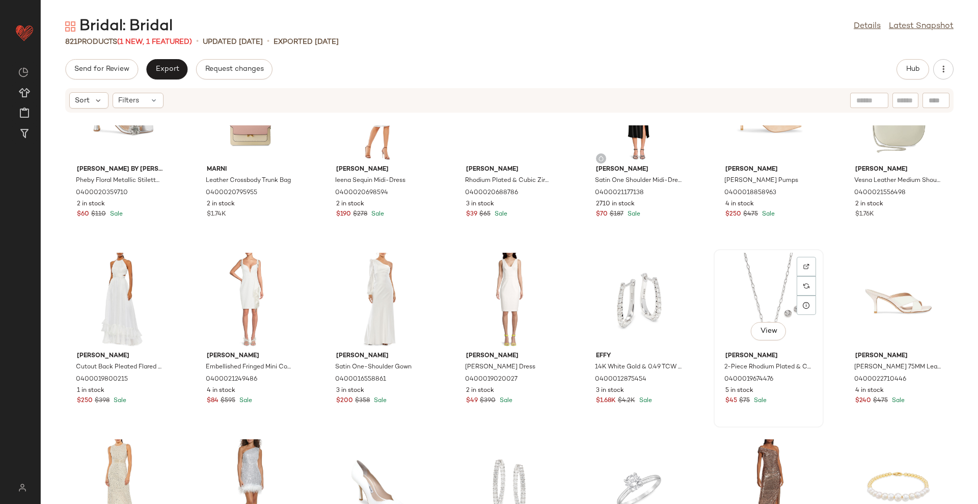
scroll to position [17039, 0]
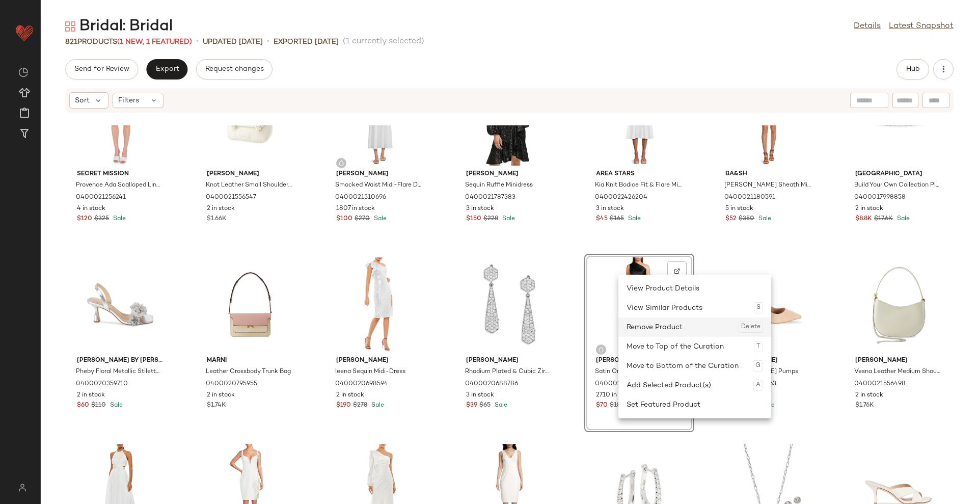
click at [641, 323] on div "Remove Product Delete" at bounding box center [695, 326] width 137 height 19
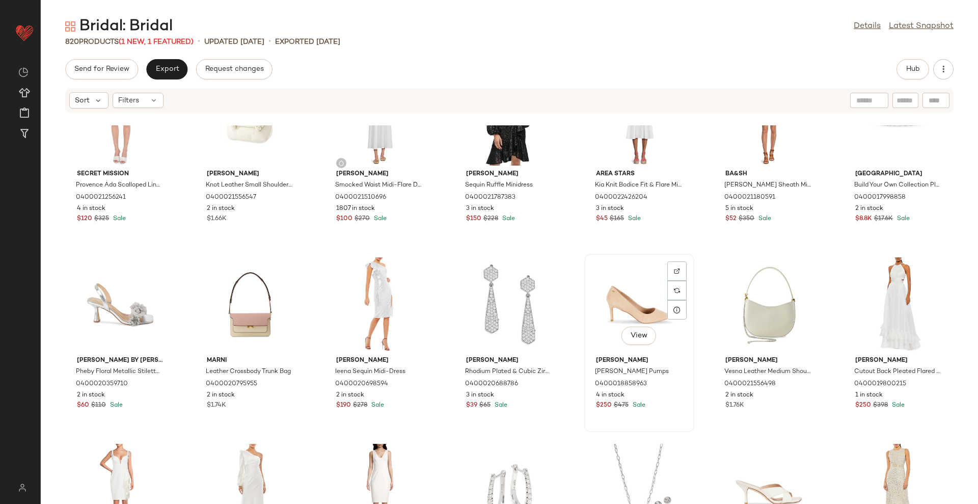
scroll to position [16848, 0]
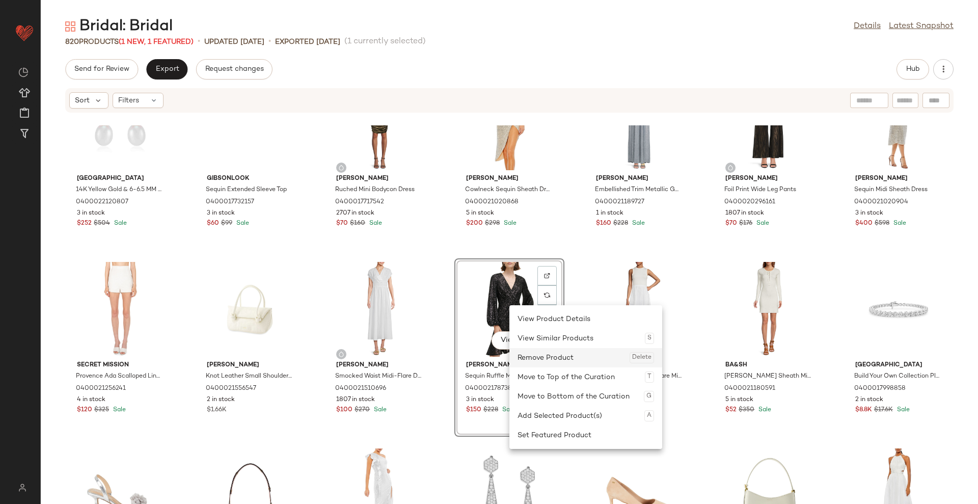
click at [537, 356] on div "Remove Product Delete" at bounding box center [586, 357] width 137 height 19
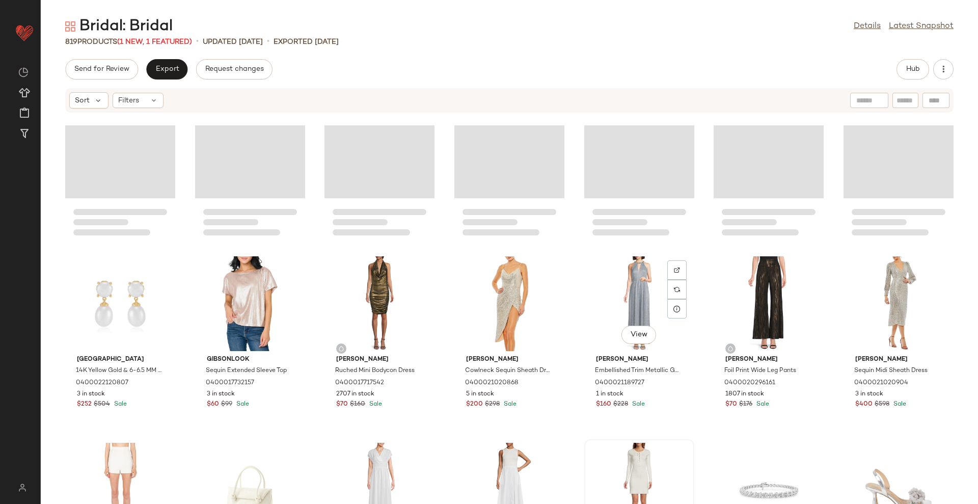
scroll to position [16657, 0]
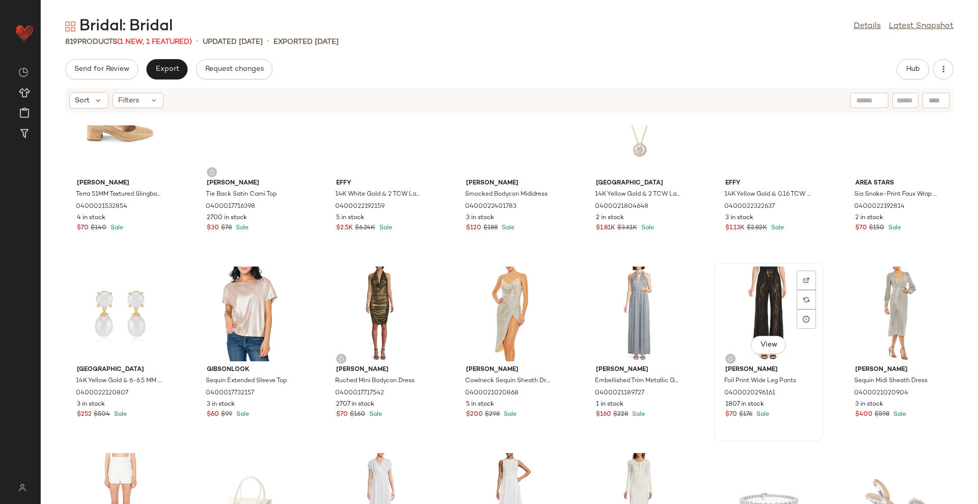
drag, startPoint x: 765, startPoint y: 306, endPoint x: 752, endPoint y: 323, distance: 21.1
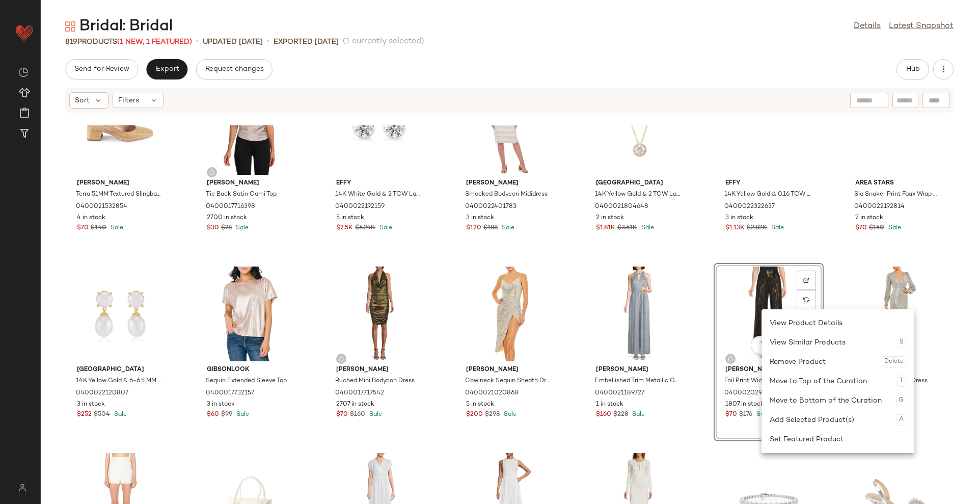
click at [805, 361] on div "Remove Product Delete" at bounding box center [838, 361] width 137 height 19
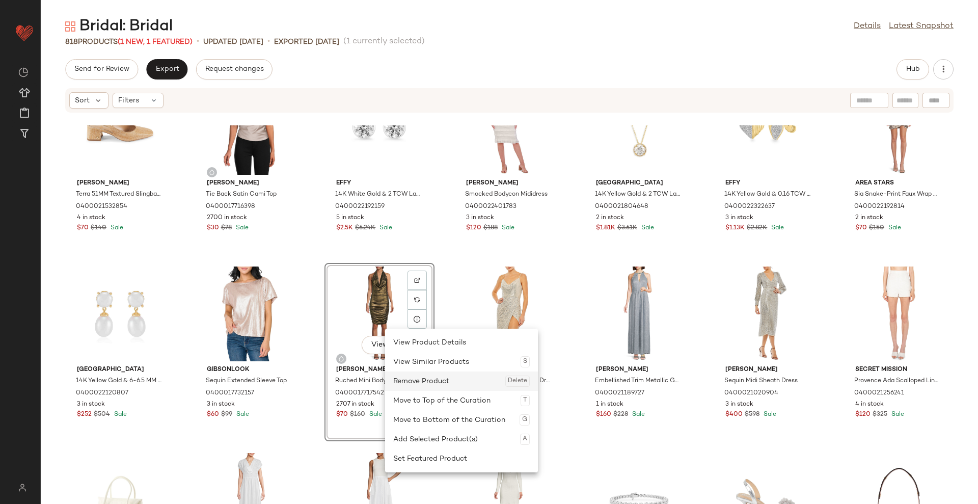
click at [415, 377] on div "Remove Product Delete" at bounding box center [461, 380] width 137 height 19
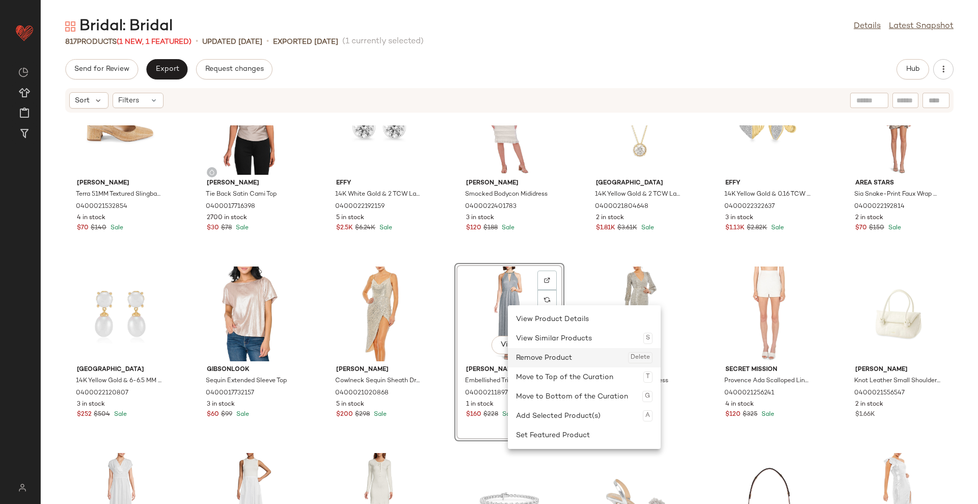
click at [537, 353] on div "Remove Product Delete" at bounding box center [584, 357] width 137 height 19
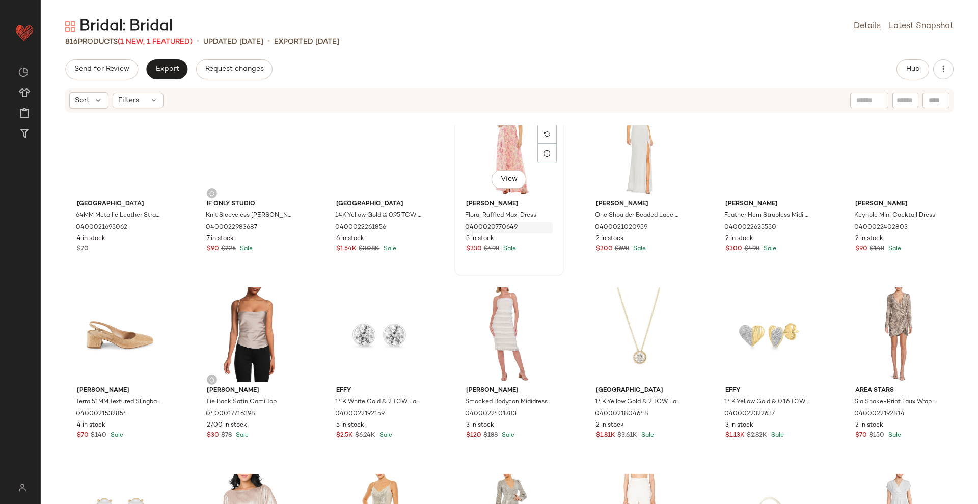
scroll to position [16338, 0]
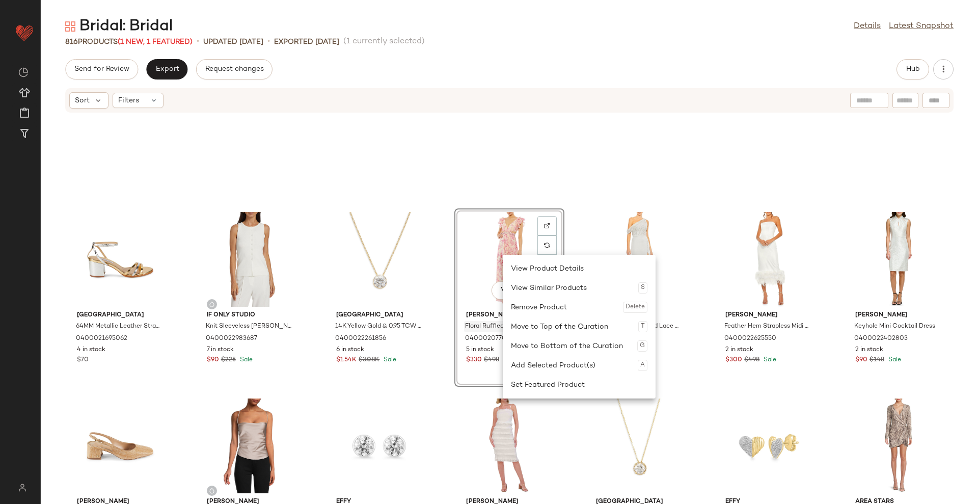
drag, startPoint x: 529, startPoint y: 308, endPoint x: 537, endPoint y: 320, distance: 14.9
click at [529, 308] on div "Remove Product Delete" at bounding box center [579, 307] width 137 height 19
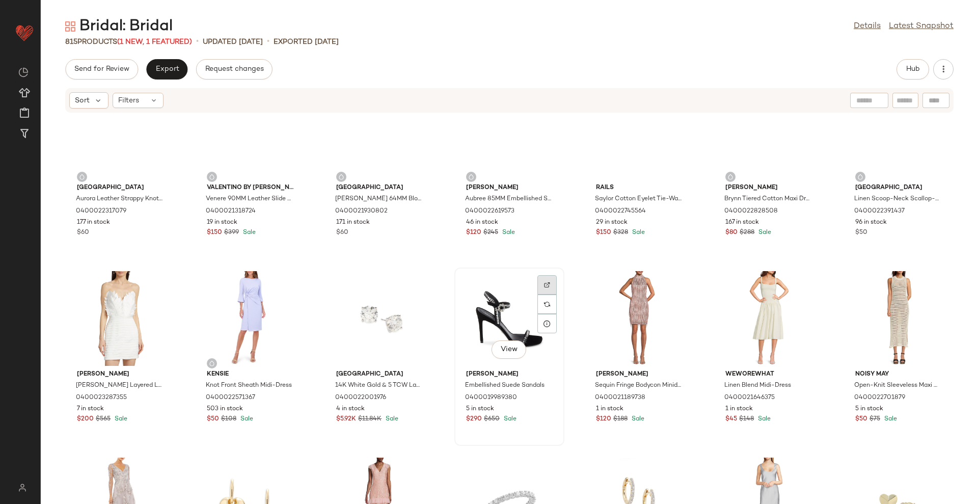
scroll to position [15892, 0]
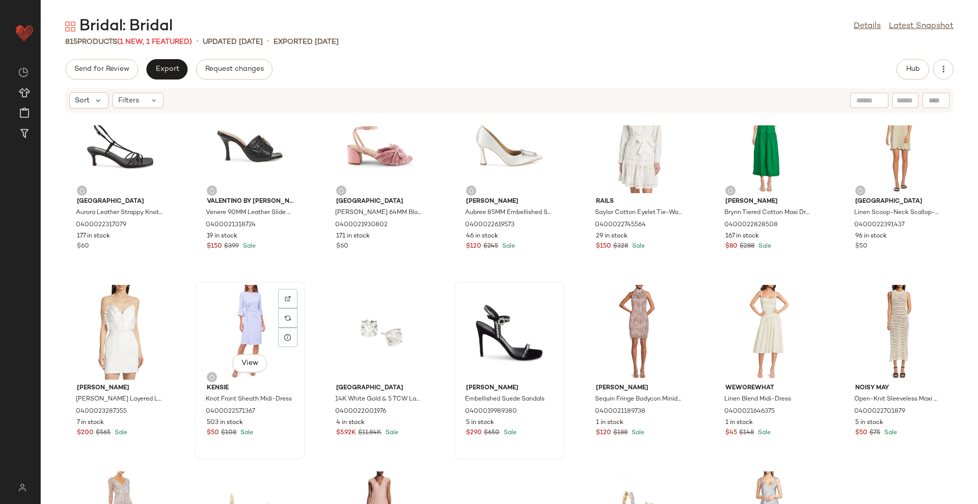
drag, startPoint x: 238, startPoint y: 334, endPoint x: 246, endPoint y: 342, distance: 11.2
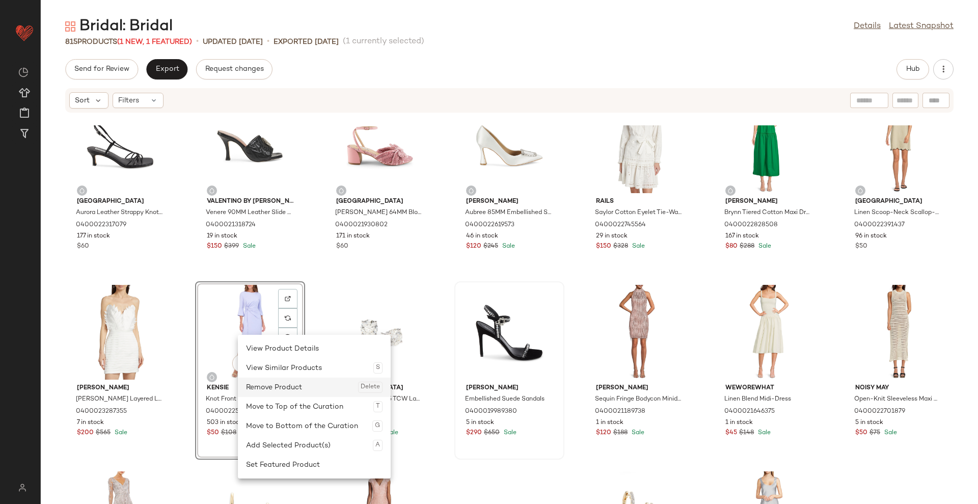
click at [276, 384] on div "Remove Product Delete" at bounding box center [314, 387] width 137 height 19
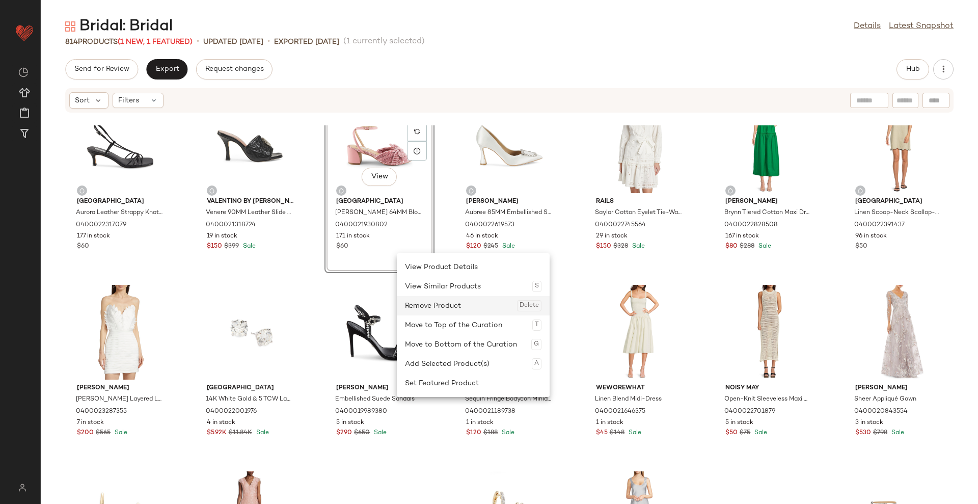
click at [438, 302] on div "Remove Product Delete" at bounding box center [473, 305] width 137 height 19
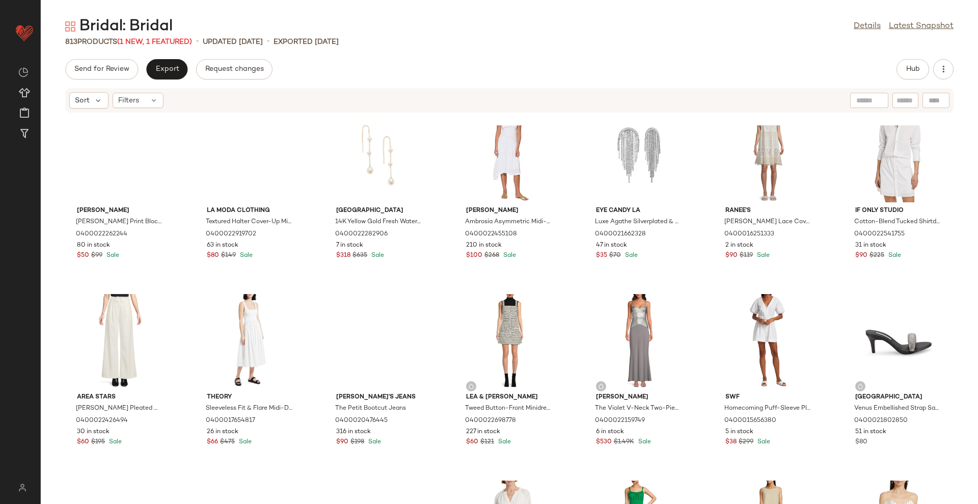
scroll to position [15701, 0]
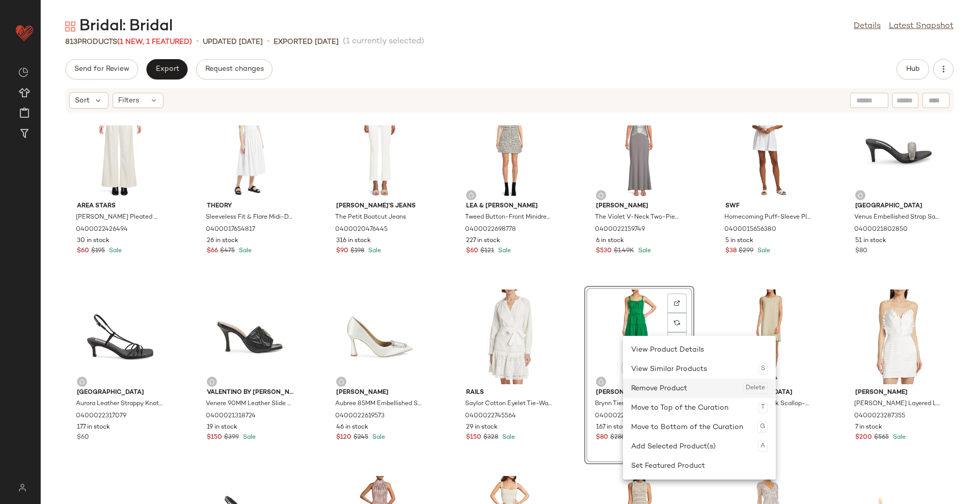
click at [657, 383] on div "Remove Product Delete" at bounding box center [699, 388] width 137 height 19
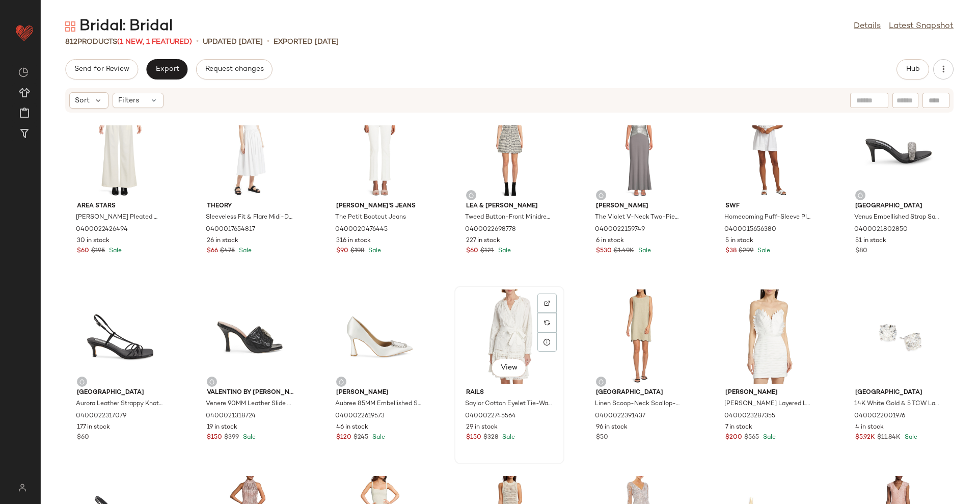
scroll to position [15574, 0]
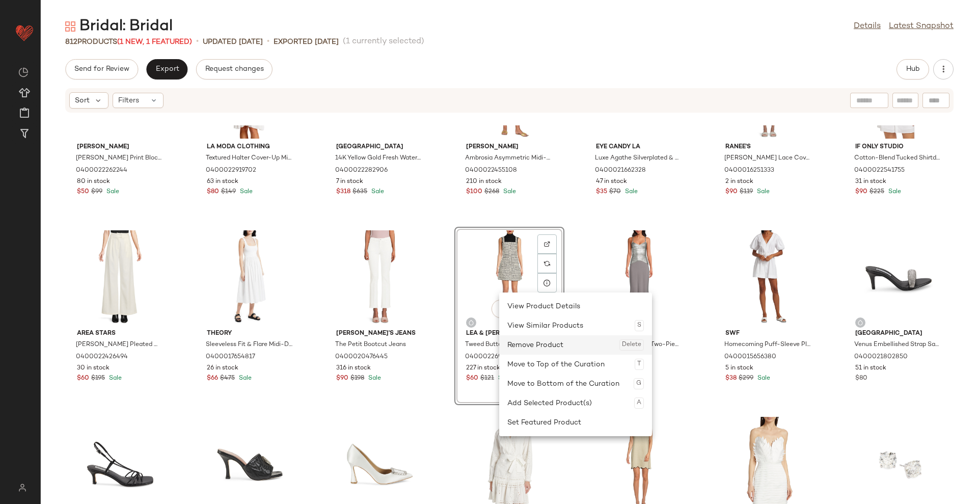
click at [517, 343] on div "Remove Product Delete" at bounding box center [575, 344] width 137 height 19
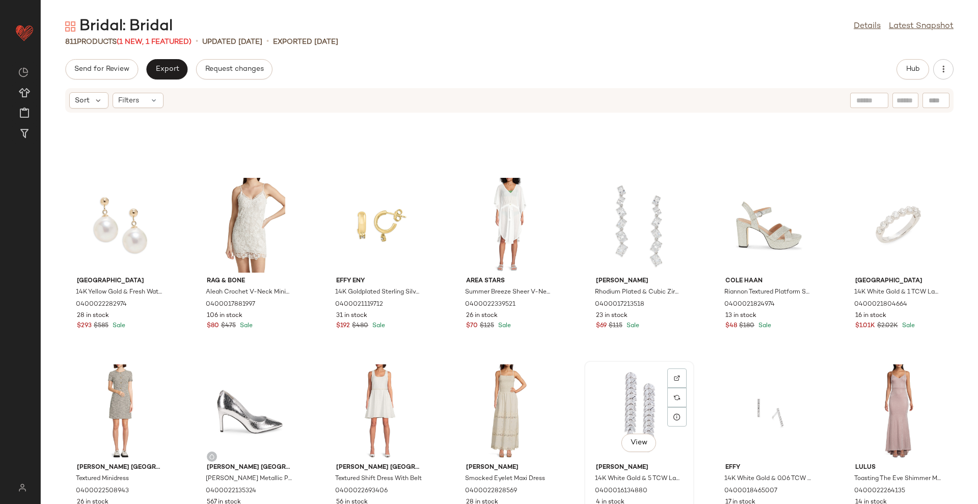
scroll to position [15064, 0]
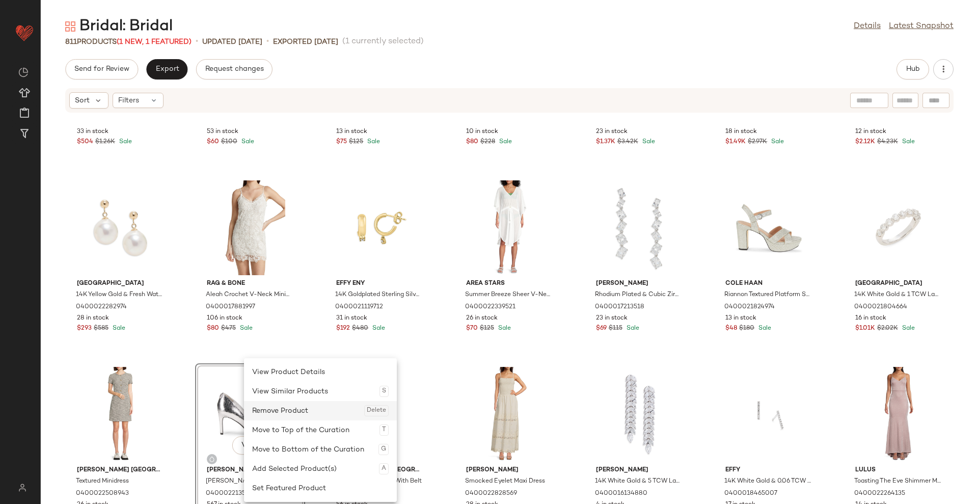
click at [271, 413] on div "Remove Product Delete" at bounding box center [320, 410] width 137 height 19
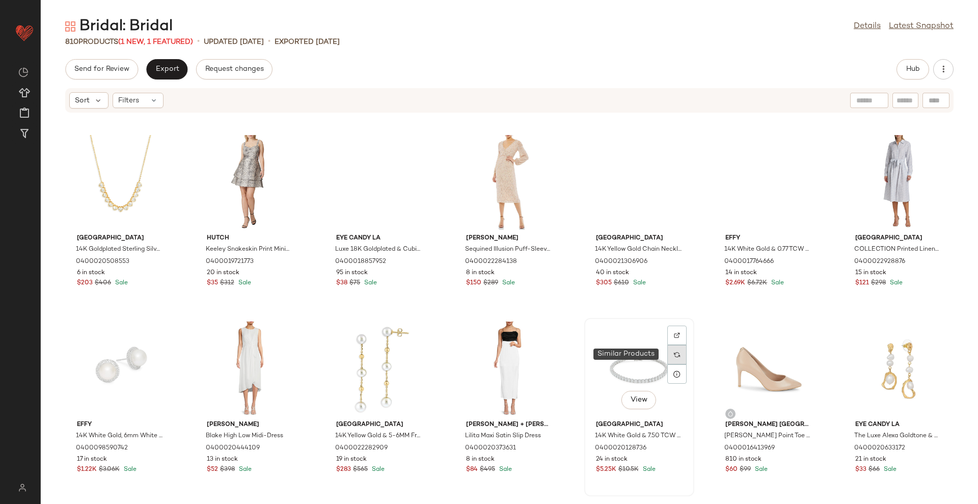
scroll to position [14236, 0]
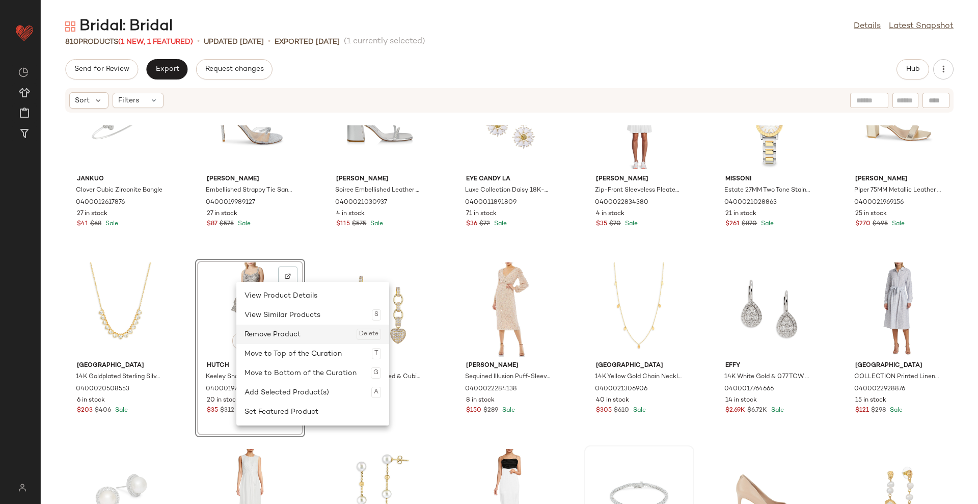
click at [279, 330] on div "Remove Product Delete" at bounding box center [313, 334] width 137 height 19
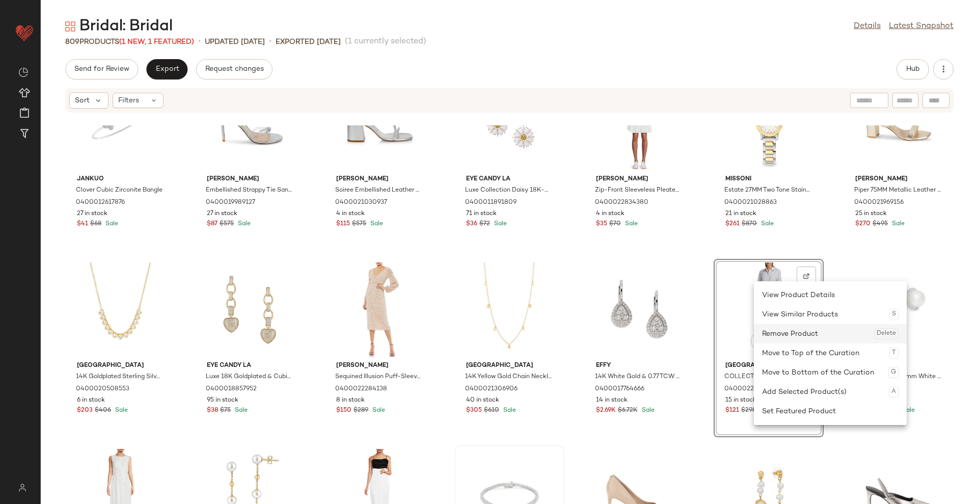
click at [764, 332] on div "Remove Product Delete" at bounding box center [830, 333] width 137 height 19
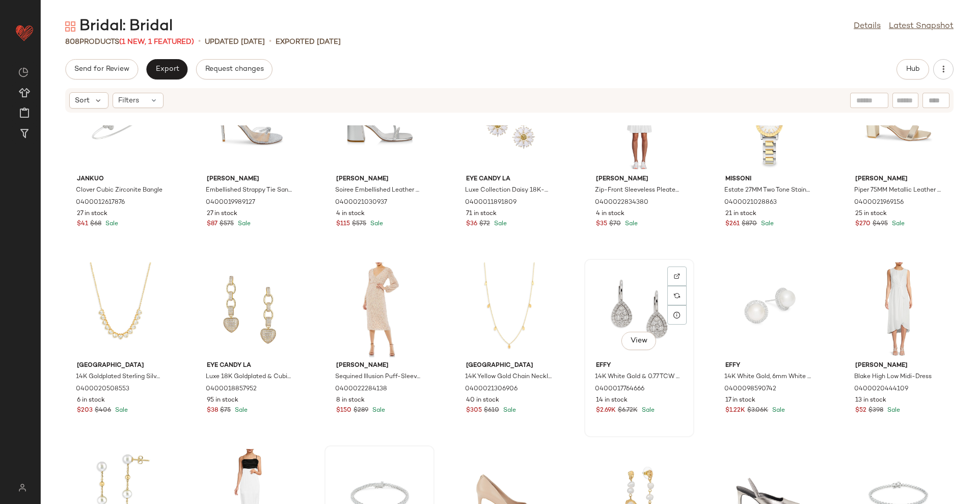
scroll to position [14109, 0]
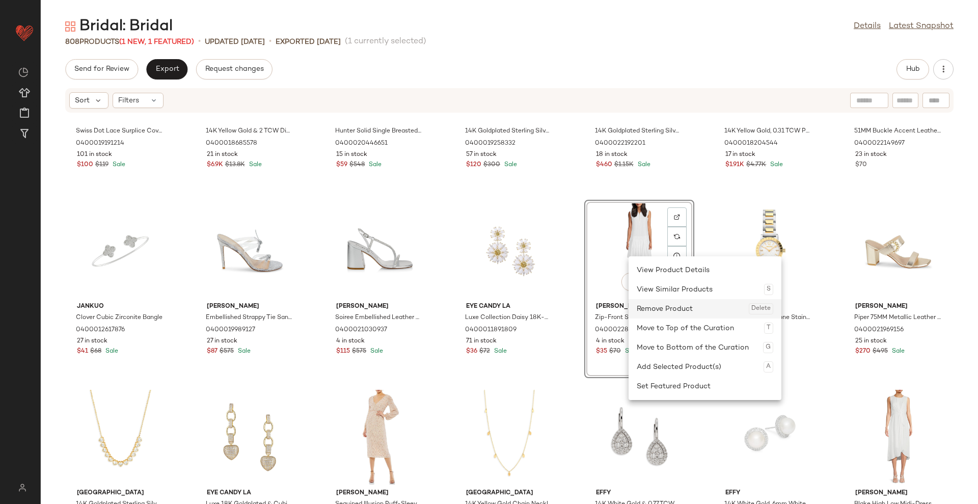
click at [657, 308] on div "Remove Product Delete" at bounding box center [705, 308] width 137 height 19
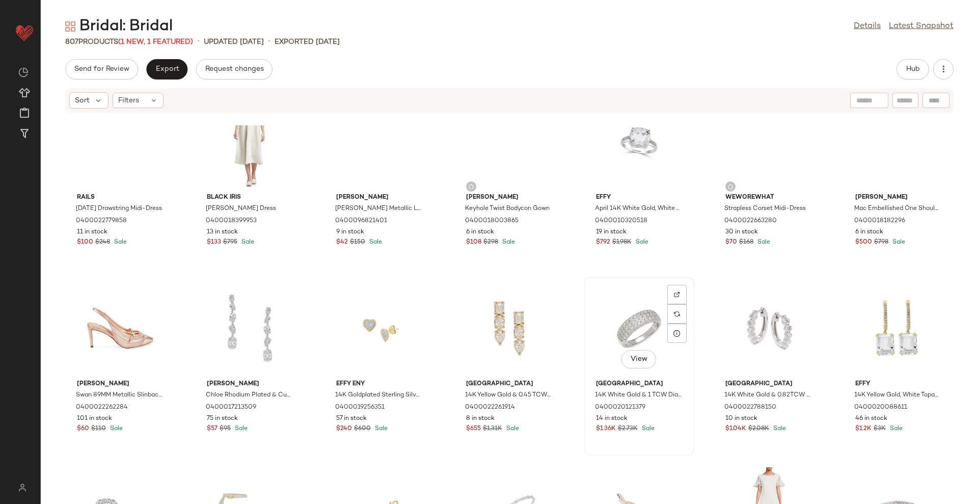
scroll to position [13345, 0]
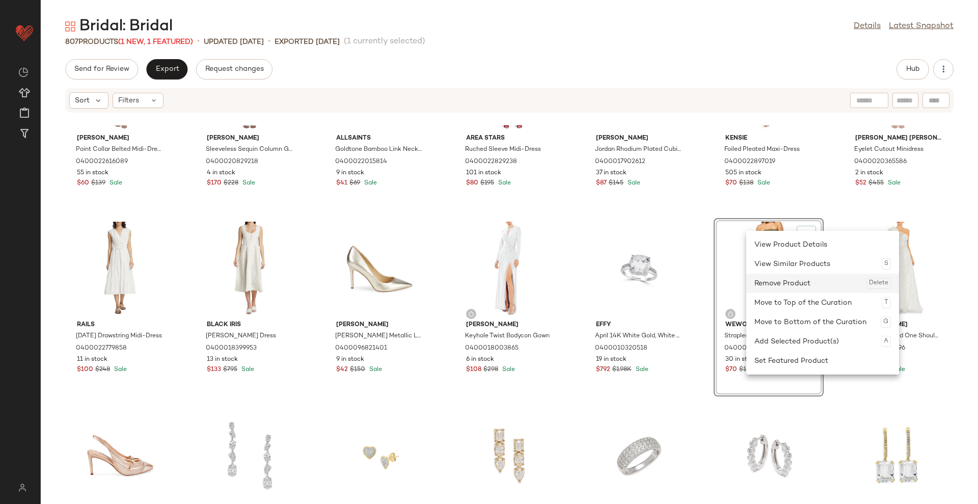
click at [763, 277] on div "Remove Product Delete" at bounding box center [823, 283] width 137 height 19
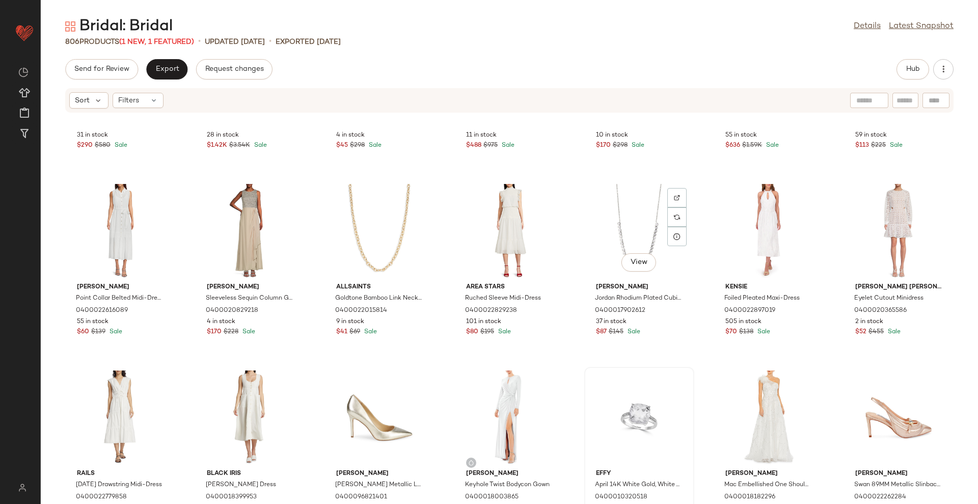
scroll to position [13090, 0]
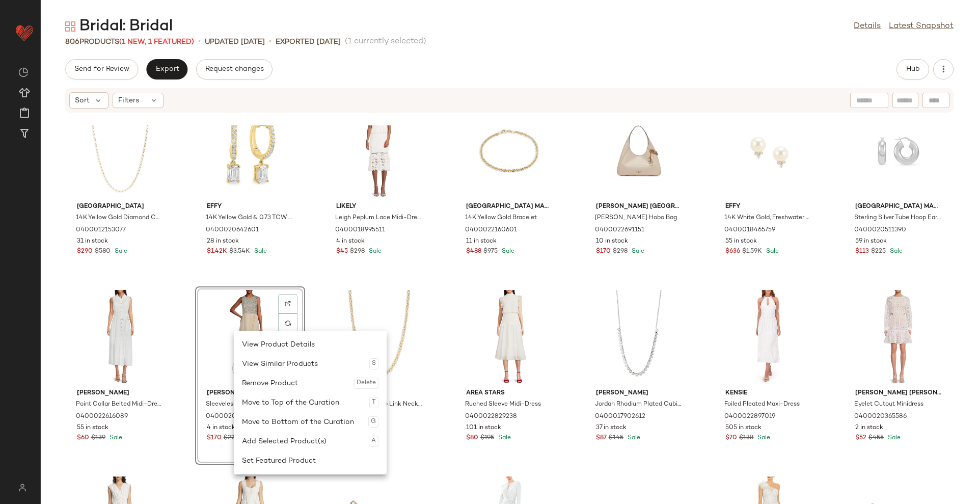
click at [278, 380] on div "Remove Product Delete" at bounding box center [310, 382] width 137 height 19
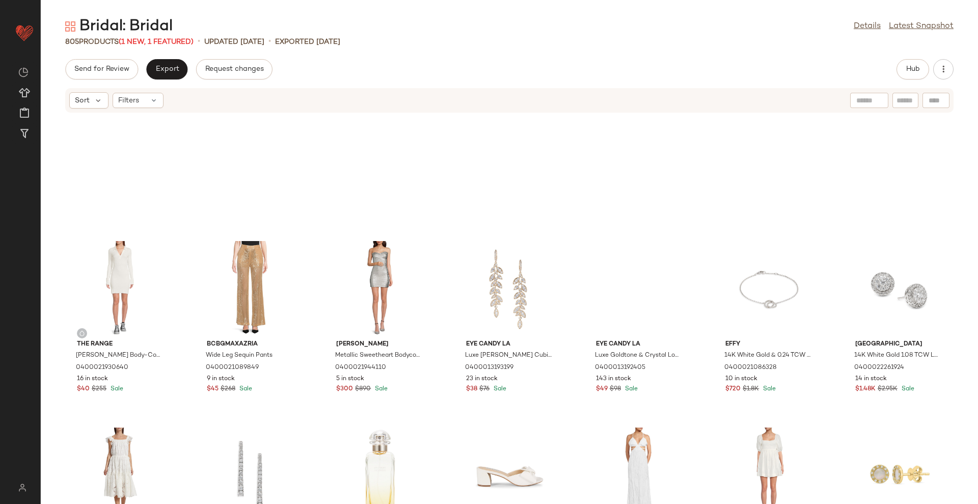
scroll to position [11816, 0]
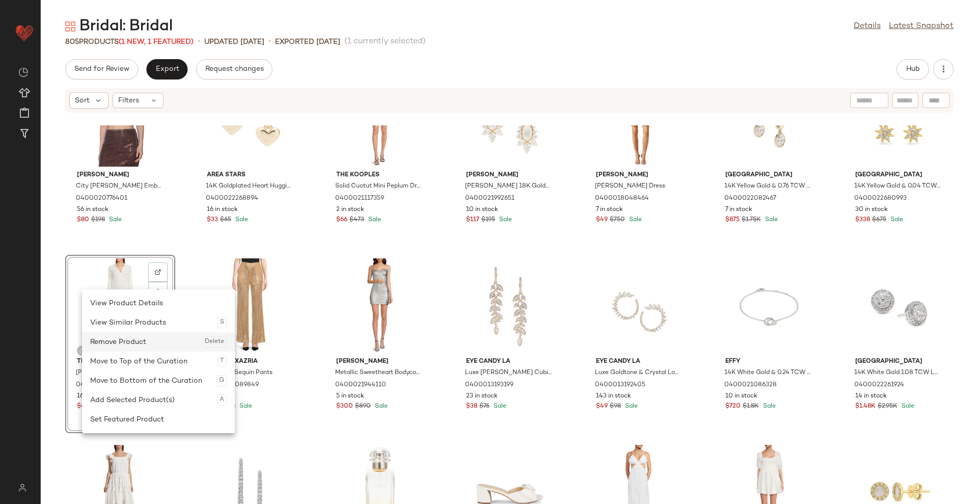
click at [120, 341] on div "Remove Product Delete" at bounding box center [158, 341] width 137 height 19
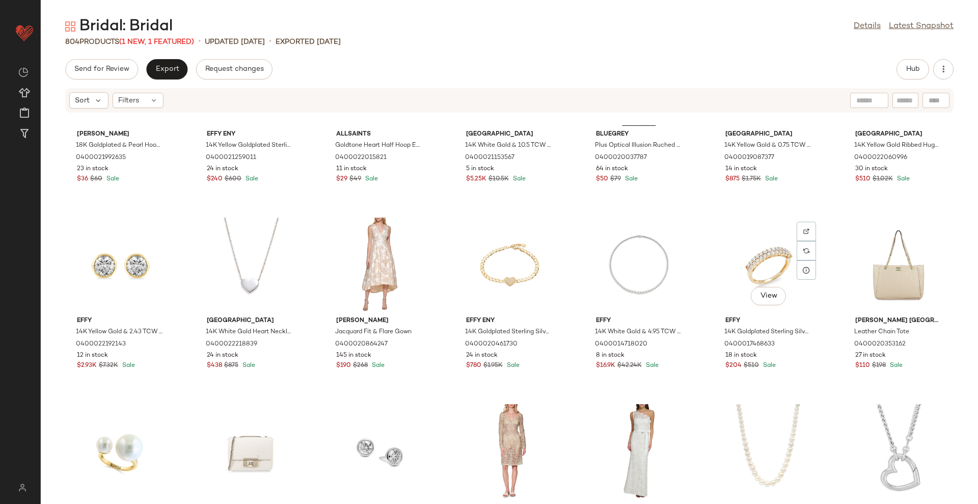
scroll to position [11179, 0]
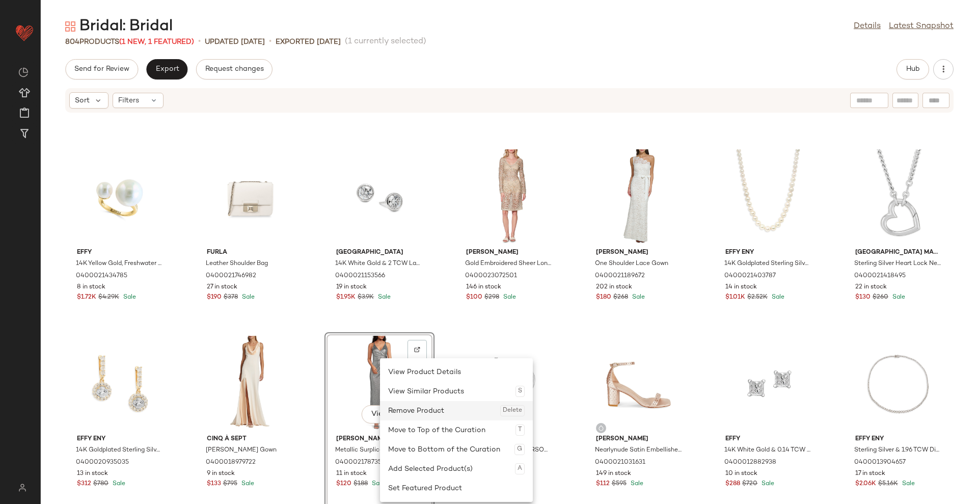
click at [406, 418] on div "Remove Product Delete" at bounding box center [456, 410] width 137 height 19
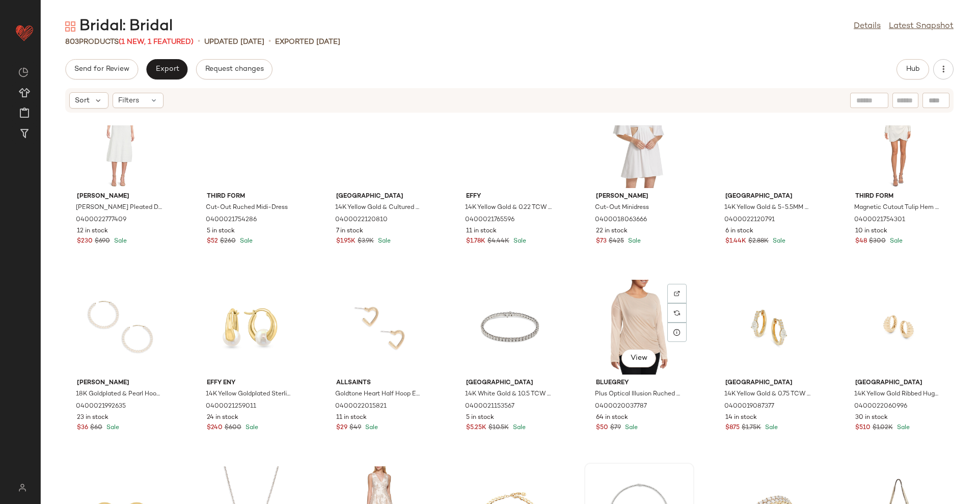
scroll to position [10670, 0]
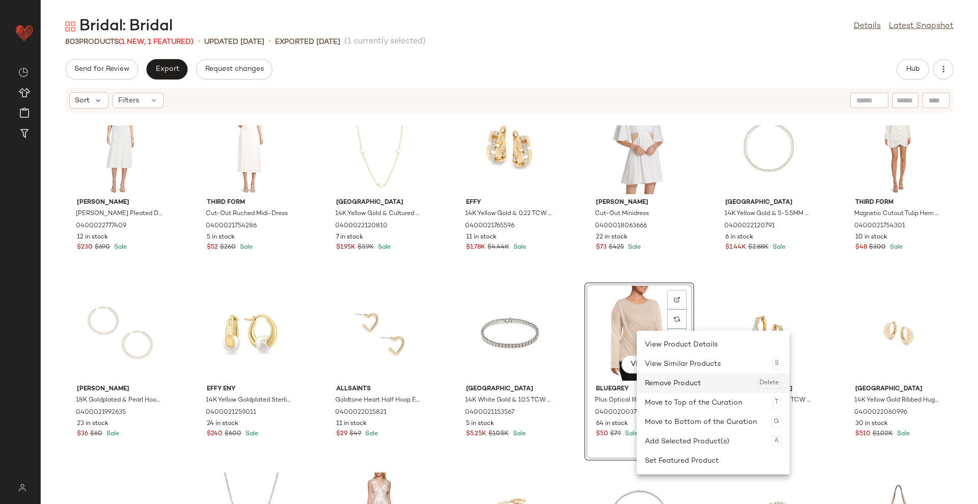
click at [655, 377] on div "Remove Product Delete" at bounding box center [713, 382] width 137 height 19
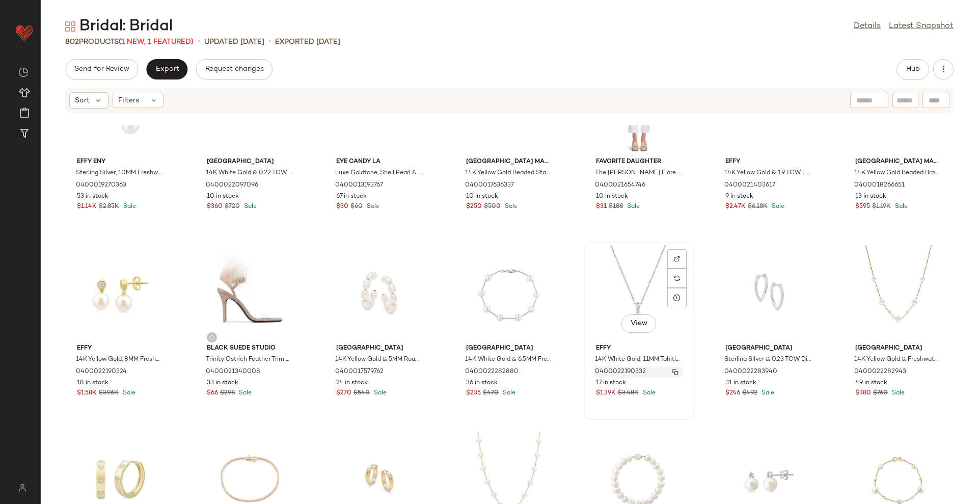
scroll to position [9587, 0]
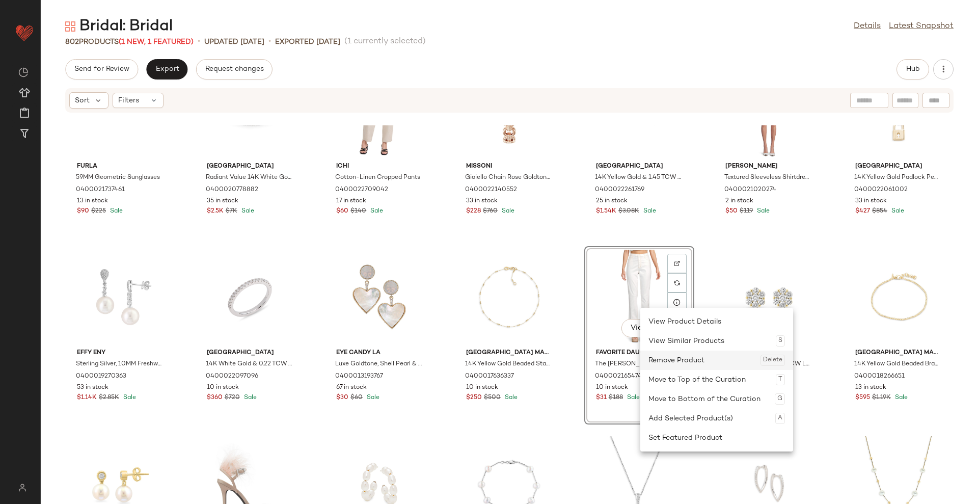
click at [677, 357] on div "Remove Product Delete" at bounding box center [717, 360] width 137 height 19
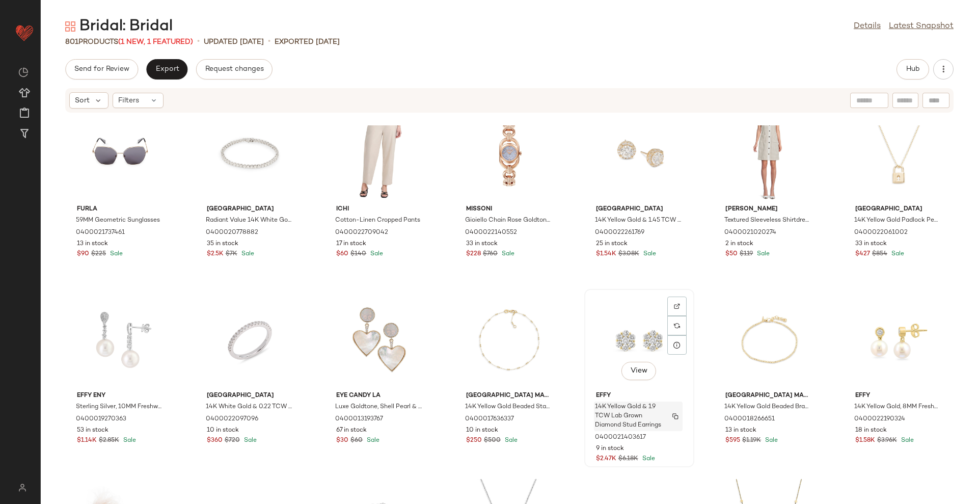
scroll to position [9523, 0]
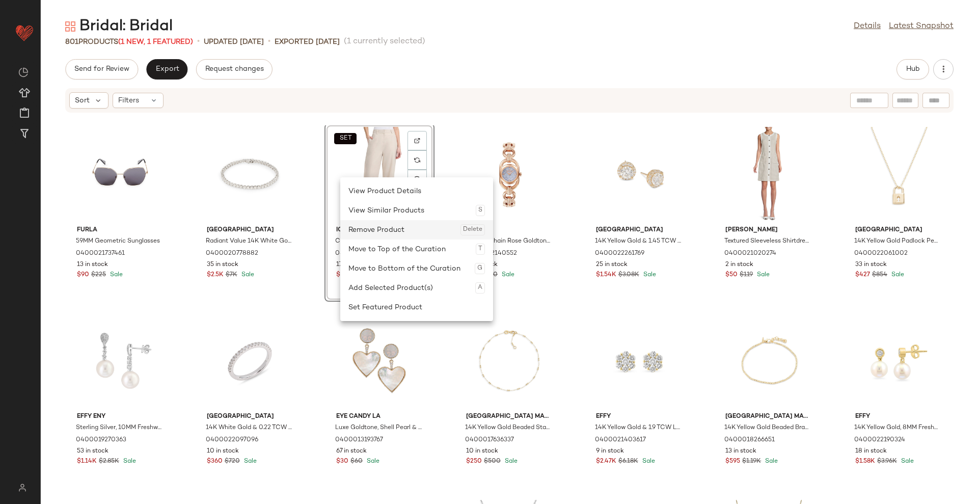
click at [401, 234] on div "Remove Product Delete" at bounding box center [417, 229] width 137 height 19
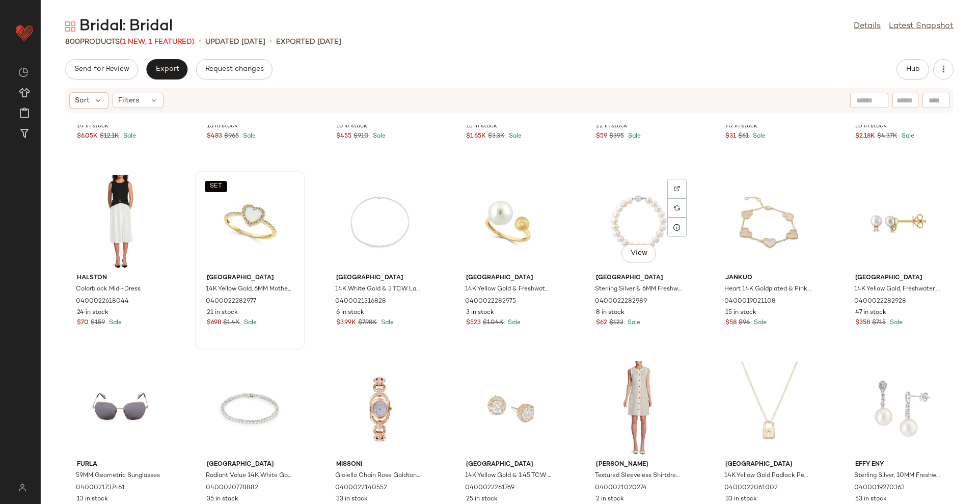
scroll to position [9268, 0]
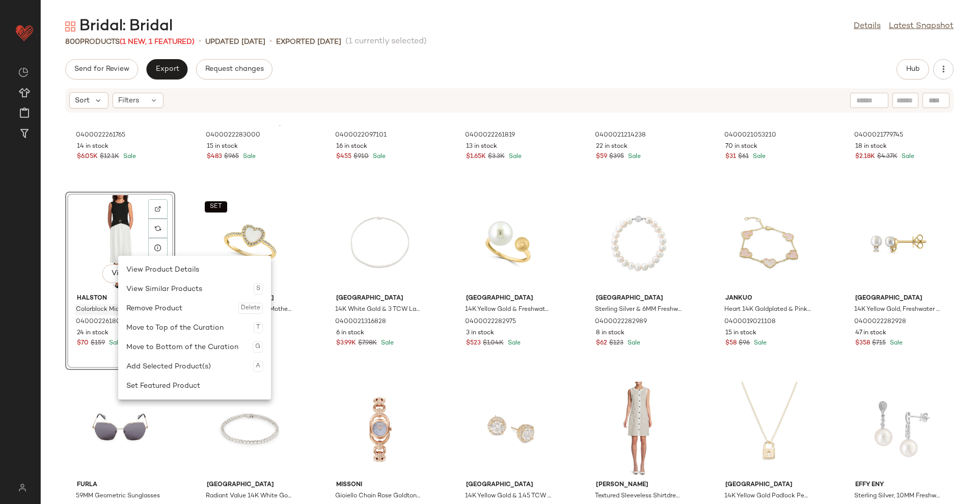
click at [146, 304] on div "Remove Product Delete" at bounding box center [194, 308] width 137 height 19
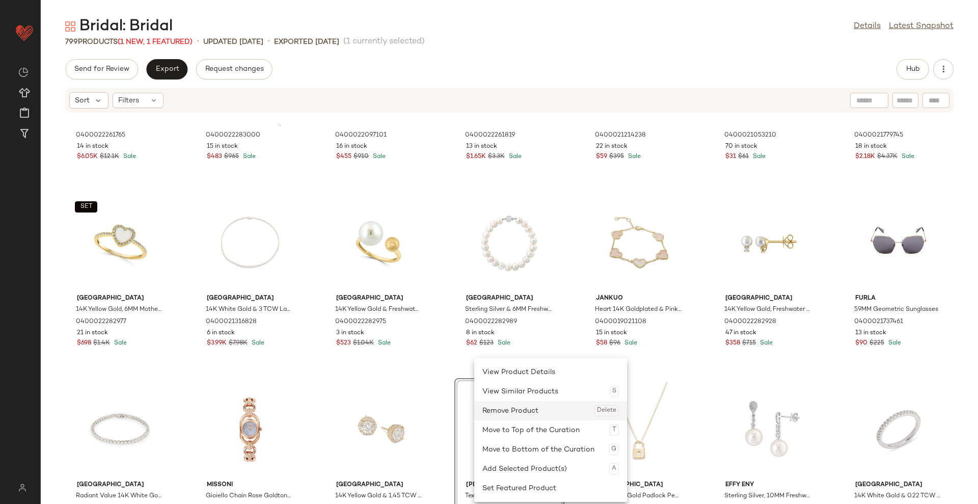
click at [518, 410] on div "Remove Product Delete" at bounding box center [551, 410] width 137 height 19
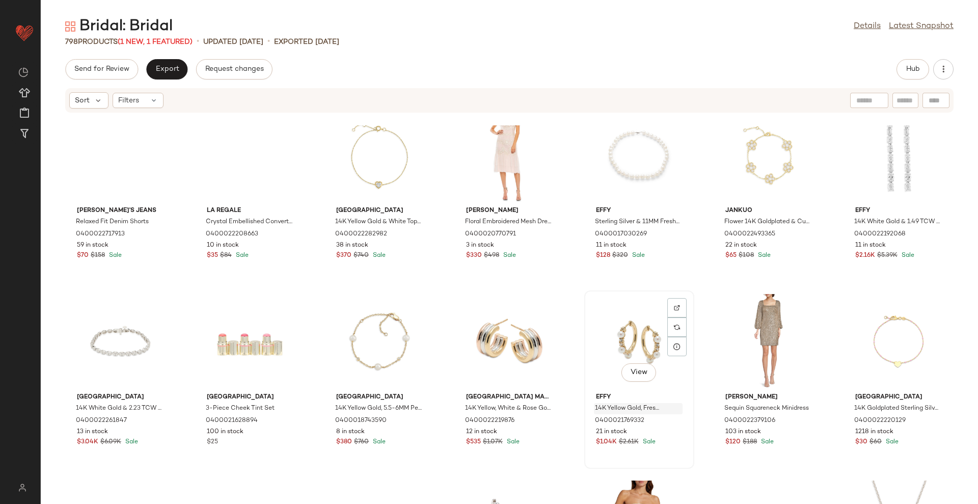
scroll to position [8695, 0]
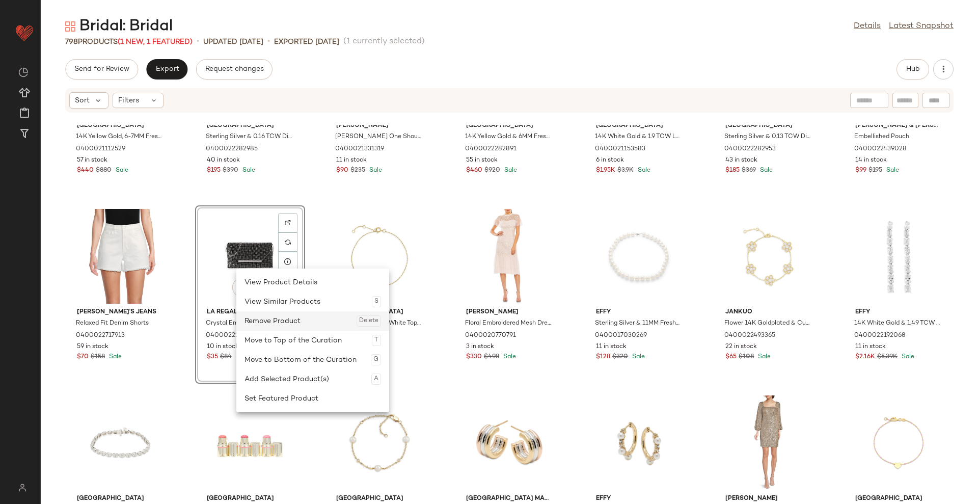
click at [269, 311] on div "Remove Product Delete" at bounding box center [313, 320] width 137 height 19
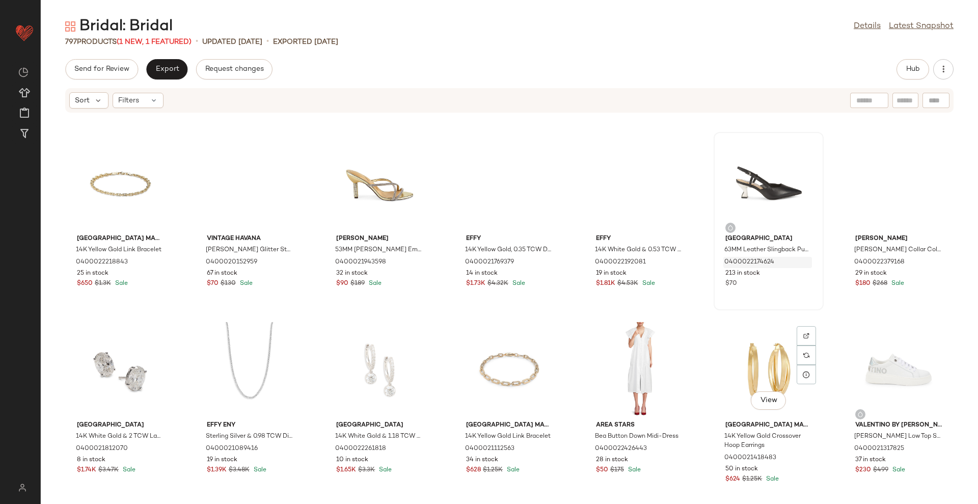
scroll to position [7358, 0]
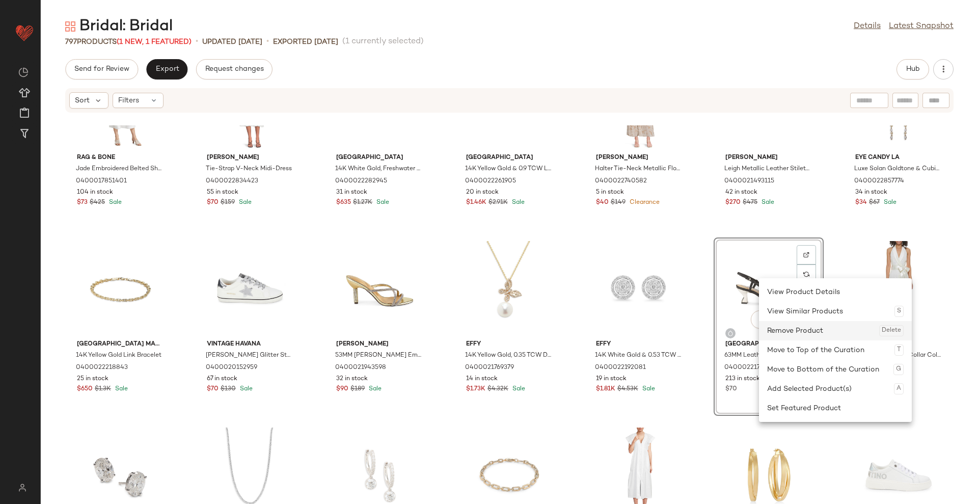
click at [800, 333] on div "Remove Product Delete" at bounding box center [835, 330] width 137 height 19
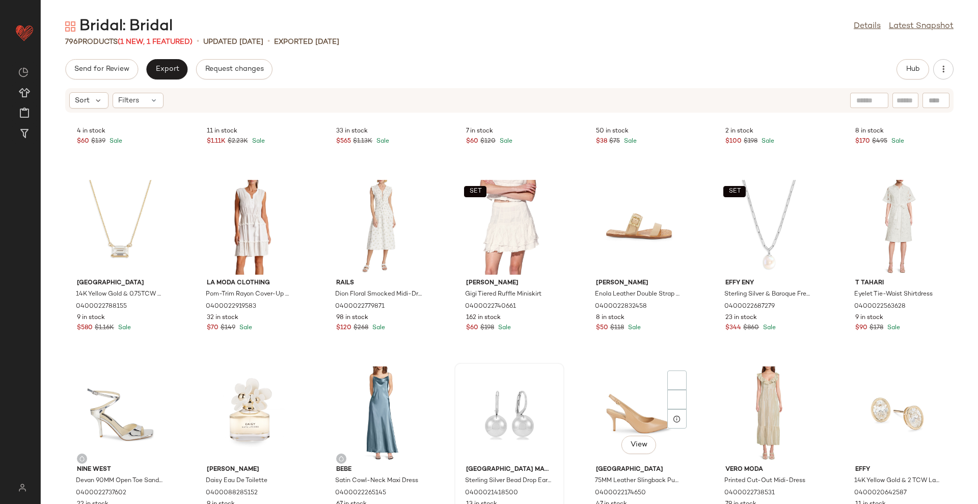
scroll to position [6784, 0]
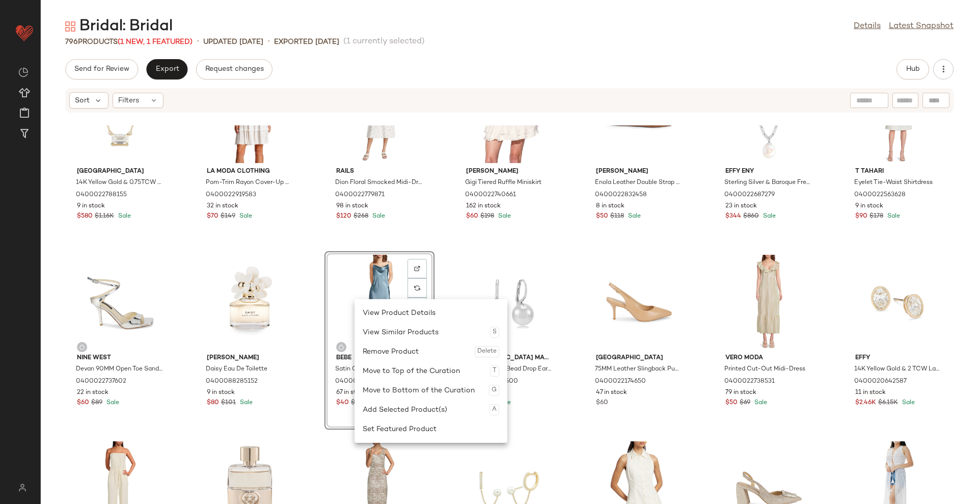
click at [437, 396] on div "Move to Bottom of the Curation G" at bounding box center [431, 390] width 137 height 19
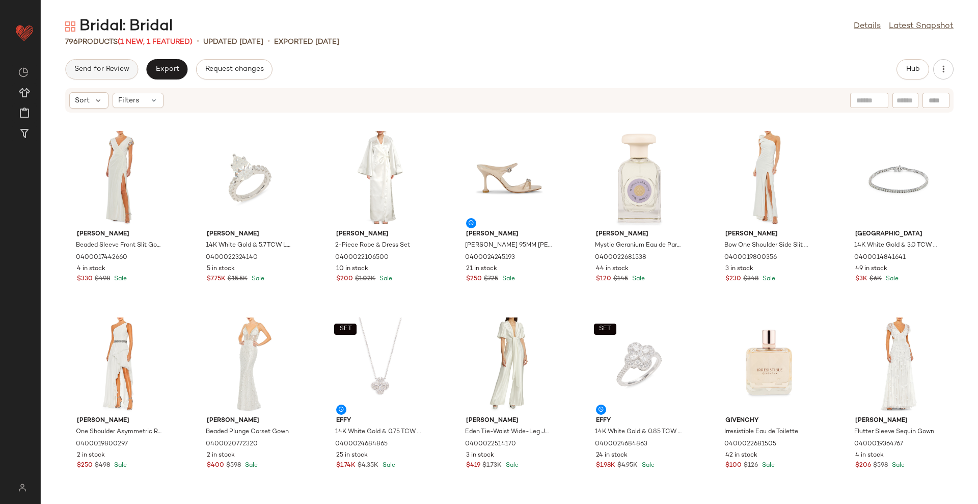
click at [92, 72] on span "Send for Review" at bounding box center [102, 69] width 56 height 8
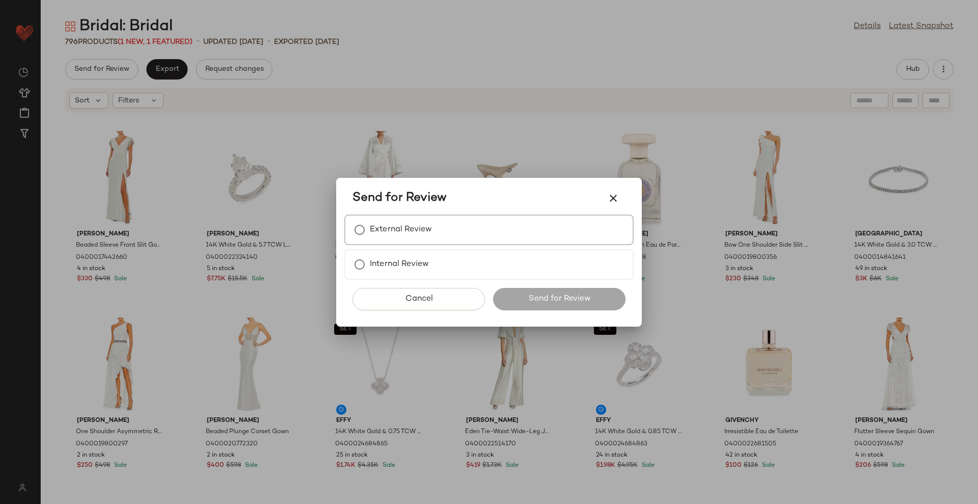
click at [460, 231] on div "External Review" at bounding box center [488, 230] width 289 height 31
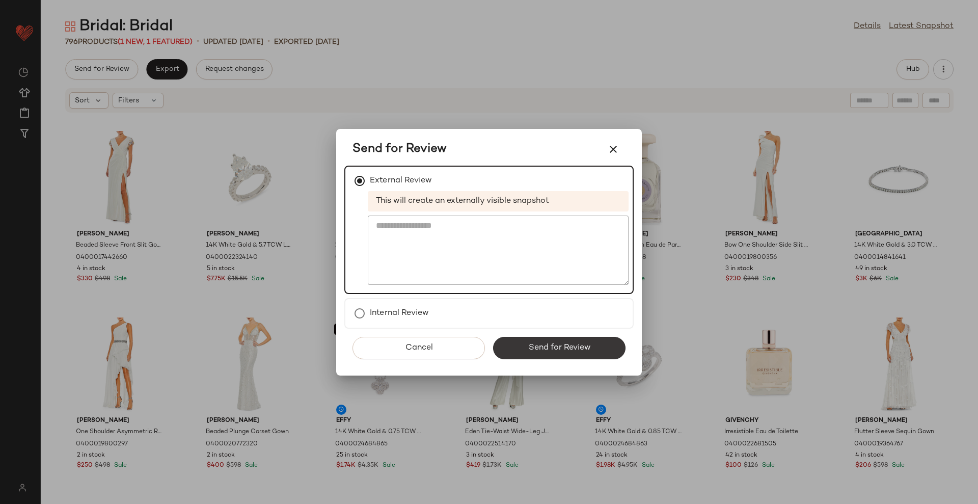
click at [542, 347] on span "Send for Review" at bounding box center [559, 348] width 63 height 10
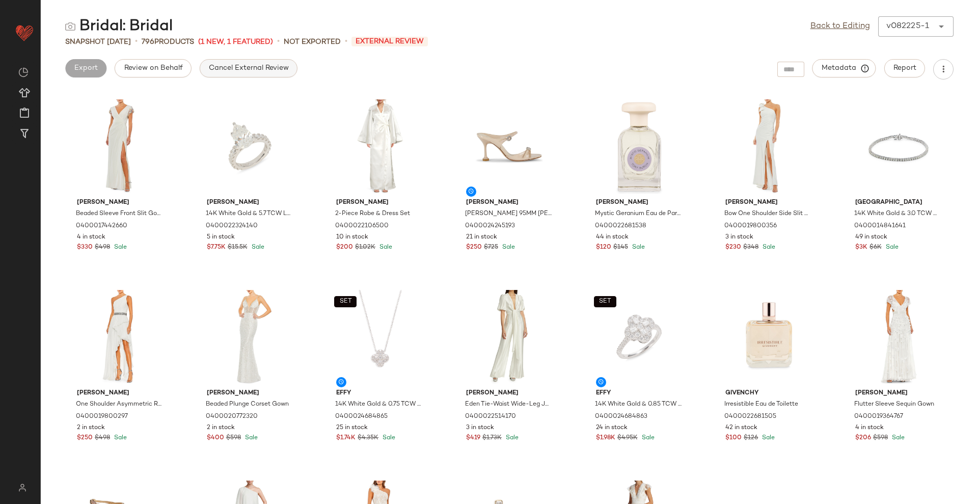
click at [253, 71] on span "Cancel External Review" at bounding box center [248, 68] width 81 height 8
click at [166, 68] on span "Export" at bounding box center [167, 68] width 24 height 8
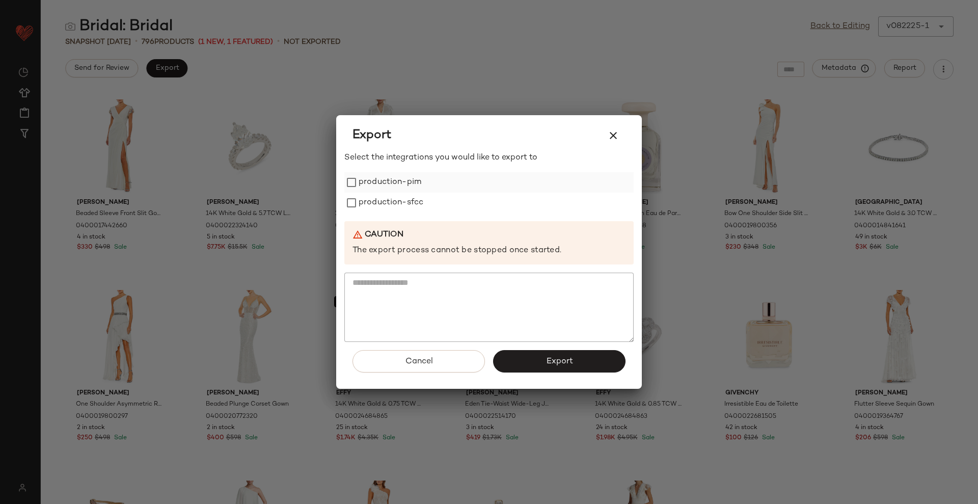
click at [365, 183] on label "production-pim" at bounding box center [390, 182] width 63 height 20
click at [377, 207] on label "production-sfcc" at bounding box center [391, 203] width 65 height 20
click at [576, 360] on button "Export" at bounding box center [559, 361] width 132 height 22
